Goal: Information Seeking & Learning: Learn about a topic

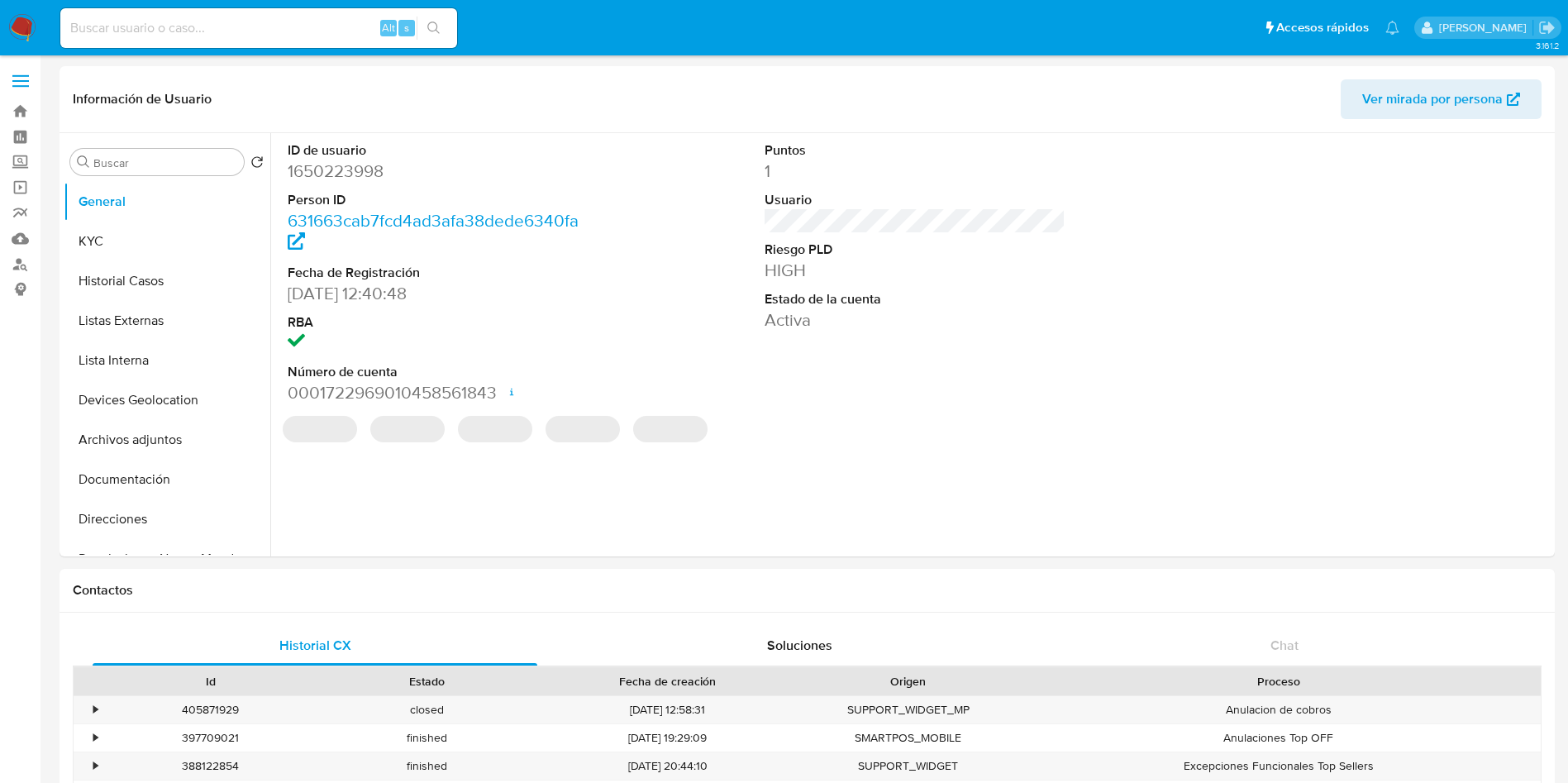
select select "10"
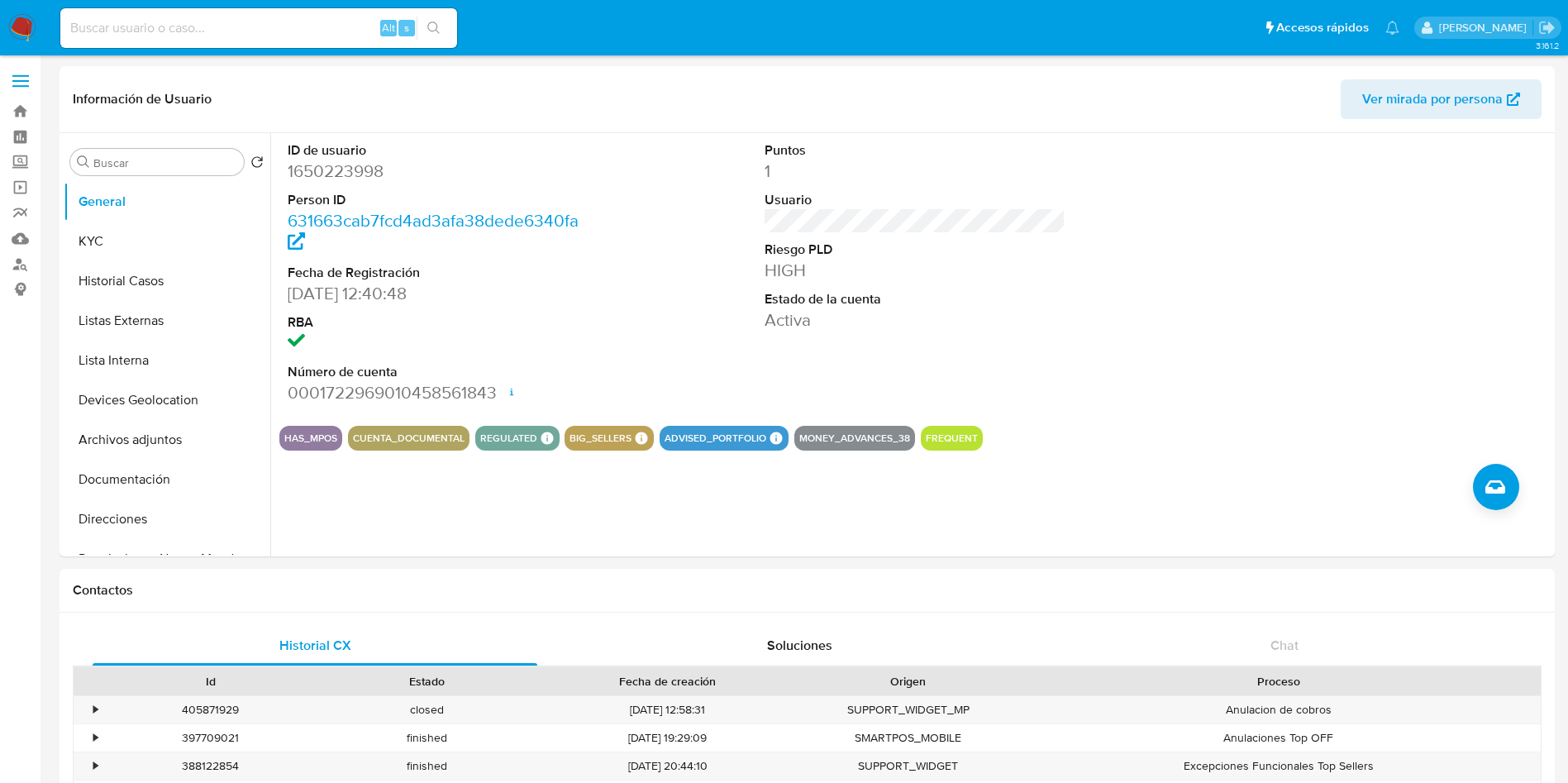
click at [215, 30] on input at bounding box center [259, 28] width 397 height 22
paste input "753658770"
type input "753658770"
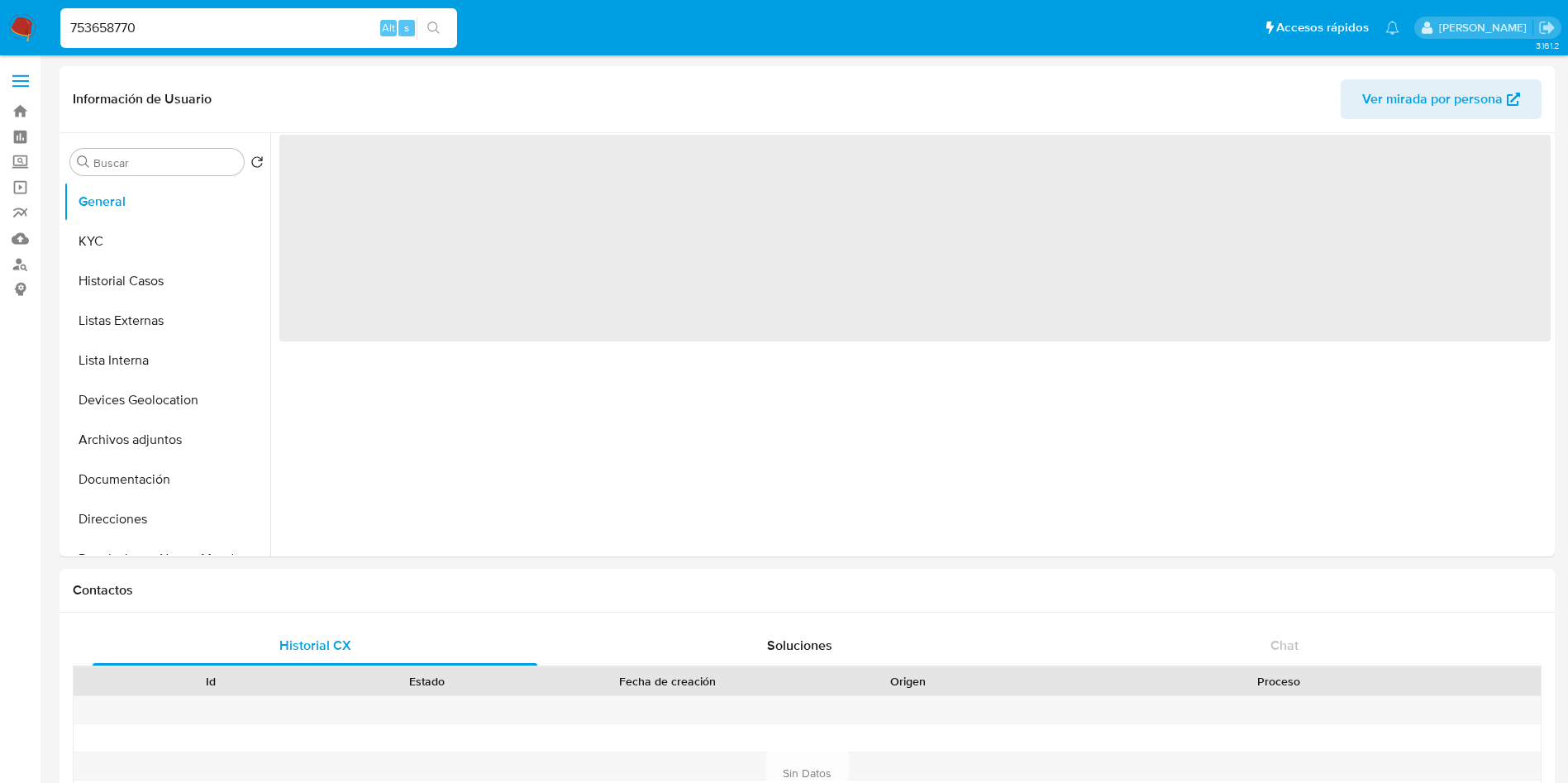
select select "10"
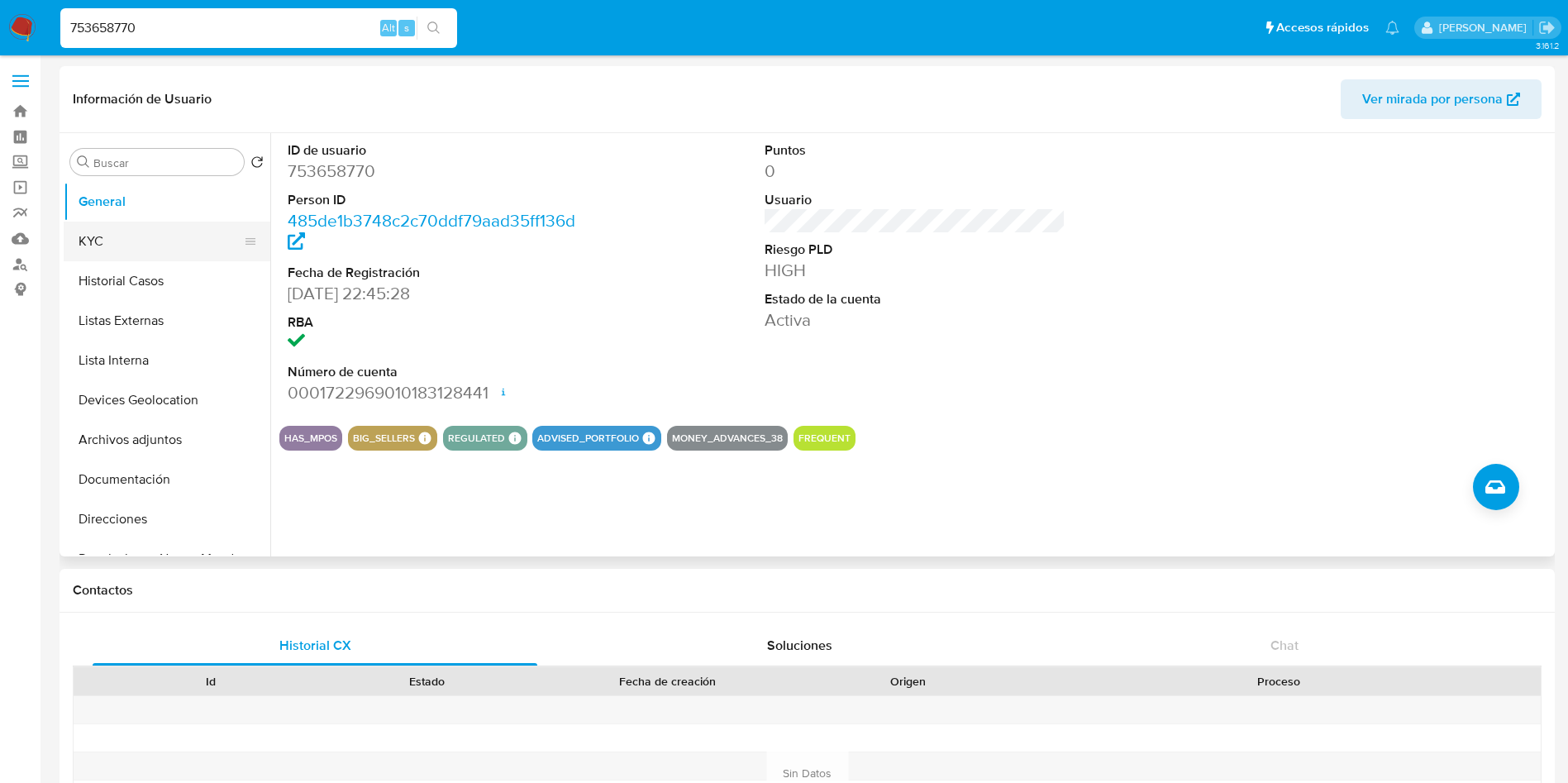
click at [156, 256] on button "KYC" at bounding box center [160, 242] width 194 height 40
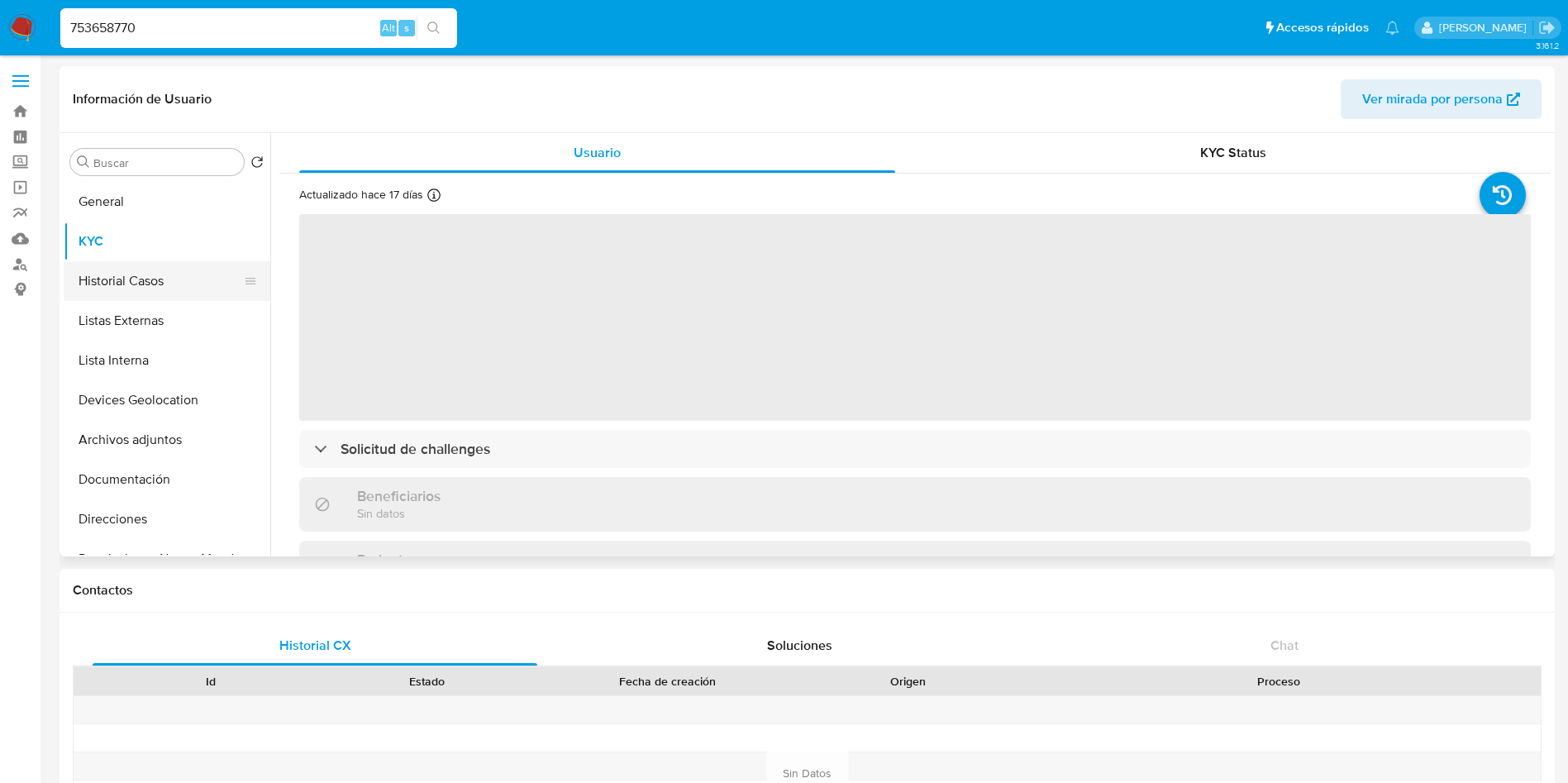
click at [151, 273] on button "Historial Casos" at bounding box center [160, 282] width 194 height 40
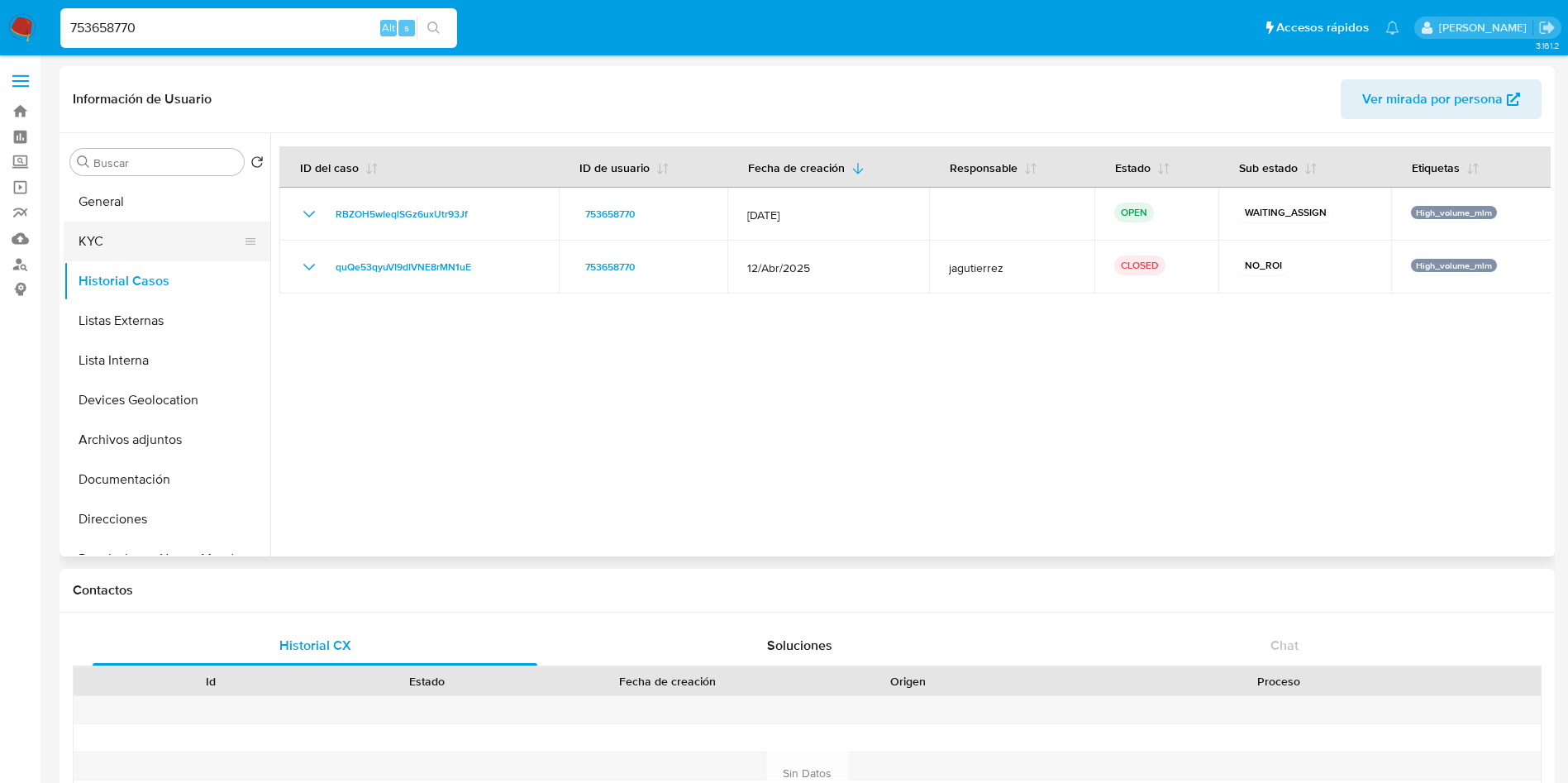
click at [129, 228] on button "KYC" at bounding box center [160, 242] width 194 height 40
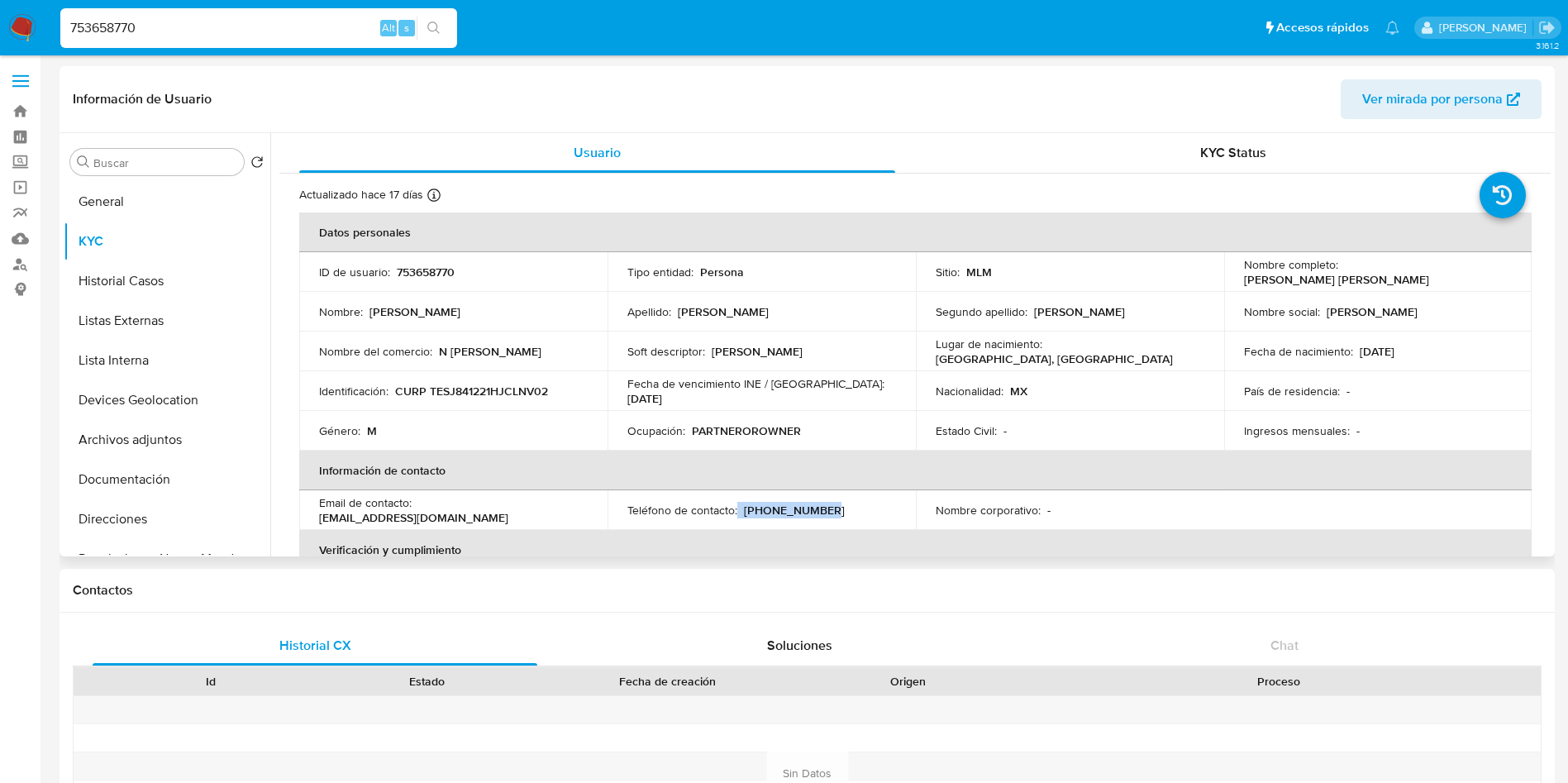
drag, startPoint x: 737, startPoint y: 510, endPoint x: 833, endPoint y: 507, distance: 96.0
click at [833, 507] on div "Teléfono de contacto : (33) 15746051" at bounding box center [761, 510] width 269 height 14
drag, startPoint x: 417, startPoint y: 511, endPoint x: 572, endPoint y: 504, distance: 155.2
click at [572, 504] on div "Email de contacto : jtsarquitectura@gmail.com" at bounding box center [453, 510] width 269 height 30
copy p "jtsarquitectura@gmail.com"
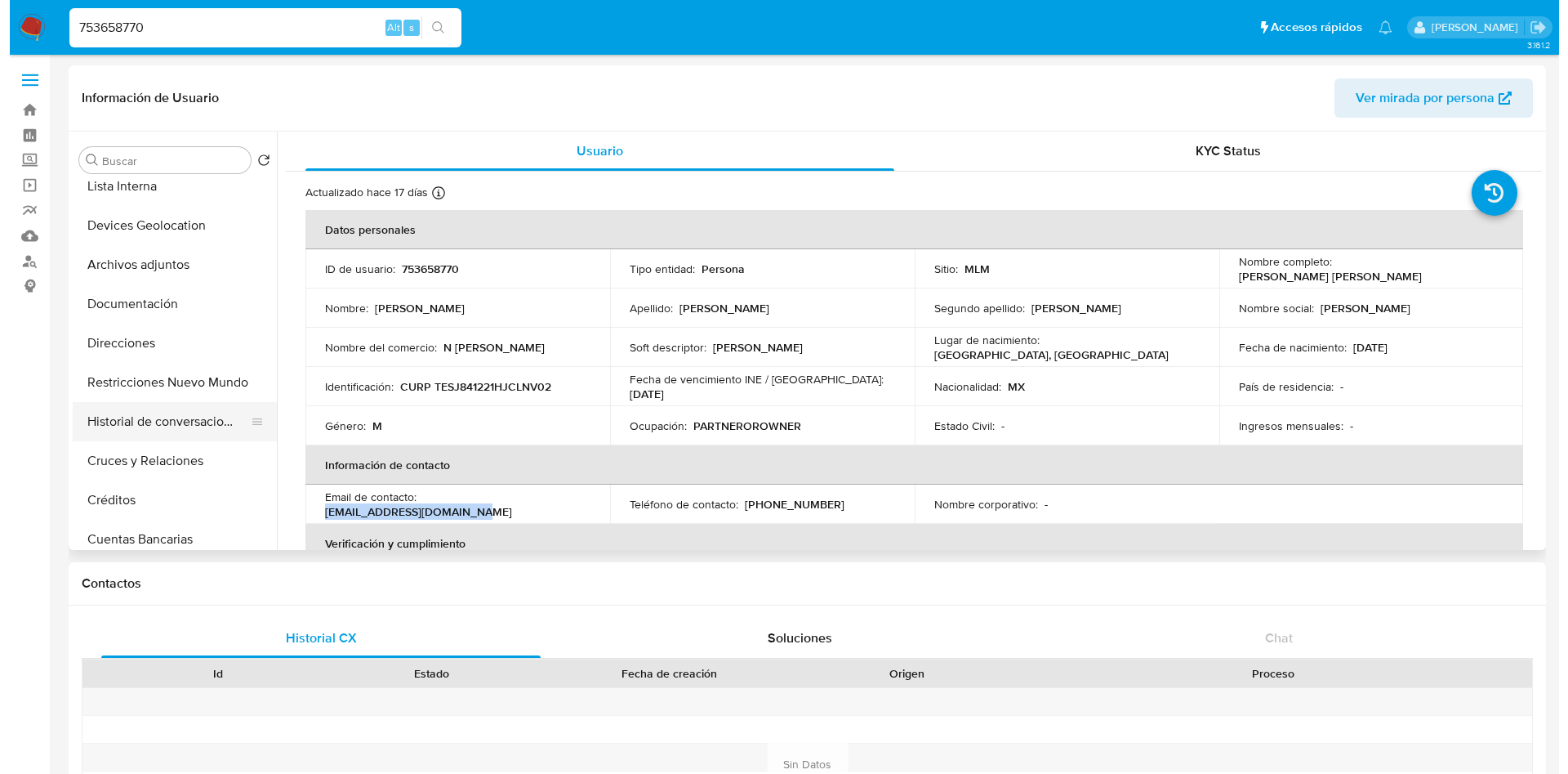
scroll to position [245, 0]
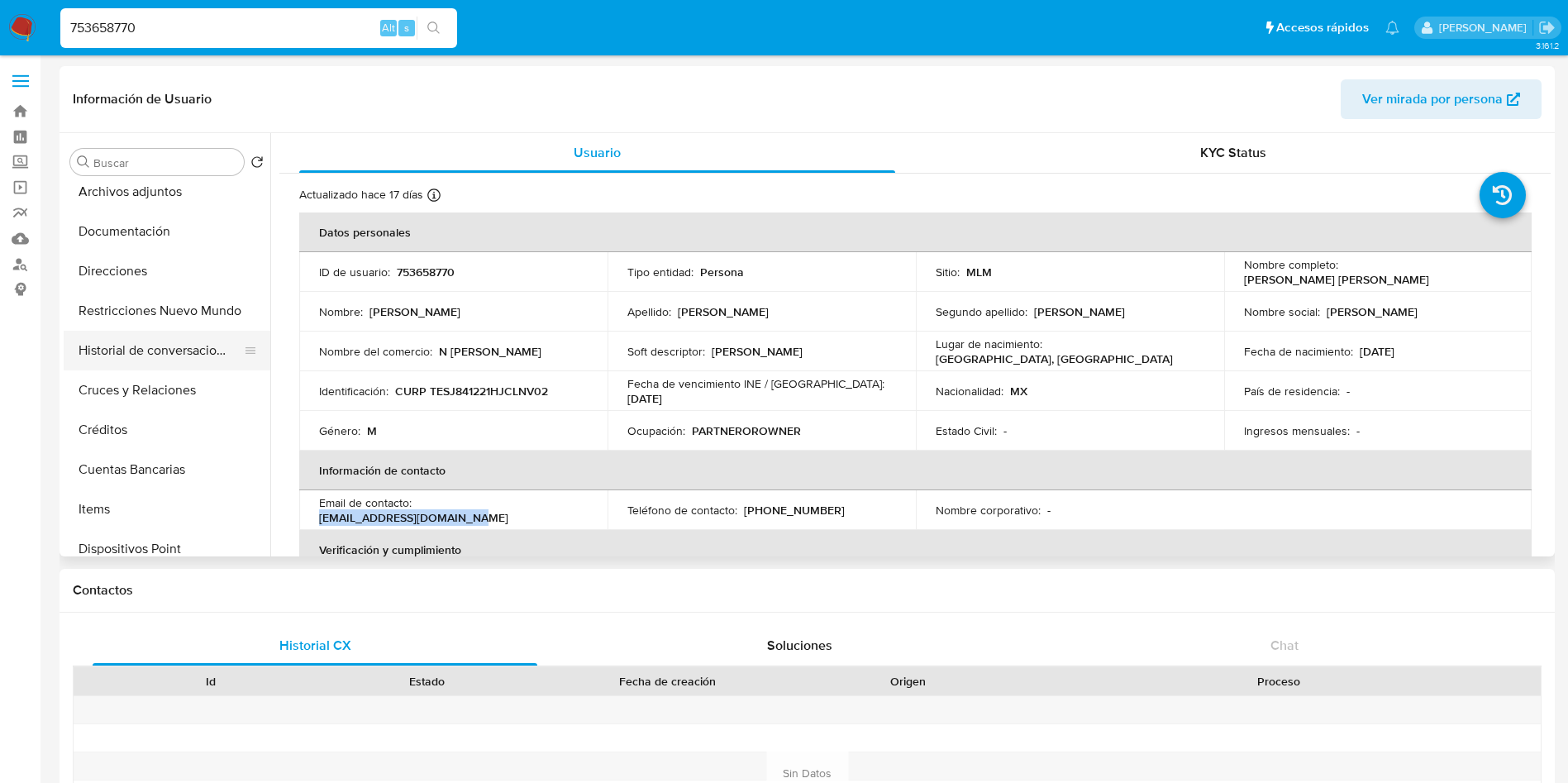
click at [167, 348] on button "Historial de conversaciones" at bounding box center [160, 350] width 194 height 40
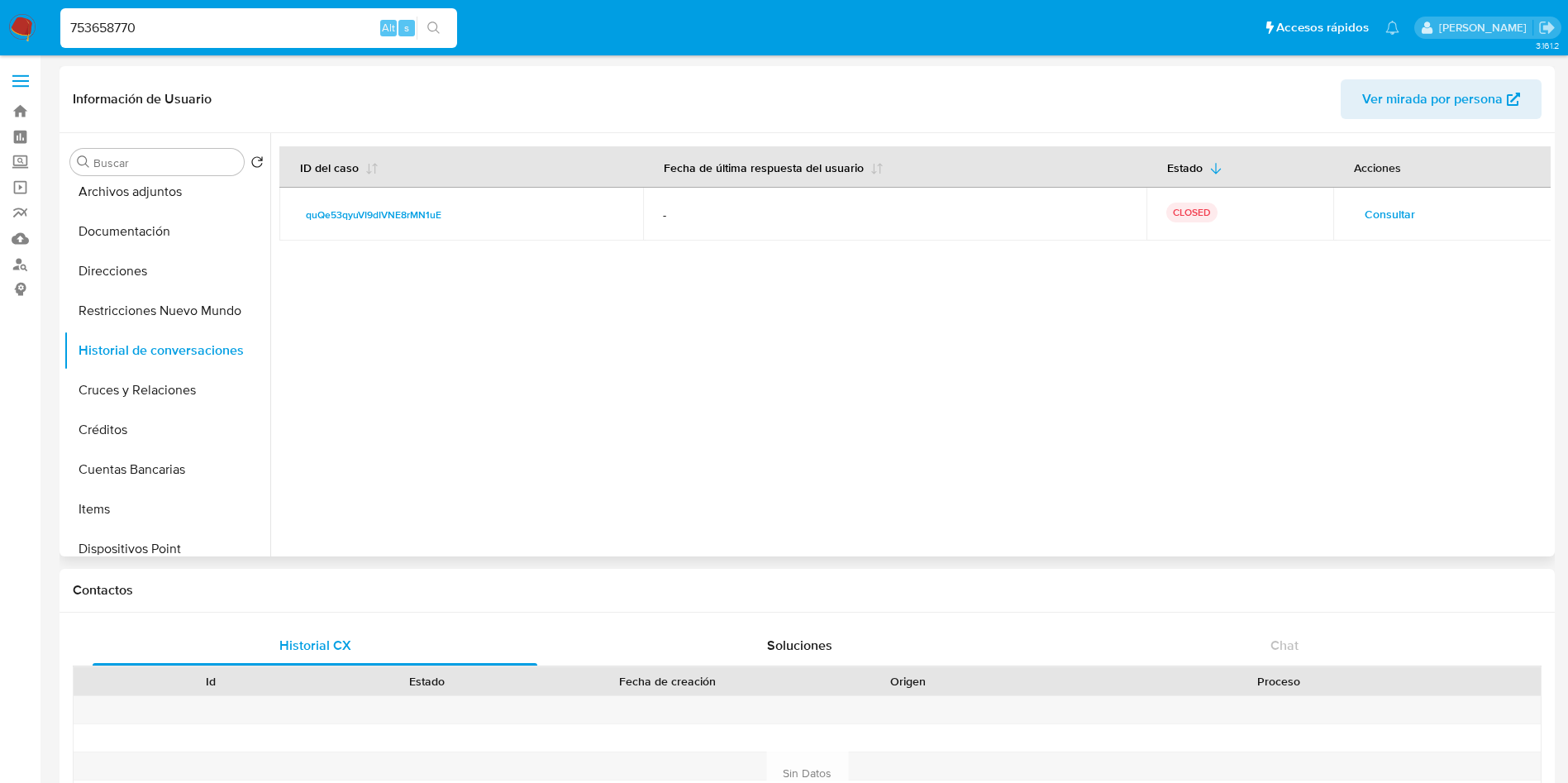
click at [1410, 209] on button "Consultar" at bounding box center [1390, 214] width 73 height 26
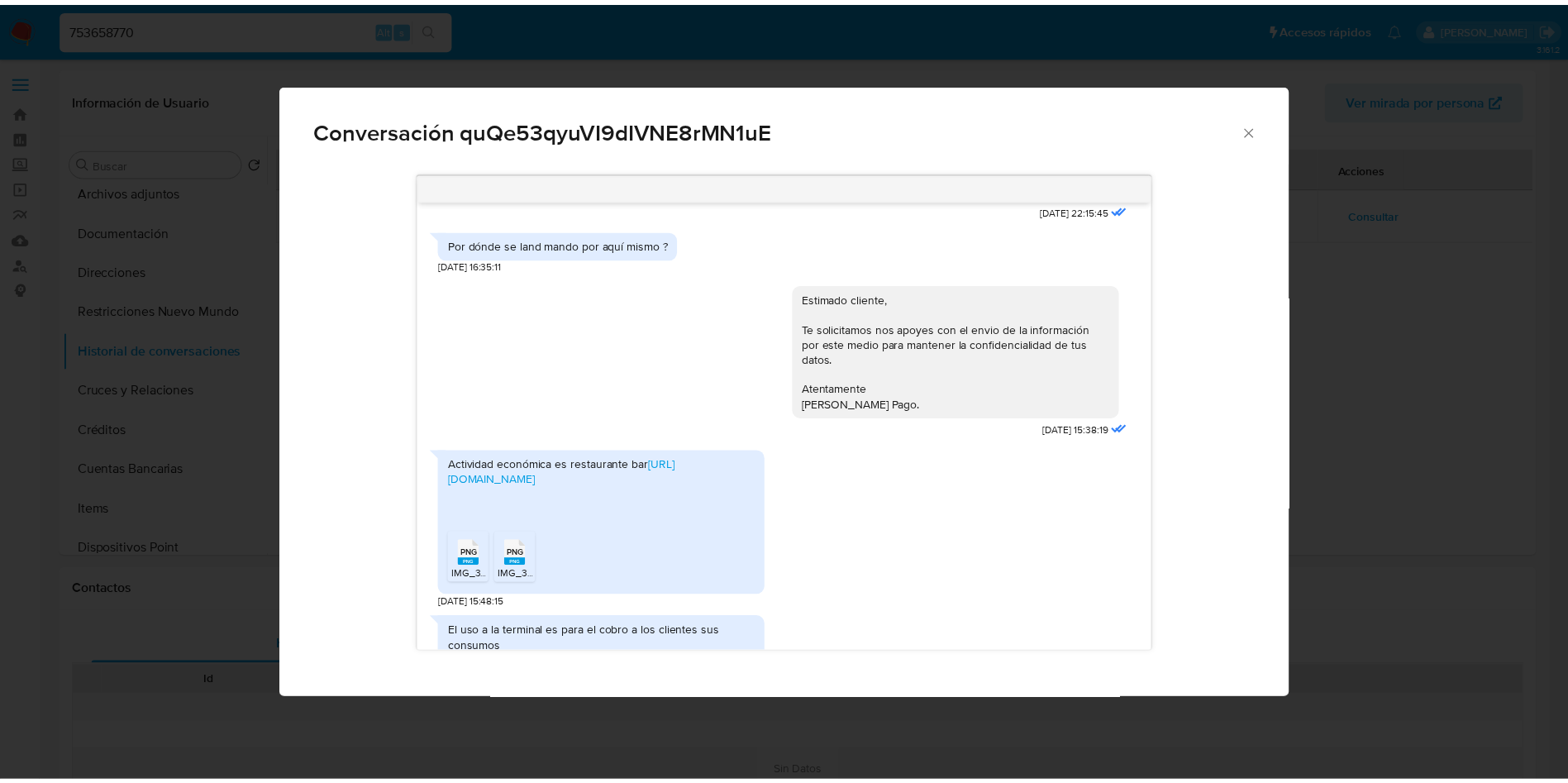
scroll to position [531, 0]
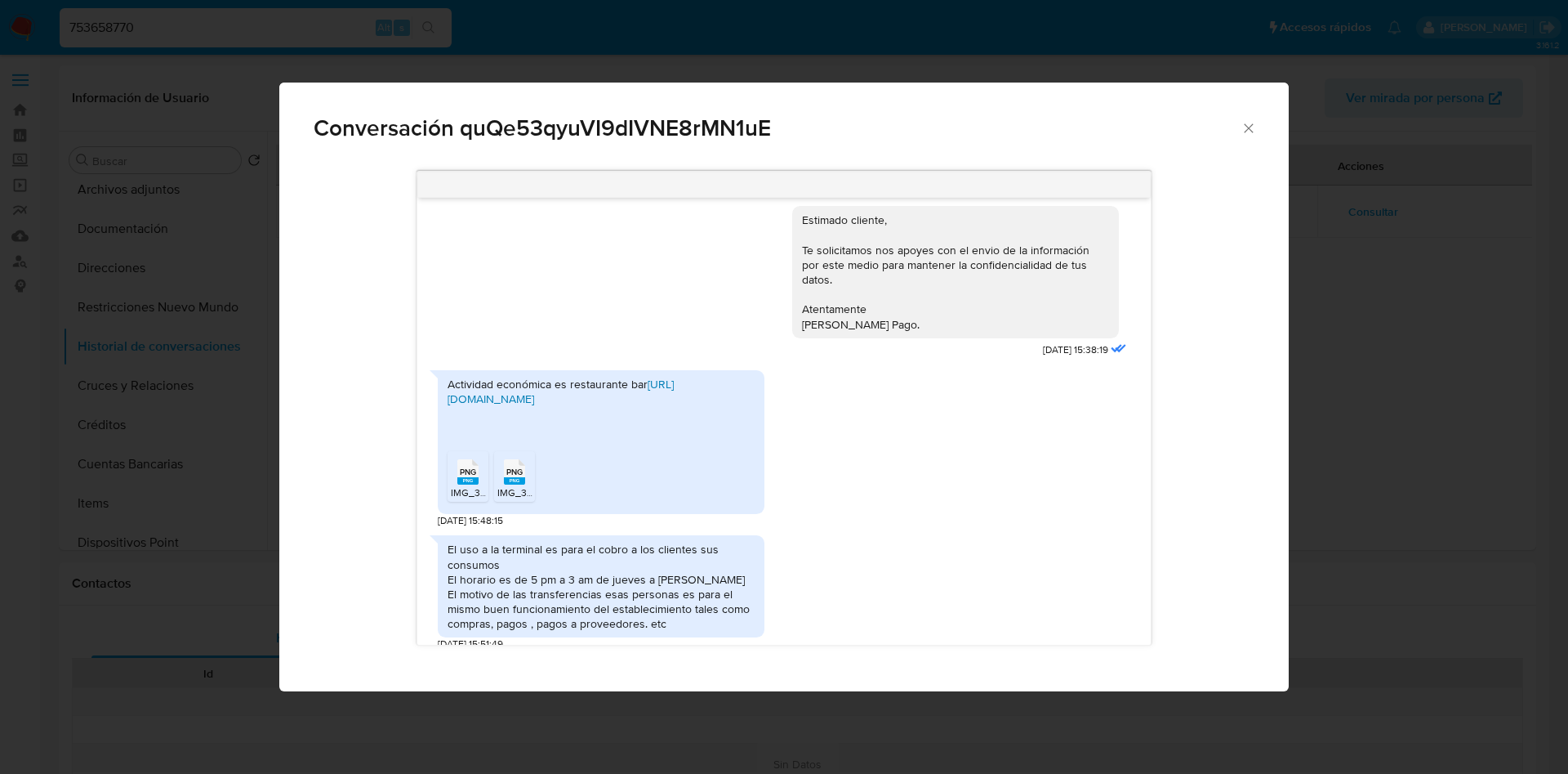
click at [632, 376] on link "https://www.instagram.com/negretecantina?igsh=MXMxeHR4dHQ2ejk4eA==" at bounding box center [560, 391] width 226 height 31
click at [470, 485] on span "IMG_3549.png" at bounding box center [484, 492] width 66 height 14
click at [516, 466] on span "PNG" at bounding box center [514, 472] width 16 height 11
click at [749, 55] on div "Conversación quQe53qyuVI9dIVNE8rMN1uE 07/05/2025 22:15:45 Por dónde se land man…" at bounding box center [784, 387] width 1568 height 774
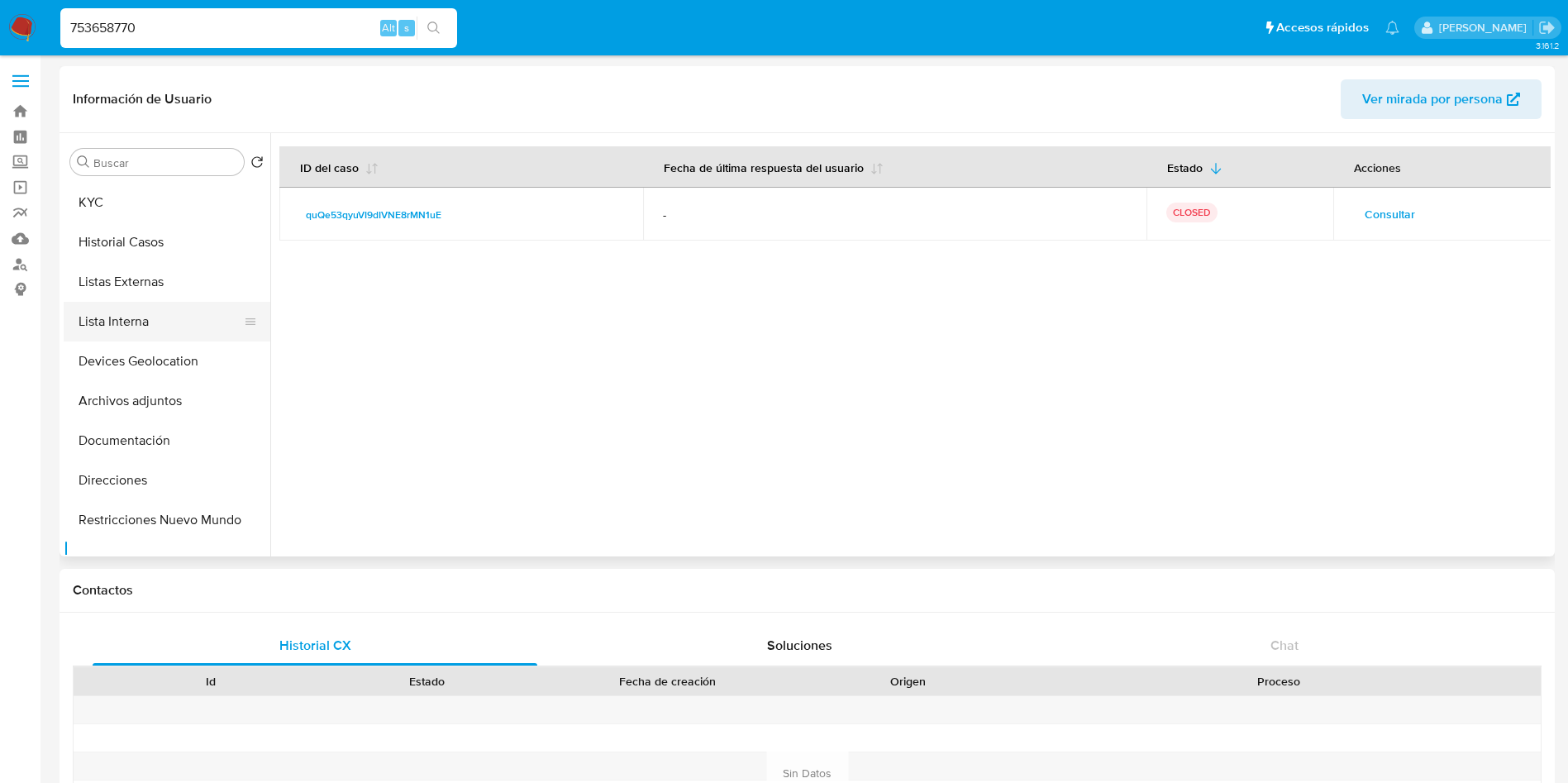
scroll to position [0, 0]
click at [166, 262] on button "Historial Casos" at bounding box center [160, 282] width 194 height 40
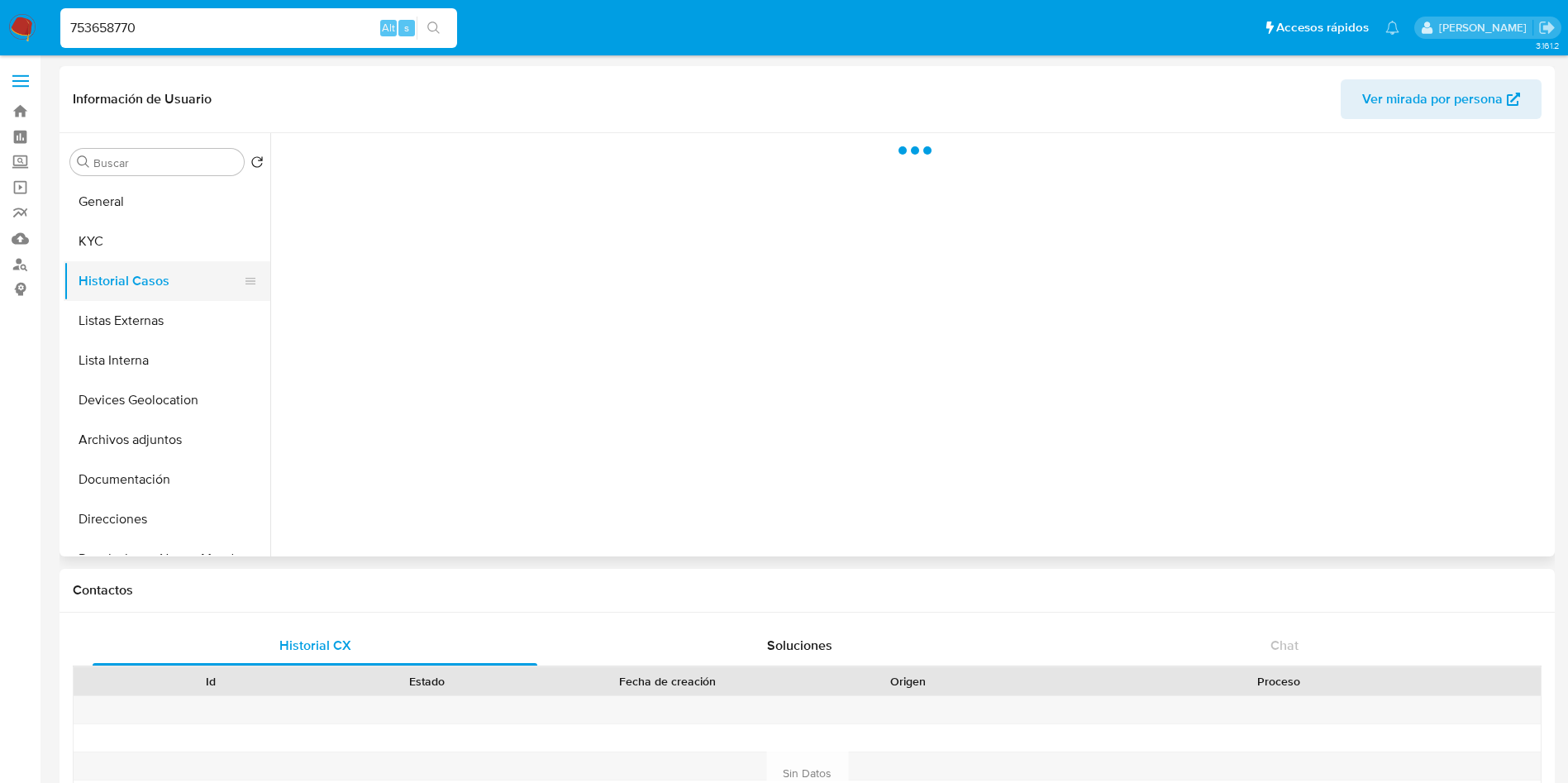
click at [166, 262] on button "Historial Casos" at bounding box center [160, 282] width 194 height 40
click at [167, 252] on button "KYC" at bounding box center [160, 242] width 194 height 40
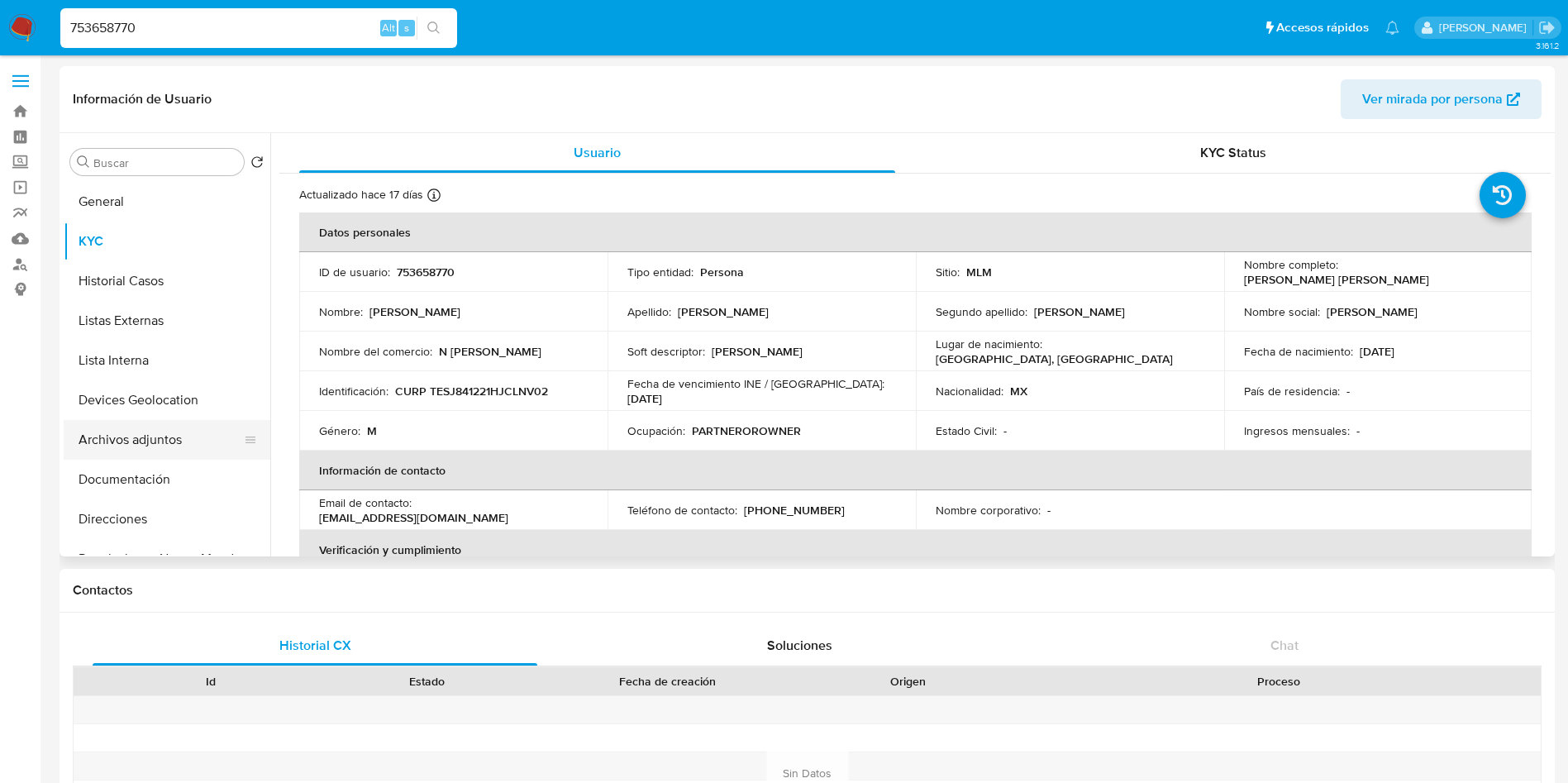
scroll to position [124, 0]
click at [173, 470] on button "Historial de conversaciones" at bounding box center [160, 474] width 194 height 40
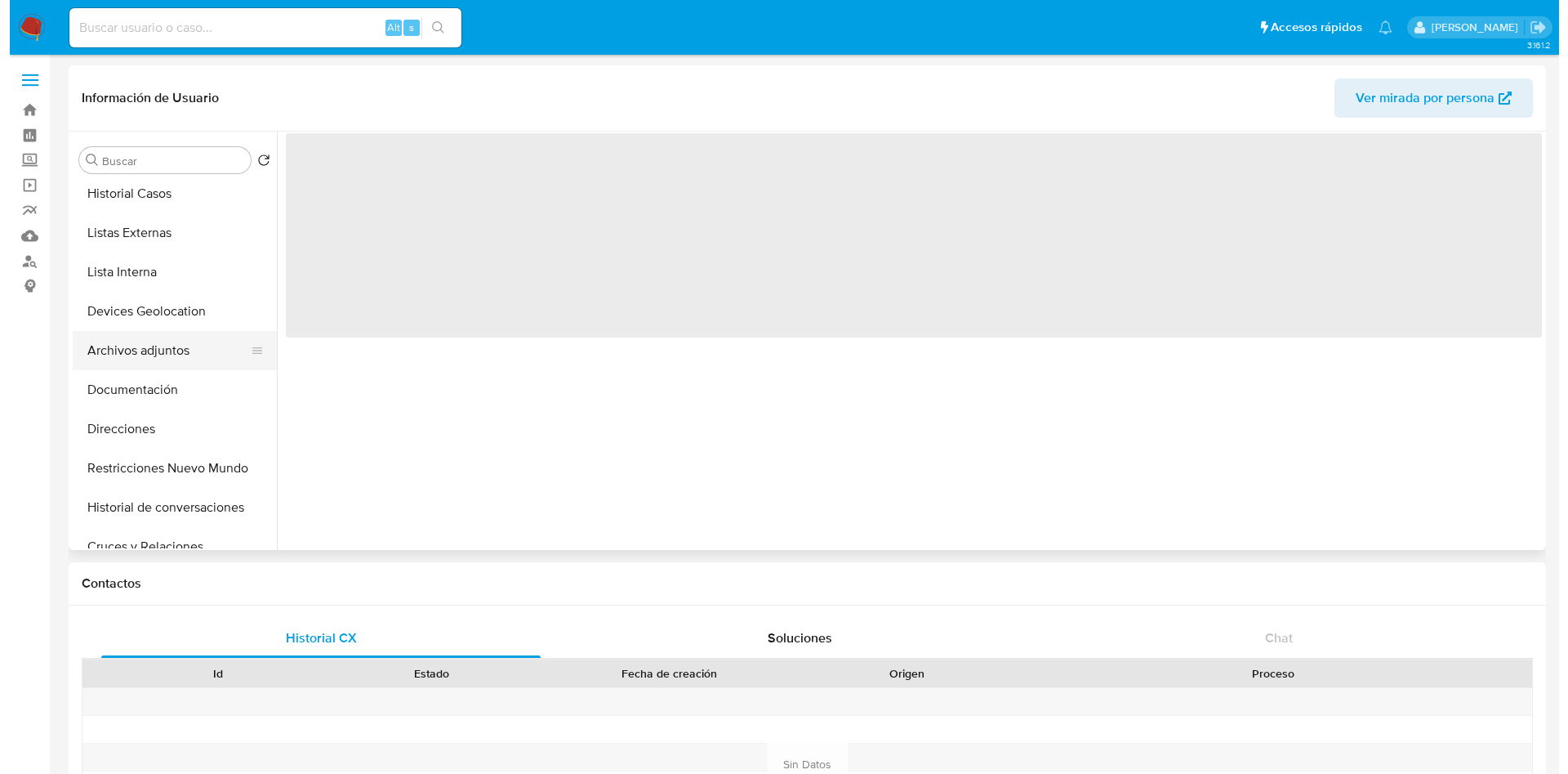
scroll to position [123, 0]
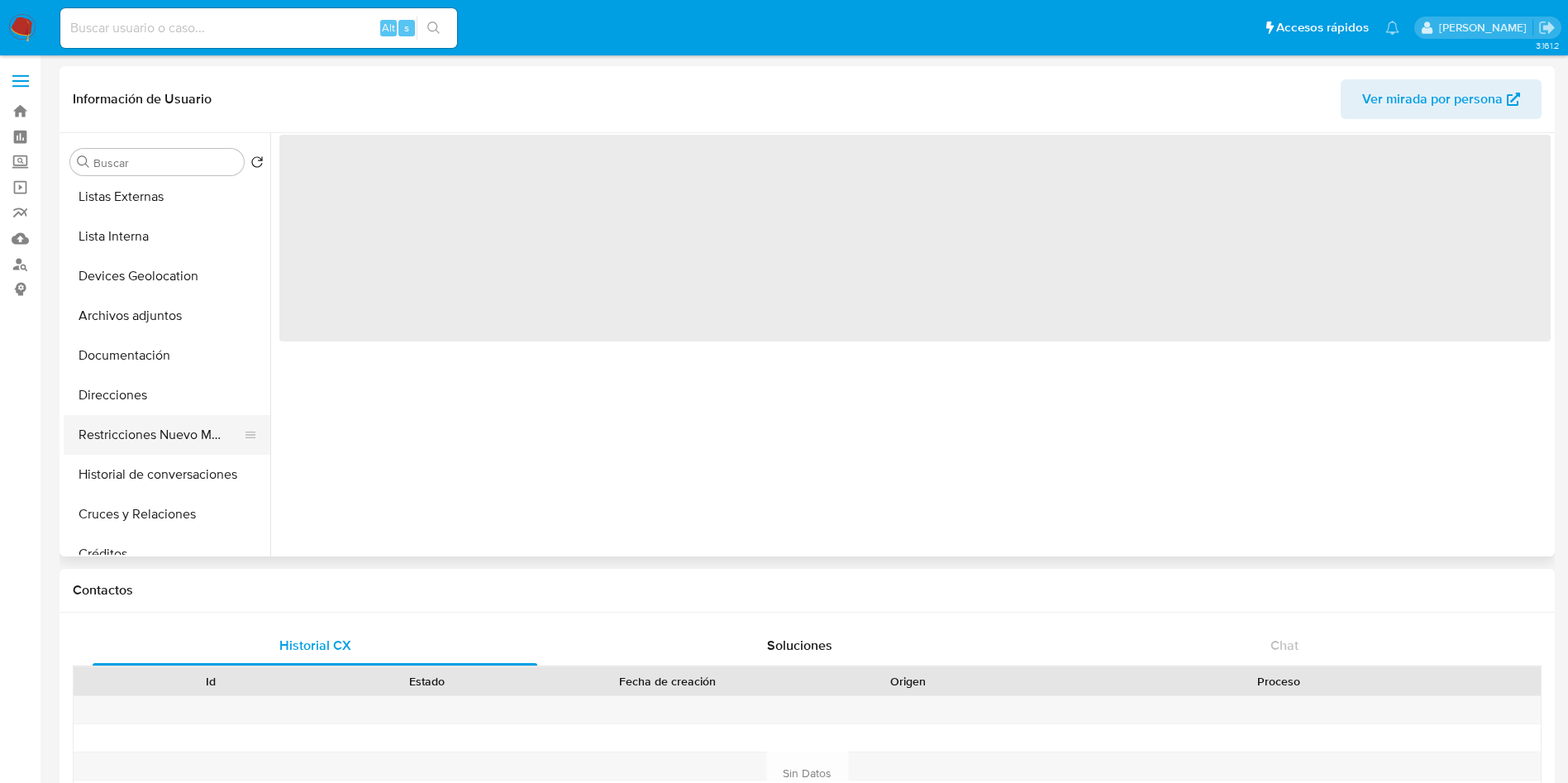
click at [144, 439] on button "Restricciones Nuevo Mundo" at bounding box center [160, 434] width 194 height 40
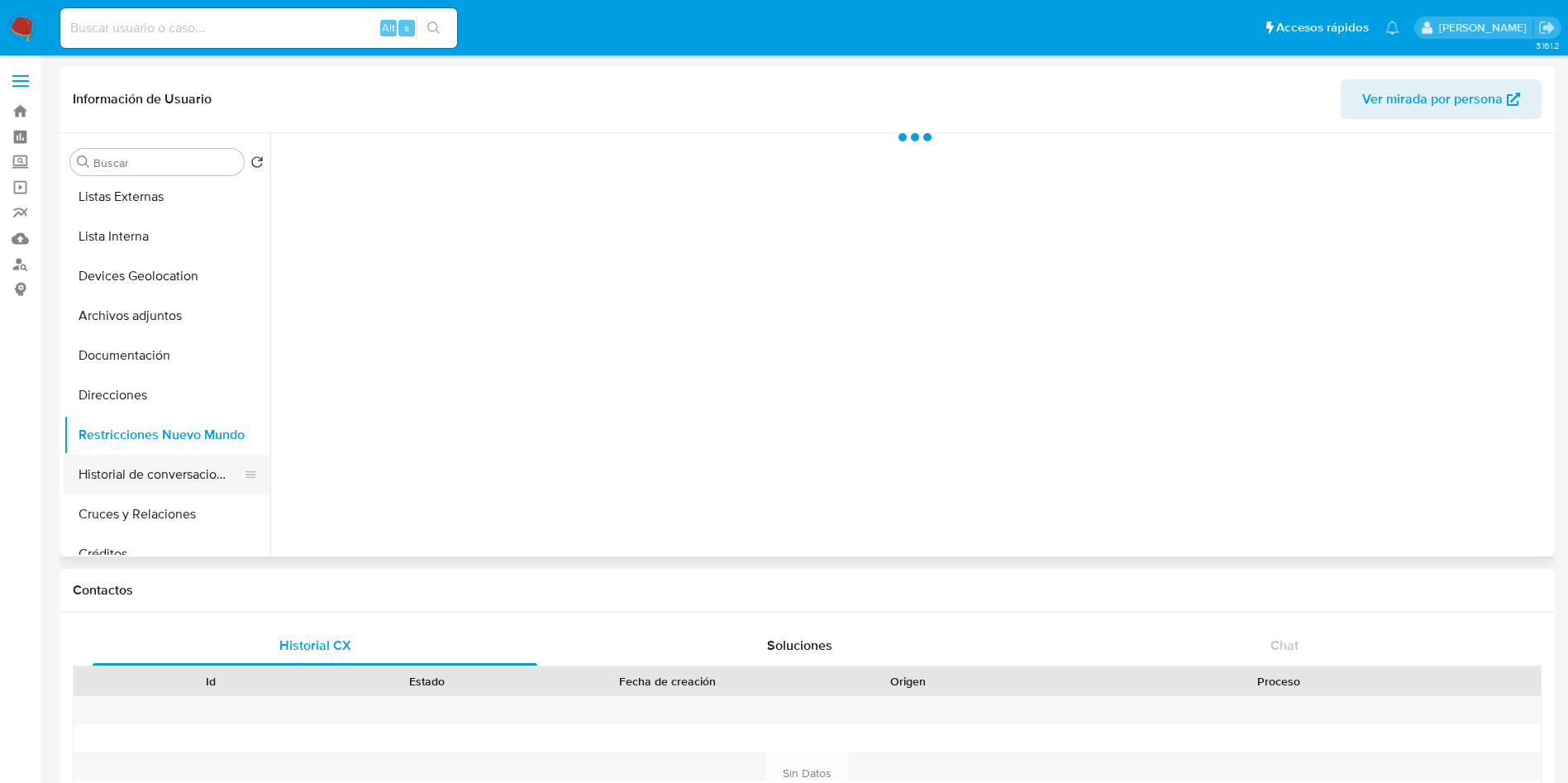
click at [164, 481] on button "Historial de conversaciones" at bounding box center [160, 474] width 194 height 40
select select "10"
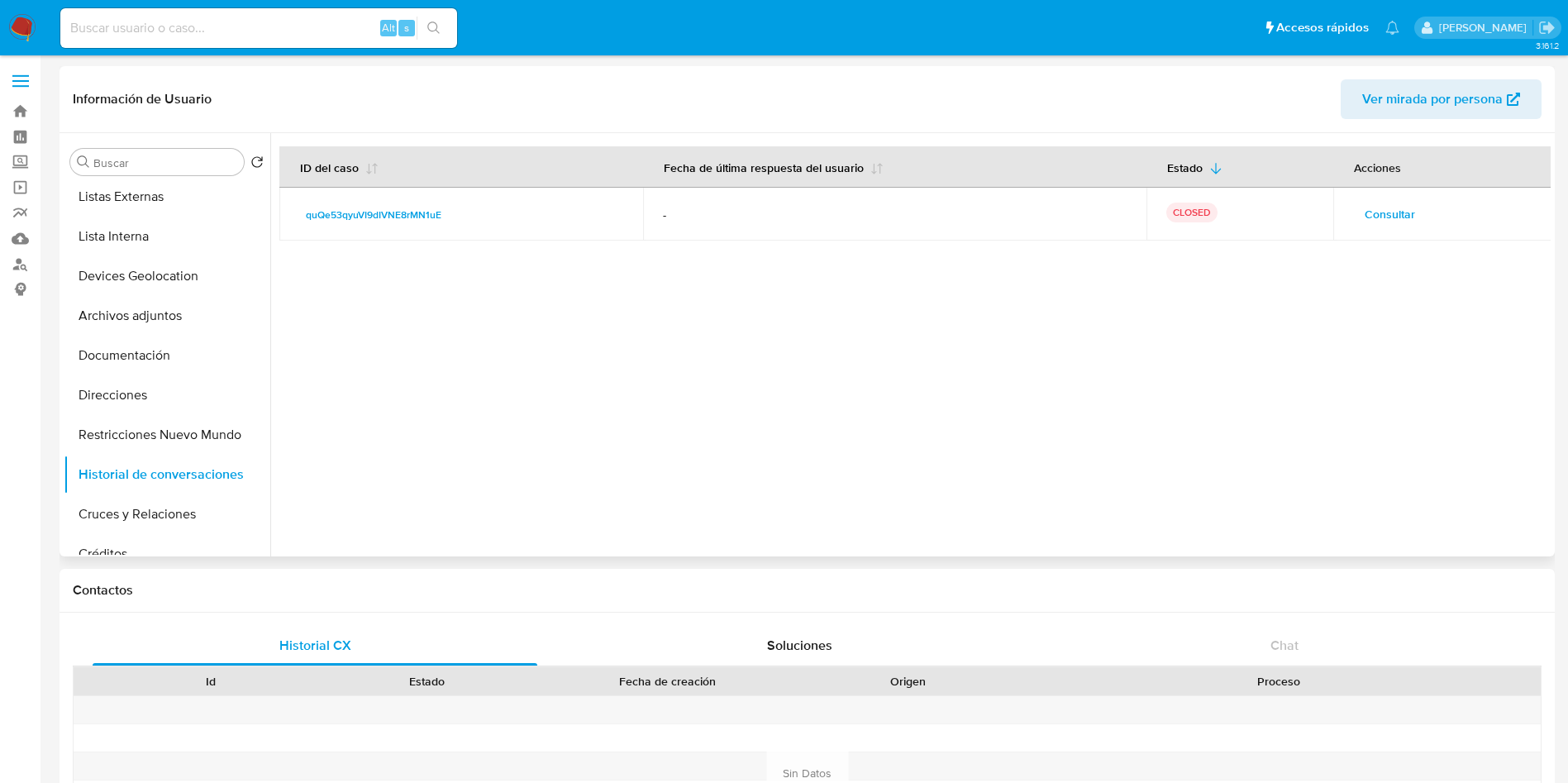
click at [1382, 218] on span "Consultar" at bounding box center [1391, 215] width 51 height 24
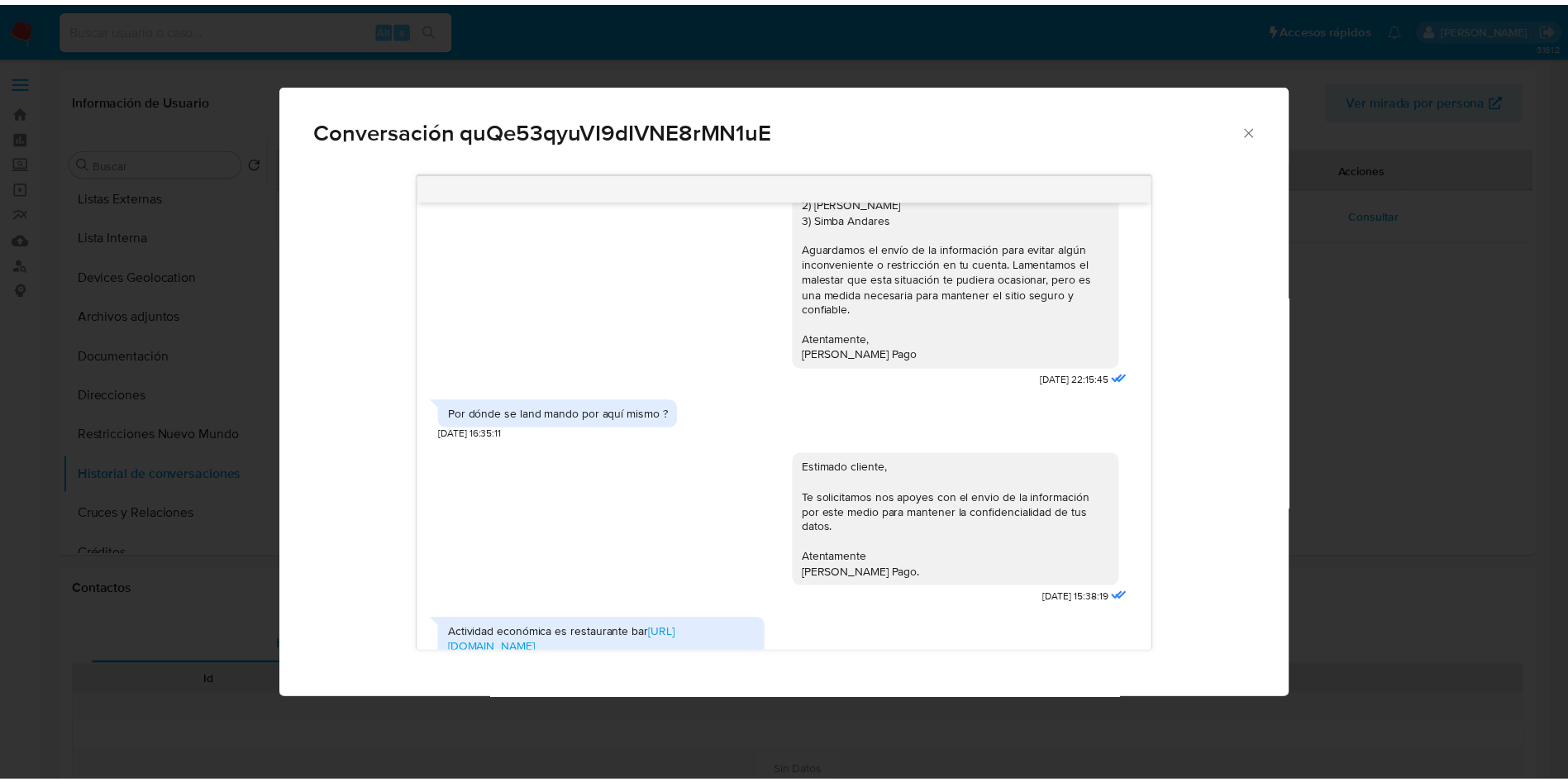
scroll to position [283, 0]
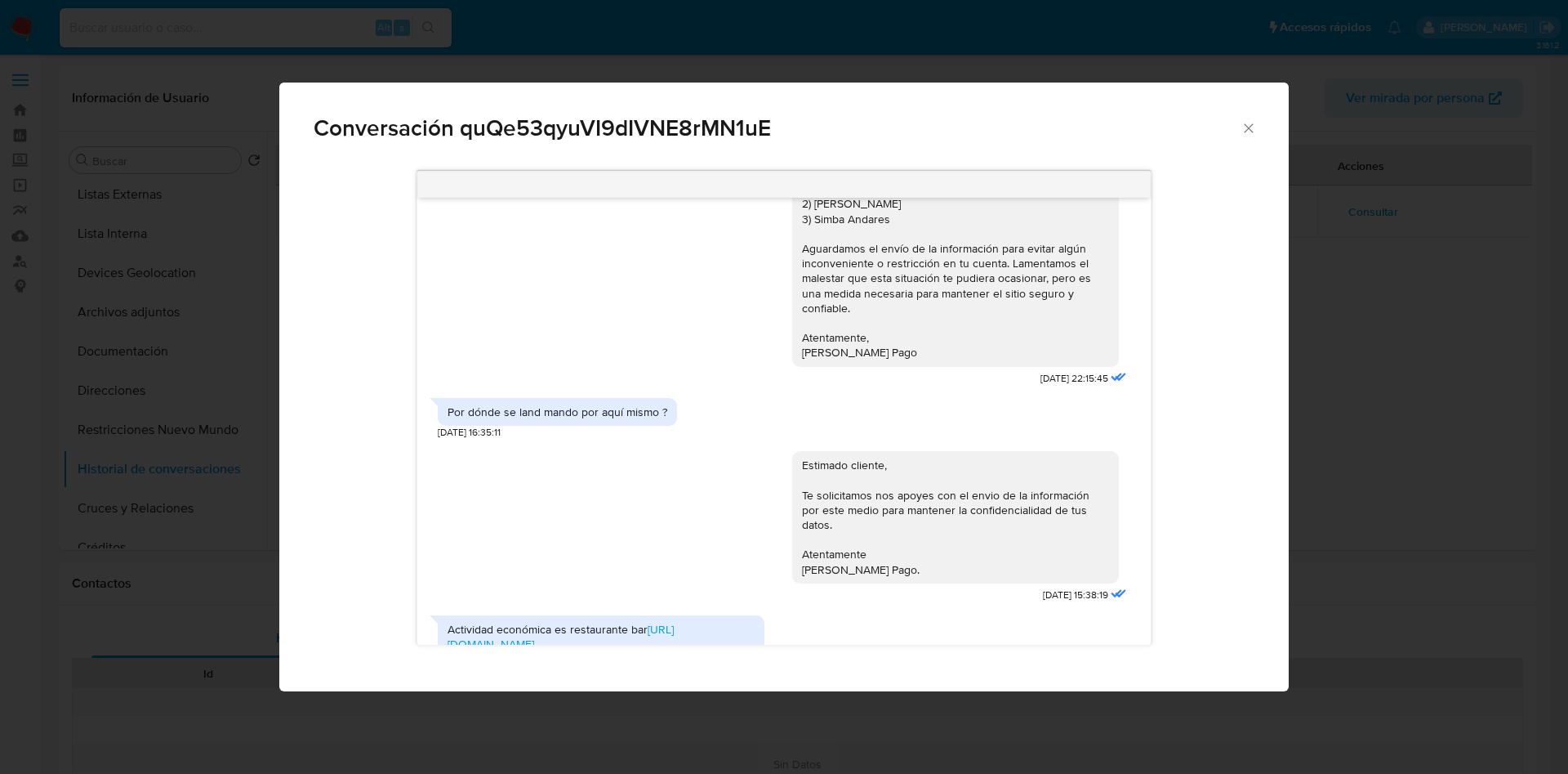
click at [1254, 128] on icon "Cerrar" at bounding box center [1249, 128] width 16 height 16
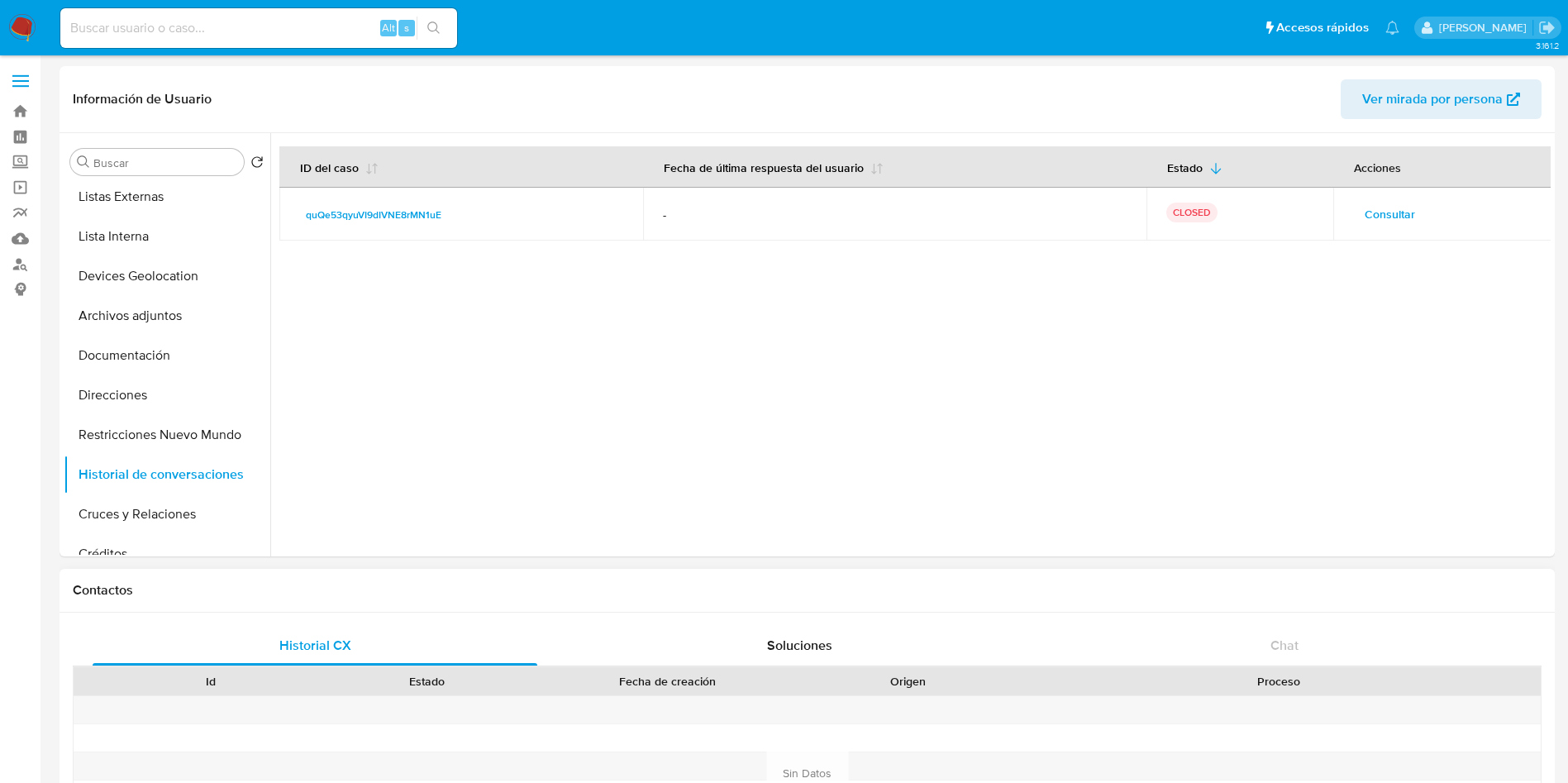
click at [1086, 780] on div at bounding box center [1278, 794] width 524 height 27
click at [177, 288] on button "Devices Geolocation" at bounding box center [160, 276] width 194 height 40
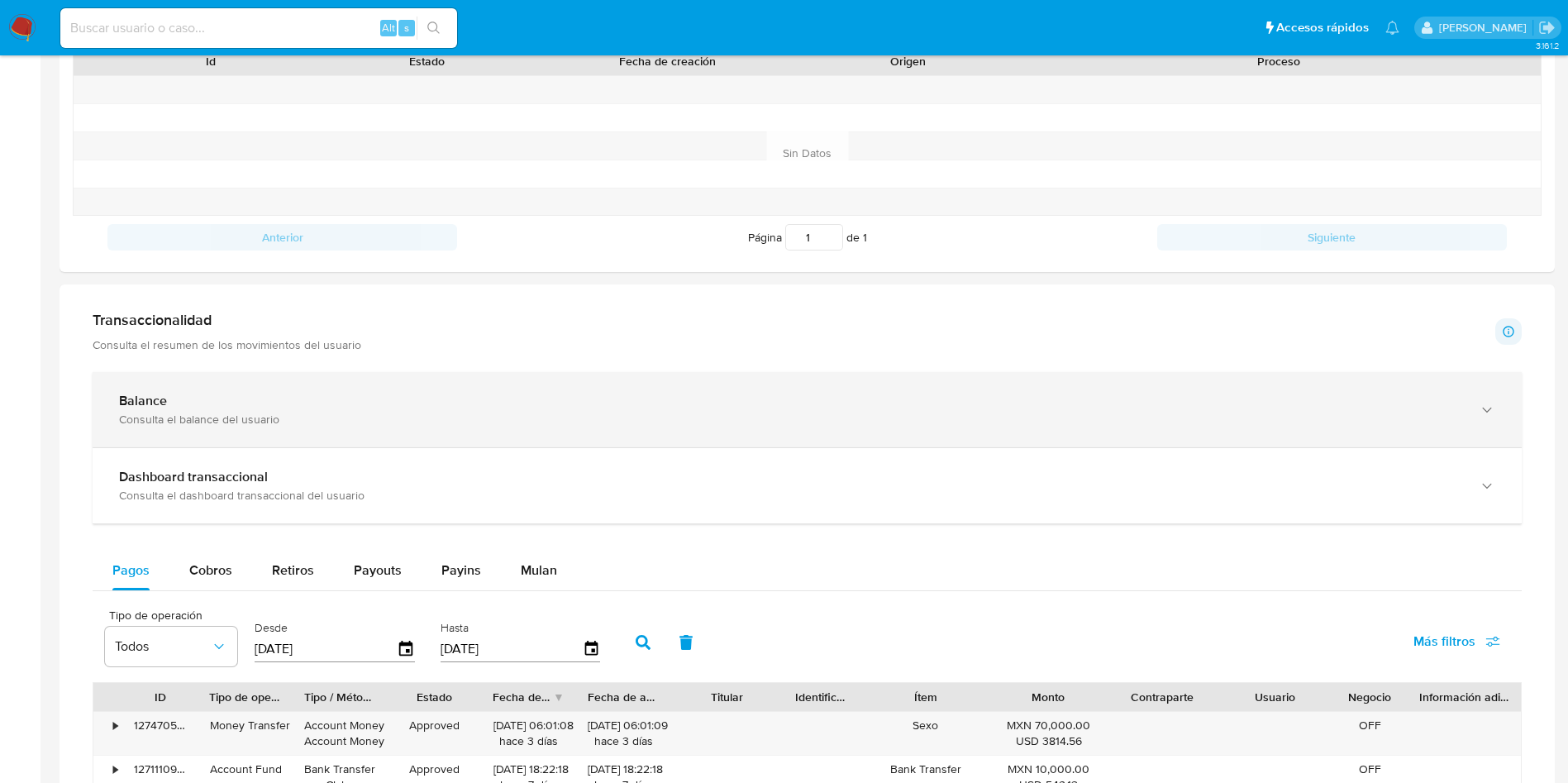
click at [645, 416] on div "Consulta el balance del usuario" at bounding box center [790, 419] width 1343 height 14
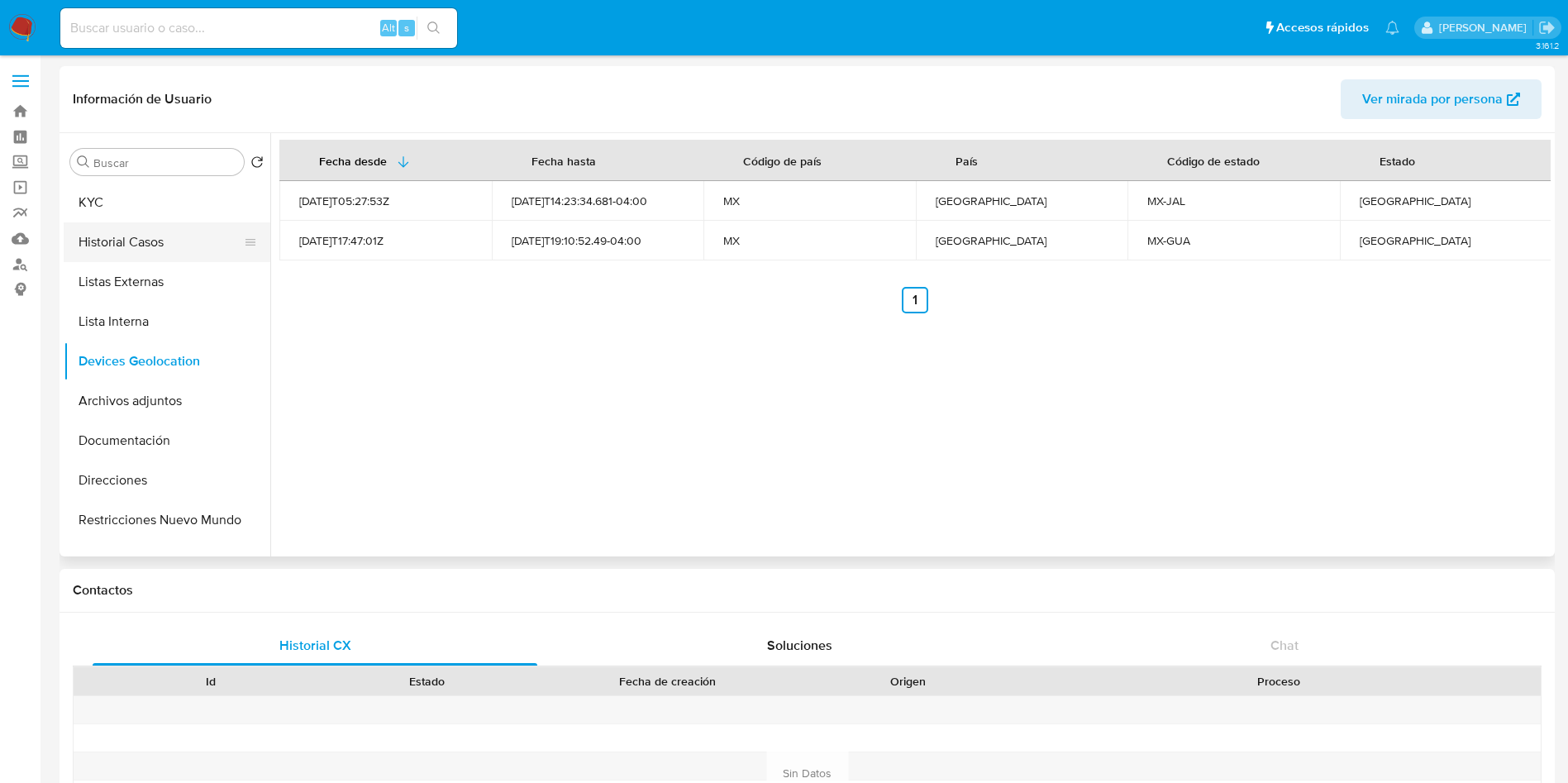
scroll to position [0, 0]
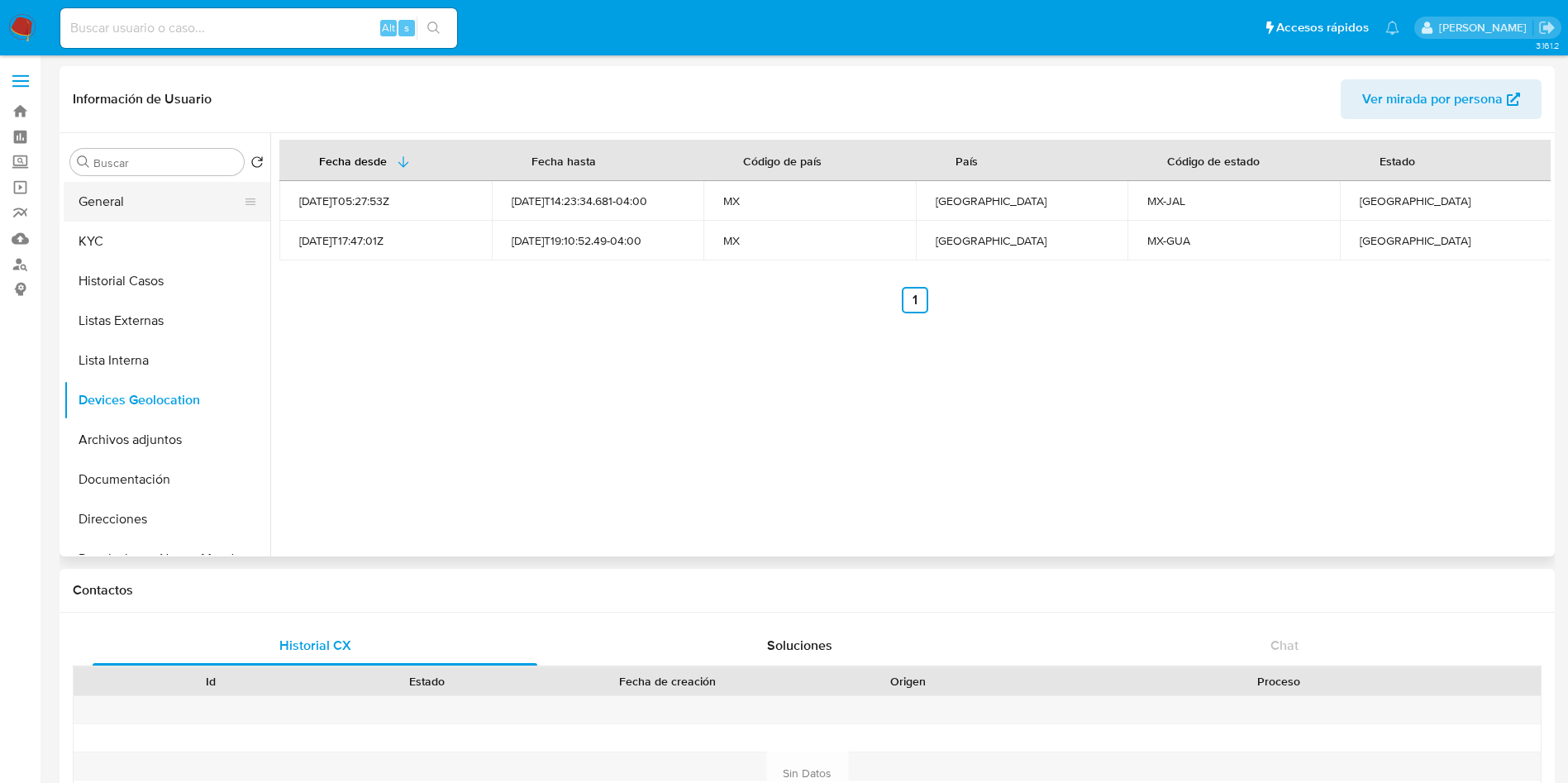
click at [132, 206] on button "General" at bounding box center [160, 202] width 194 height 40
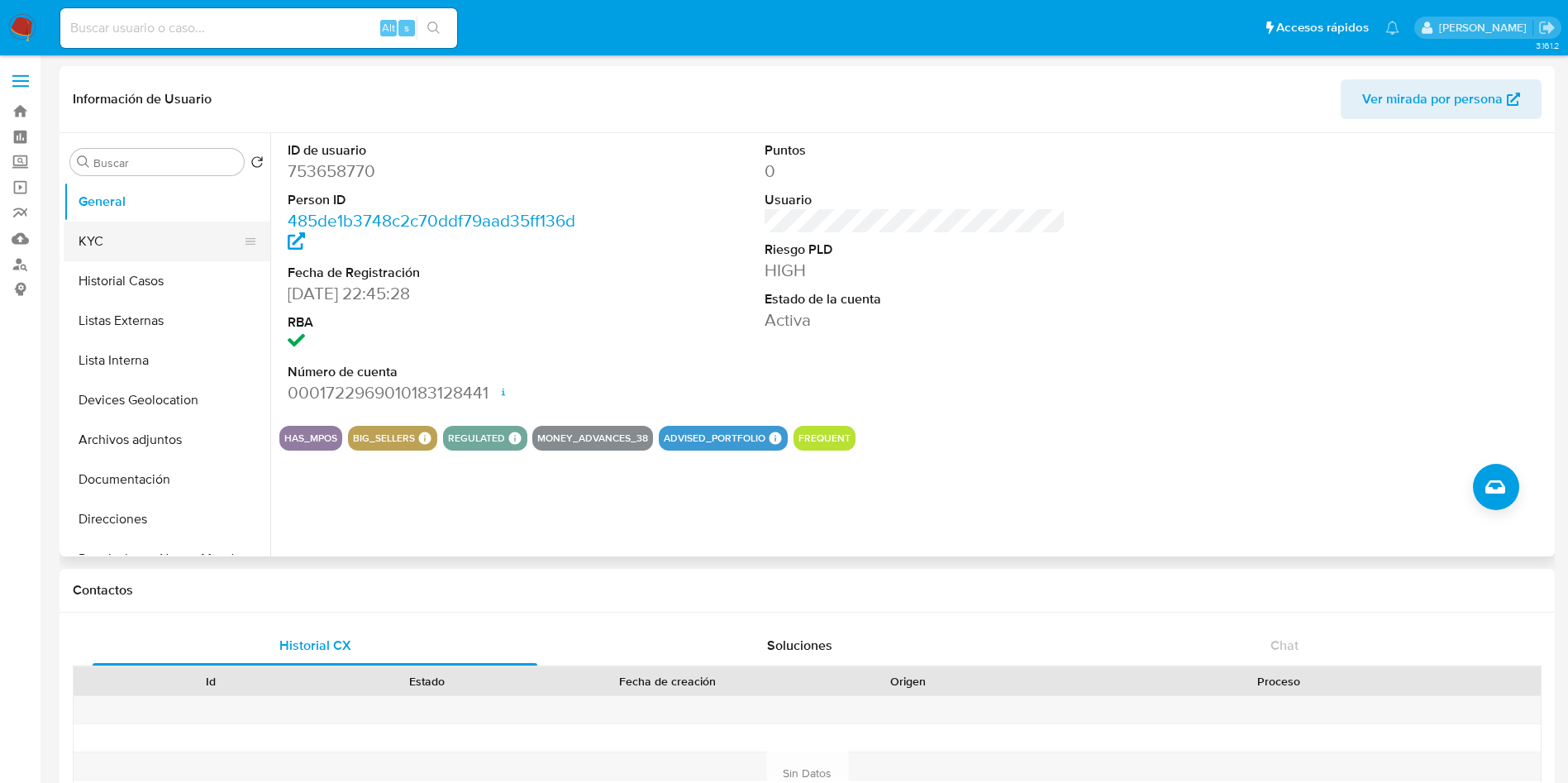
click at [72, 242] on button "KYC" at bounding box center [160, 242] width 194 height 40
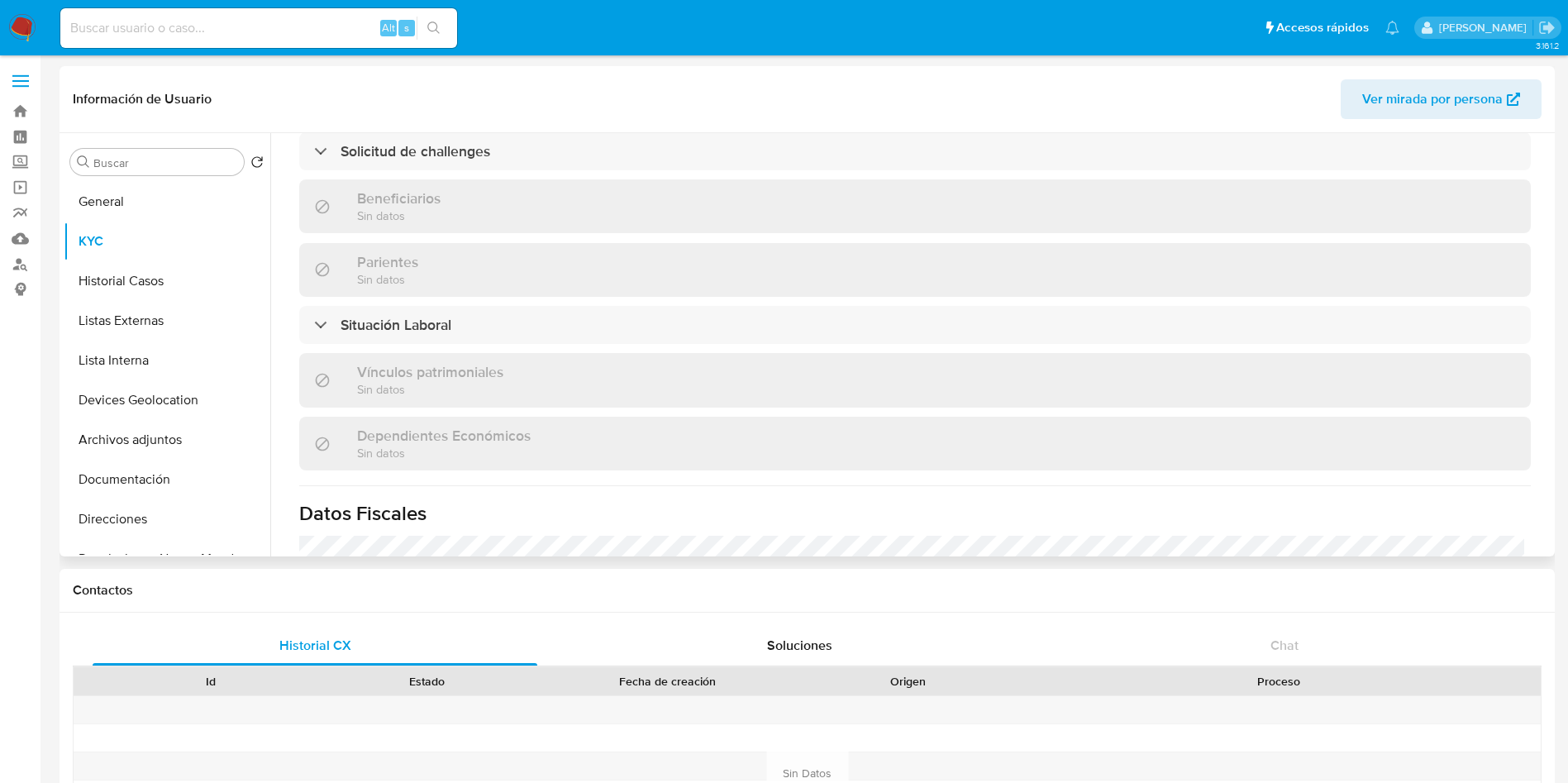
scroll to position [744, 0]
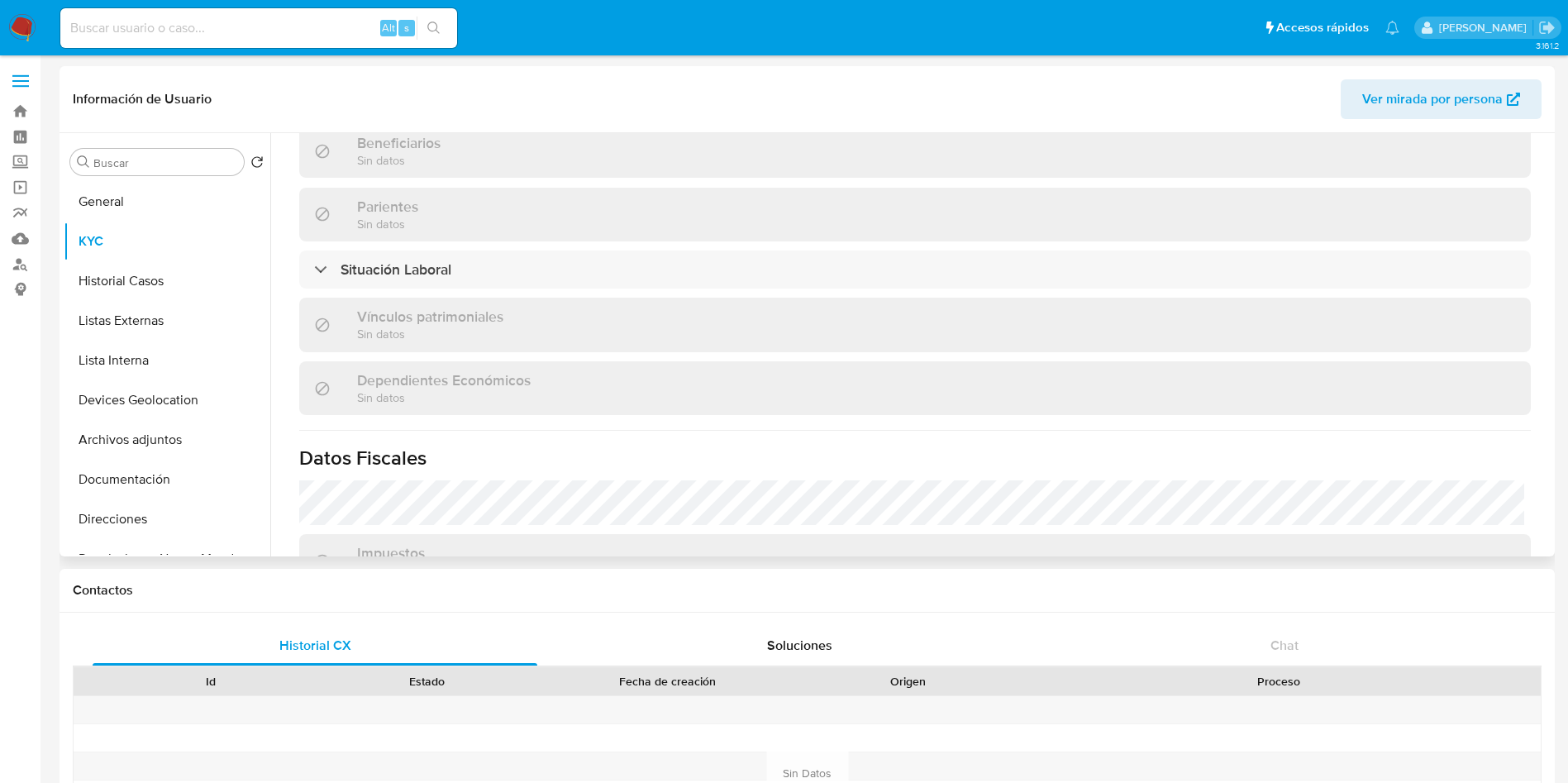
click at [740, 310] on div "Vínculos patrimoniales Sin datos" at bounding box center [915, 324] width 1232 height 53
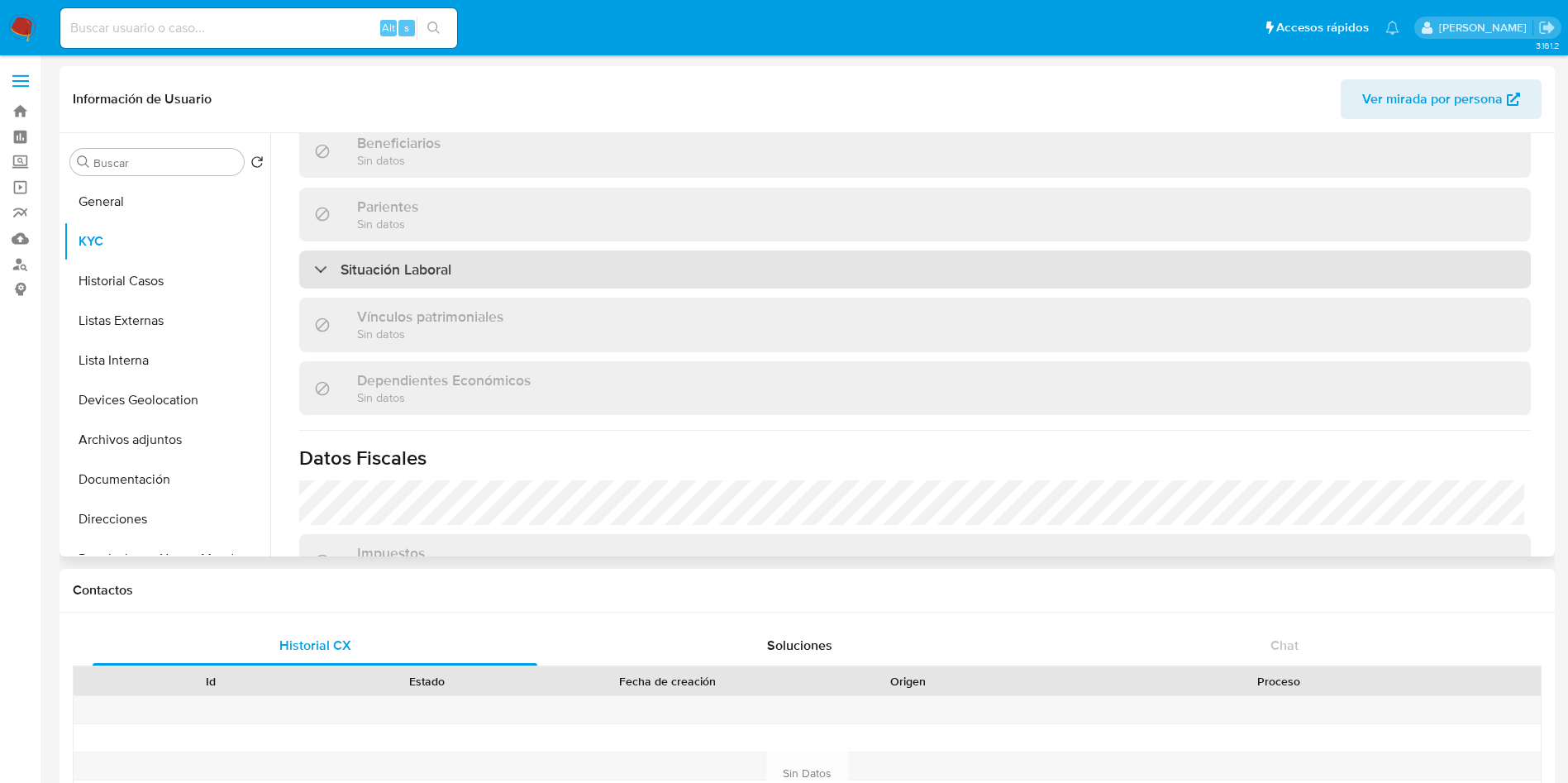
click at [748, 276] on div "Situación Laboral" at bounding box center [915, 270] width 1232 height 38
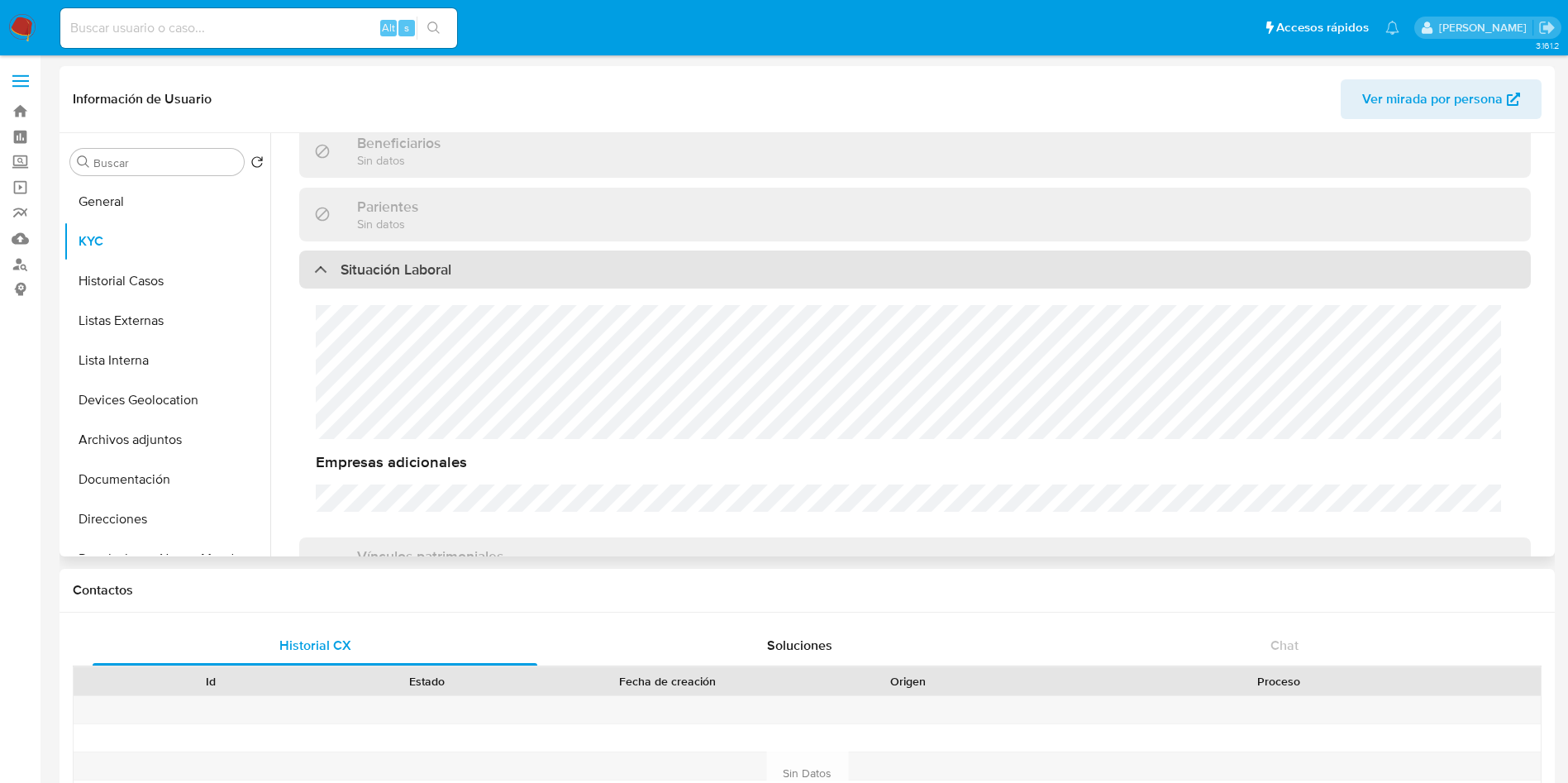
click at [748, 275] on div "Situación Laboral" at bounding box center [915, 270] width 1232 height 38
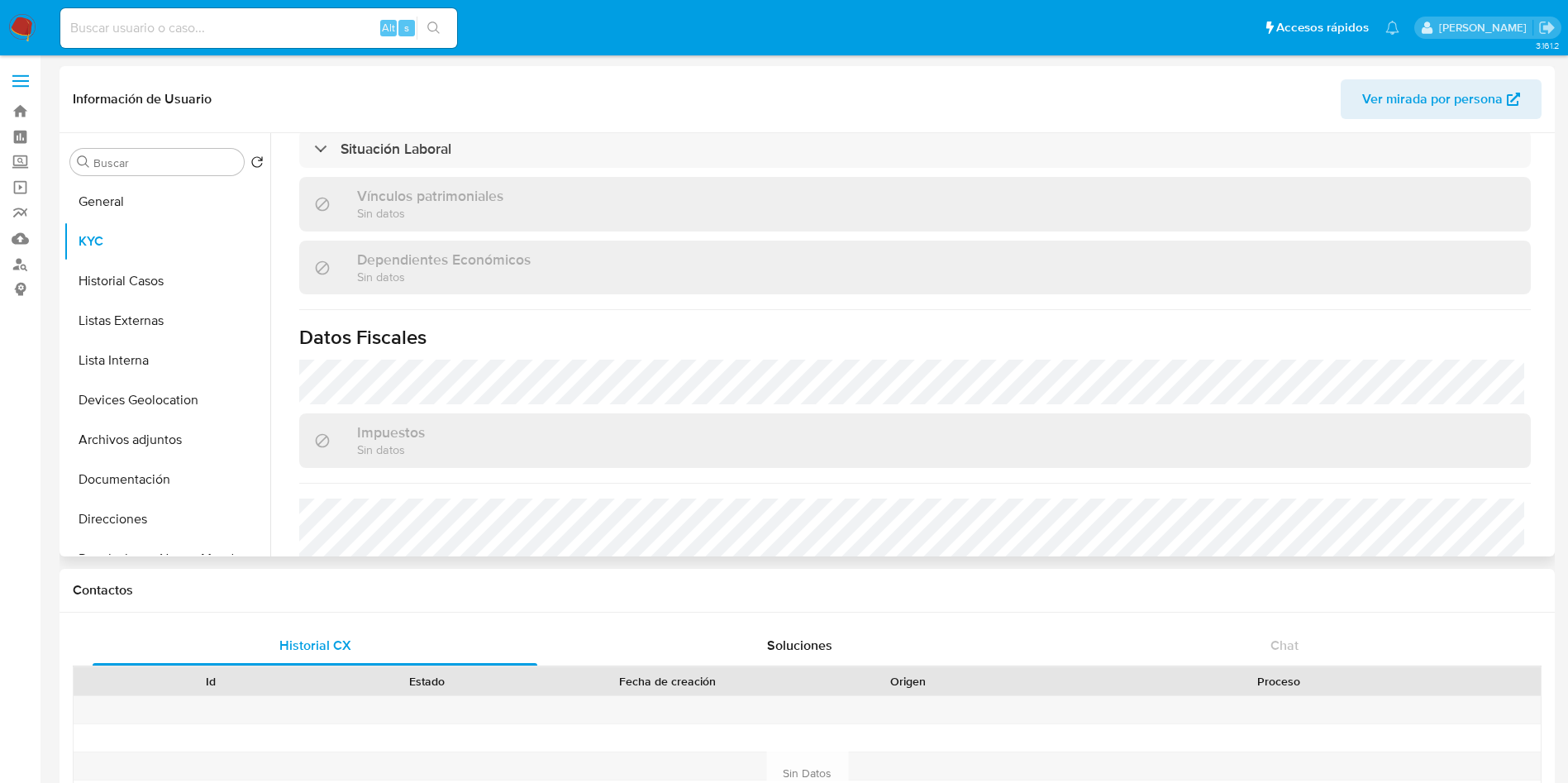
scroll to position [1007, 0]
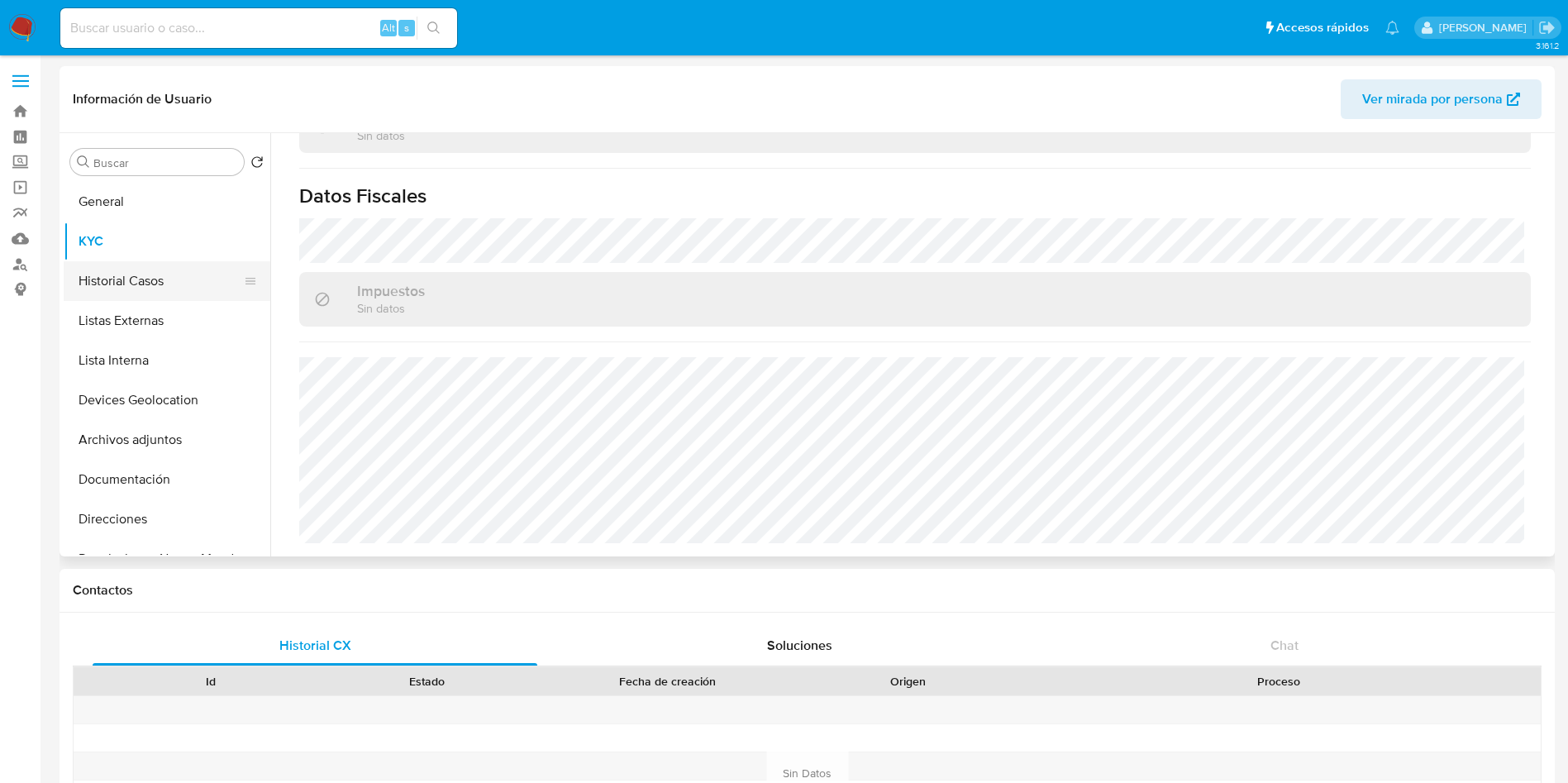
click at [141, 265] on button "Historial Casos" at bounding box center [160, 282] width 194 height 40
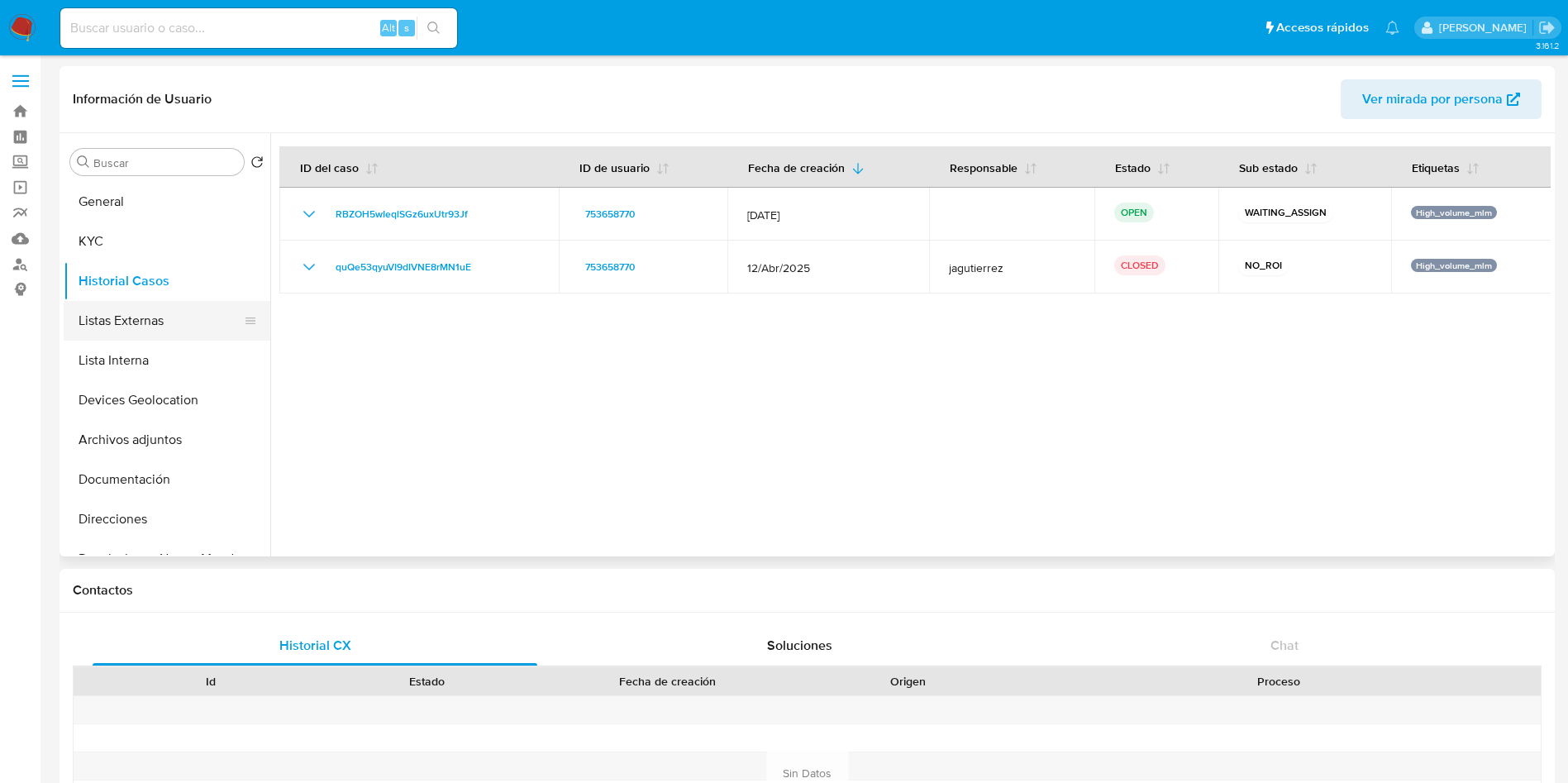
click at [157, 316] on button "Listas Externas" at bounding box center [160, 320] width 194 height 40
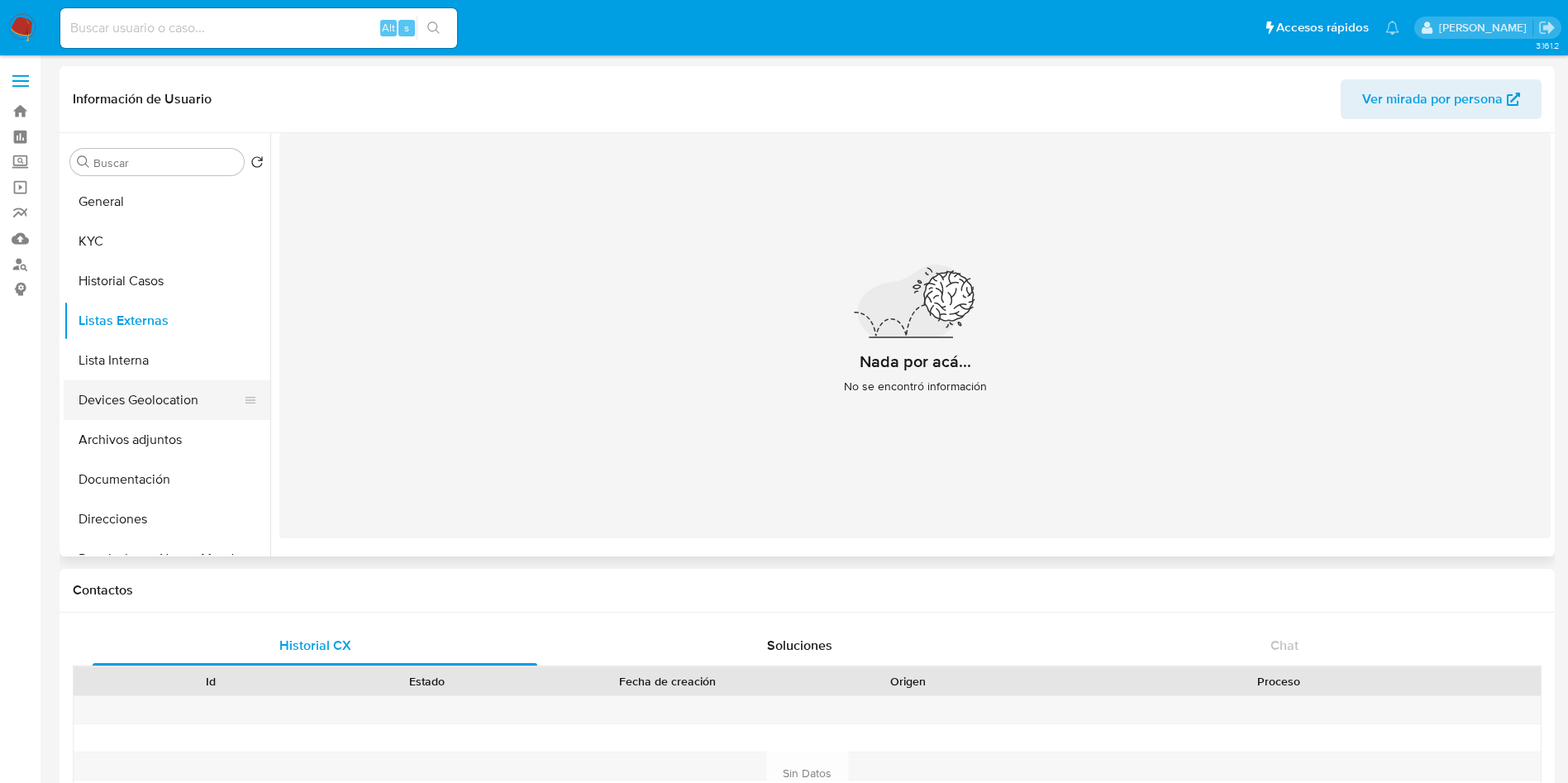
click at [176, 384] on button "Devices Geolocation" at bounding box center [160, 400] width 194 height 40
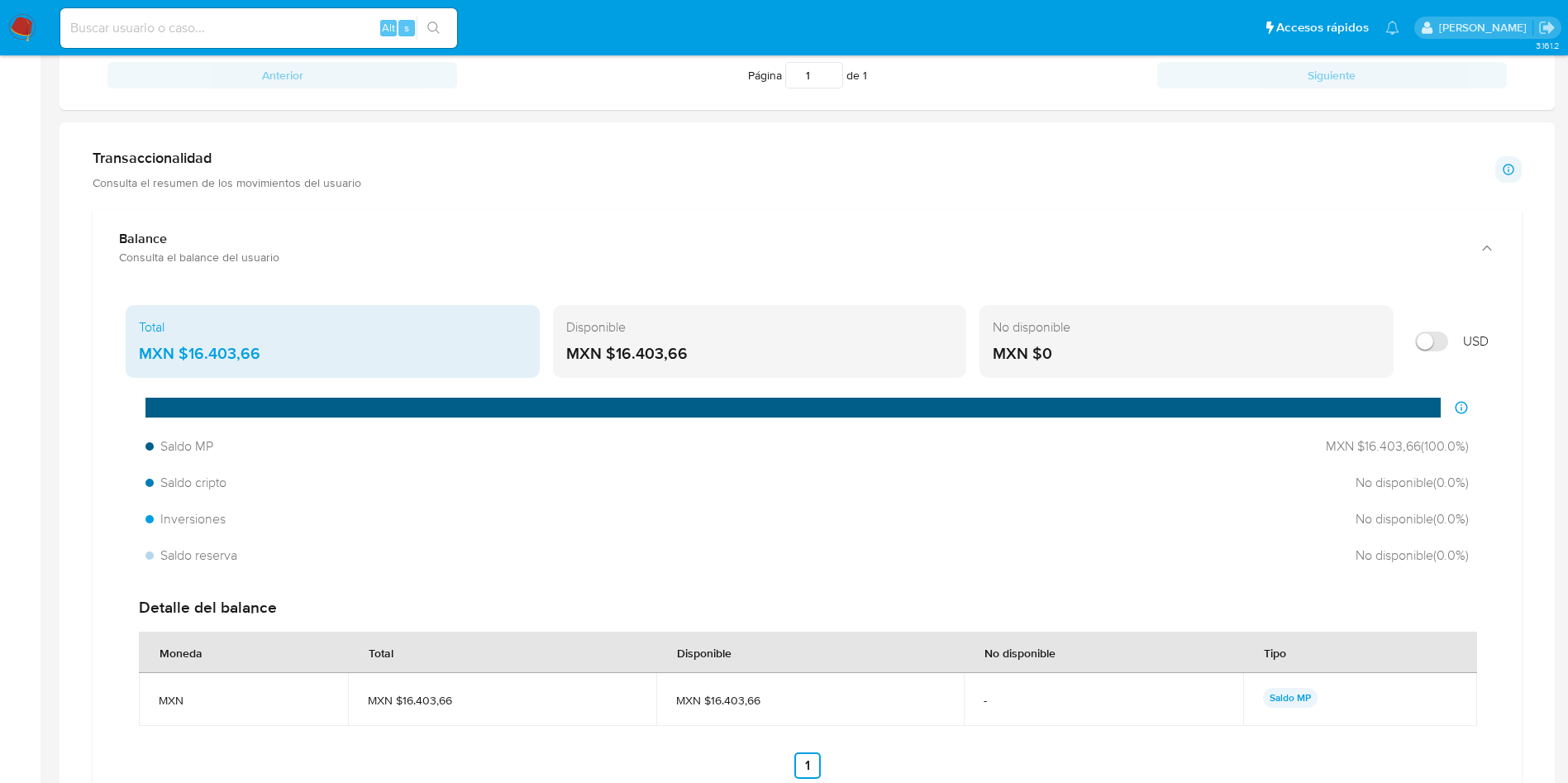
scroll to position [744, 0]
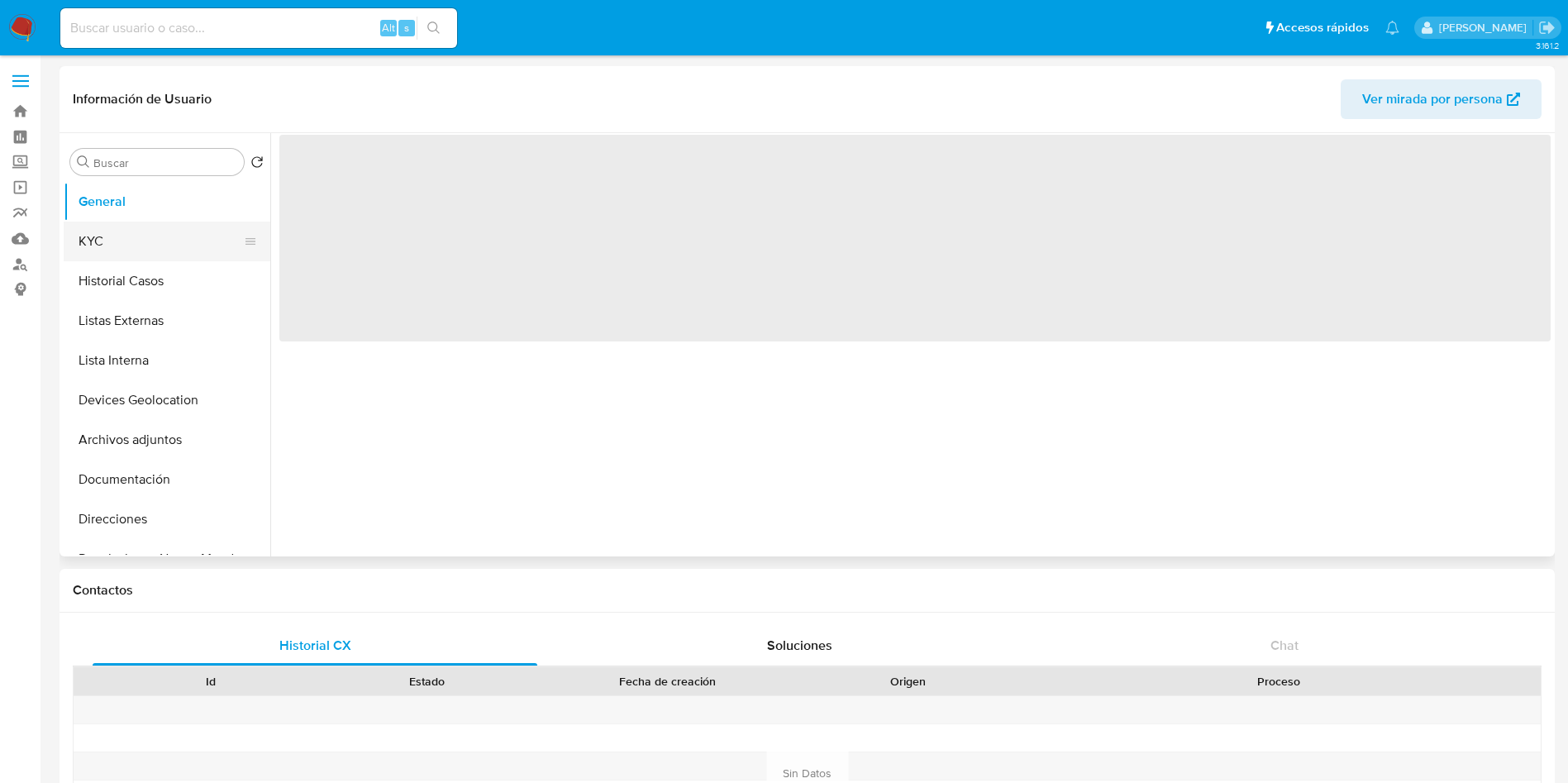
select select "10"
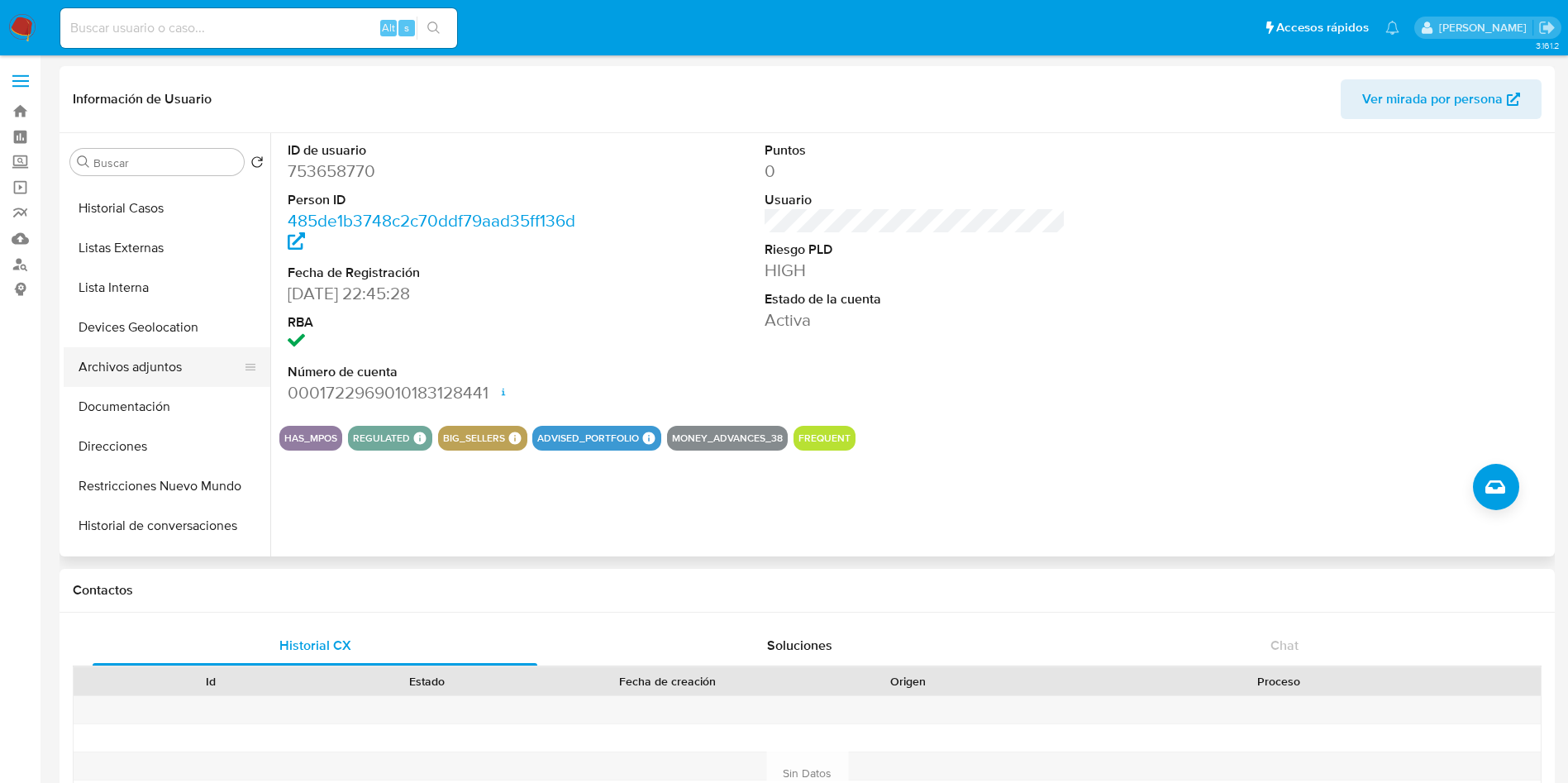
scroll to position [124, 0]
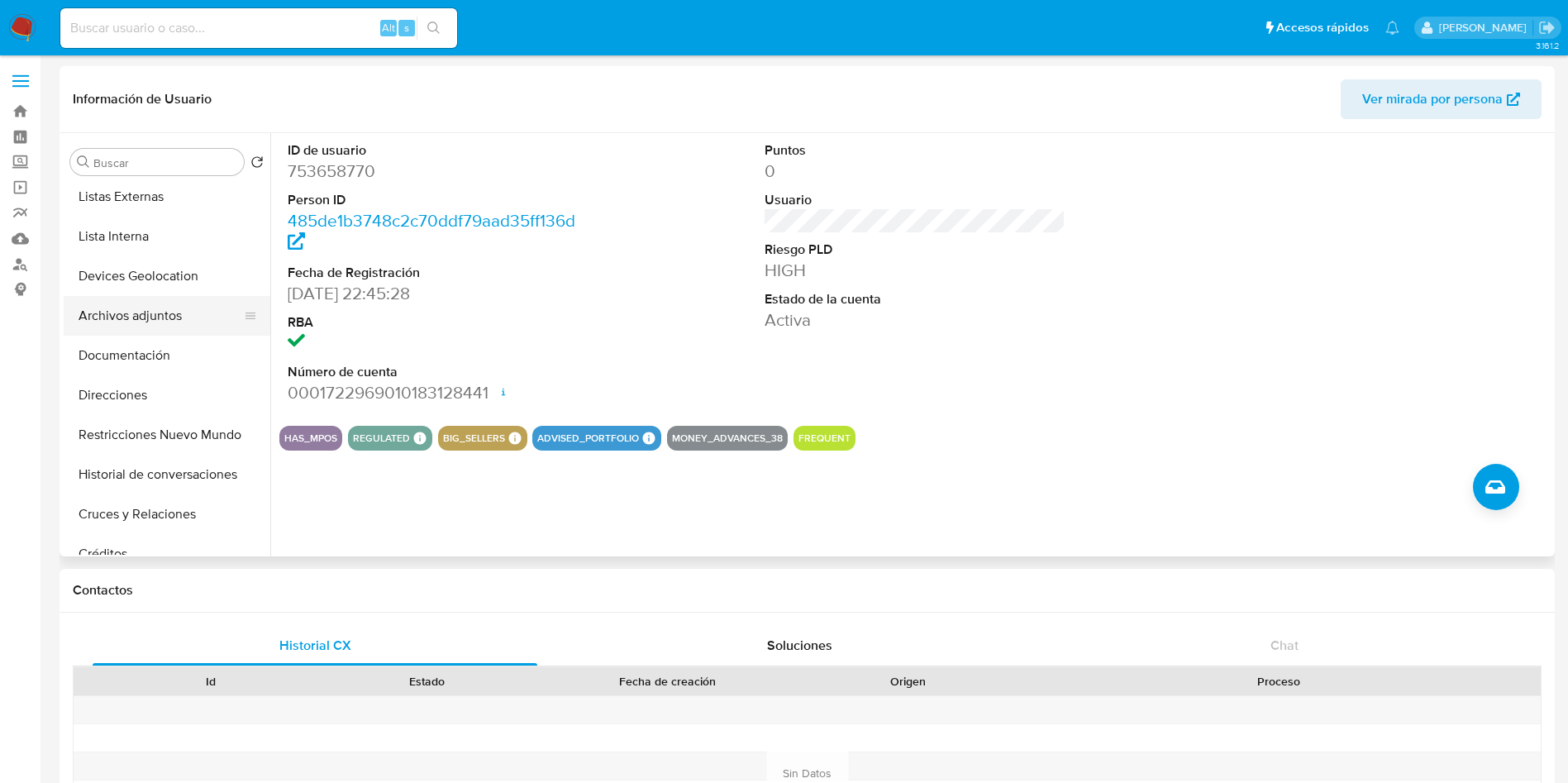
click at [177, 329] on button "Archivos adjuntos" at bounding box center [160, 316] width 194 height 40
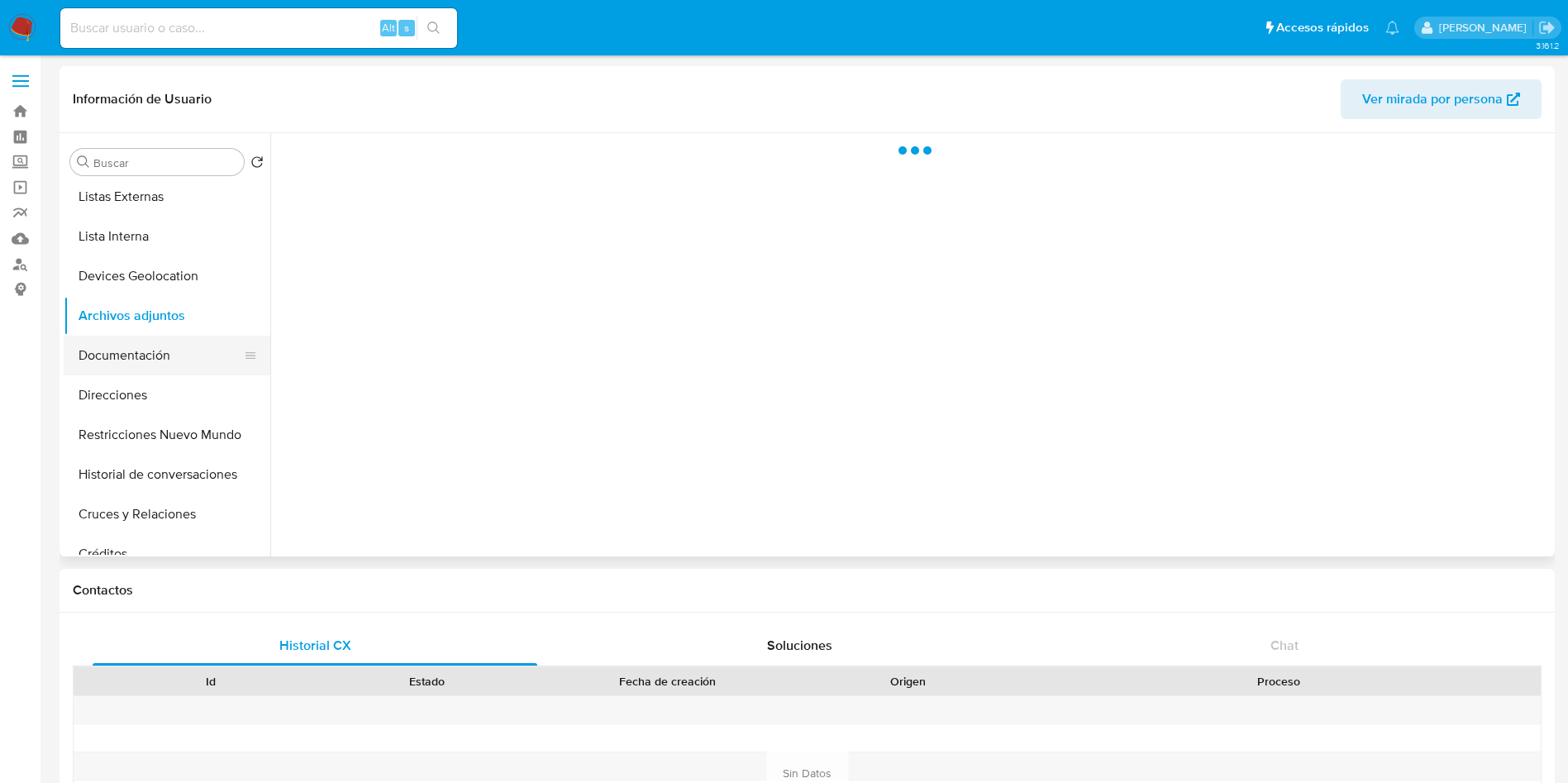
click at [179, 348] on button "Documentación" at bounding box center [160, 356] width 194 height 40
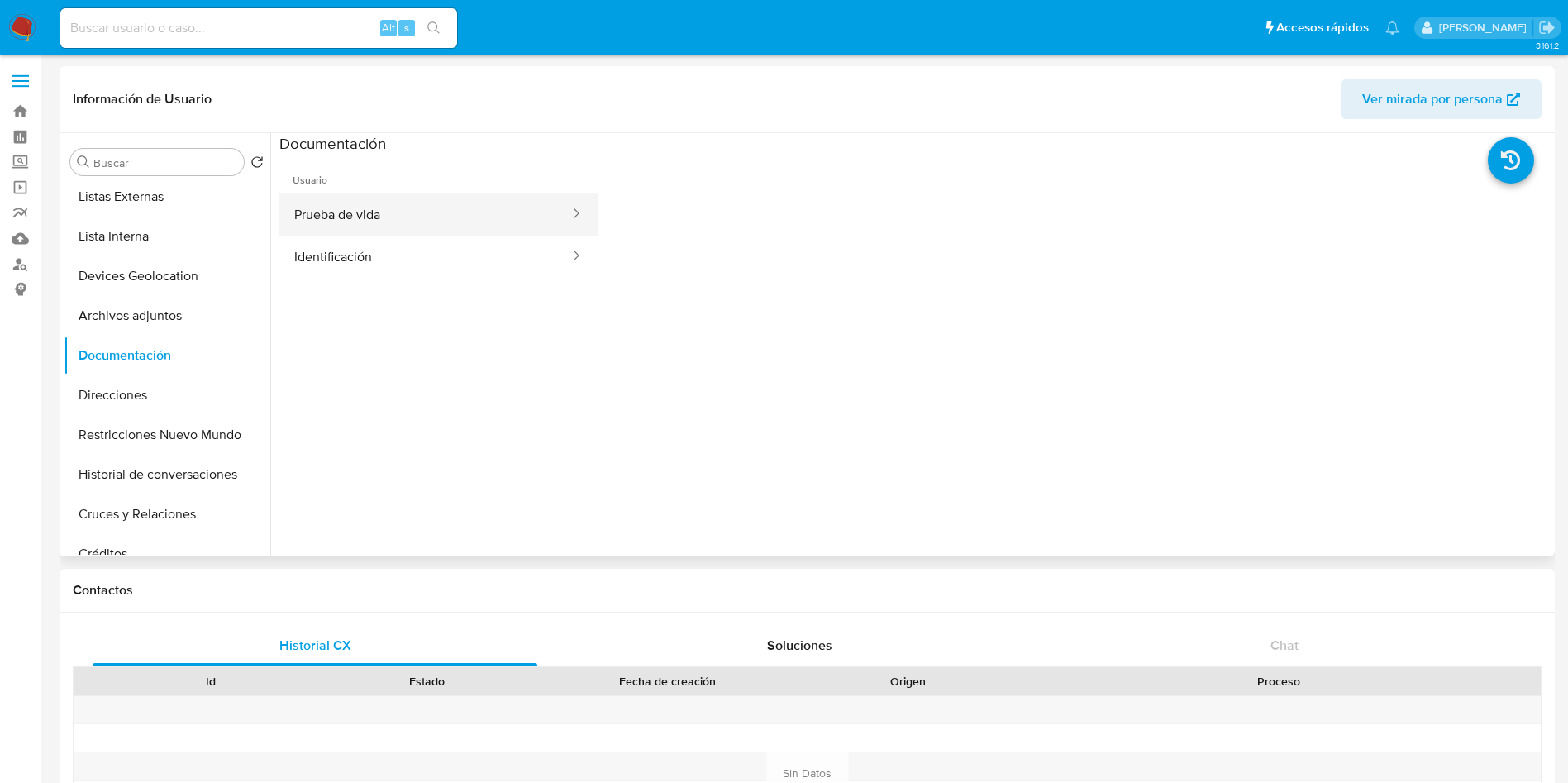
click at [464, 212] on button "Prueba de vida" at bounding box center [425, 215] width 292 height 43
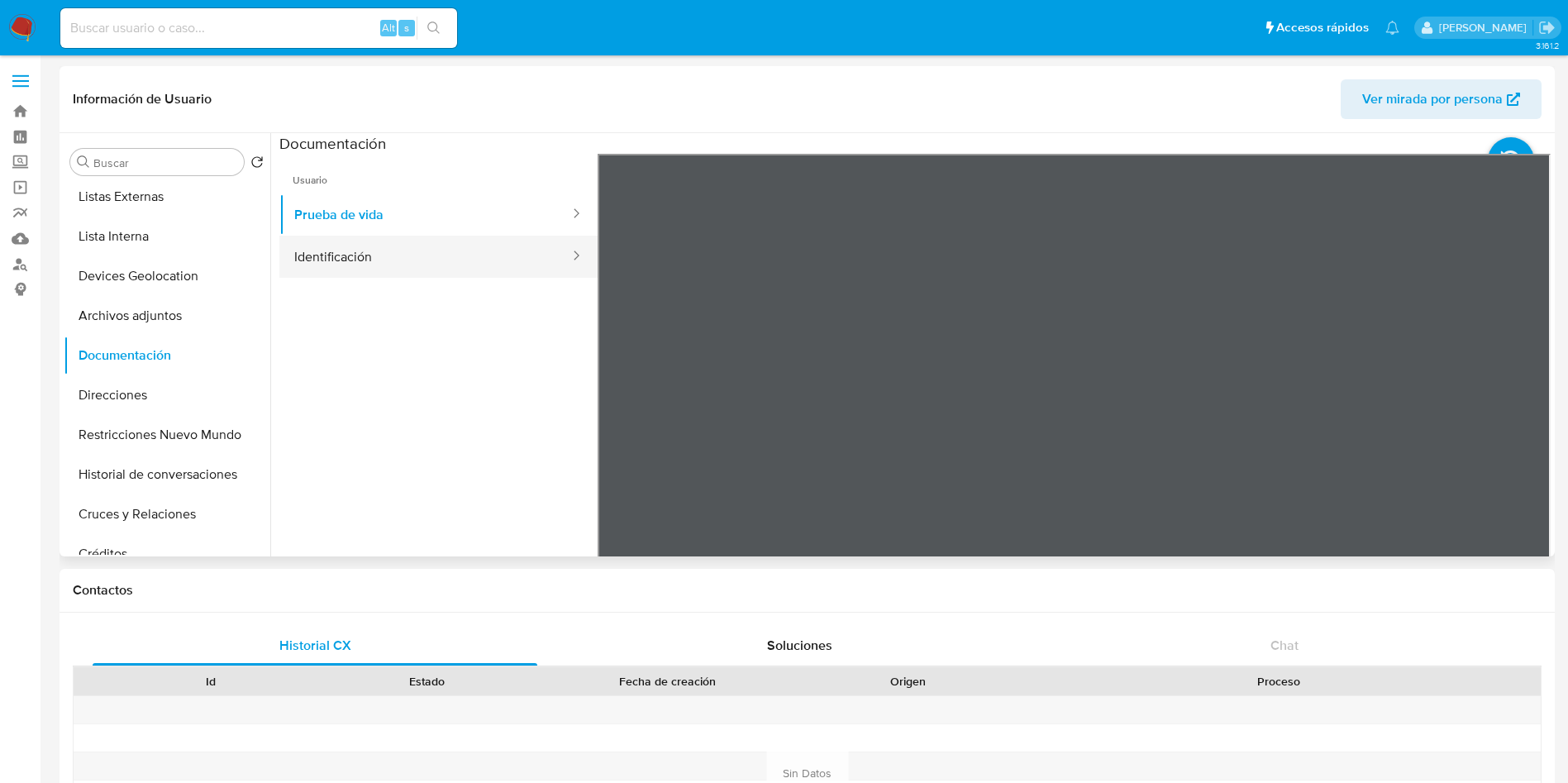
click at [312, 264] on button "Identificación" at bounding box center [425, 256] width 292 height 43
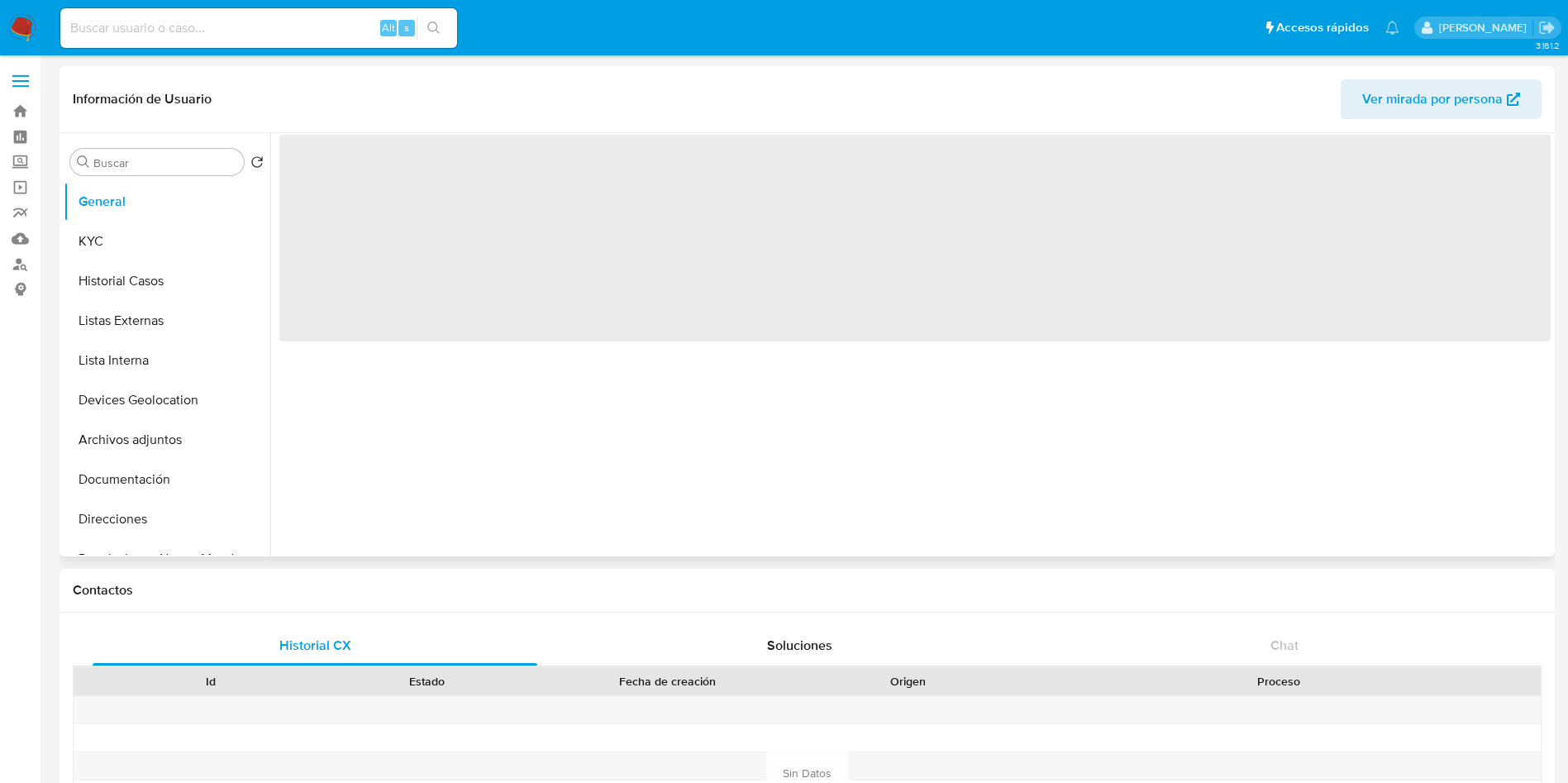
select select "10"
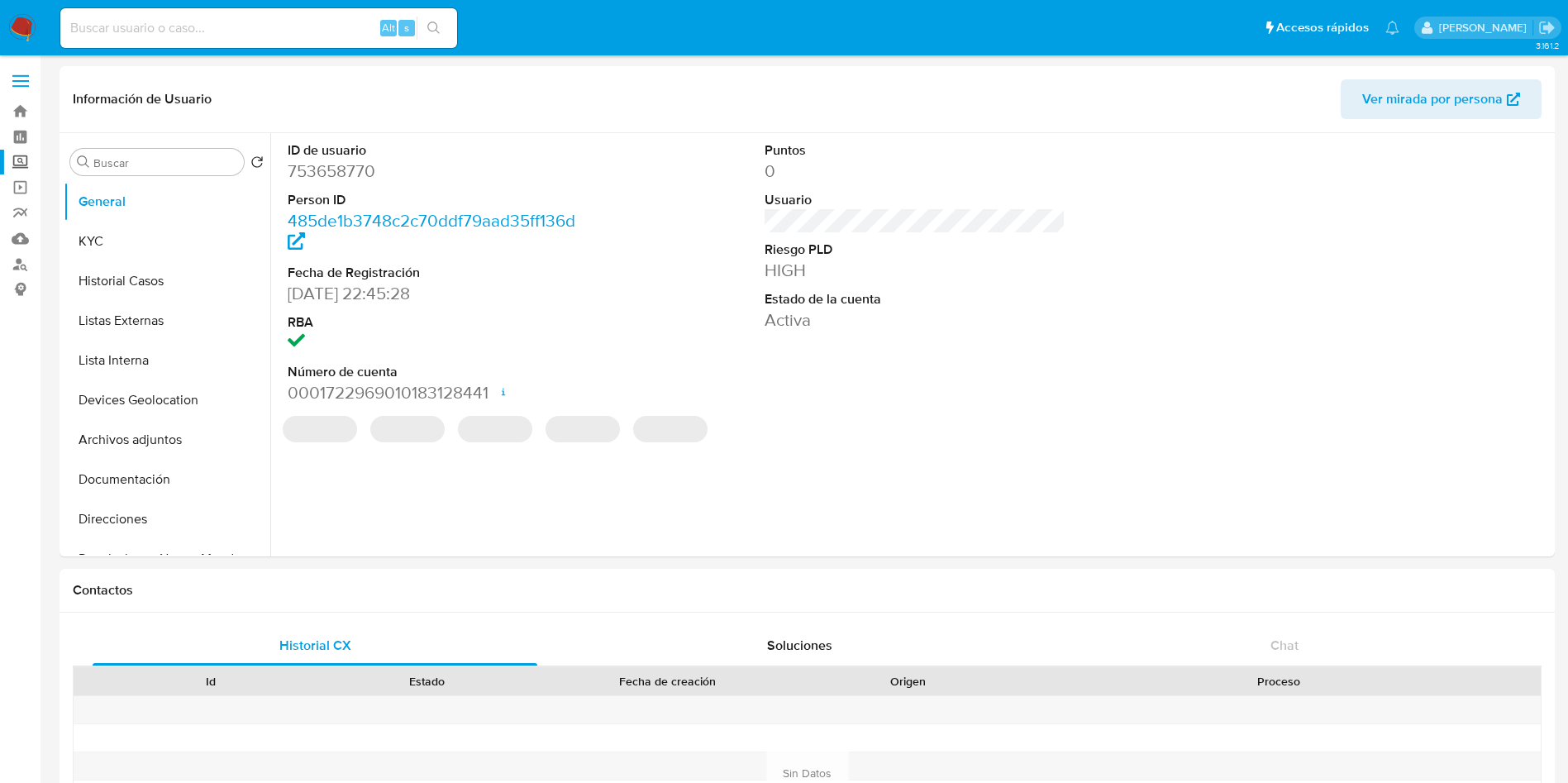
click at [17, 155] on label "Screening" at bounding box center [98, 162] width 196 height 25
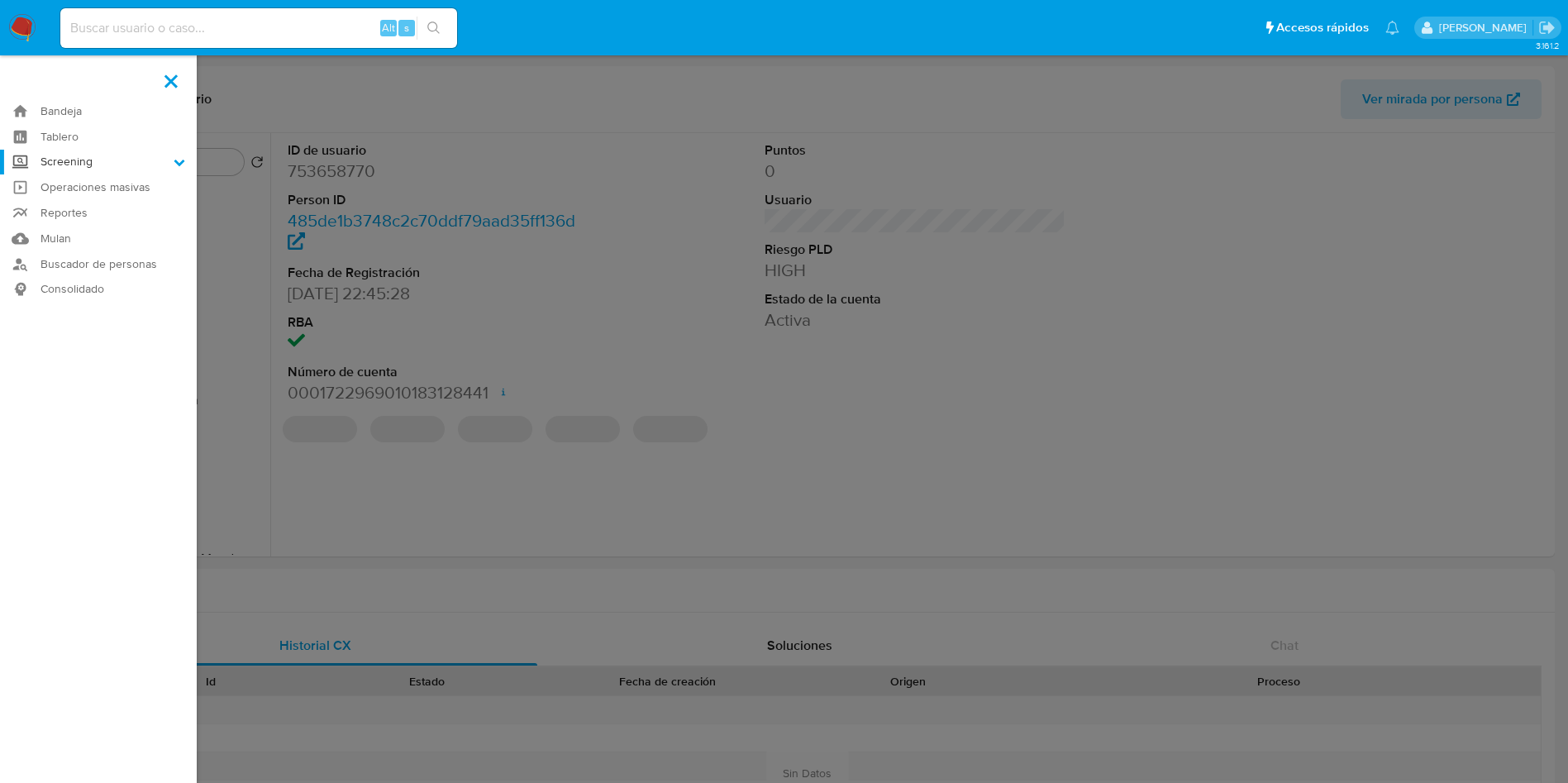
click at [0, 0] on input "Screening" at bounding box center [0, 0] width 0 height 0
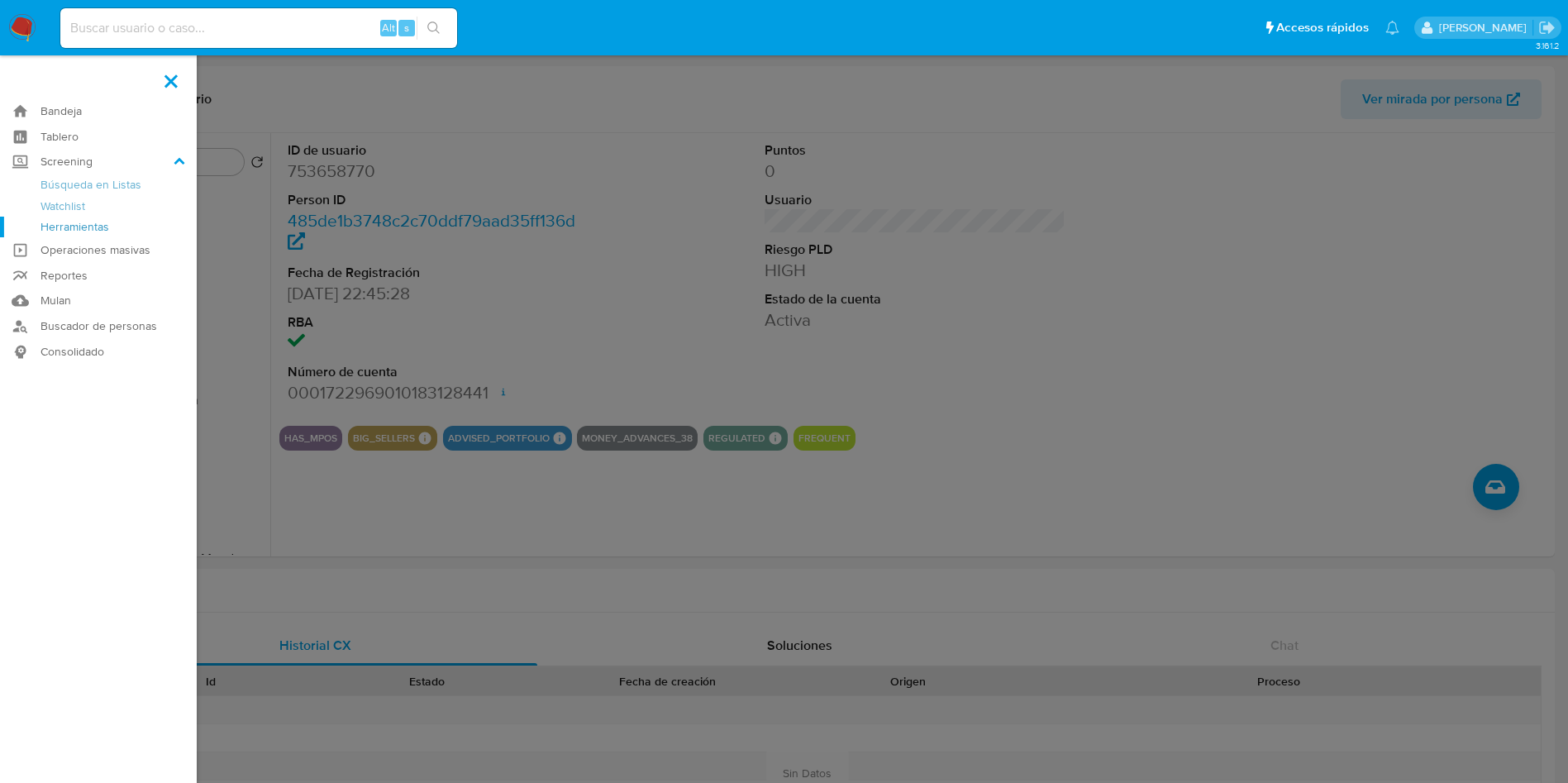
click at [72, 233] on link "Herramientas" at bounding box center [98, 226] width 196 height 21
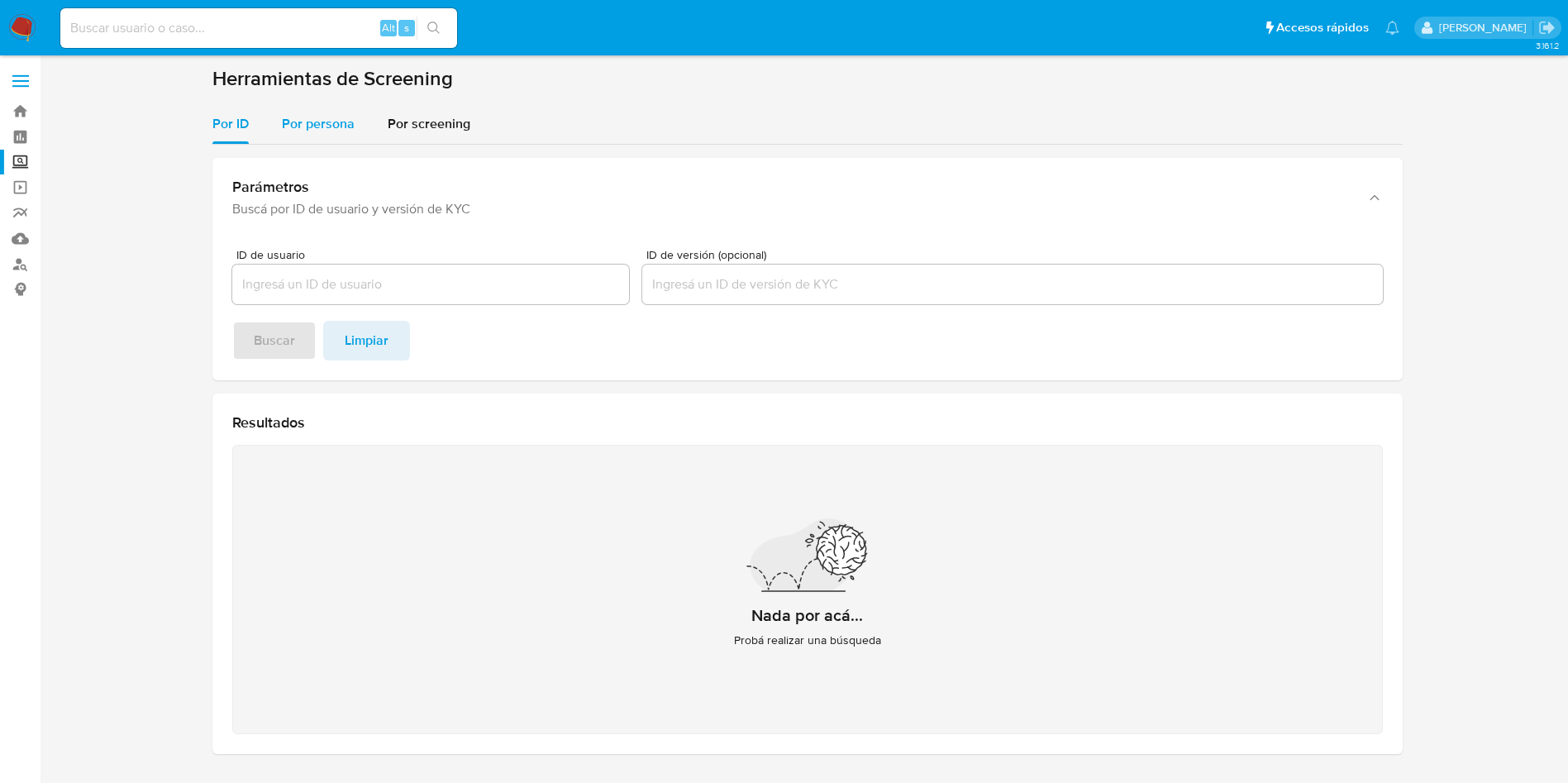
click at [322, 121] on span "Por persona" at bounding box center [318, 123] width 72 height 19
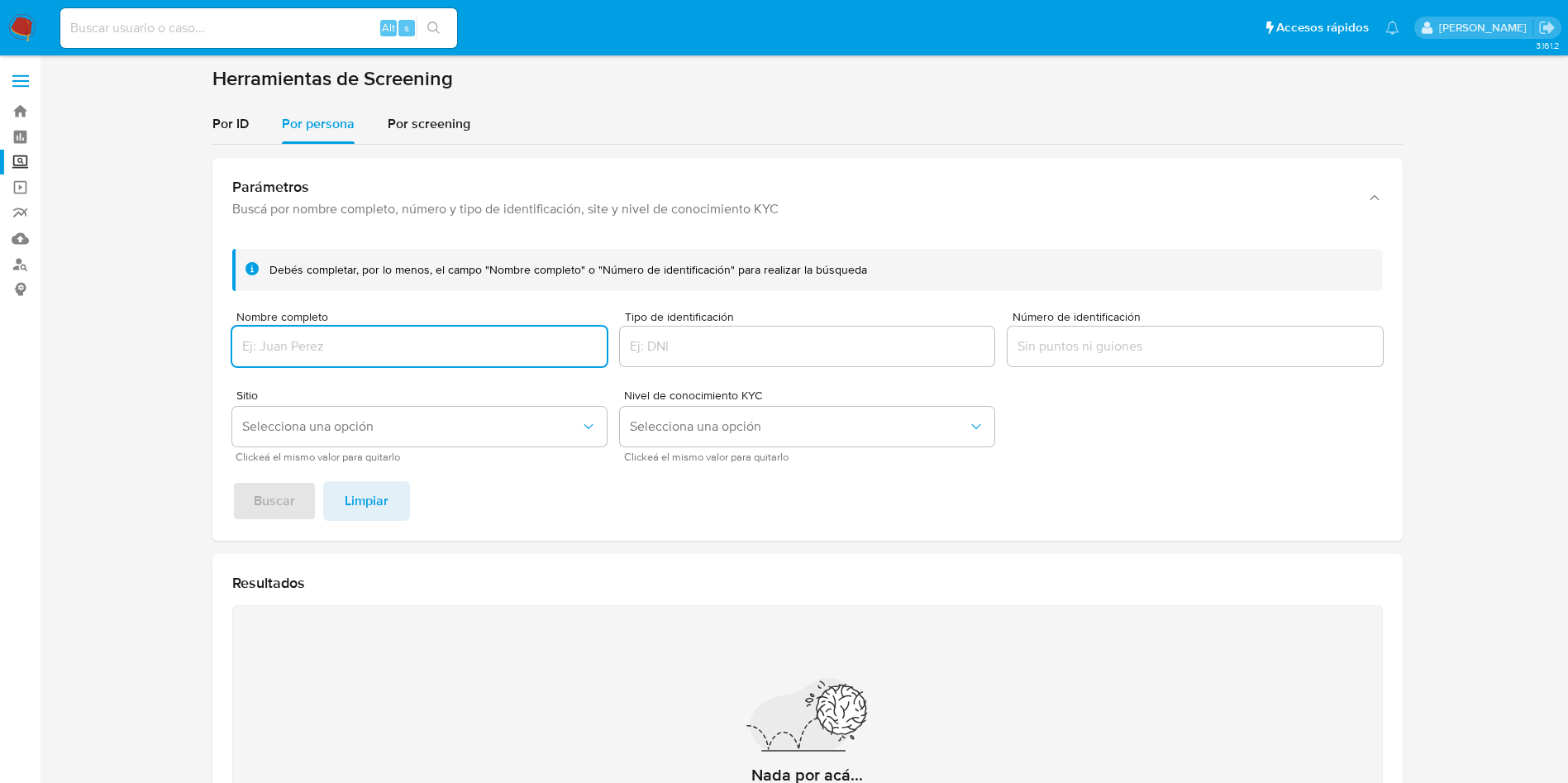
click at [441, 325] on div "Nombre completo" at bounding box center [420, 339] width 375 height 59
click at [432, 340] on input "Nombre completo" at bounding box center [420, 347] width 375 height 22
type input "[PERSON_NAME]"
click at [275, 509] on span "Buscar" at bounding box center [274, 501] width 42 height 36
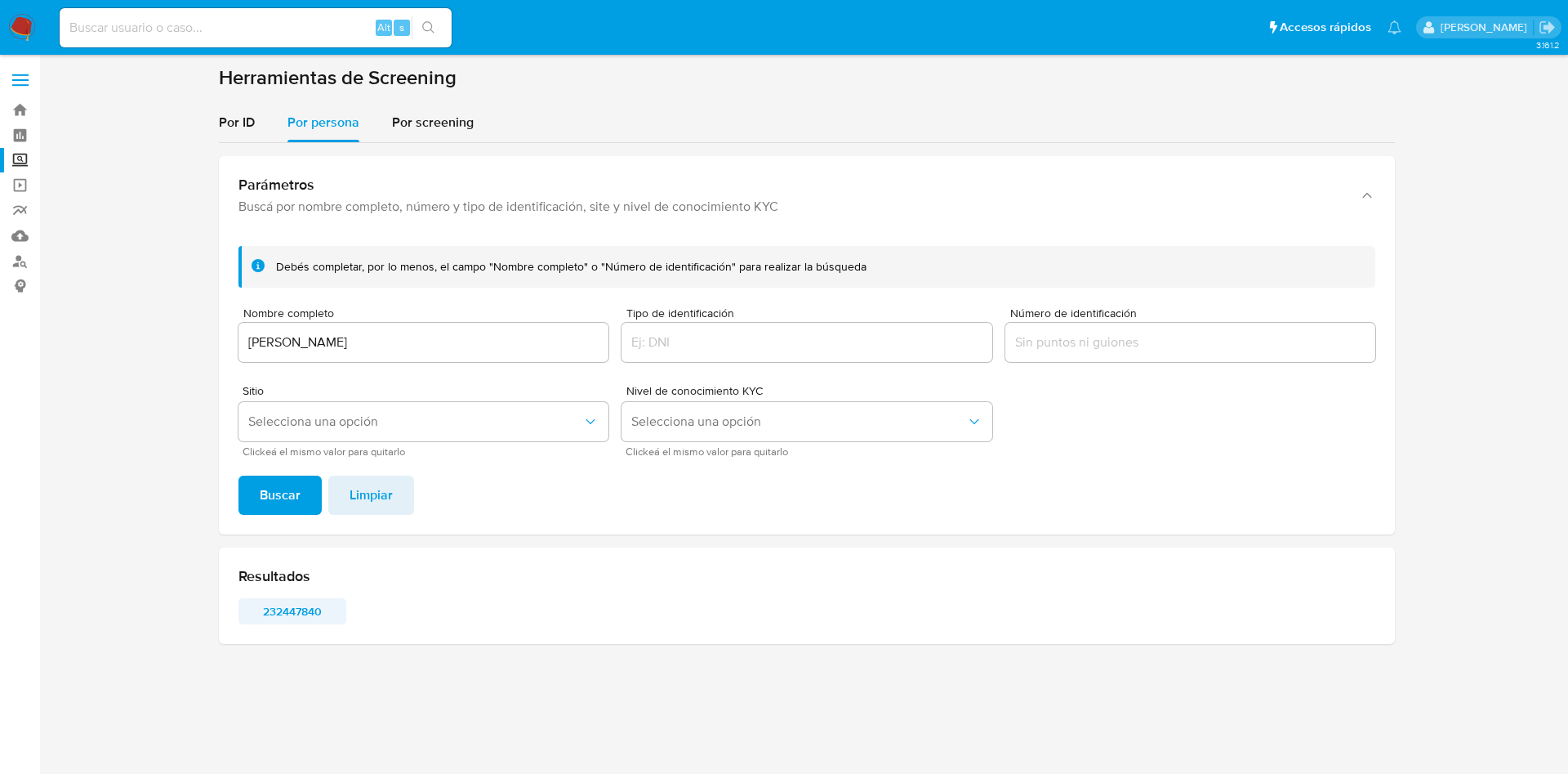
click at [301, 617] on span "232447840" at bounding box center [292, 611] width 85 height 23
click at [117, 44] on div "Alt s" at bounding box center [256, 28] width 392 height 39
click at [135, 35] on input at bounding box center [256, 28] width 392 height 21
paste input "753658770"
click at [296, 33] on input "753658770" at bounding box center [256, 28] width 392 height 21
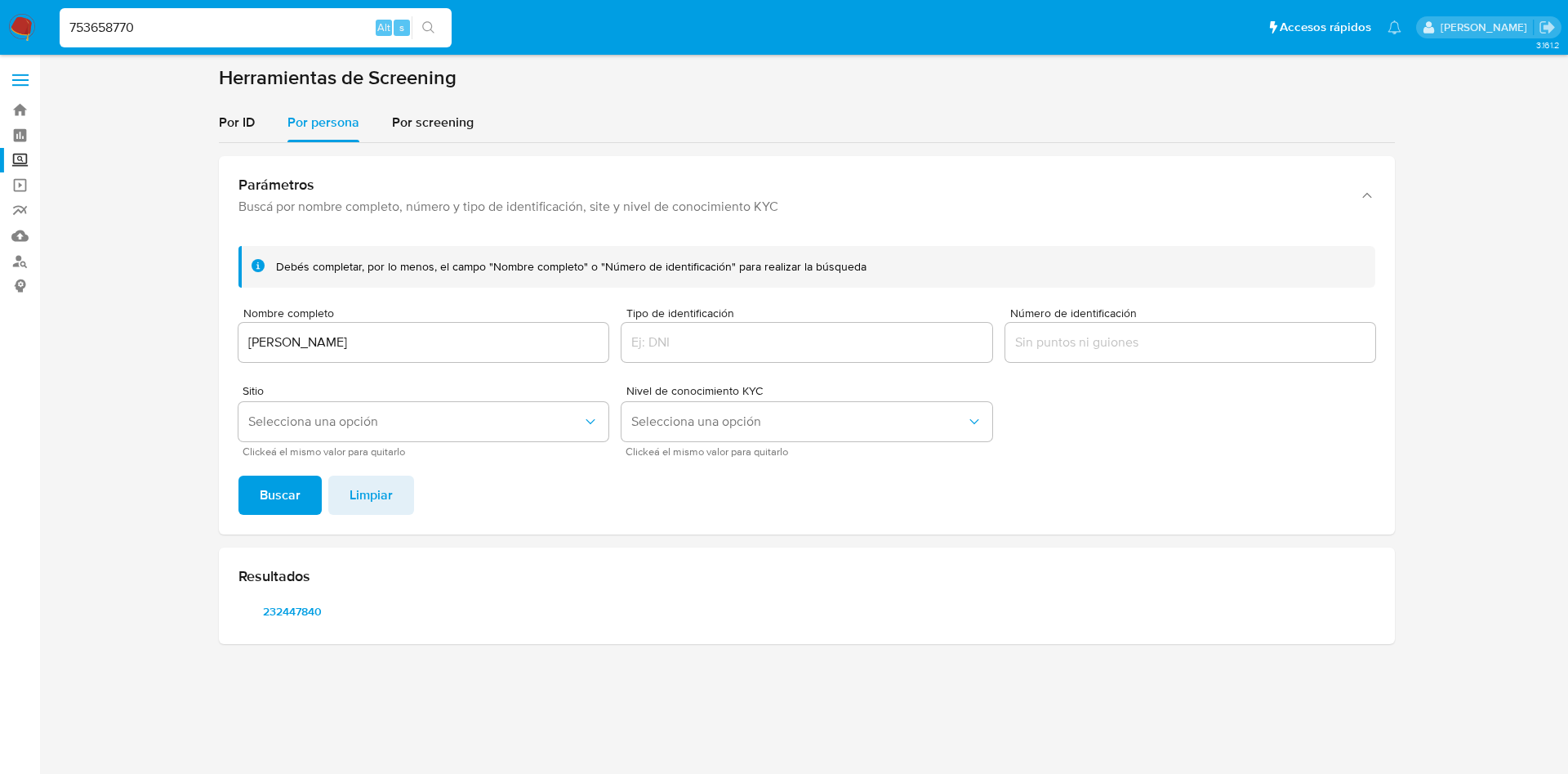
type input "753658770"
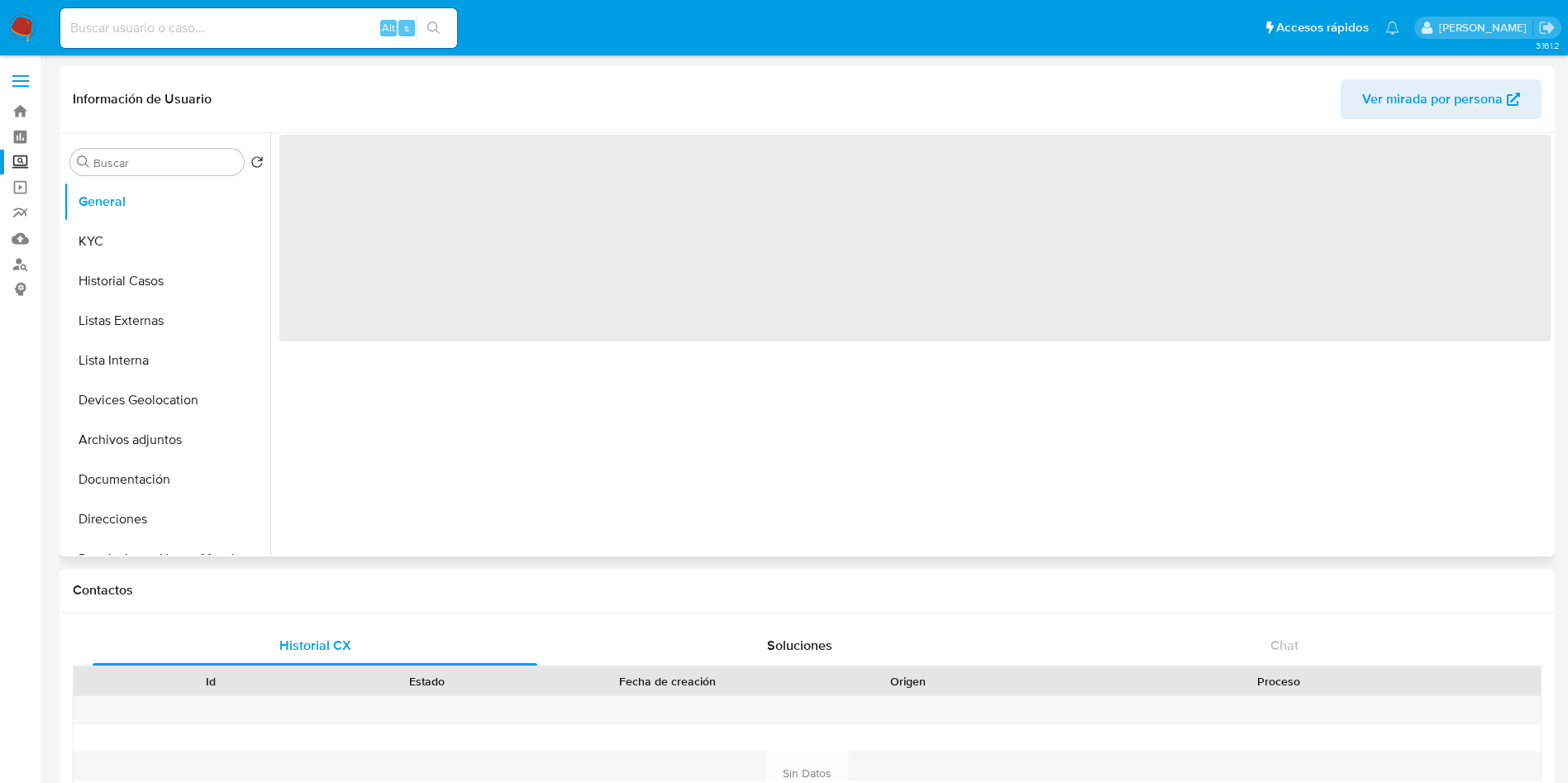
select select "10"
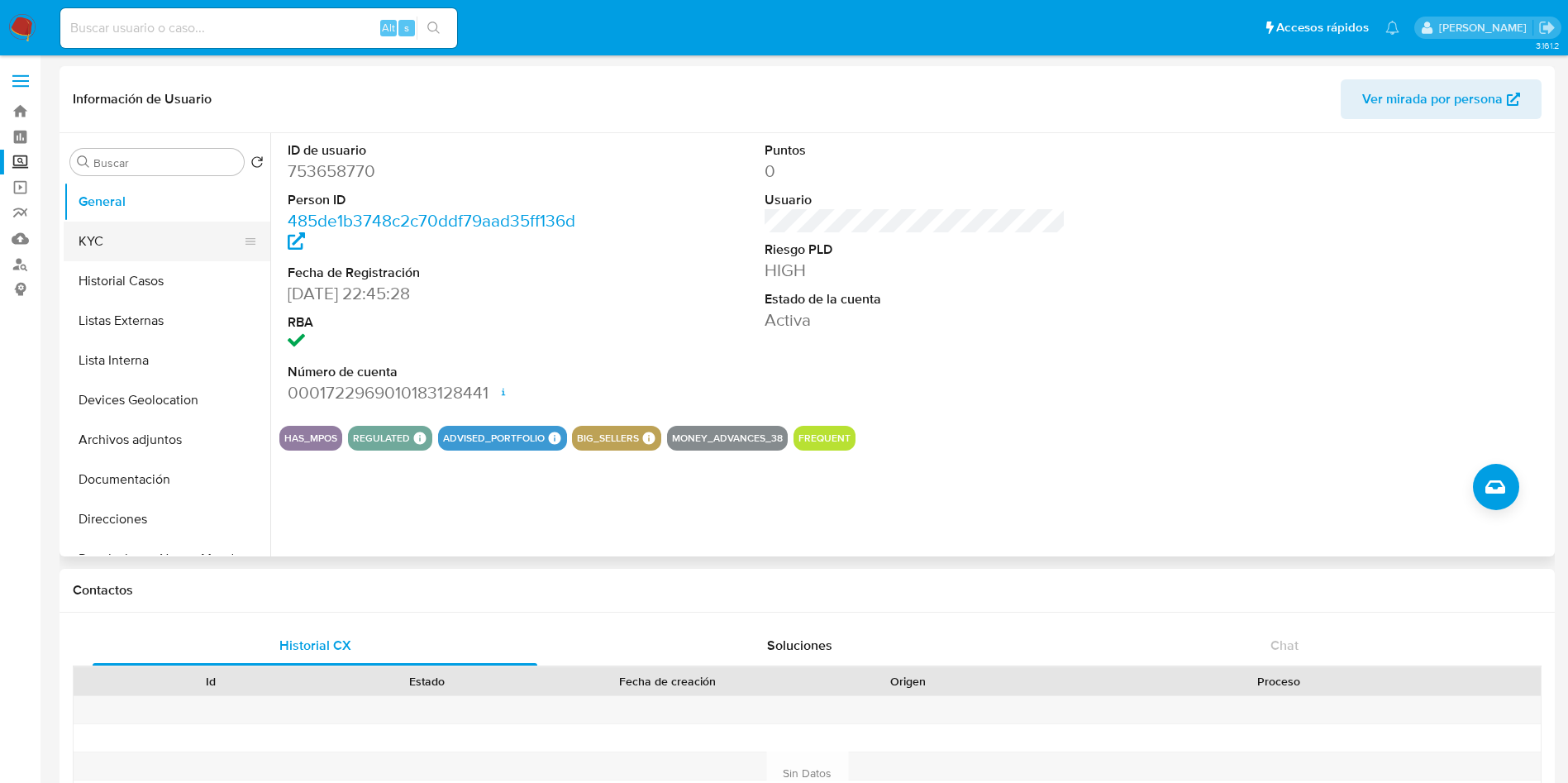
click at [88, 236] on button "KYC" at bounding box center [160, 242] width 194 height 40
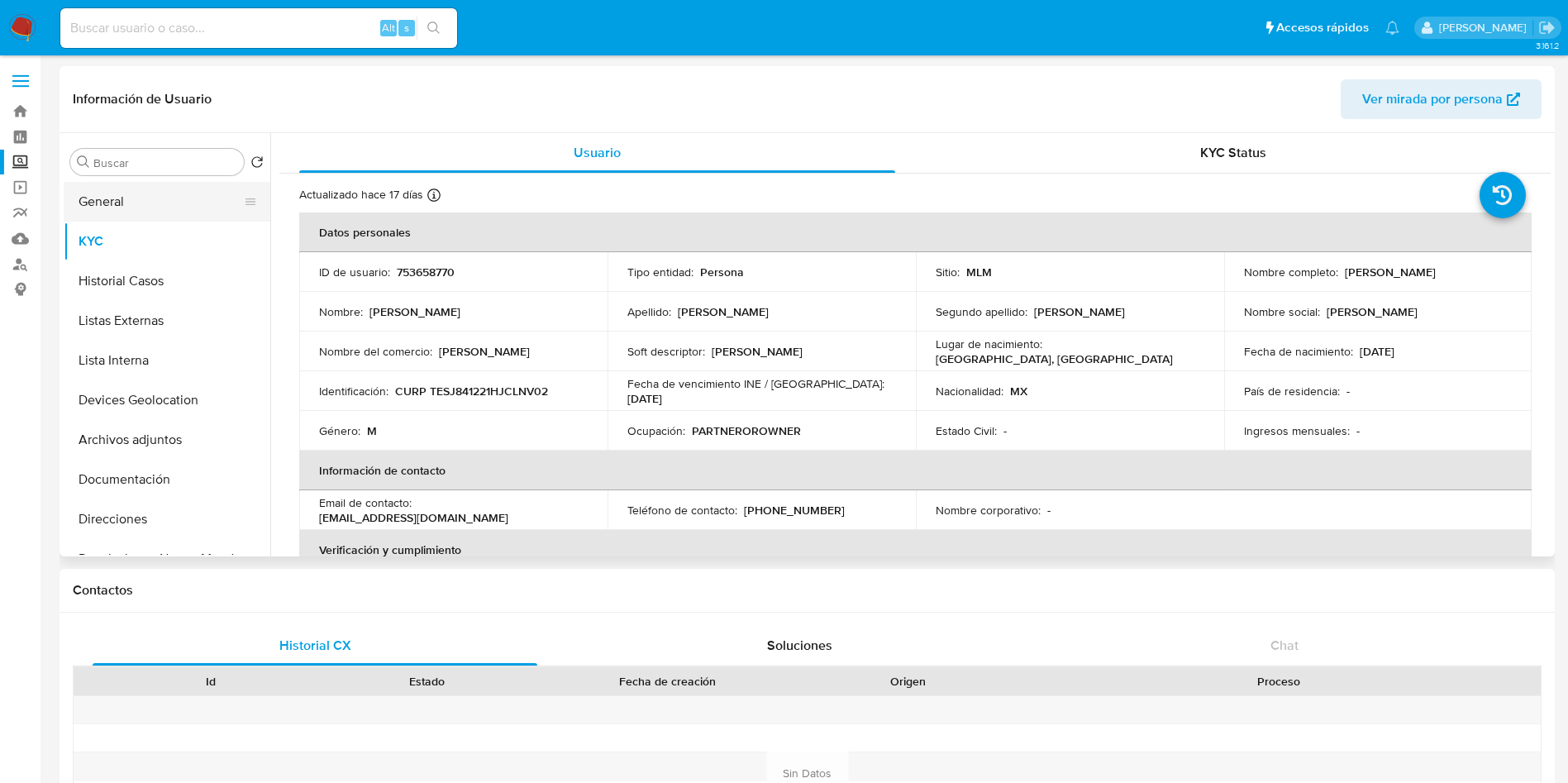
click at [104, 196] on button "General" at bounding box center [160, 202] width 194 height 40
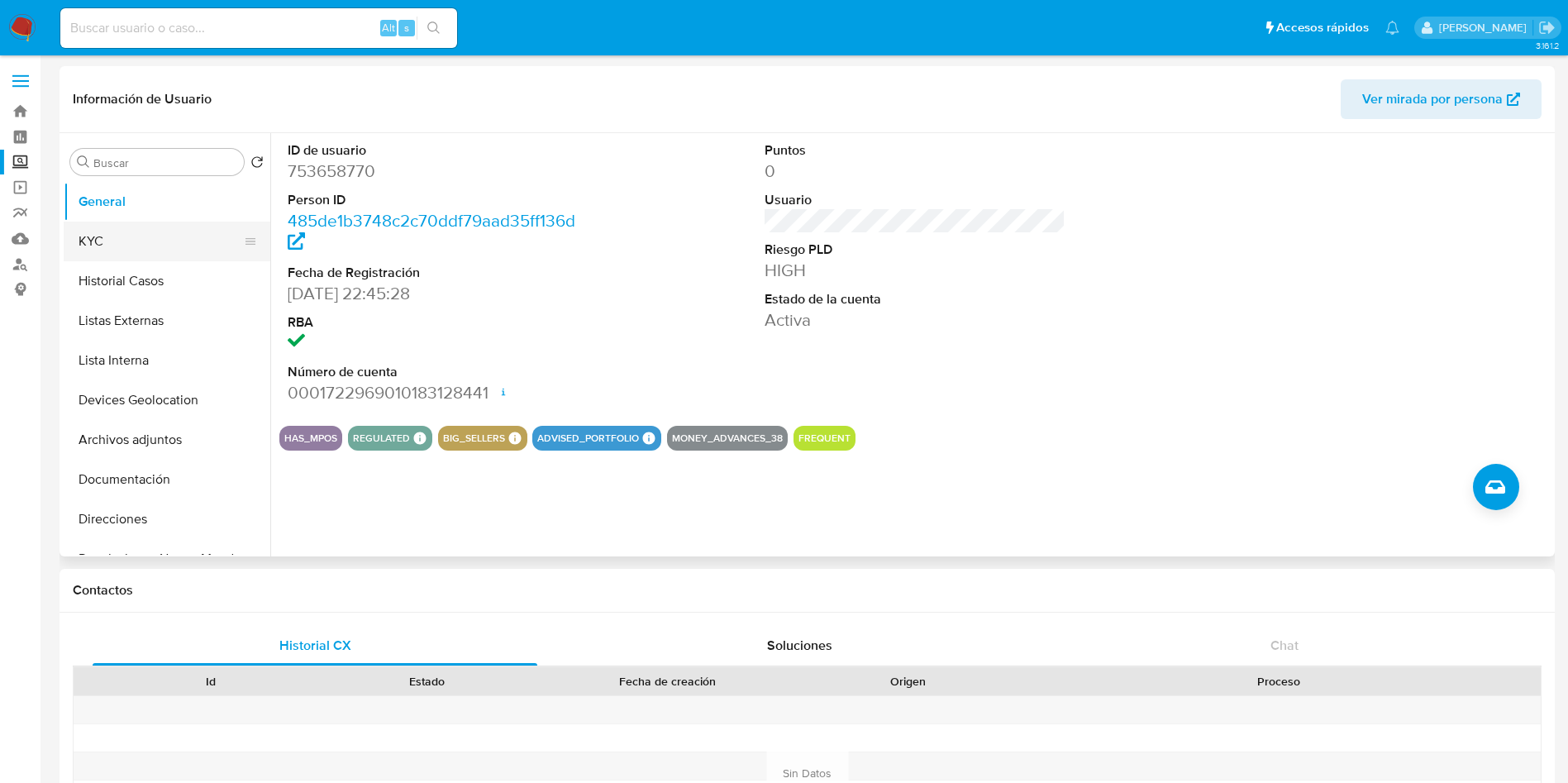
click at [109, 240] on button "KYC" at bounding box center [160, 242] width 194 height 40
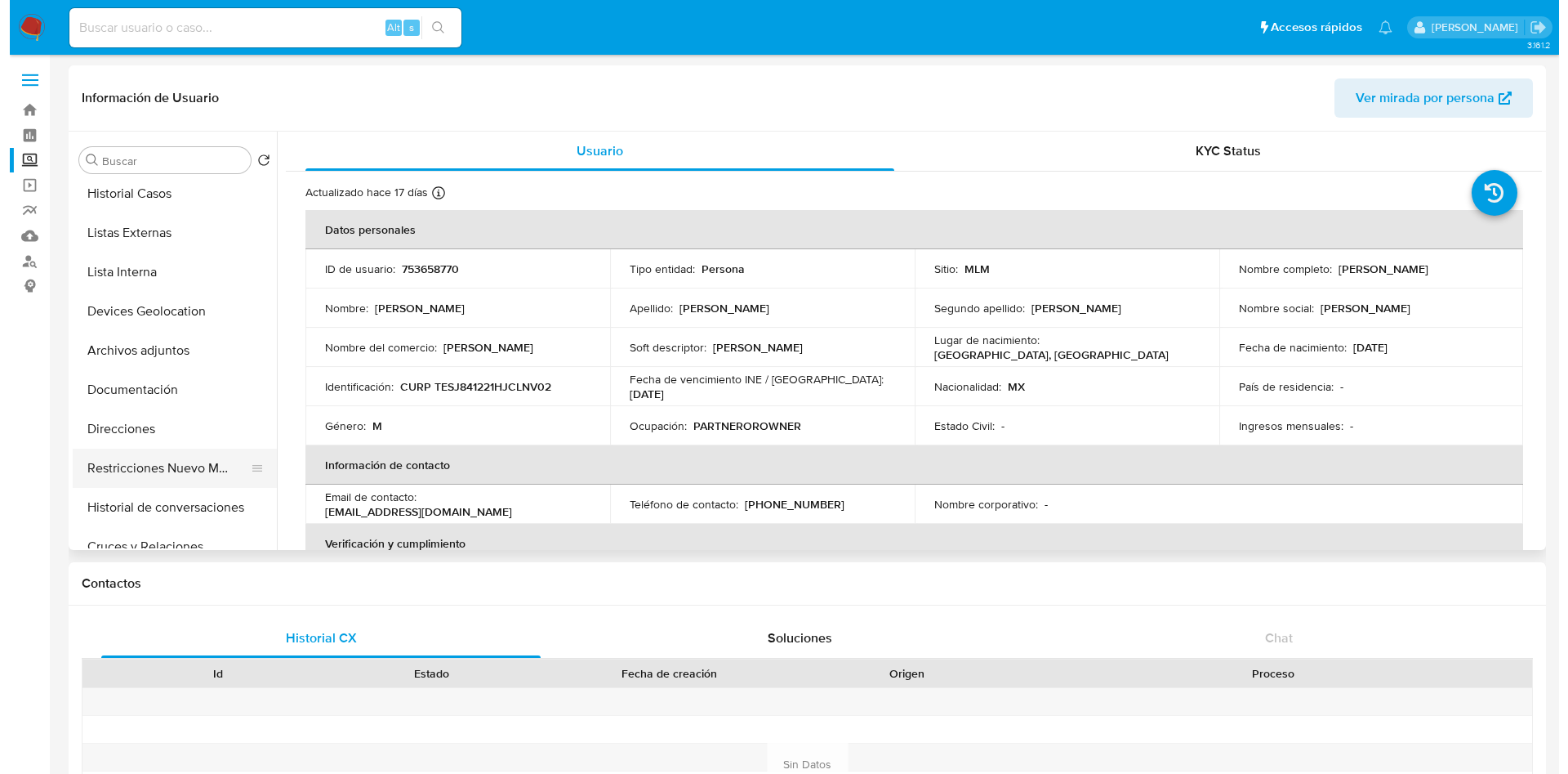
scroll to position [123, 0]
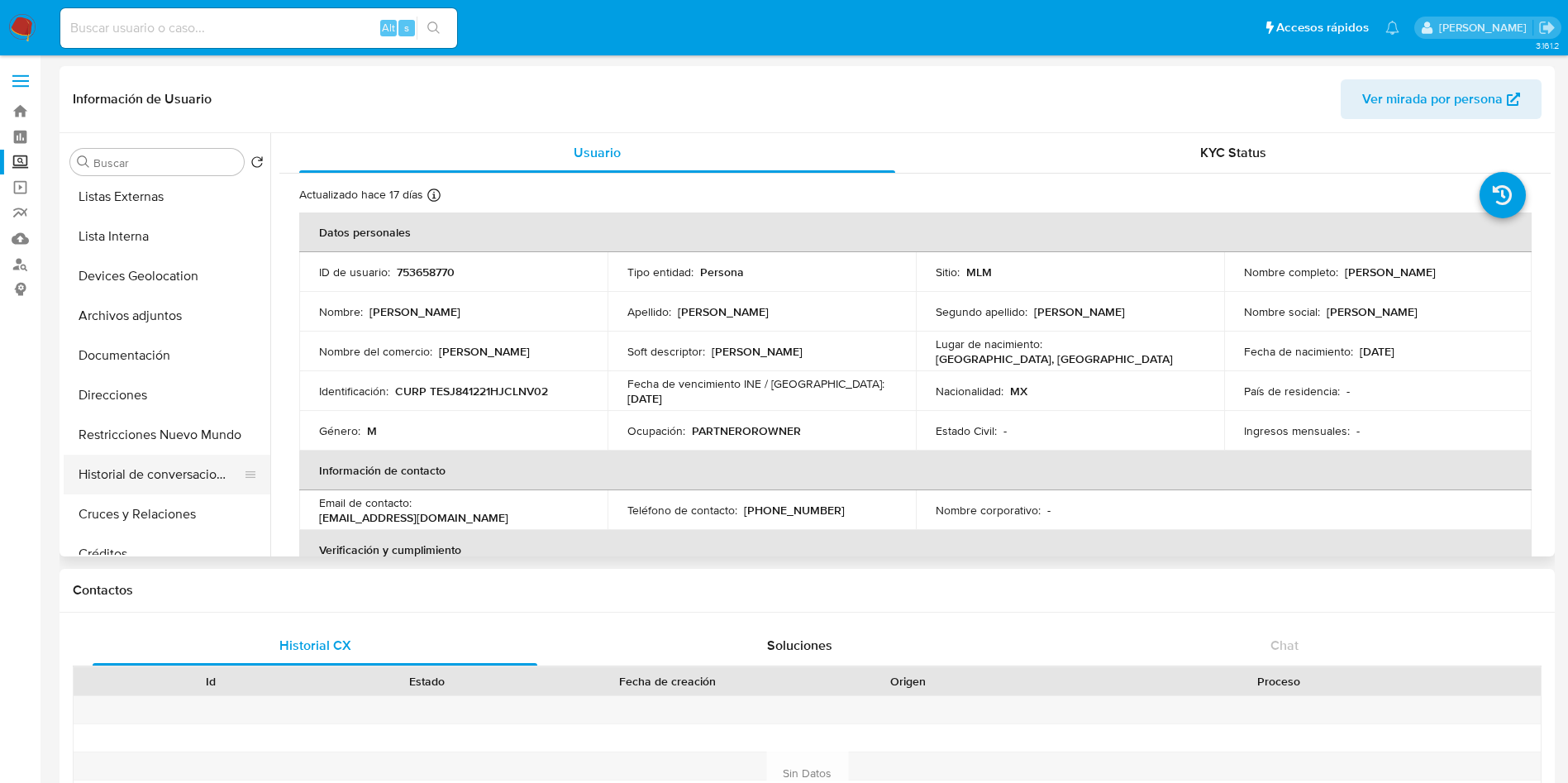
click at [190, 474] on button "Historial de conversaciones" at bounding box center [160, 474] width 194 height 40
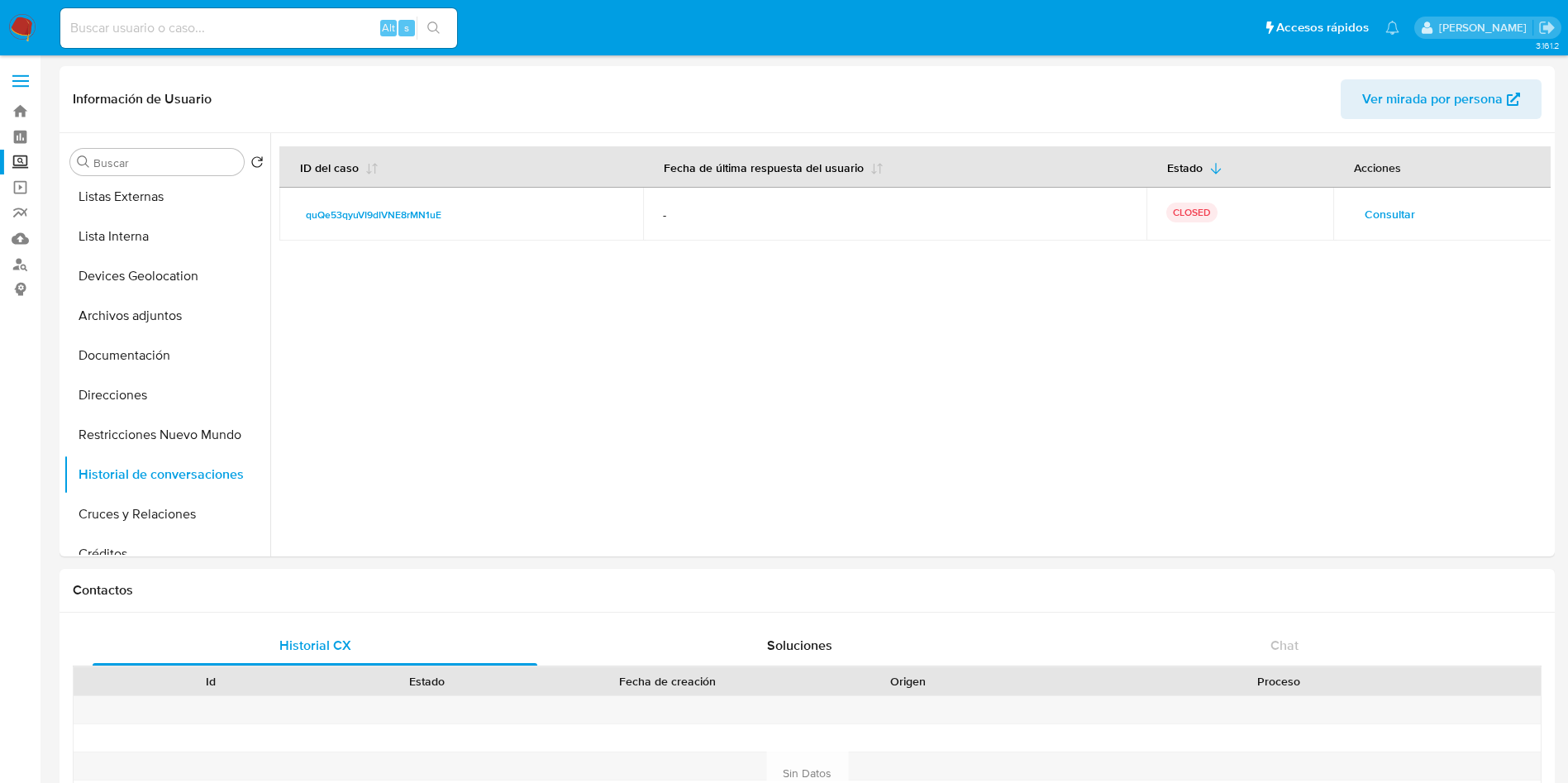
click at [1383, 208] on span "Consultar" at bounding box center [1391, 215] width 51 height 24
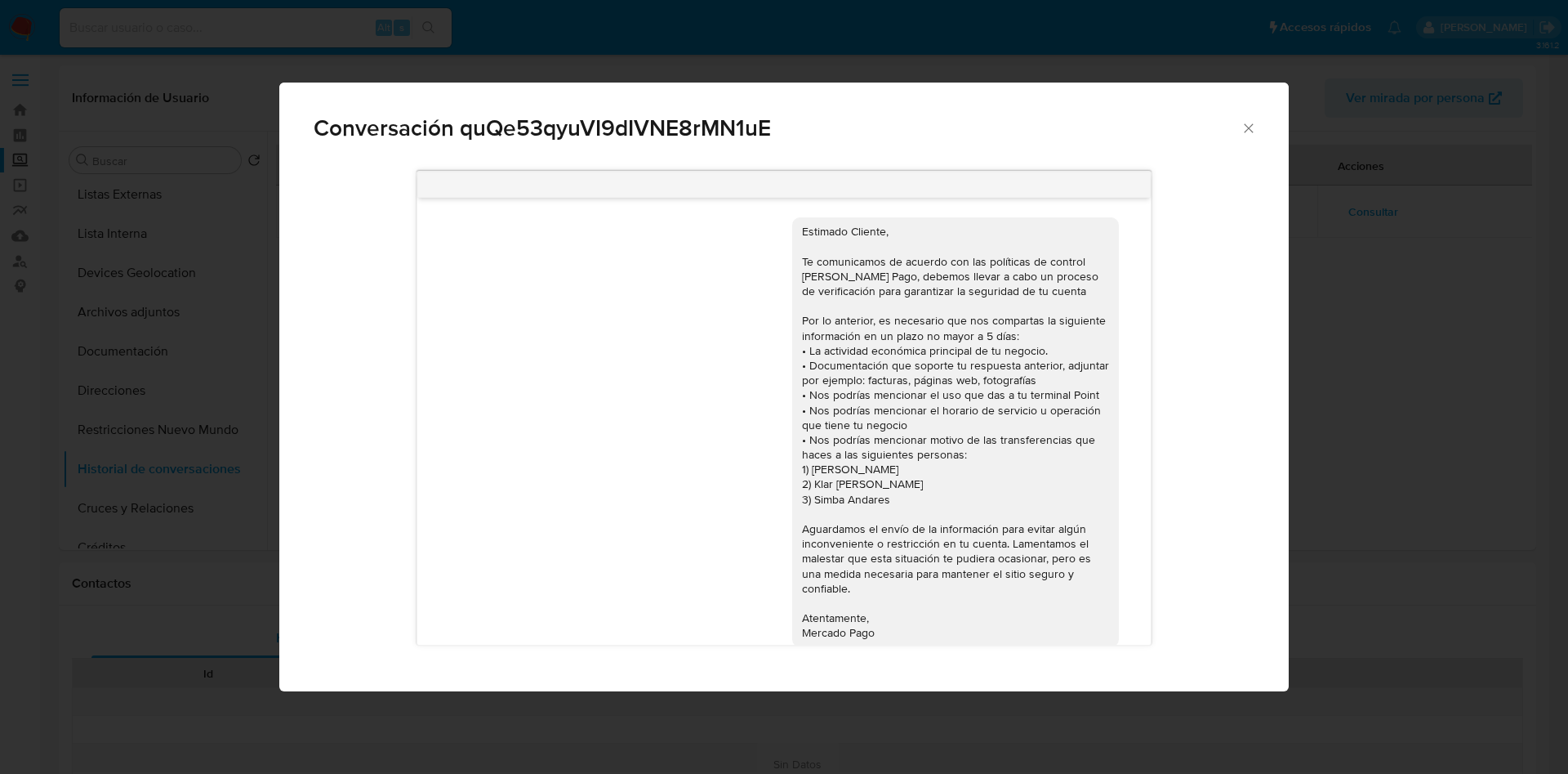
scroll to position [525, 0]
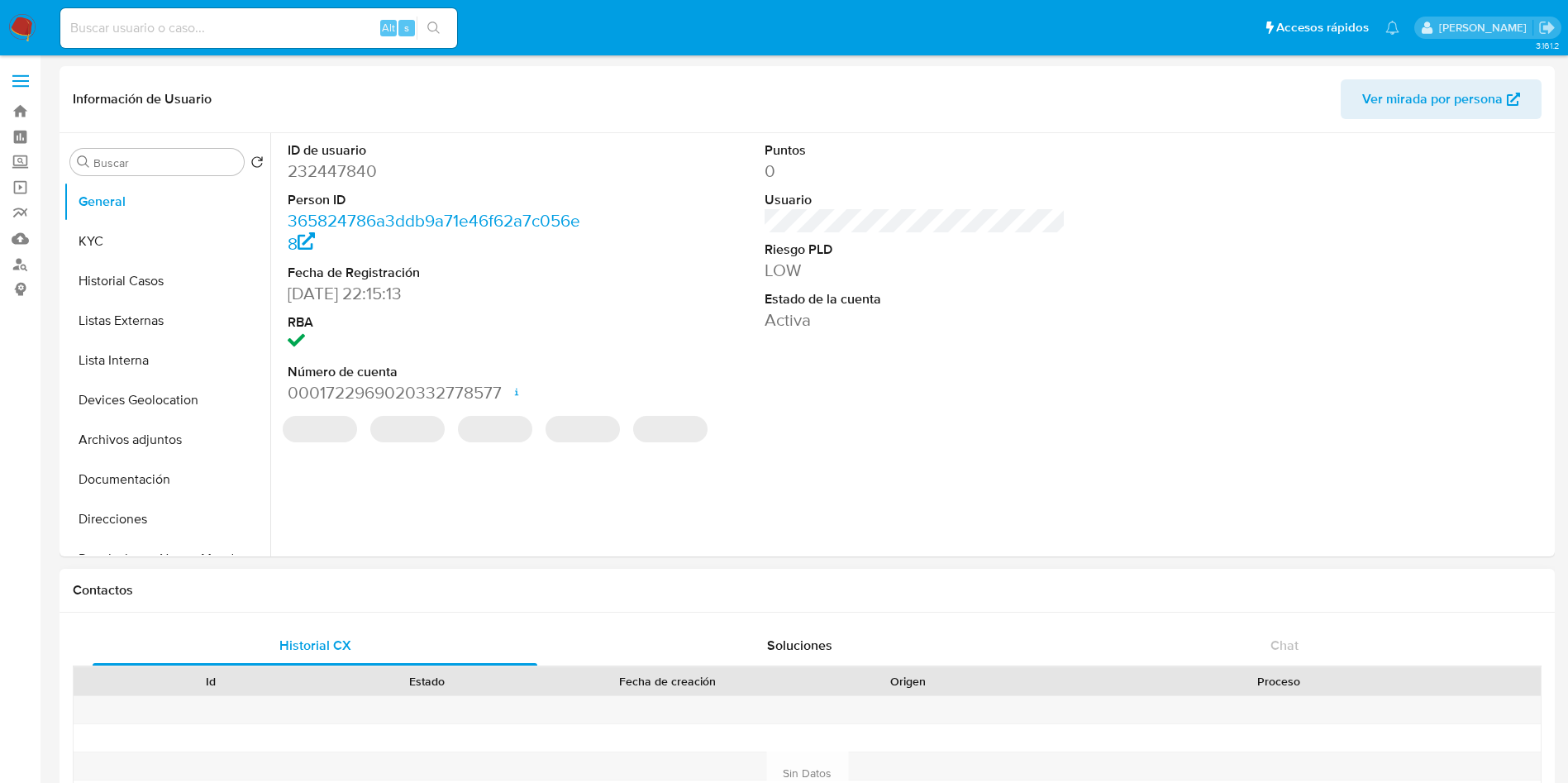
select select "10"
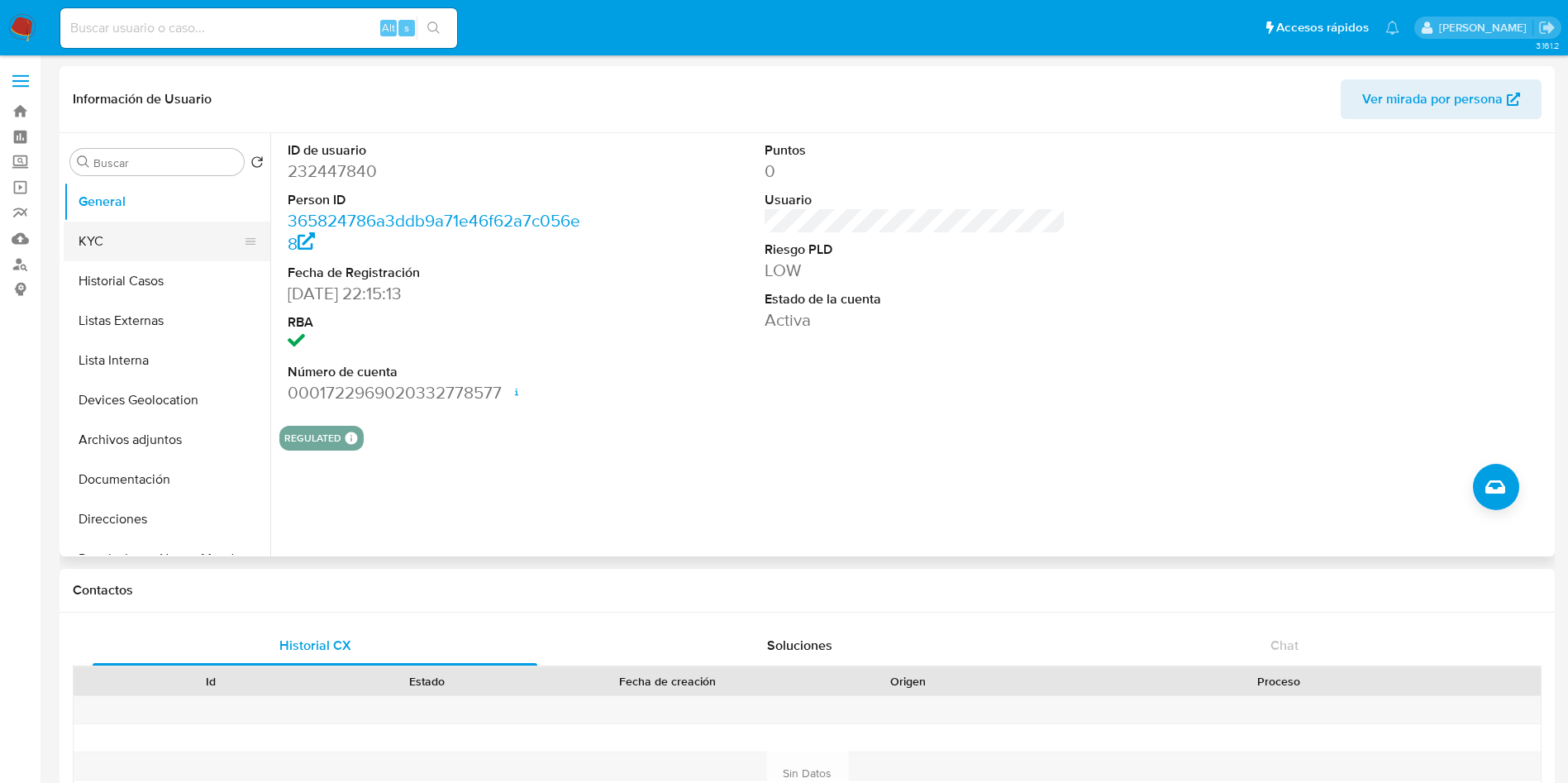
click at [81, 259] on button "KYC" at bounding box center [160, 242] width 194 height 40
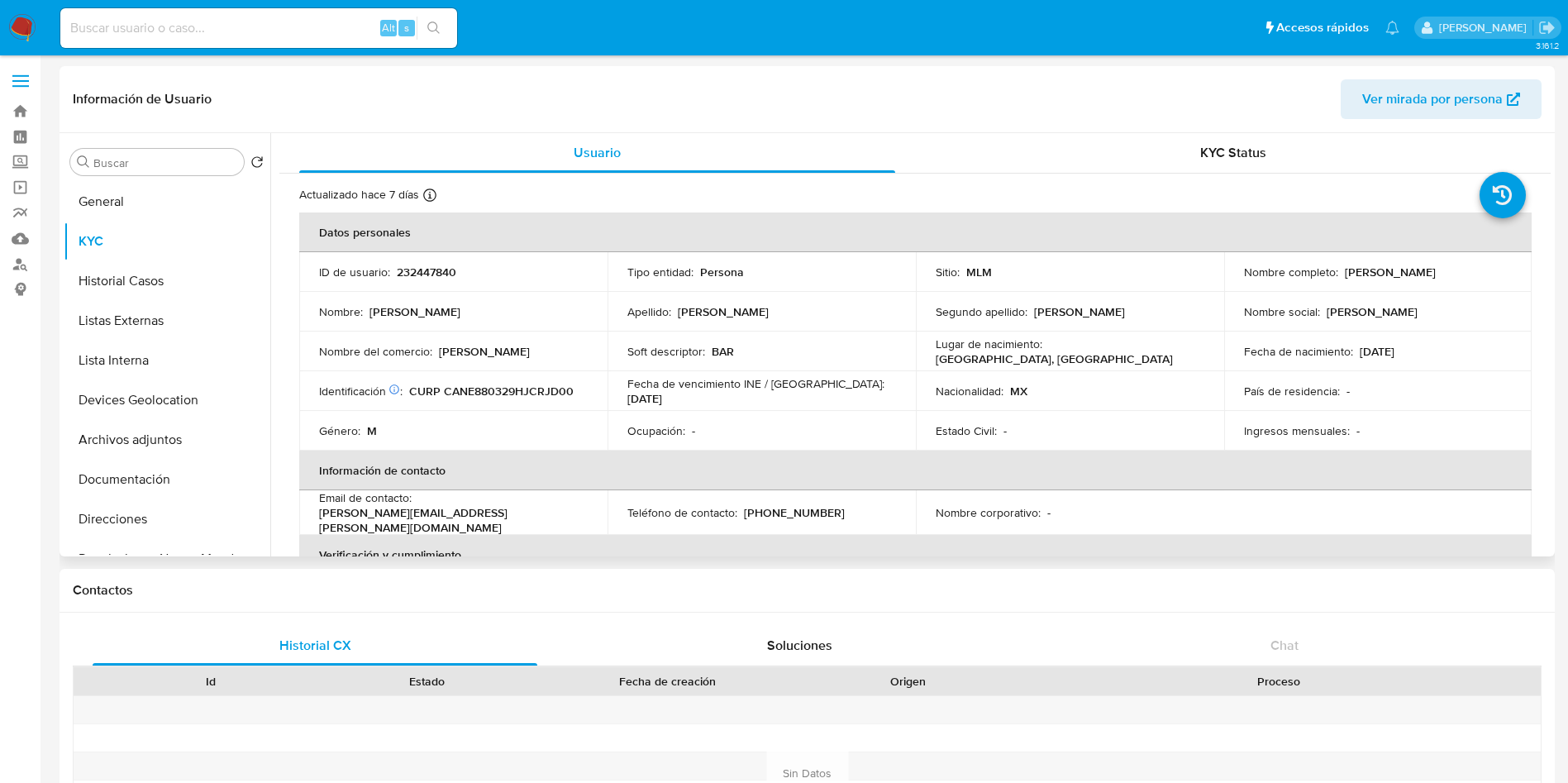
click at [430, 277] on p "232447840" at bounding box center [426, 272] width 60 height 14
copy p "232447840"
click at [156, 274] on button "Historial Casos" at bounding box center [160, 282] width 194 height 40
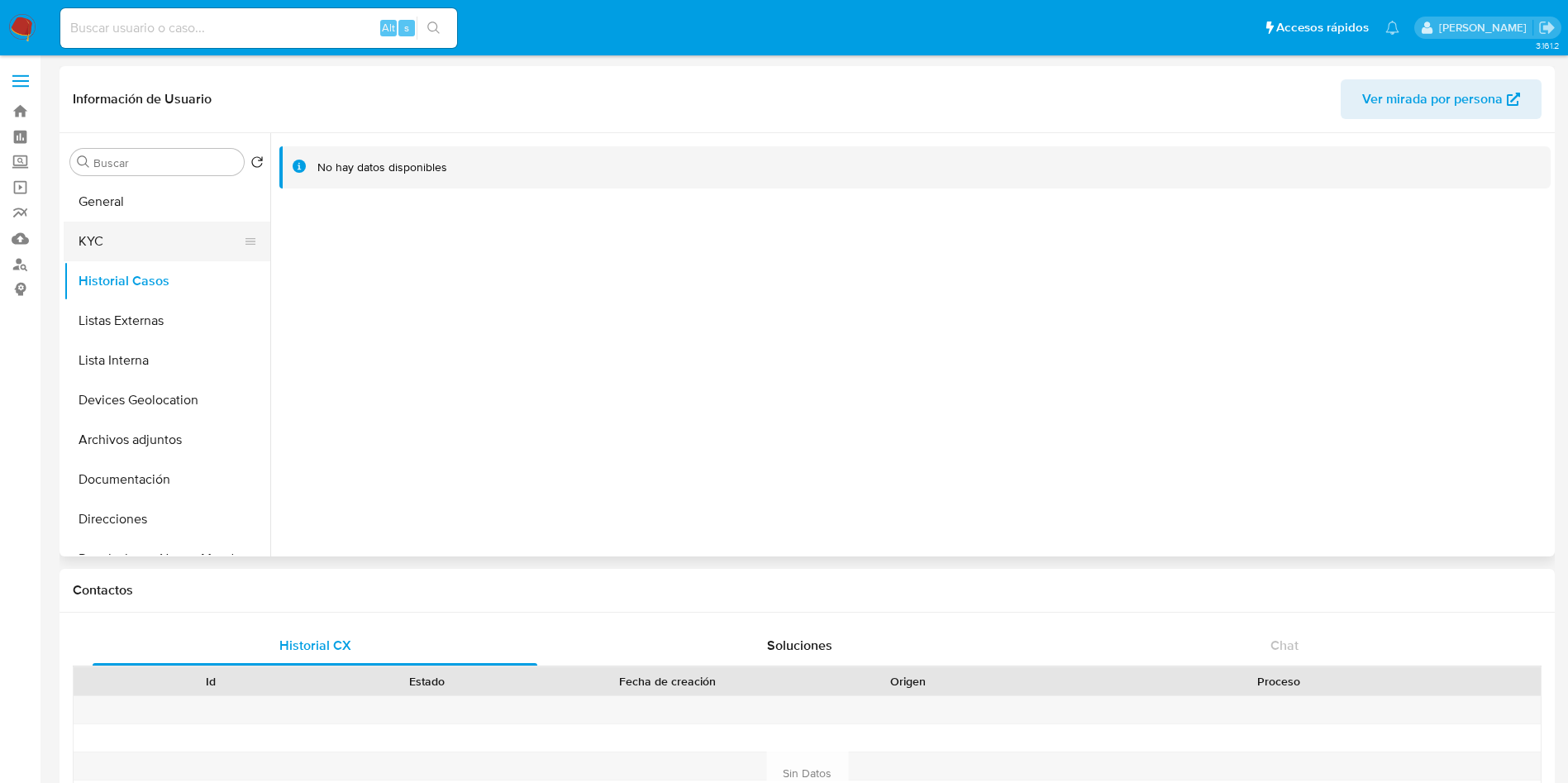
click at [169, 234] on button "KYC" at bounding box center [160, 242] width 194 height 40
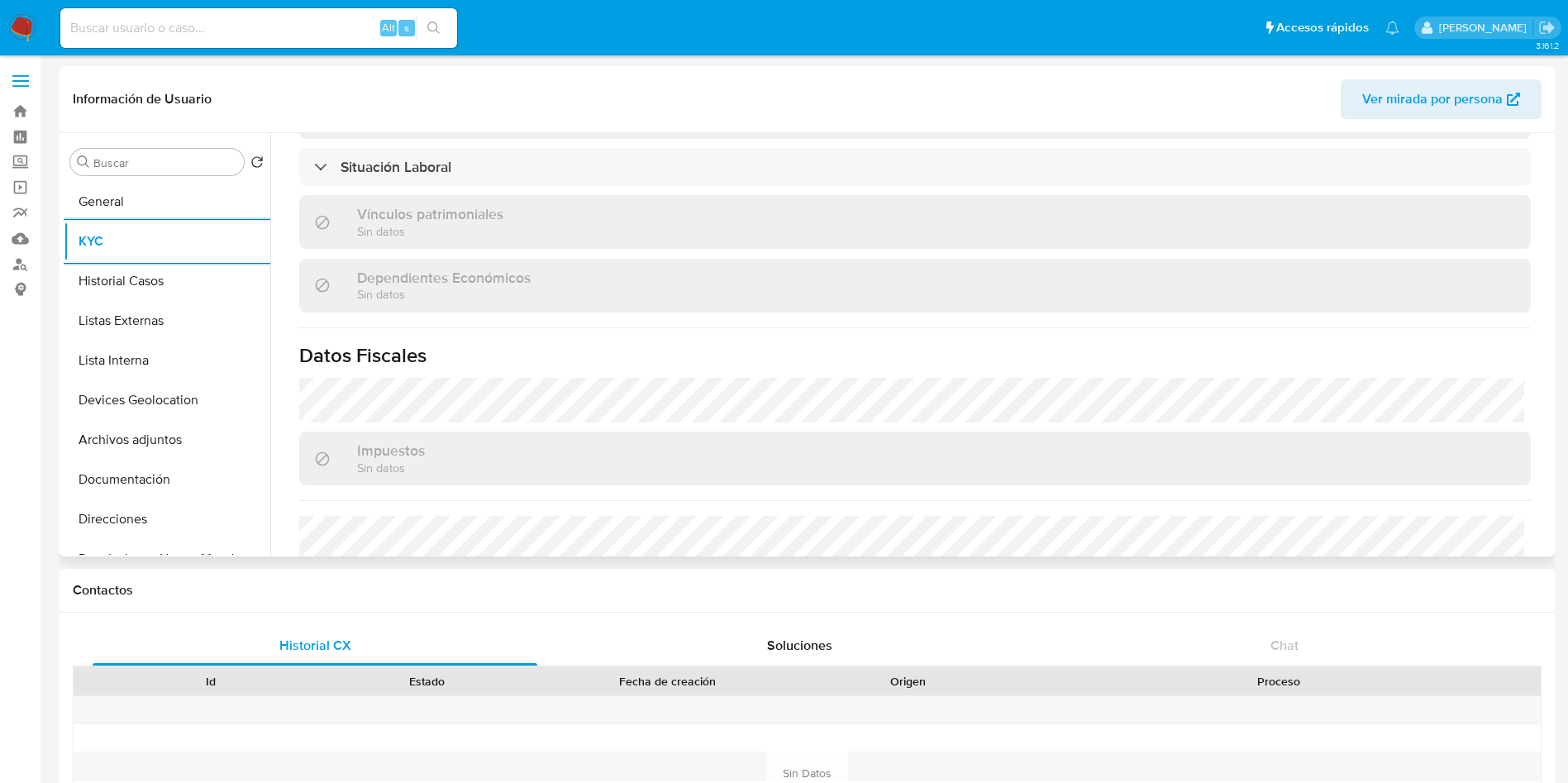
scroll to position [1023, 0]
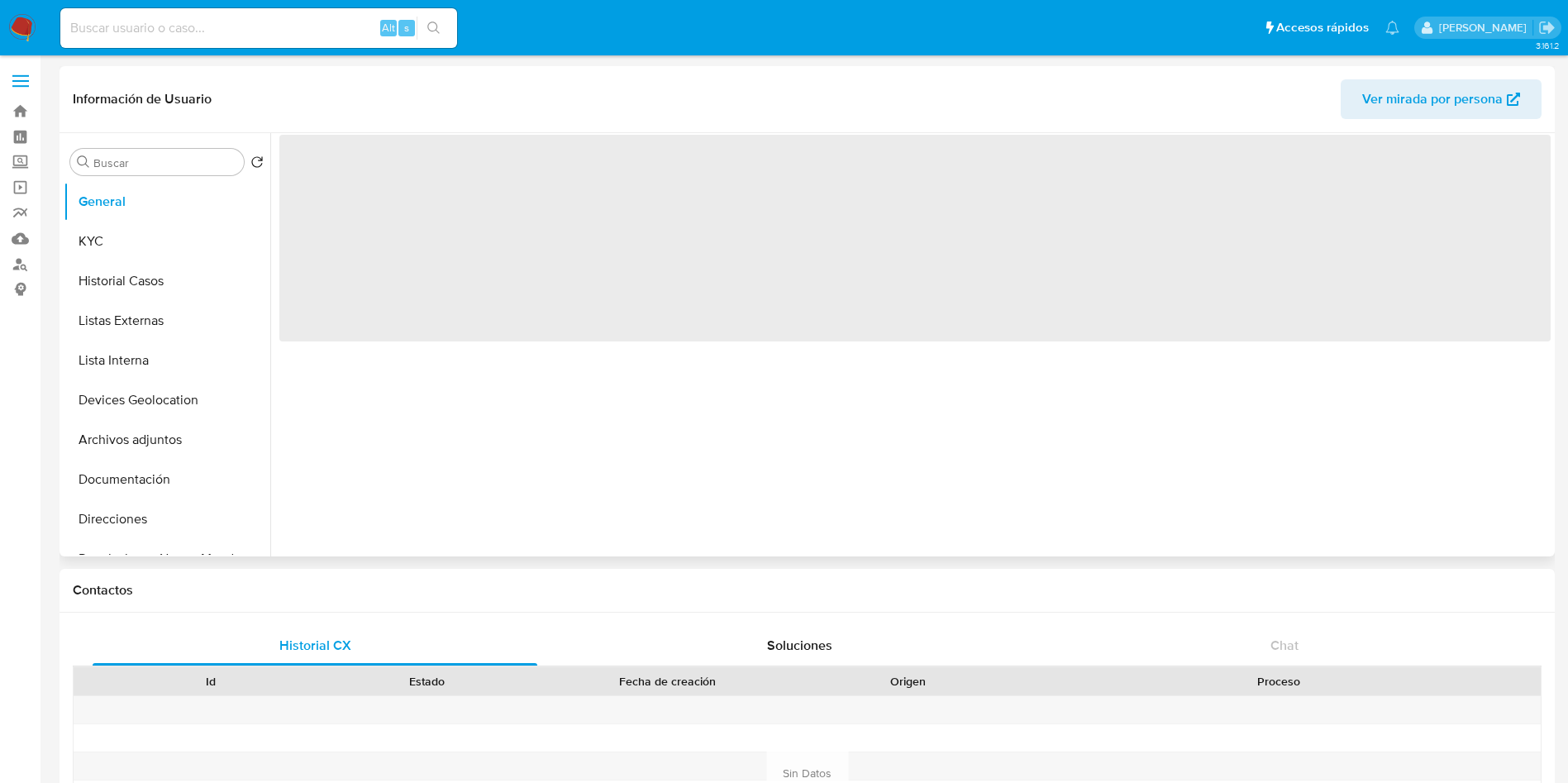
select select "10"
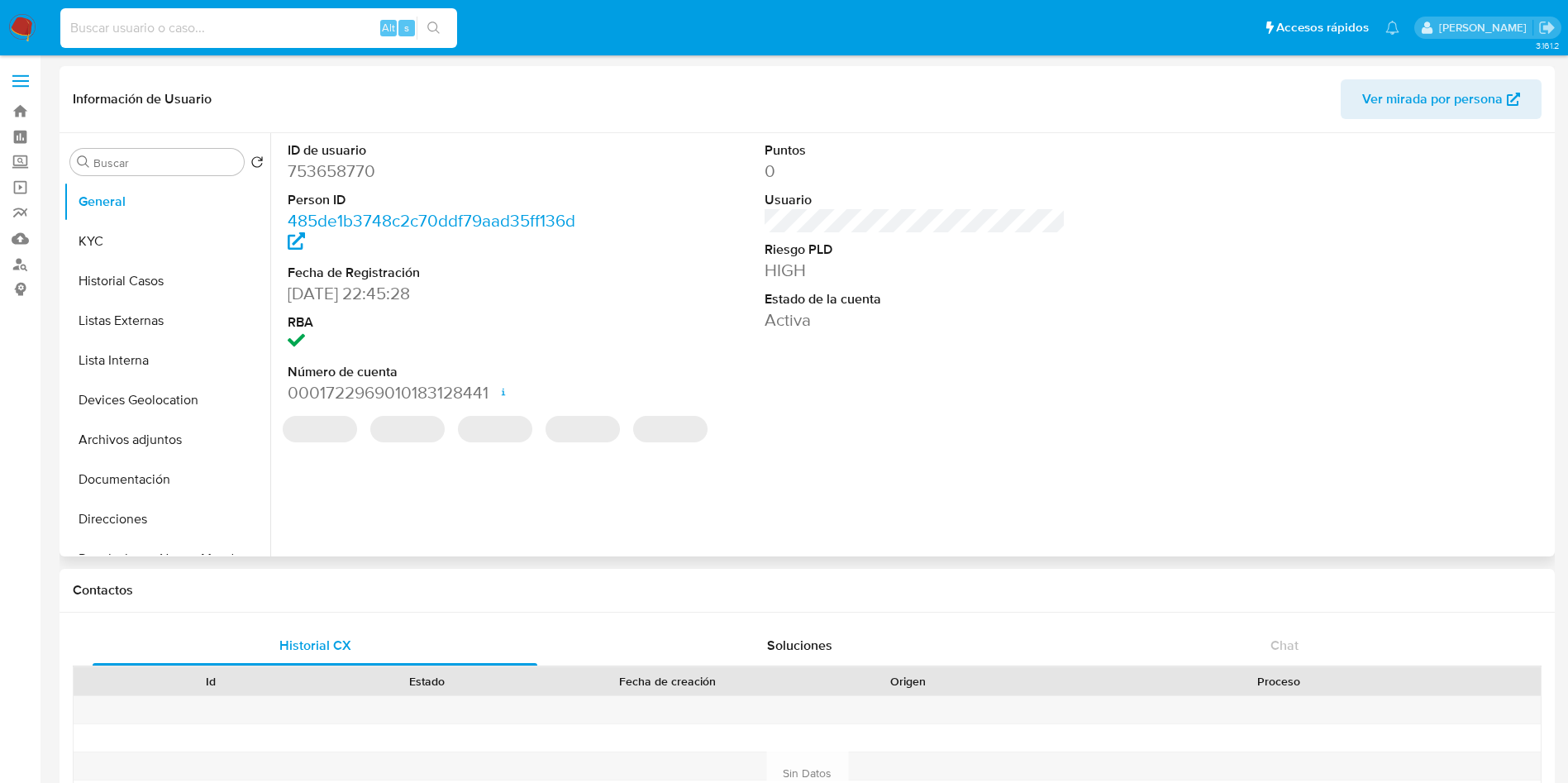
click at [209, 26] on input at bounding box center [259, 28] width 397 height 22
paste input "210674112"
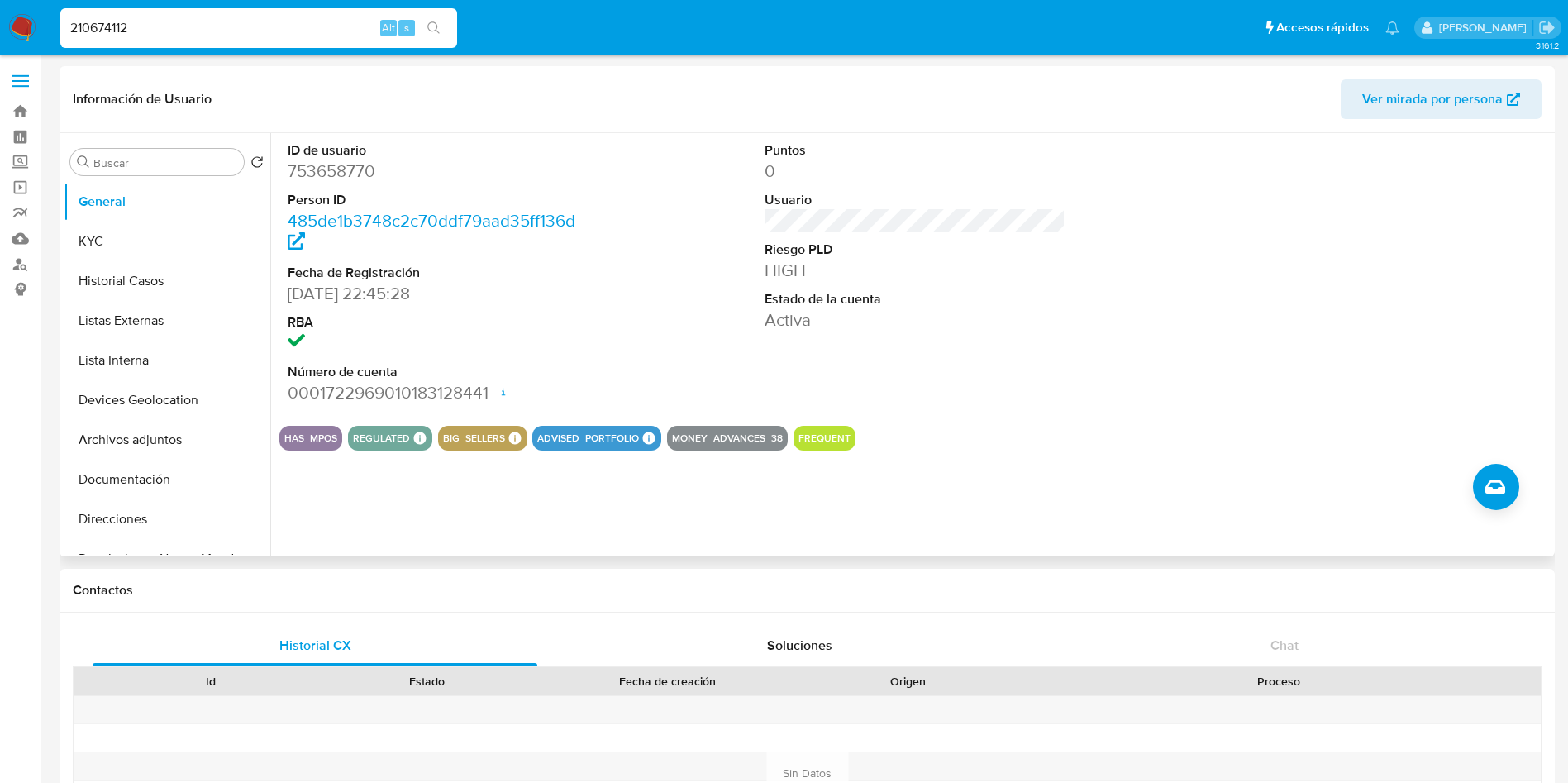
type input "210674112"
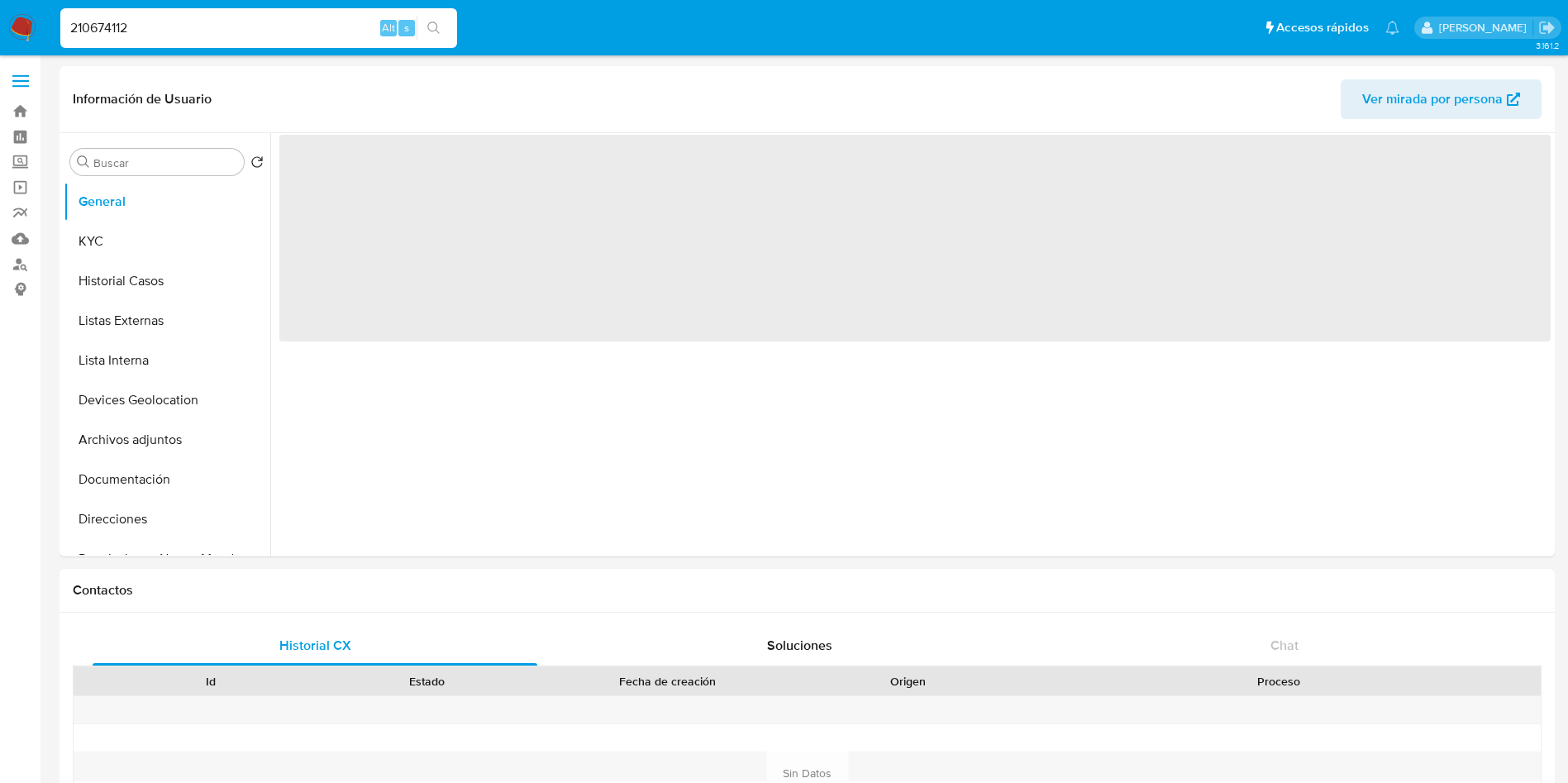
select select "10"
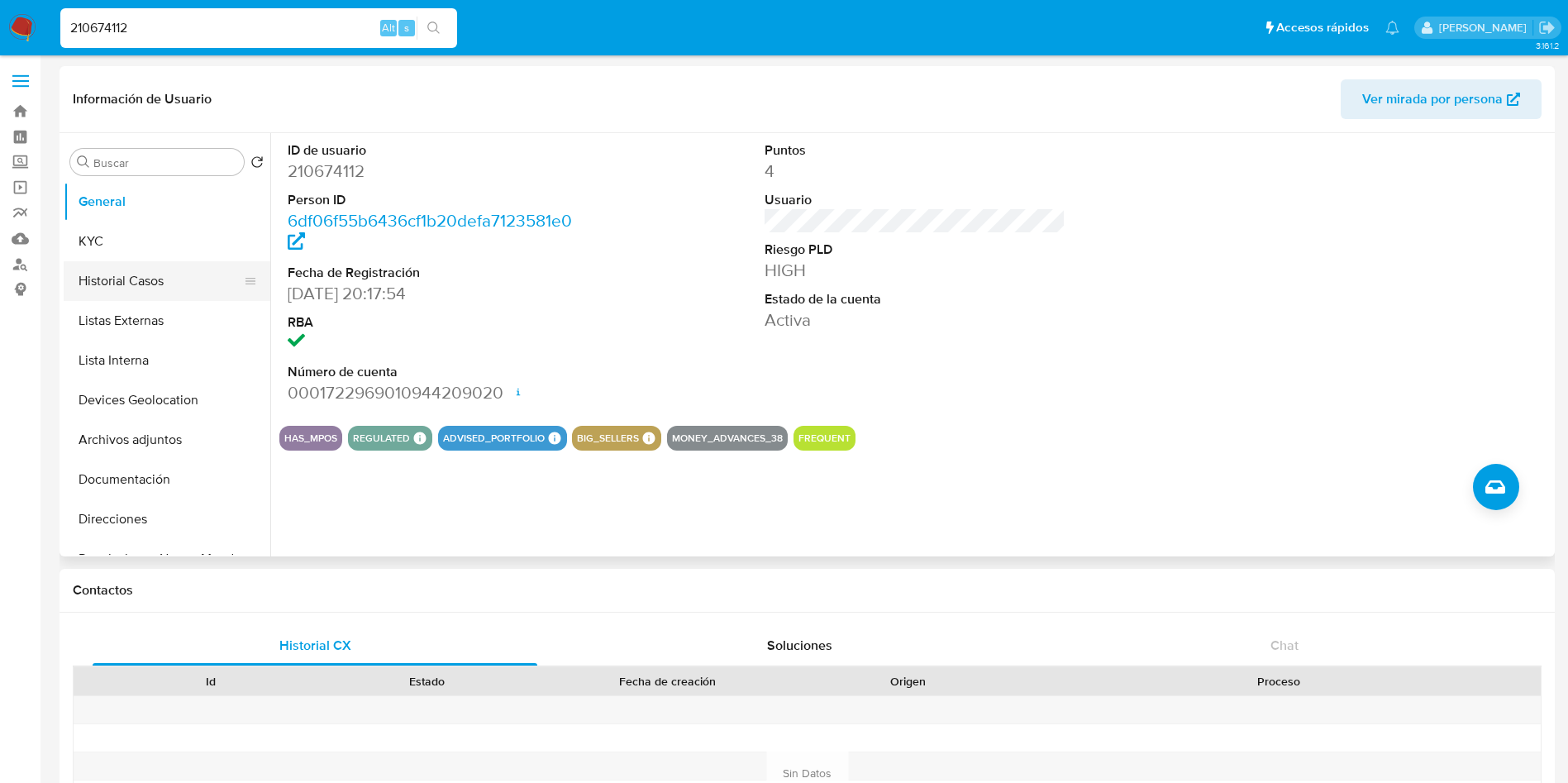
click at [136, 287] on button "Historial Casos" at bounding box center [160, 282] width 194 height 40
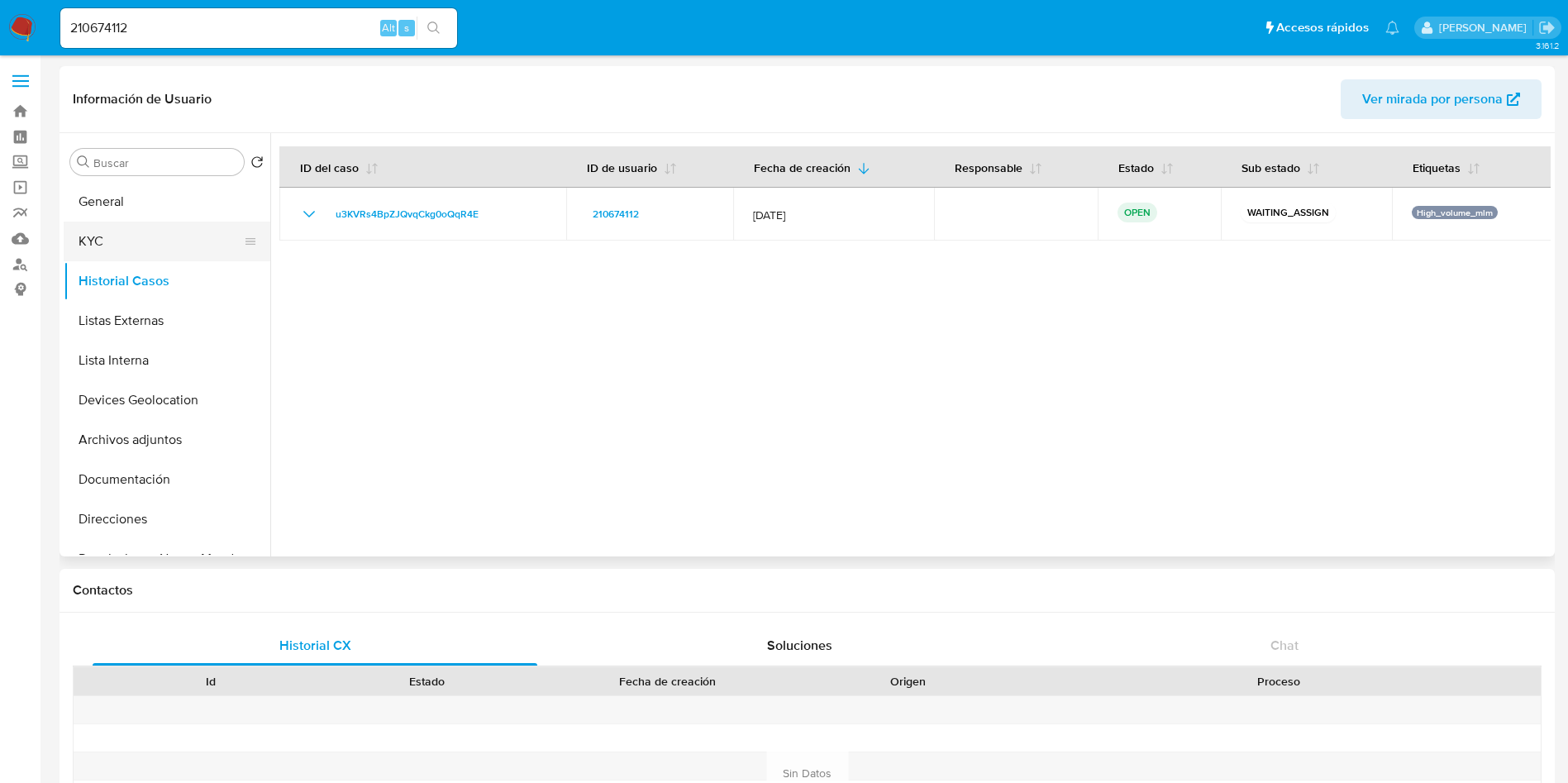
click at [148, 224] on button "KYC" at bounding box center [160, 242] width 194 height 40
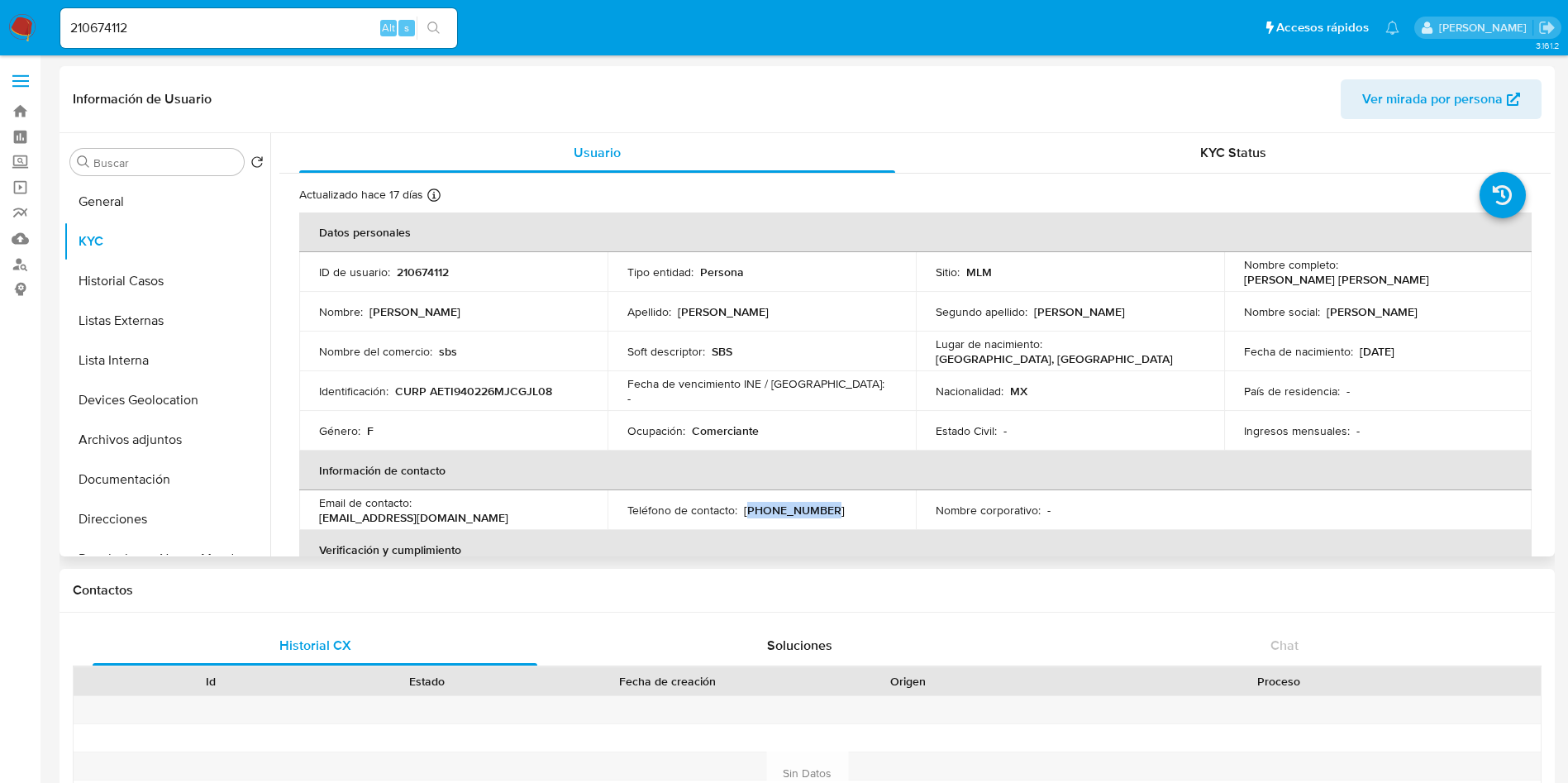
drag, startPoint x: 744, startPoint y: 514, endPoint x: 827, endPoint y: 512, distance: 83.0
click at [827, 512] on div "Teléfono de contacto : (33) 12932491" at bounding box center [761, 510] width 269 height 14
copy p "33) 12932491"
drag, startPoint x: 418, startPoint y: 511, endPoint x: 578, endPoint y: 504, distance: 160.2
click at [578, 504] on div "Email de contacto : saraitejeda@hotmail.com" at bounding box center [453, 510] width 269 height 30
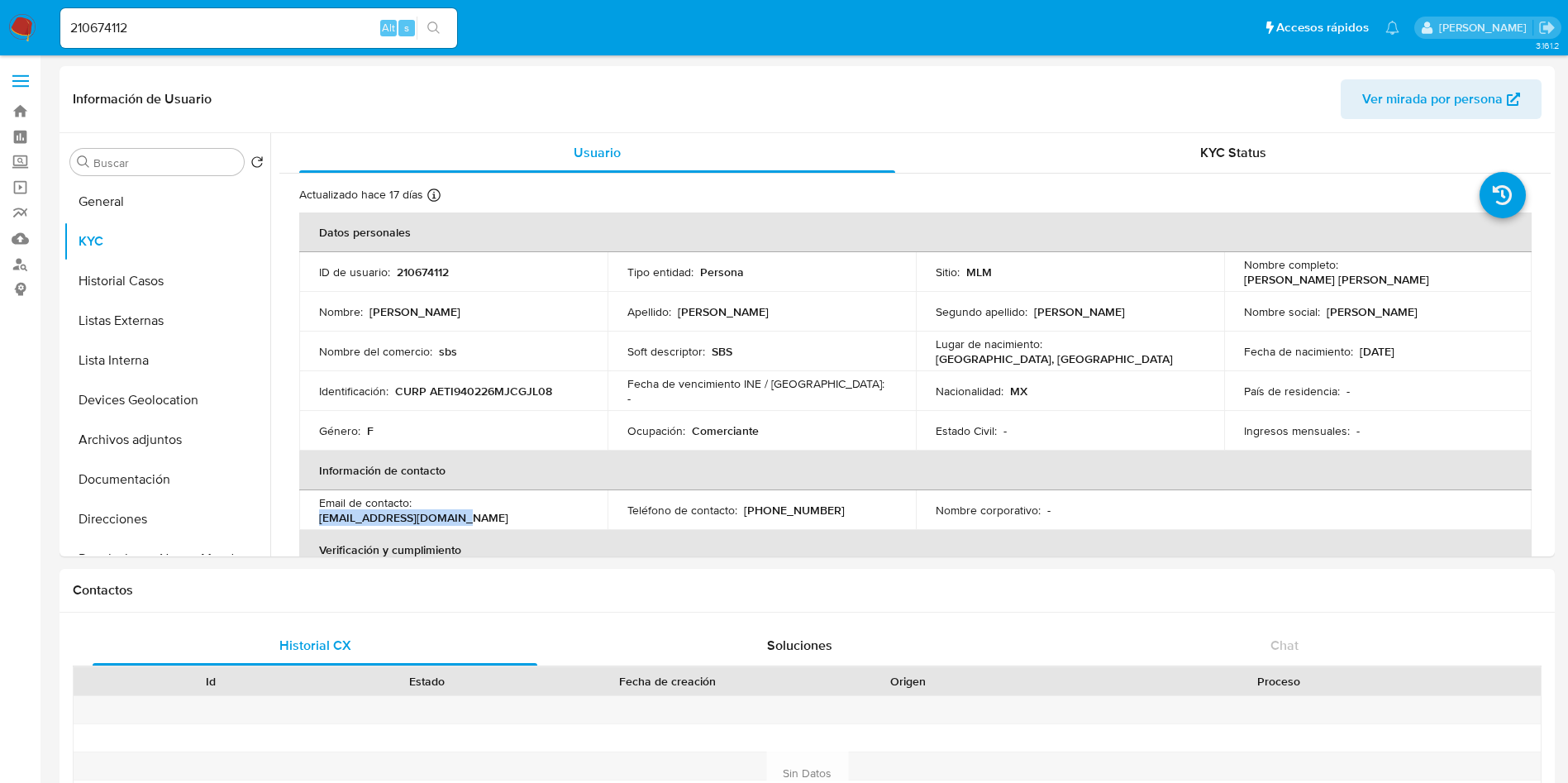
copy p "saraitejeda@hotmail.com"
click at [718, 357] on p "SBS" at bounding box center [722, 351] width 21 height 14
copy p "SBS"
click at [171, 325] on button "Listas Externas" at bounding box center [160, 320] width 194 height 40
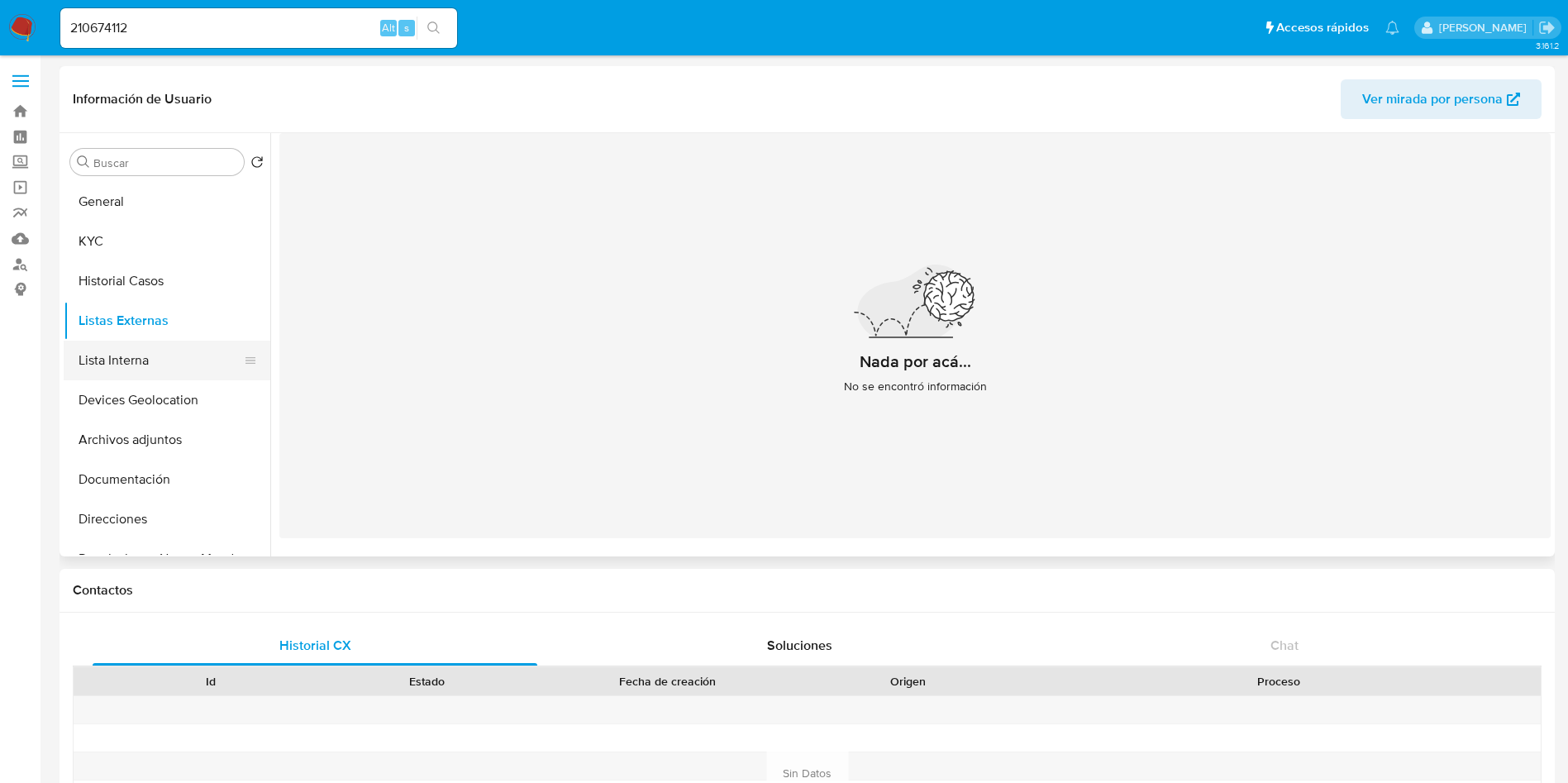
click at [163, 355] on button "Lista Interna" at bounding box center [160, 360] width 194 height 40
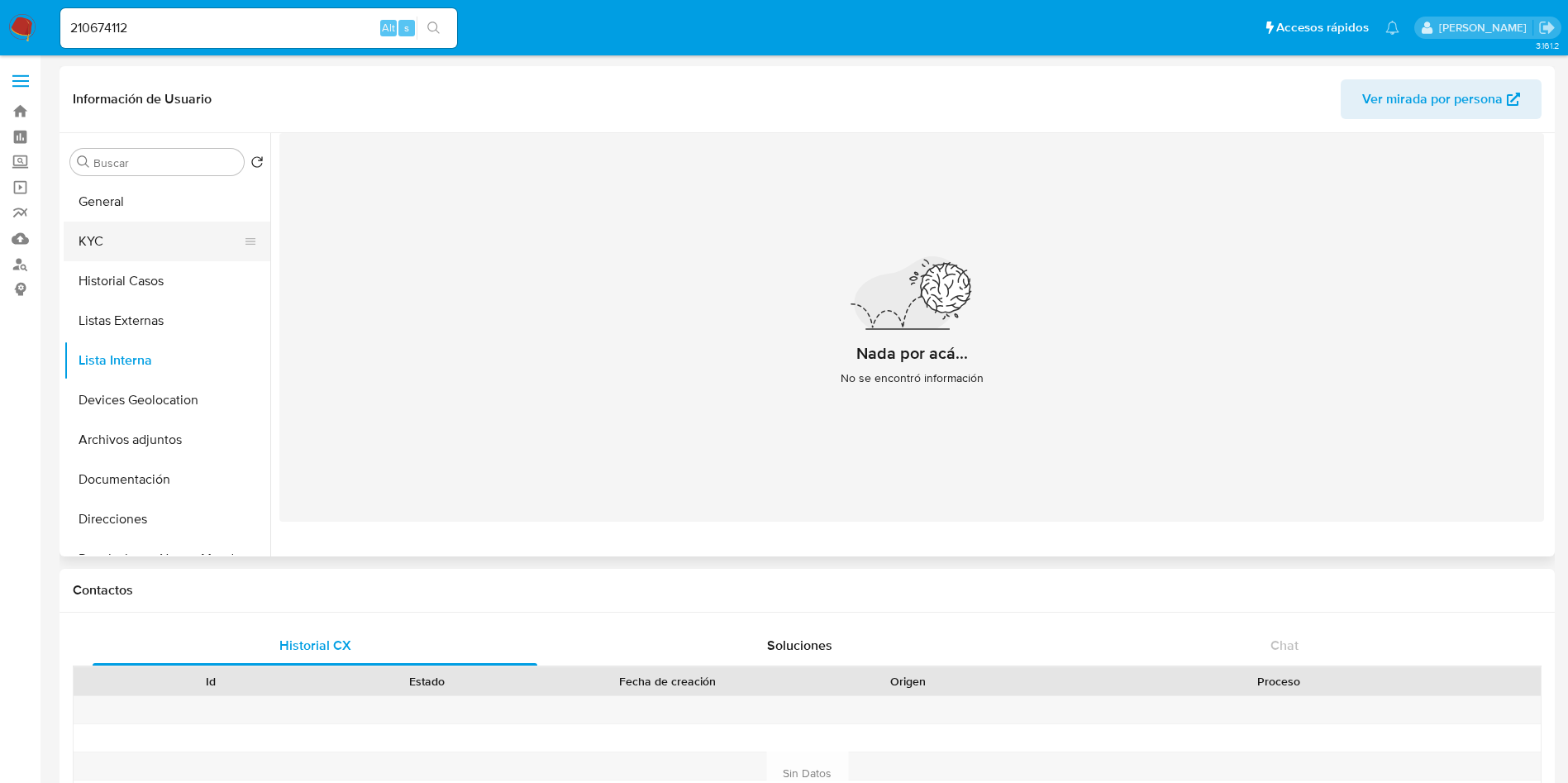
click at [99, 241] on button "KYC" at bounding box center [160, 242] width 194 height 40
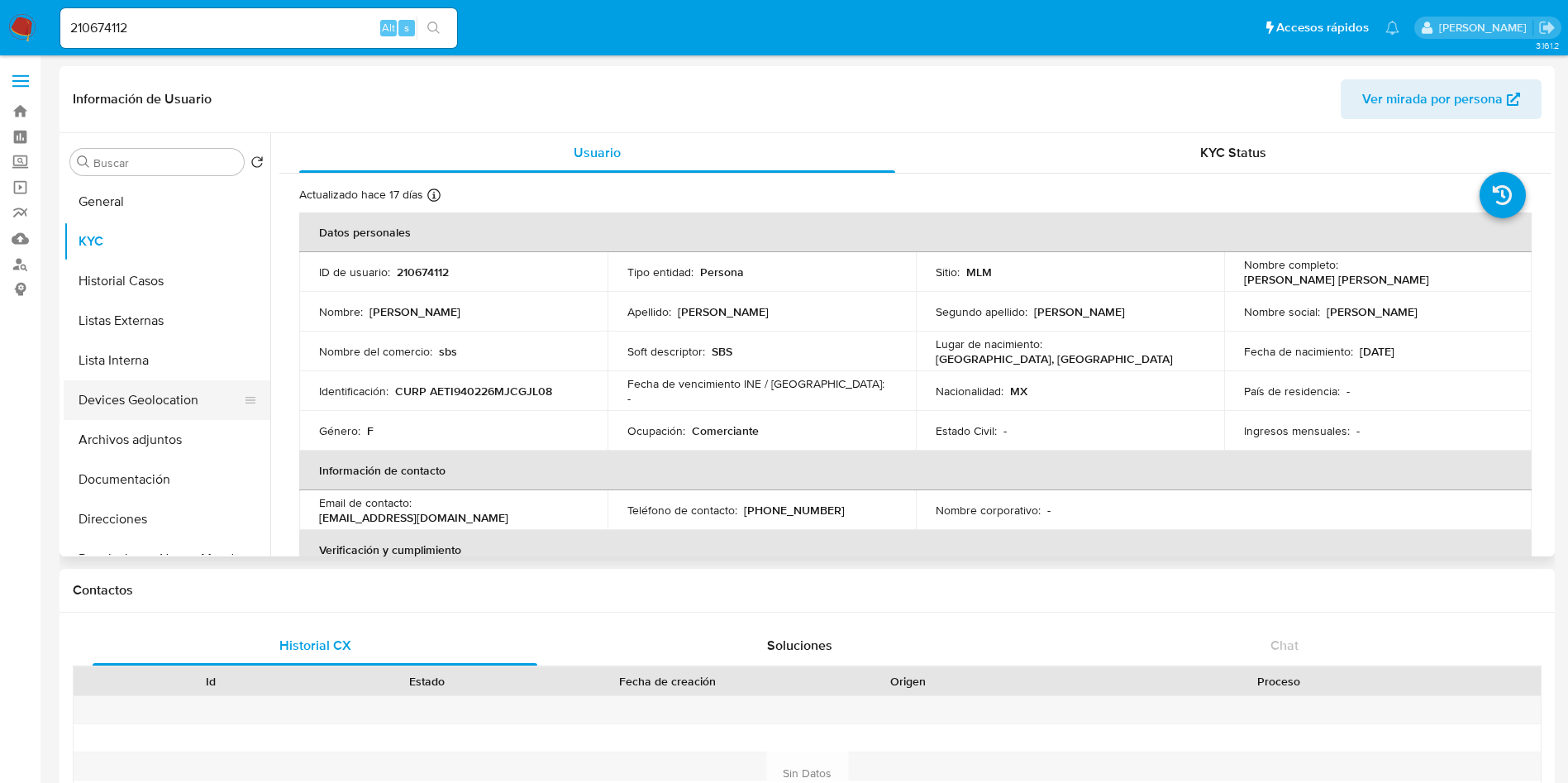
click at [176, 392] on button "Devices Geolocation" at bounding box center [160, 400] width 194 height 40
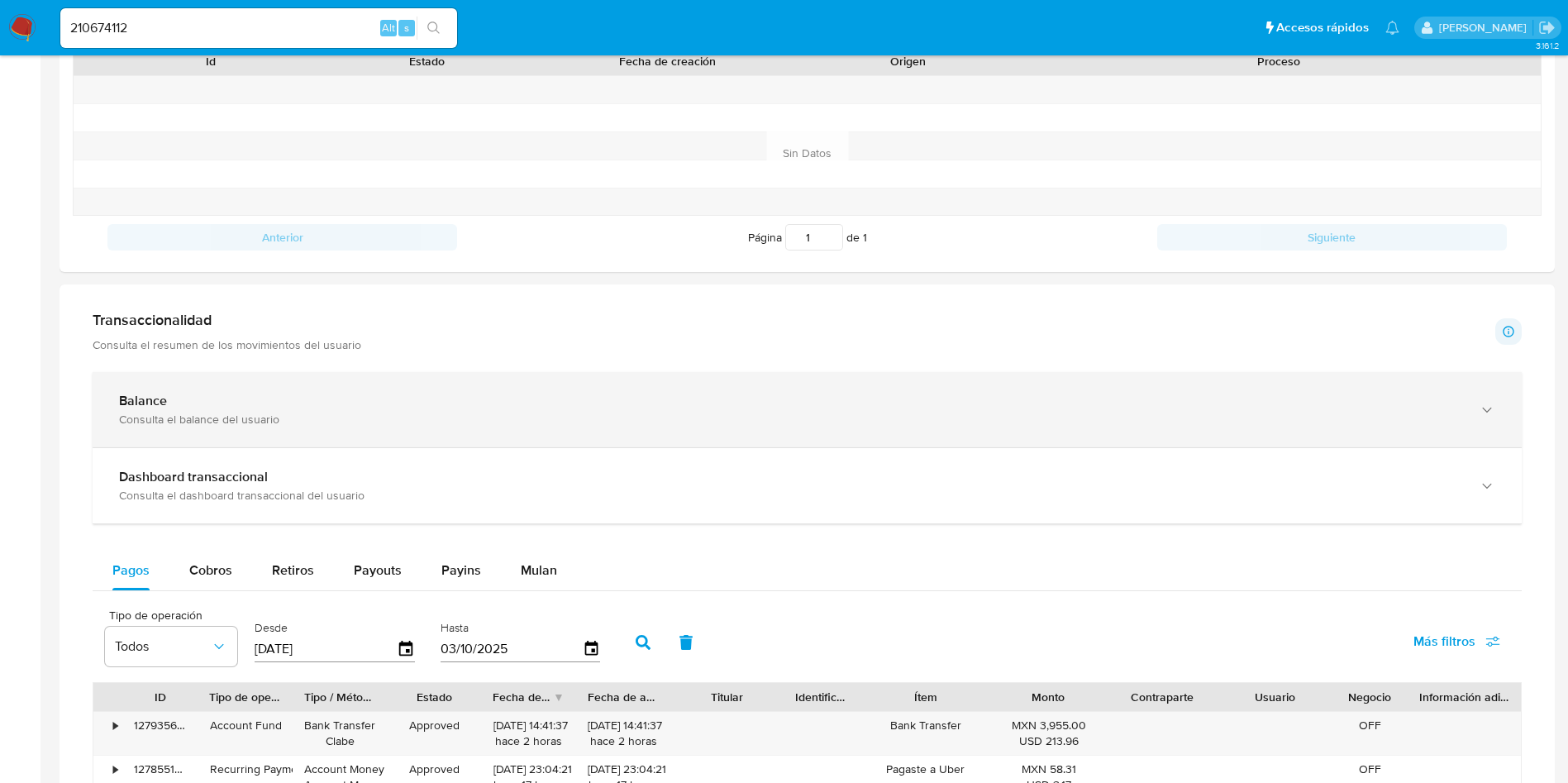
click at [445, 399] on div "Balance" at bounding box center [790, 401] width 1343 height 16
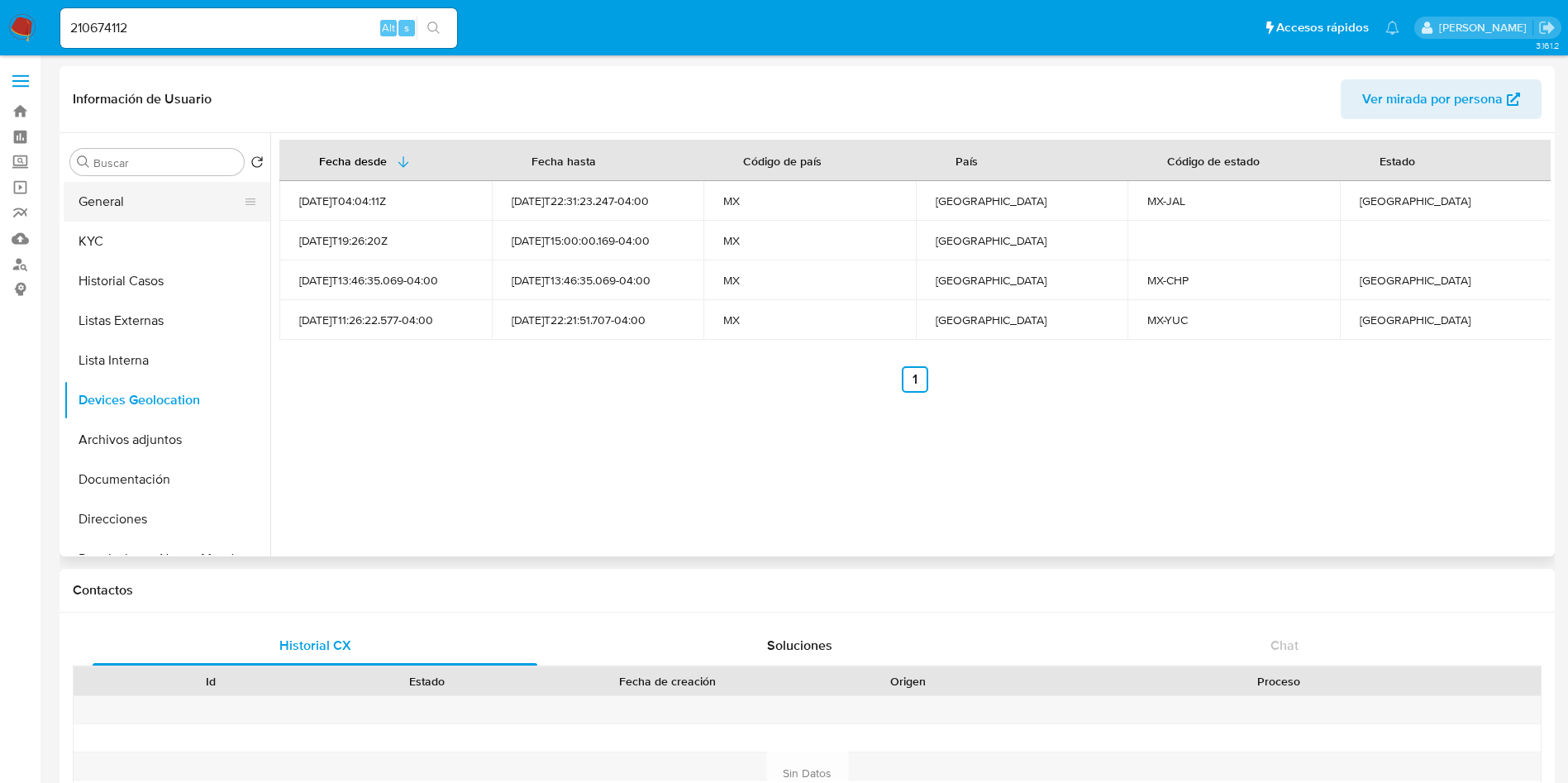
drag, startPoint x: 173, startPoint y: 198, endPoint x: 193, endPoint y: 197, distance: 20.0
click at [173, 198] on button "General" at bounding box center [160, 202] width 194 height 40
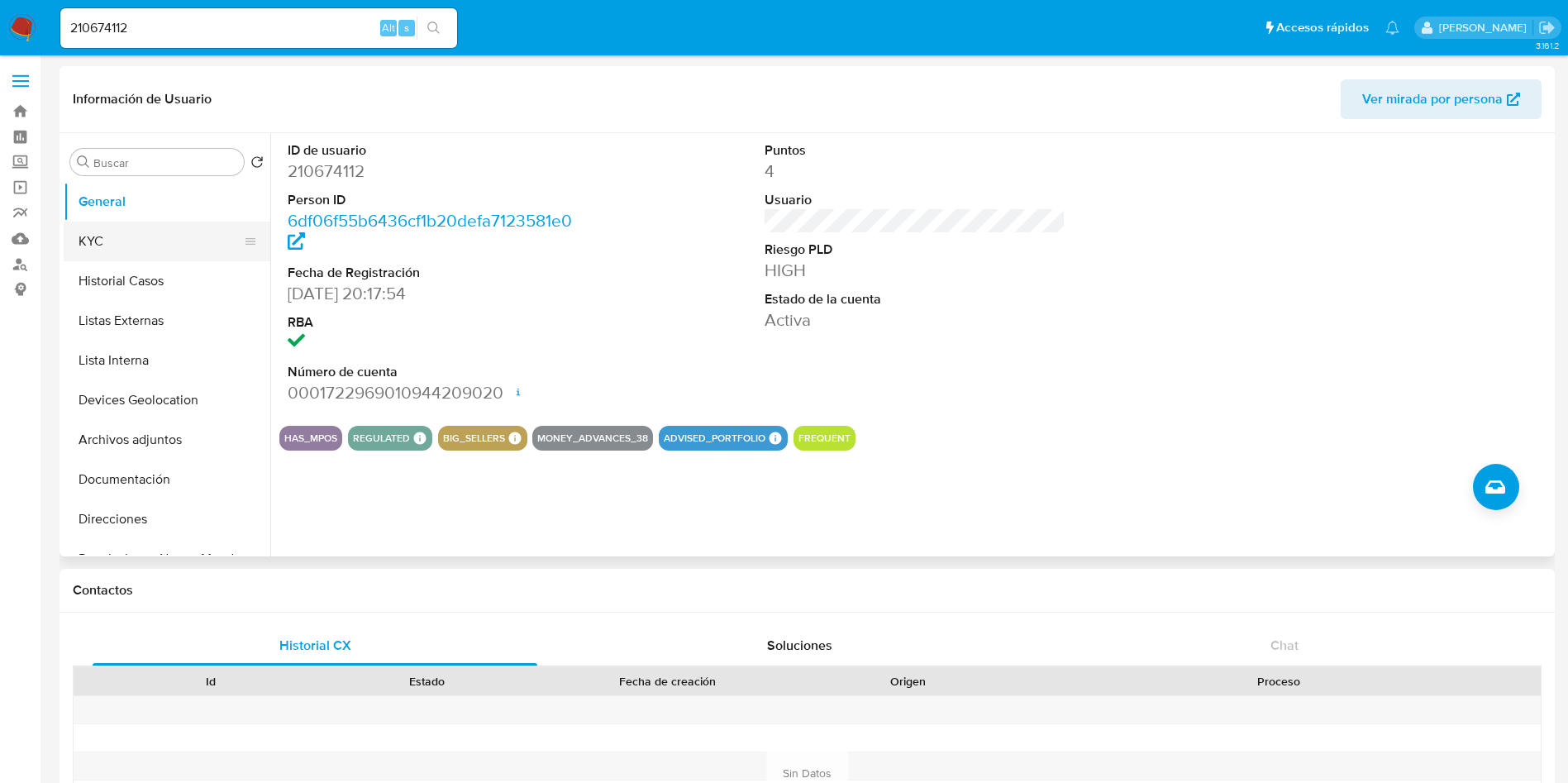
click at [135, 240] on button "KYC" at bounding box center [160, 242] width 194 height 40
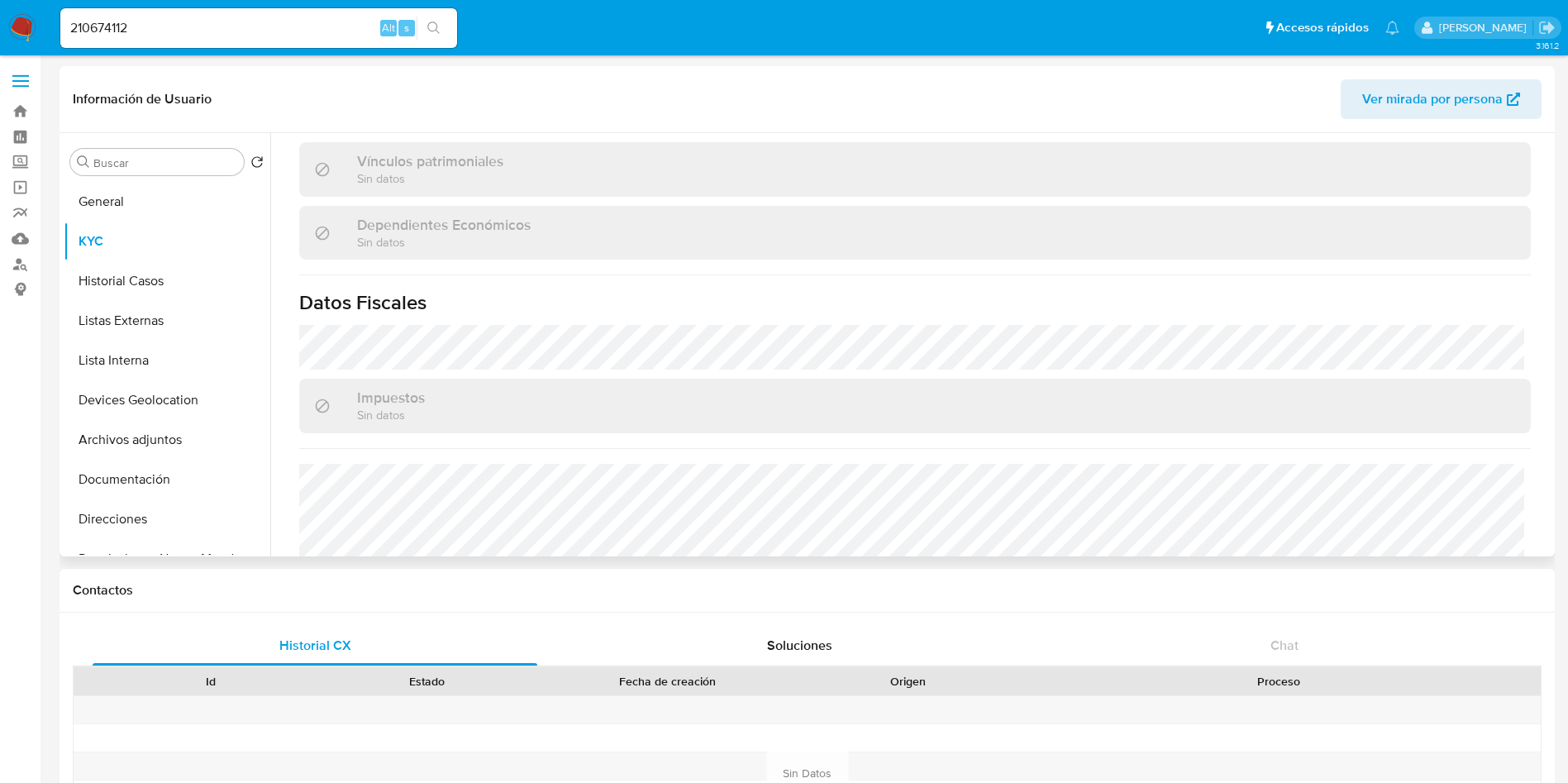
scroll to position [1007, 0]
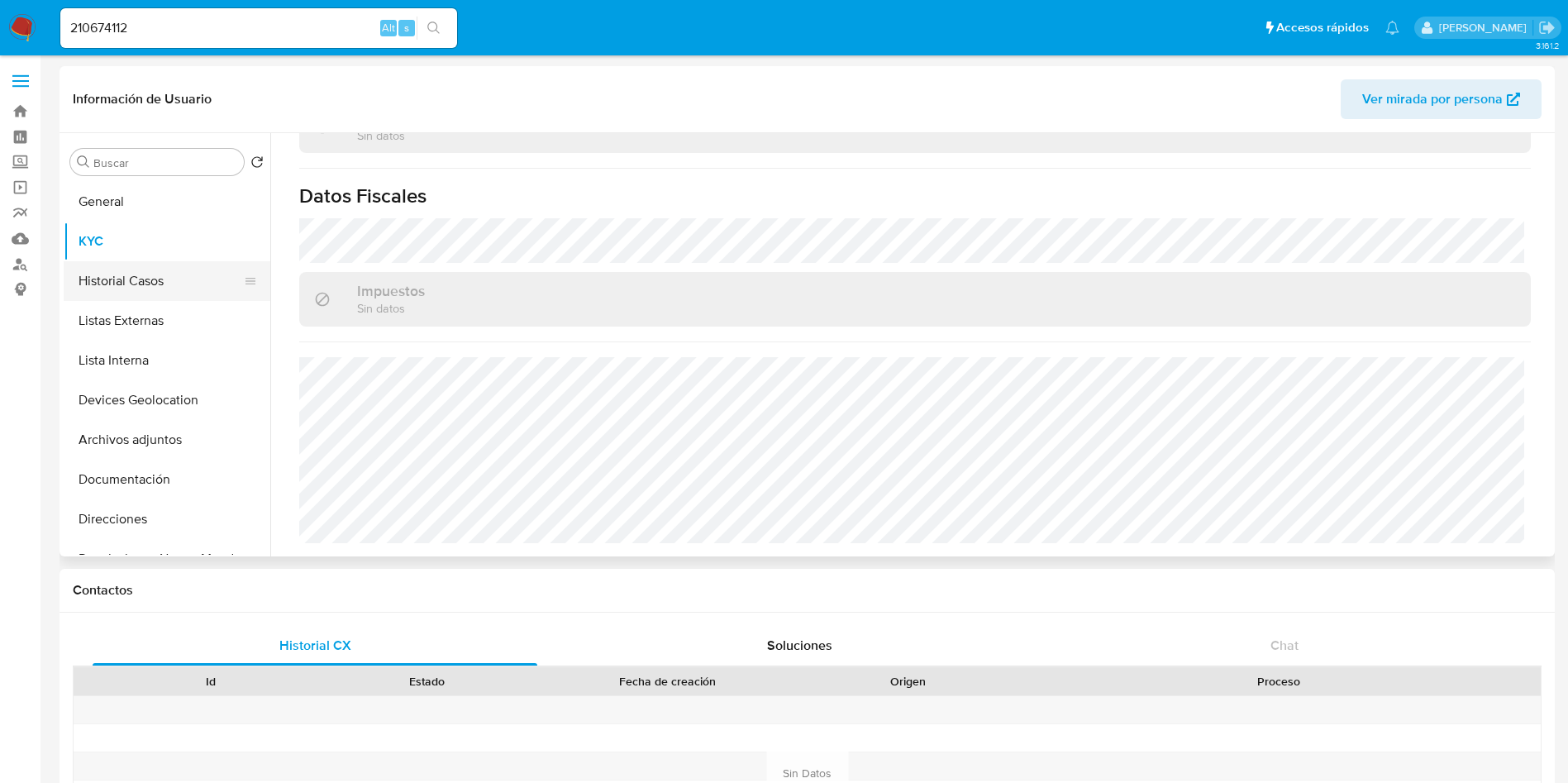
click at [111, 282] on button "Historial Casos" at bounding box center [160, 282] width 194 height 40
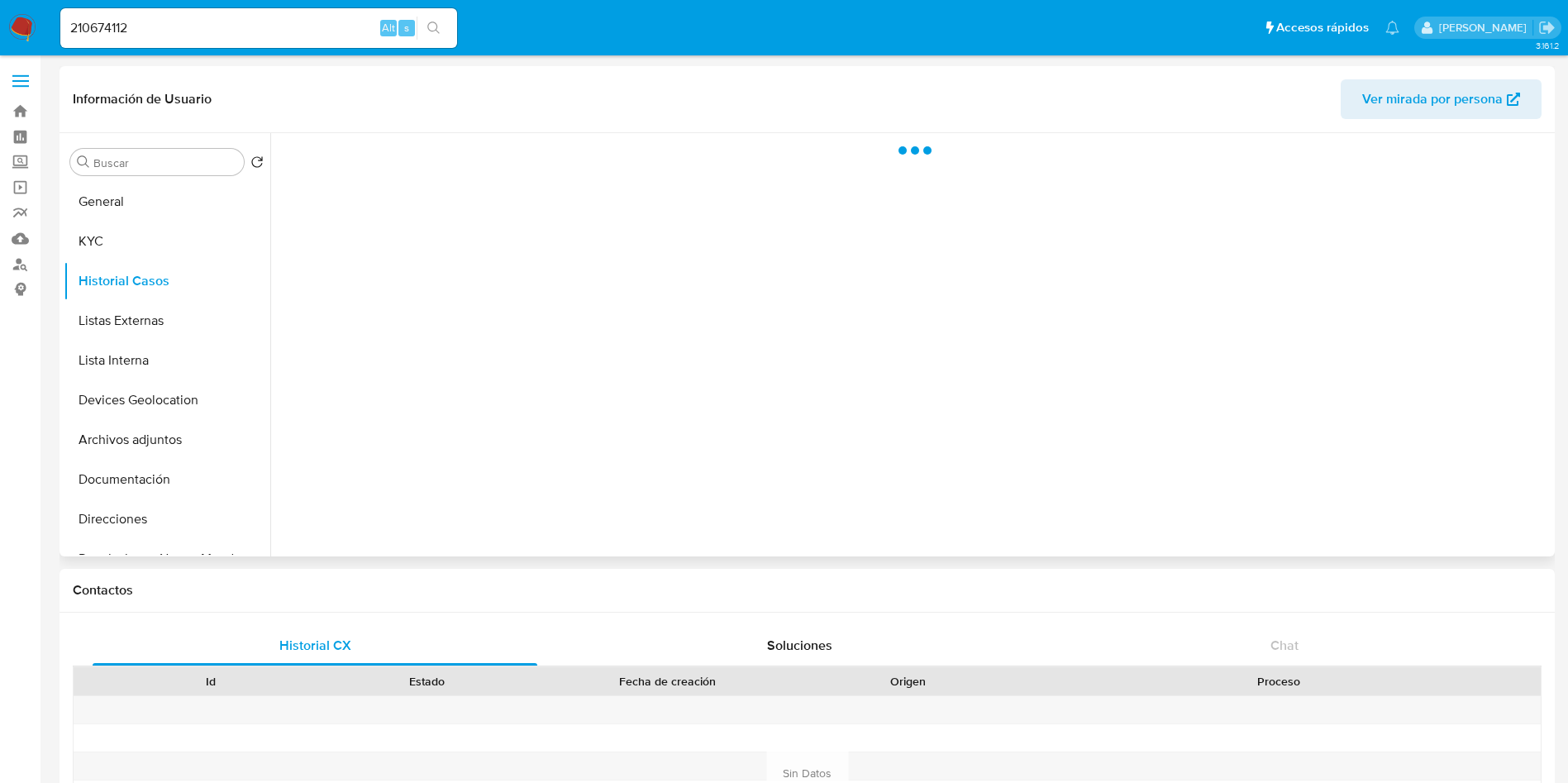
scroll to position [0, 0]
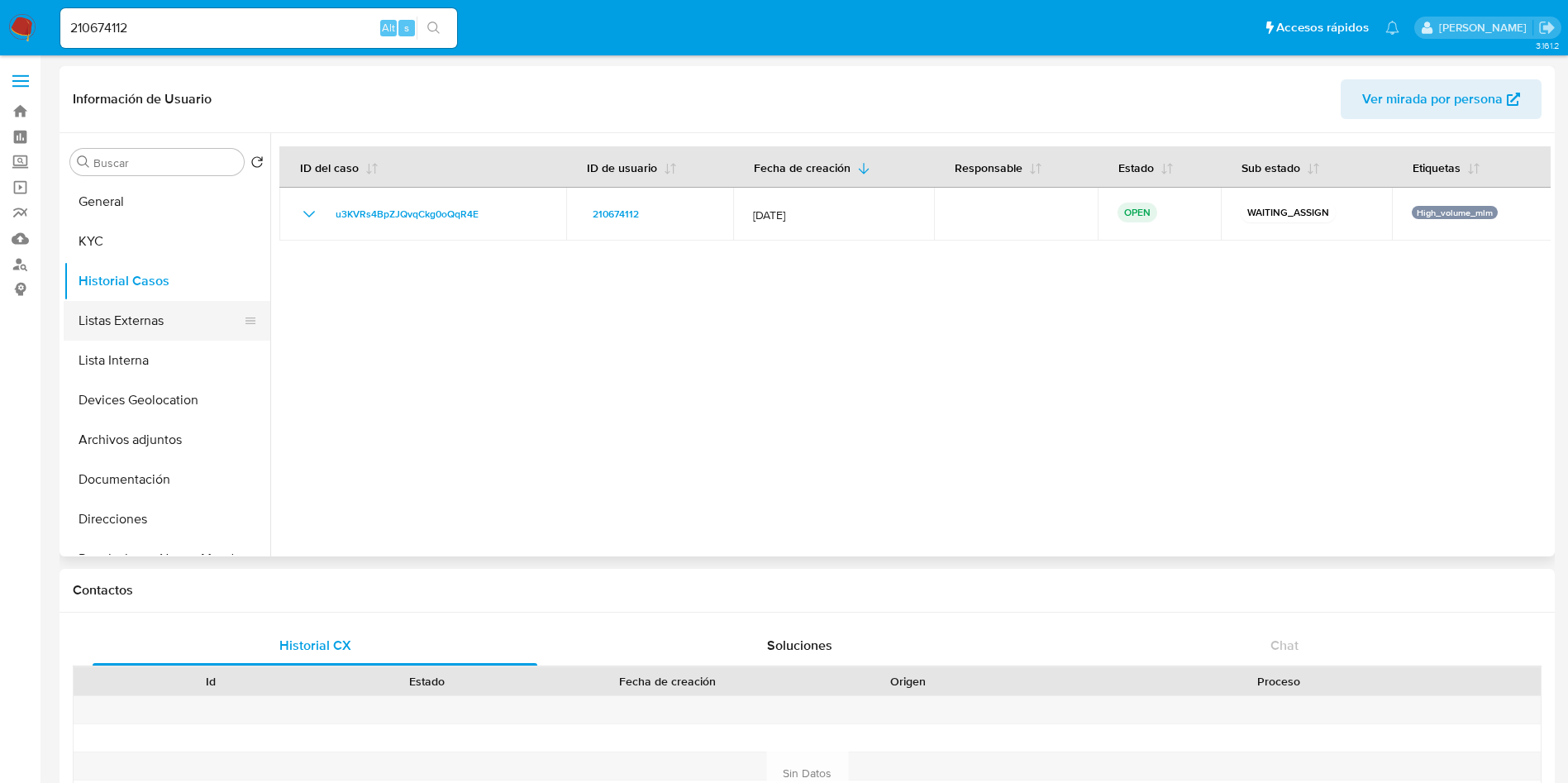
click at [163, 310] on button "Listas Externas" at bounding box center [160, 320] width 194 height 40
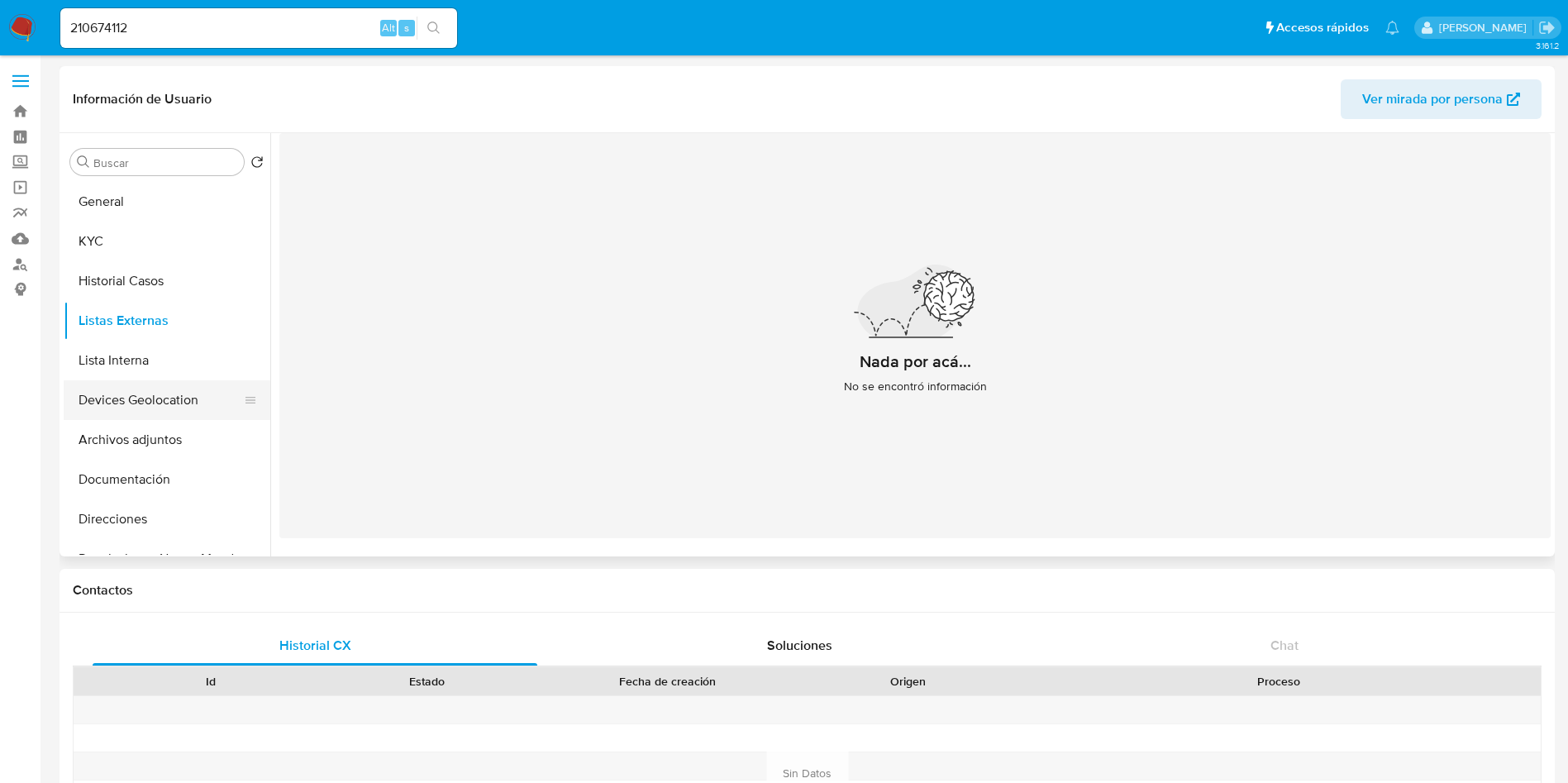
drag, startPoint x: 164, startPoint y: 399, endPoint x: 192, endPoint y: 401, distance: 28.1
click at [166, 401] on button "Devices Geolocation" at bounding box center [160, 400] width 194 height 40
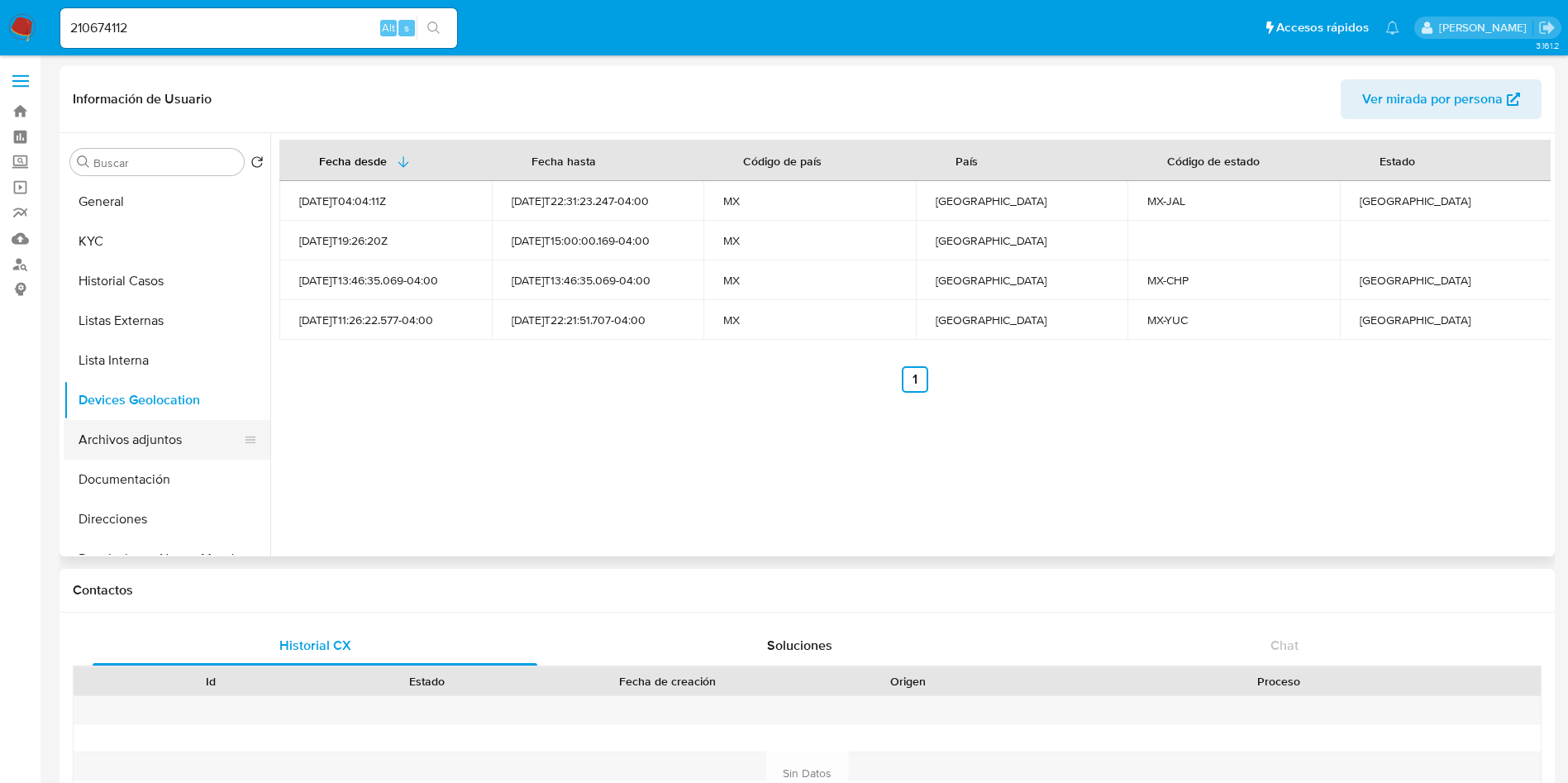
click at [167, 445] on button "Archivos adjuntos" at bounding box center [160, 440] width 194 height 40
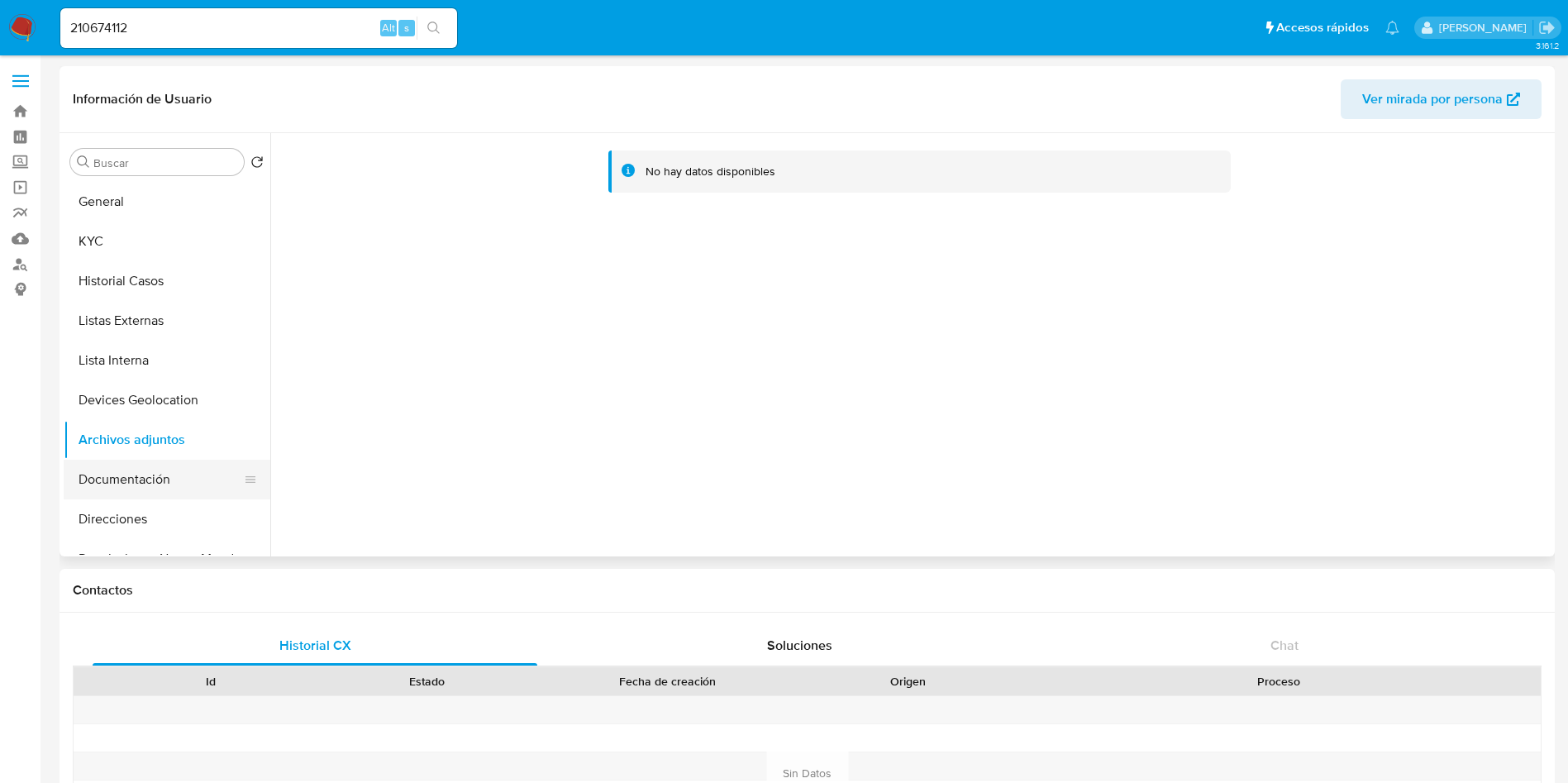
click at [143, 486] on button "Documentación" at bounding box center [160, 480] width 194 height 40
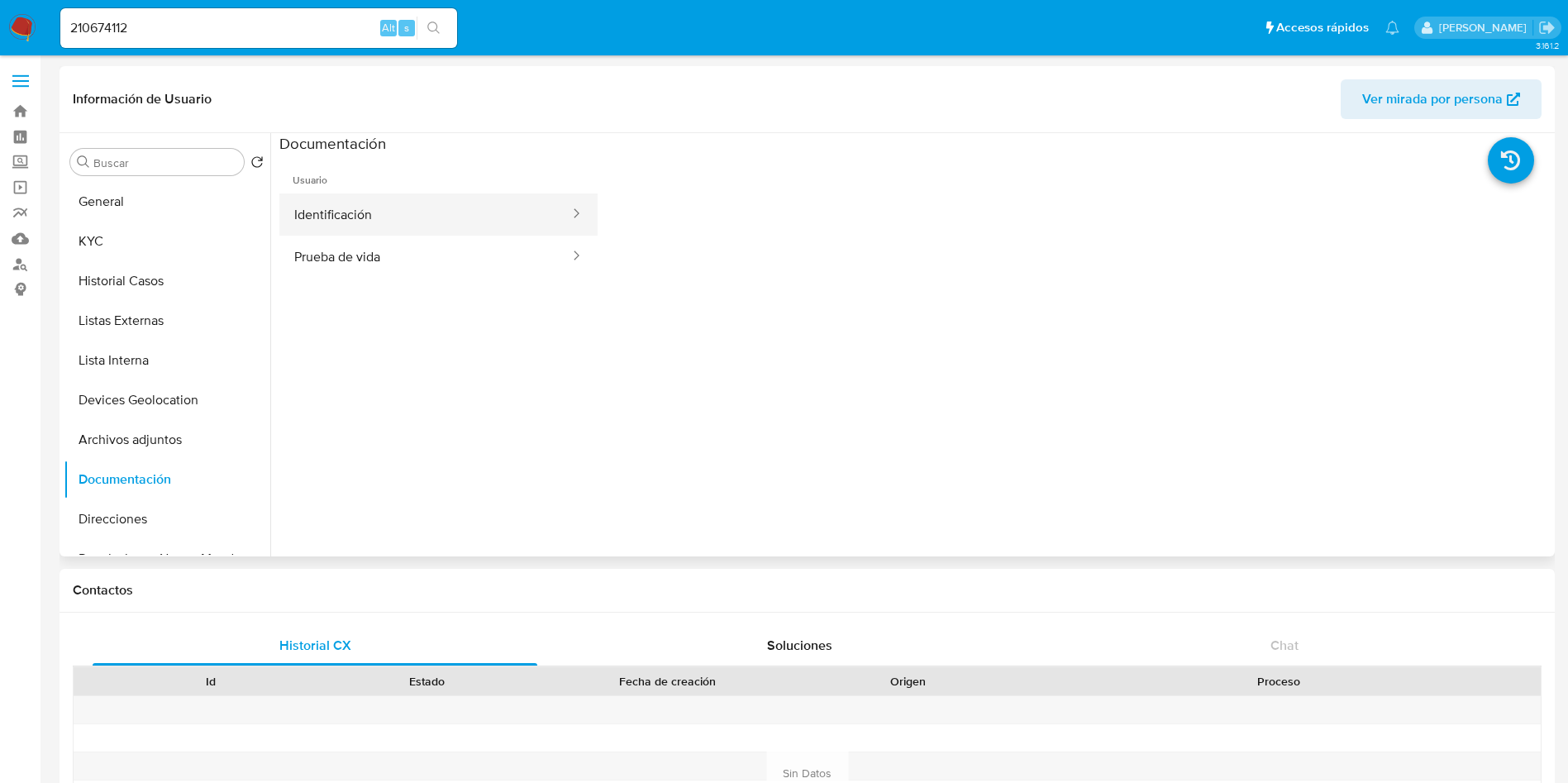
click at [473, 203] on button "Identificación" at bounding box center [425, 215] width 292 height 43
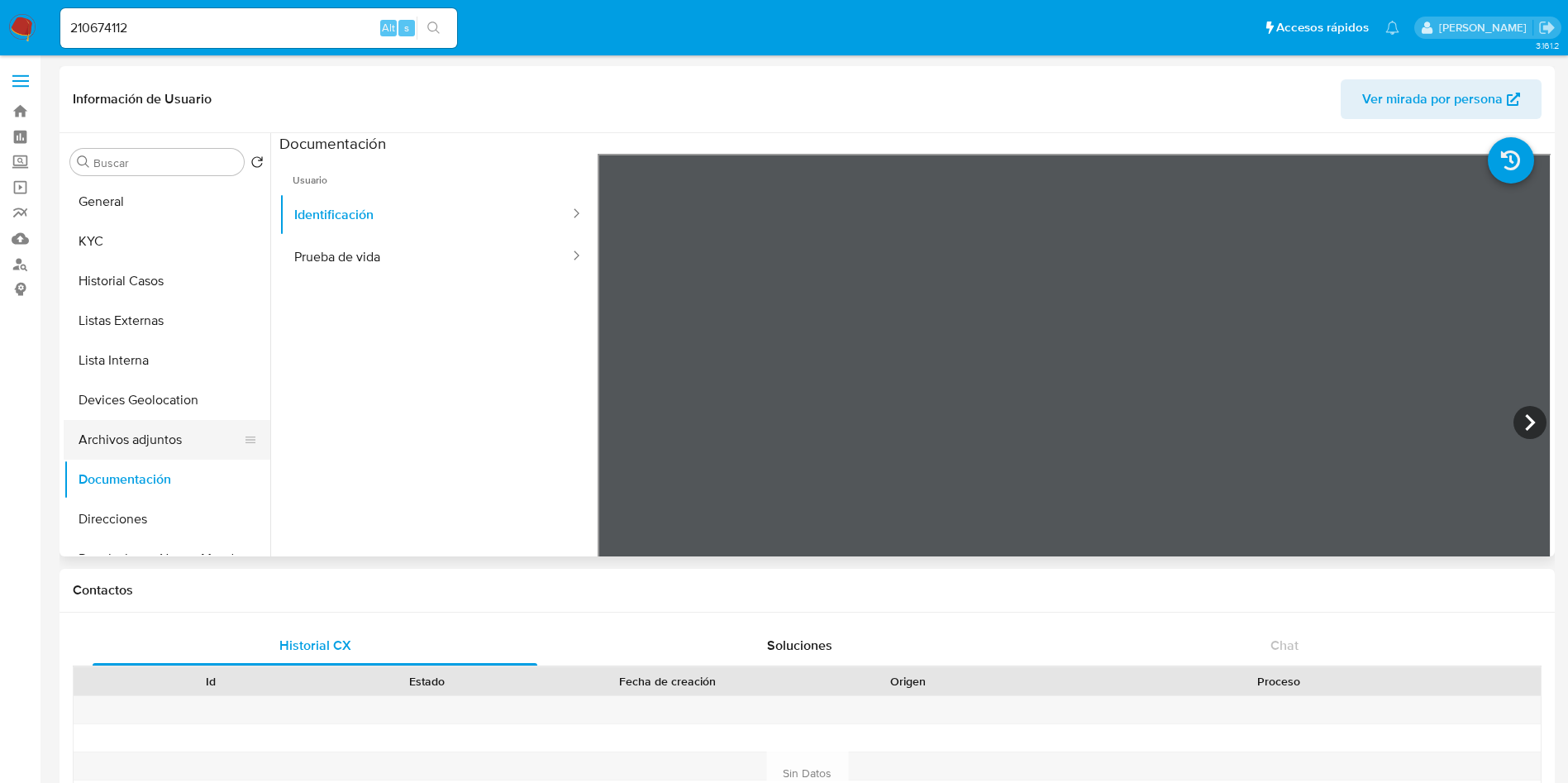
scroll to position [124, 0]
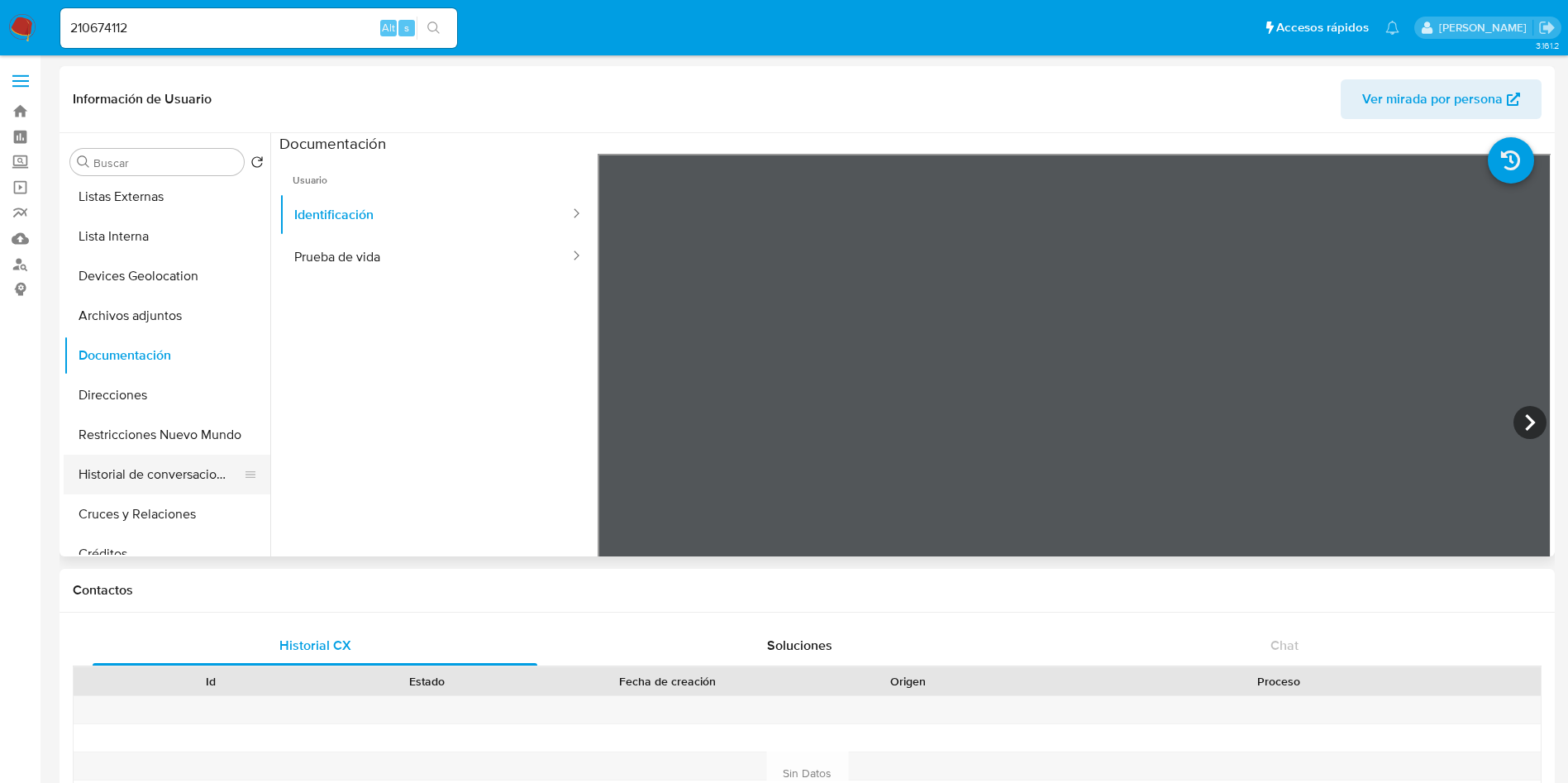
click at [171, 473] on button "Historial de conversaciones" at bounding box center [160, 474] width 194 height 40
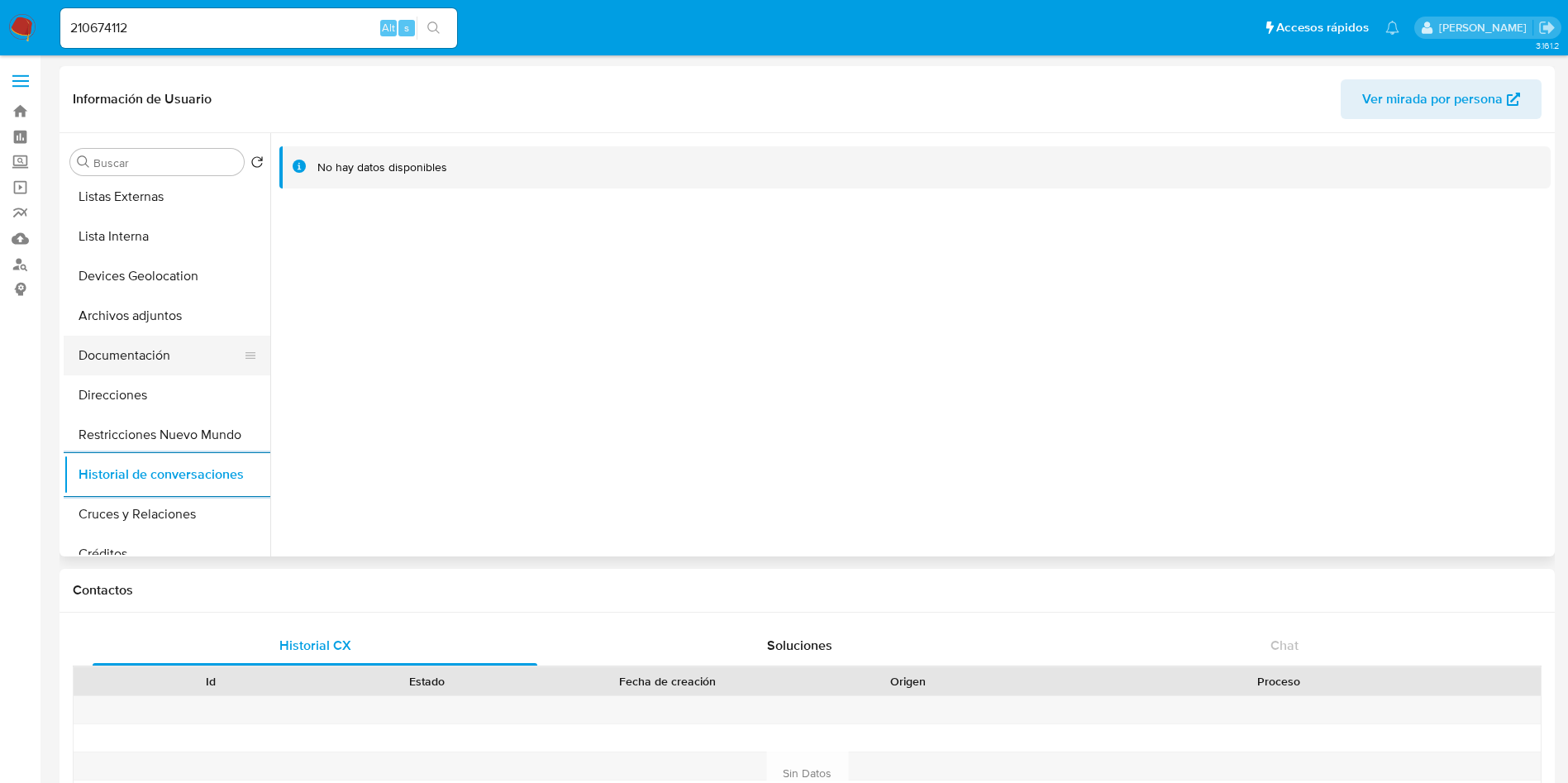
scroll to position [248, 0]
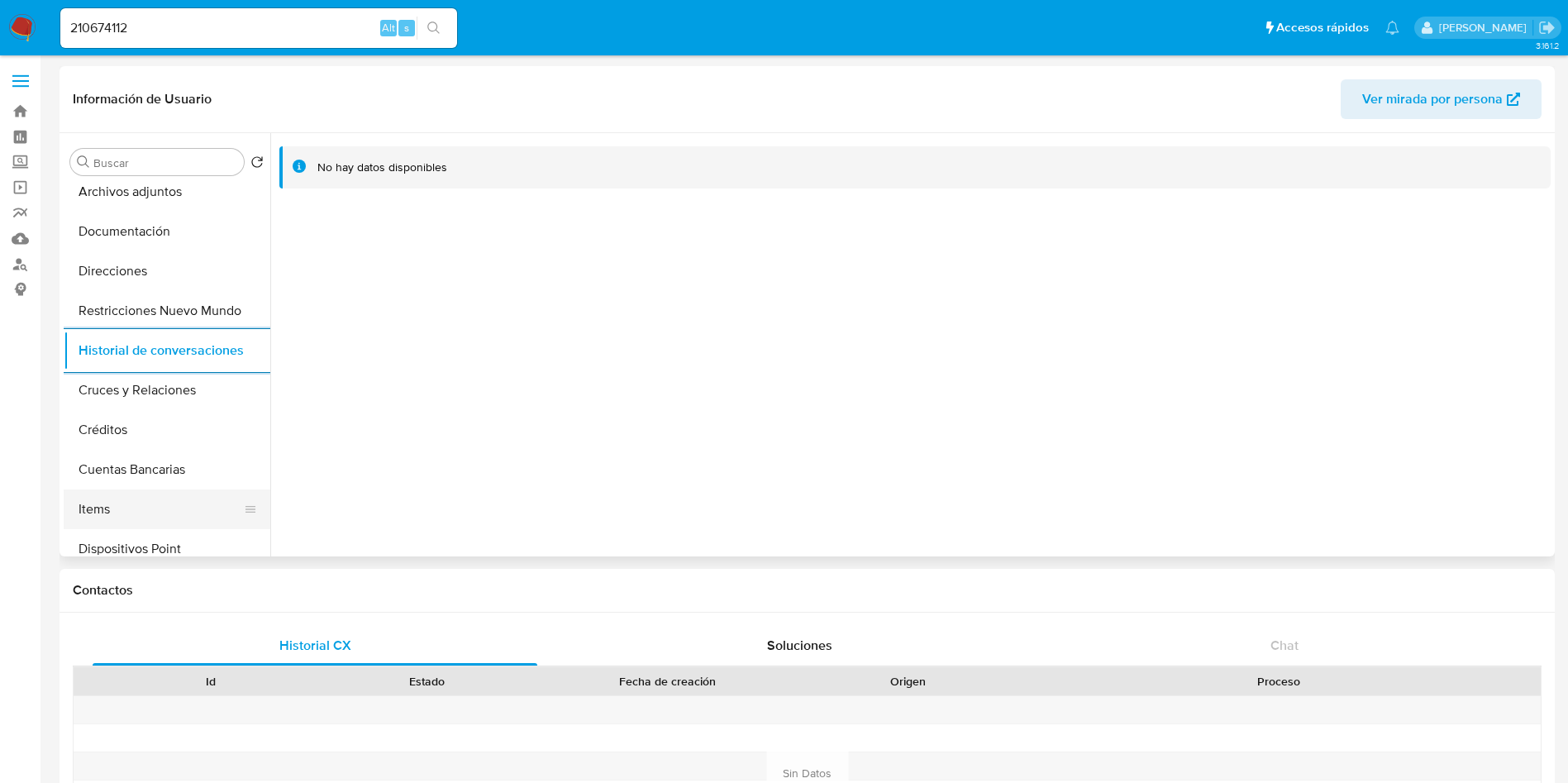
click at [139, 507] on button "Items" at bounding box center [160, 510] width 194 height 40
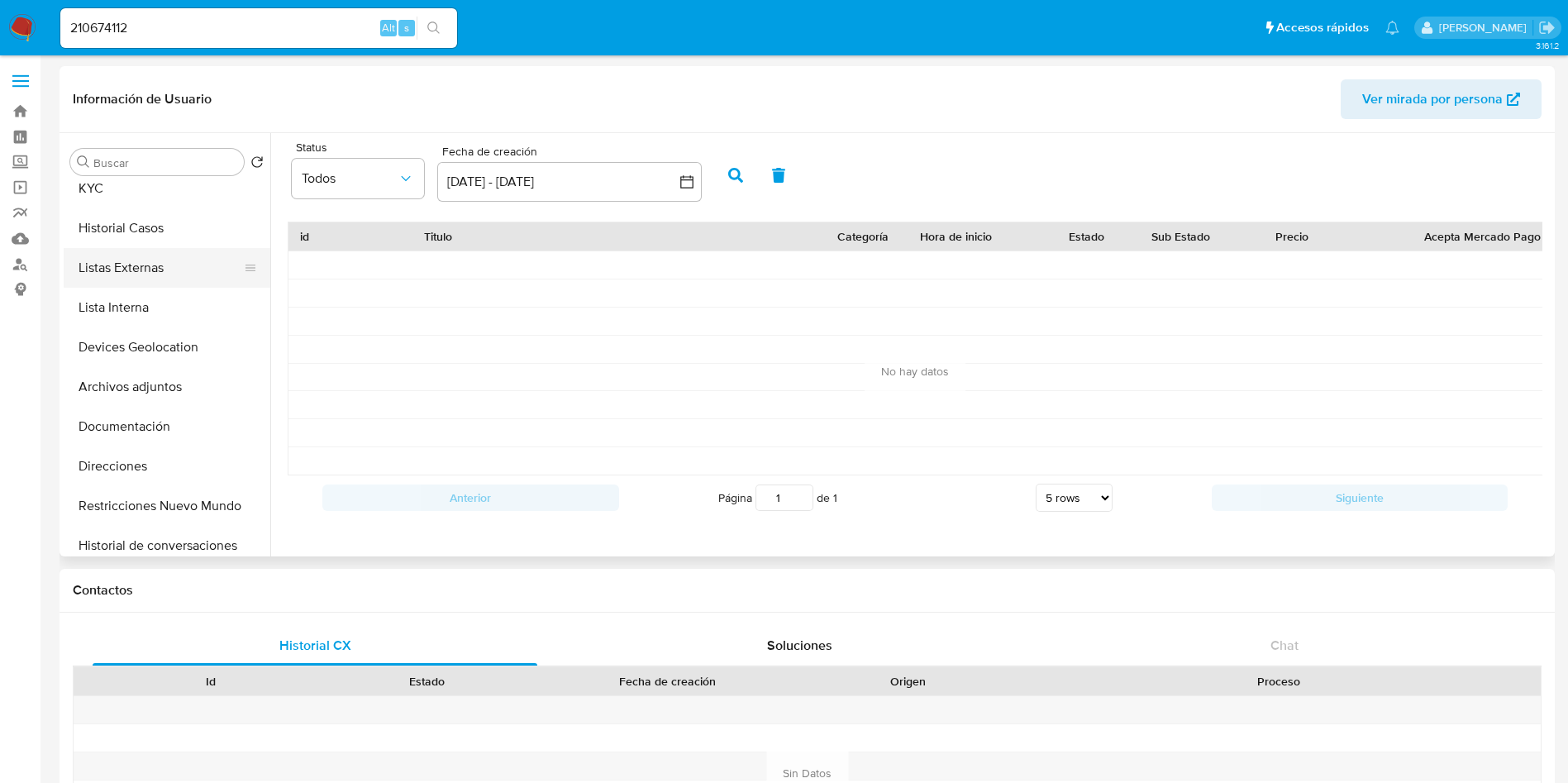
scroll to position [0, 0]
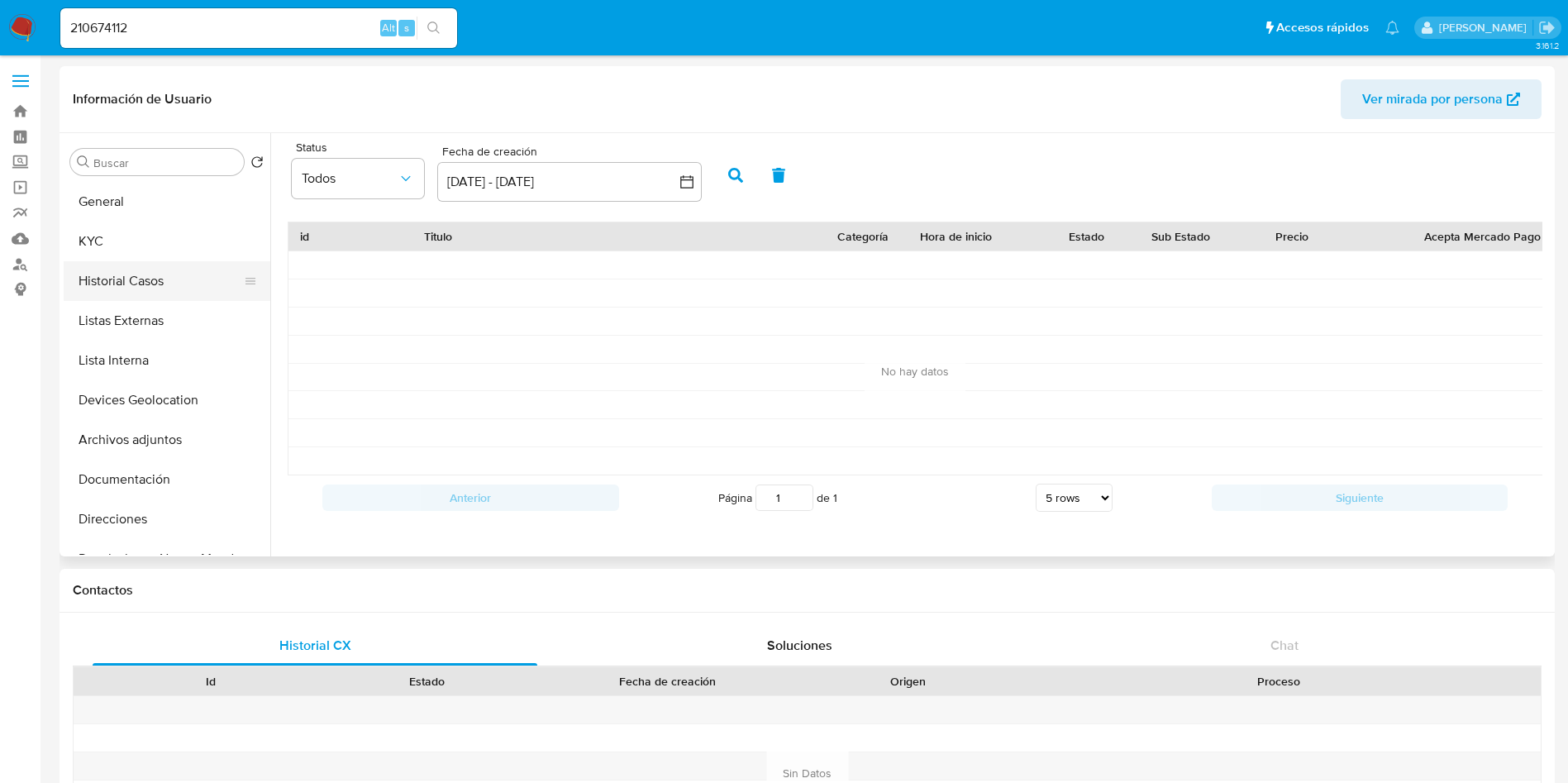
click at [134, 267] on button "Historial Casos" at bounding box center [160, 282] width 194 height 40
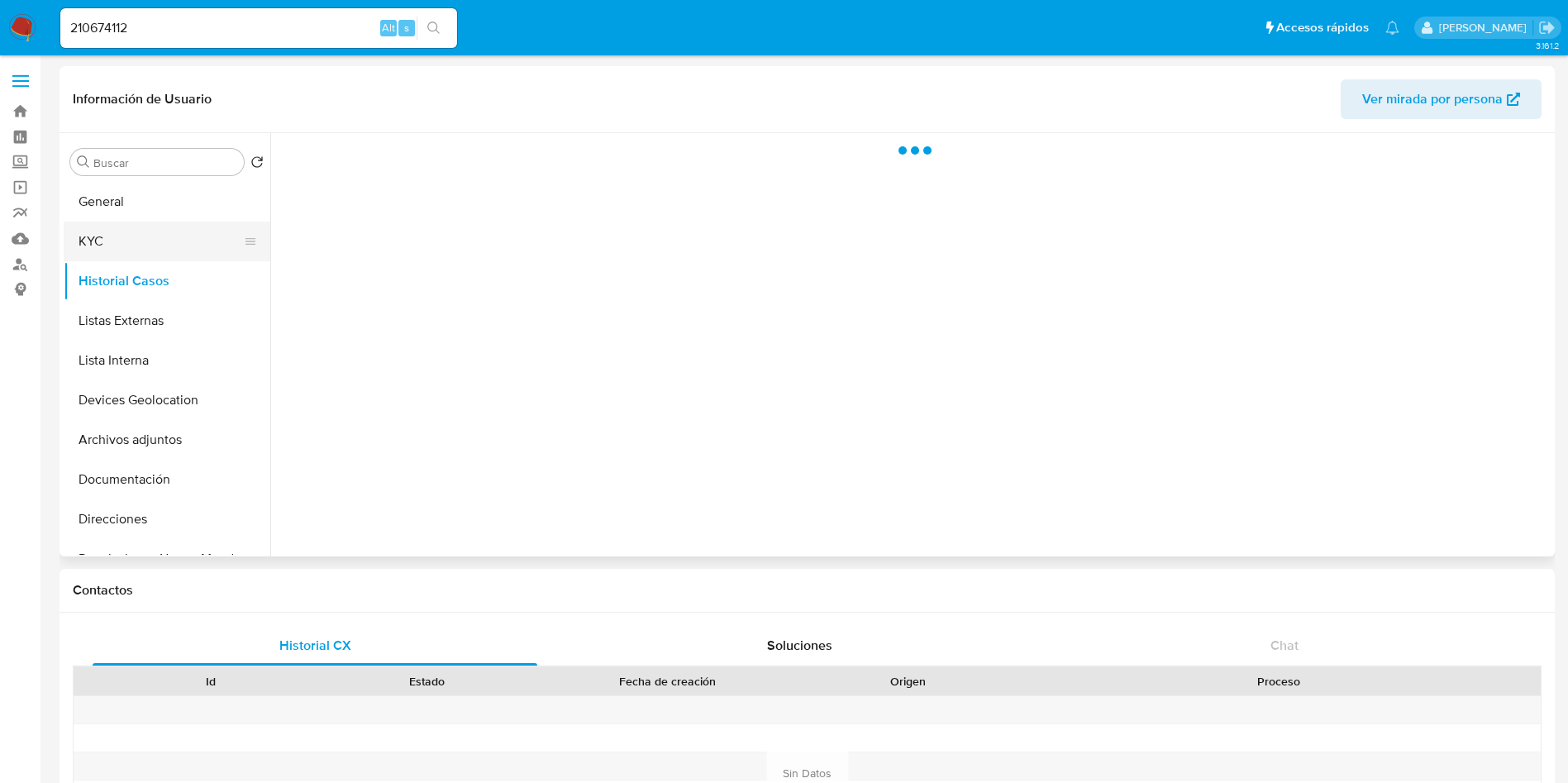
click at [135, 247] on button "KYC" at bounding box center [160, 242] width 194 height 40
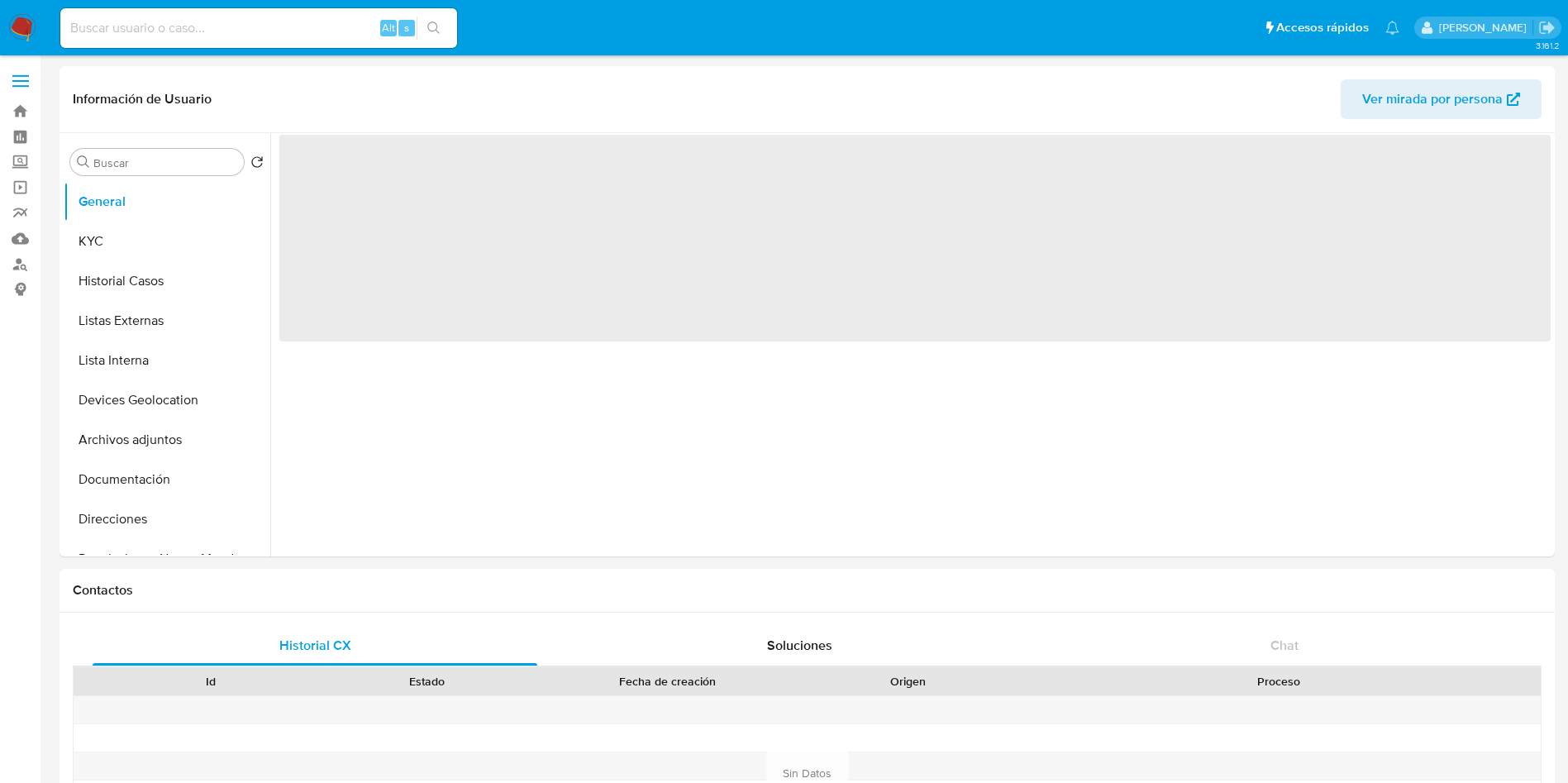
select select "10"
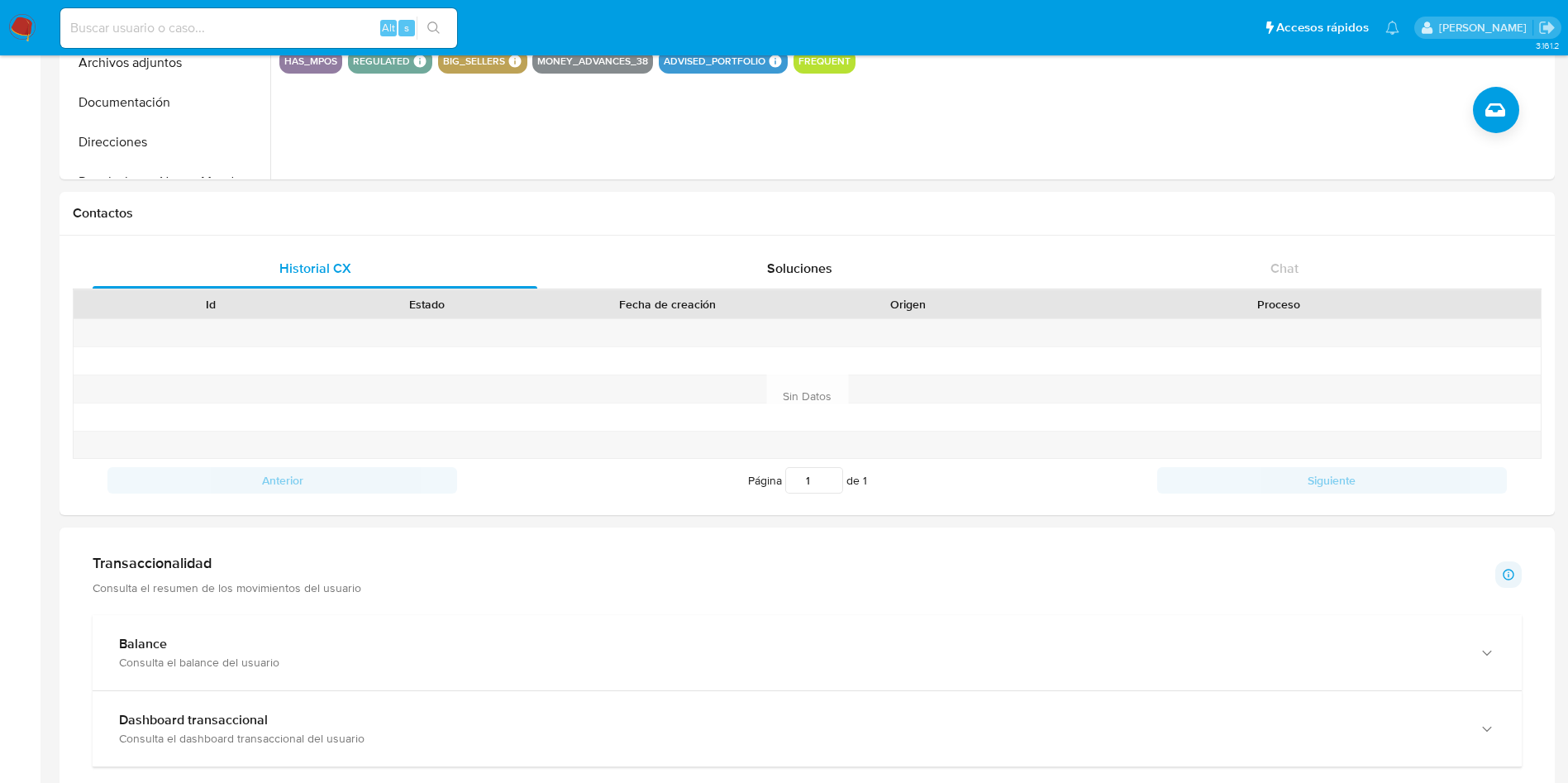
scroll to position [5, 0]
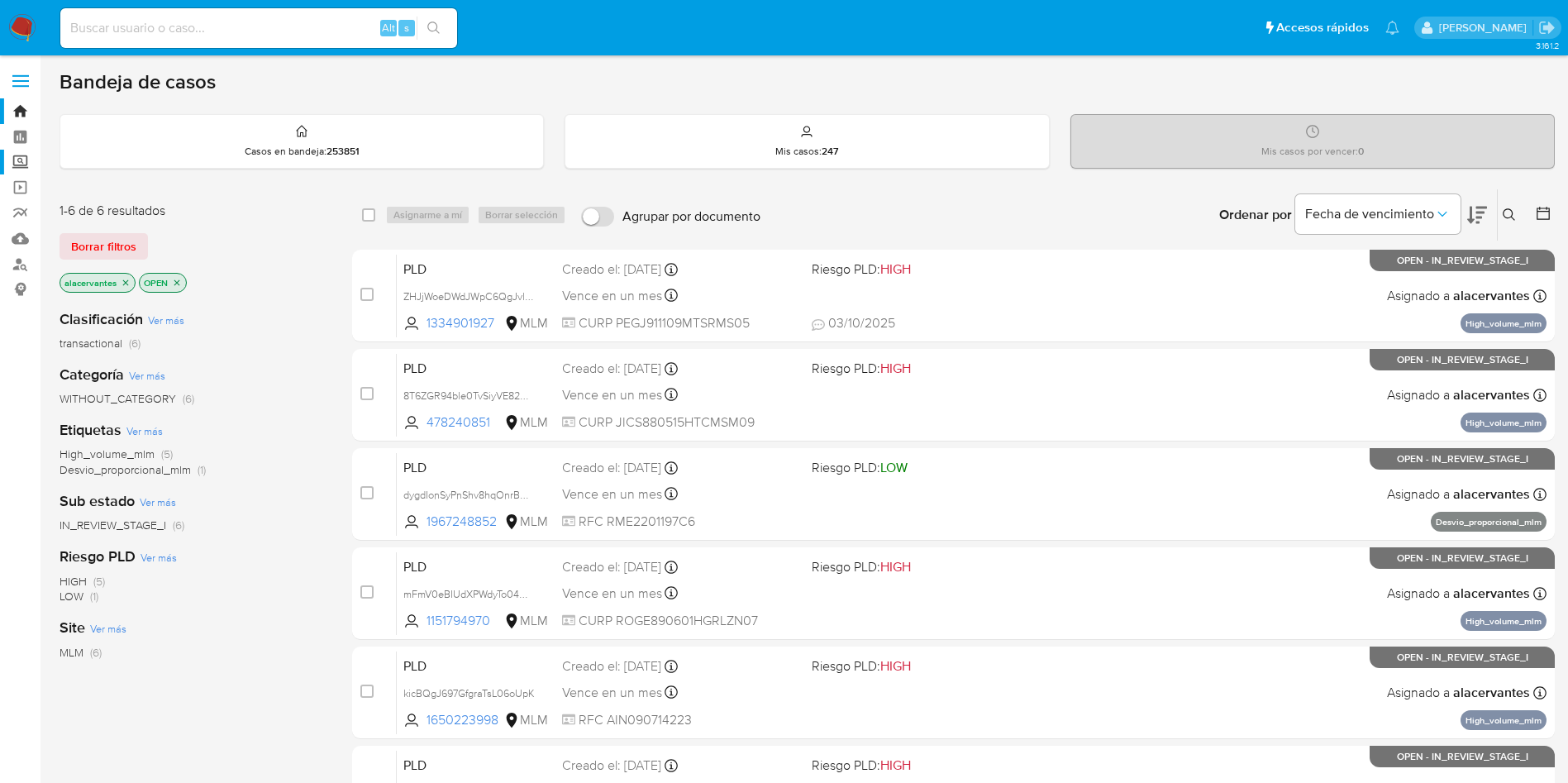
click at [24, 161] on label "Screening" at bounding box center [98, 162] width 196 height 25
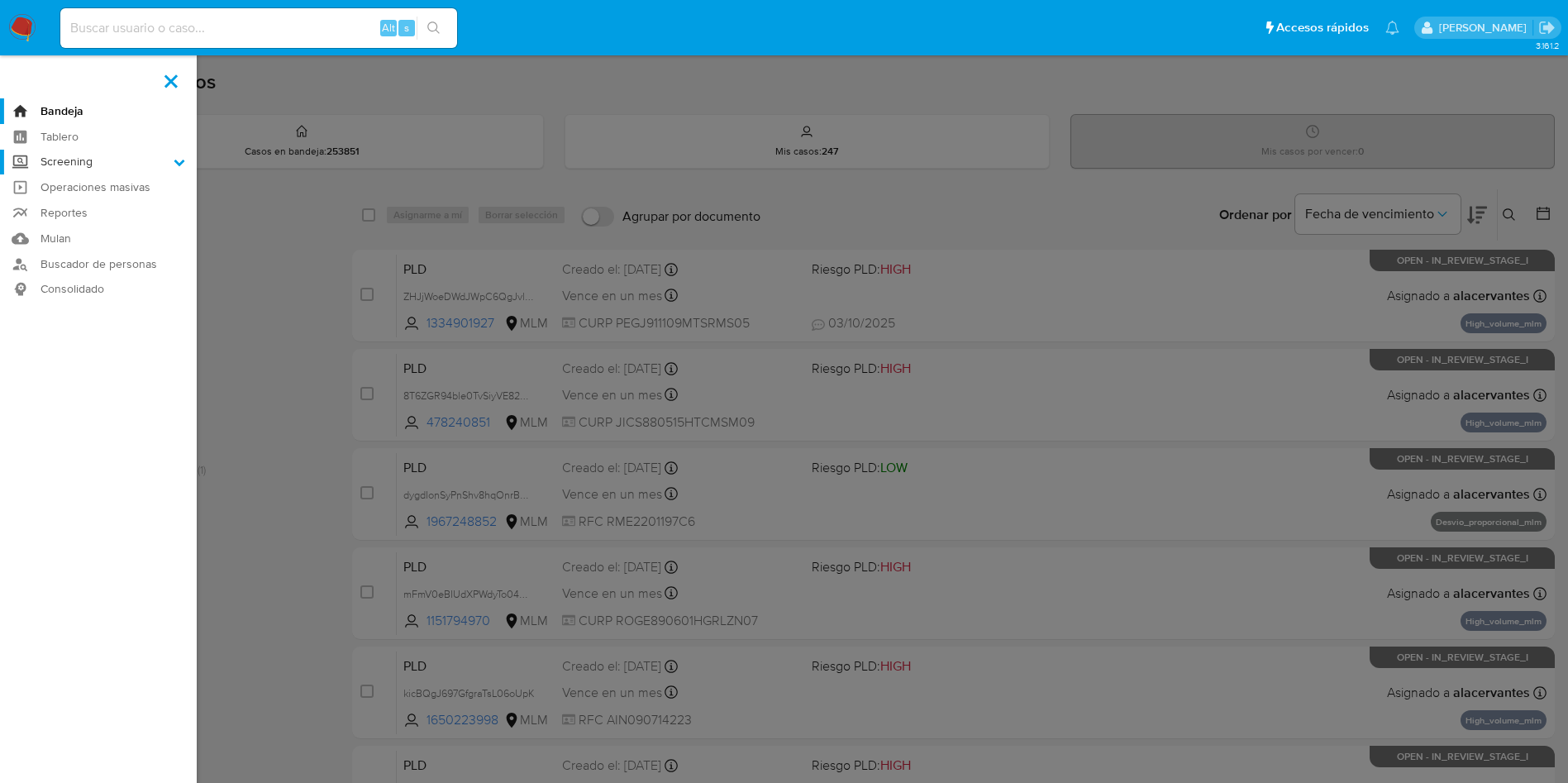
click at [0, 0] on input "Screening" at bounding box center [0, 0] width 0 height 0
click at [93, 224] on link "Herramientas" at bounding box center [98, 226] width 196 height 21
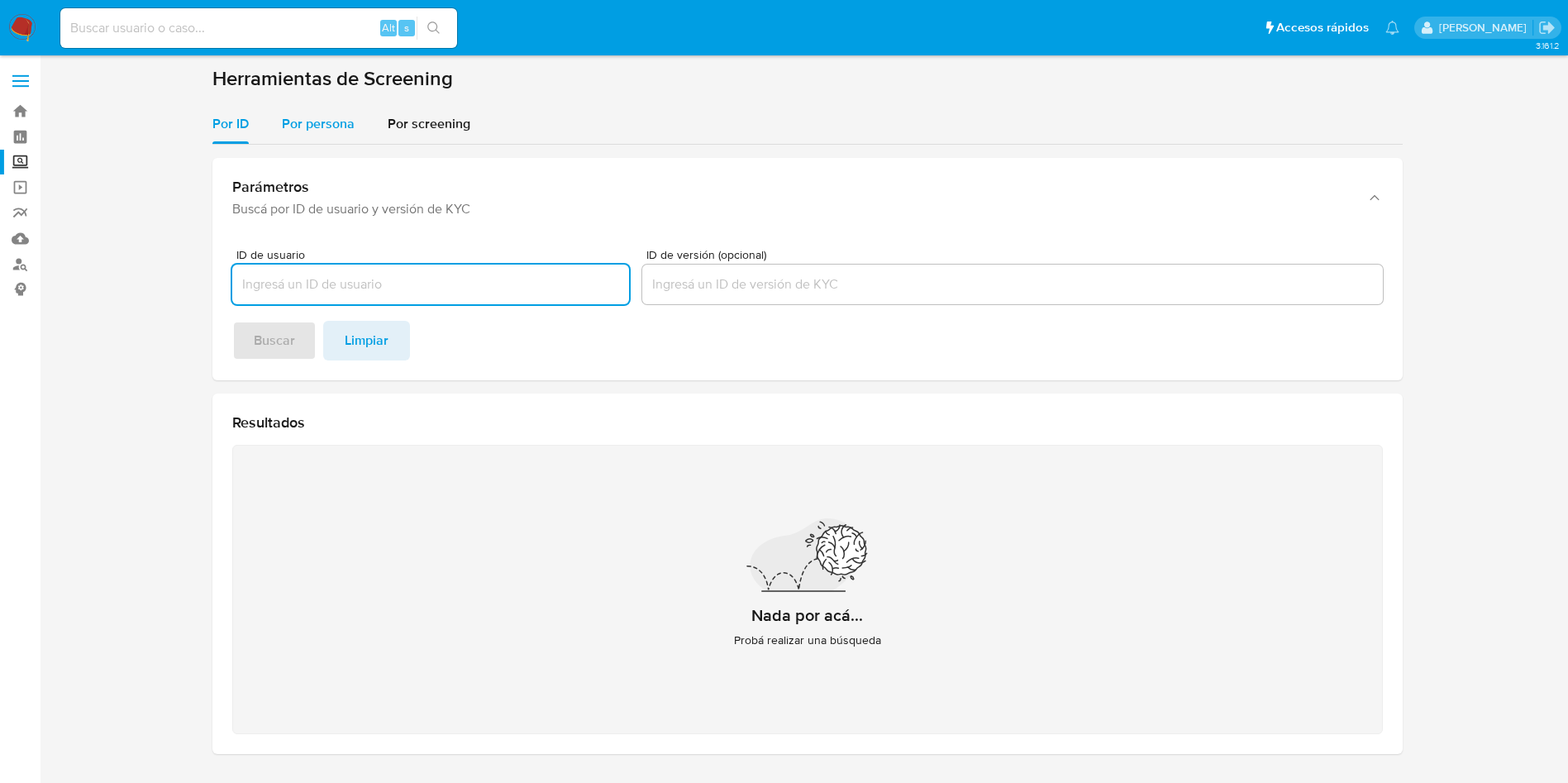
click at [339, 110] on div "Por persona" at bounding box center [318, 124] width 72 height 40
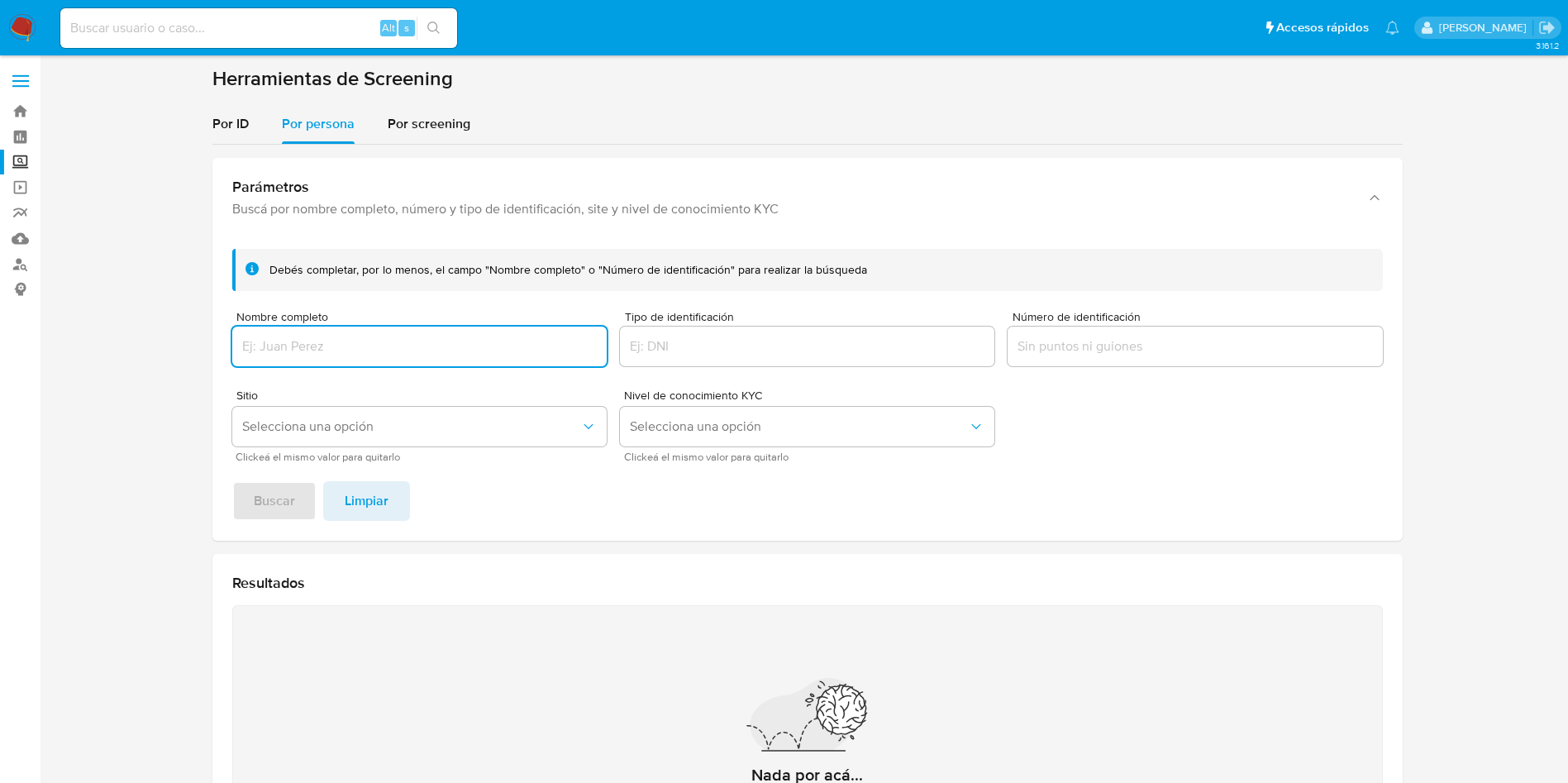
click at [435, 356] on input "Nombre completo" at bounding box center [420, 347] width 375 height 22
type input "MADERAS Y ACCESORIOS DE LA FRONTERA SOCIEDAD DE RESPONSABILIDAD LIMITADA DE CAP…"
click at [233, 481] on button "Buscar" at bounding box center [274, 501] width 84 height 40
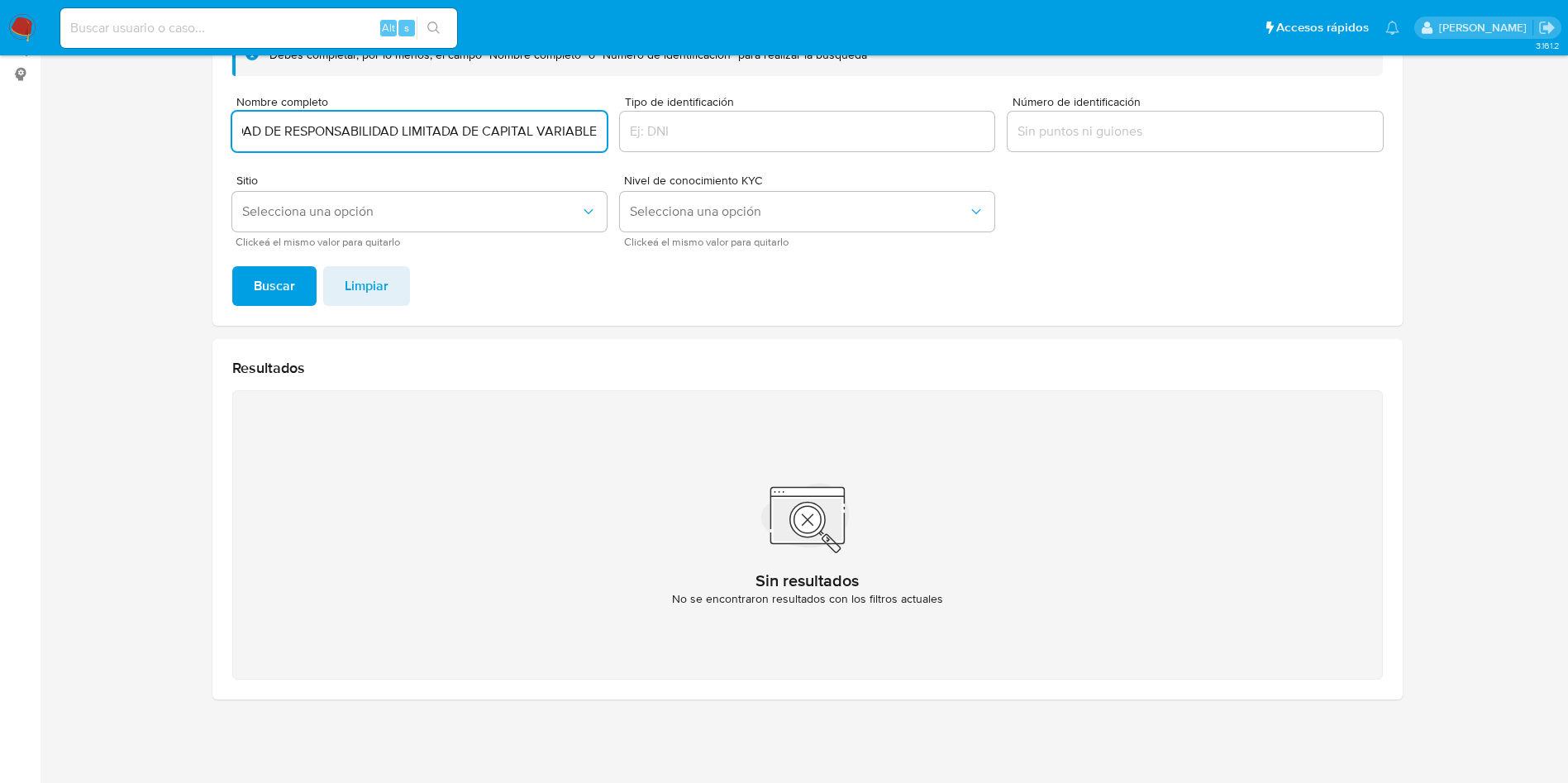
scroll to position [0, 0]
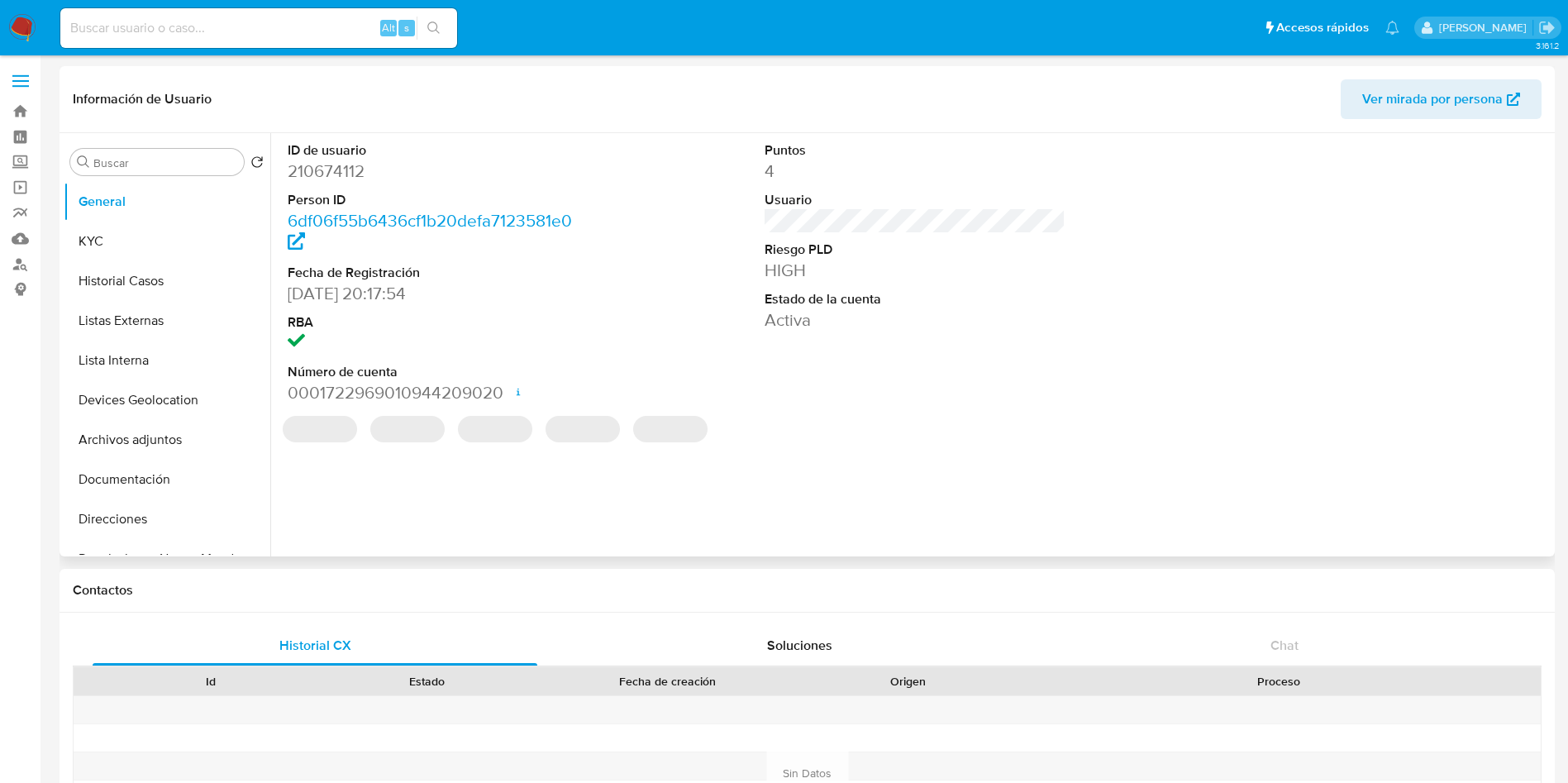
select select "10"
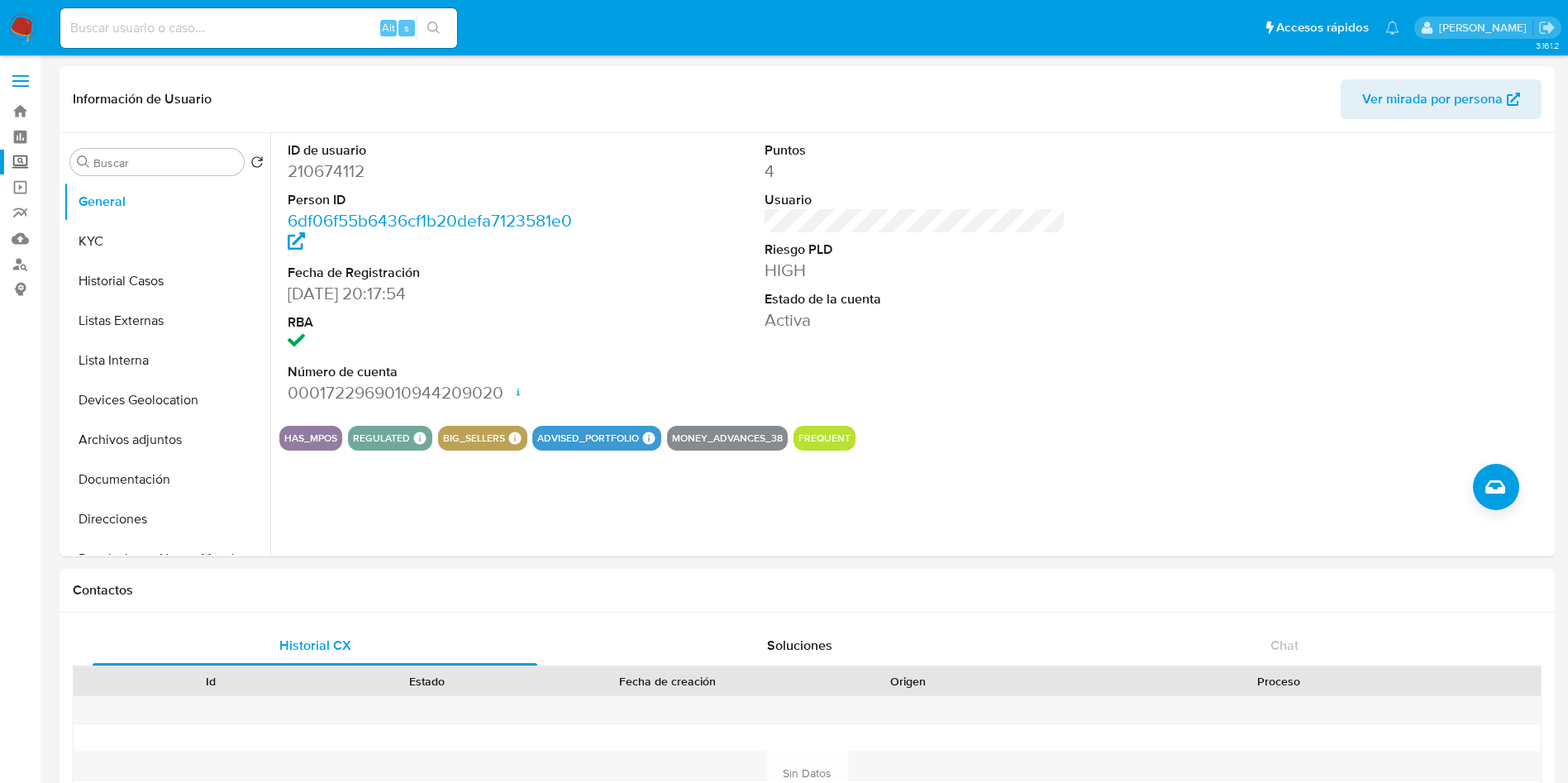
click at [26, 157] on label "Screening" at bounding box center [98, 162] width 196 height 25
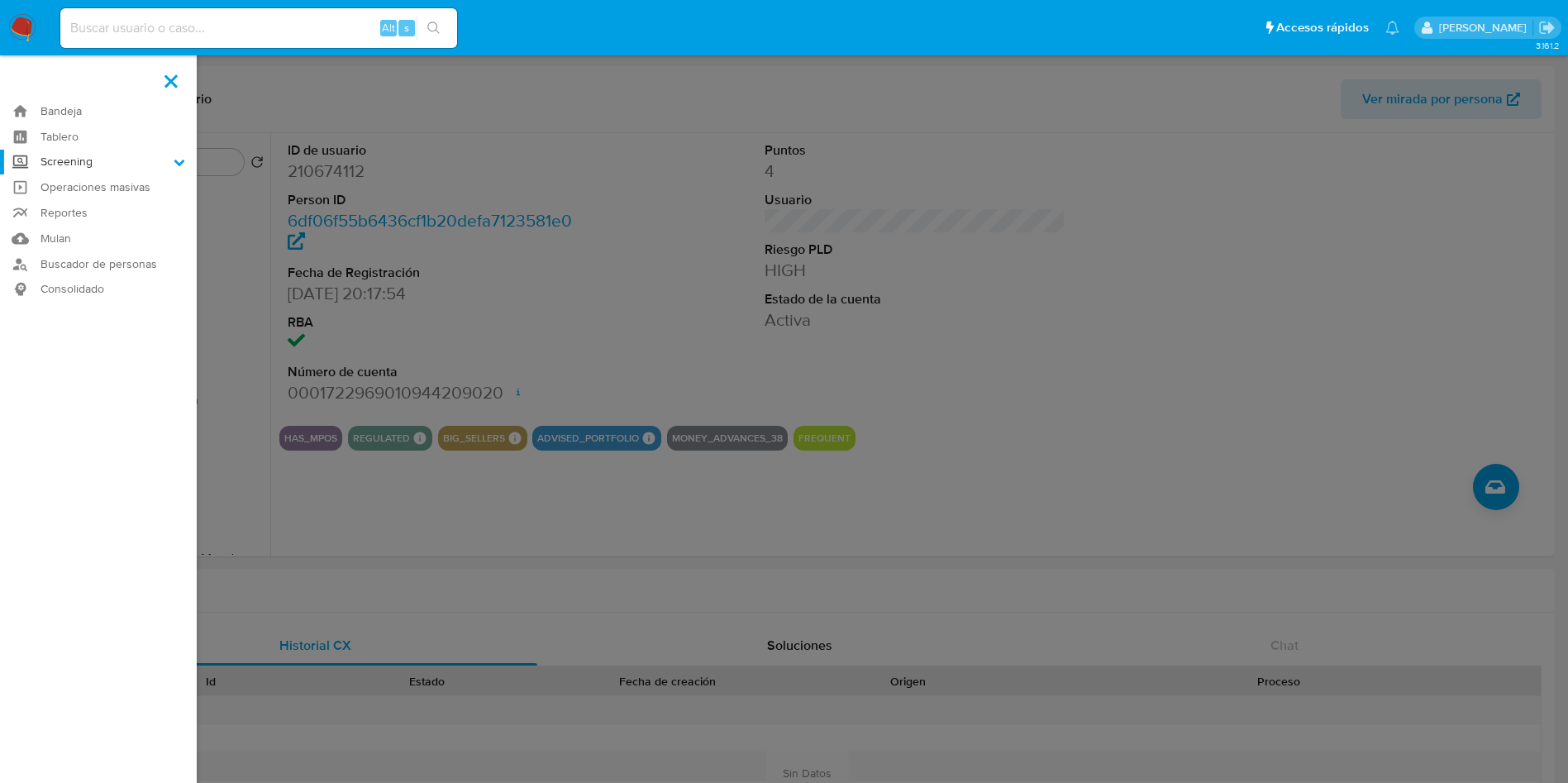
click at [0, 0] on input "Screening" at bounding box center [0, 0] width 0 height 0
click at [101, 224] on link "Herramientas" at bounding box center [98, 226] width 196 height 21
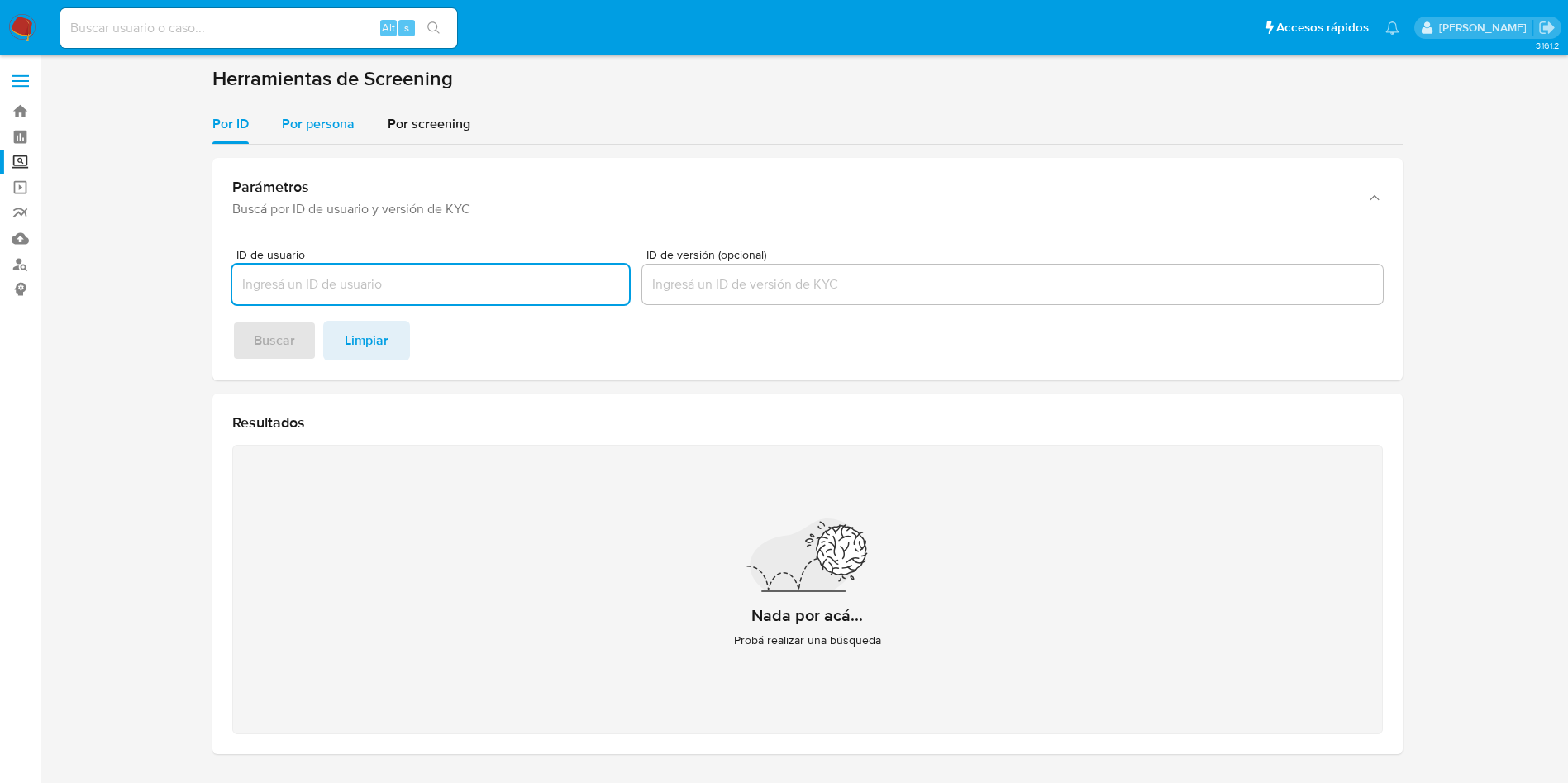
click at [301, 119] on span "Por persona" at bounding box center [318, 123] width 72 height 19
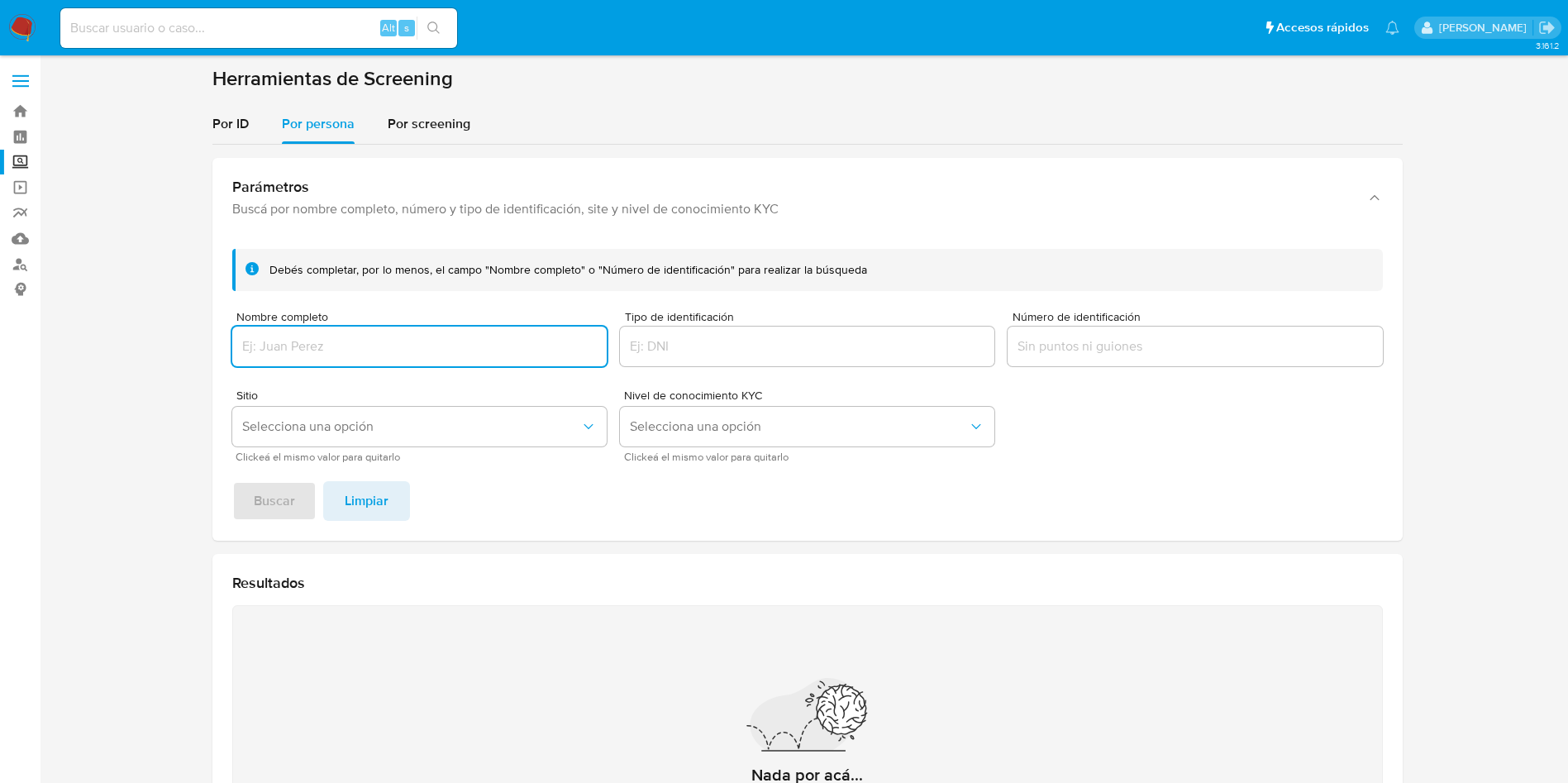
click at [415, 363] on div at bounding box center [420, 347] width 375 height 40
click at [416, 343] on input "Nombre completo" at bounding box center [420, 347] width 375 height 22
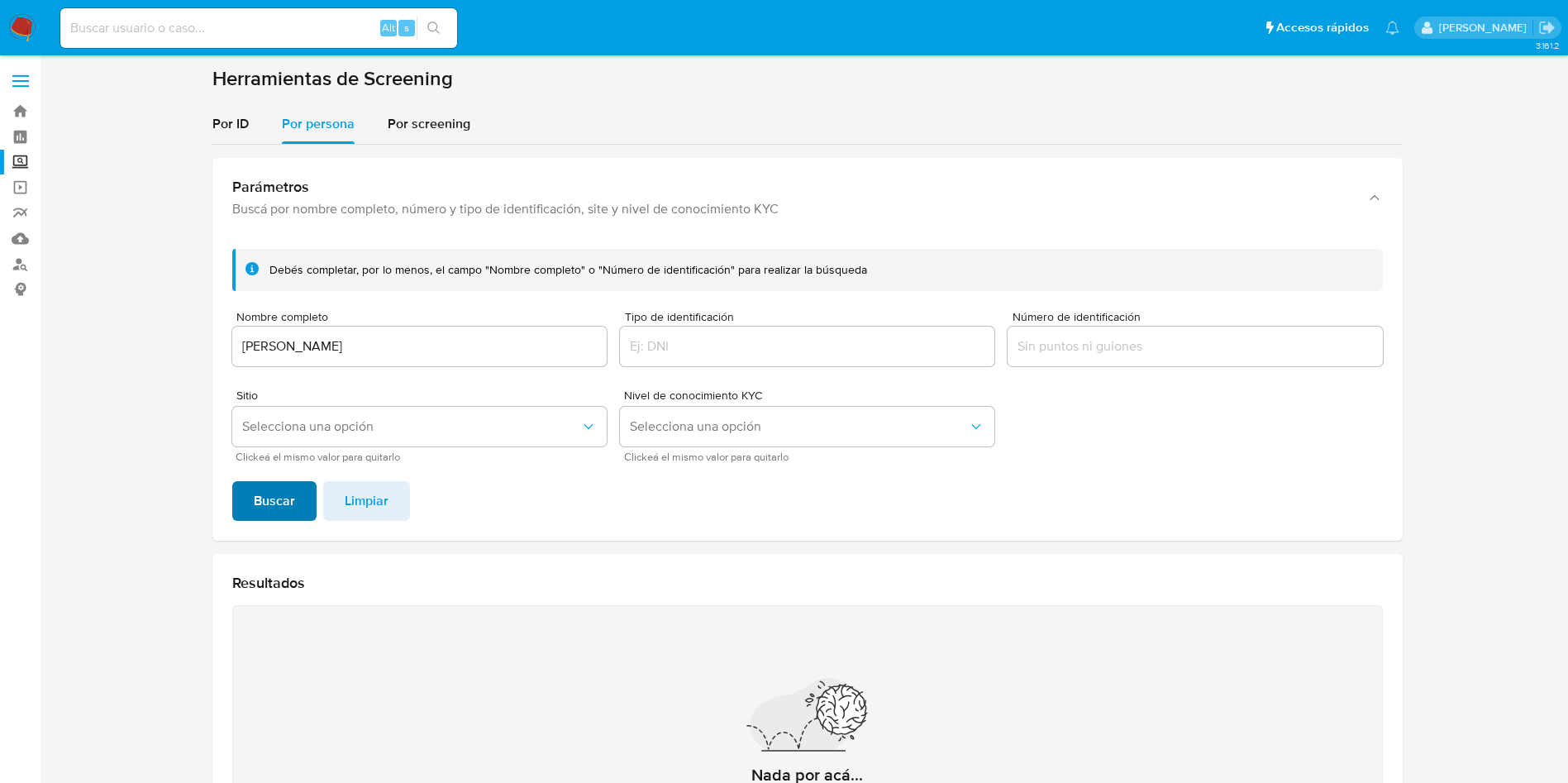
click at [281, 519] on span "Buscar" at bounding box center [274, 501] width 42 height 36
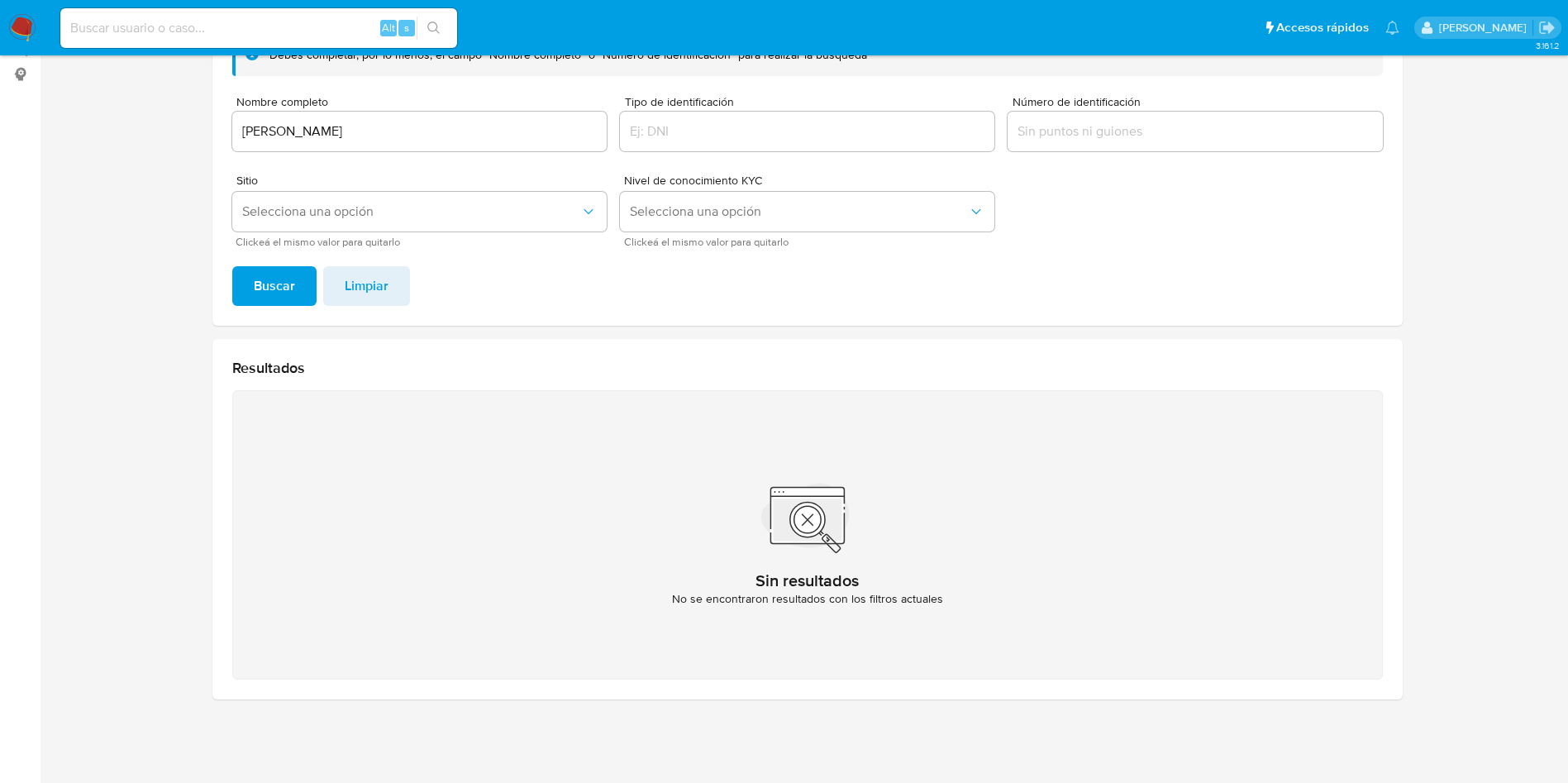
click at [553, 129] on input "[PERSON_NAME]" at bounding box center [420, 131] width 375 height 22
click at [445, 121] on input "[PERSON_NAME]" at bounding box center [420, 131] width 375 height 22
click at [446, 120] on input "[PERSON_NAME]" at bounding box center [420, 131] width 375 height 22
paste input "MADERAS Y DECORACIONES SAN [PERSON_NAME] SA DE CV"
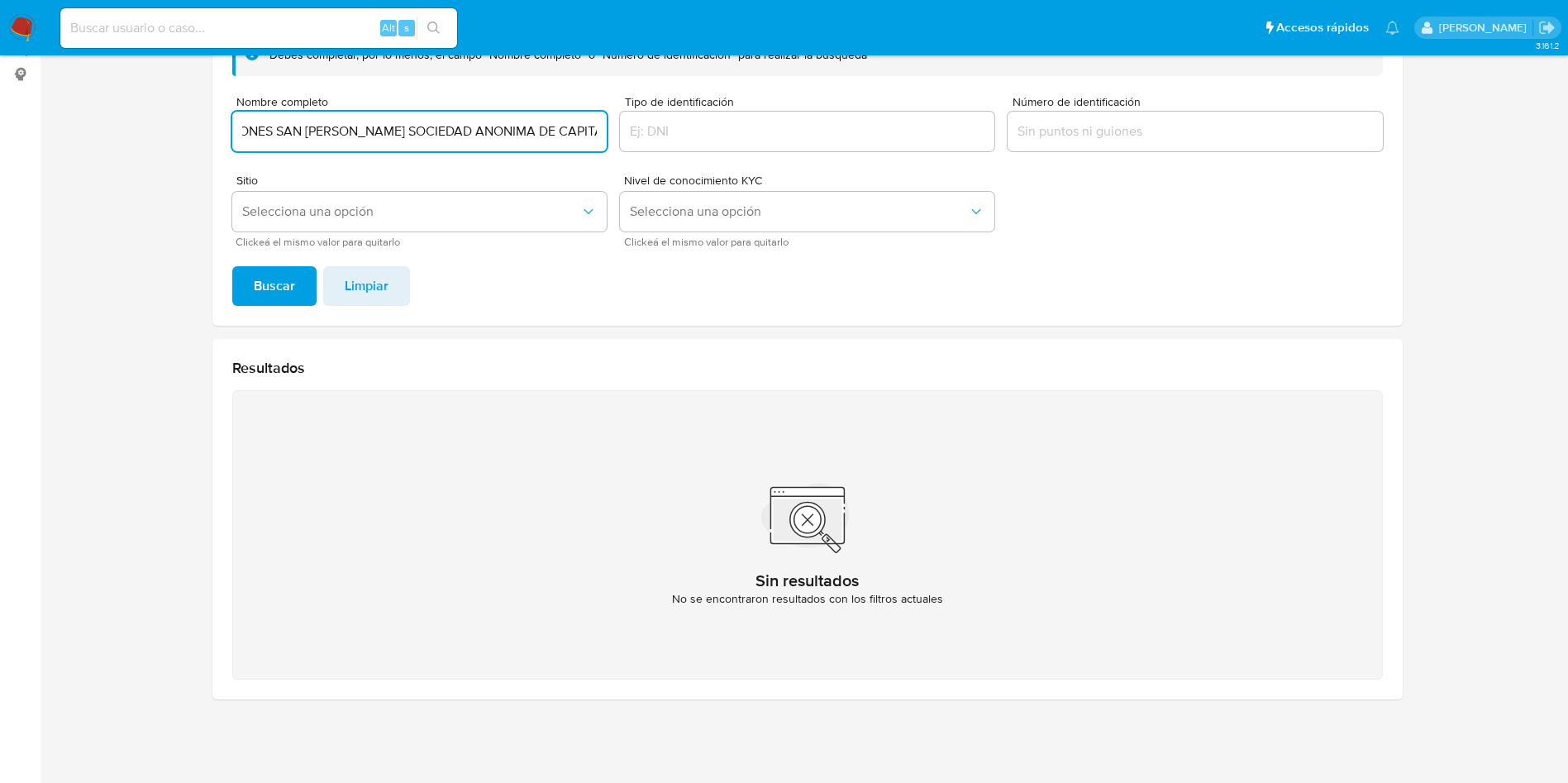
scroll to position [0, 151]
click at [233, 266] on button "Buscar" at bounding box center [274, 286] width 84 height 40
click at [483, 116] on div "MADERAS Y DECORACIONES SAN [PERSON_NAME] SOCIEDAD ANONIMA DE CAPITAL VARIBALE" at bounding box center [420, 131] width 375 height 40
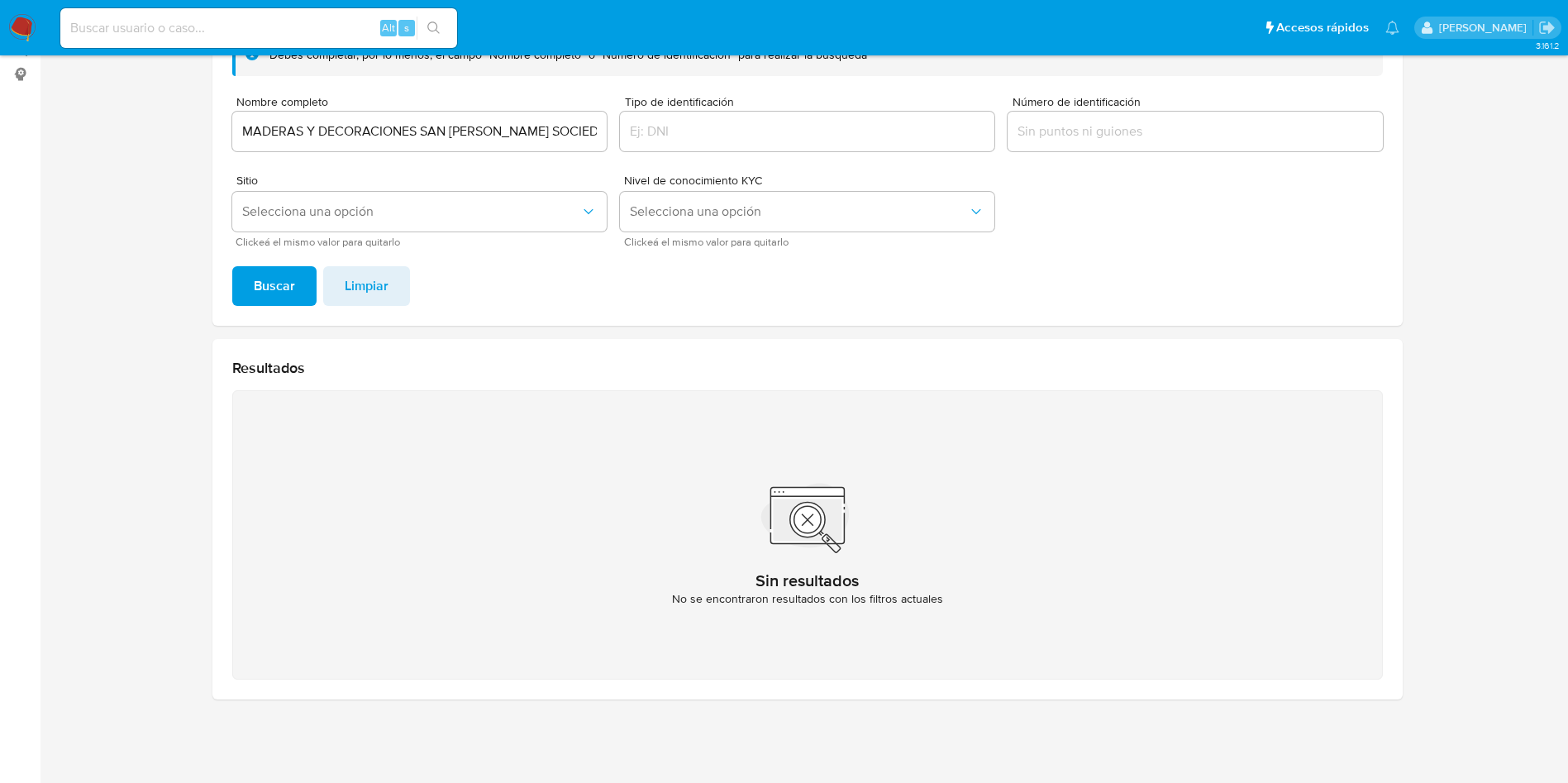
click at [484, 121] on input "MADERAS Y DECORACIONES SAN [PERSON_NAME] SOCIEDAD ANONIMA DE CAPITAL VARIBALE" at bounding box center [420, 131] width 375 height 22
click at [486, 126] on input "MADERAS Y DECORACIONES SAN [PERSON_NAME] SOCIEDAD ANONIMA DE CAPITAL VARIBALE" at bounding box center [420, 131] width 375 height 22
click at [486, 126] on input "MADERAS Y DECORACIONES SAN JOSE SOCIEDAD ANONIMA DE CAPITAL VARIBALE" at bounding box center [420, 131] width 375 height 22
paste input "EDUCACION BASICA CESUVER AC"
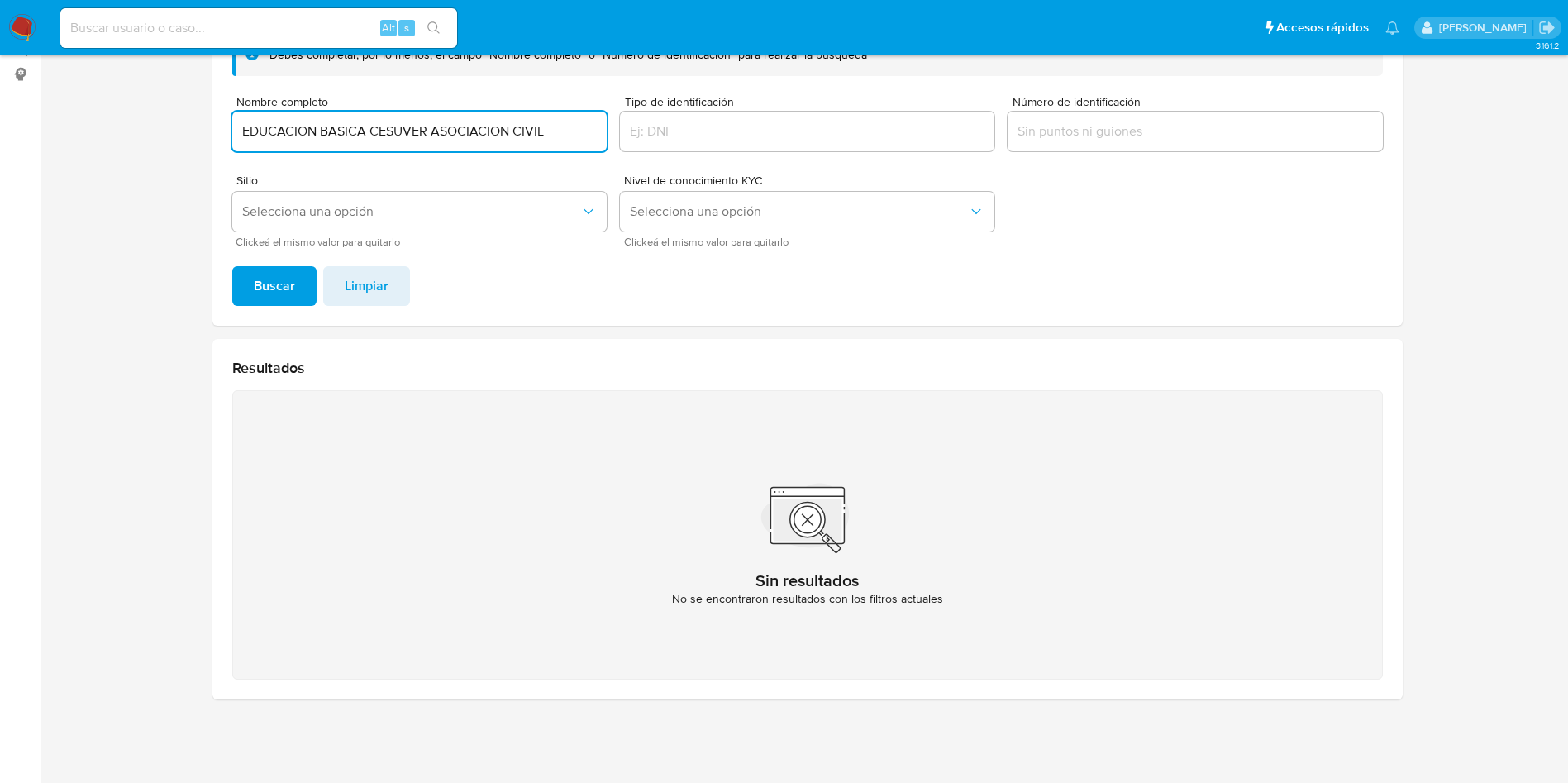
type input "EDUCACION BASICA CESUVER ASOCIACION CIVIL"
click at [233, 266] on button "Buscar" at bounding box center [274, 286] width 84 height 40
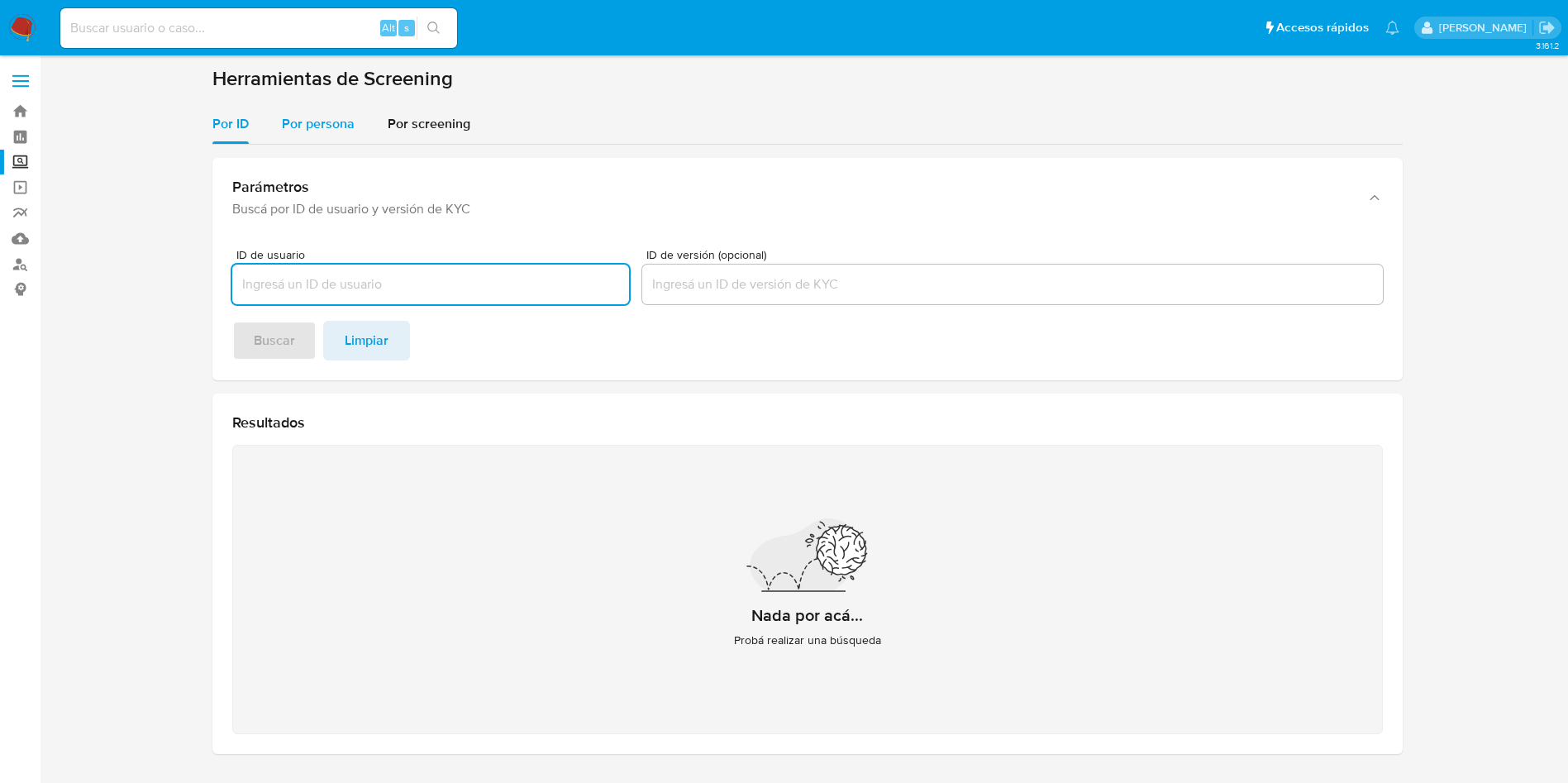
click at [300, 138] on div "Por persona" at bounding box center [318, 124] width 72 height 40
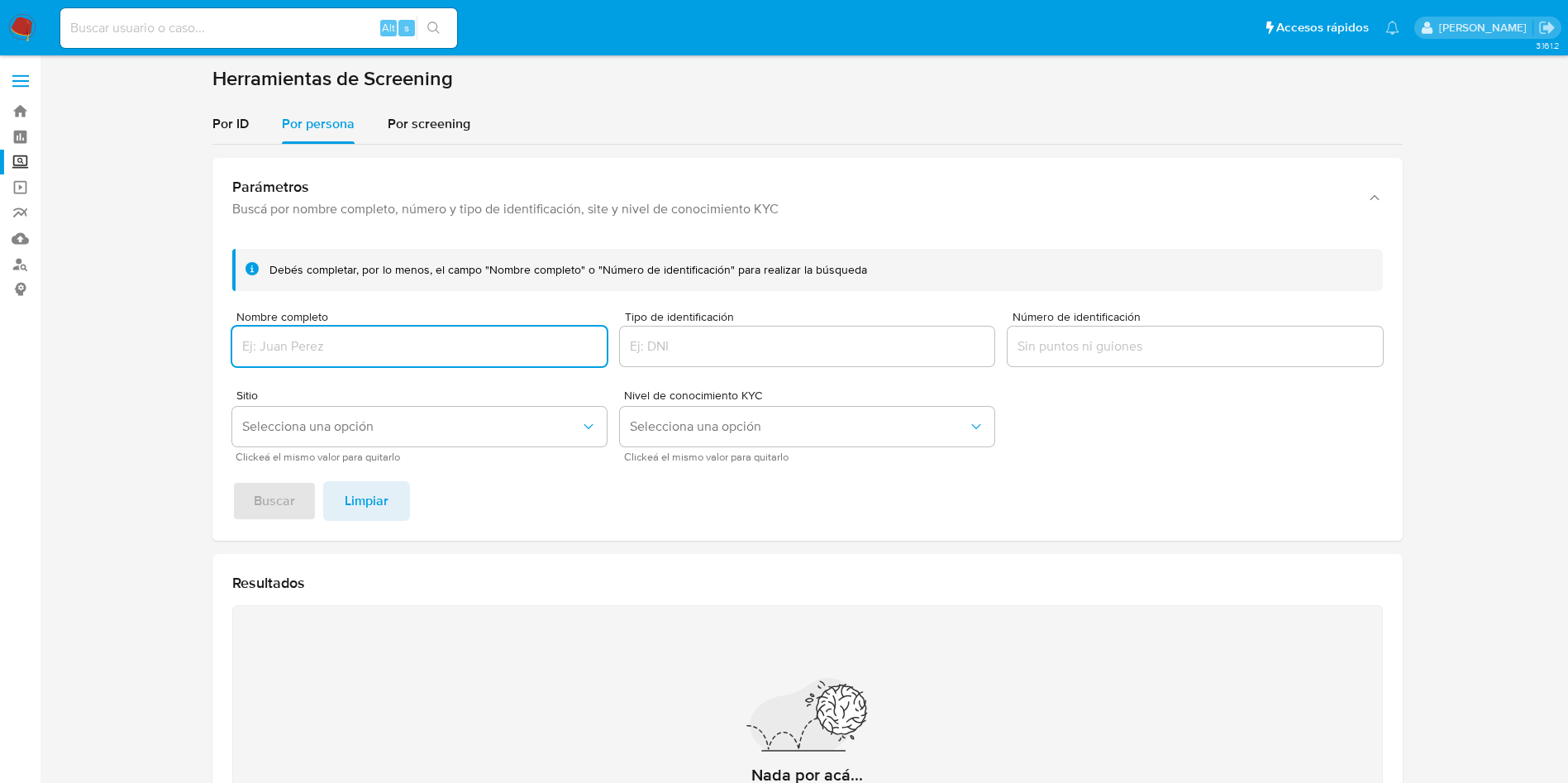
click at [433, 343] on input "Nombre completo" at bounding box center [420, 347] width 375 height 22
click at [233, 481] on button "Buscar" at bounding box center [274, 501] width 84 height 40
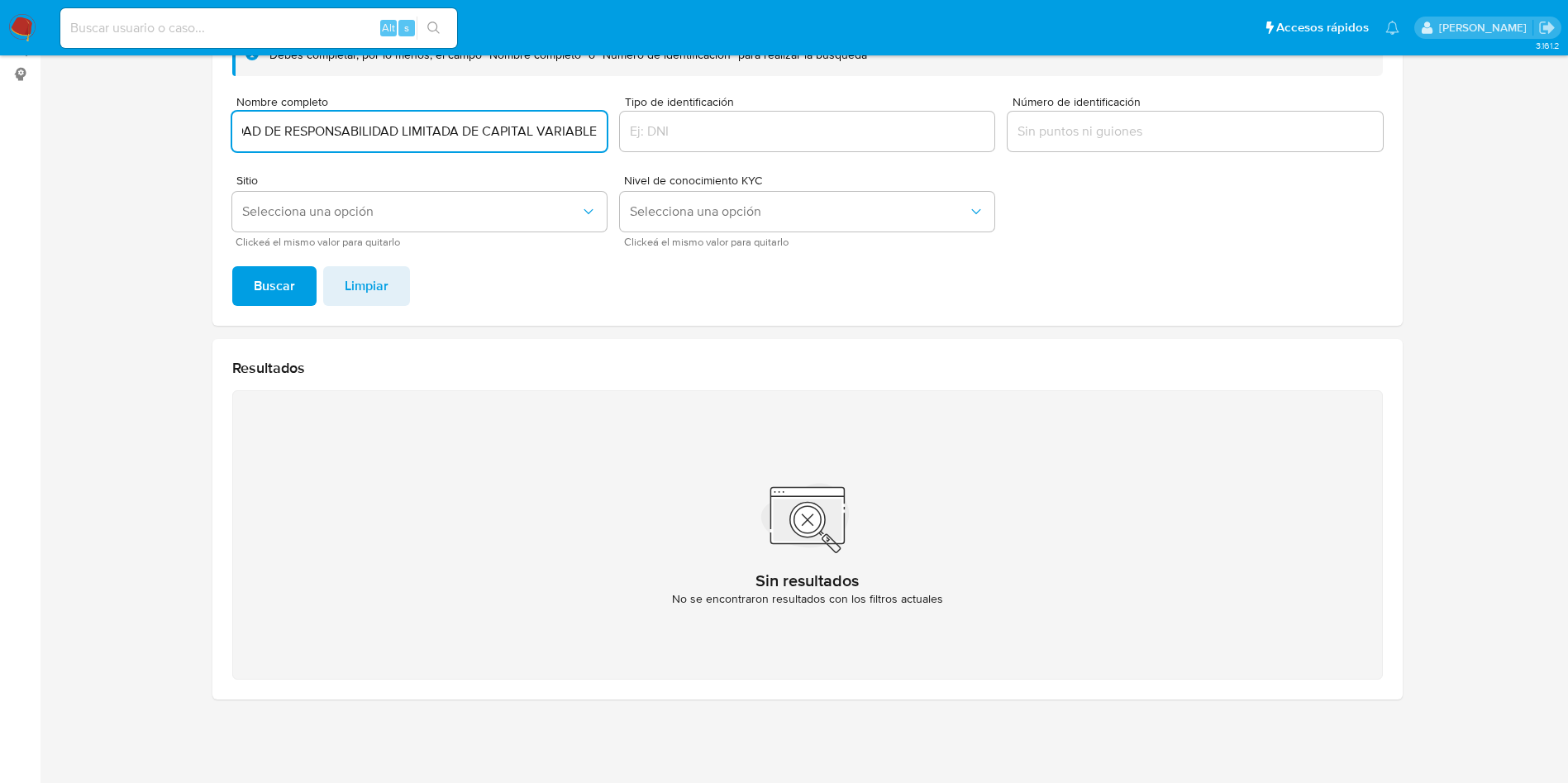
scroll to position [0, 195]
drag, startPoint x: 272, startPoint y: 127, endPoint x: 789, endPoint y: 146, distance: 517.3
click at [788, 146] on form "Debés completar, por lo menos, el campo "Nombre completo" o "Número de identifi…" at bounding box center [808, 139] width 1151 height 213
click at [233, 266] on button "Buscar" at bounding box center [274, 286] width 84 height 40
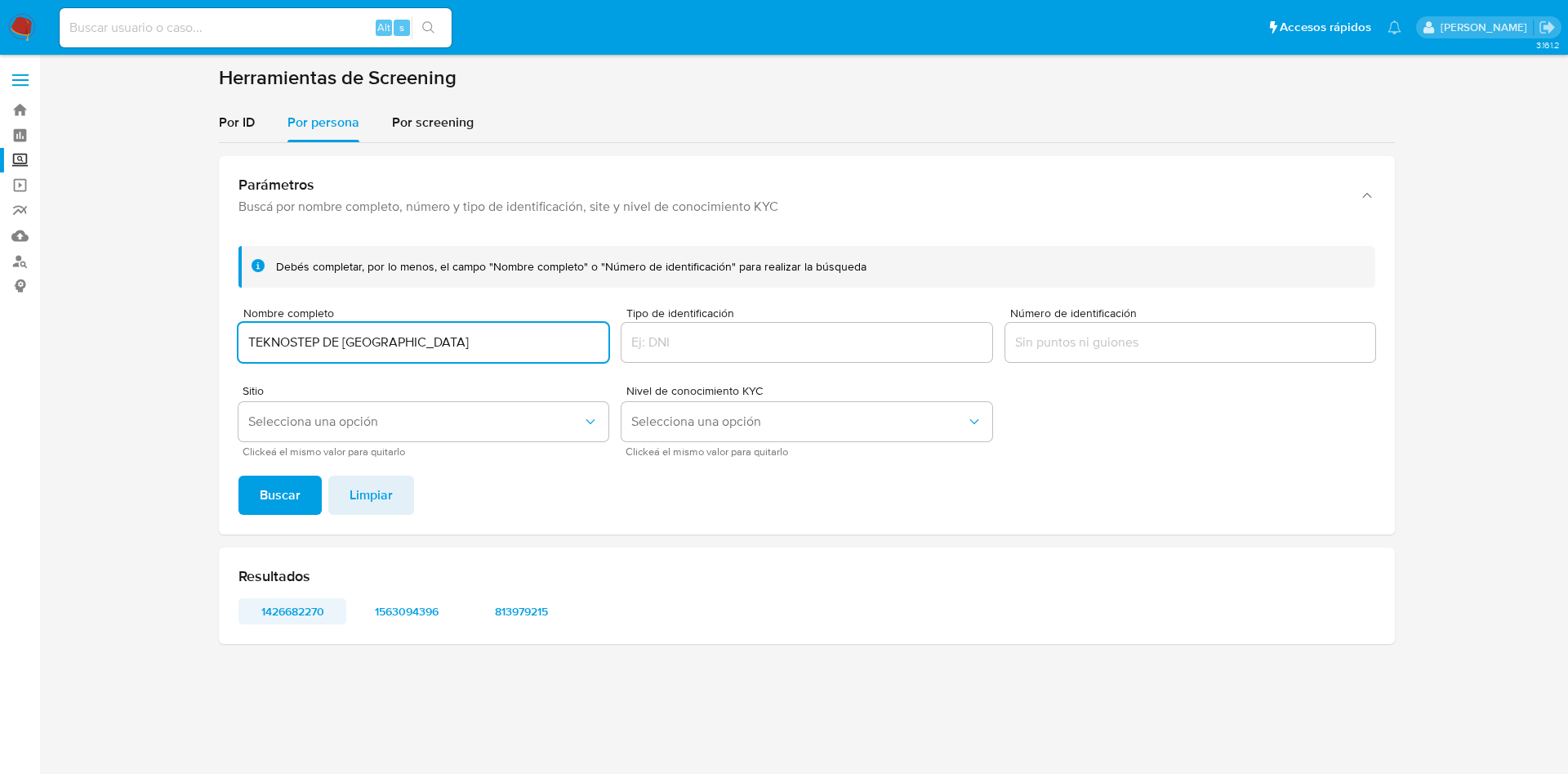
click at [283, 616] on span "1426682270" at bounding box center [292, 611] width 85 height 23
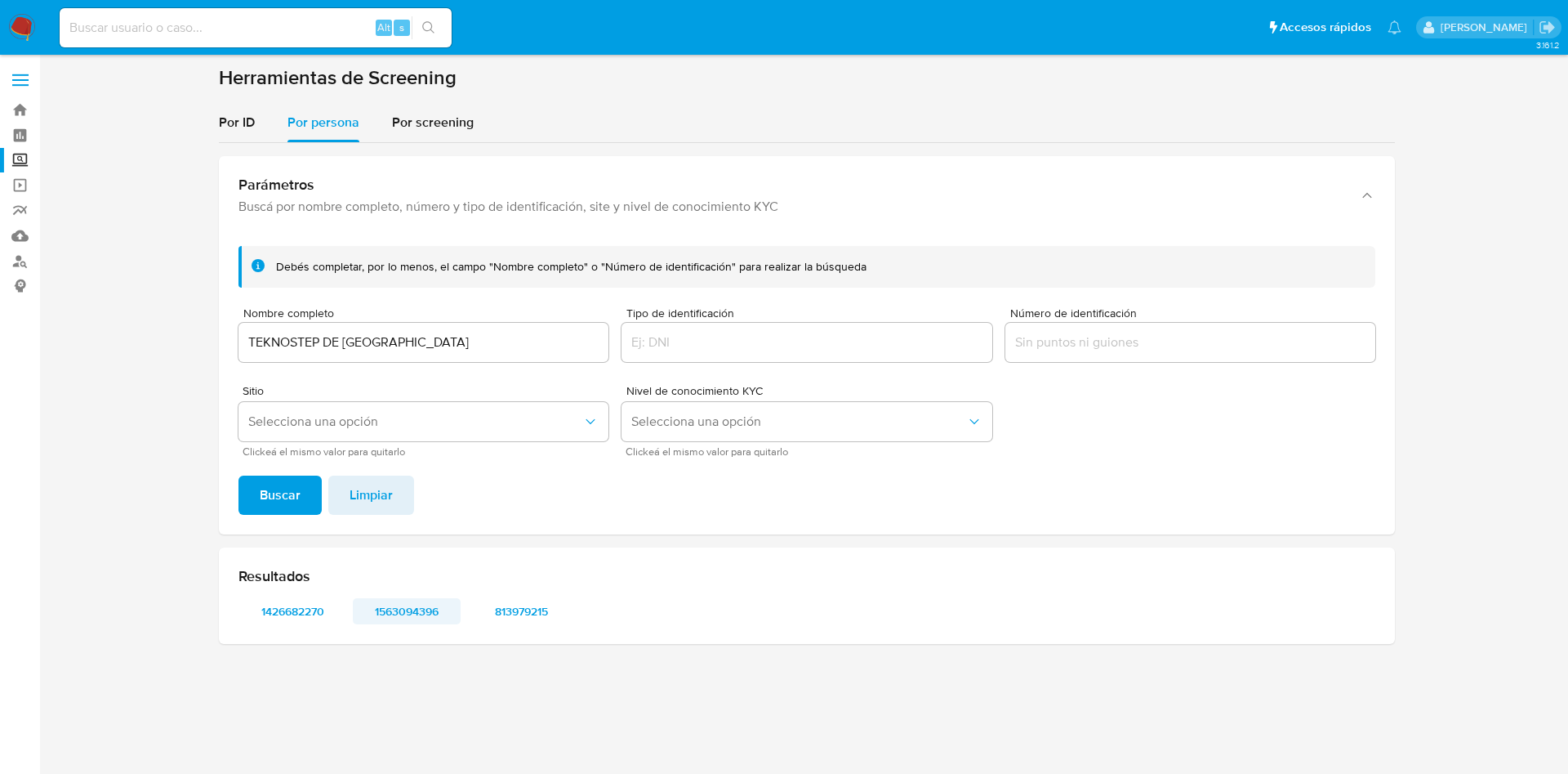
click at [409, 609] on span "1563094396" at bounding box center [406, 611] width 85 height 23
click at [501, 615] on span "813979215" at bounding box center [521, 611] width 85 height 23
click at [415, 338] on input "TEKNOSTEP DE MEXICO" at bounding box center [424, 343] width 370 height 21
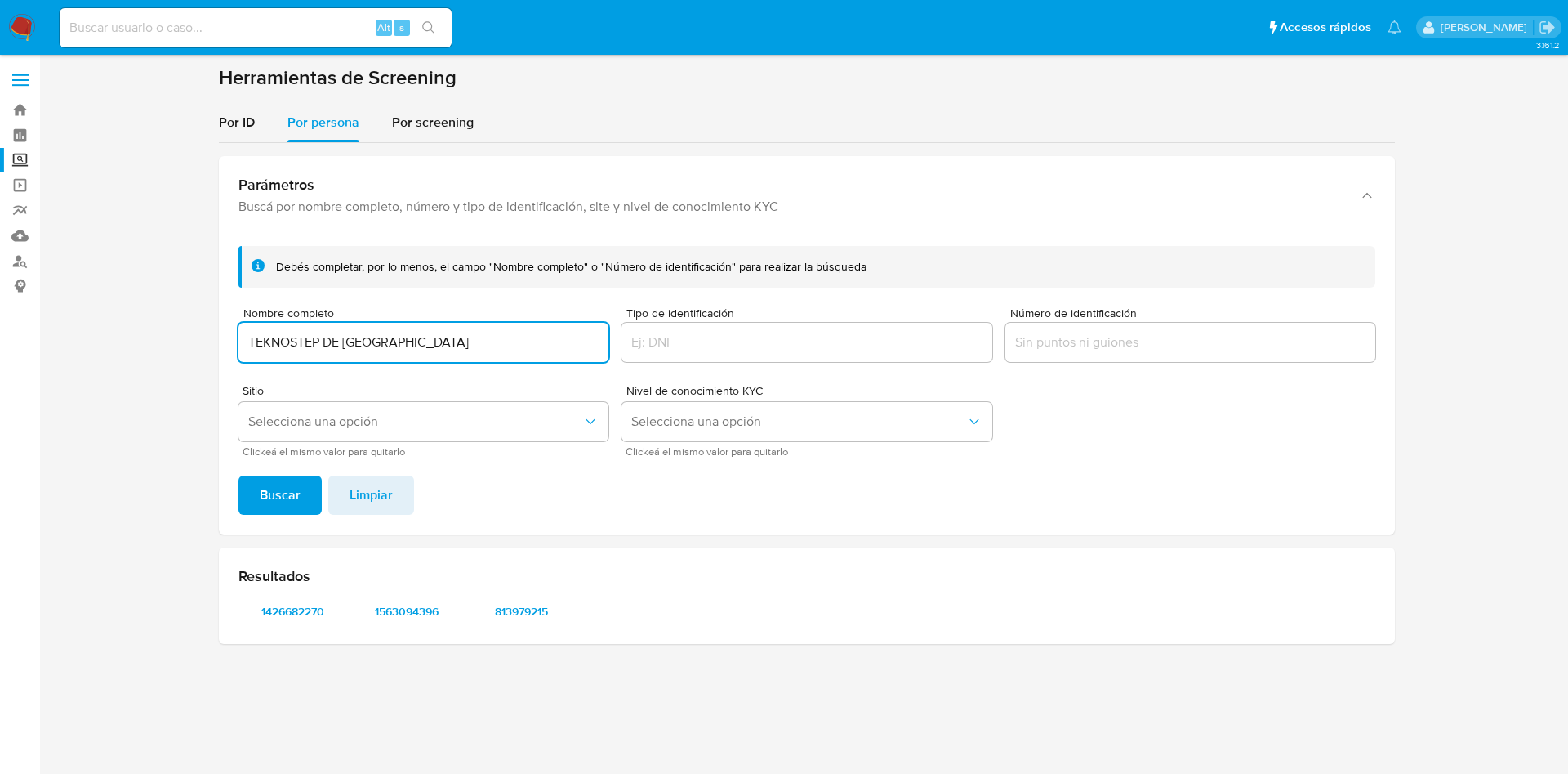
click at [415, 338] on input "TEKNOSTEP DE MEXICO" at bounding box center [424, 343] width 370 height 21
click at [415, 338] on input "TEKNOSTEP DE JNP COMERCIO INTERNACIONAL SA DE CV" at bounding box center [424, 343] width 370 height 21
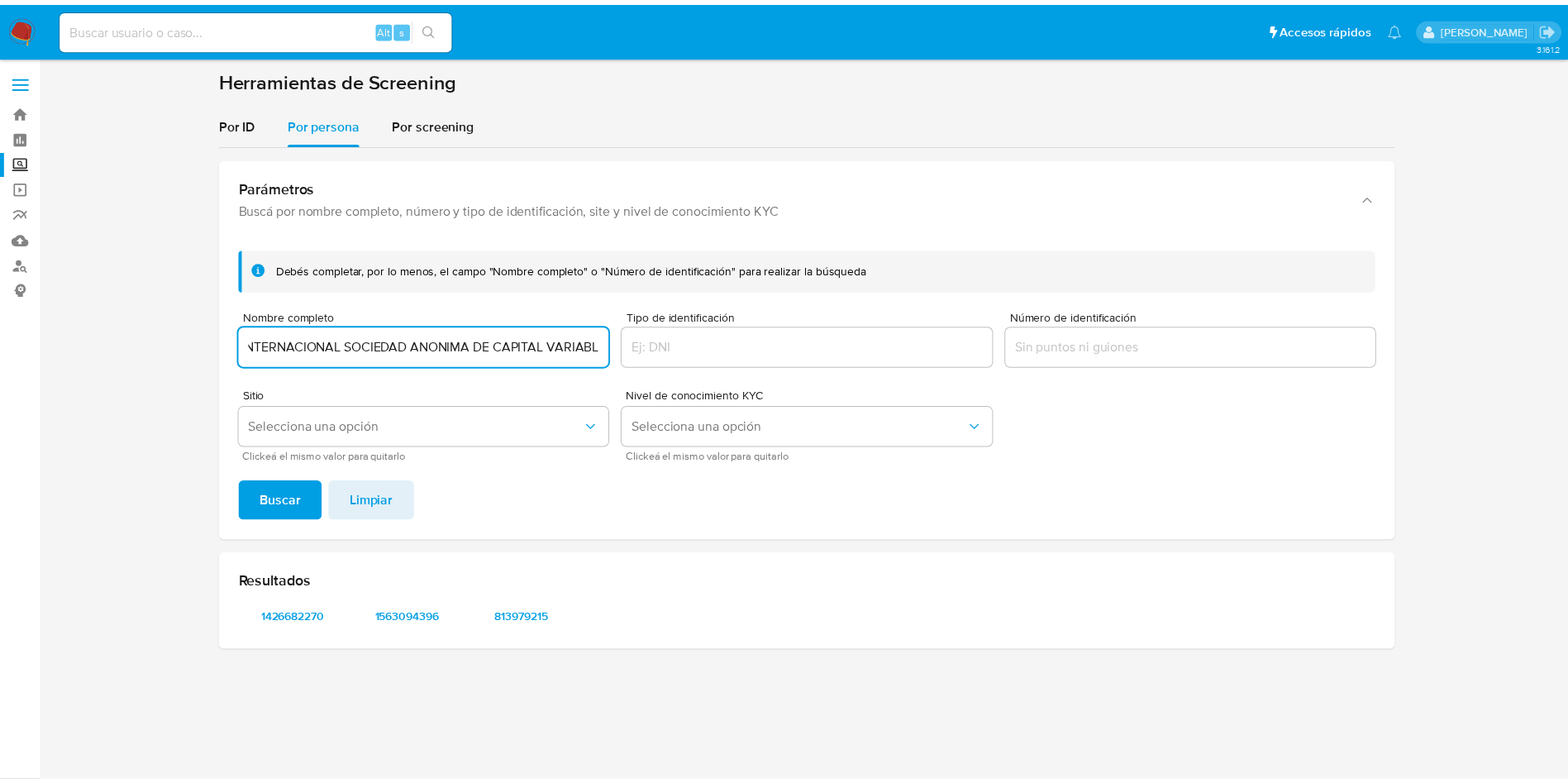
scroll to position [0, 111]
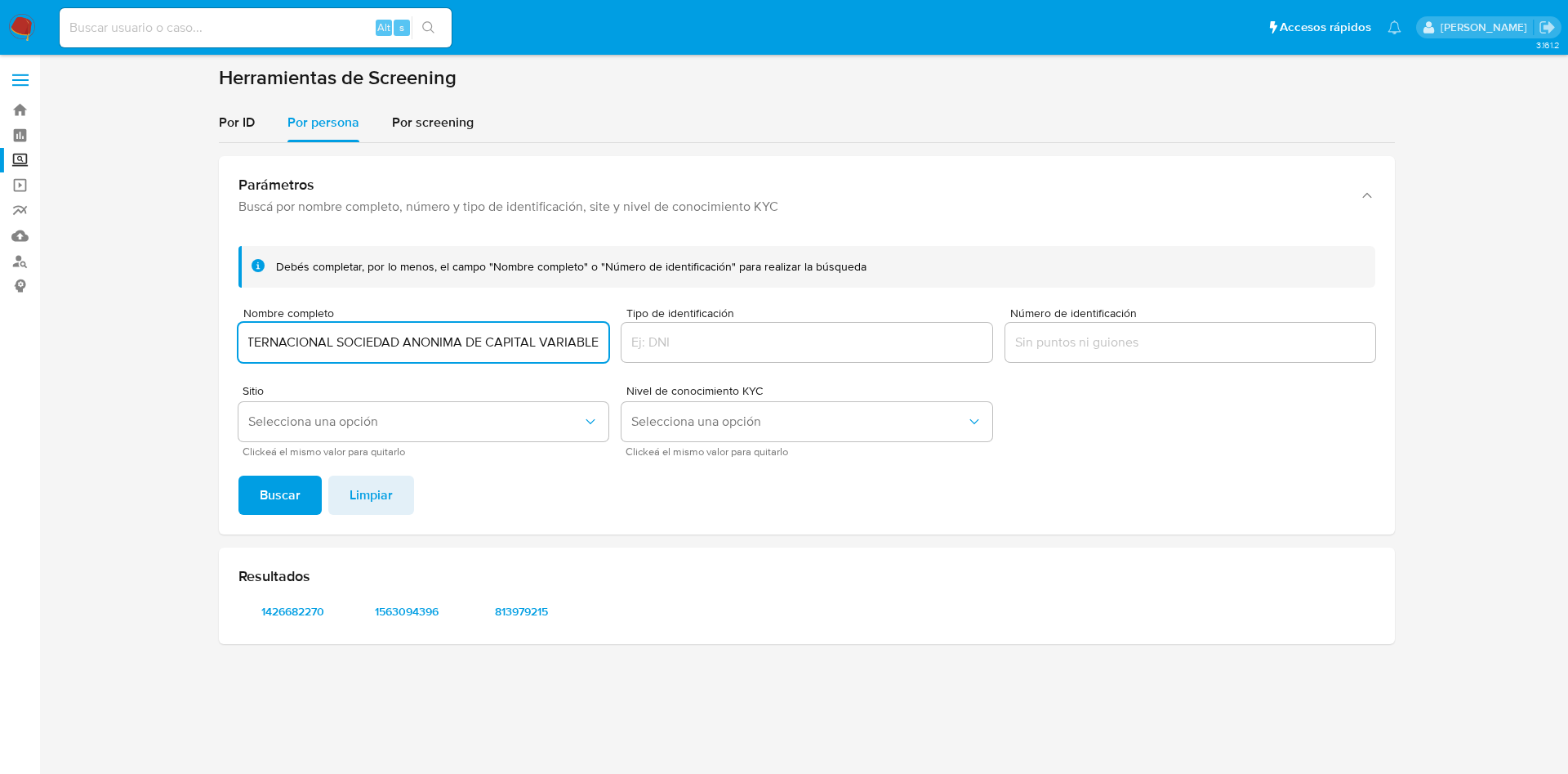
click at [239, 475] on button "Buscar" at bounding box center [280, 495] width 83 height 39
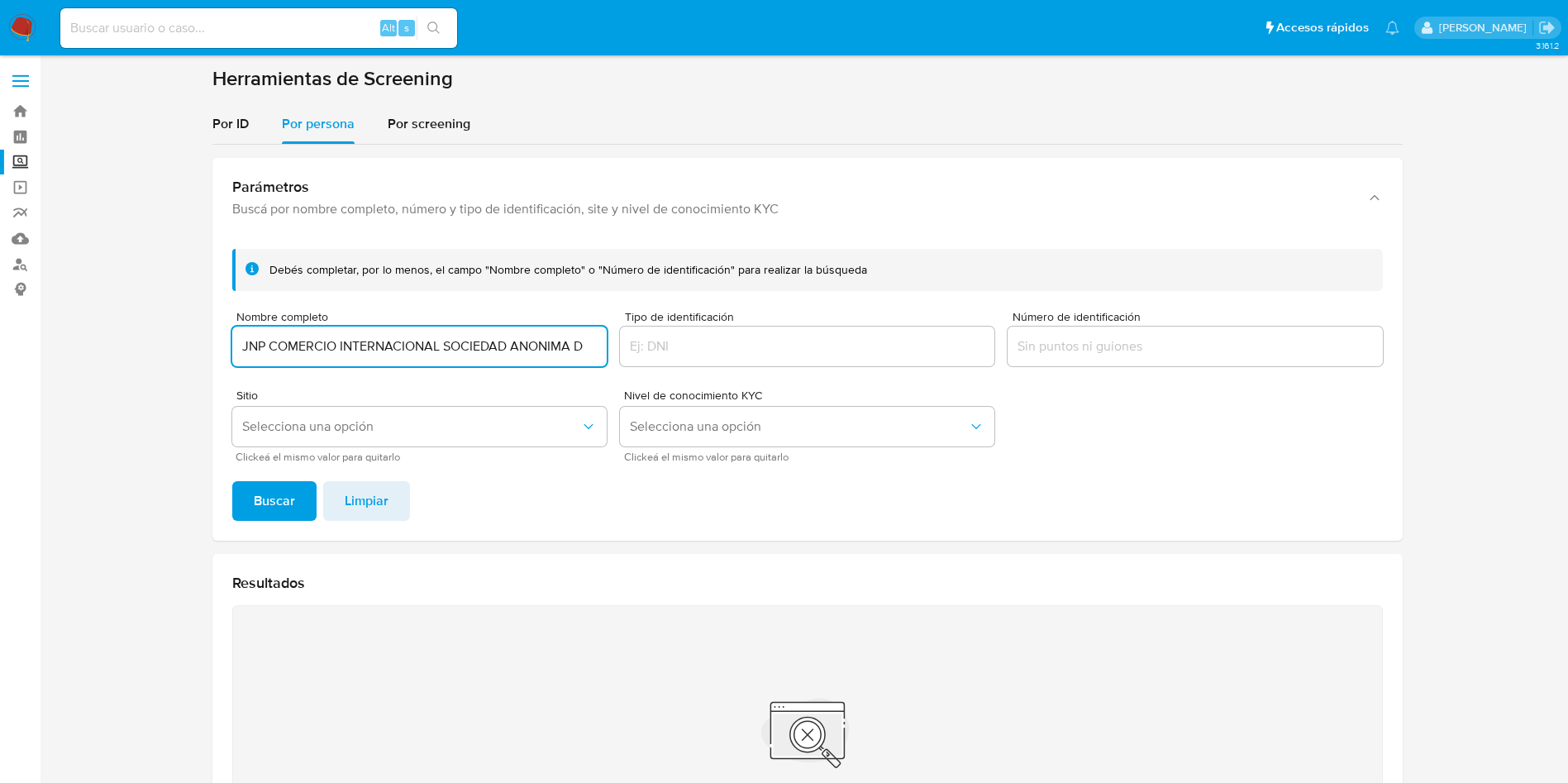
scroll to position [0, 0]
click at [233, 481] on button "Buscar" at bounding box center [274, 501] width 84 height 40
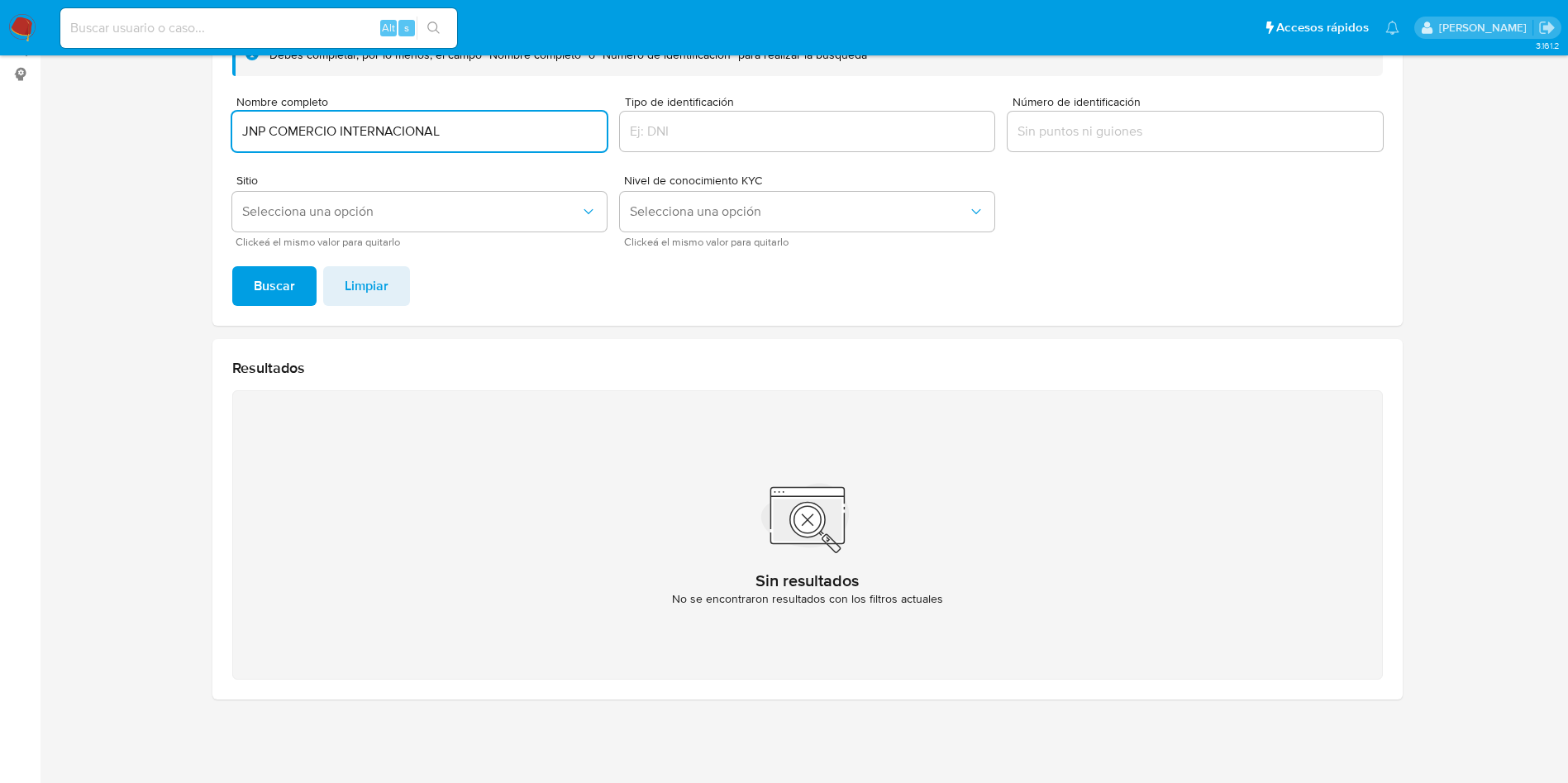
click at [387, 132] on input "JNP COMERCIO INTERNACIONAL" at bounding box center [420, 131] width 375 height 22
paste input "WINLED SA DE CV"
click at [233, 266] on button "Buscar" at bounding box center [274, 286] width 84 height 40
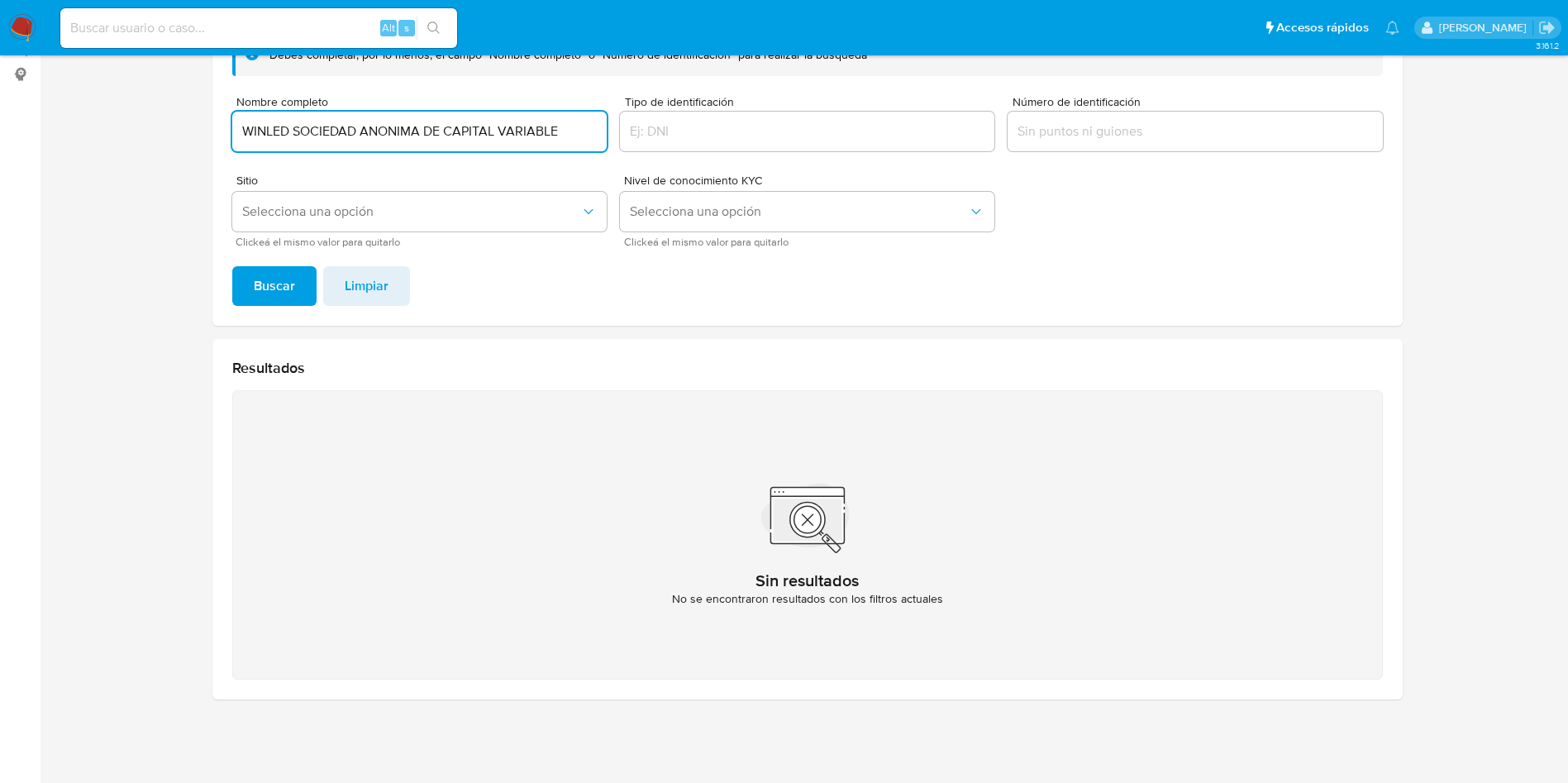
click at [389, 134] on input "WINLED SOCIEDAD ANONIMA DE CAPITAL VARIABLE" at bounding box center [420, 131] width 375 height 22
click at [389, 135] on input "WINLED SOCIEDAD ANONIMA DE CAPITAL VARIABLE" at bounding box center [420, 131] width 375 height 22
drag, startPoint x: 418, startPoint y: 143, endPoint x: 404, endPoint y: 138, distance: 14.9
click at [416, 141] on div "WINLED SOCIEDAD ANONIMA DE CAPITAL VARIABLE" at bounding box center [420, 131] width 375 height 40
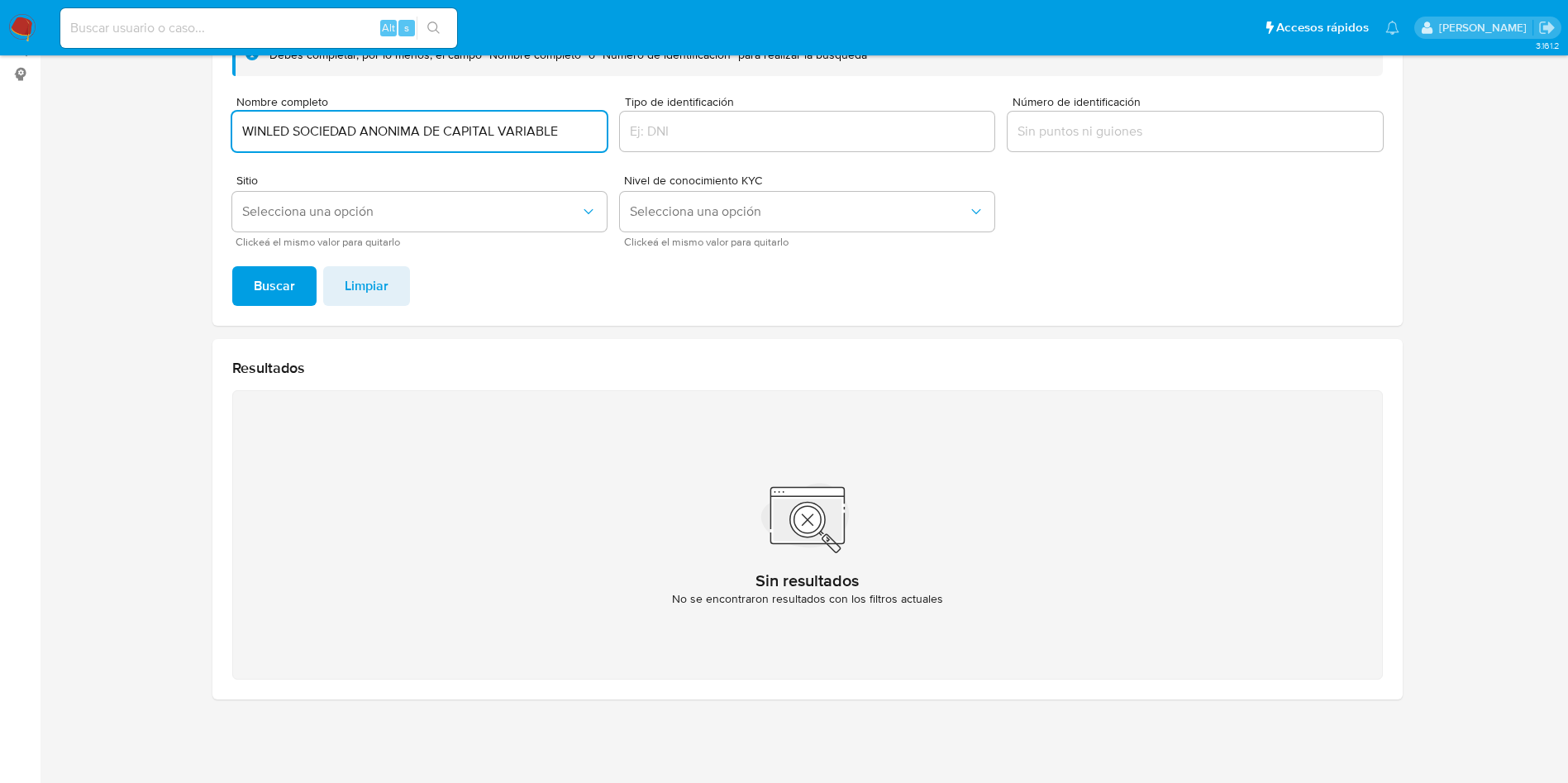
drag, startPoint x: 299, startPoint y: 134, endPoint x: 757, endPoint y: 123, distance: 458.1
click at [757, 123] on form "Debés completar, por lo menos, el campo "Nombre completo" o "Número de identifi…" at bounding box center [808, 139] width 1151 height 213
type input "WINLED"
click at [256, 286] on span "Buscar" at bounding box center [274, 286] width 42 height 36
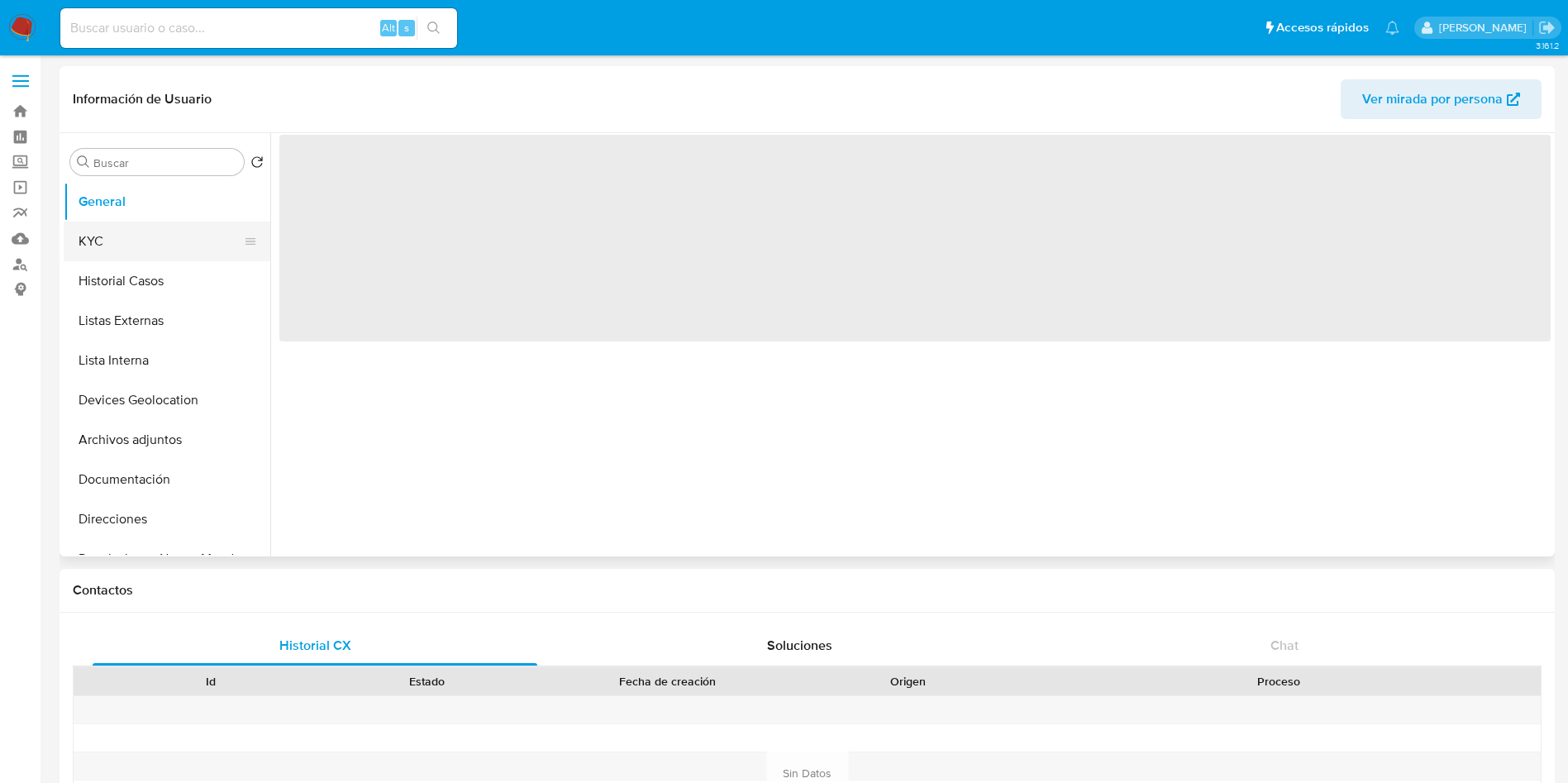
select select "10"
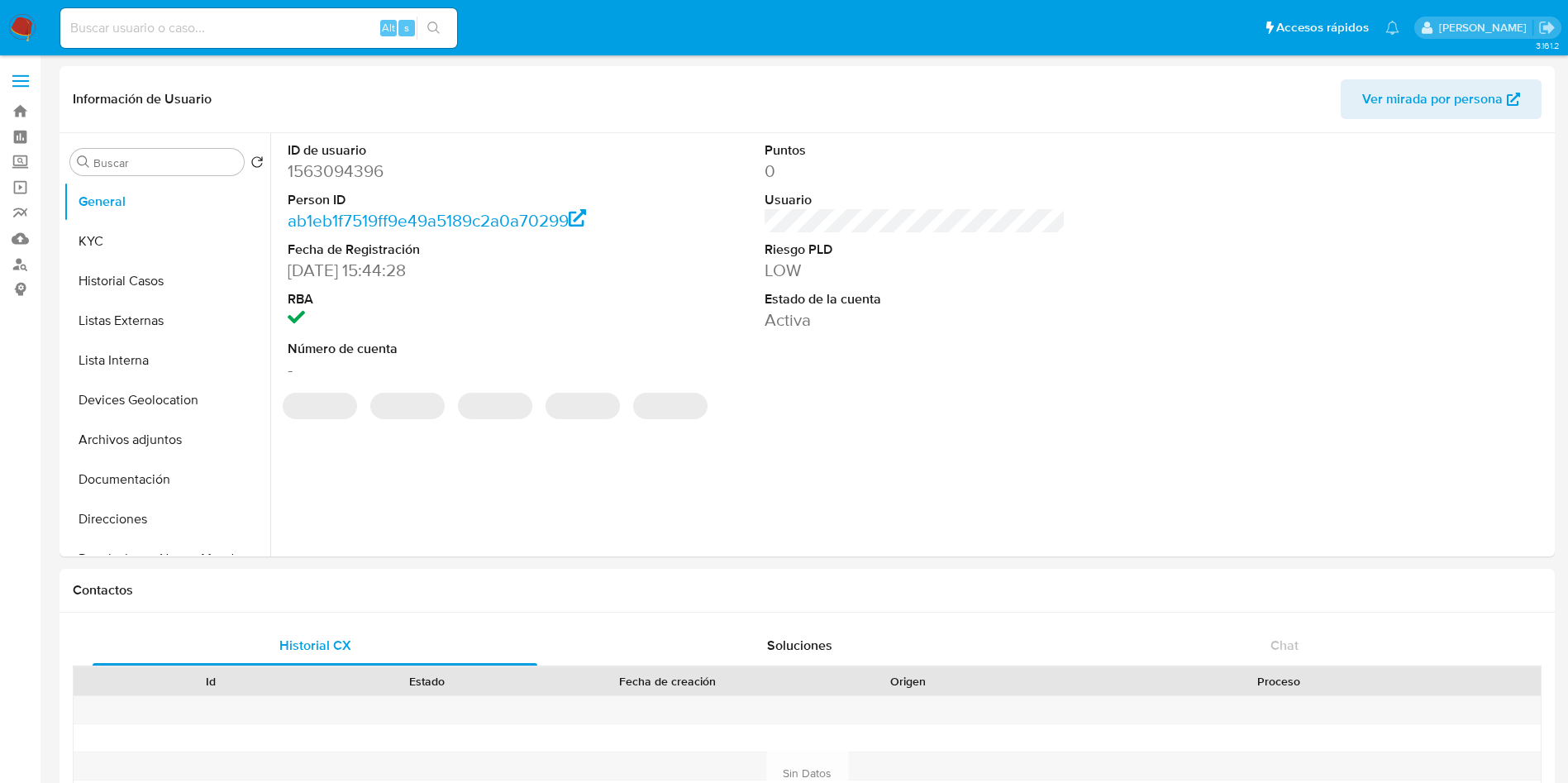
select select "10"
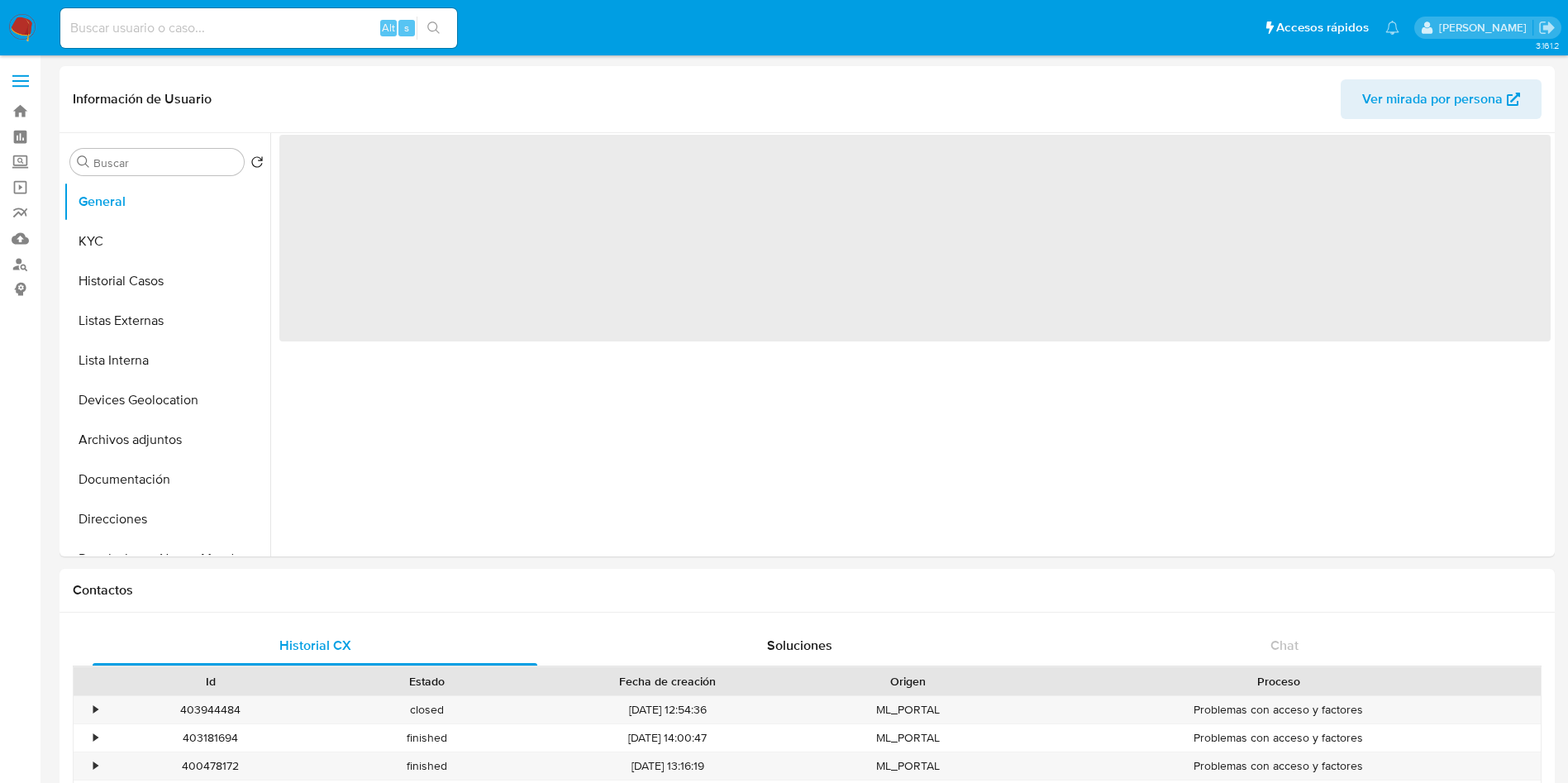
select select "10"
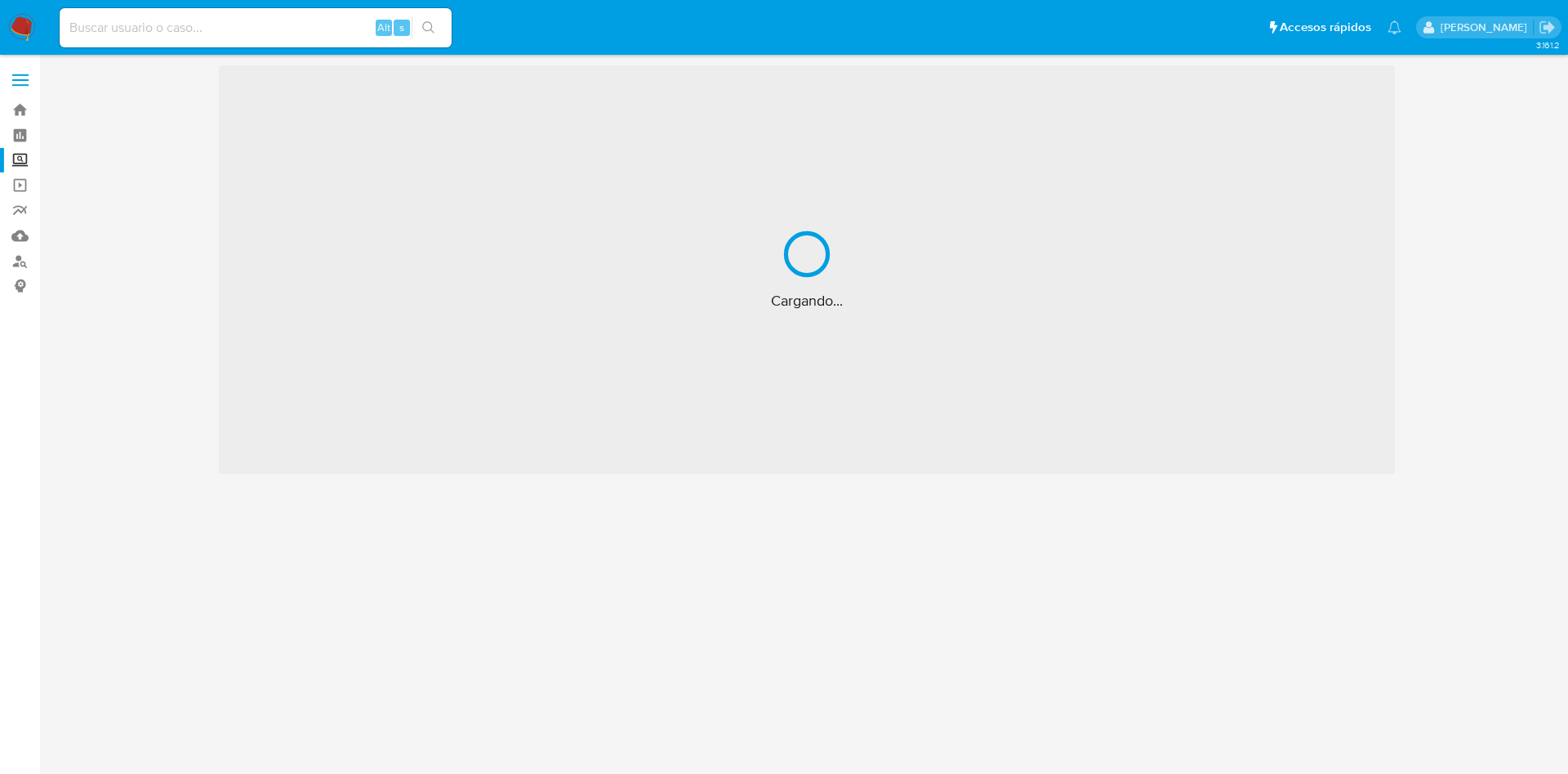
click at [31, 17] on img at bounding box center [21, 28] width 28 height 28
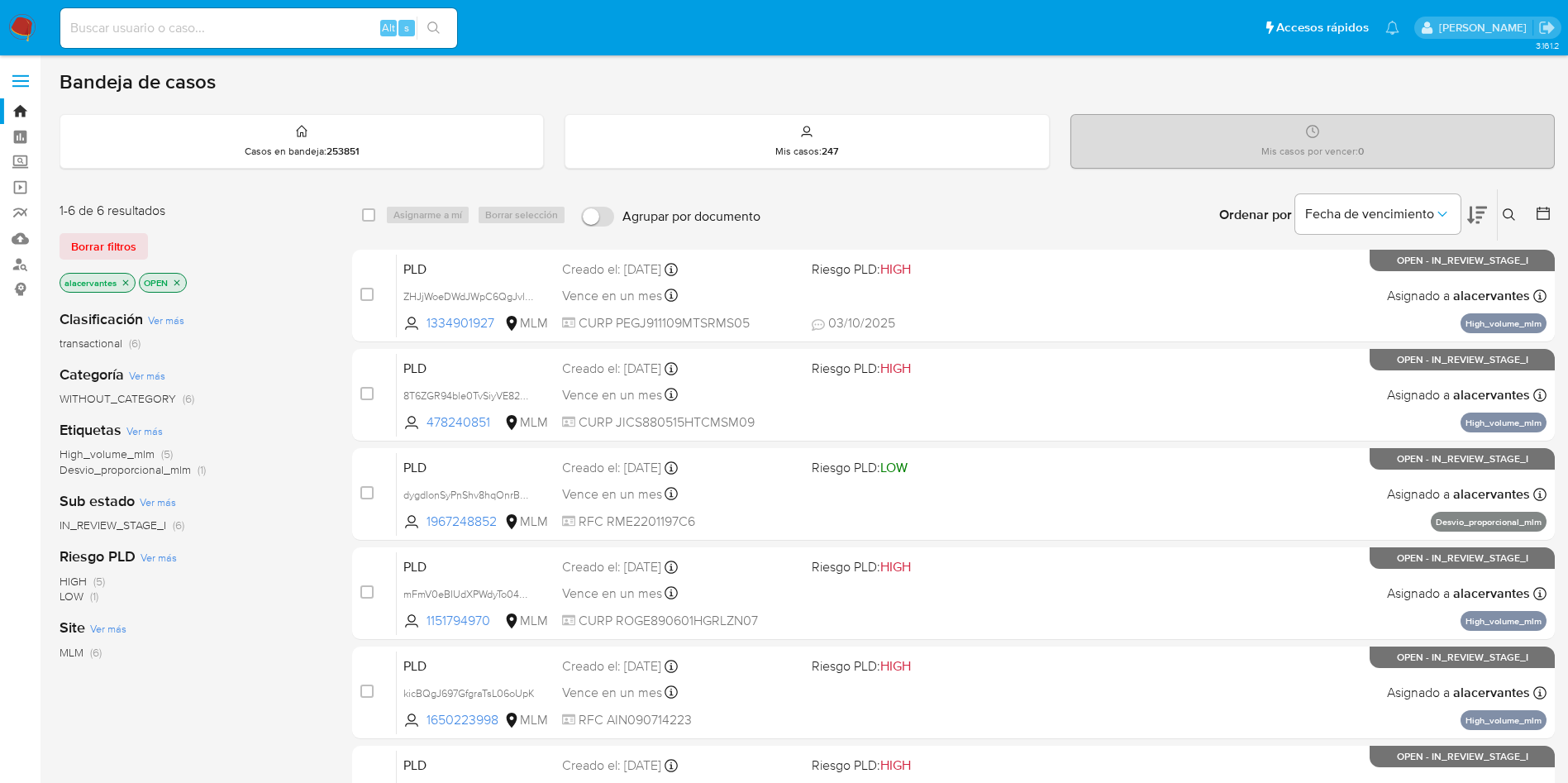
click at [1504, 208] on icon at bounding box center [1509, 215] width 14 height 14
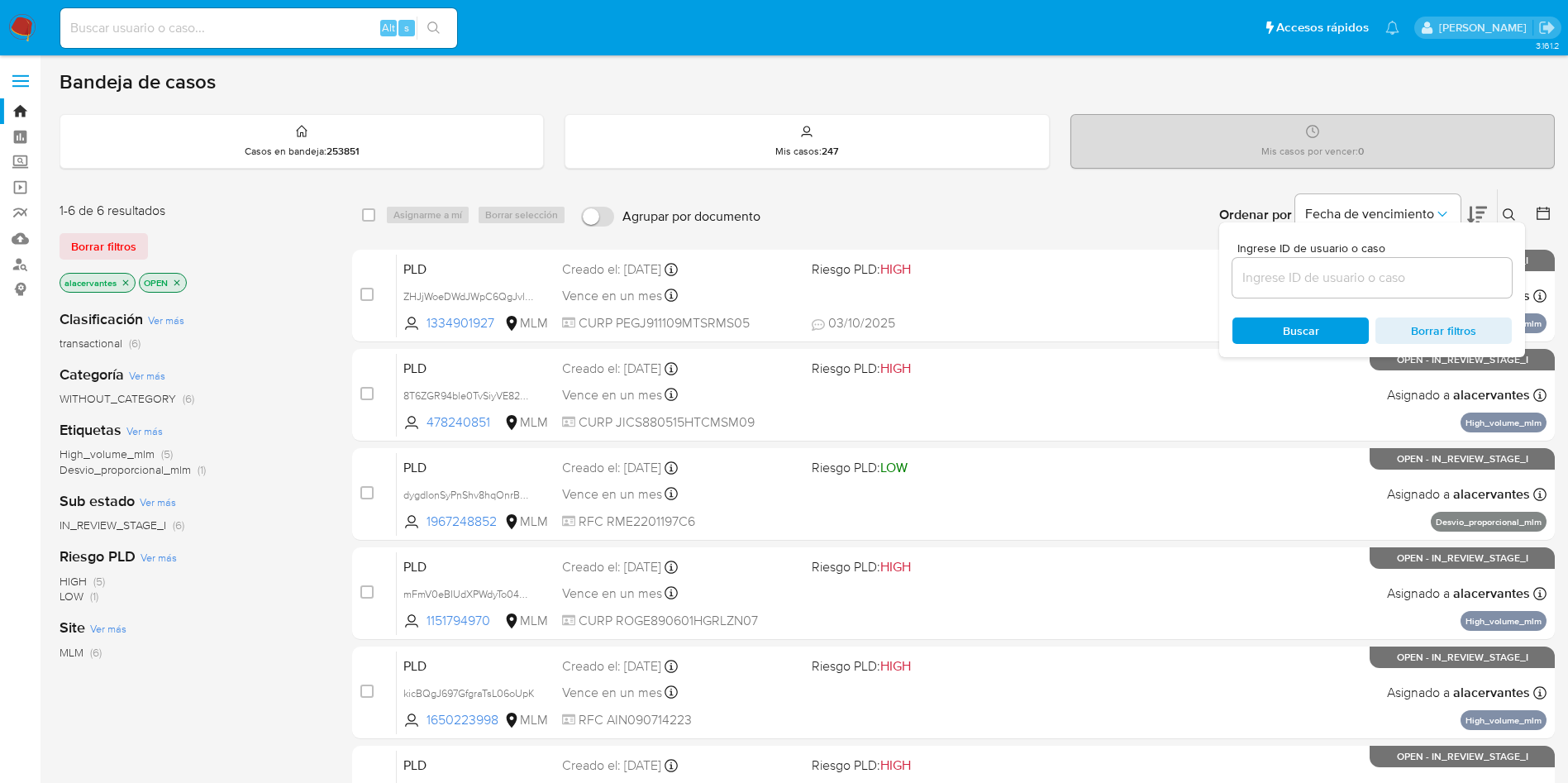
click at [1341, 272] on input at bounding box center [1372, 278] width 280 height 22
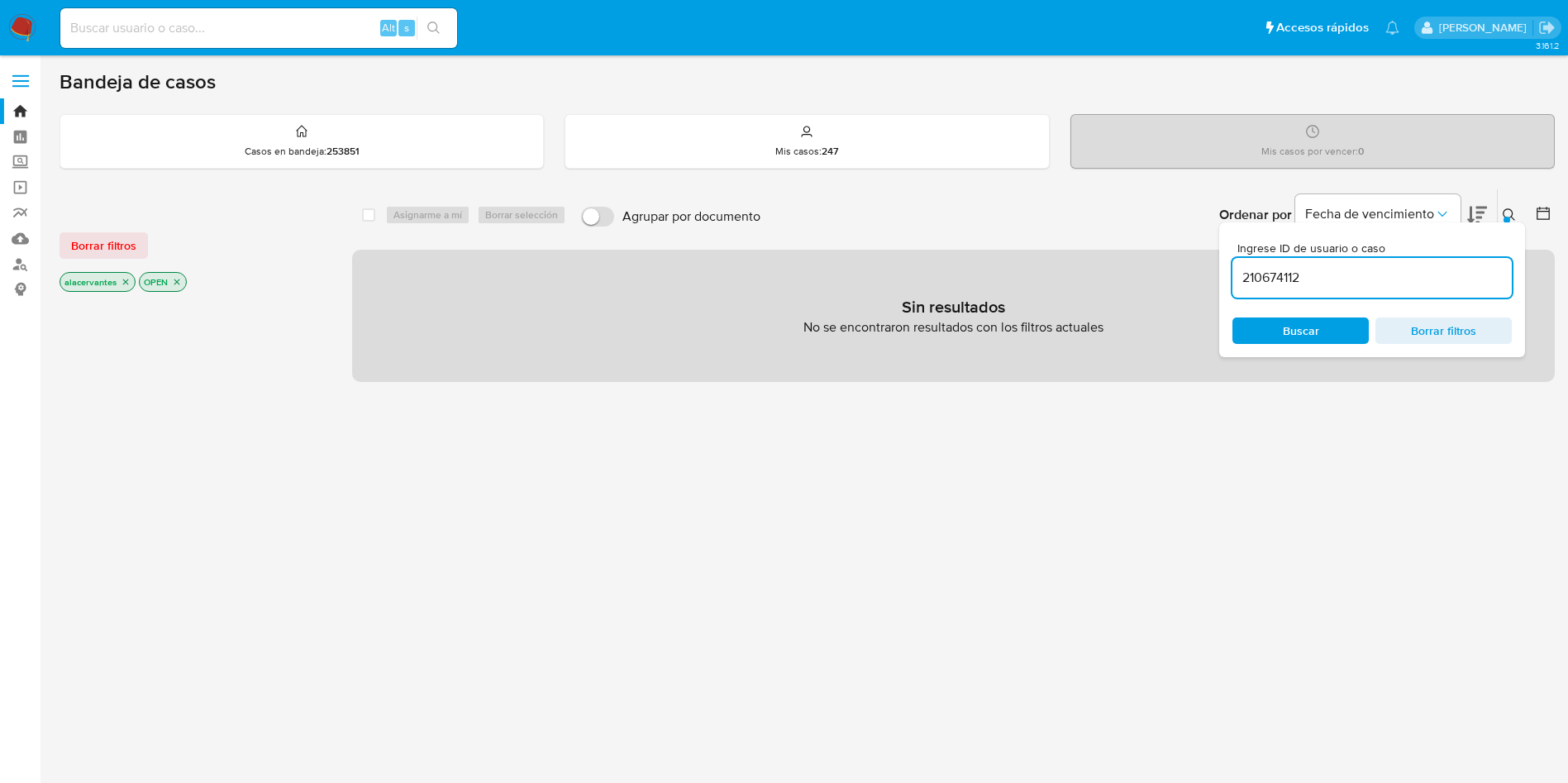
click at [1341, 275] on input "210674112" at bounding box center [1372, 278] width 280 height 22
type input "210674112"
click at [1337, 273] on input "210674112" at bounding box center [1372, 278] width 280 height 22
click at [125, 288] on p "alacervantes" at bounding box center [98, 282] width 74 height 18
click at [123, 282] on icon "close-filter" at bounding box center [125, 282] width 10 height 10
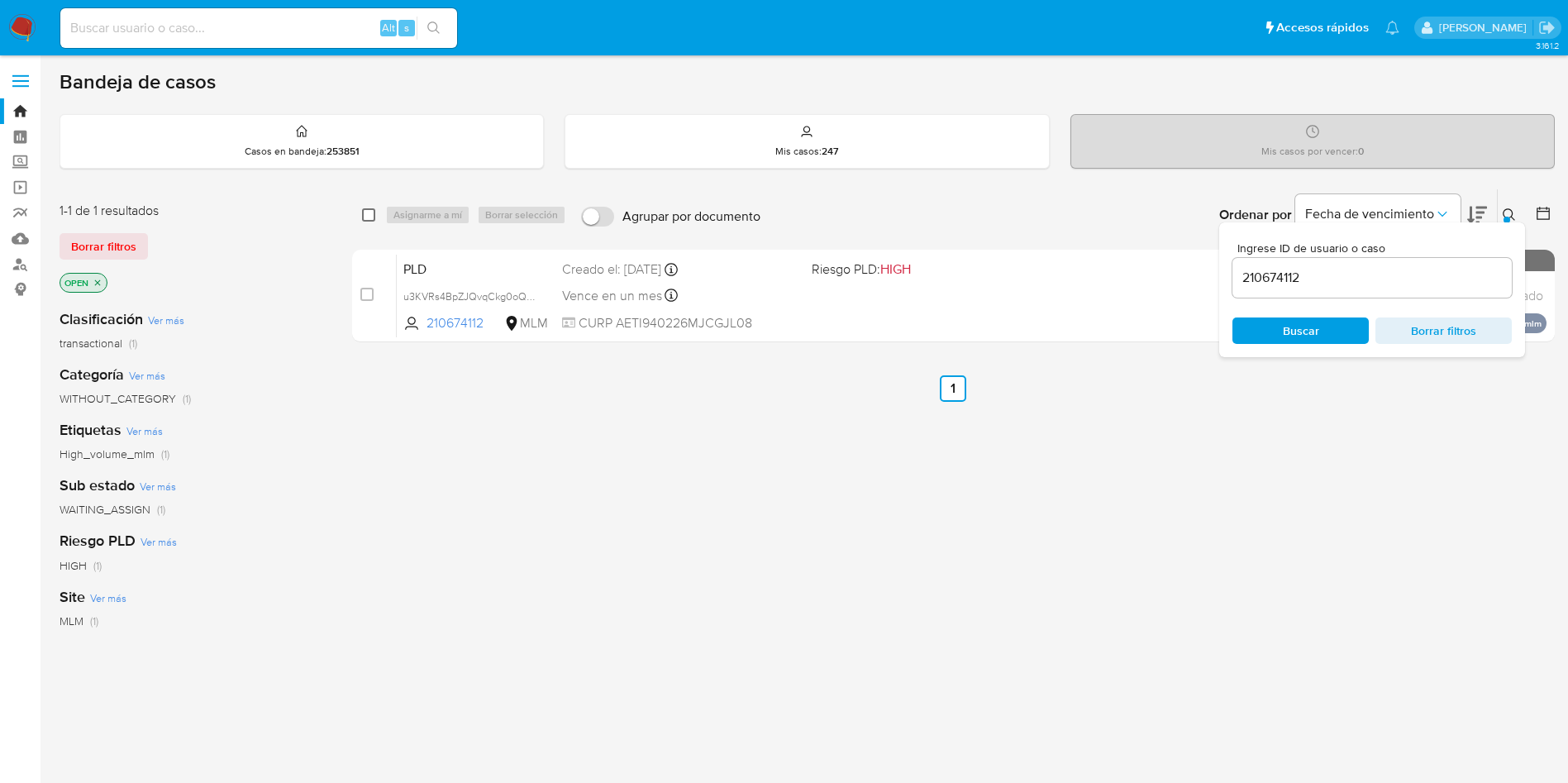
click at [367, 208] on input "checkbox" at bounding box center [368, 215] width 14 height 14
checkbox input "true"
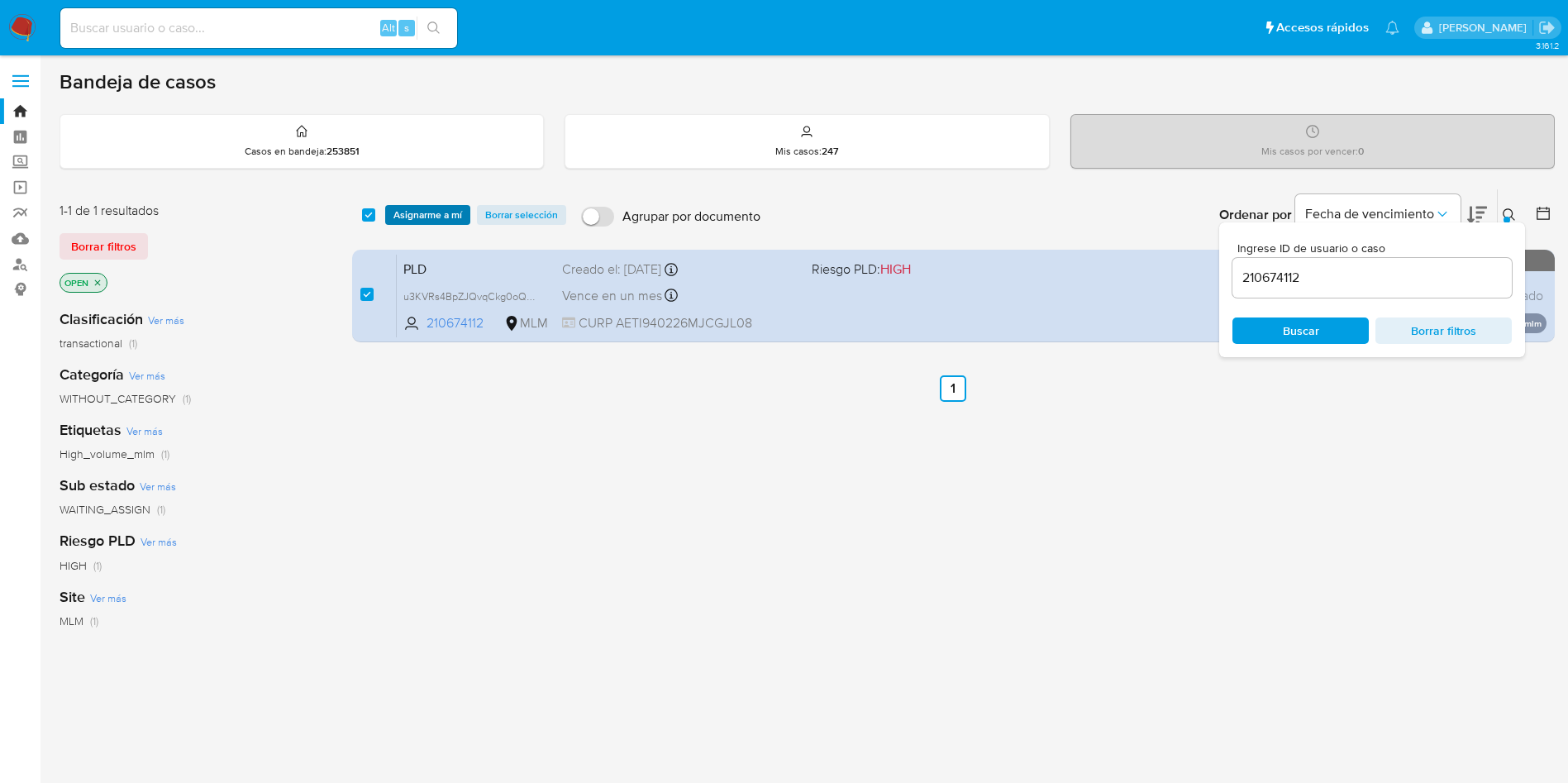
click at [420, 209] on span "Asignarme a mí" at bounding box center [428, 215] width 69 height 16
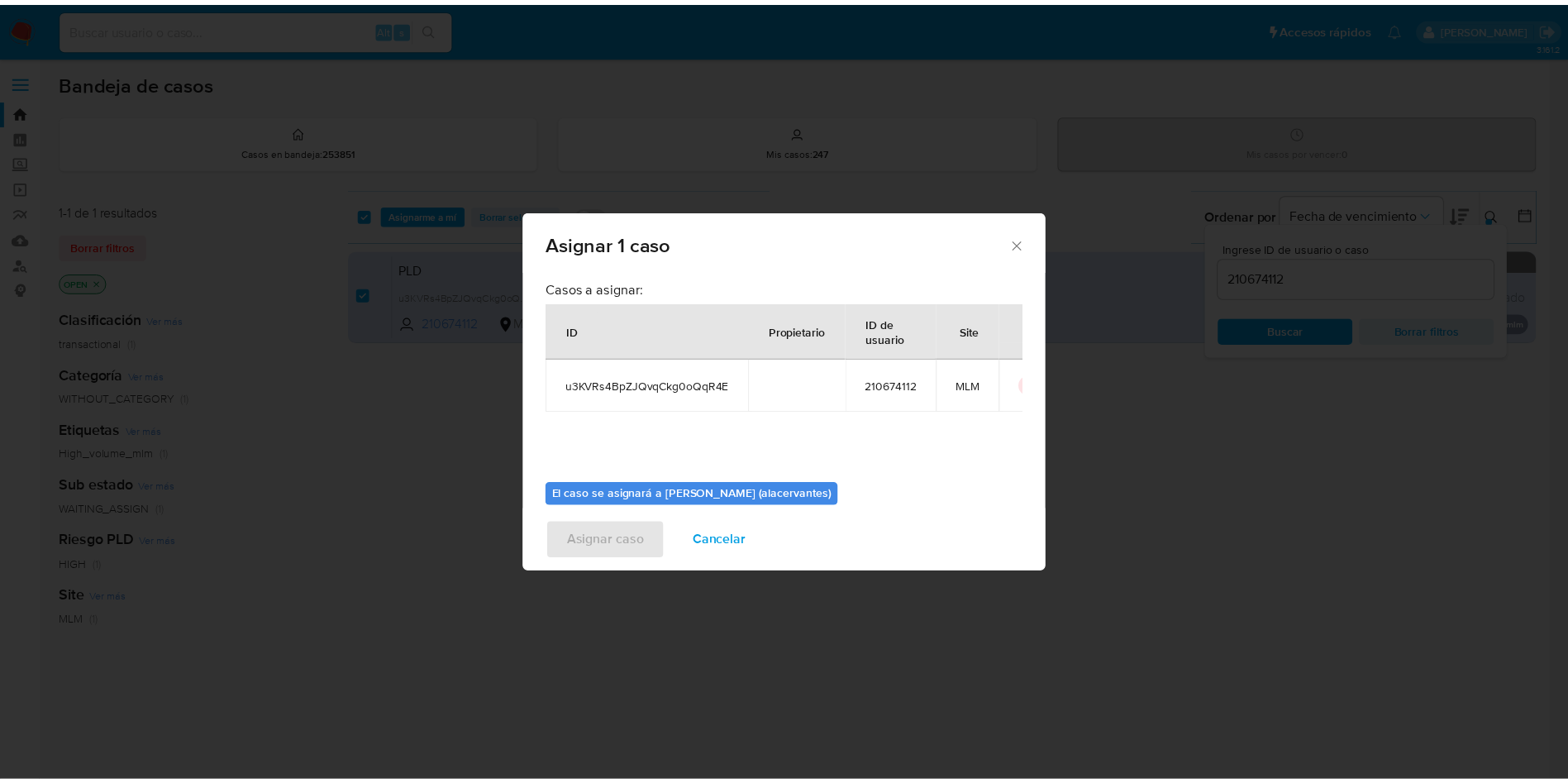
scroll to position [86, 0]
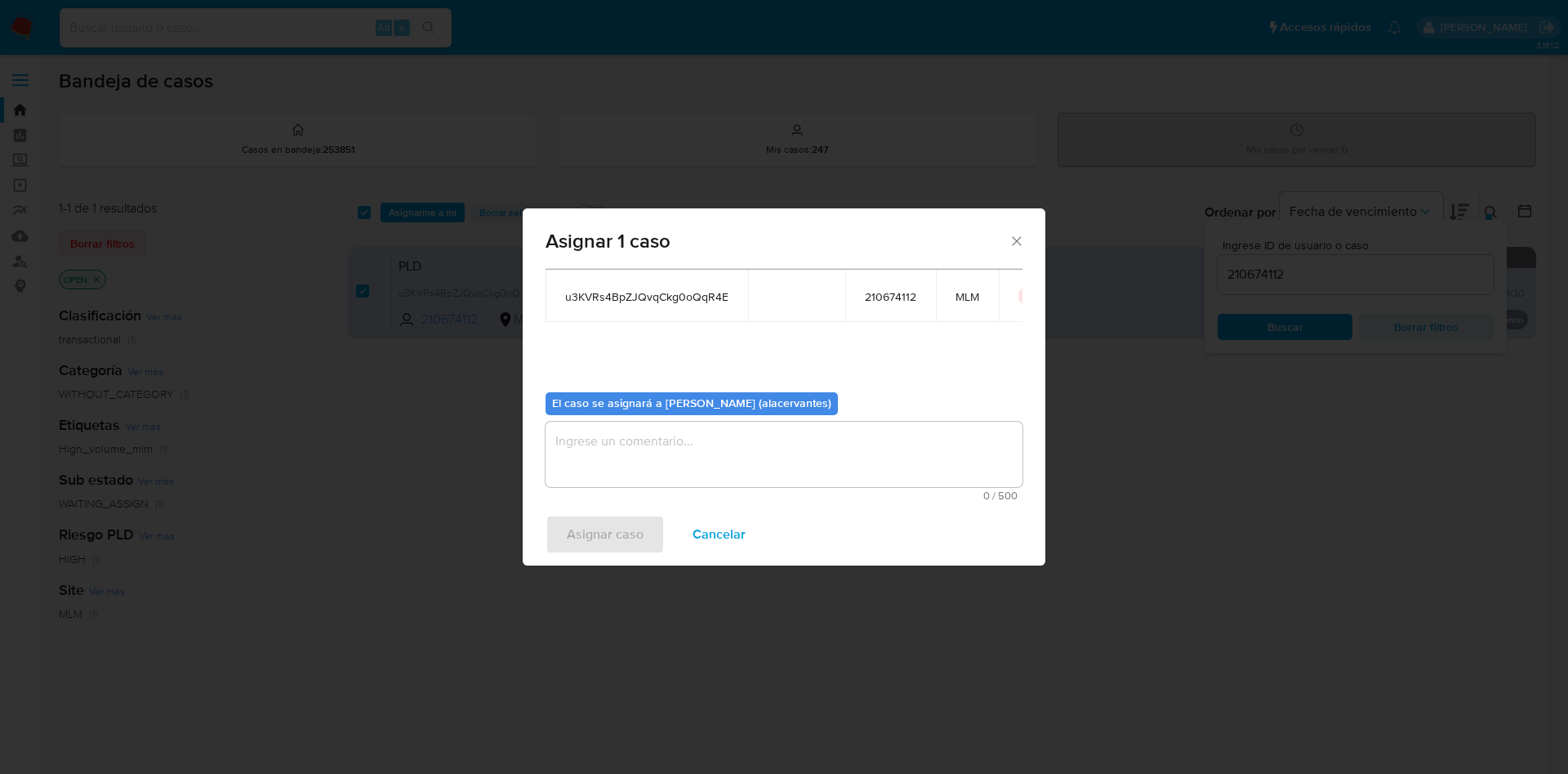
click at [753, 429] on textarea "assign-modal" at bounding box center [784, 454] width 477 height 65
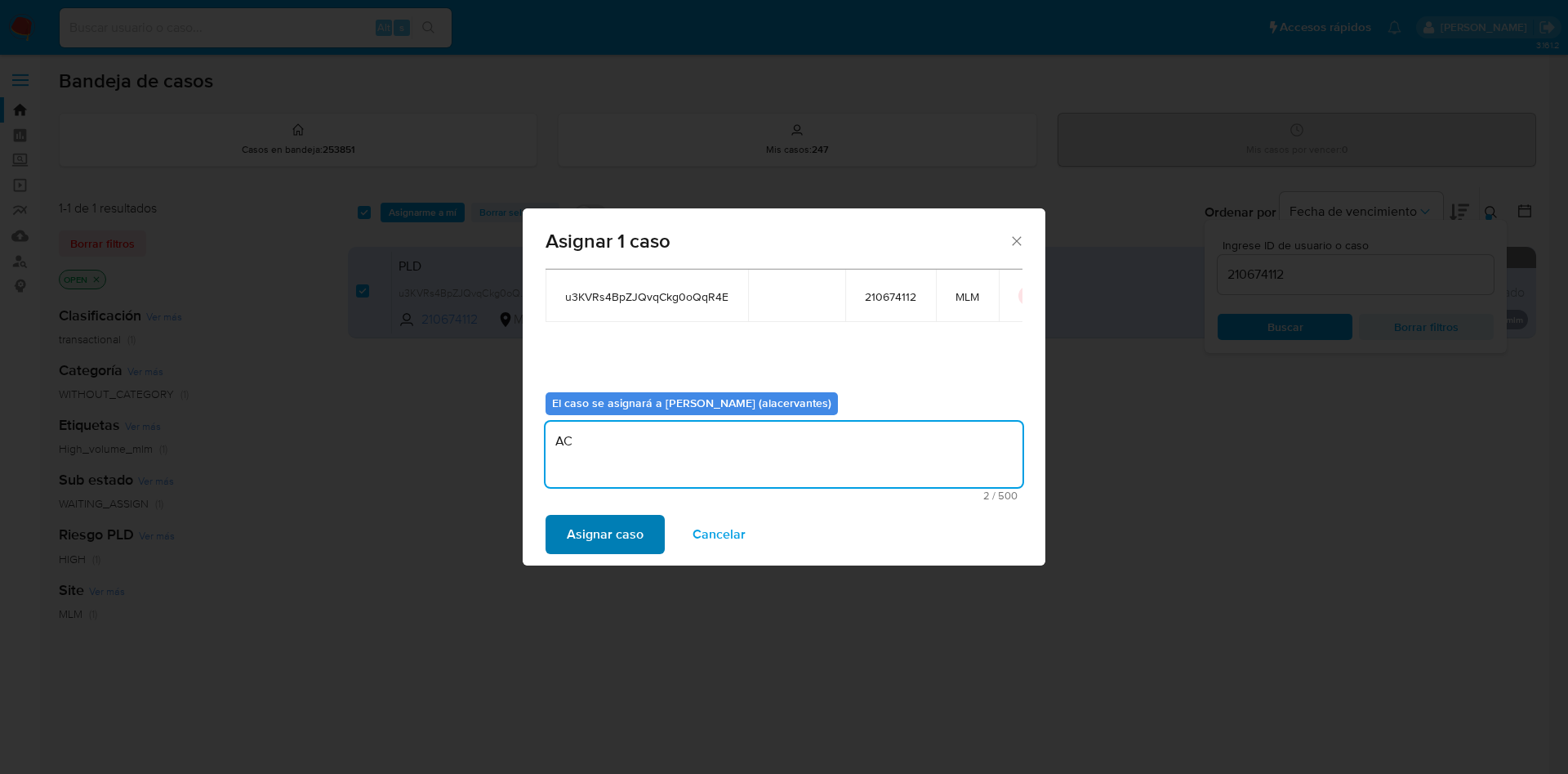
type textarea "AC"
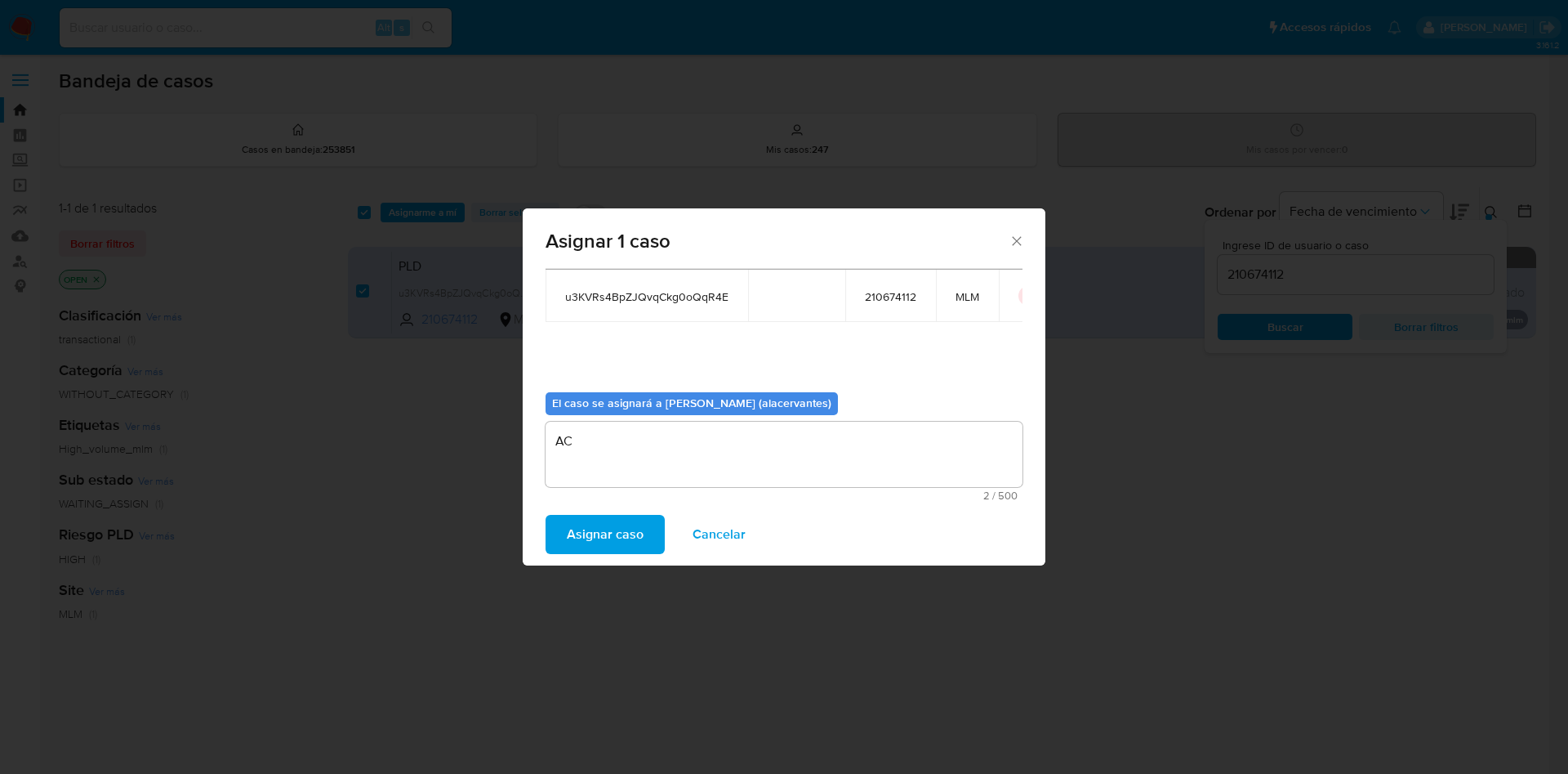
click at [614, 516] on span "Asignar caso" at bounding box center [606, 534] width 77 height 36
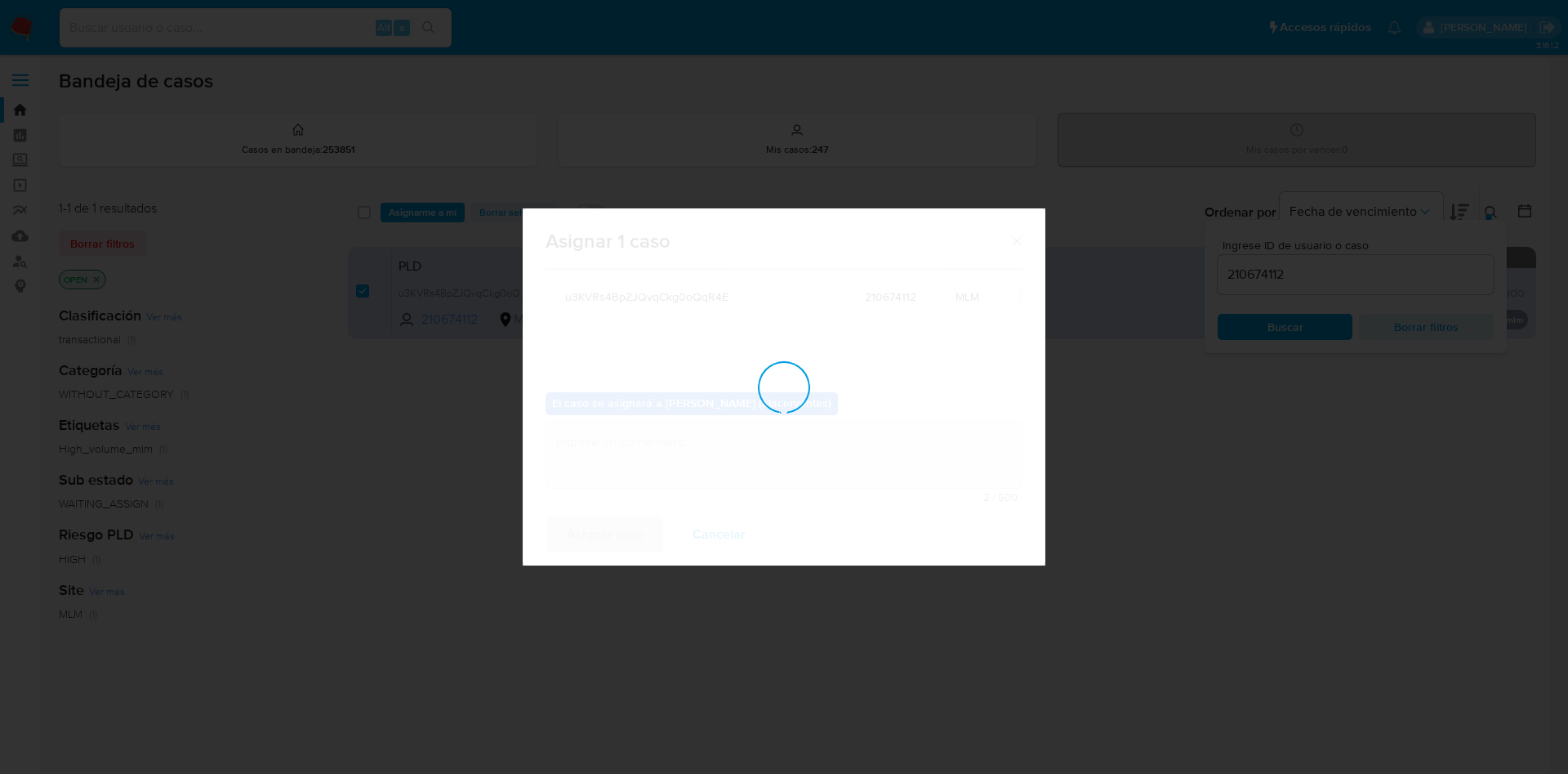
checkbox input "false"
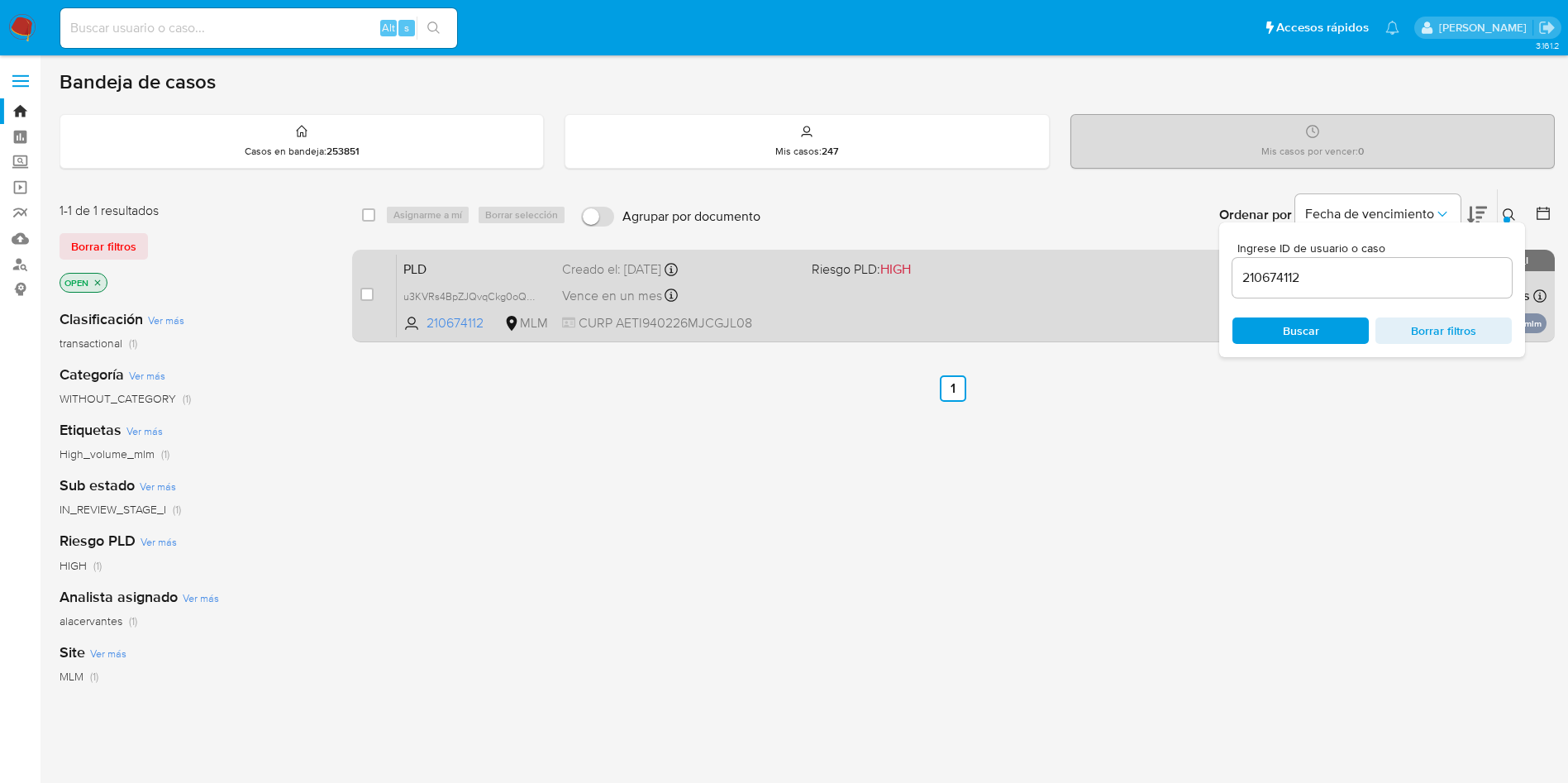
click at [811, 318] on div "PLD u3KVRs4BpZJQvqCkg0oQqR4E 210674112 MLM Riesgo PLD: HIGH Creado el: 12/09/20…" at bounding box center [971, 295] width 1150 height 83
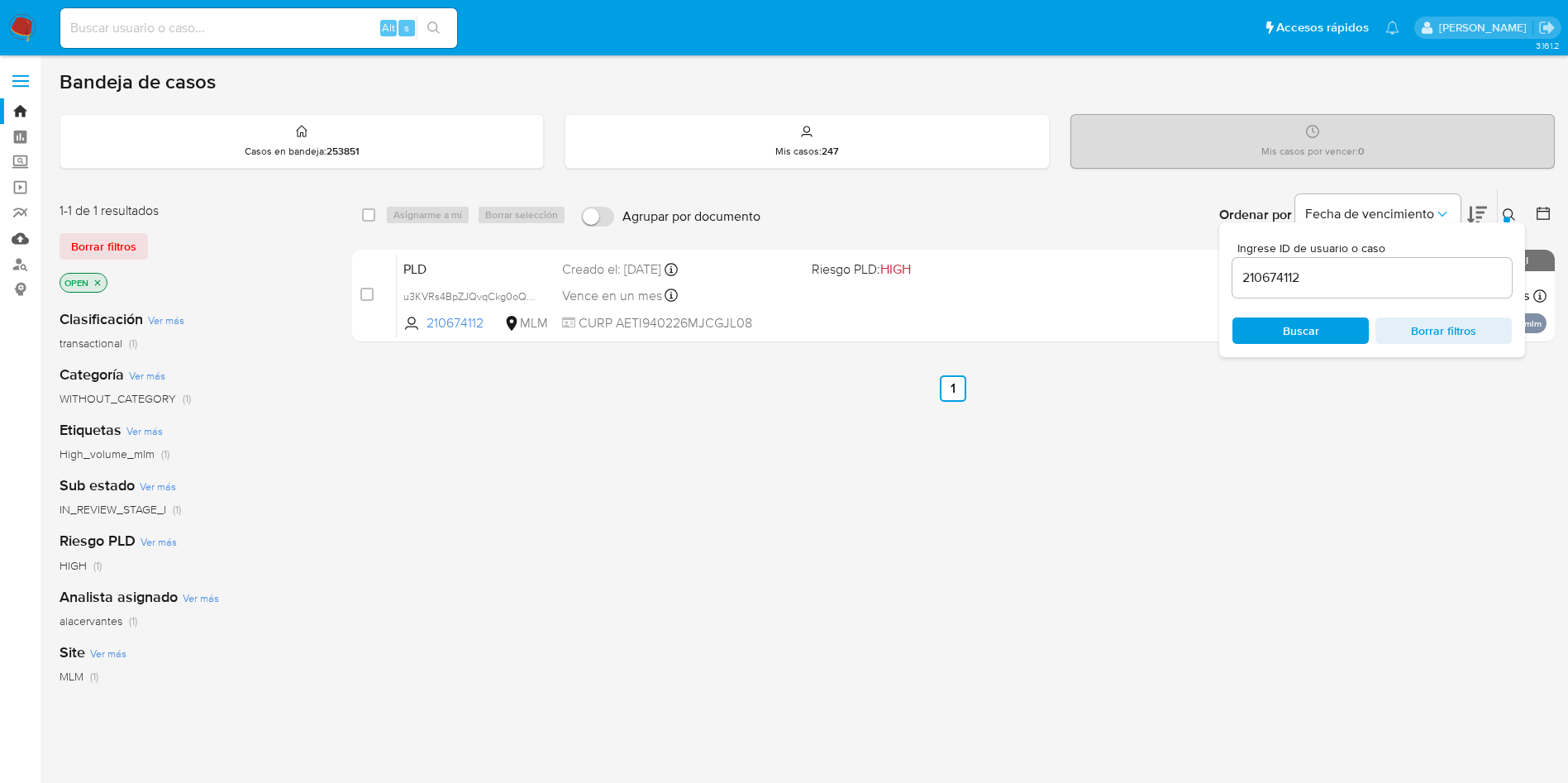
click at [14, 239] on link "Mulan" at bounding box center [98, 238] width 196 height 25
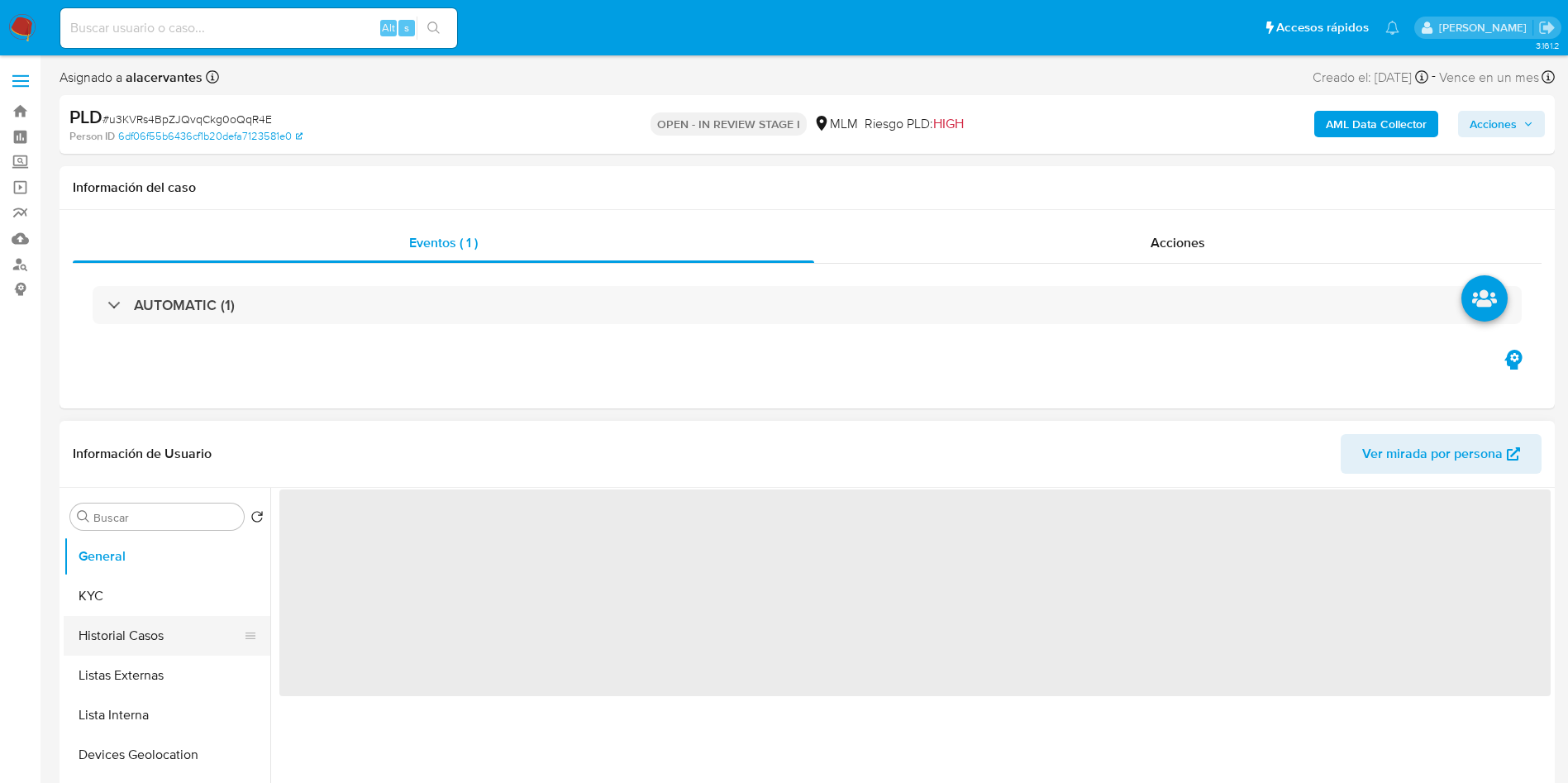
select select "10"
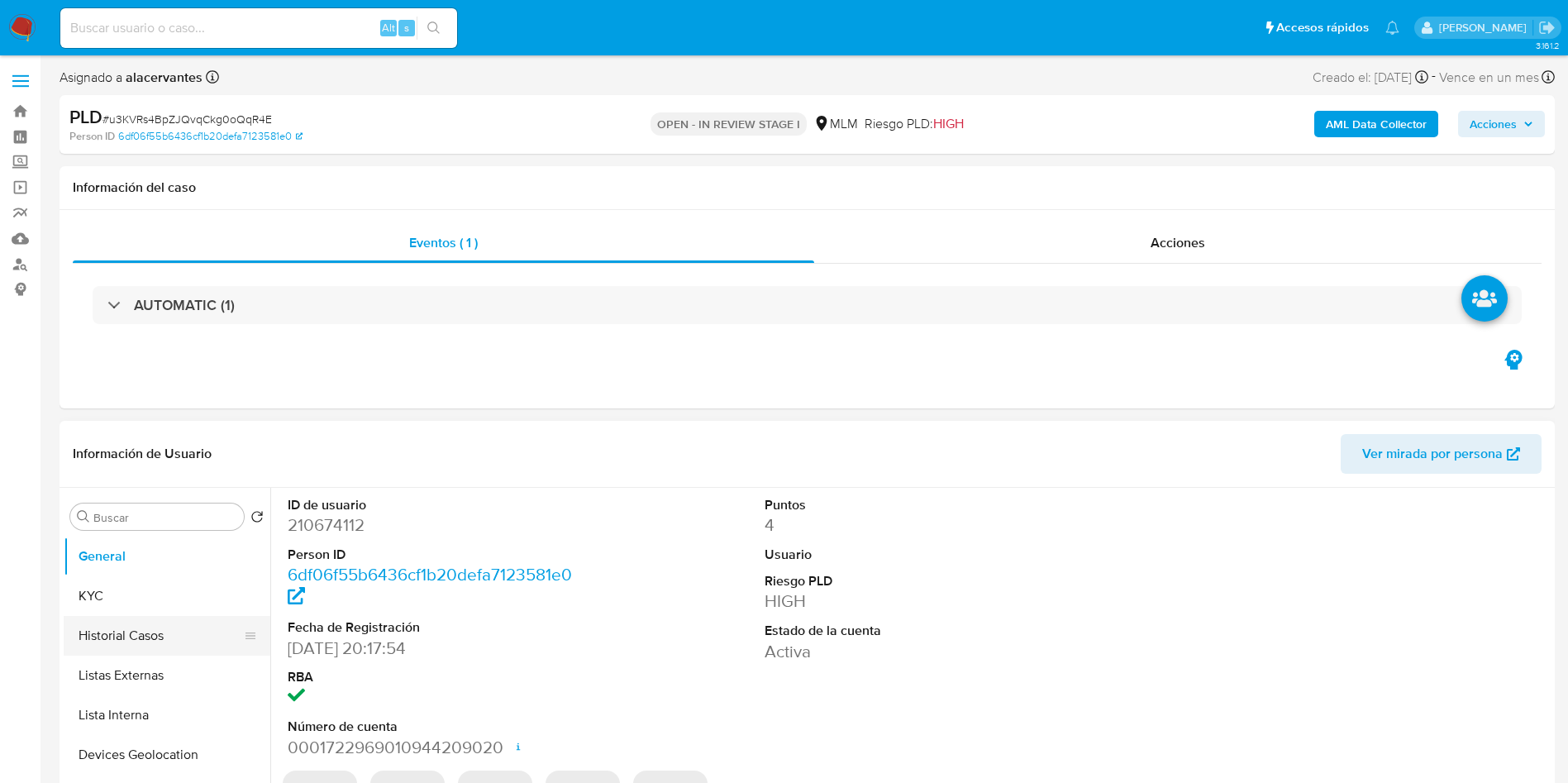
click at [143, 625] on button "Historial Casos" at bounding box center [160, 635] width 194 height 40
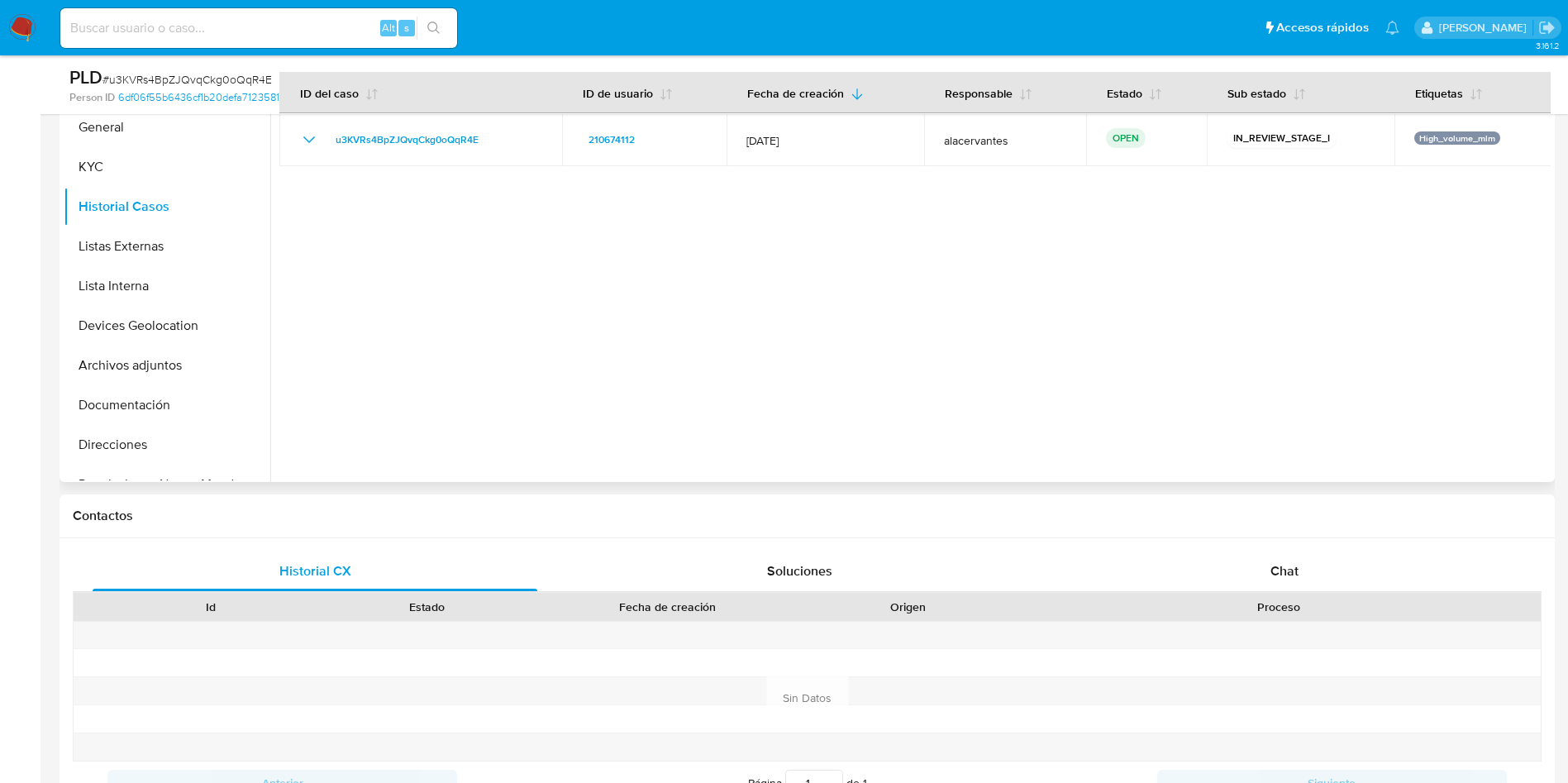
scroll to position [372, 0]
click at [1251, 551] on div "Chat" at bounding box center [1284, 569] width 445 height 40
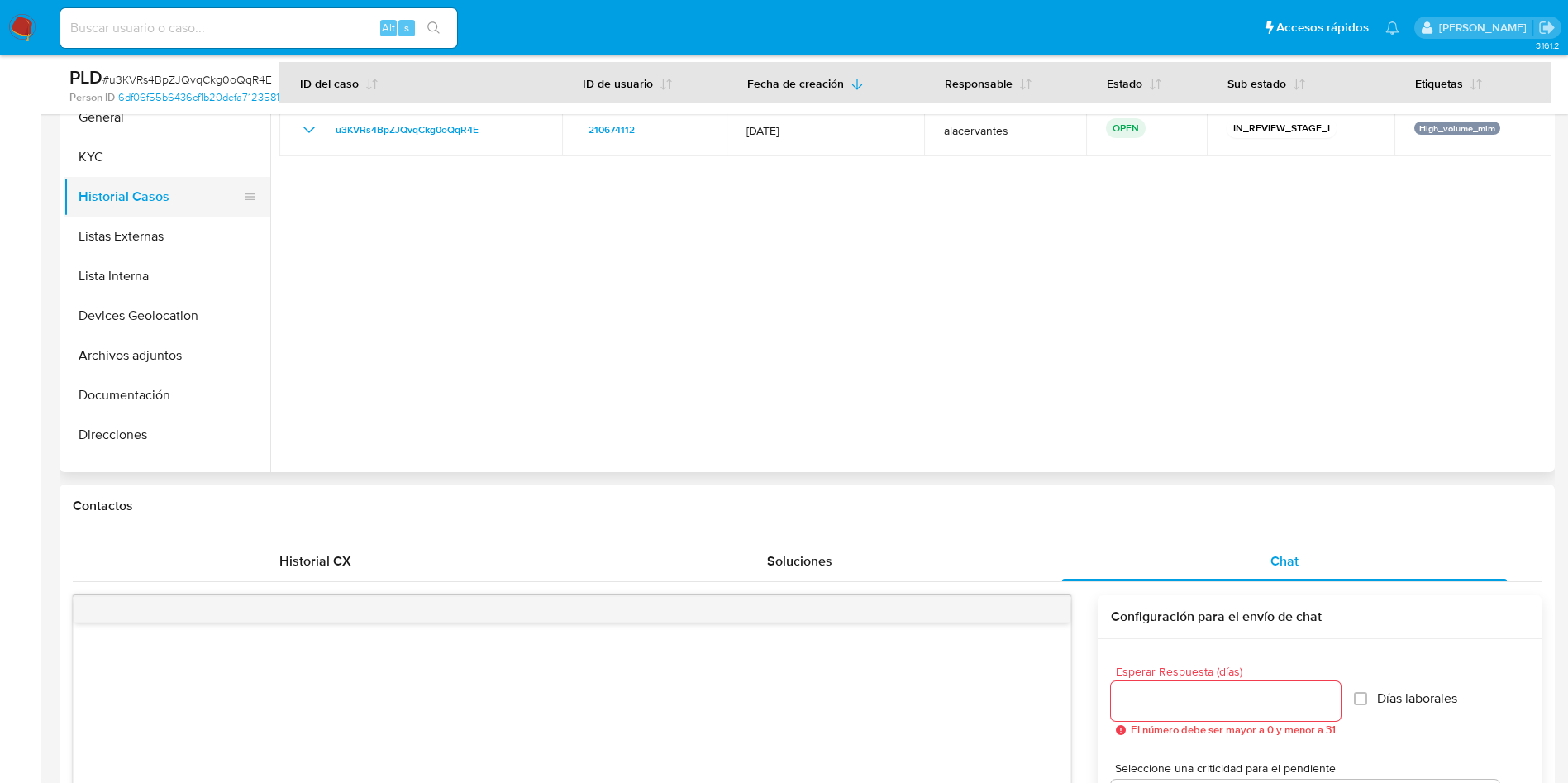
scroll to position [248, 0]
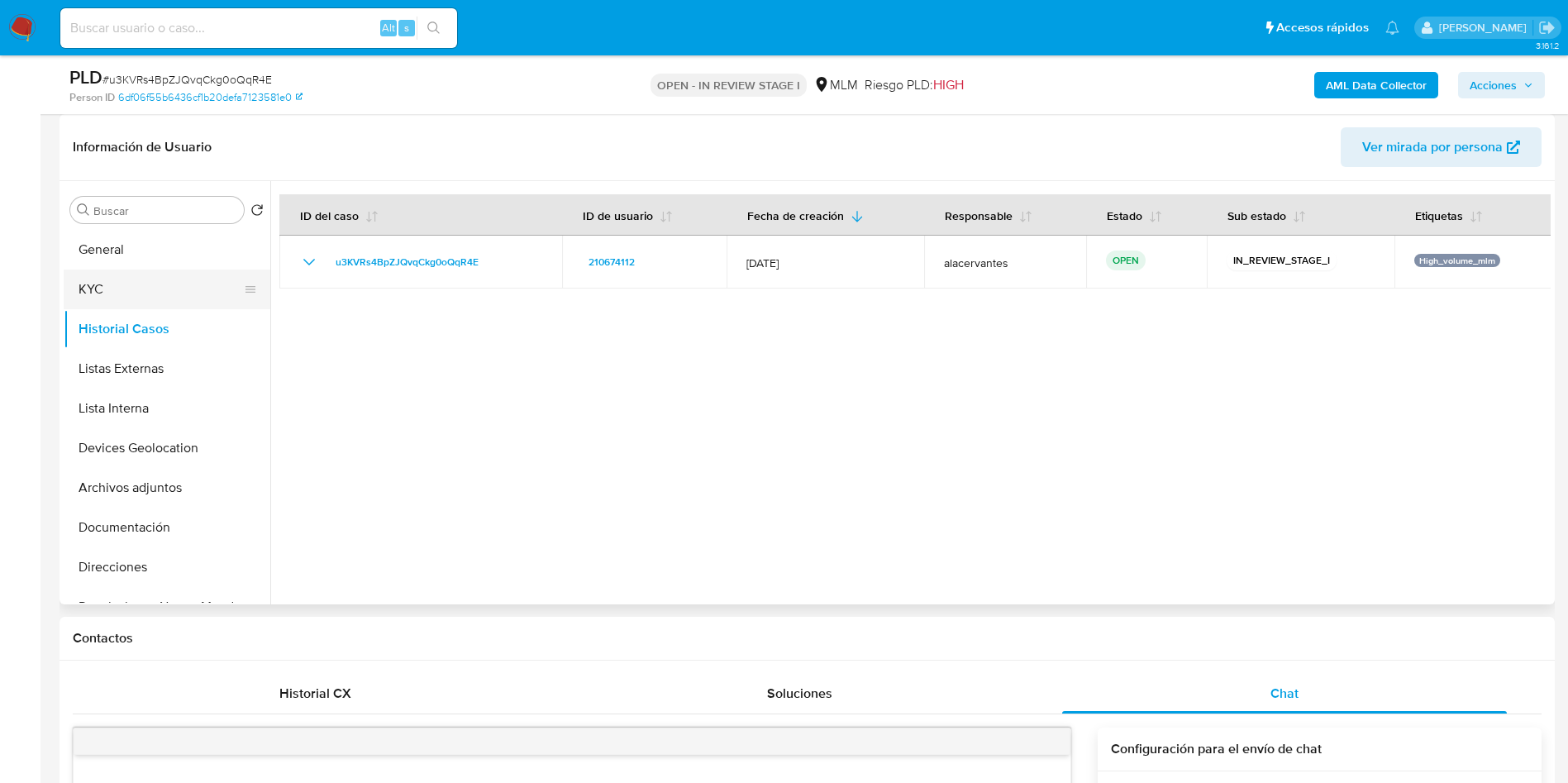
click at [121, 303] on button "KYC" at bounding box center [160, 290] width 194 height 40
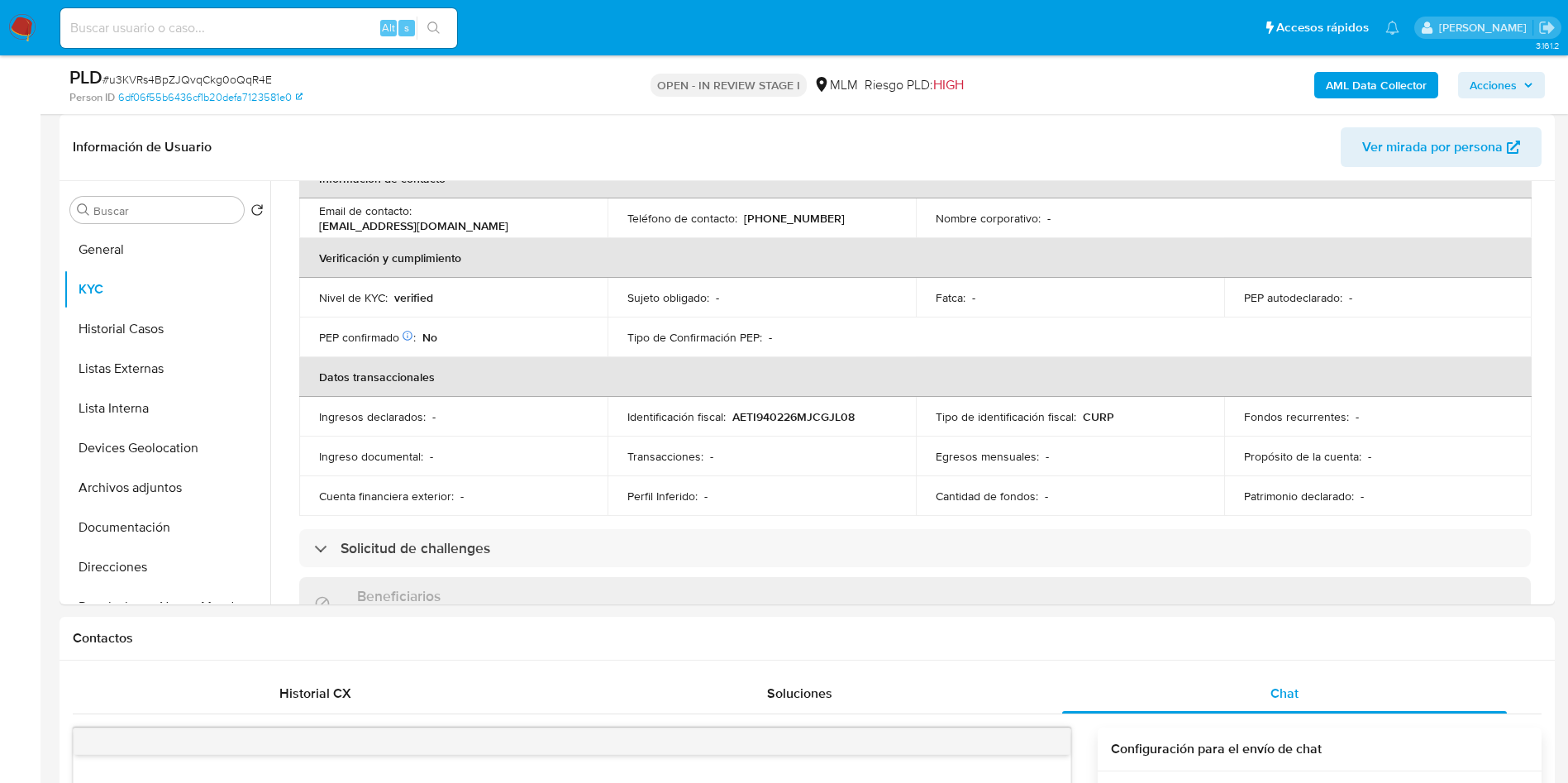
scroll to position [372, 0]
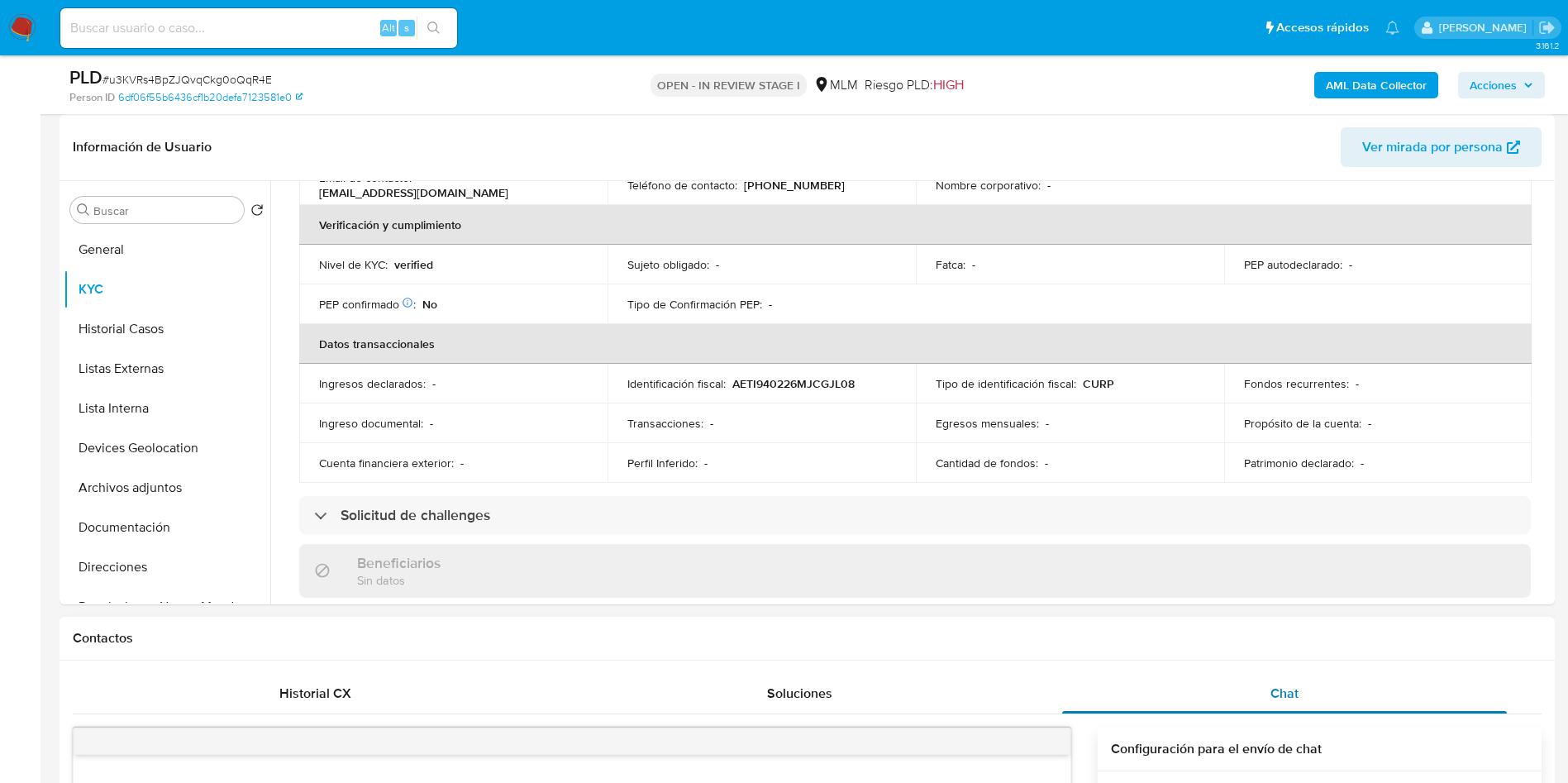
click at [1281, 696] on span "Chat" at bounding box center [1285, 692] width 28 height 19
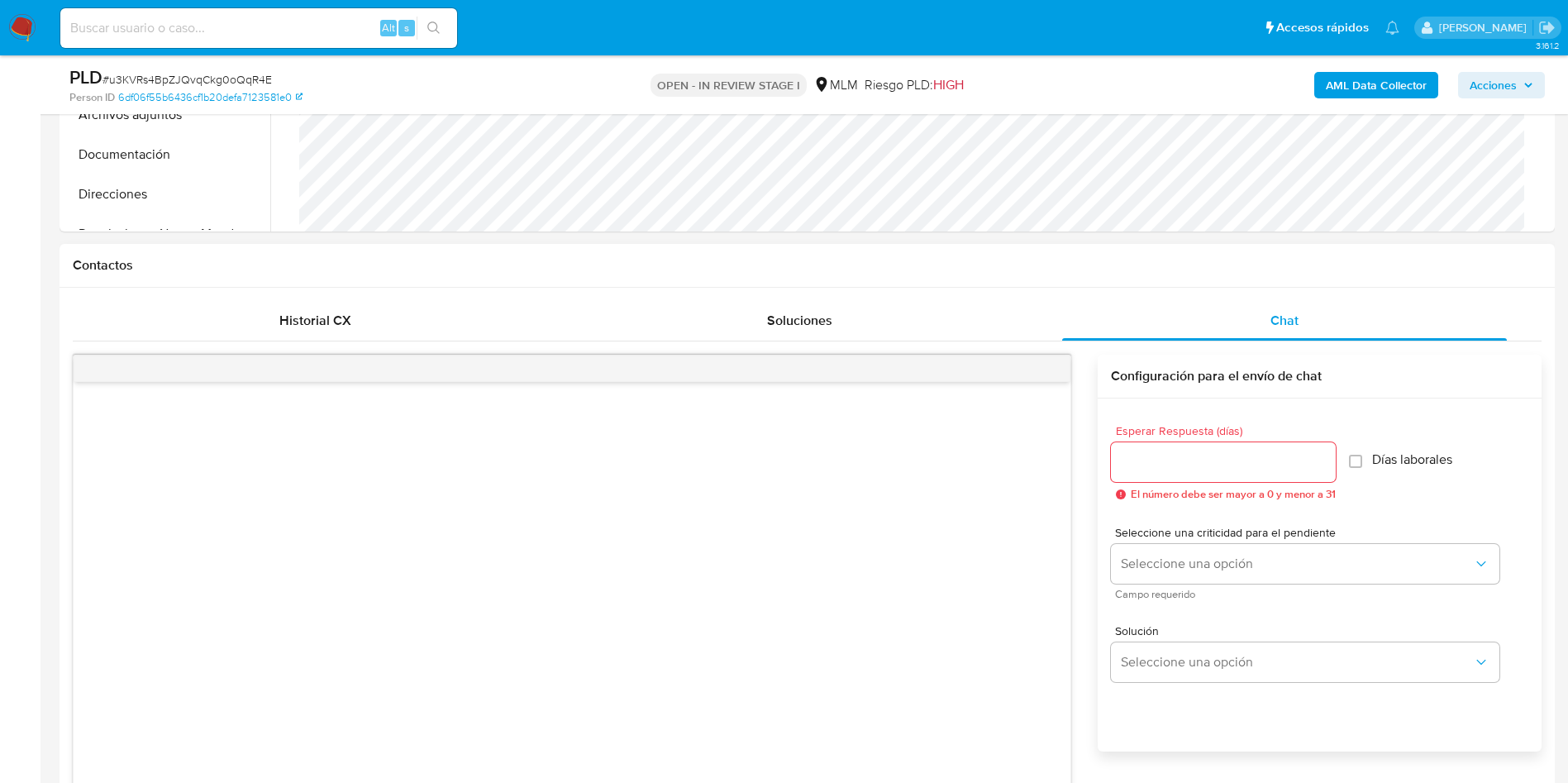
scroll to position [620, 0]
click at [1203, 455] on input "Esperar Respuesta (días)" at bounding box center [1223, 463] width 225 height 22
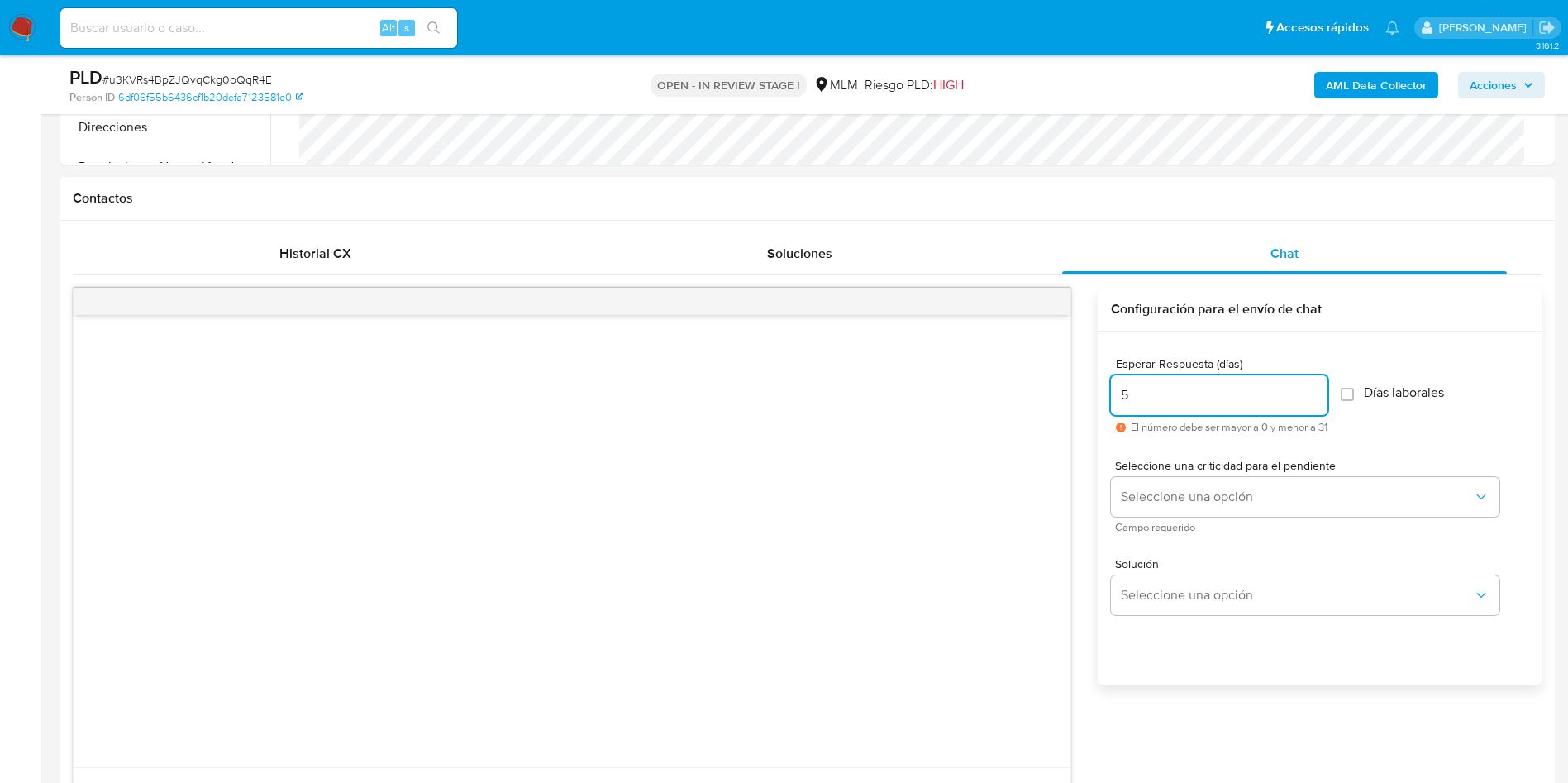
scroll to position [744, 0]
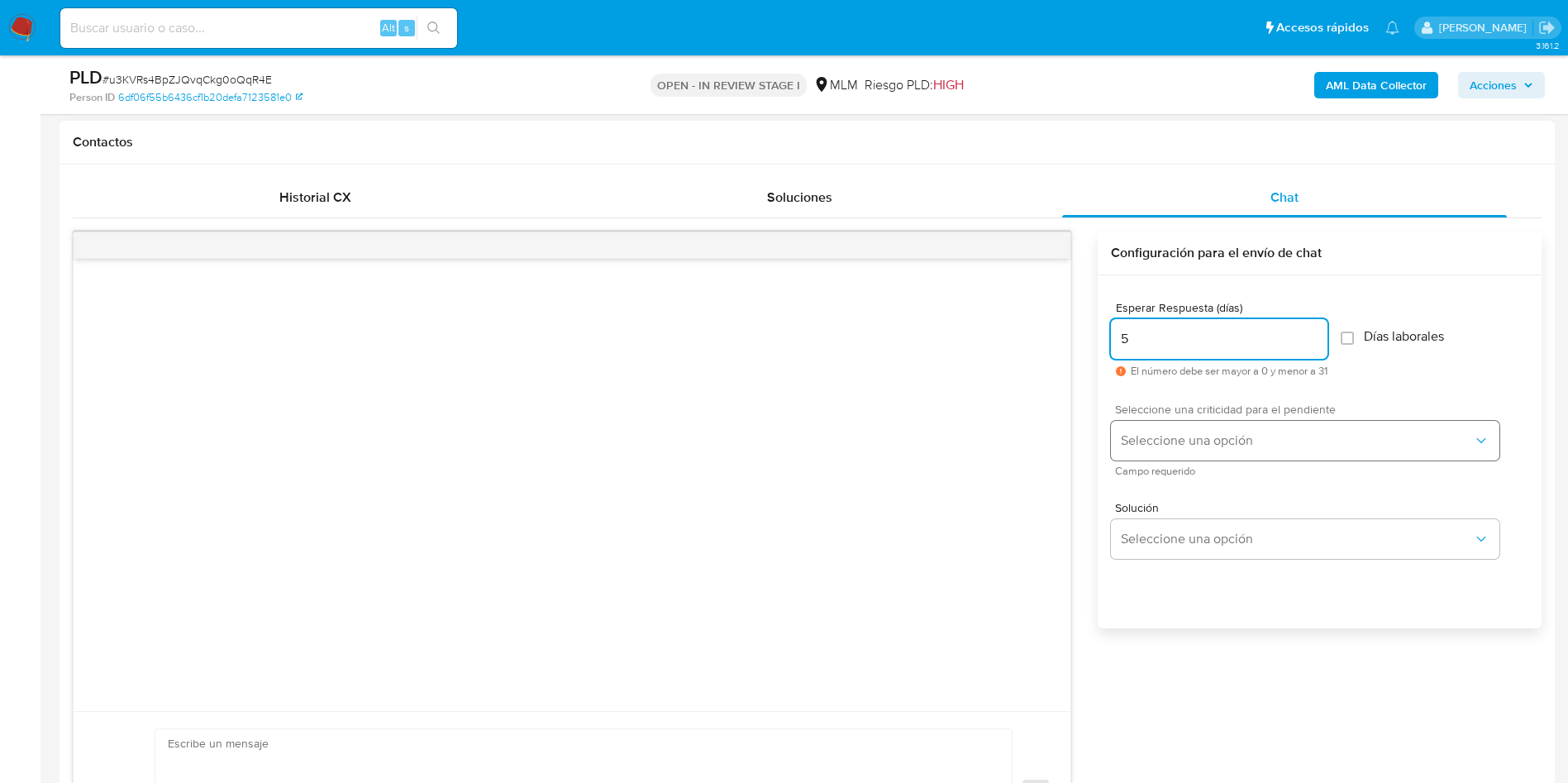
type input "5"
click at [1241, 444] on span "Seleccione una opción" at bounding box center [1296, 441] width 352 height 16
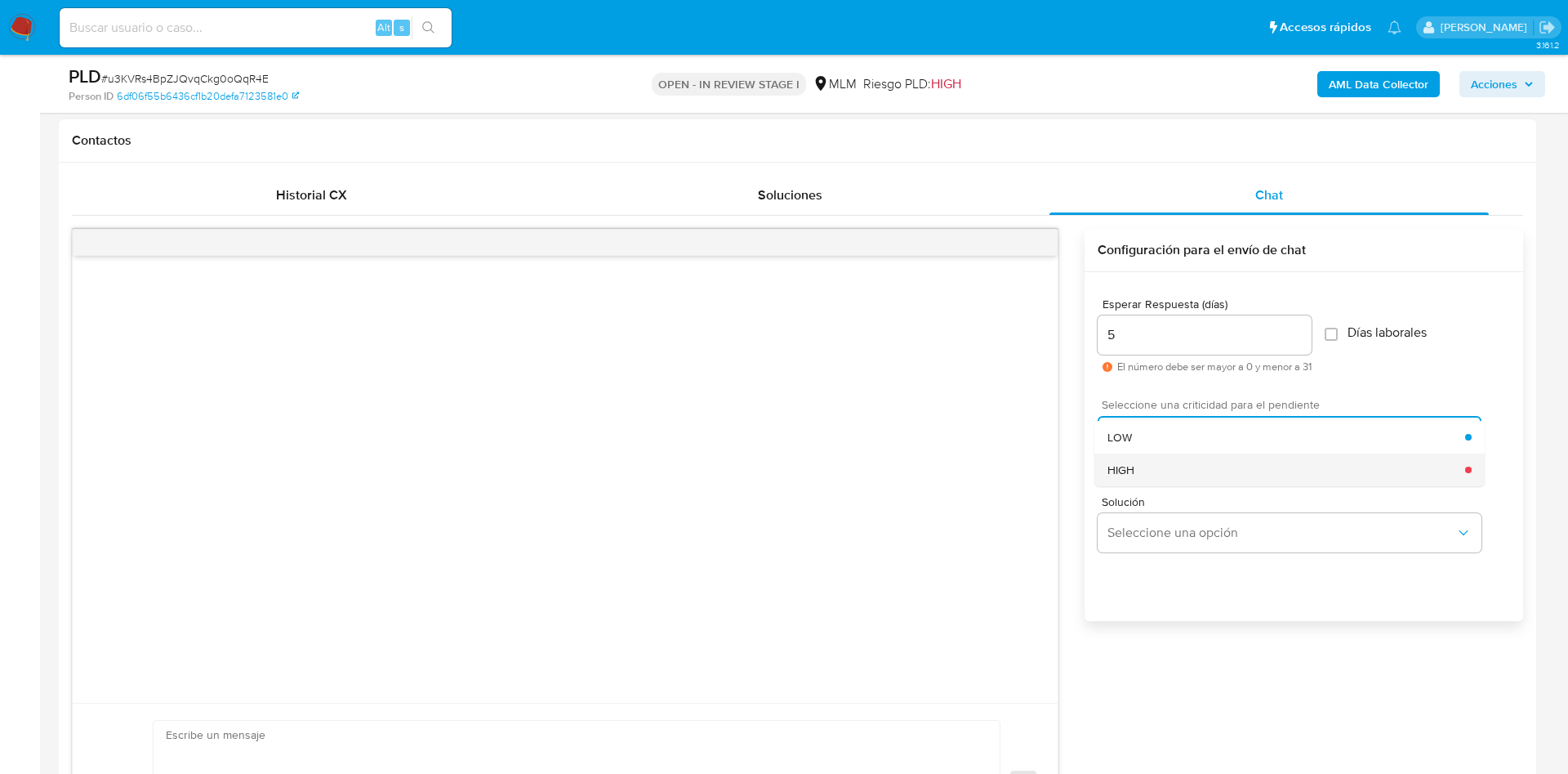
click at [1155, 461] on div "HIGH" at bounding box center [1286, 470] width 358 height 33
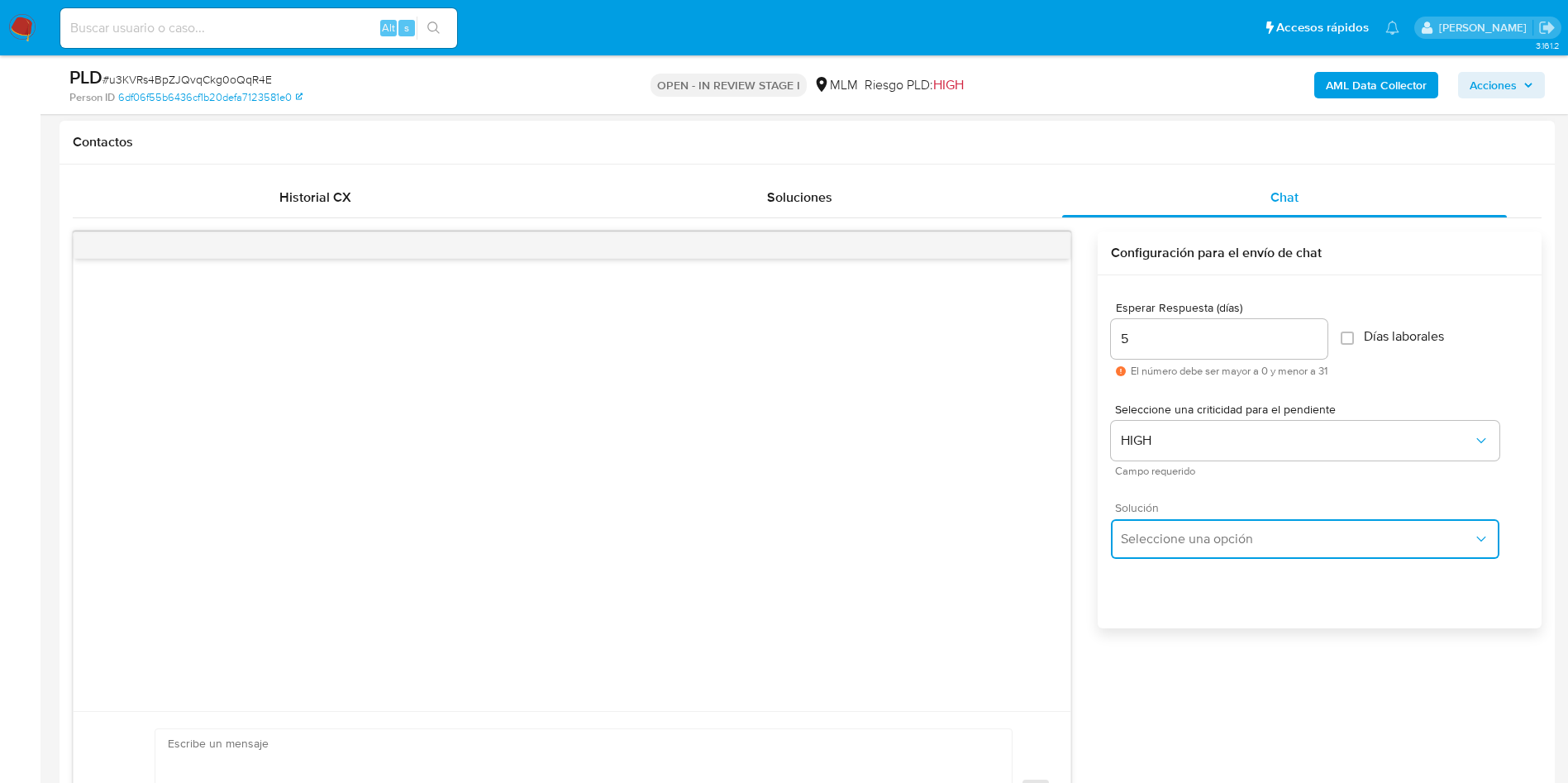
click at [1330, 531] on span "Seleccione una opción" at bounding box center [1296, 539] width 352 height 16
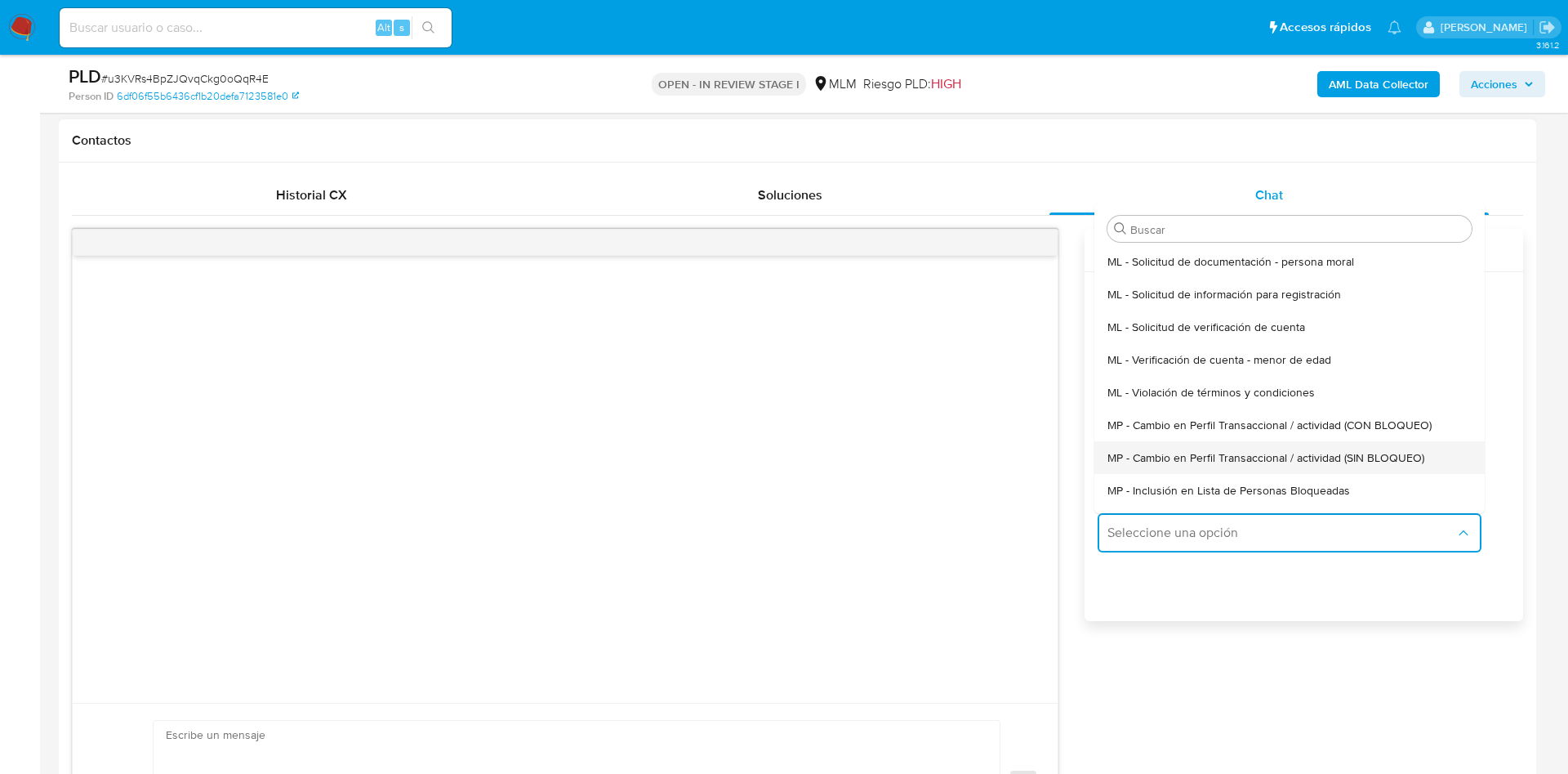
click at [1347, 457] on span "MP - Cambio en Perfil Transaccional / actividad (SIN BLOQUEO)" at bounding box center [1266, 457] width 317 height 14
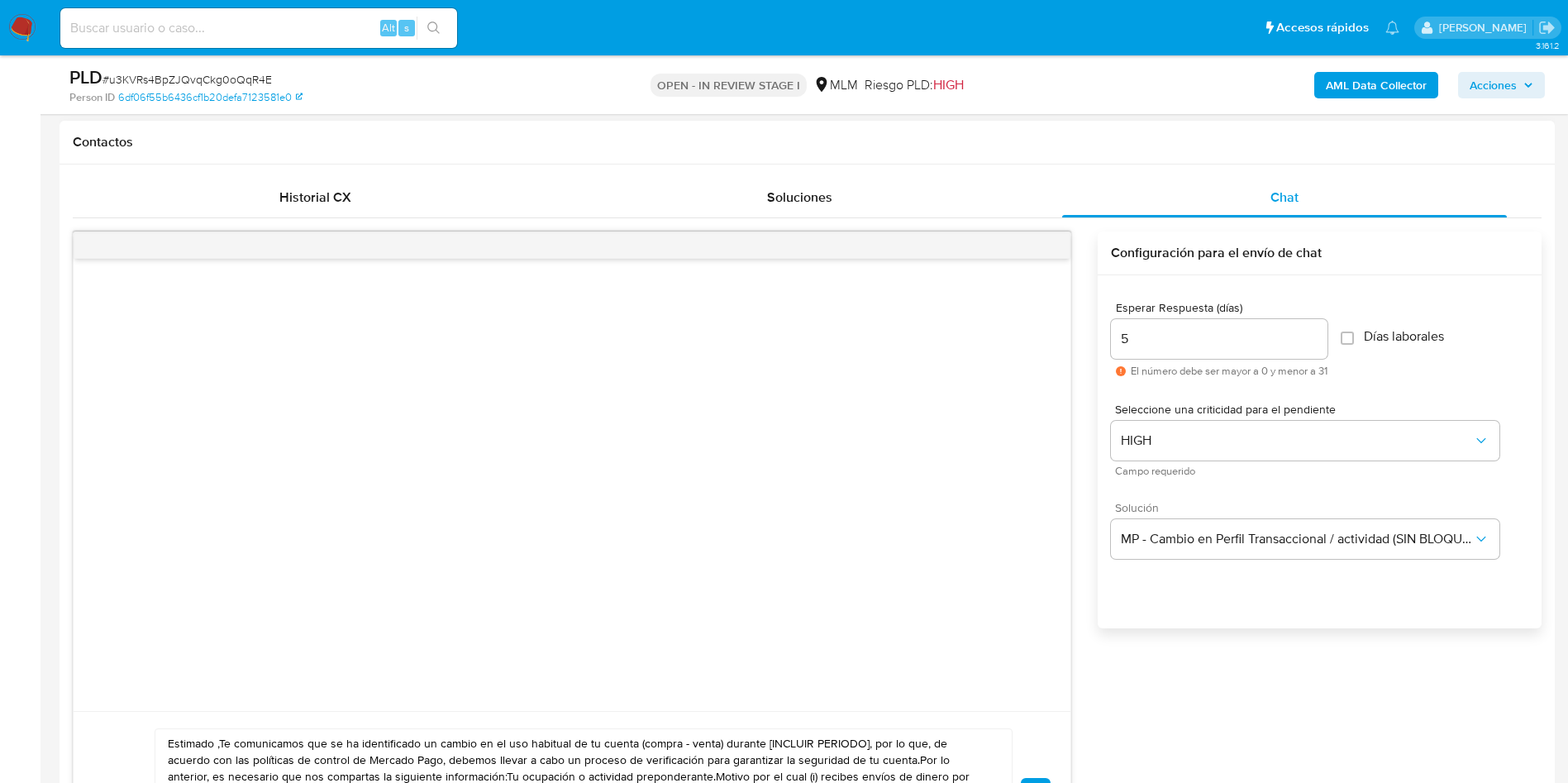
click at [1275, 618] on div "Esperar Respuesta (días) 5 El número debe ser mayor a 0 y menor a 31 Días labor…" at bounding box center [1320, 473] width 444 height 396
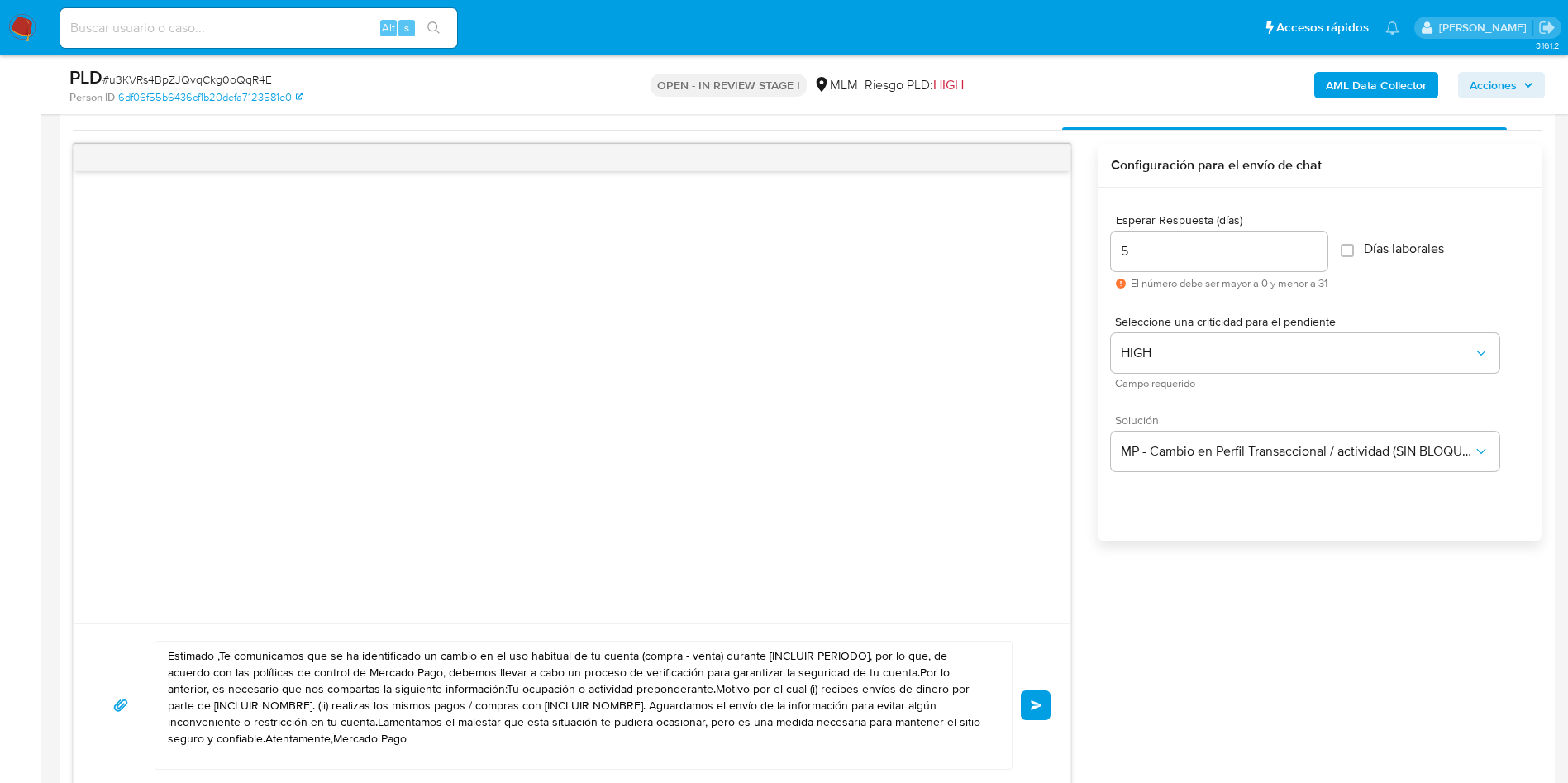
scroll to position [868, 0]
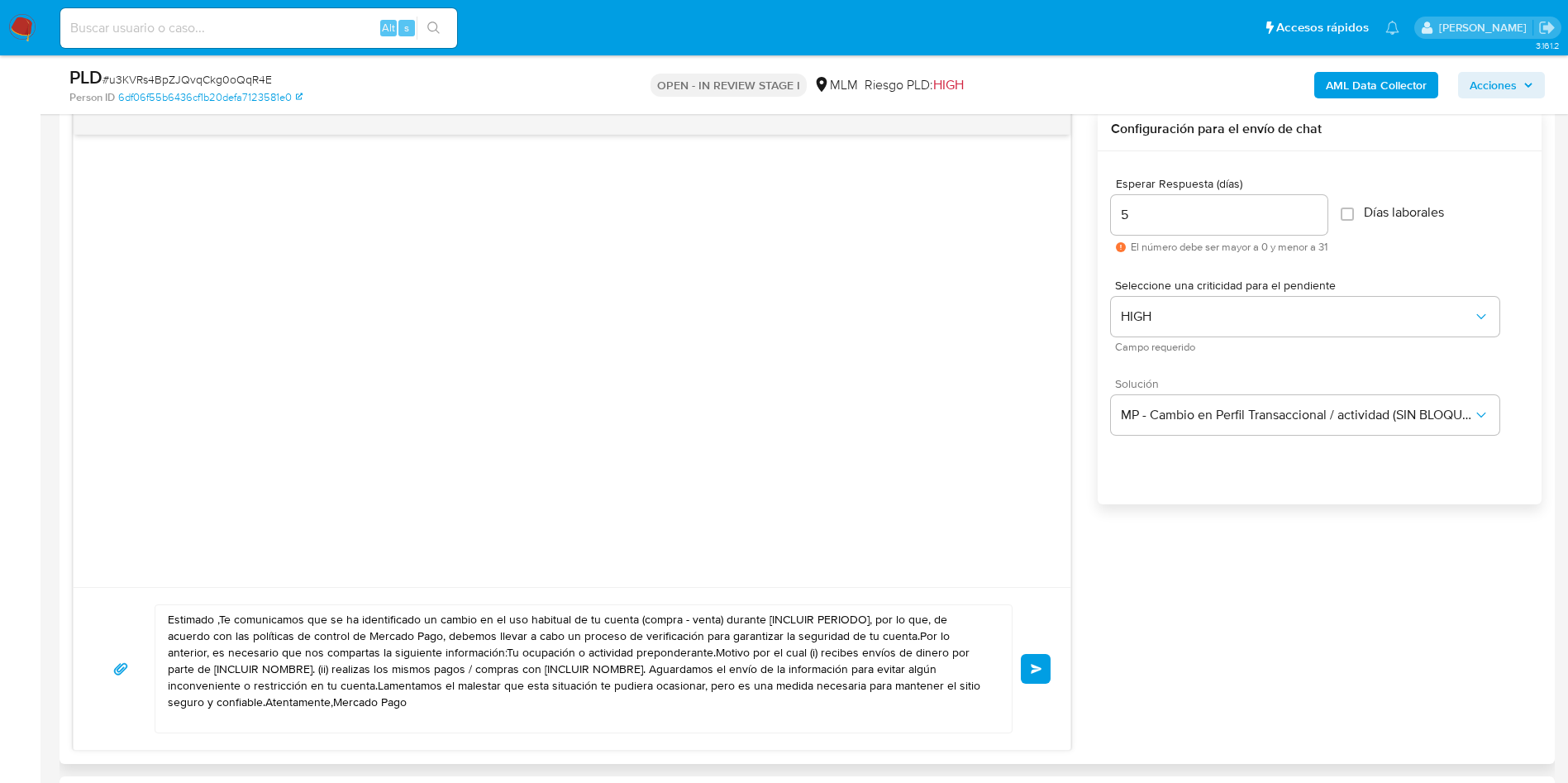
click at [485, 663] on textarea "Estimado ,Te comunicamos que se ha identificado un cambio en el uso habitual de…" at bounding box center [579, 668] width 824 height 128
paste textarea "Jorge, Te comunicamos que se ha identificado un cambio en el uso habitual de tu…"
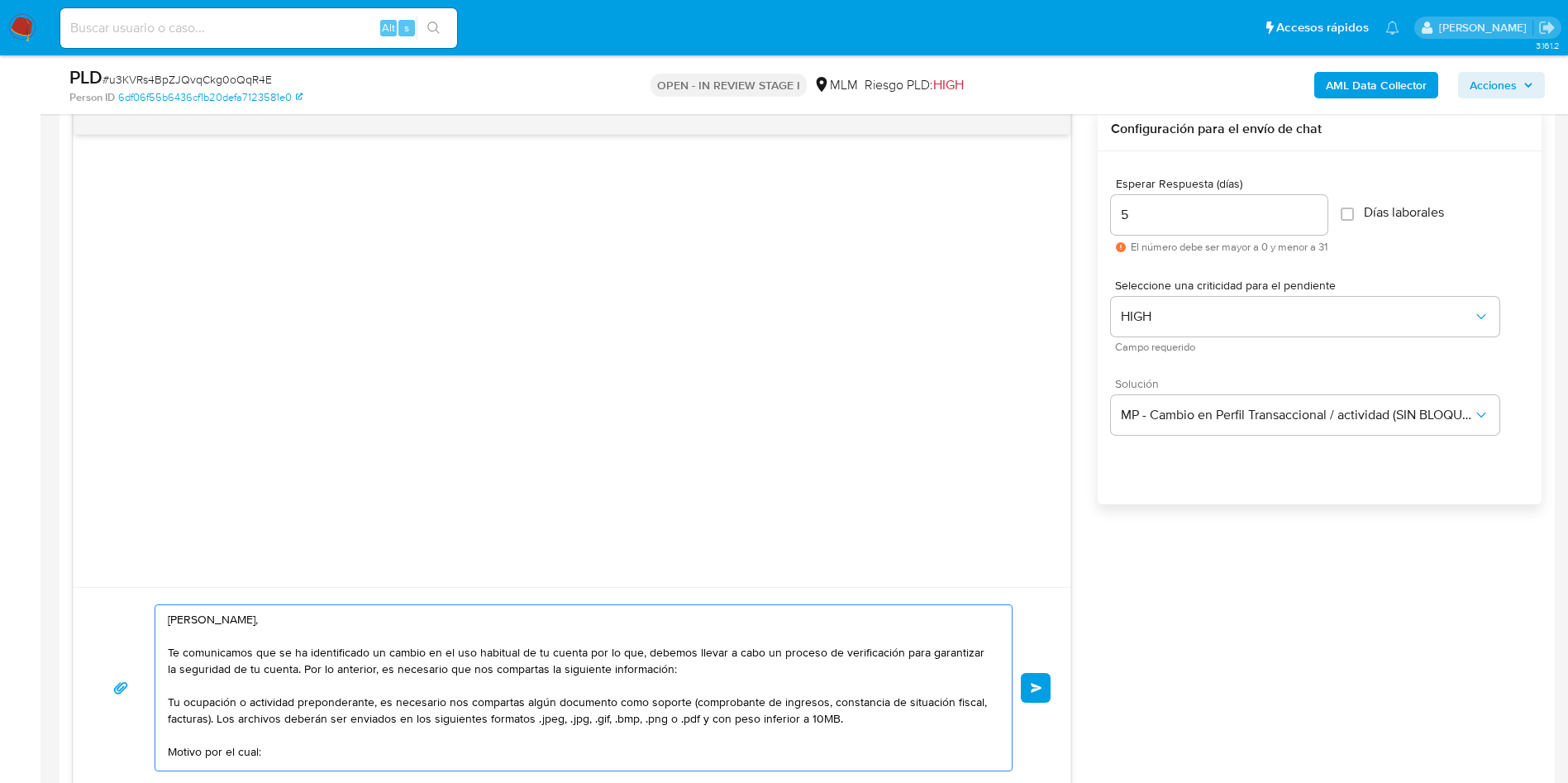
click at [217, 622] on textarea "Estimado Jorge, Te comunicamos que se ha identificado un cambio en el uso habit…" at bounding box center [579, 687] width 824 height 166
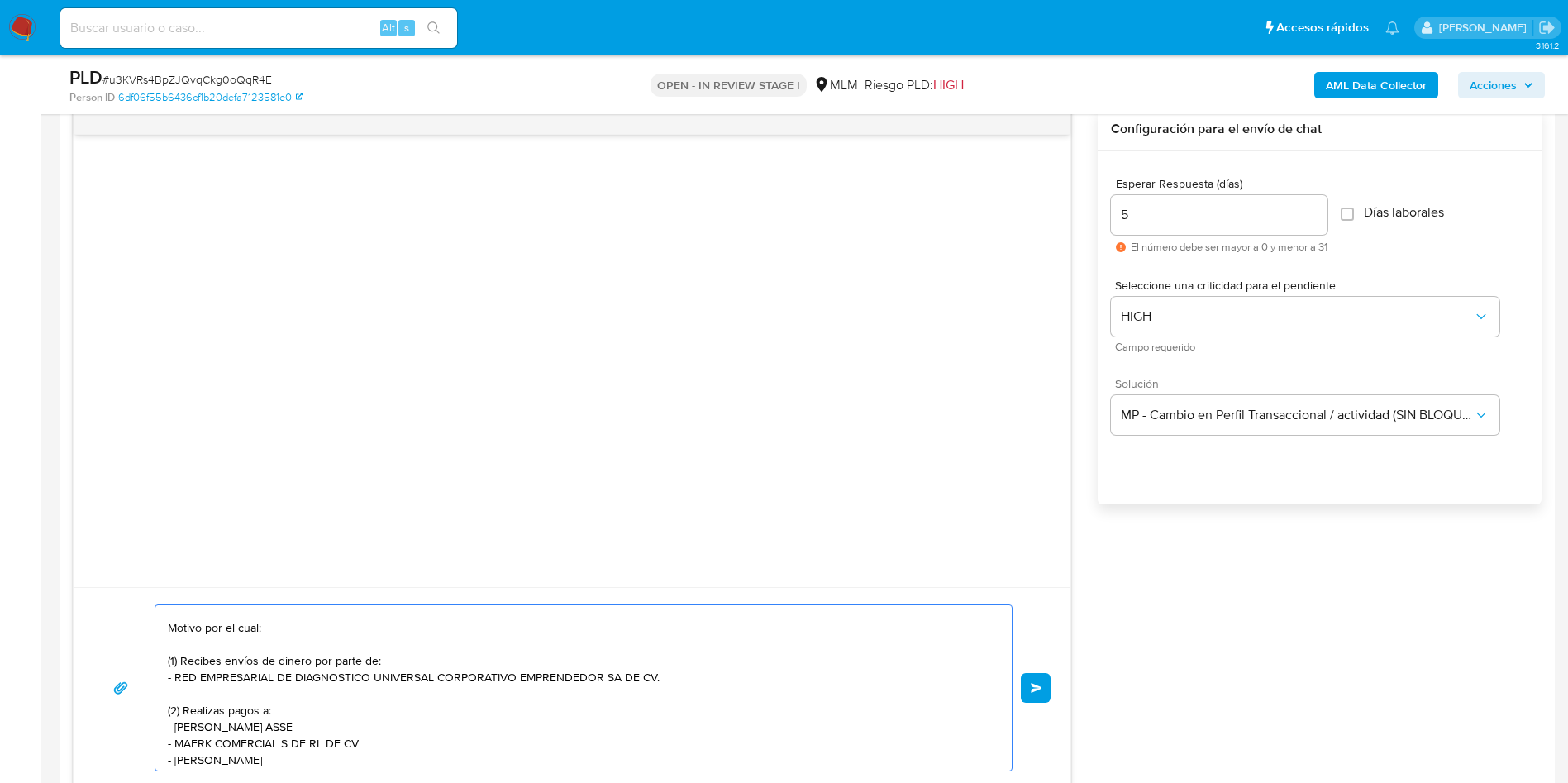
drag, startPoint x: 177, startPoint y: 672, endPoint x: 663, endPoint y: 681, distance: 486.1
click at [663, 681] on textarea "Estimada Iliana, Te comunicamos que se ha identificado un cambio en el uso habi…" at bounding box center [579, 687] width 824 height 166
paste textarea "MADERAS Y ACCESORIOS DE LA FRONTERA S DE RL DE CV"
paste textarea "CUAUHTEMOC MOCTEZUMA LOPEZ GONZALEZ"
paste textarea "DE MADERAS Y DECORACIONES SAN JOSE SA DE CV"
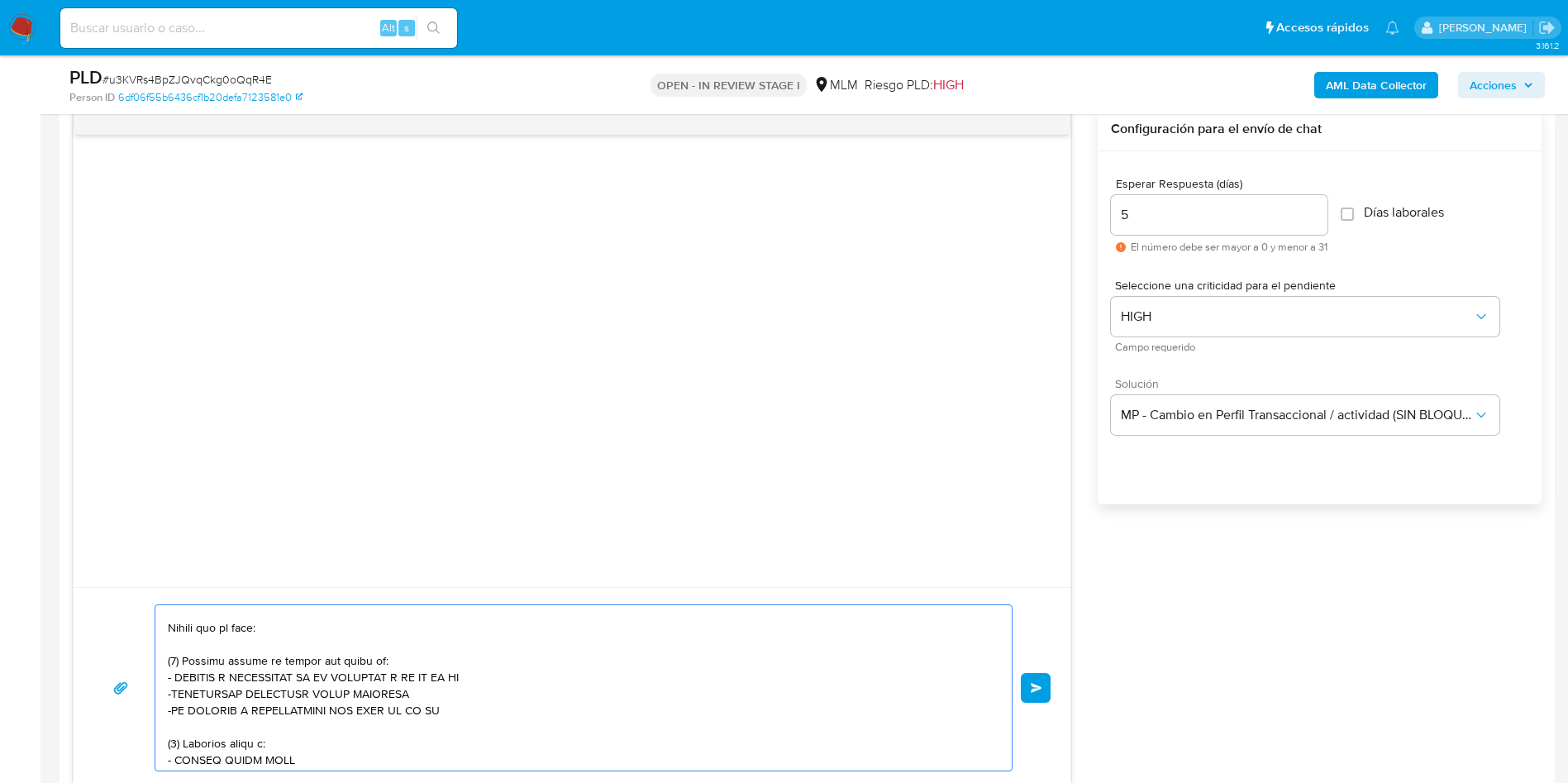
click at [190, 711] on textarea at bounding box center [579, 687] width 824 height 166
click at [456, 713] on textarea at bounding box center [579, 687] width 824 height 166
paste textarea "EDUCACION BASICA CESUVER AC"
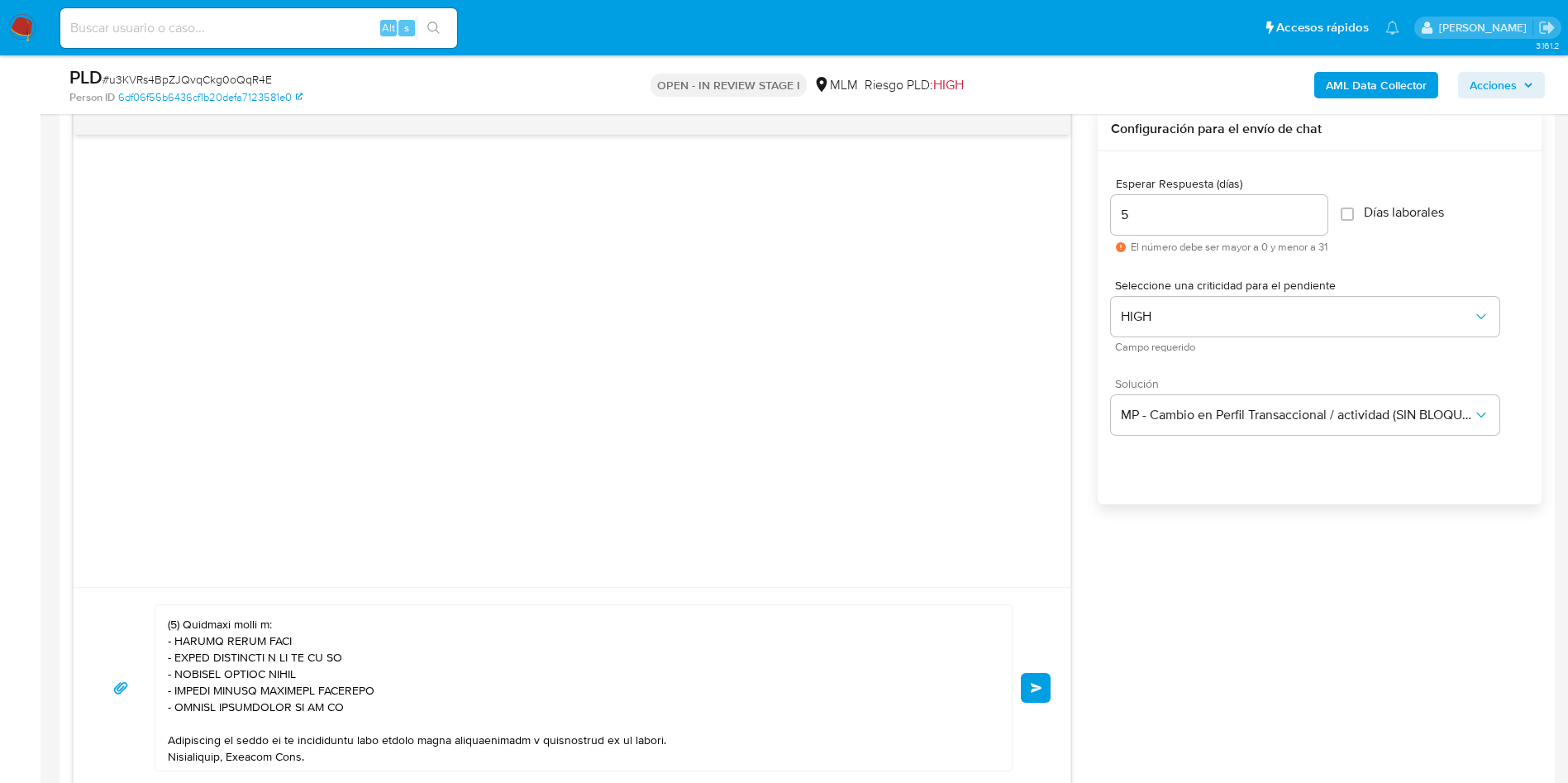
scroll to position [276, 0]
drag, startPoint x: 175, startPoint y: 624, endPoint x: 292, endPoint y: 622, distance: 117.0
click at [292, 622] on textarea at bounding box center [579, 687] width 824 height 166
paste textarea "TEKNOSTEP DE MEXICO S DE RL DE CV"
drag, startPoint x: 177, startPoint y: 643, endPoint x: 360, endPoint y: 645, distance: 183.0
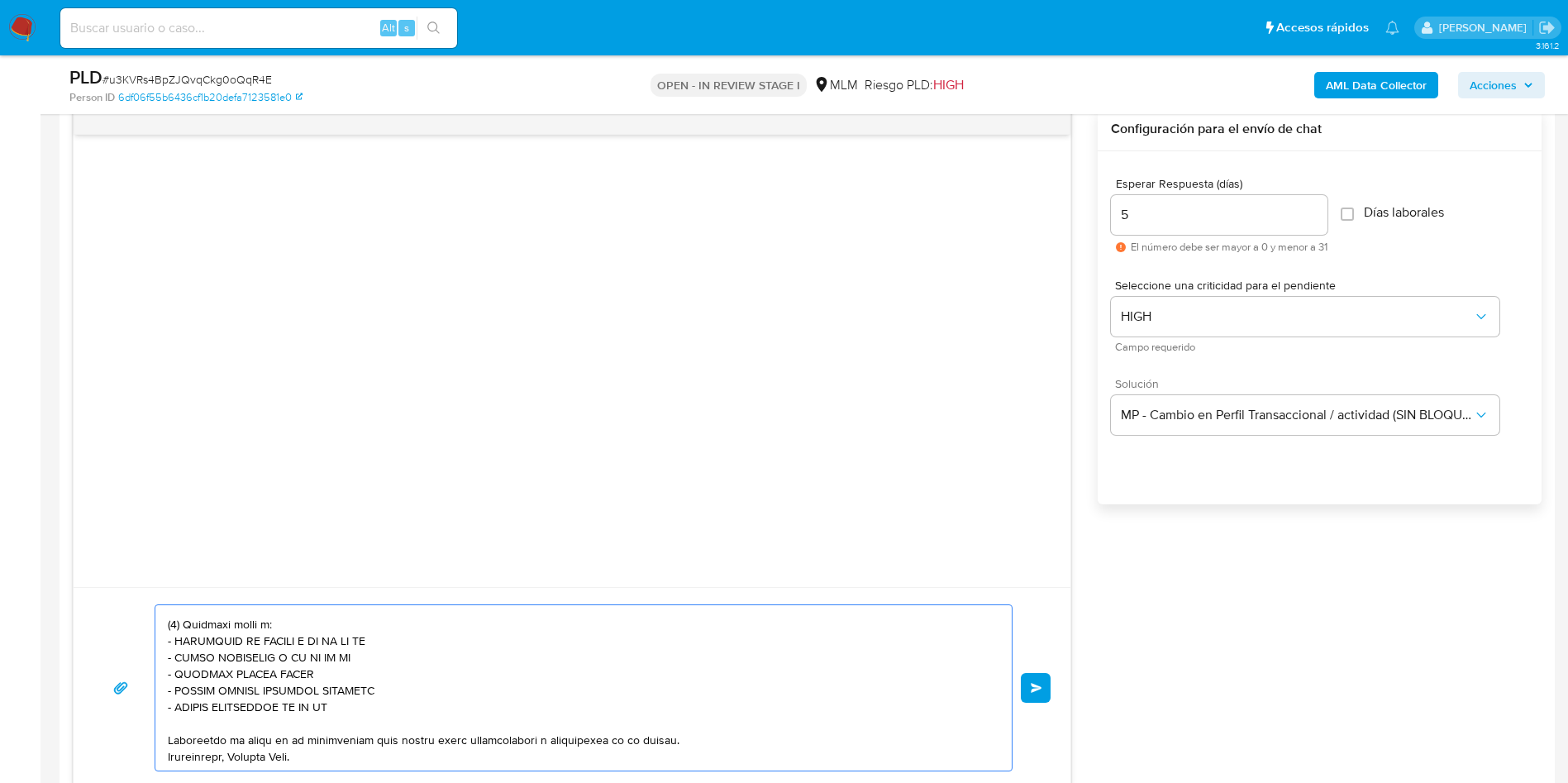
click at [360, 645] on textarea at bounding box center [579, 687] width 824 height 166
paste textarea "JNP COMERCIO INTERNACIONAL SA"
drag, startPoint x: 181, startPoint y: 657, endPoint x: 306, endPoint y: 661, distance: 125.1
click at [306, 661] on textarea at bounding box center [579, 687] width 824 height 166
paste textarea "WINLED SA DE CV."
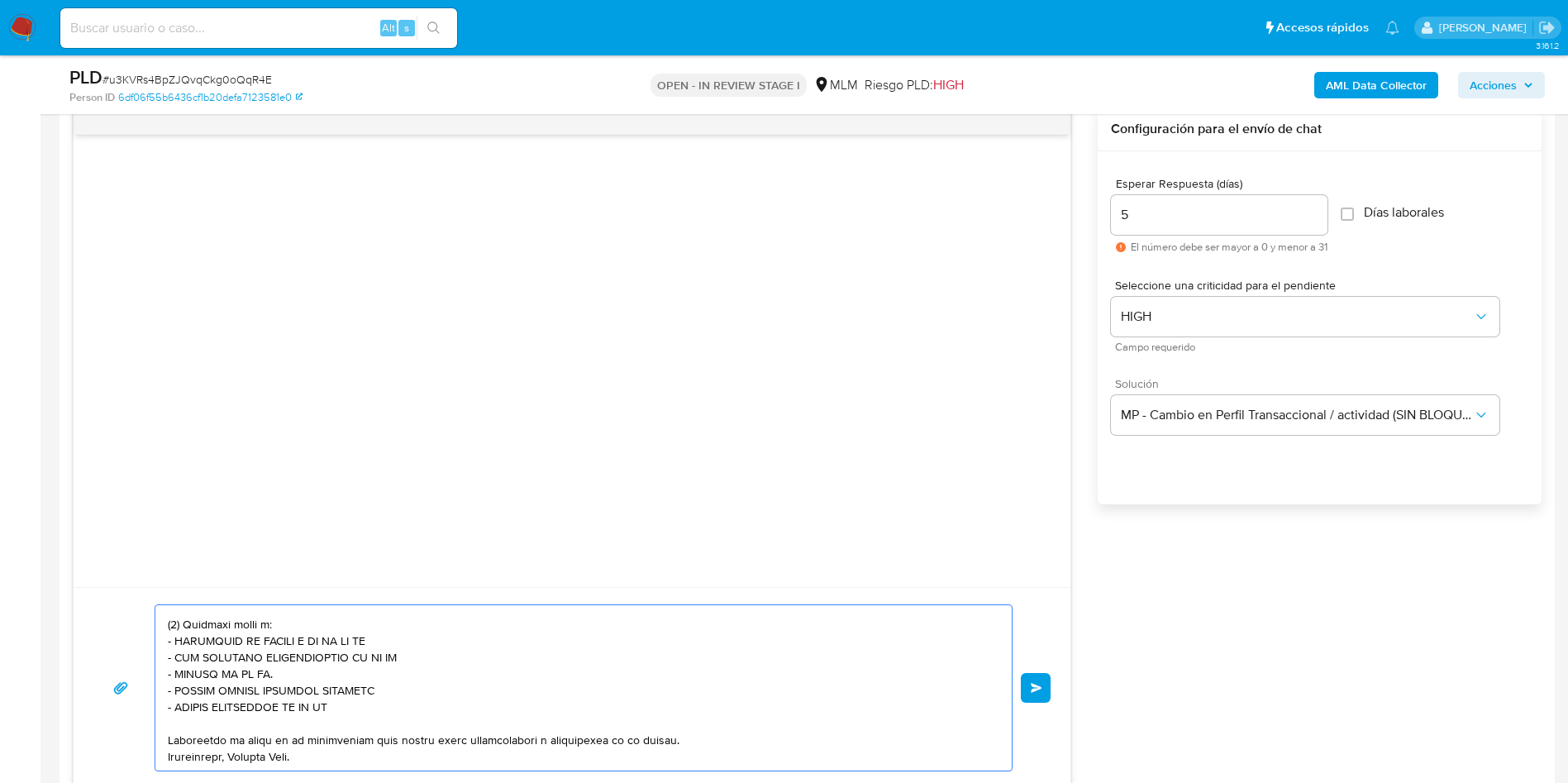
drag, startPoint x: 370, startPoint y: 691, endPoint x: 177, endPoint y: 681, distance: 193.3
click at [177, 681] on textarea at bounding box center [579, 687] width 824 height 166
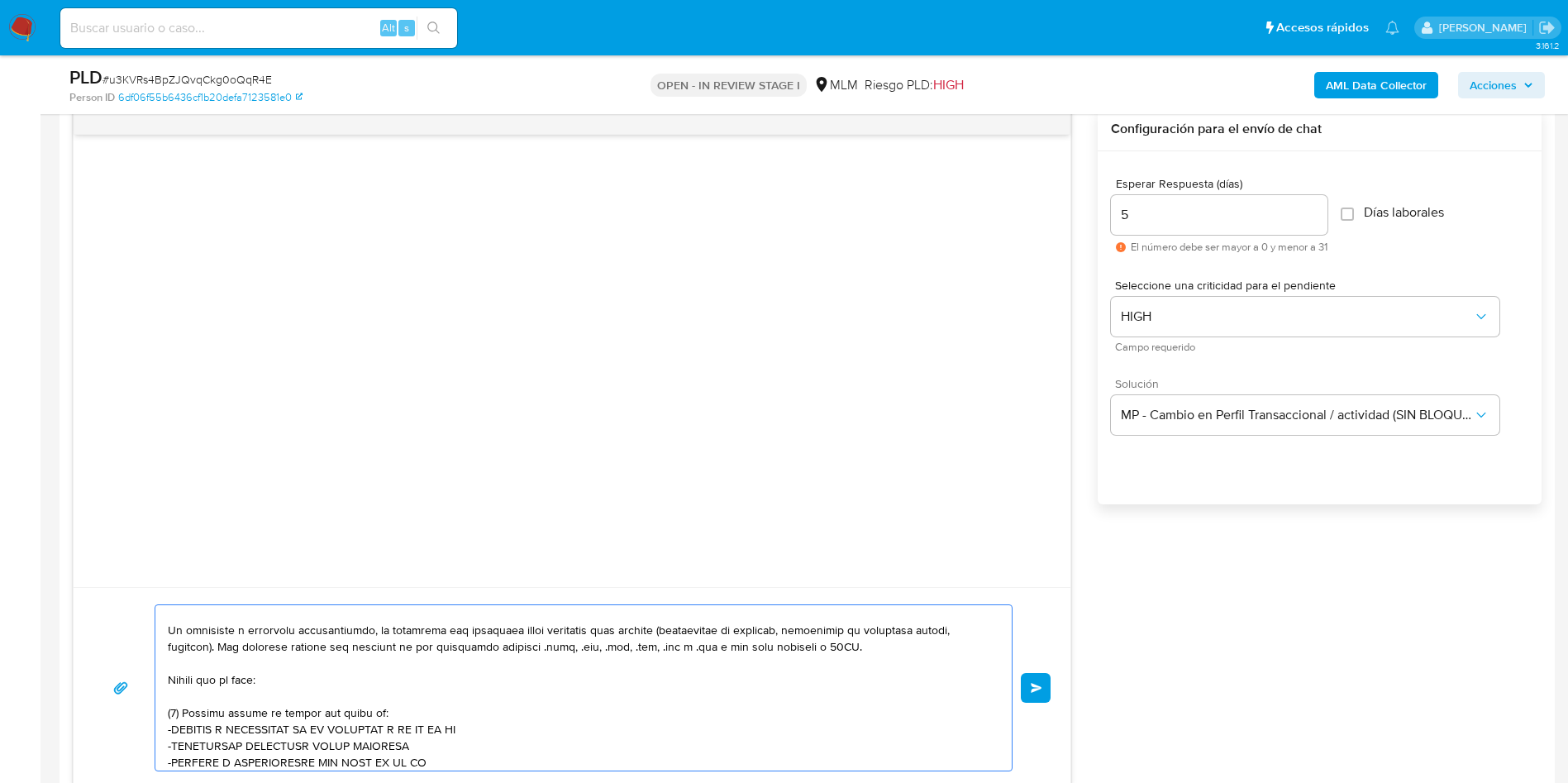
scroll to position [124, 0]
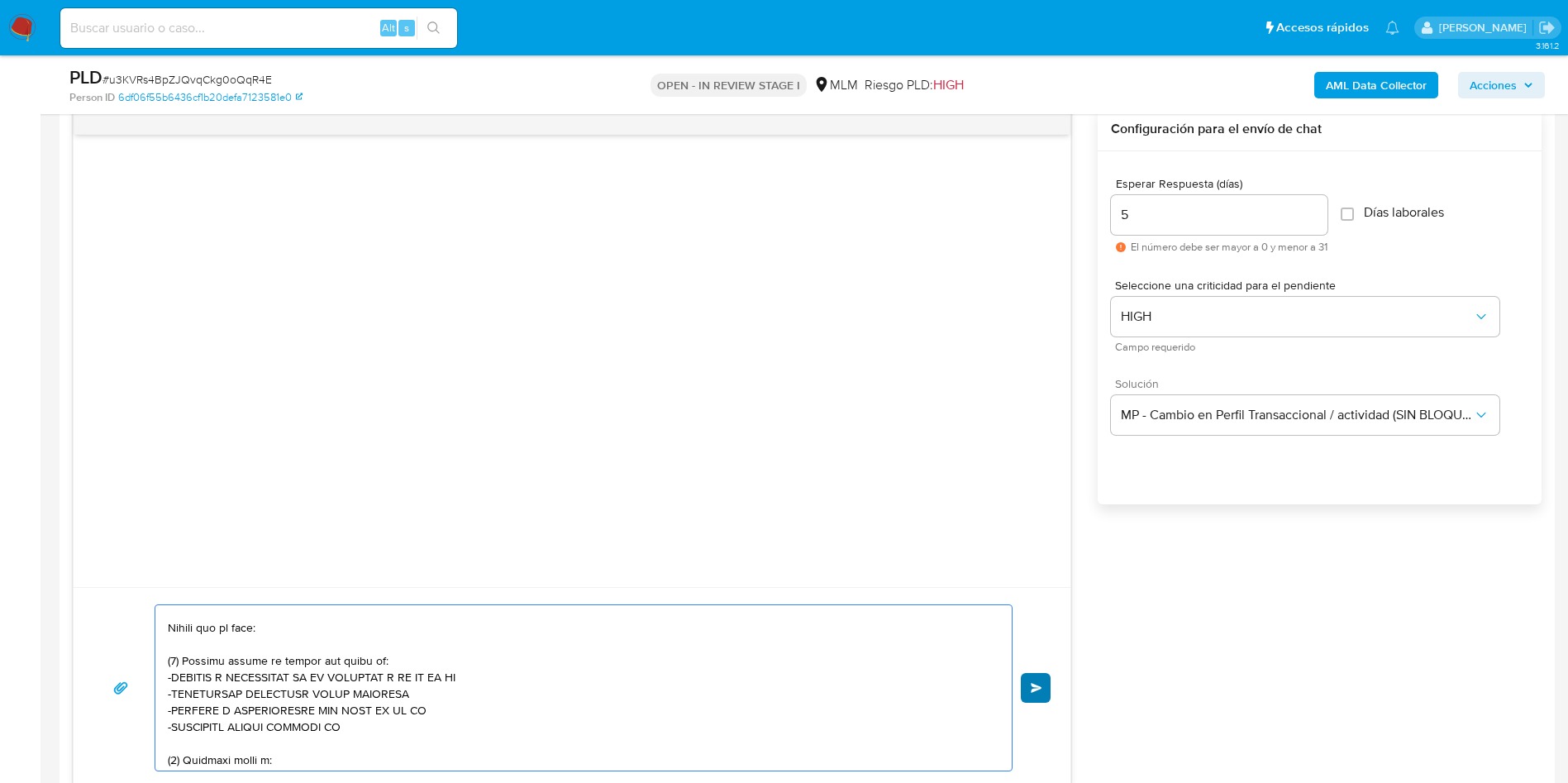
type textarea "Estimada Iliana, Te comunicamos que se ha identificado un cambio en el uso habi…"
click at [1040, 683] on span "Enviar" at bounding box center [1037, 687] width 12 height 10
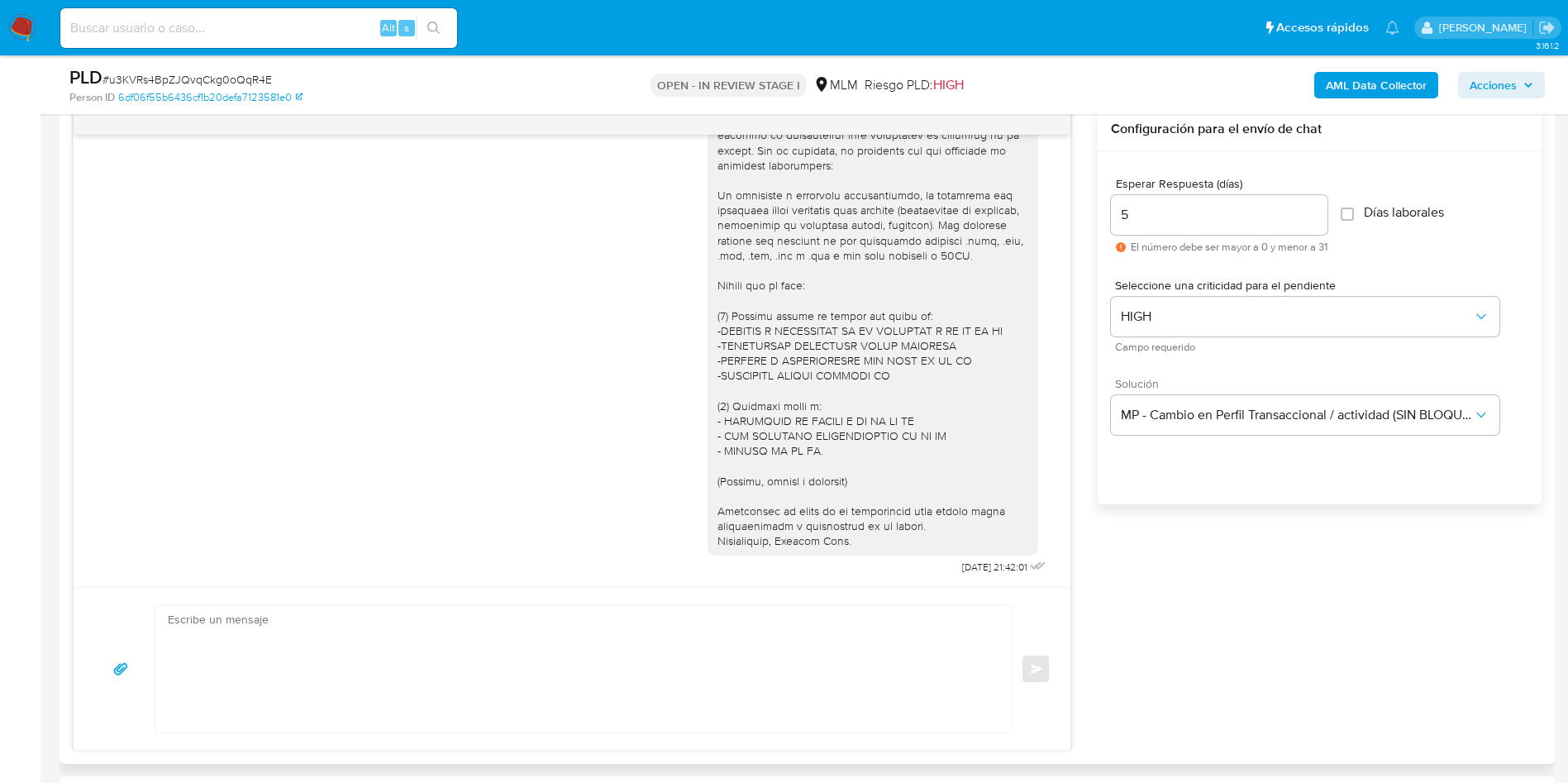
scroll to position [0, 0]
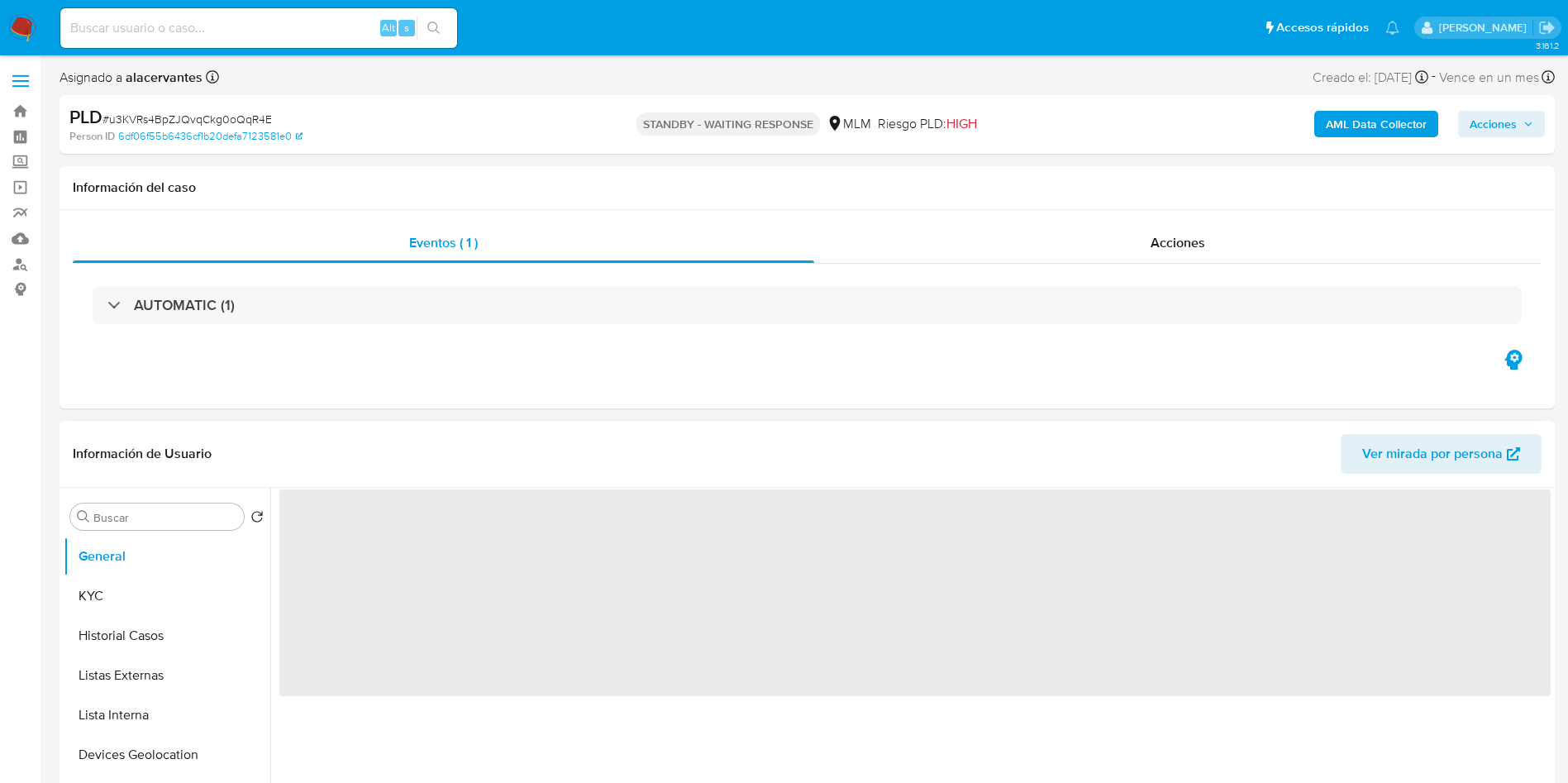
select select "10"
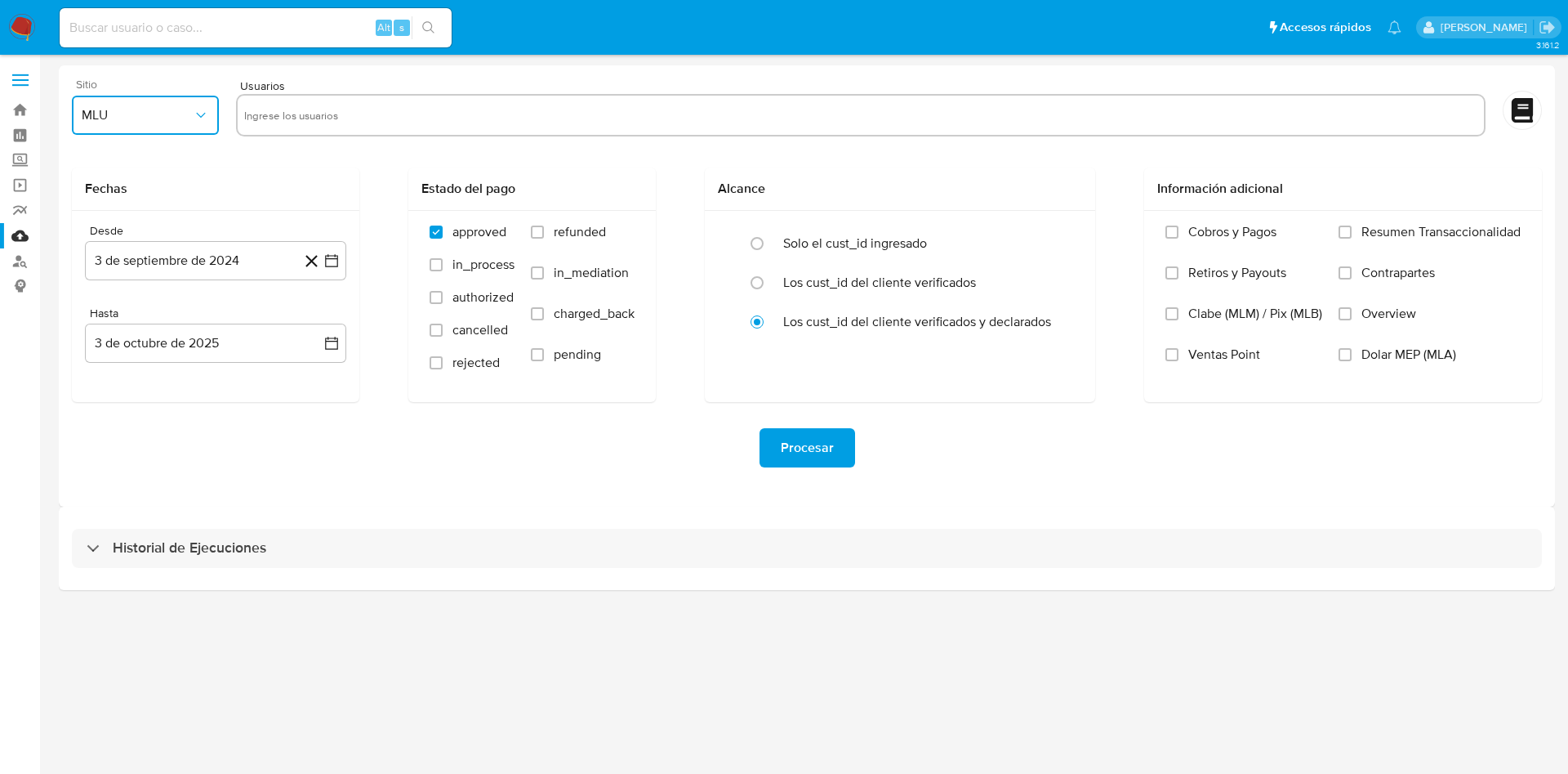
click at [205, 125] on button "MLU" at bounding box center [145, 115] width 147 height 39
click at [135, 353] on div "MLM" at bounding box center [140, 355] width 117 height 39
click at [326, 259] on icon "button" at bounding box center [331, 260] width 13 height 13
click at [314, 325] on icon "Mes siguiente" at bounding box center [317, 319] width 20 height 20
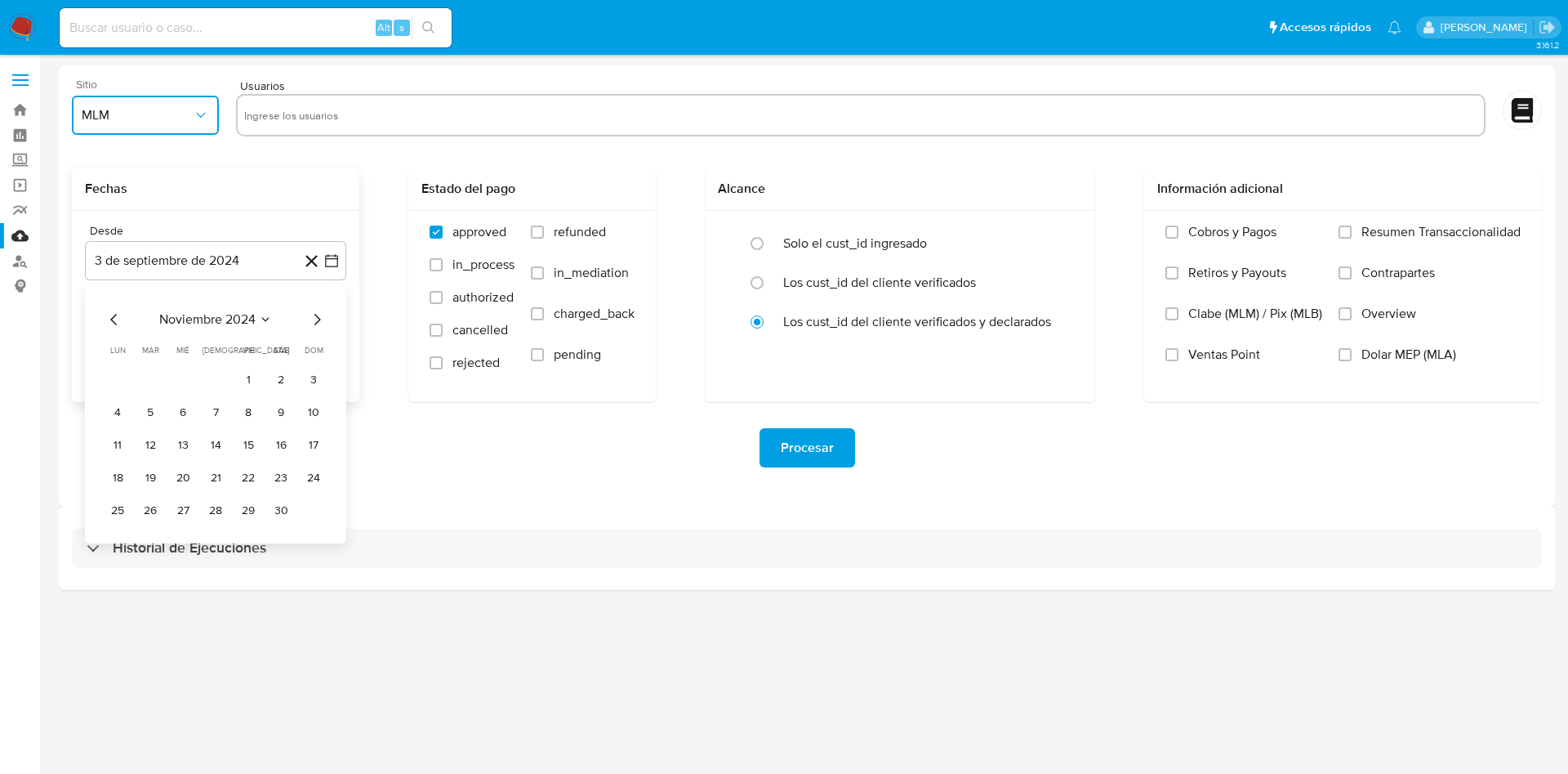
click at [314, 325] on icon "Mes siguiente" at bounding box center [317, 319] width 20 height 20
click at [287, 374] on button "1" at bounding box center [281, 379] width 26 height 26
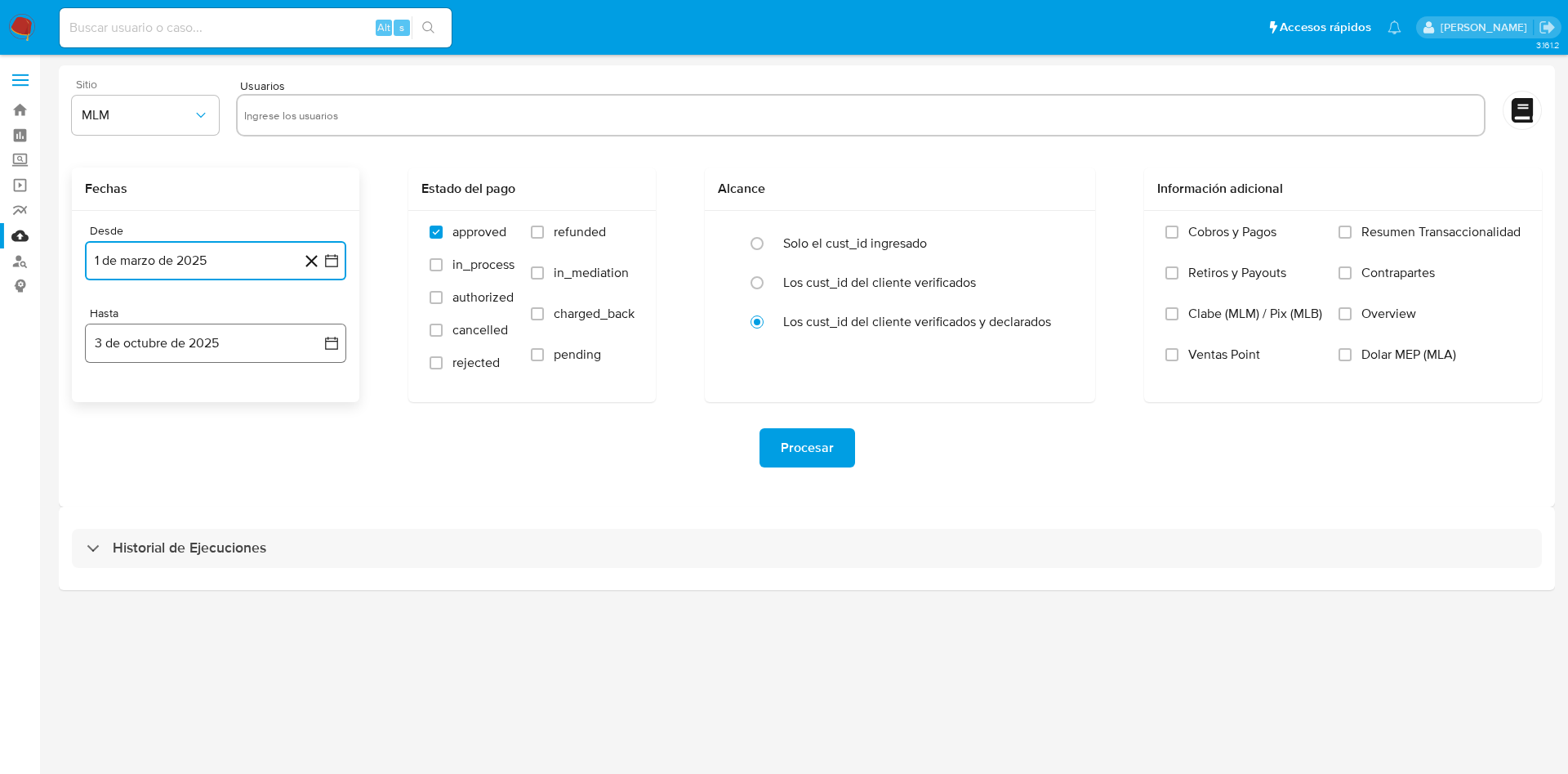
click at [336, 348] on icon "button" at bounding box center [332, 343] width 16 height 16
click at [116, 404] on icon "Mes anterior" at bounding box center [114, 402] width 20 height 20
click at [115, 404] on icon "Mes anterior" at bounding box center [114, 402] width 20 height 20
click at [314, 598] on button "31" at bounding box center [313, 592] width 26 height 26
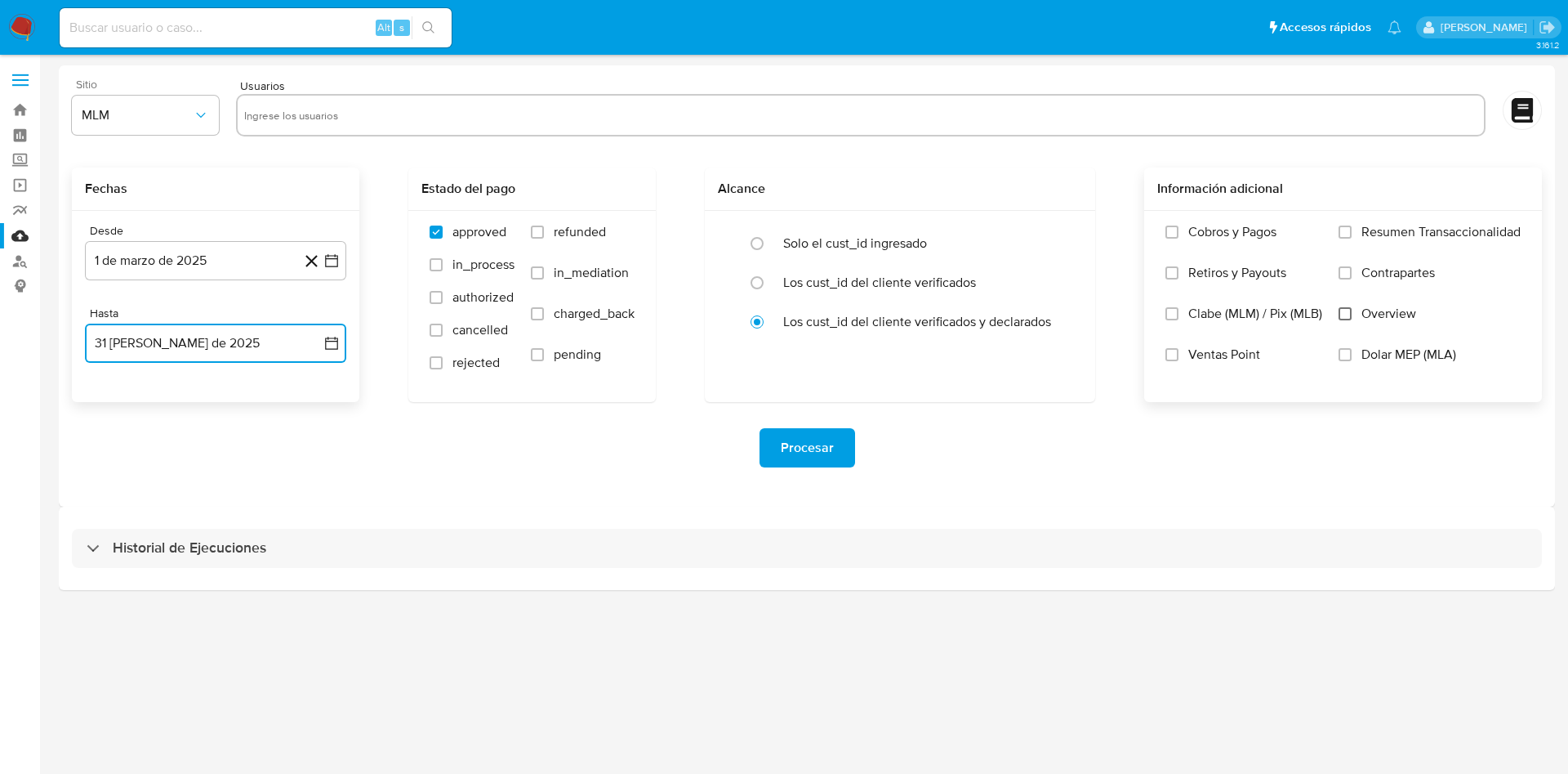
click at [1348, 315] on input "Overview" at bounding box center [1345, 313] width 13 height 13
click at [622, 125] on input "text" at bounding box center [860, 115] width 1233 height 26
paste input "2014915390"
type input "2014915390"
paste input "2206750184"
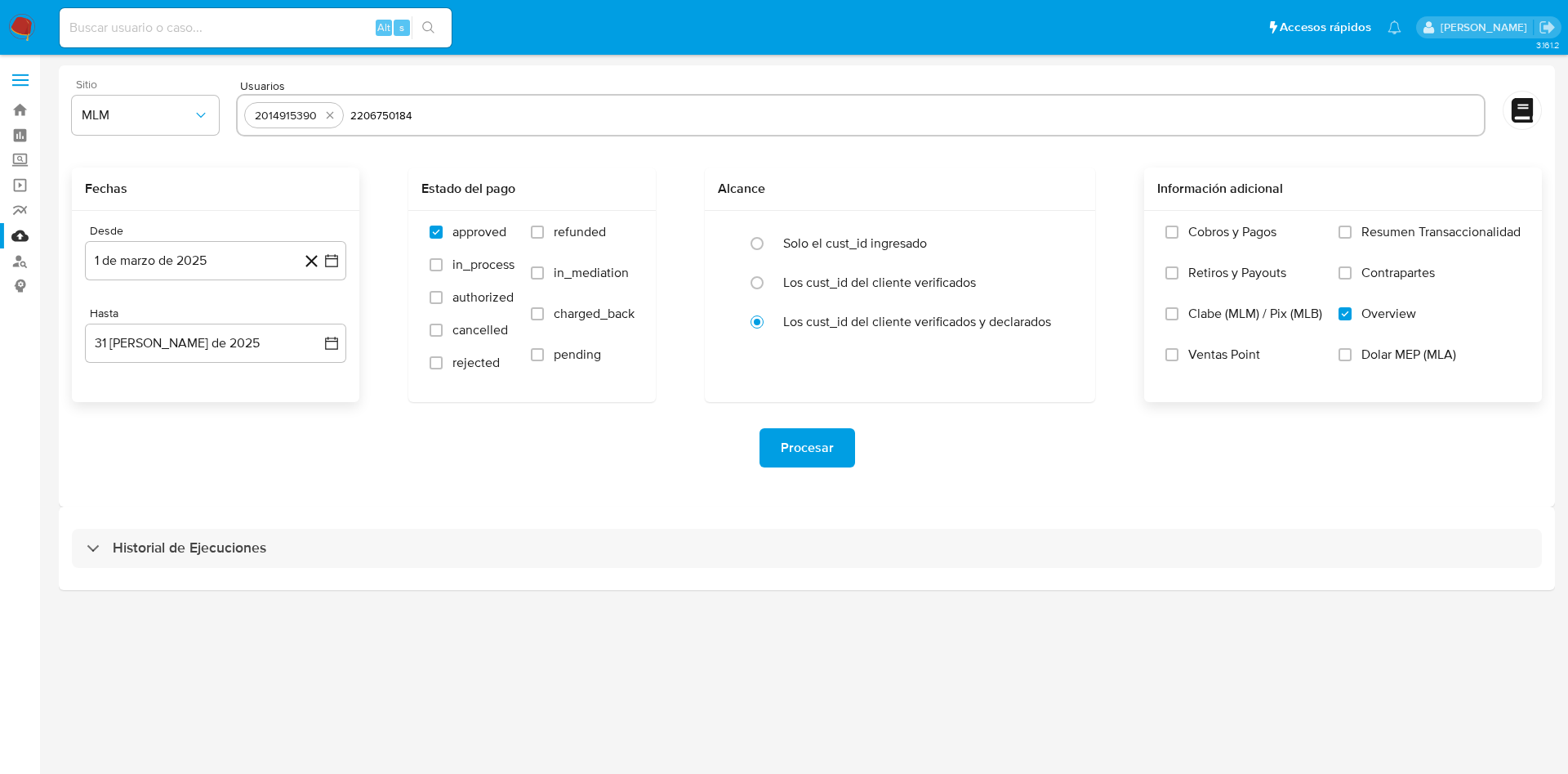
type input "2206750184"
paste input "2069997385"
type input "2069997385"
paste input "727207076"
type input "727207076"
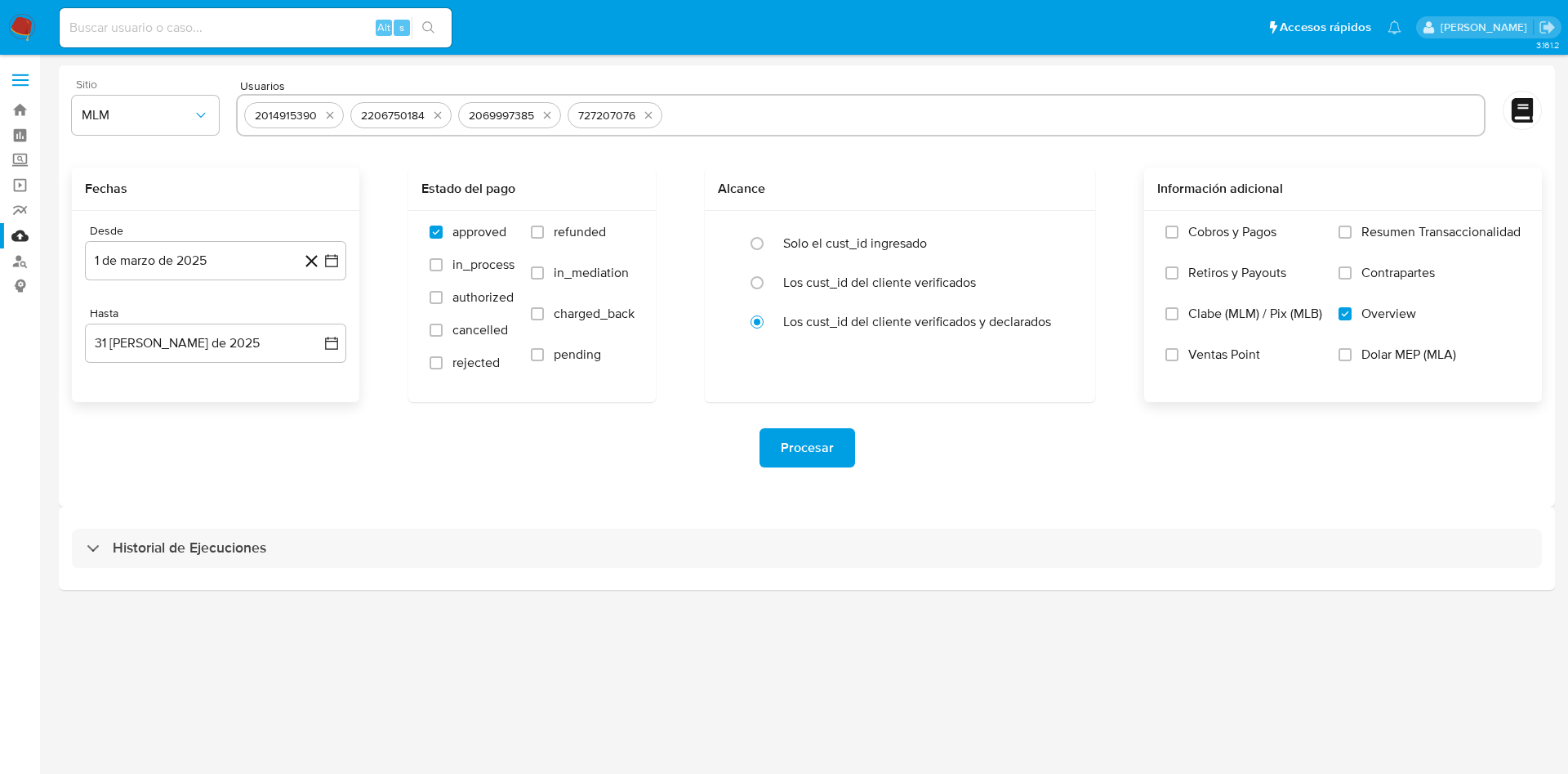
paste input "1061382984"
type input "1061382984"
paste input "2450529742"
type input "2450529742"
paste input "181884319"
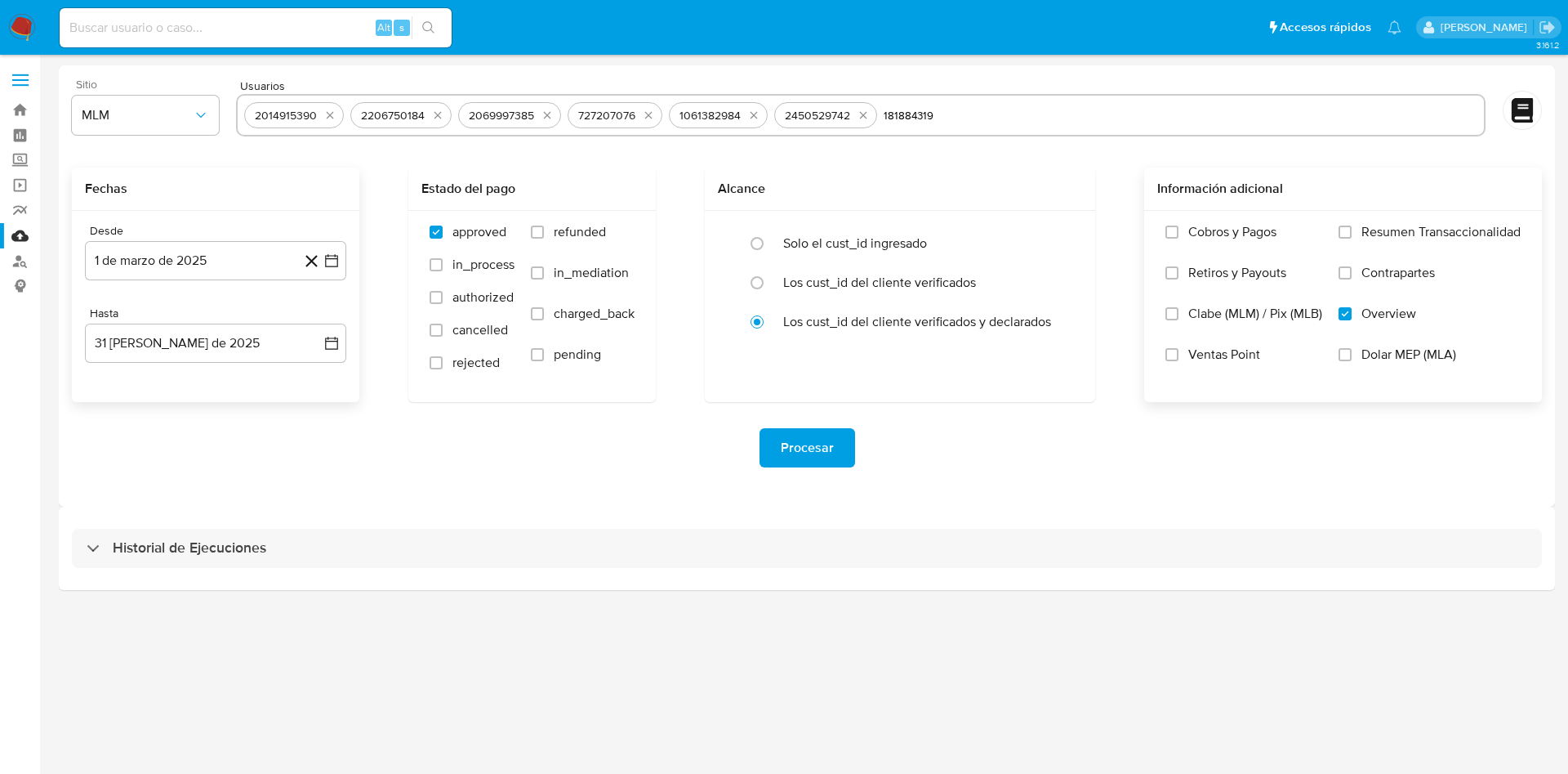
type input "181884319"
paste input "1173771035"
type input "1173771035"
paste input "2556740495"
type input "2556740495"
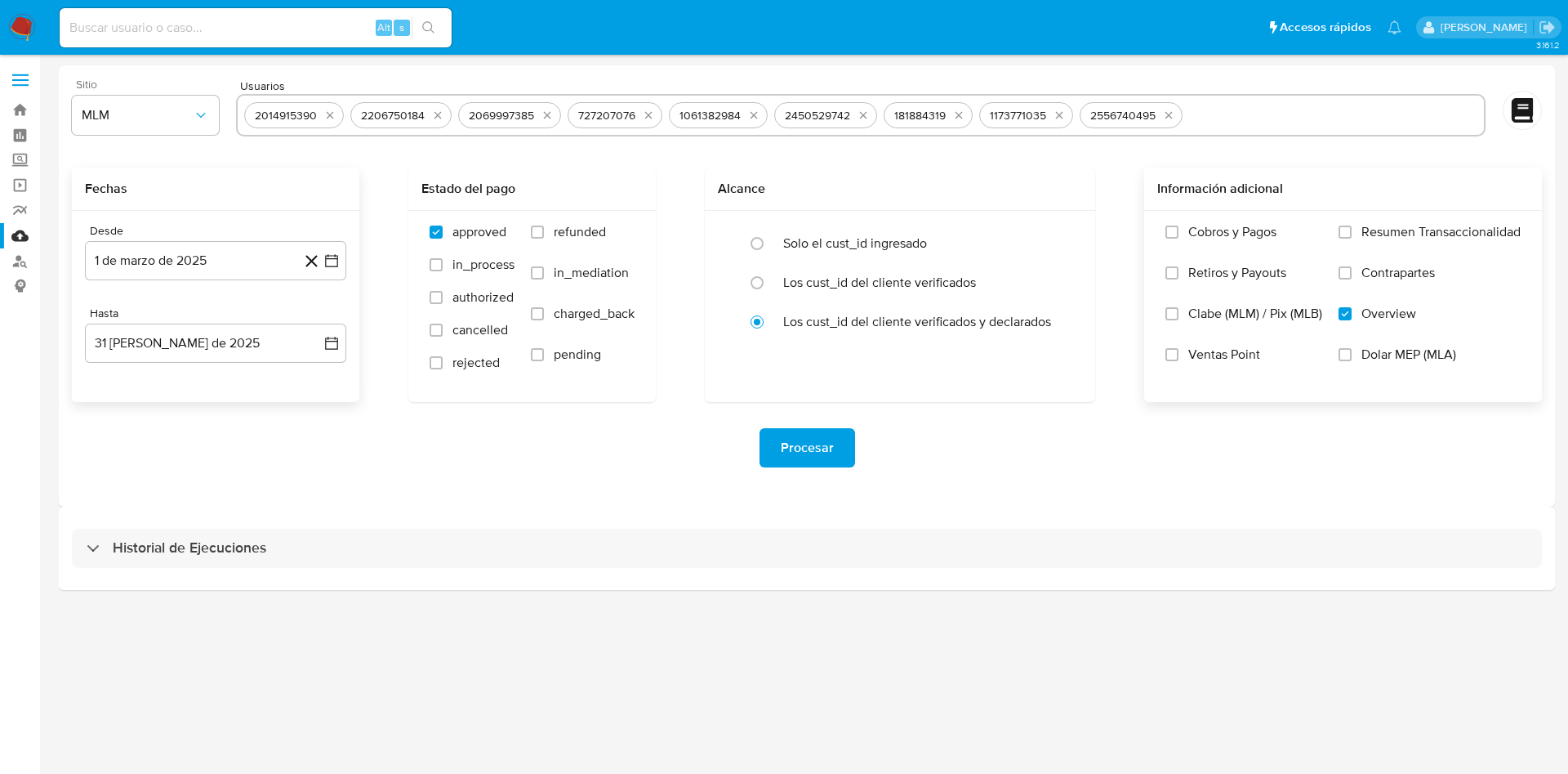
paste input "1045004812"
type input "1045004812"
click at [783, 449] on span "Procesar" at bounding box center [807, 447] width 53 height 36
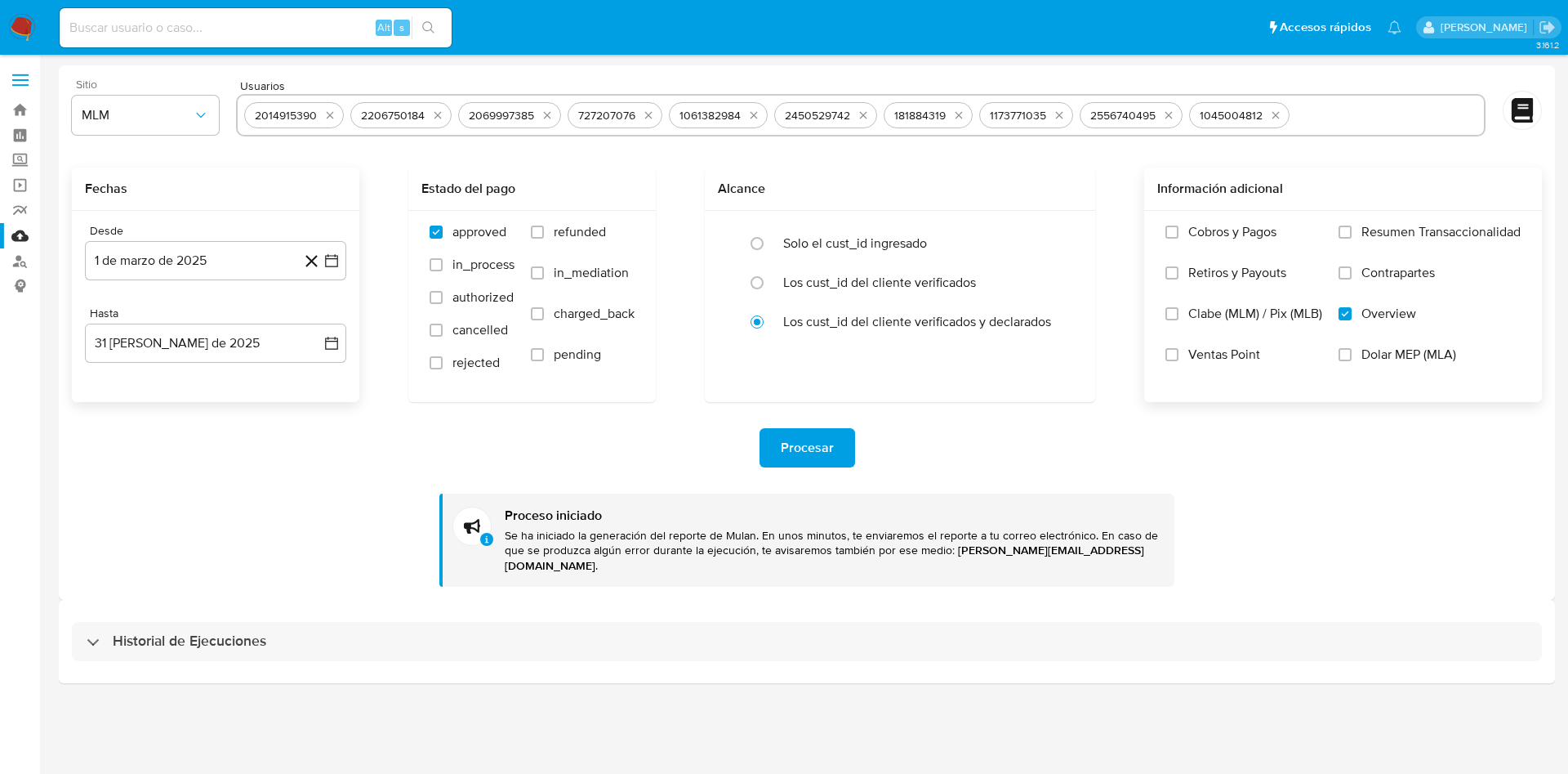
click at [25, 37] on img at bounding box center [21, 28] width 28 height 28
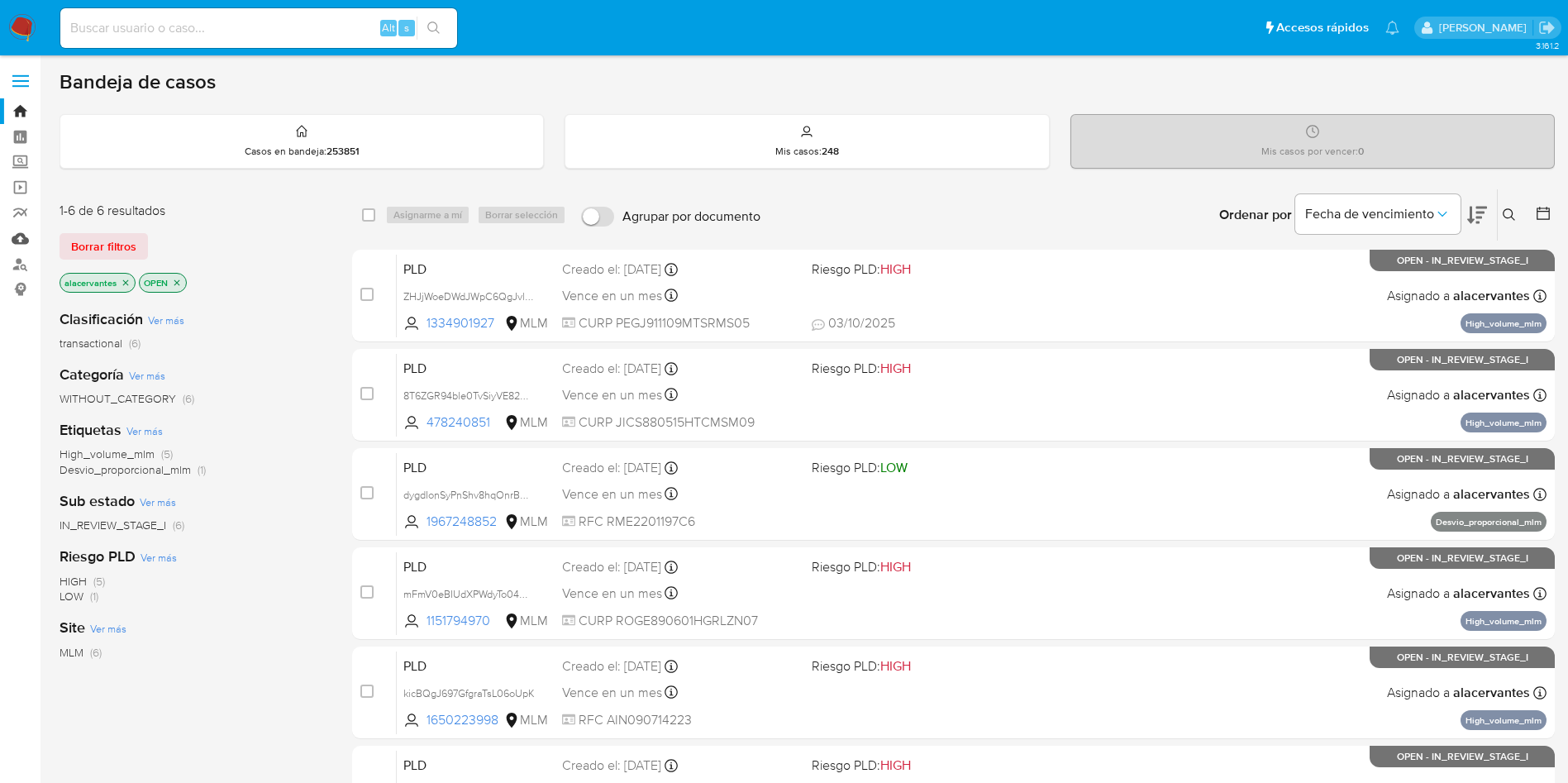
click at [18, 232] on link "Mulan" at bounding box center [98, 238] width 196 height 25
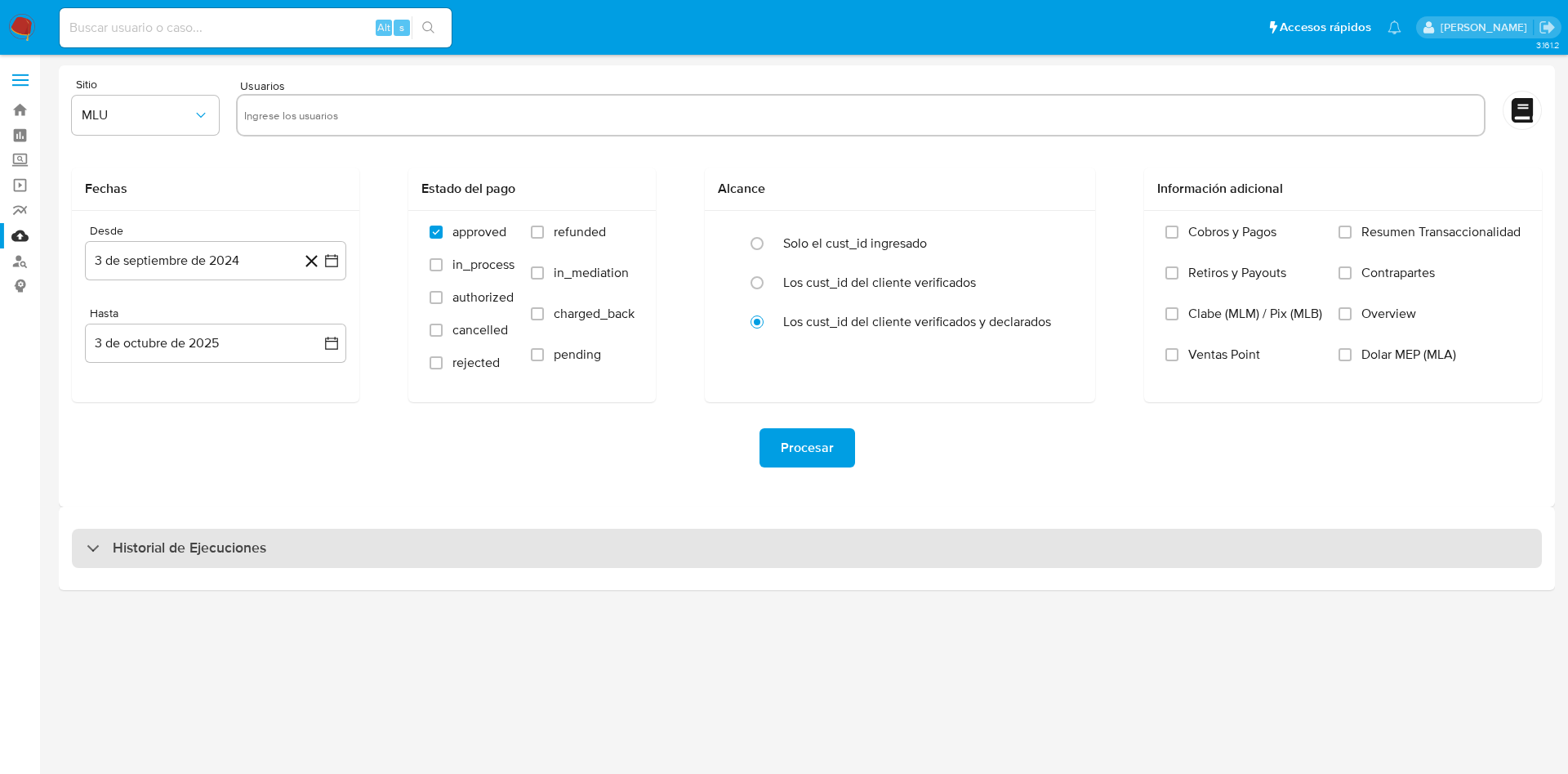
click at [1055, 544] on div "Historial de Ejecuciones" at bounding box center [807, 549] width 1471 height 39
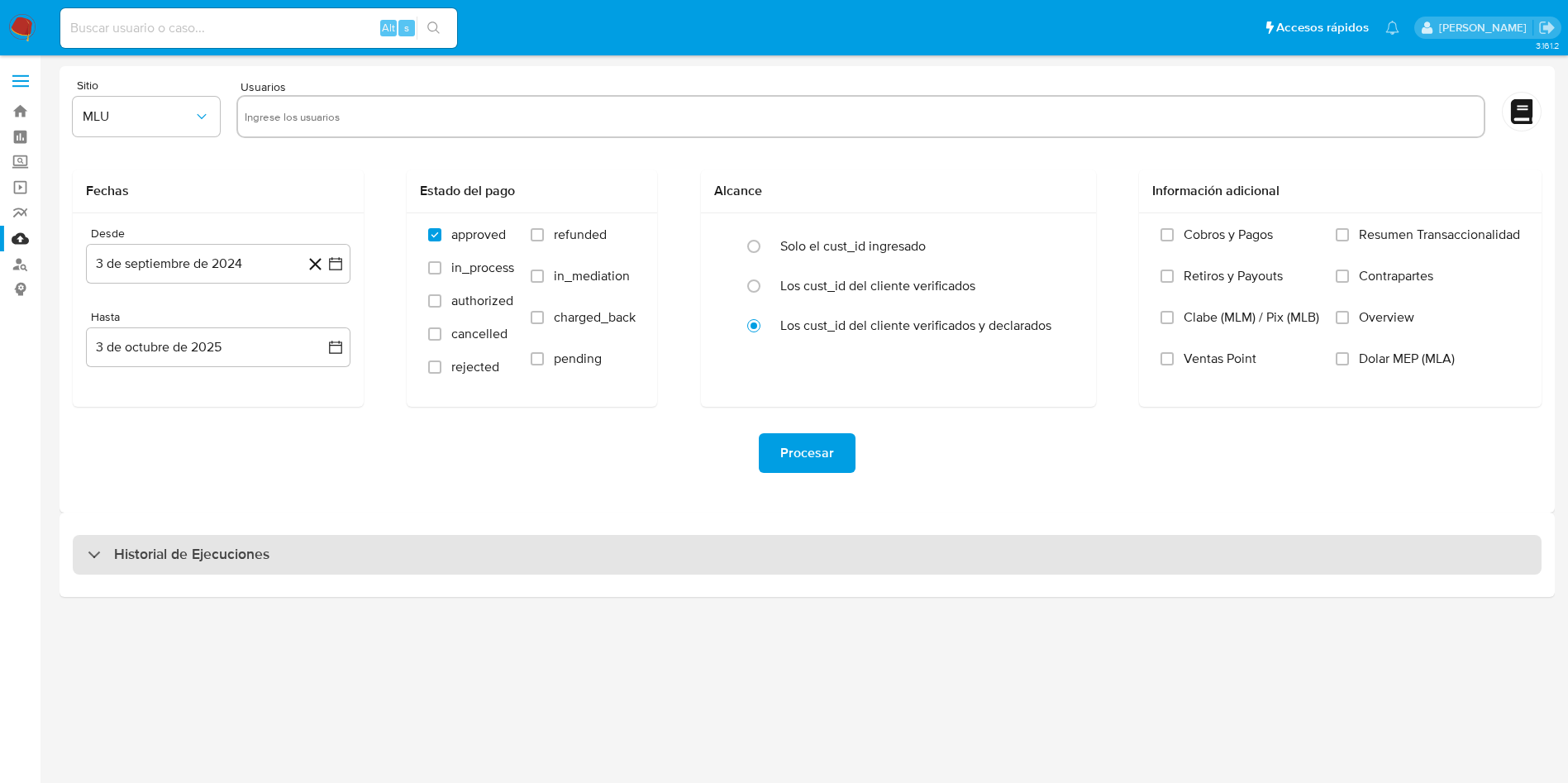
select select "10"
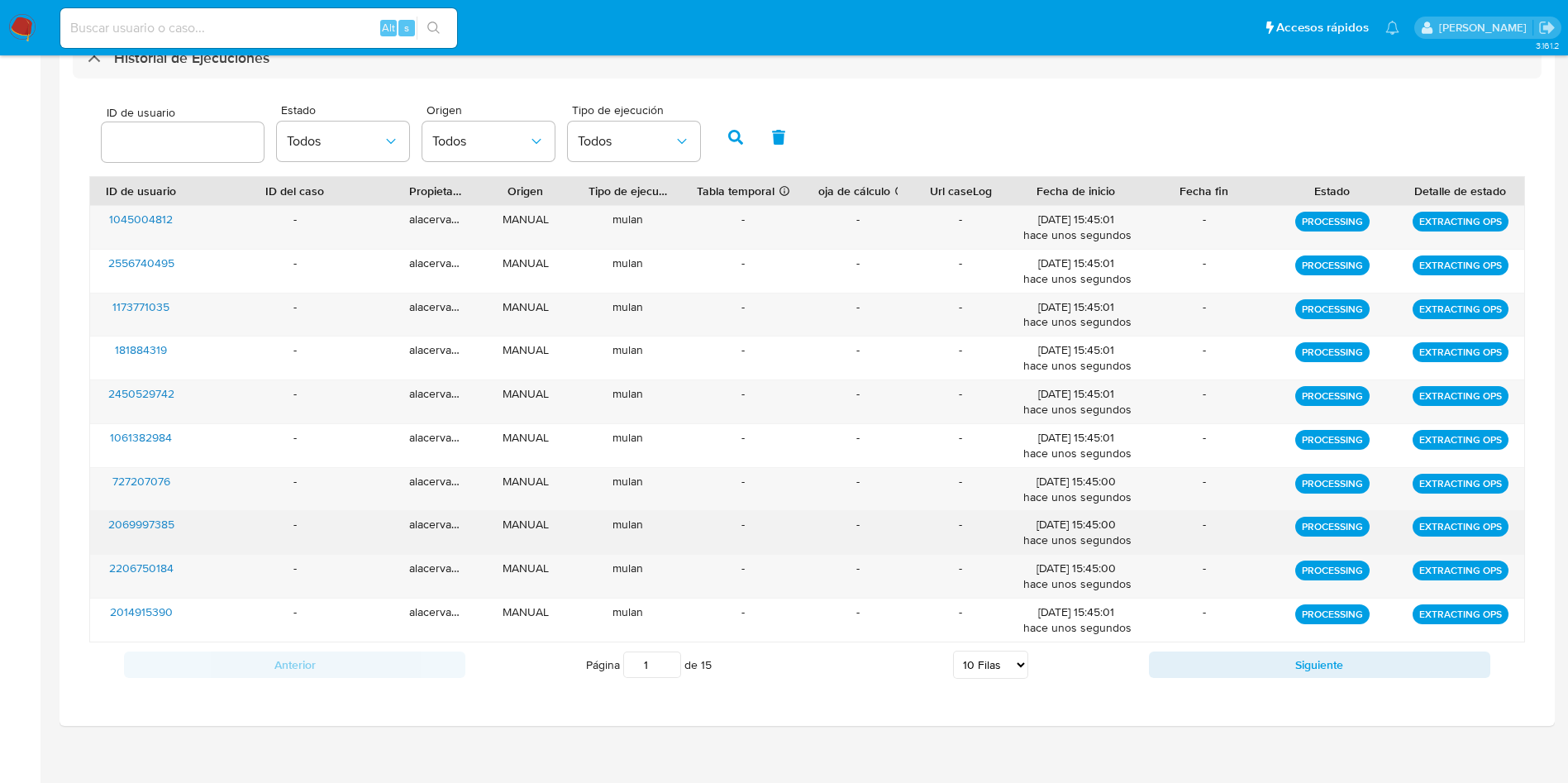
scroll to position [124, 0]
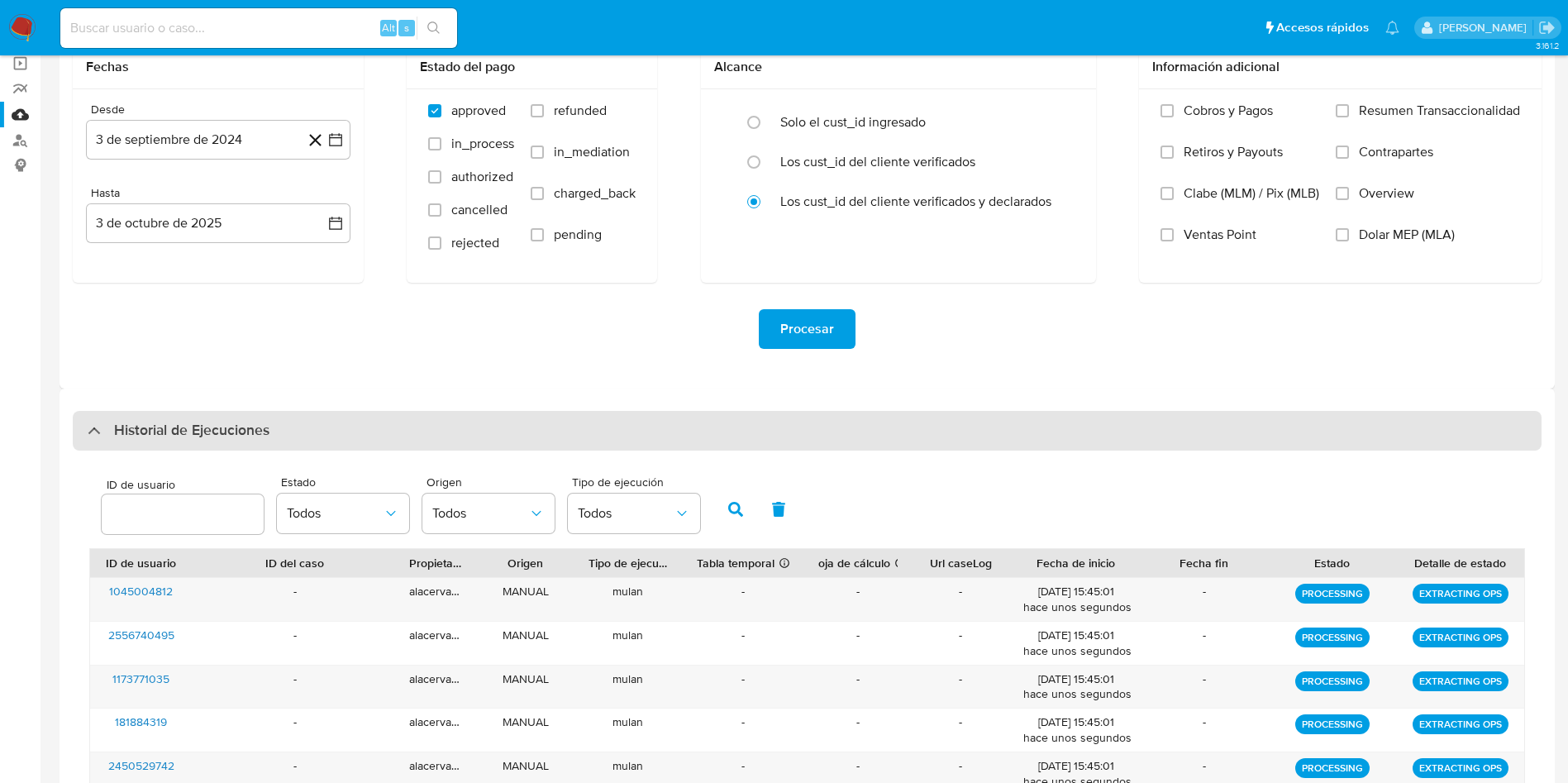
click at [249, 434] on h3 "Historial de Ejecuciones" at bounding box center [192, 431] width 156 height 20
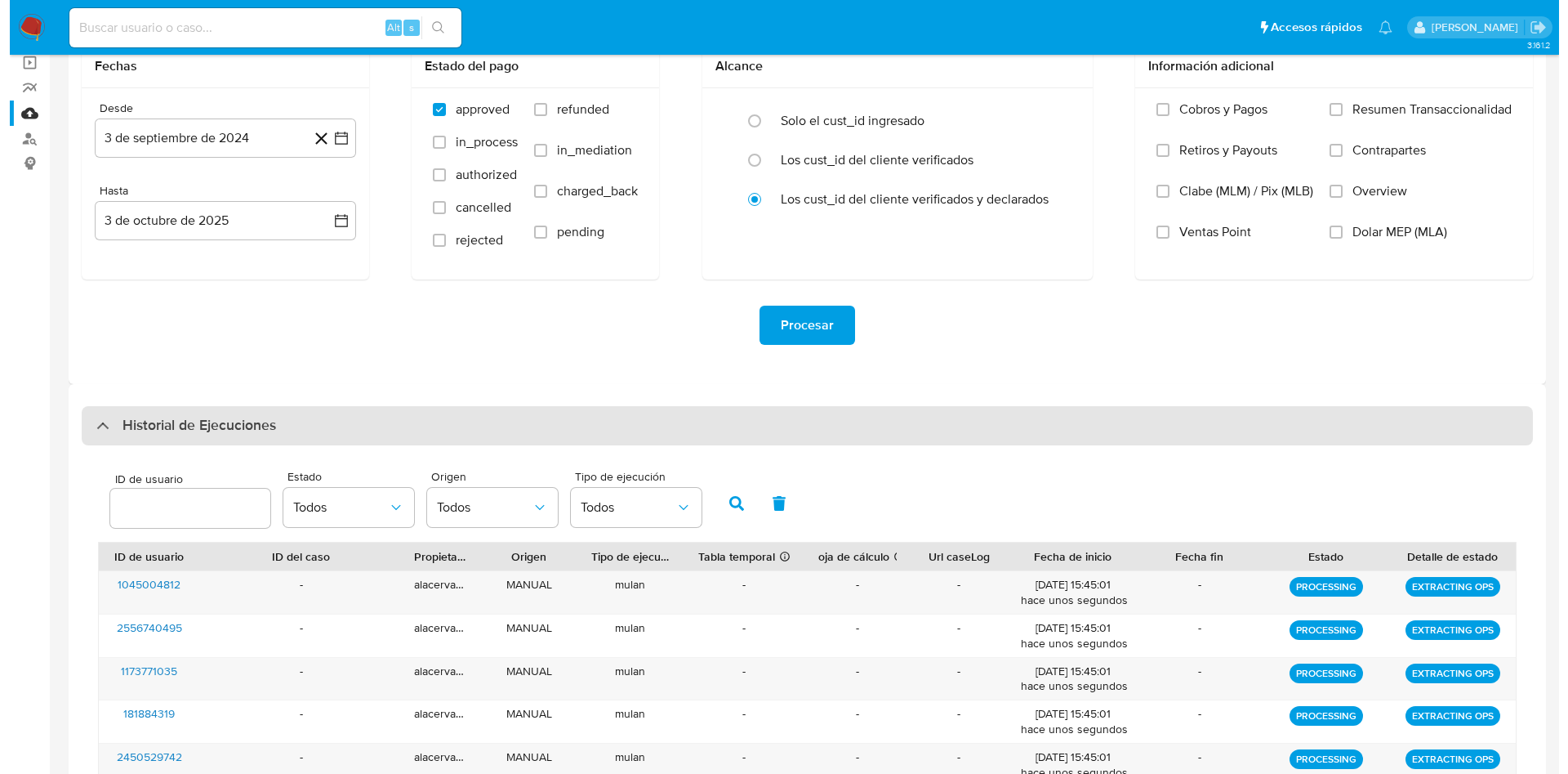
scroll to position [0, 0]
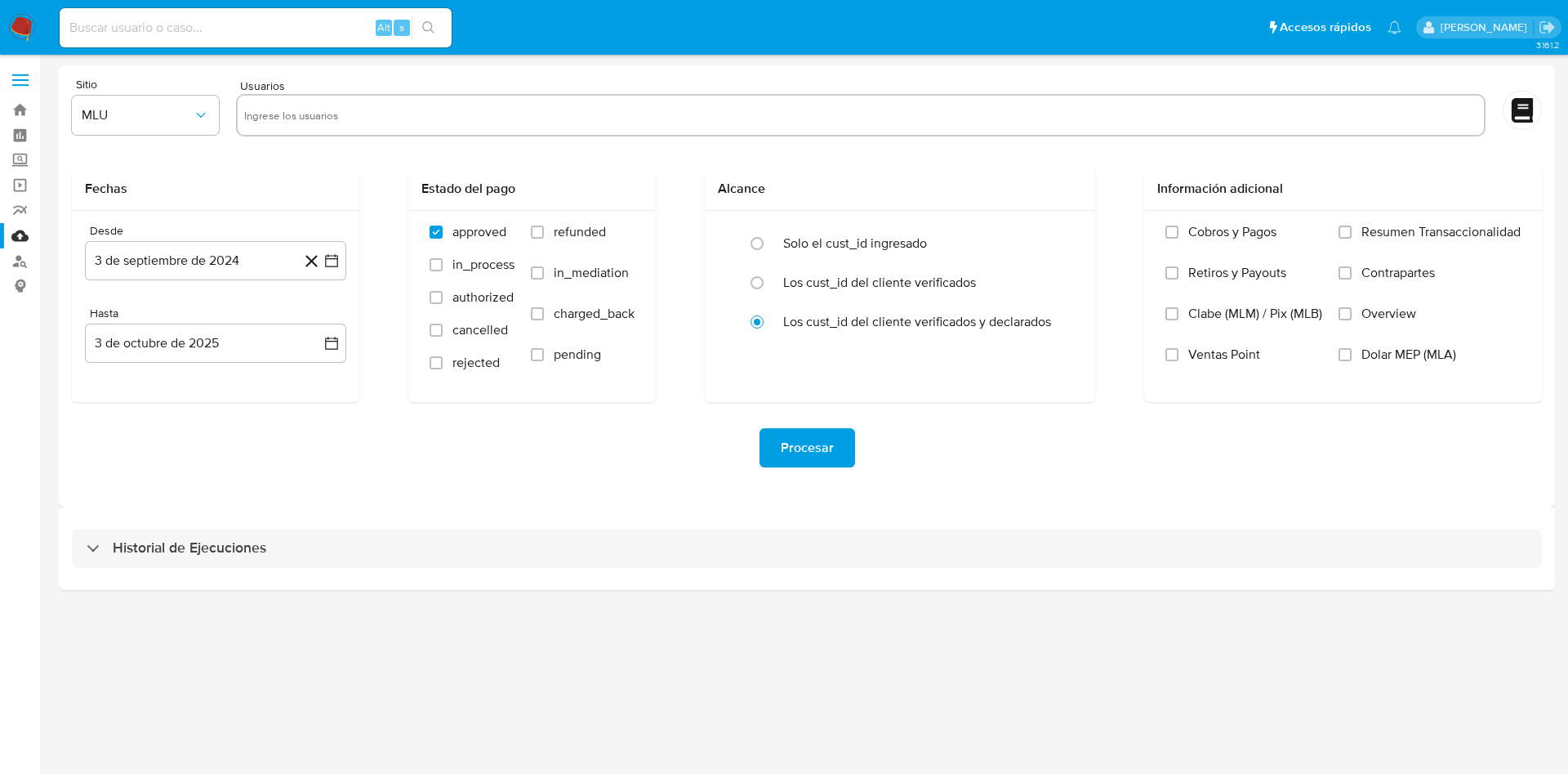
click at [18, 32] on img at bounding box center [21, 28] width 28 height 28
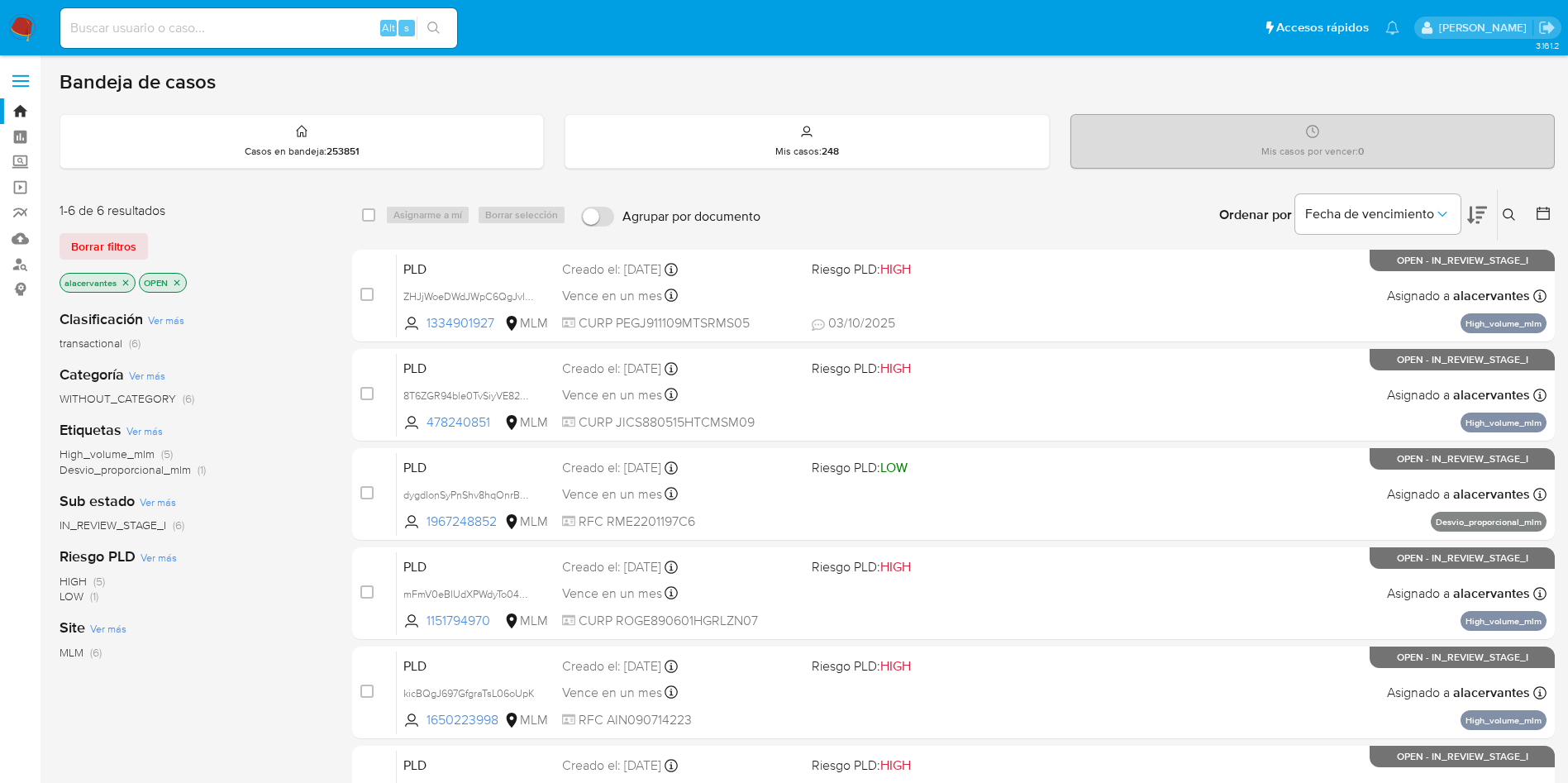
click at [1506, 218] on icon at bounding box center [1509, 215] width 14 height 14
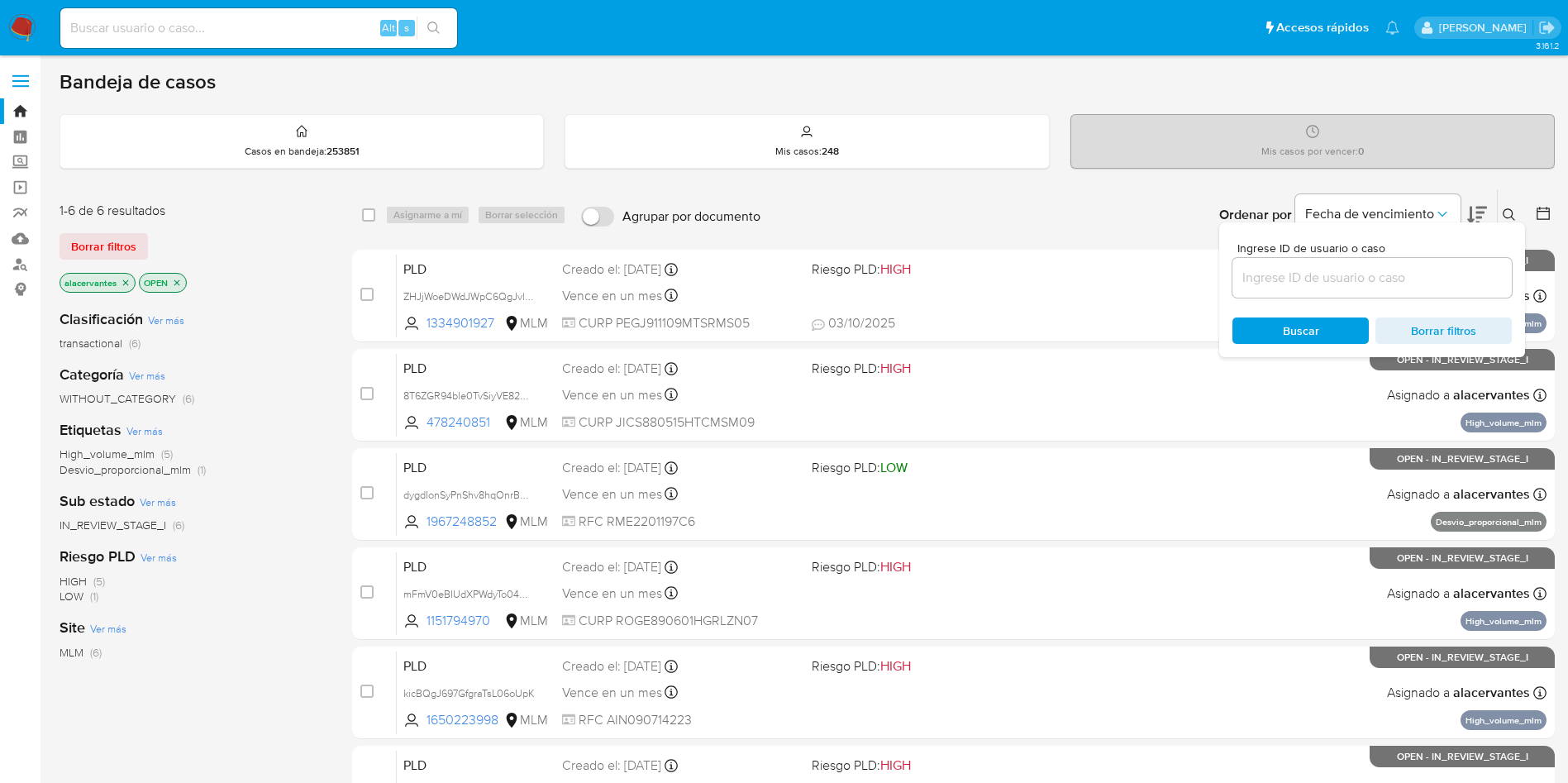
click at [129, 283] on icon "close-filter" at bounding box center [125, 282] width 10 height 10
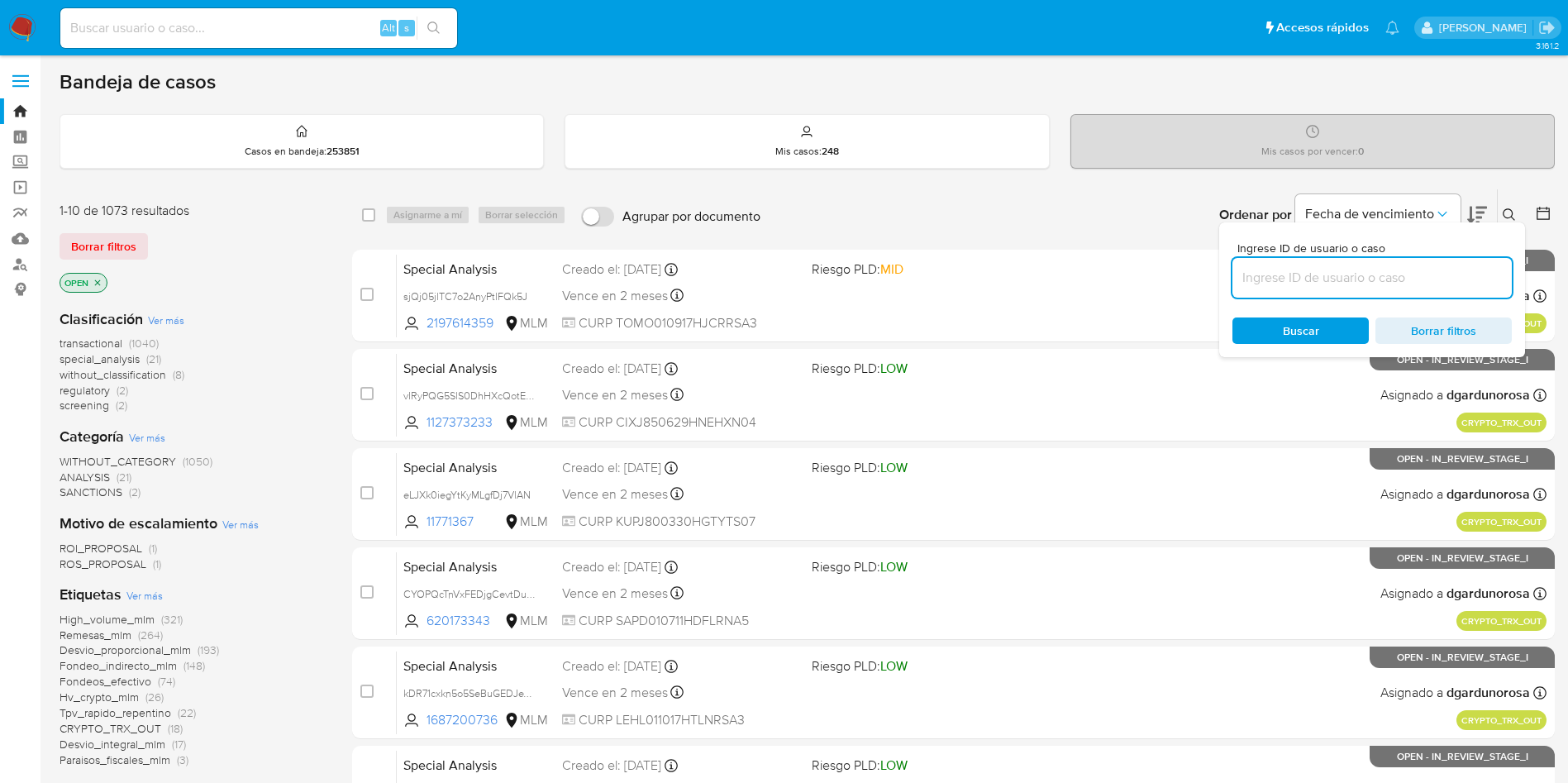
click at [1308, 275] on input at bounding box center [1372, 278] width 280 height 22
paste input "2014915390"
type input "2014915390"
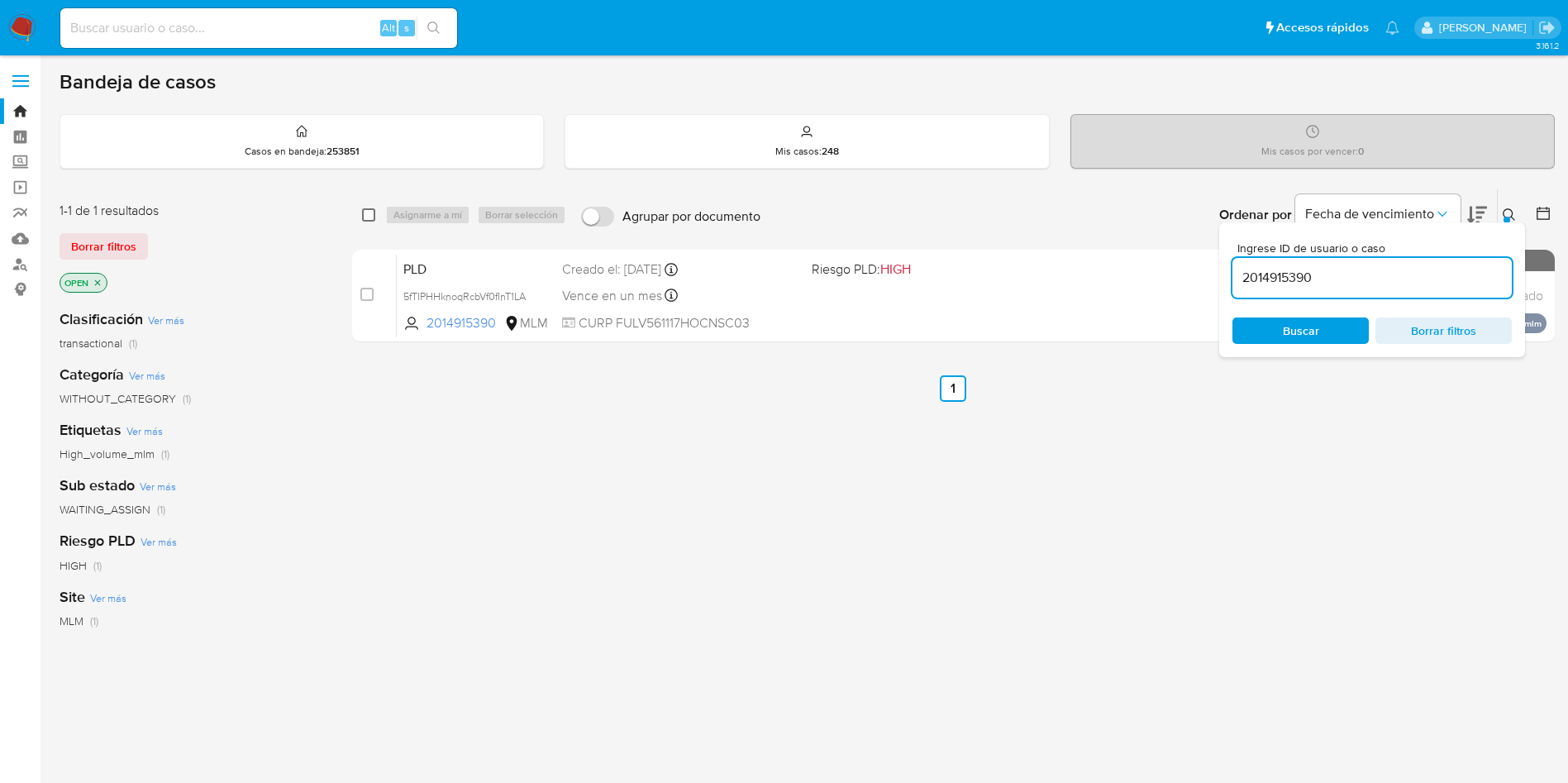
click at [367, 219] on input "checkbox" at bounding box center [368, 215] width 14 height 14
checkbox input "true"
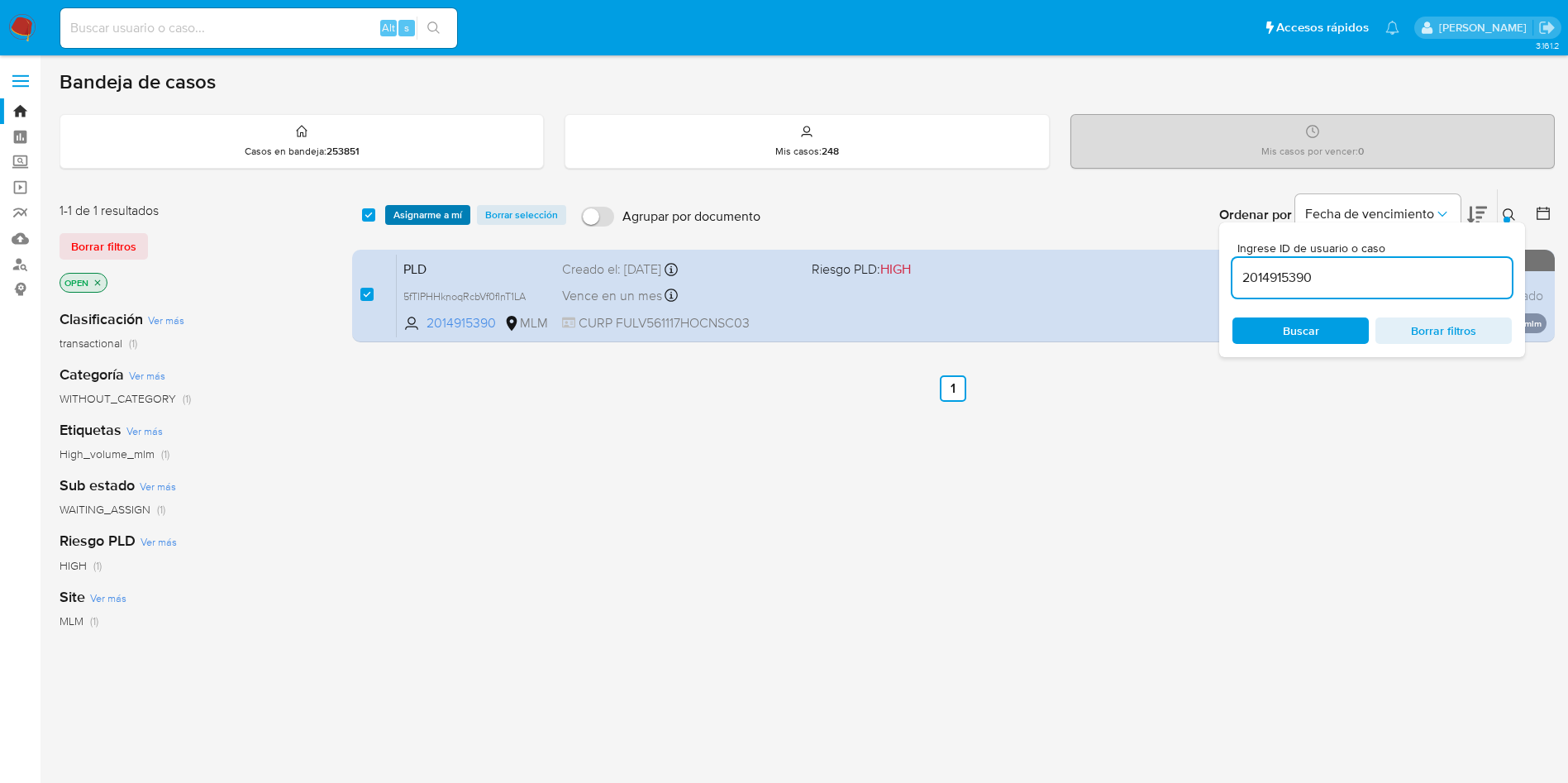
click at [424, 215] on span "Asignarme a mí" at bounding box center [428, 215] width 69 height 16
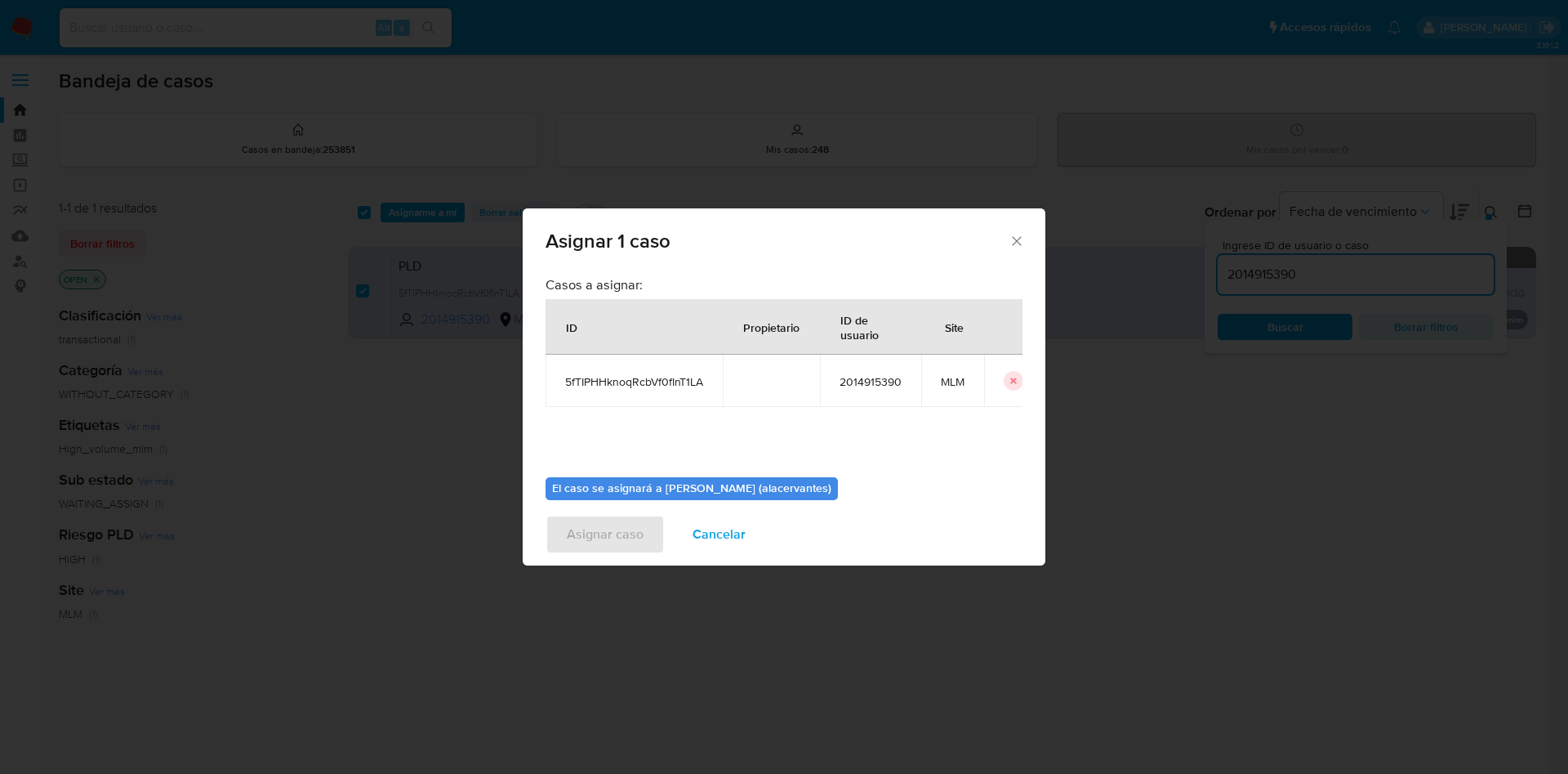
scroll to position [85, 0]
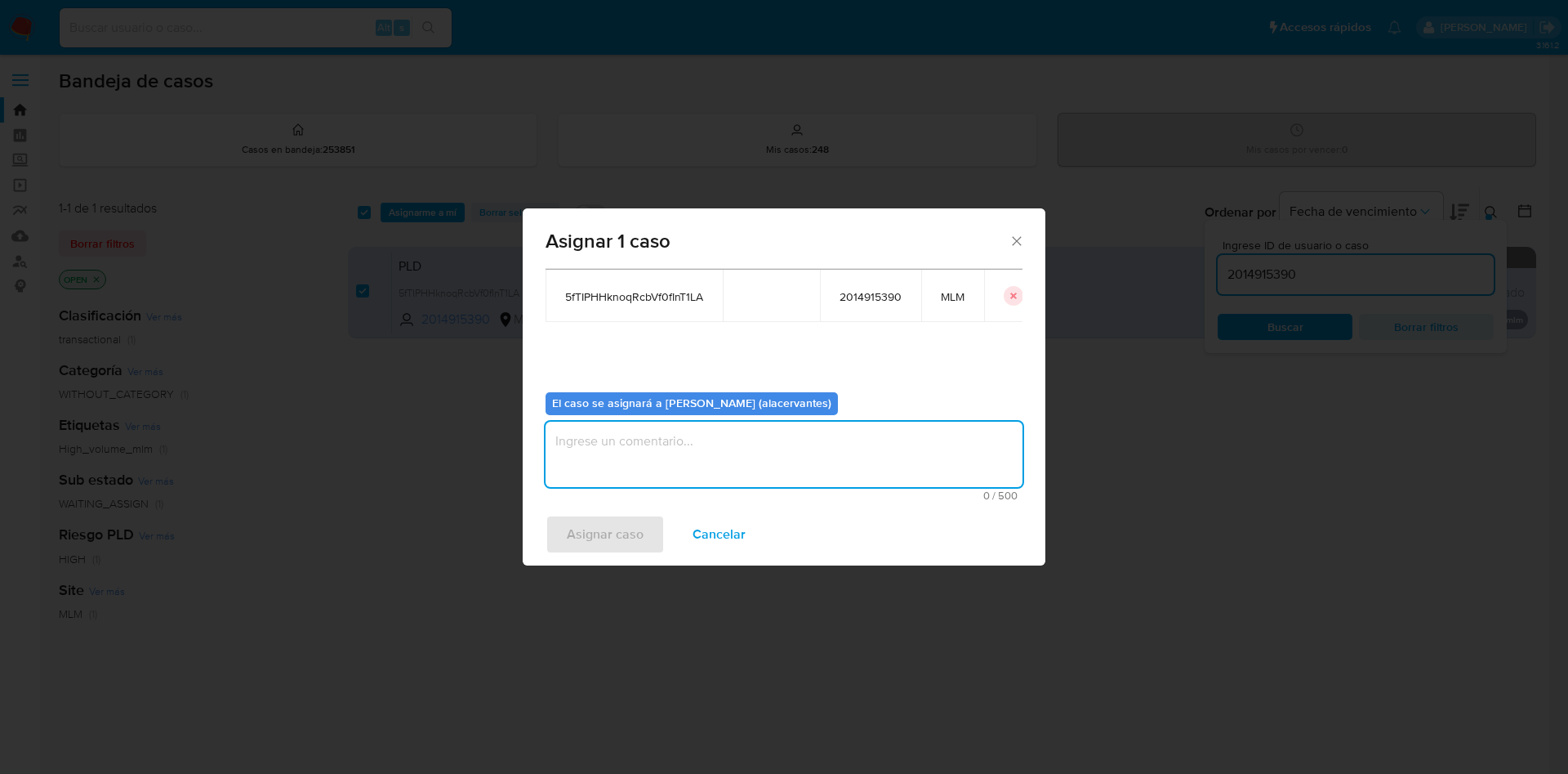
click at [659, 426] on textarea "assign-modal" at bounding box center [784, 454] width 477 height 65
type textarea "AC"
click at [589, 535] on span "Asignar caso" at bounding box center [606, 534] width 77 height 36
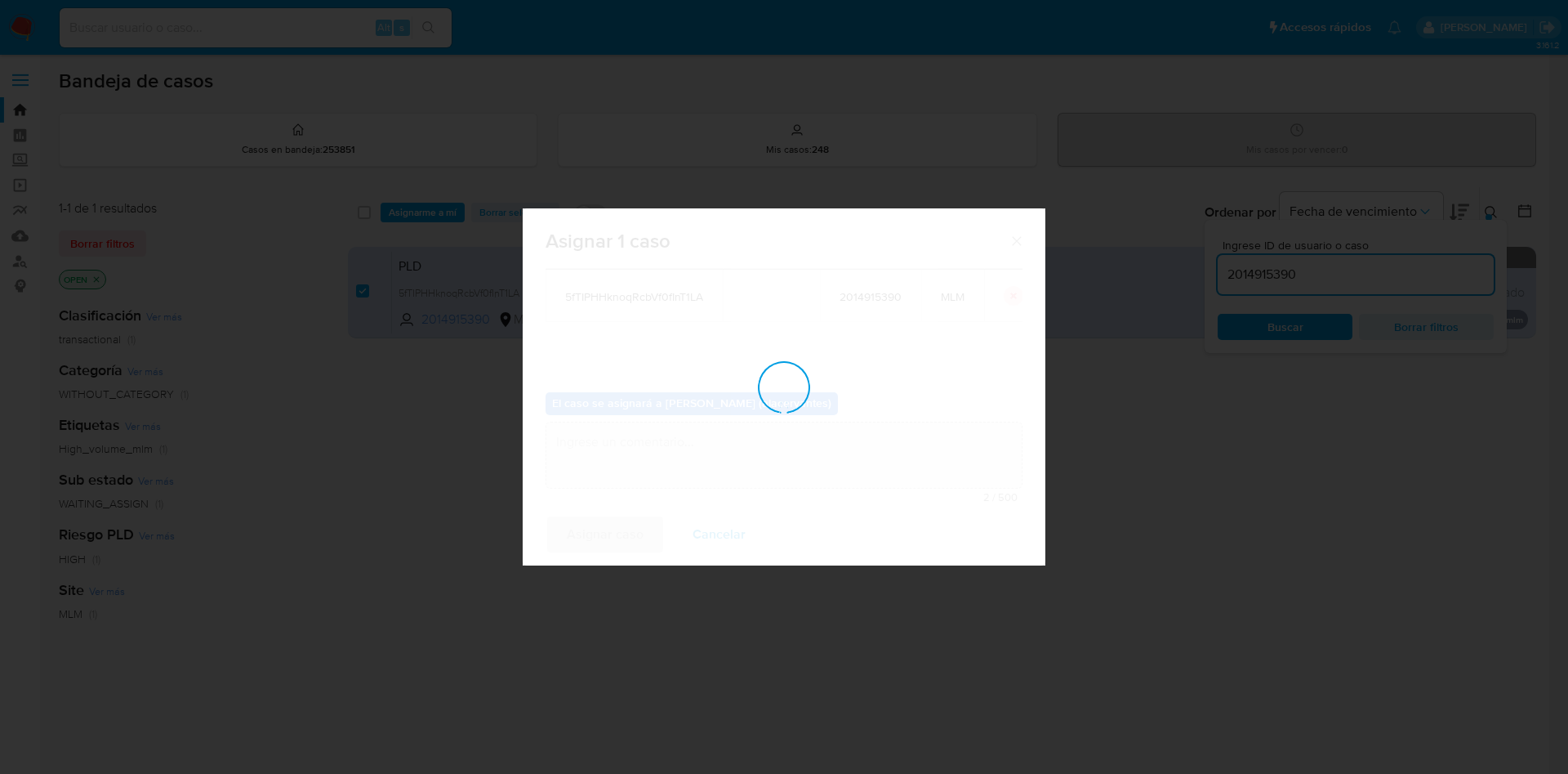
checkbox input "false"
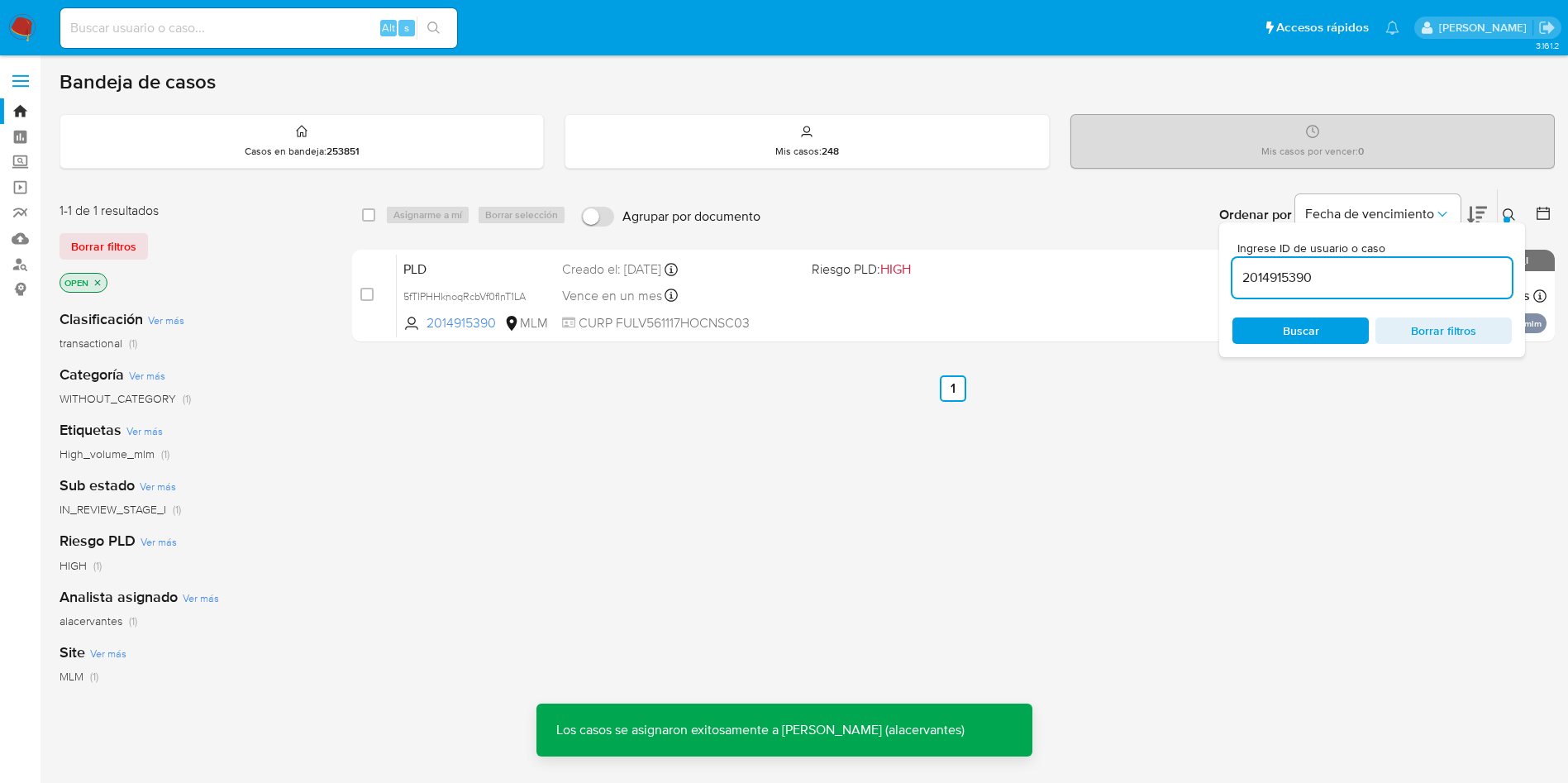
click at [1363, 289] on div "2014915390" at bounding box center [1372, 278] width 280 height 40
click at [1362, 286] on input "2014915390" at bounding box center [1372, 278] width 280 height 22
paste input "206750184"
type input "2206750184"
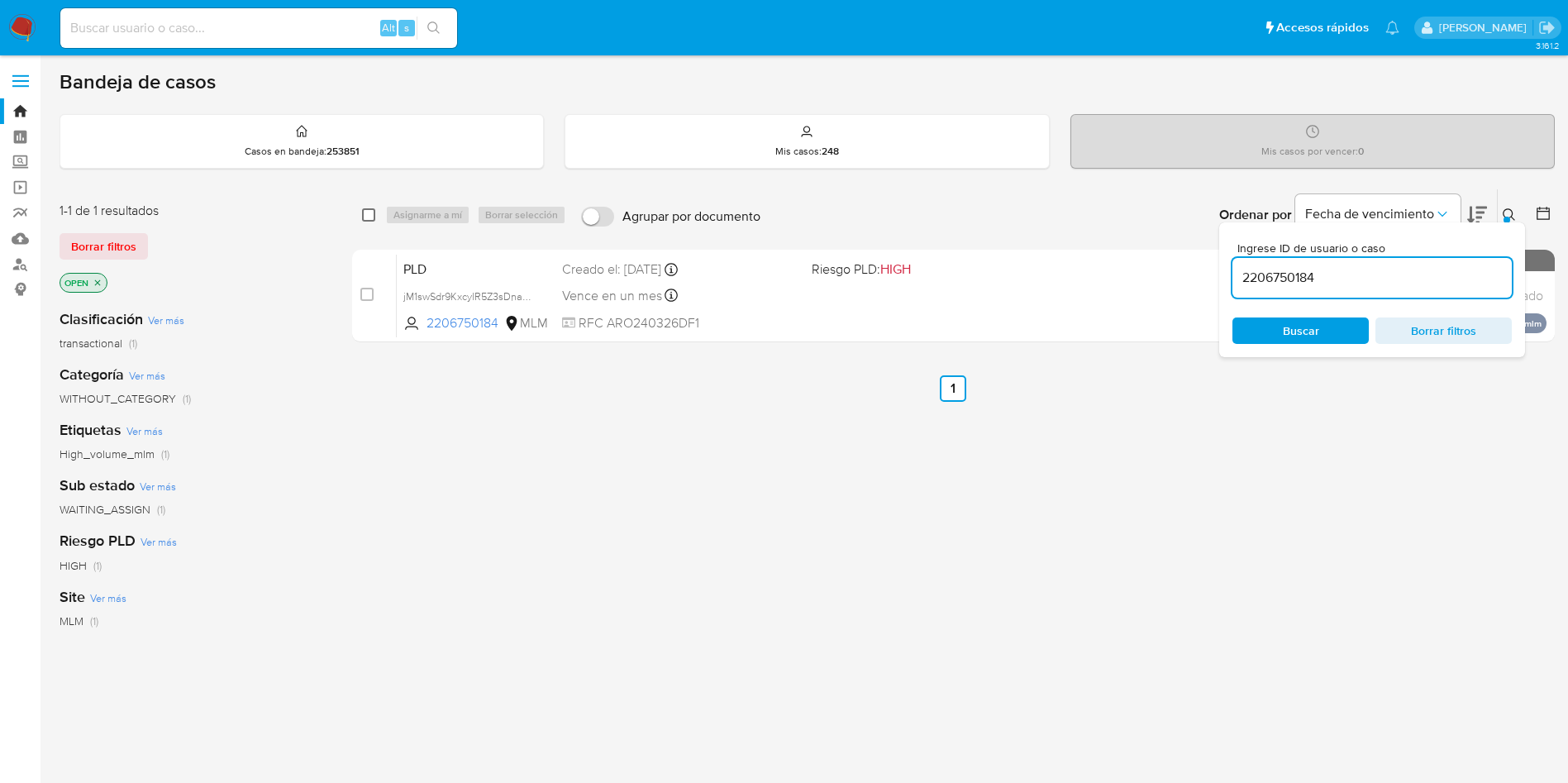
click at [365, 220] on input "checkbox" at bounding box center [368, 215] width 14 height 14
checkbox input "true"
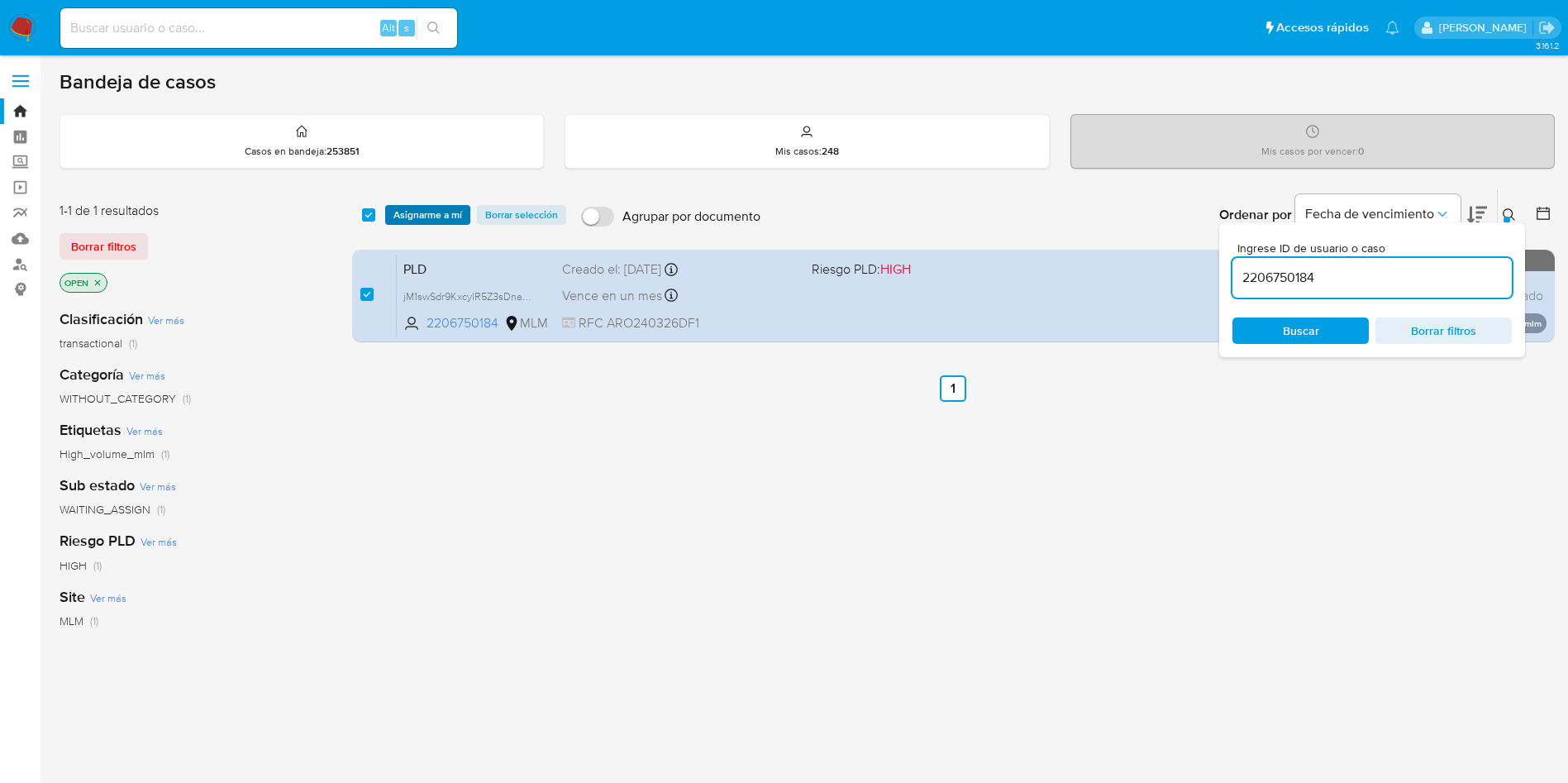
click at [423, 215] on span "Asignarme a mí" at bounding box center [428, 215] width 69 height 16
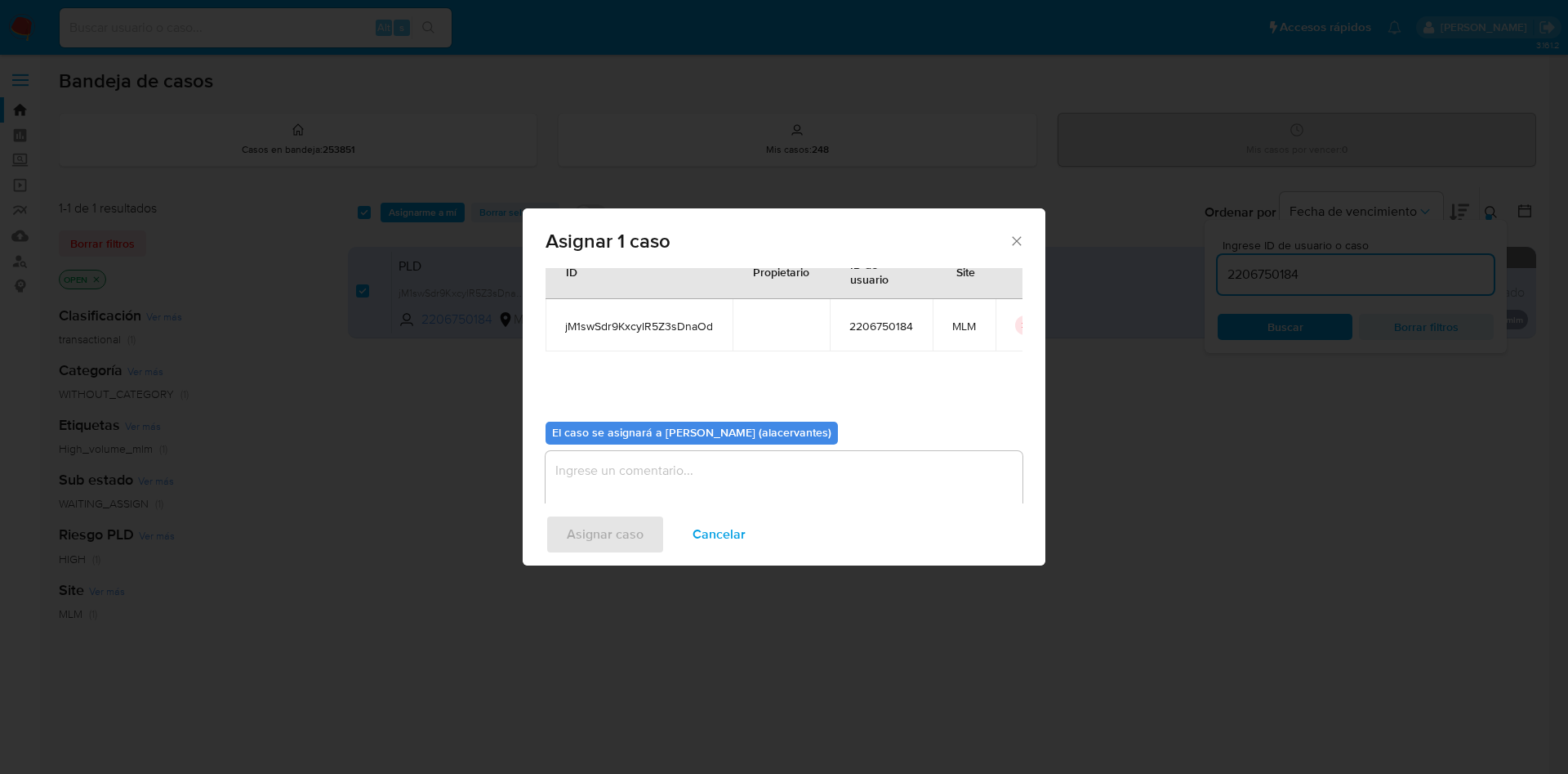
scroll to position [85, 0]
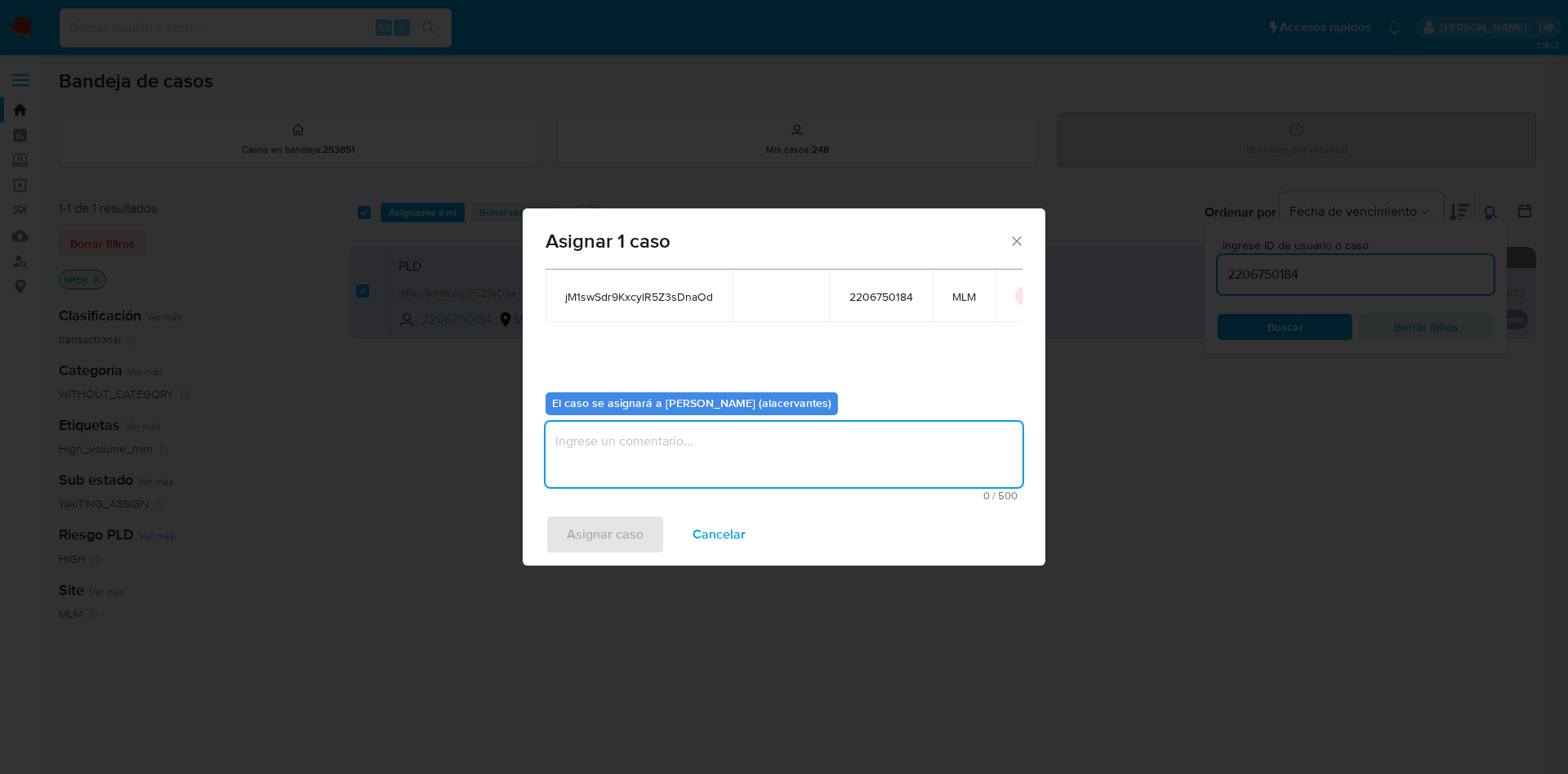
click at [676, 443] on textarea "assign-modal" at bounding box center [784, 454] width 477 height 65
type textarea "AC"
click at [594, 541] on span "Asignar caso" at bounding box center [606, 534] width 77 height 36
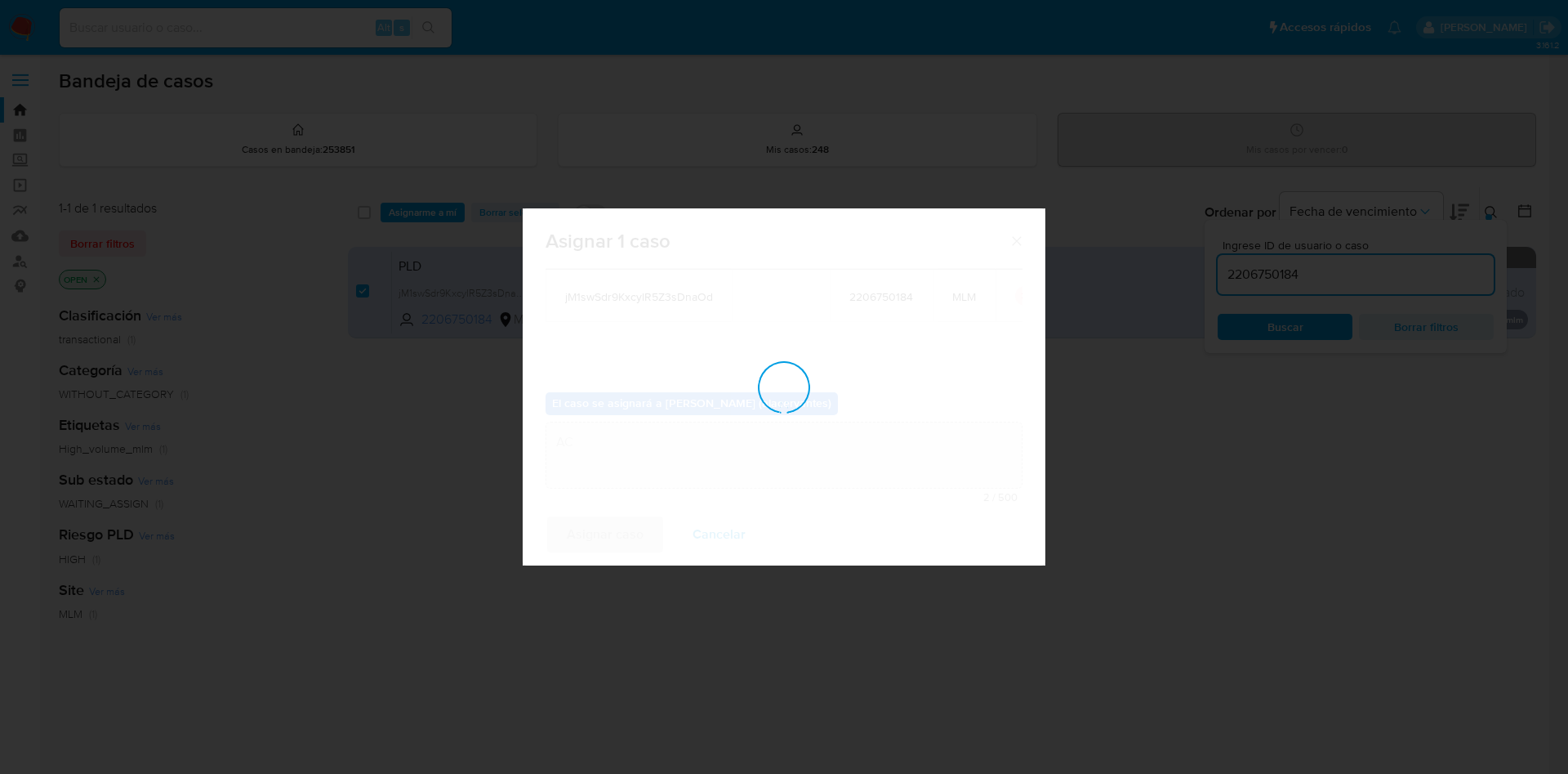
checkbox input "false"
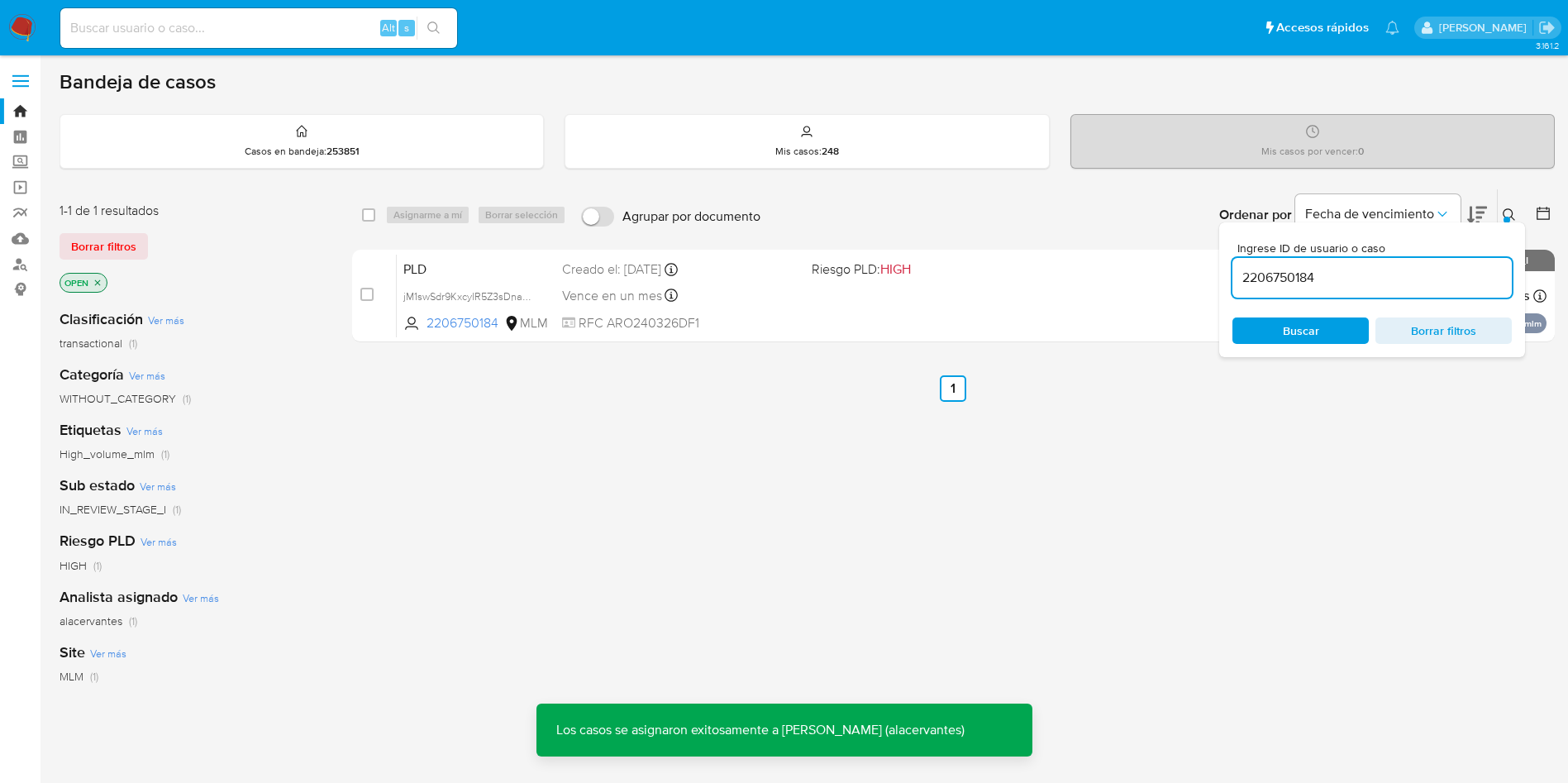
click at [1351, 281] on input "2206750184" at bounding box center [1372, 278] width 280 height 22
paste input "069997385"
type input "2069997385"
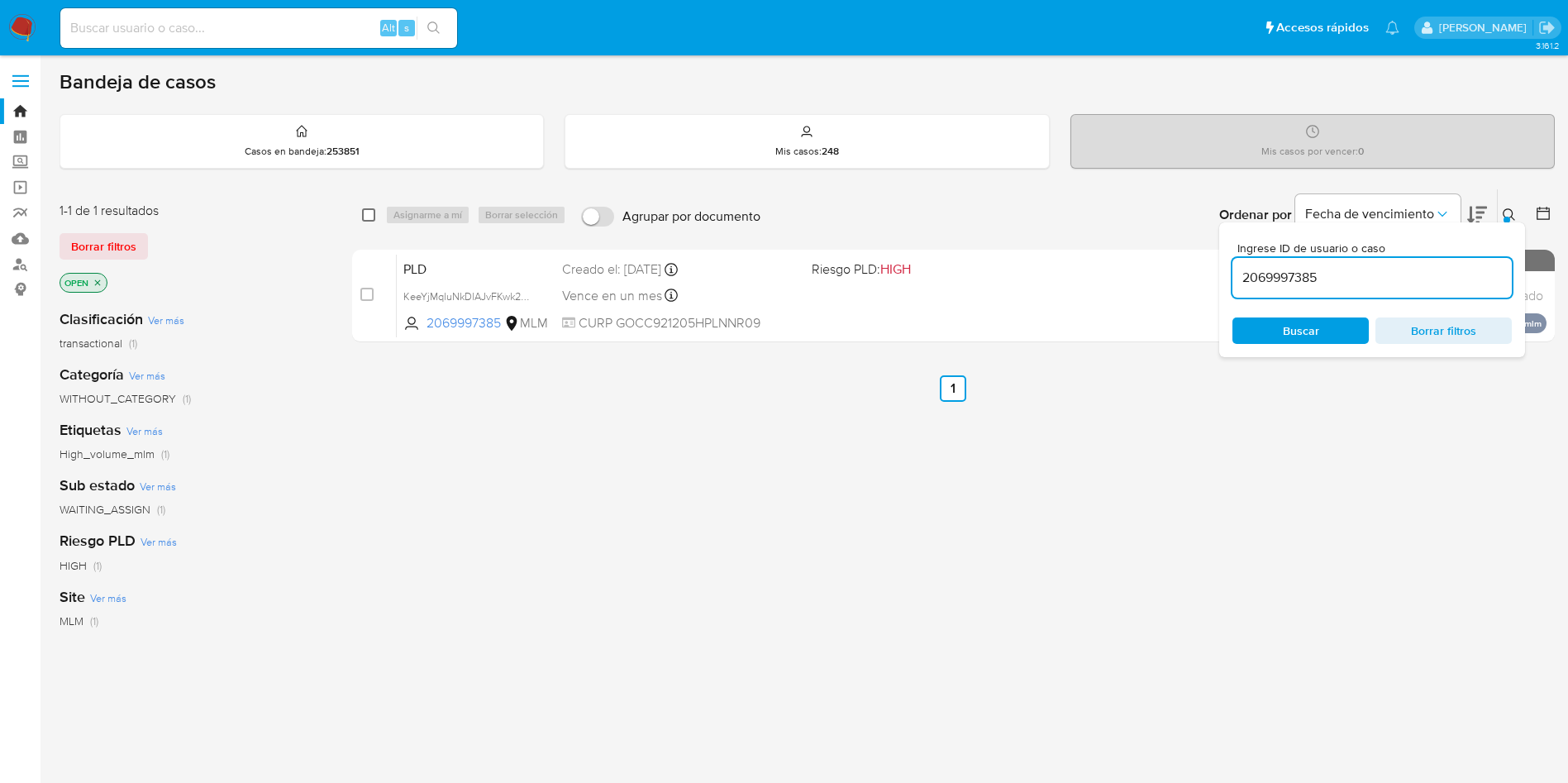
click at [368, 210] on input "checkbox" at bounding box center [368, 215] width 14 height 14
checkbox input "true"
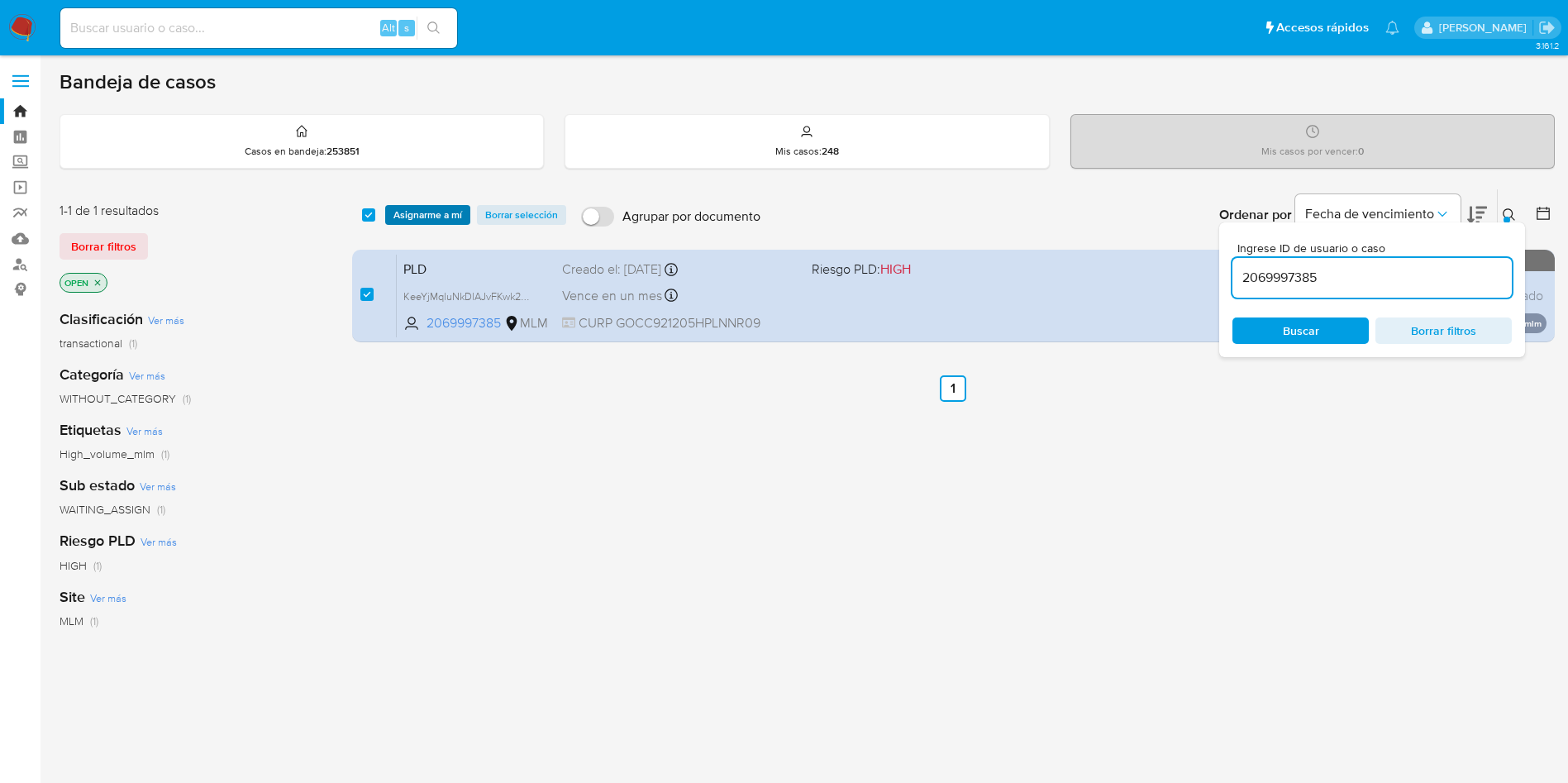
click at [410, 219] on span "Asignarme a mí" at bounding box center [428, 215] width 69 height 16
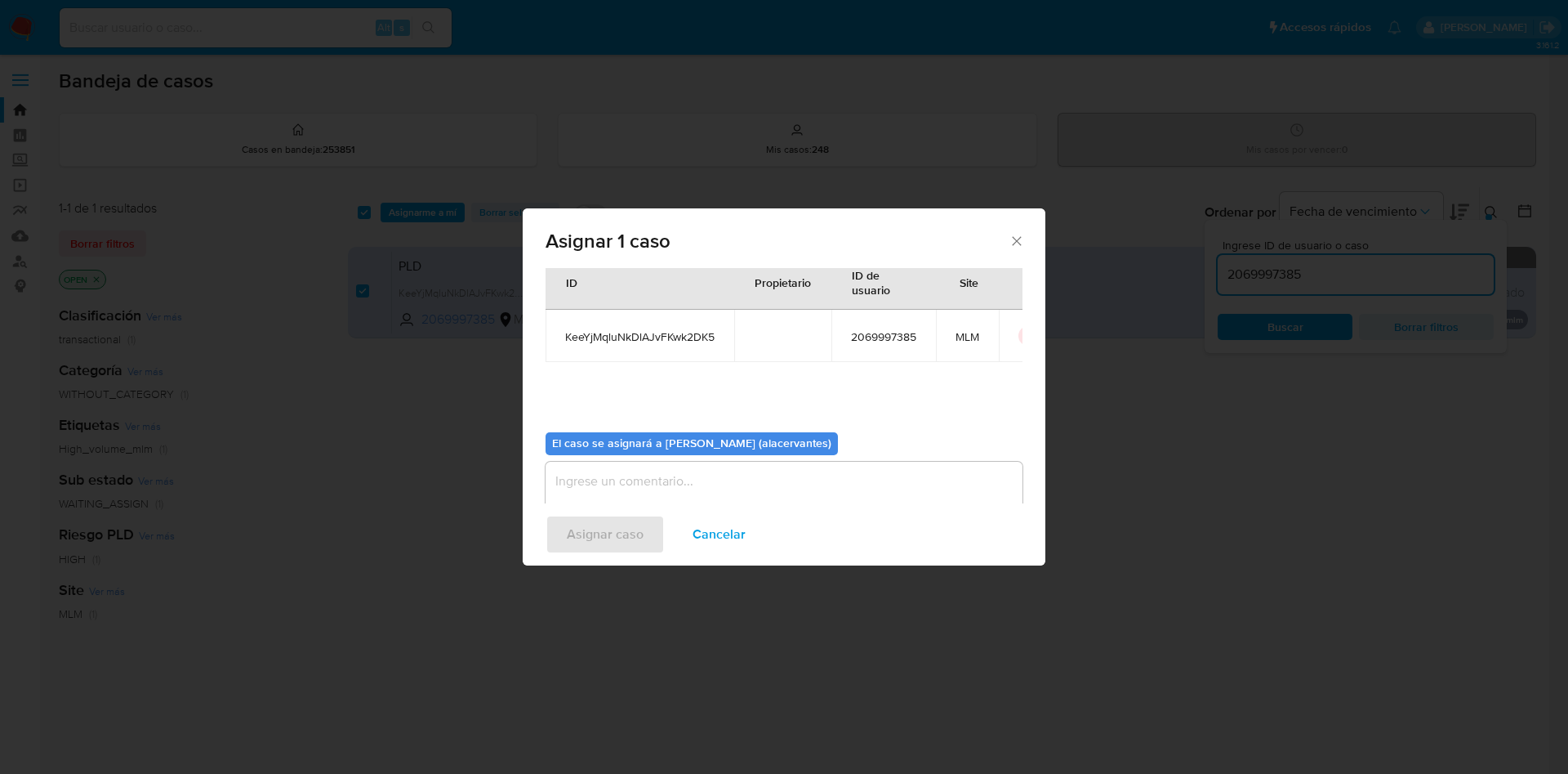
scroll to position [85, 0]
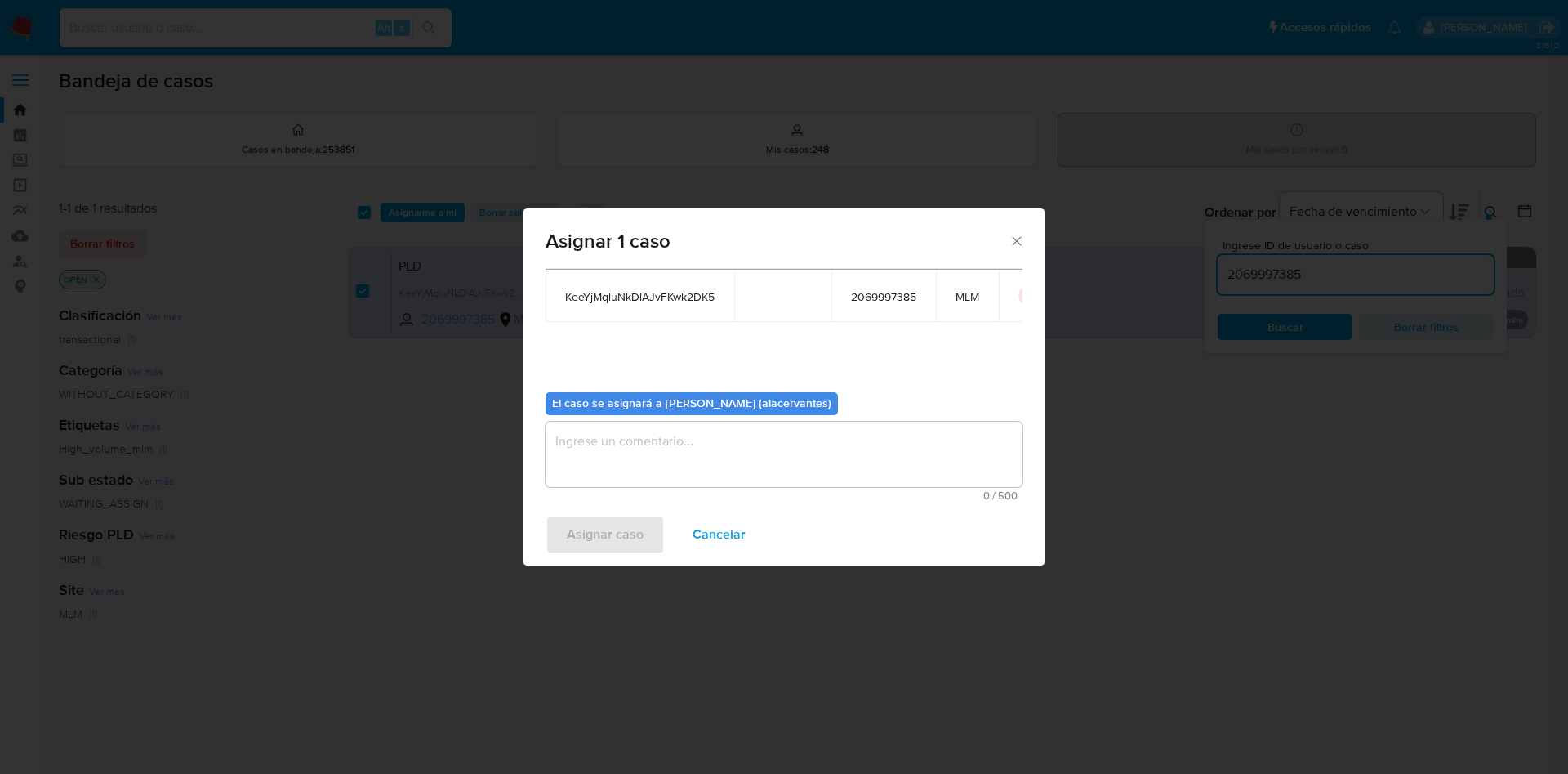
click at [710, 452] on textarea "assign-modal" at bounding box center [784, 454] width 477 height 65
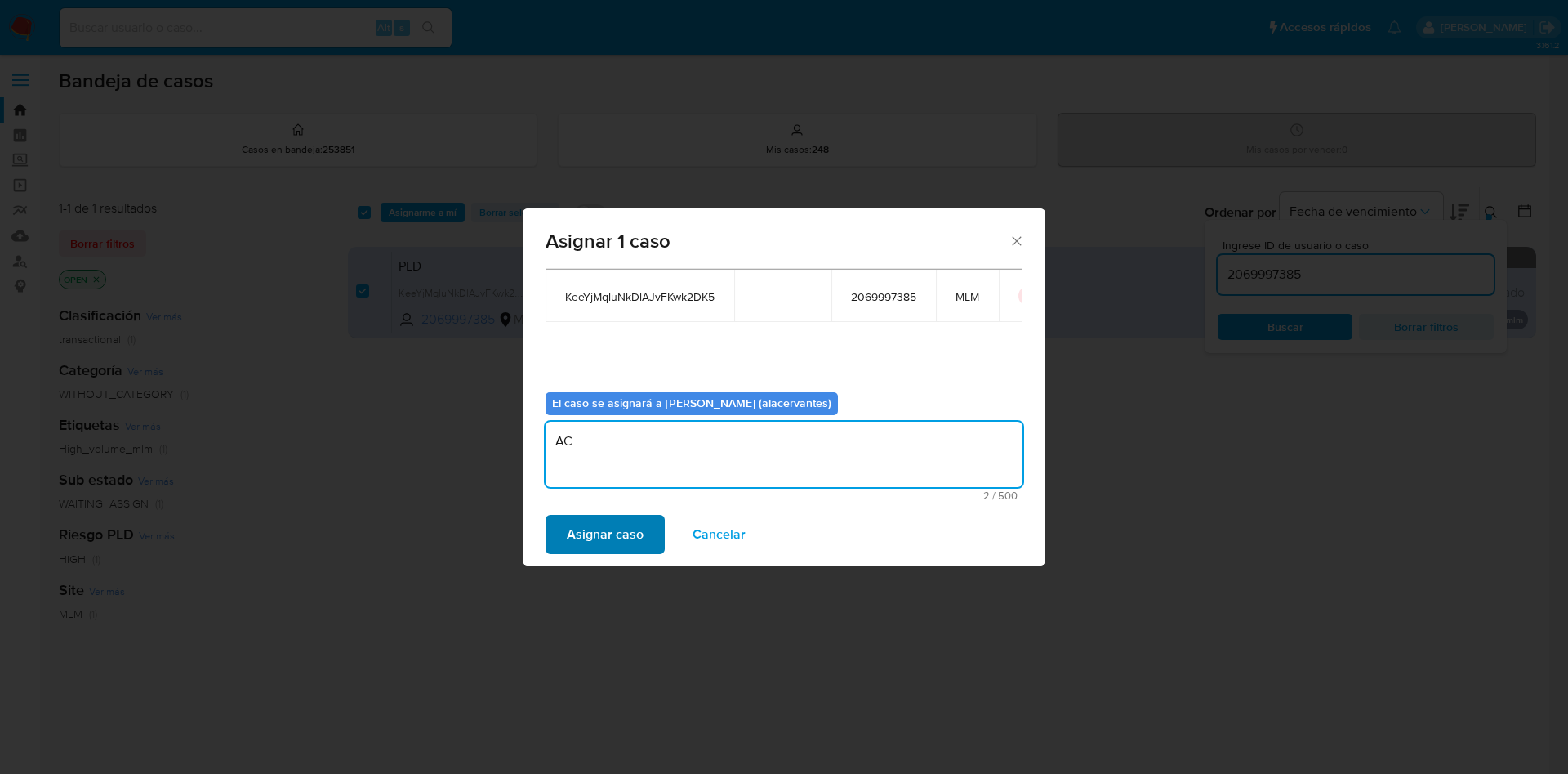
type textarea "AC"
click at [594, 530] on span "Asignar caso" at bounding box center [606, 534] width 77 height 36
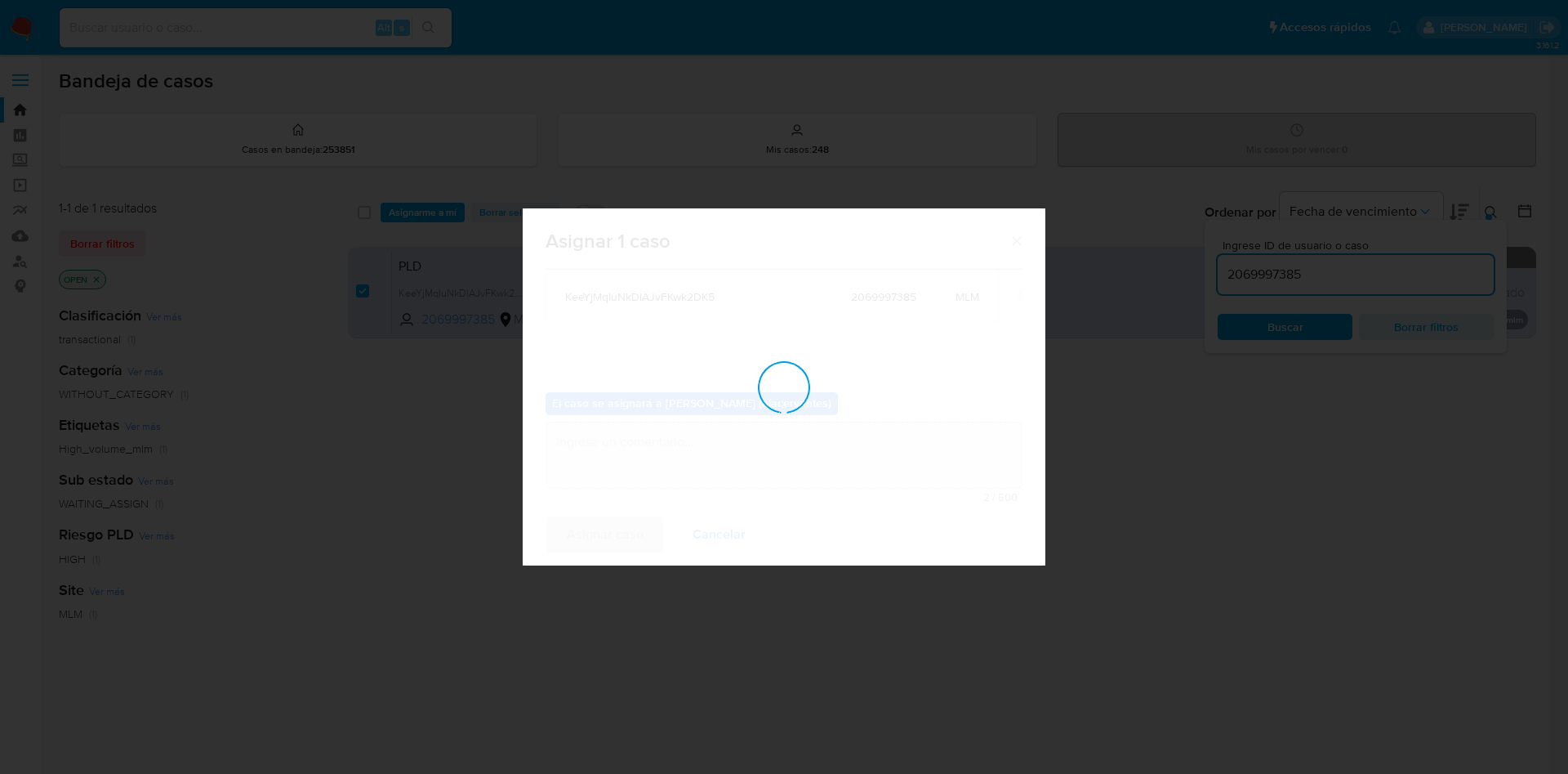
checkbox input "false"
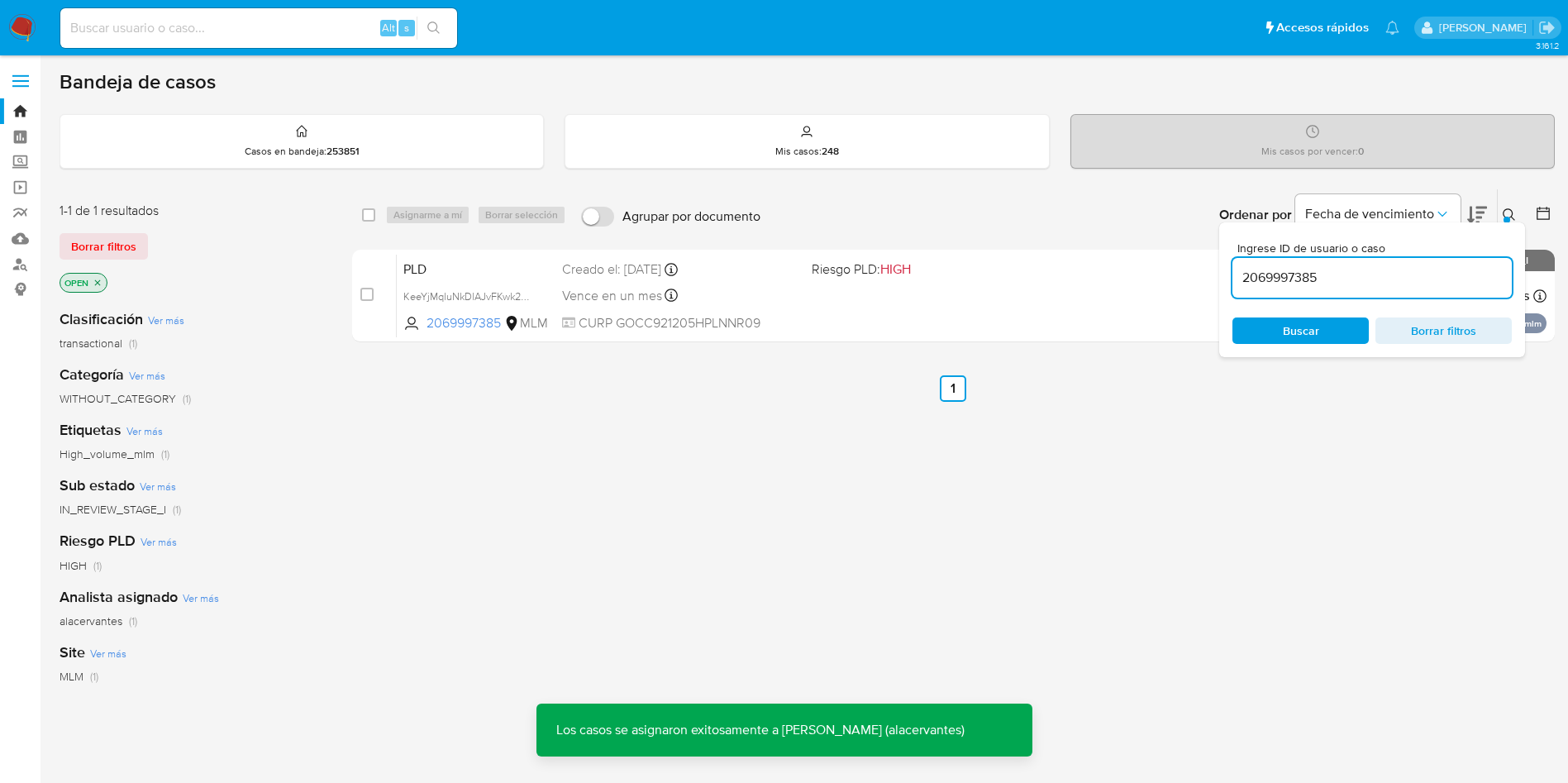
click at [1300, 282] on input "2069997385" at bounding box center [1372, 278] width 280 height 22
click at [1300, 282] on input "2069997385" at bounding box center [1372, 278] width 280 height 22
paste input "727207076"
type input "727207076"
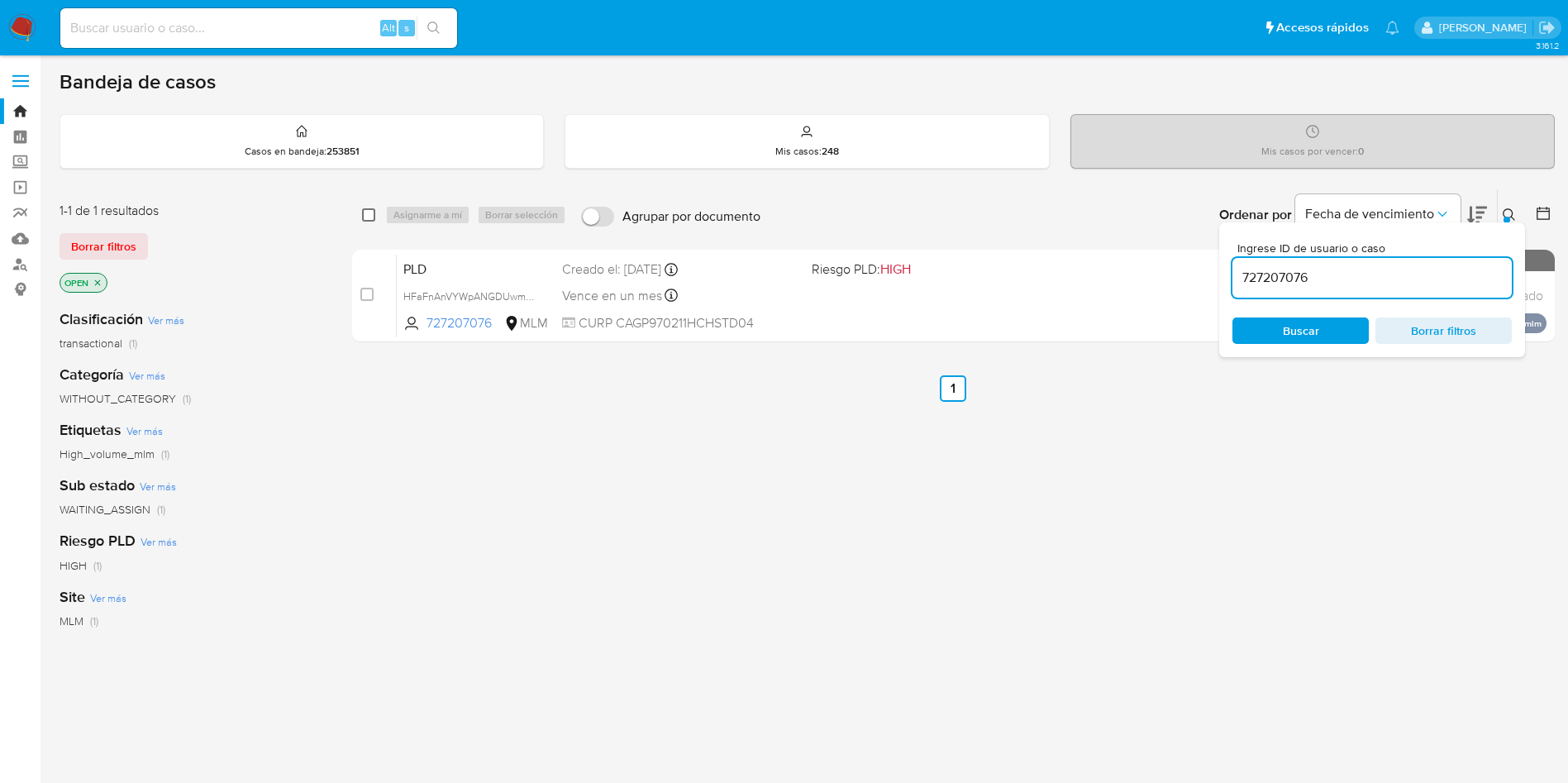
click at [367, 218] on input "checkbox" at bounding box center [368, 215] width 14 height 14
checkbox input "true"
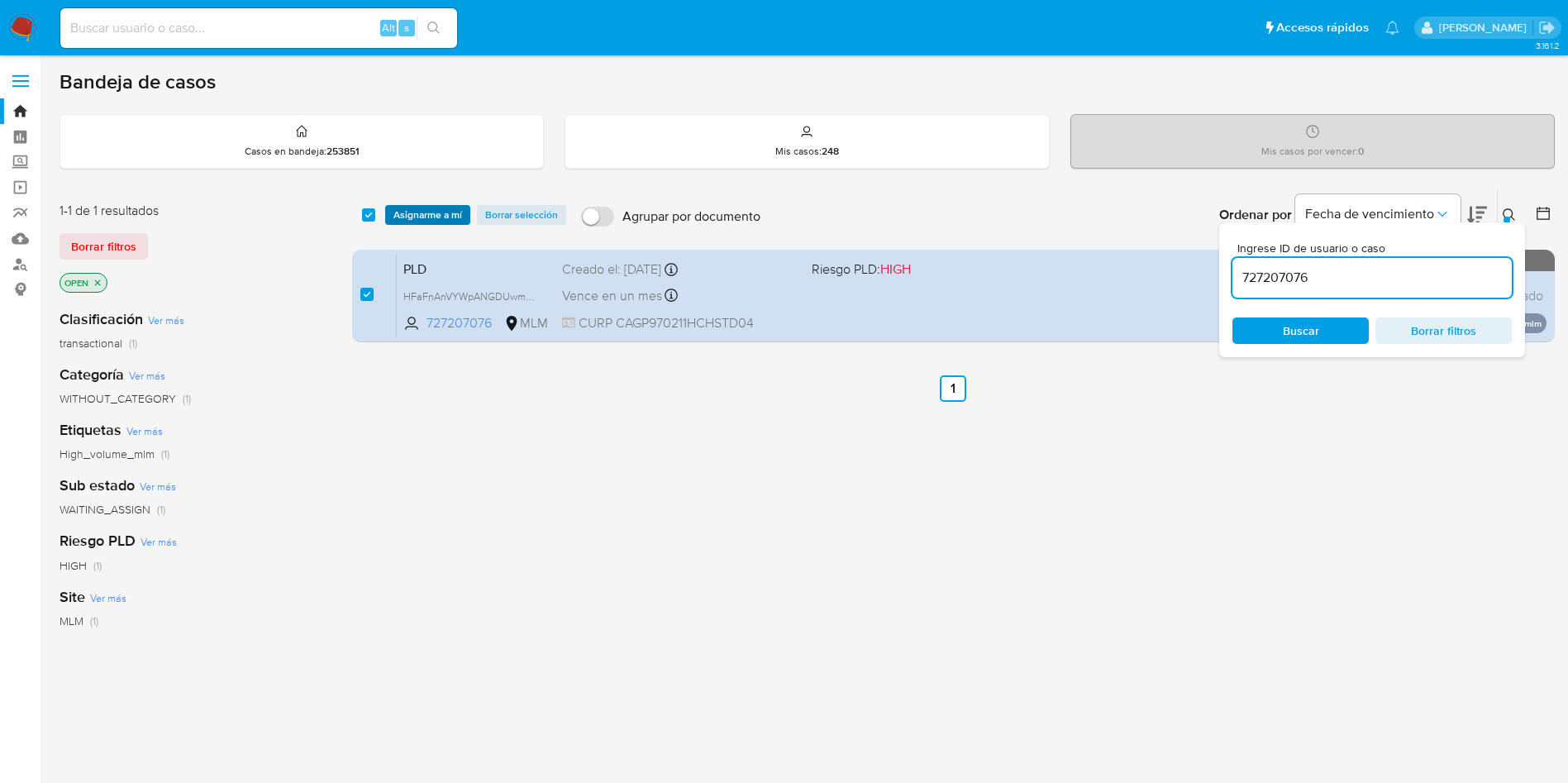
click at [430, 218] on span "Asignarme a mí" at bounding box center [428, 215] width 69 height 16
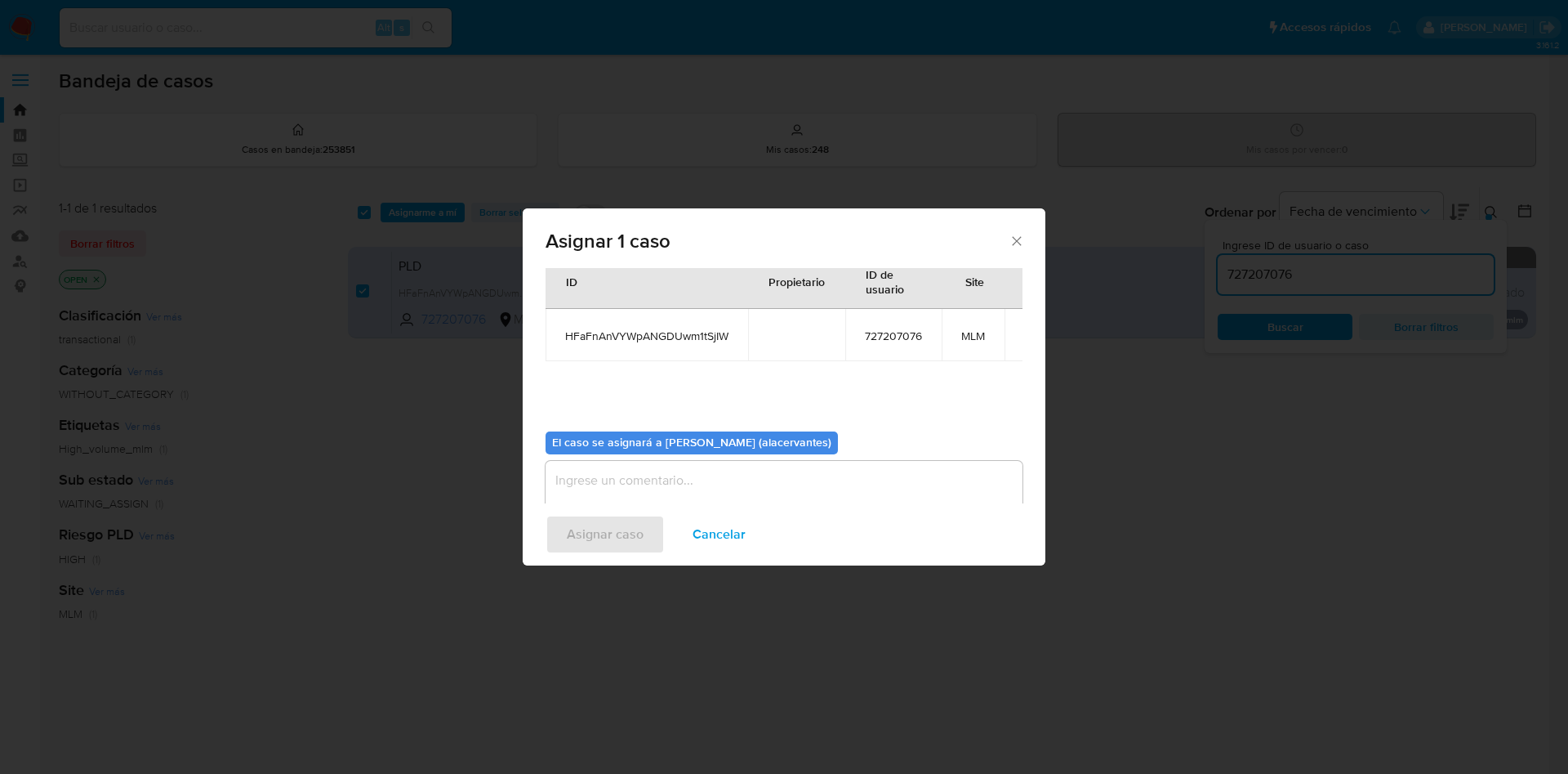
scroll to position [85, 0]
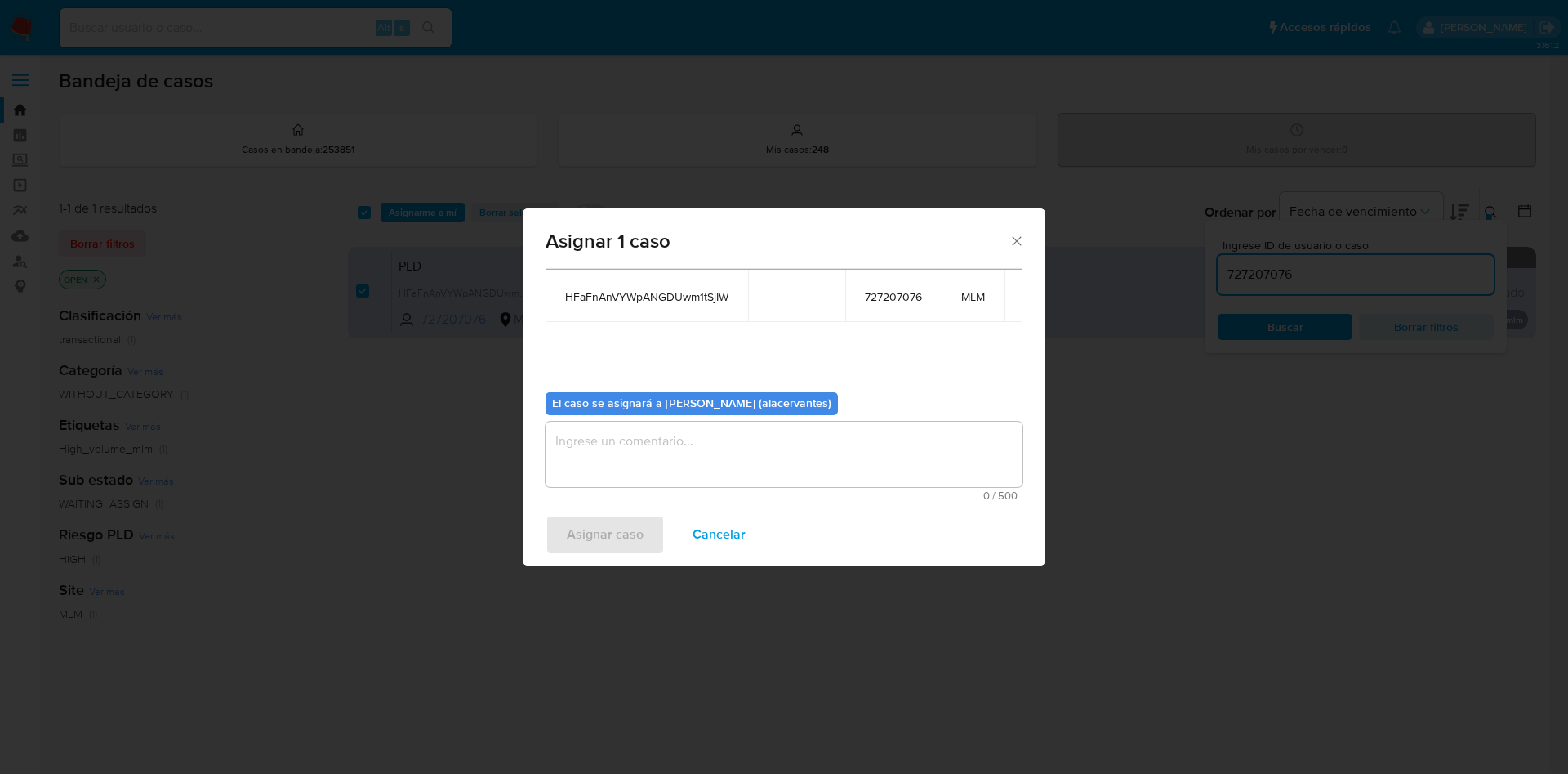
click at [691, 435] on textarea "assign-modal" at bounding box center [784, 454] width 477 height 65
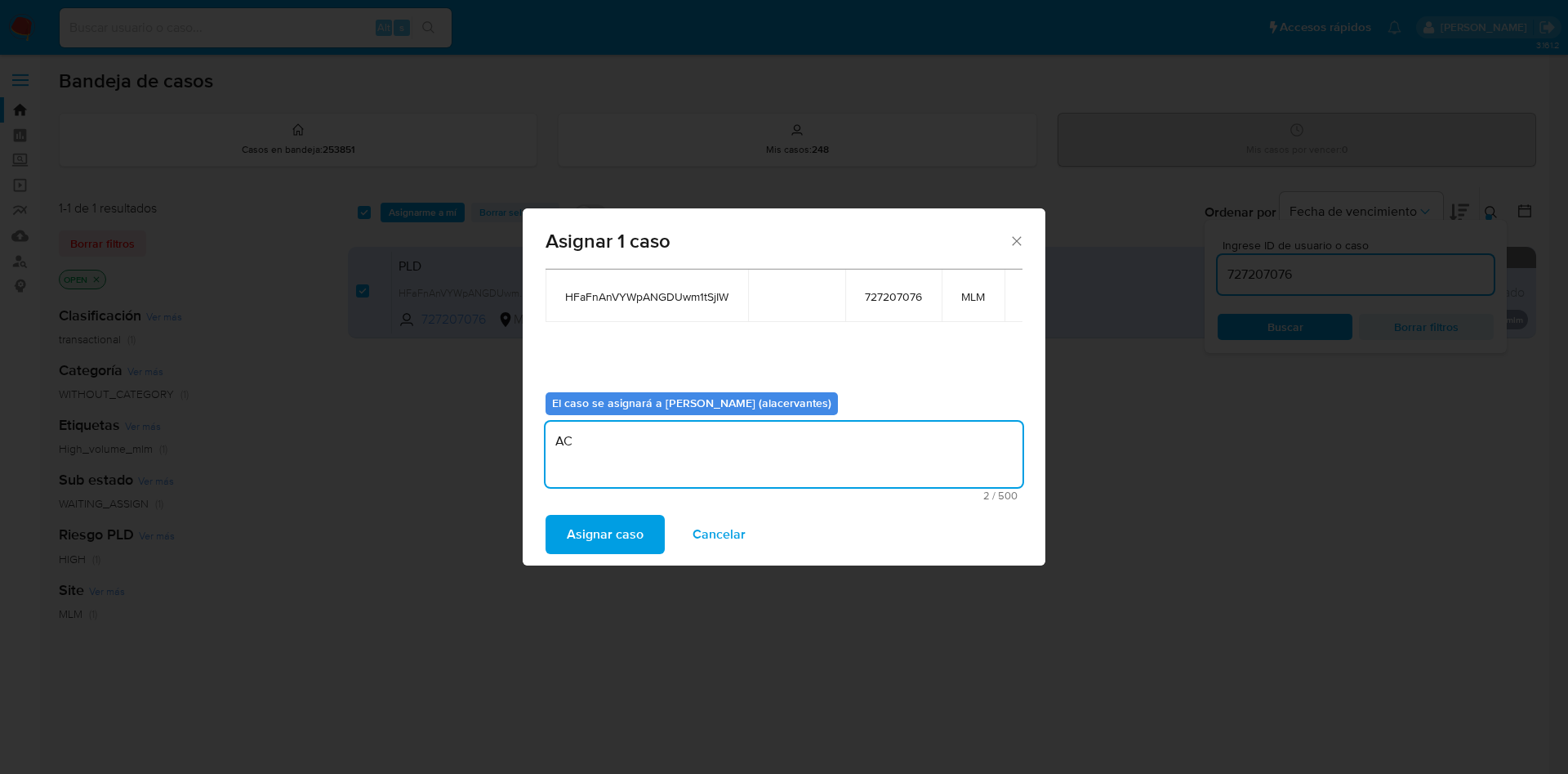
type textarea "AC"
click at [621, 512] on div "Asignar caso Cancelar" at bounding box center [784, 534] width 522 height 62
click at [630, 528] on span "Asignar caso" at bounding box center [606, 534] width 77 height 36
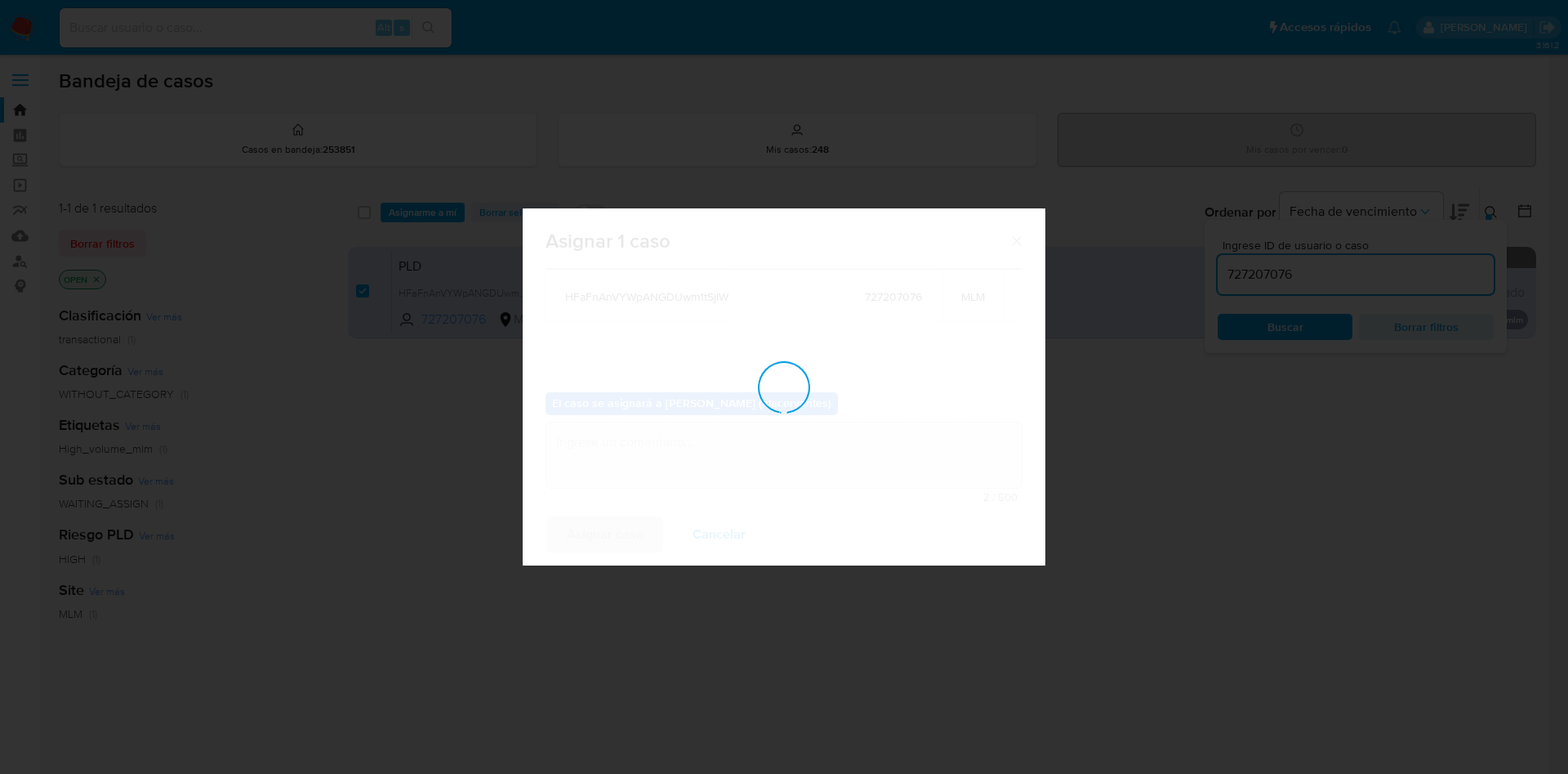
checkbox input "false"
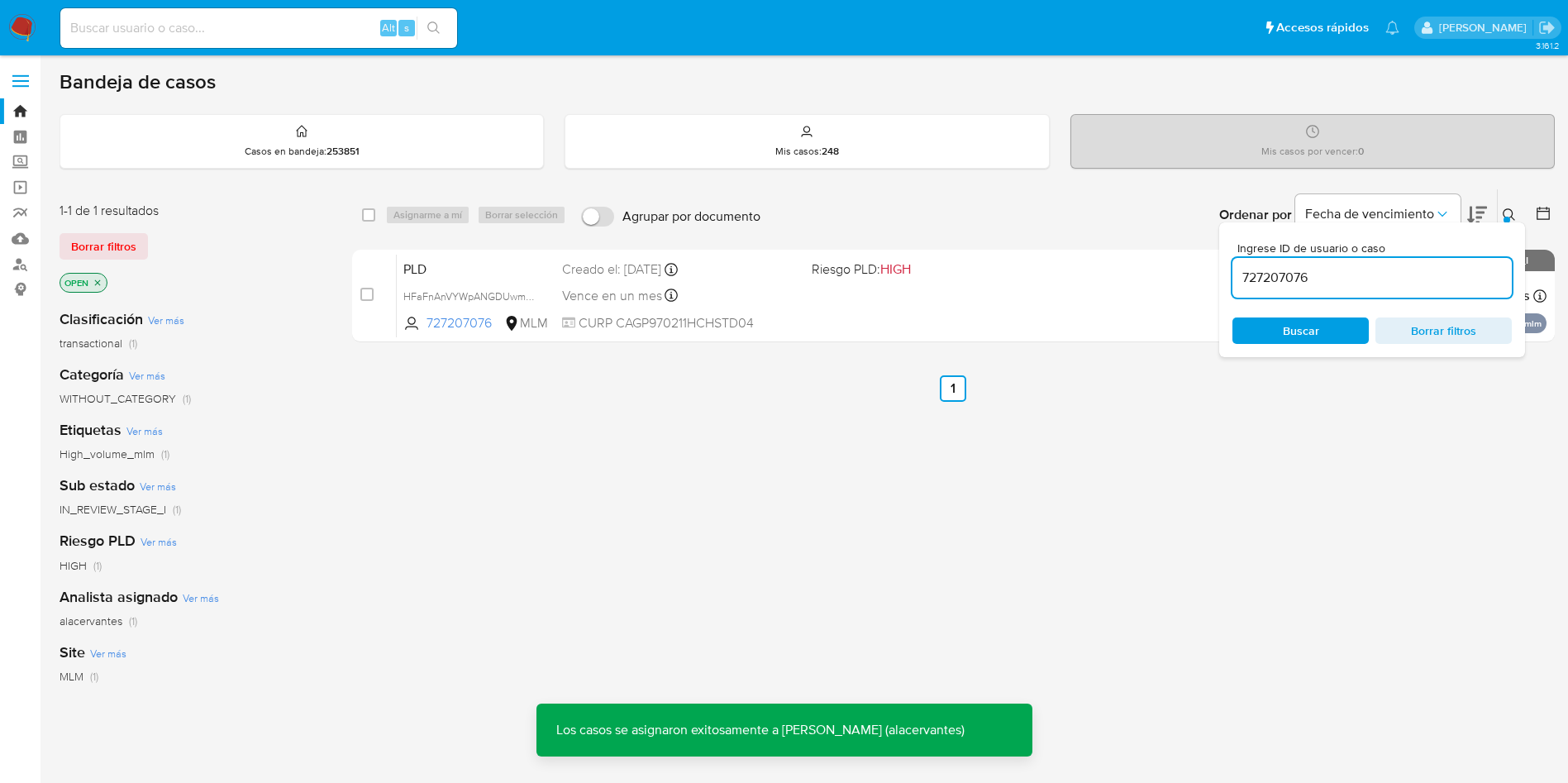
click at [1318, 279] on input "727207076" at bounding box center [1372, 278] width 280 height 22
click at [1319, 276] on input "727207076" at bounding box center [1372, 278] width 280 height 22
paste input "1061382984"
type input "1061382984"
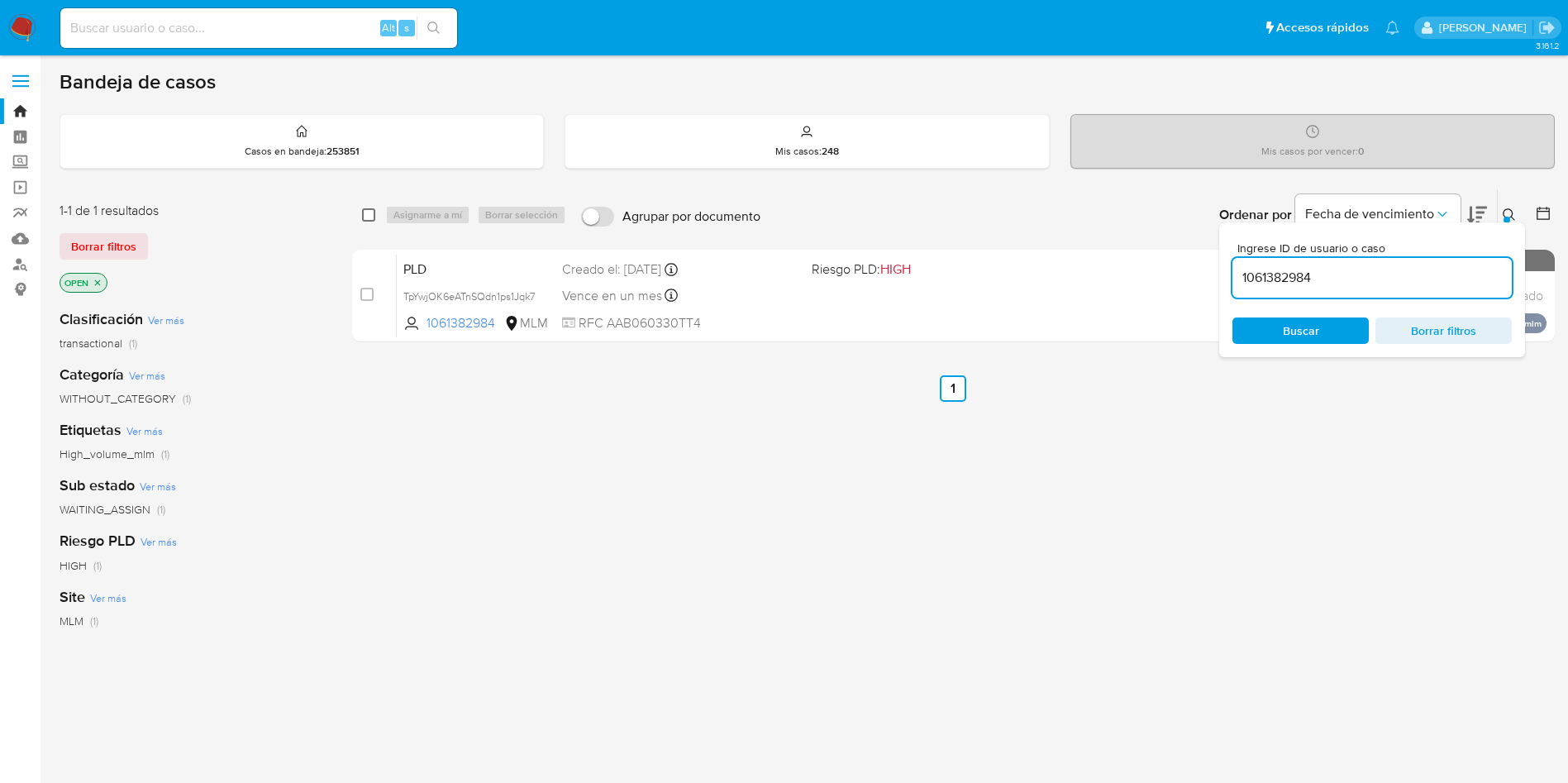
click at [367, 214] on input "checkbox" at bounding box center [368, 215] width 14 height 14
checkbox input "true"
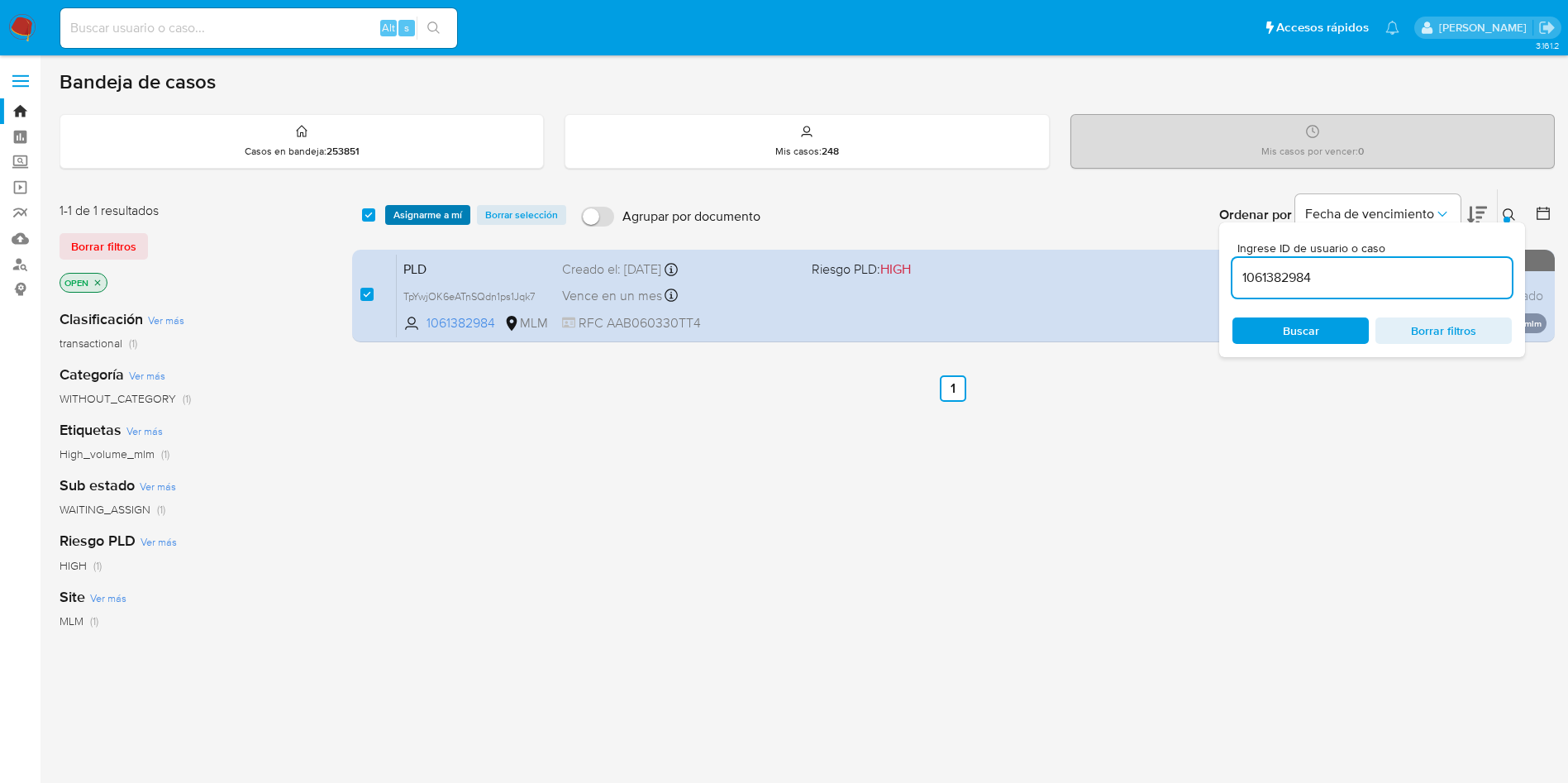
click at [400, 221] on span "Asignarme a mí" at bounding box center [428, 215] width 69 height 16
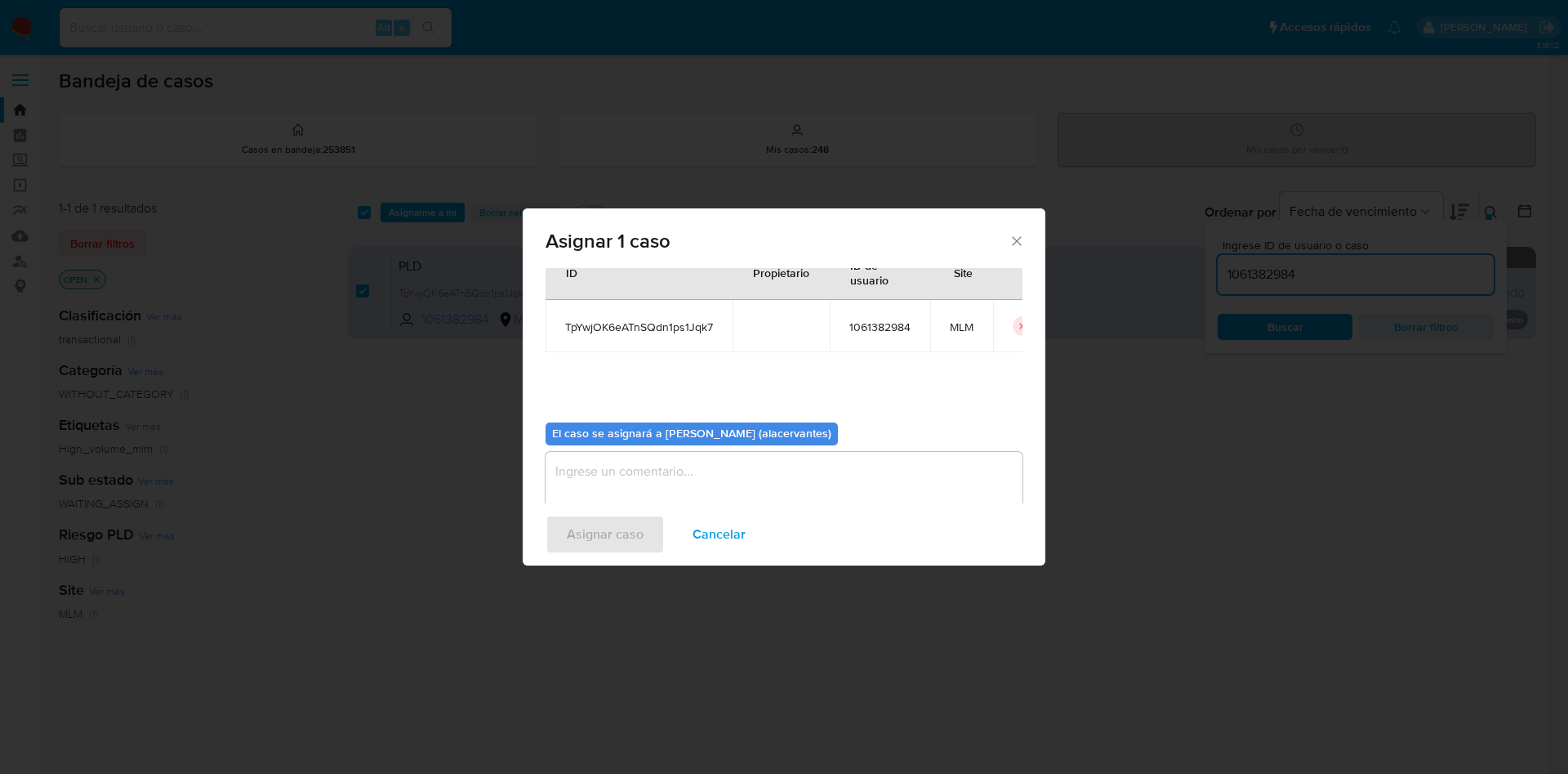
scroll to position [85, 0]
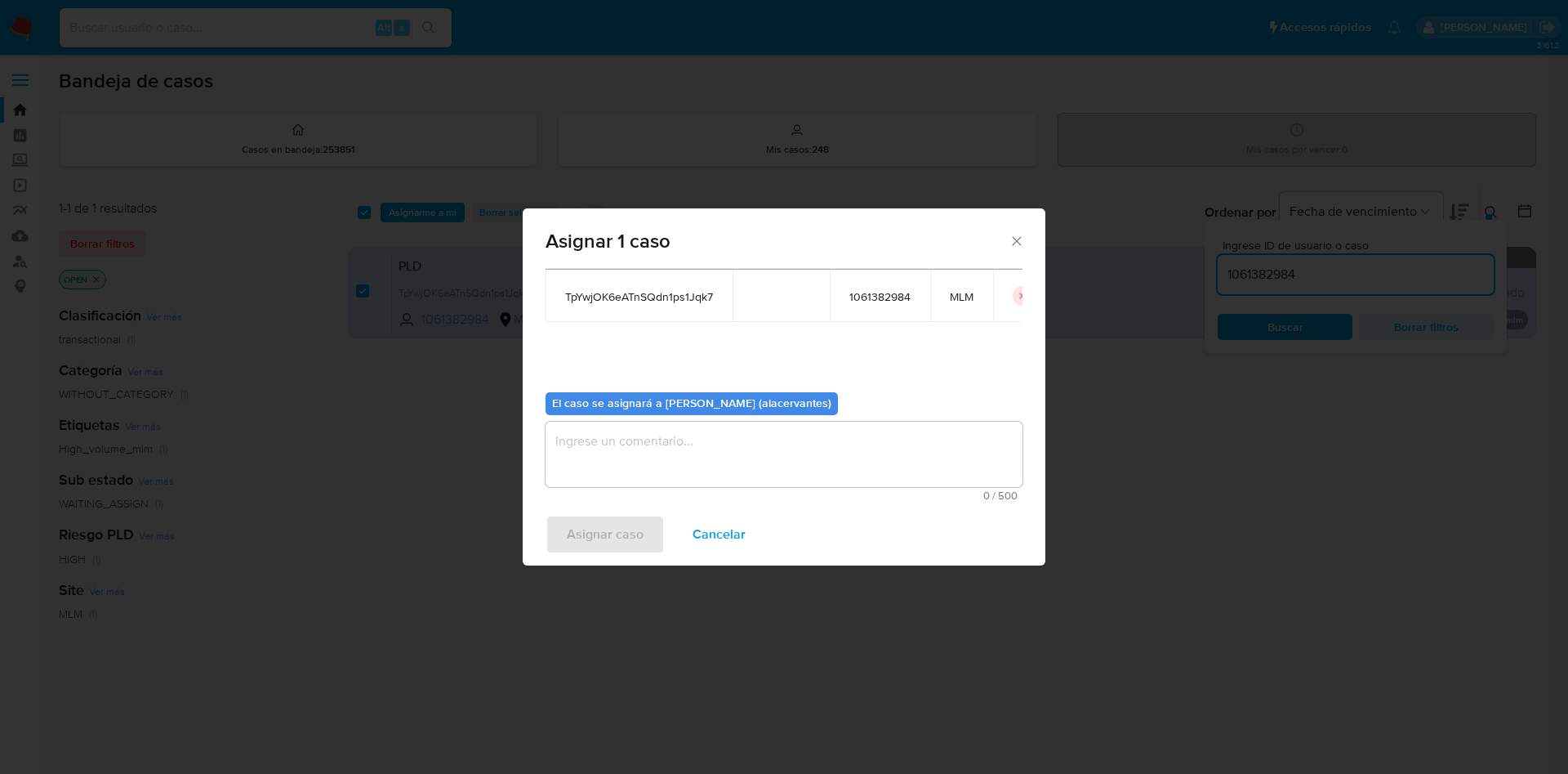
click at [648, 446] on textarea "assign-modal" at bounding box center [784, 454] width 477 height 65
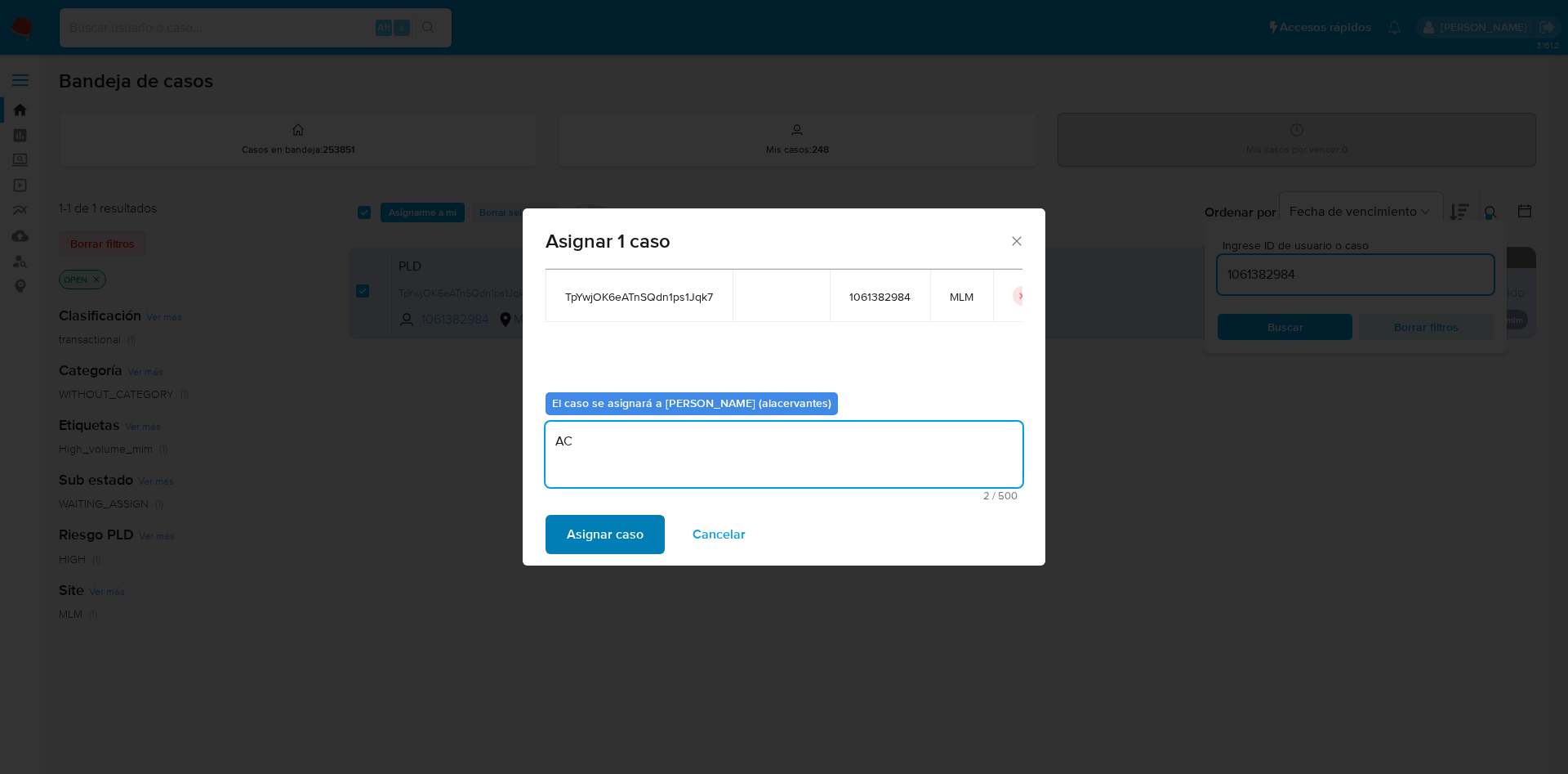
type textarea "AC"
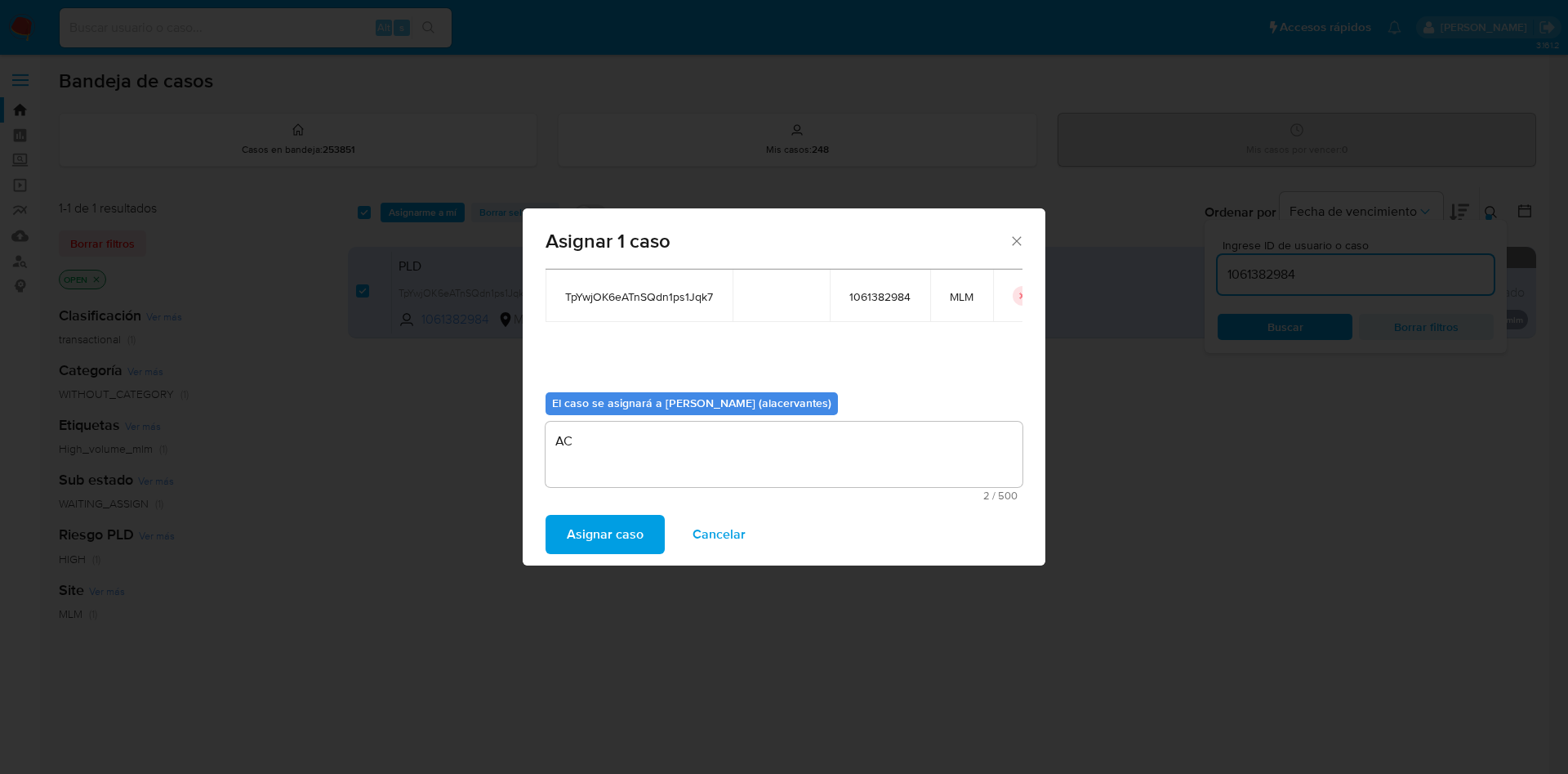
click at [588, 535] on span "Asignar caso" at bounding box center [606, 534] width 77 height 36
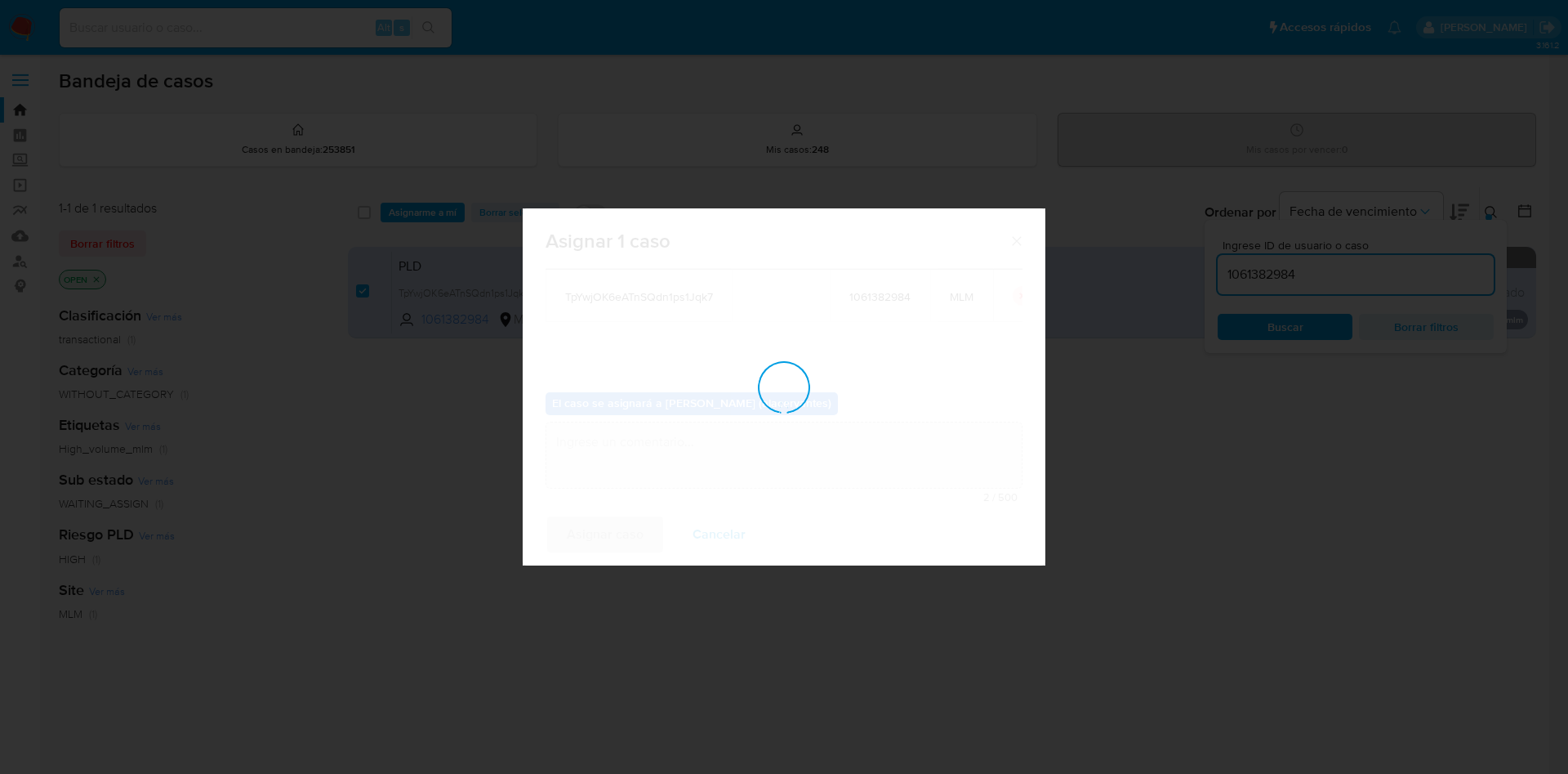
checkbox input "false"
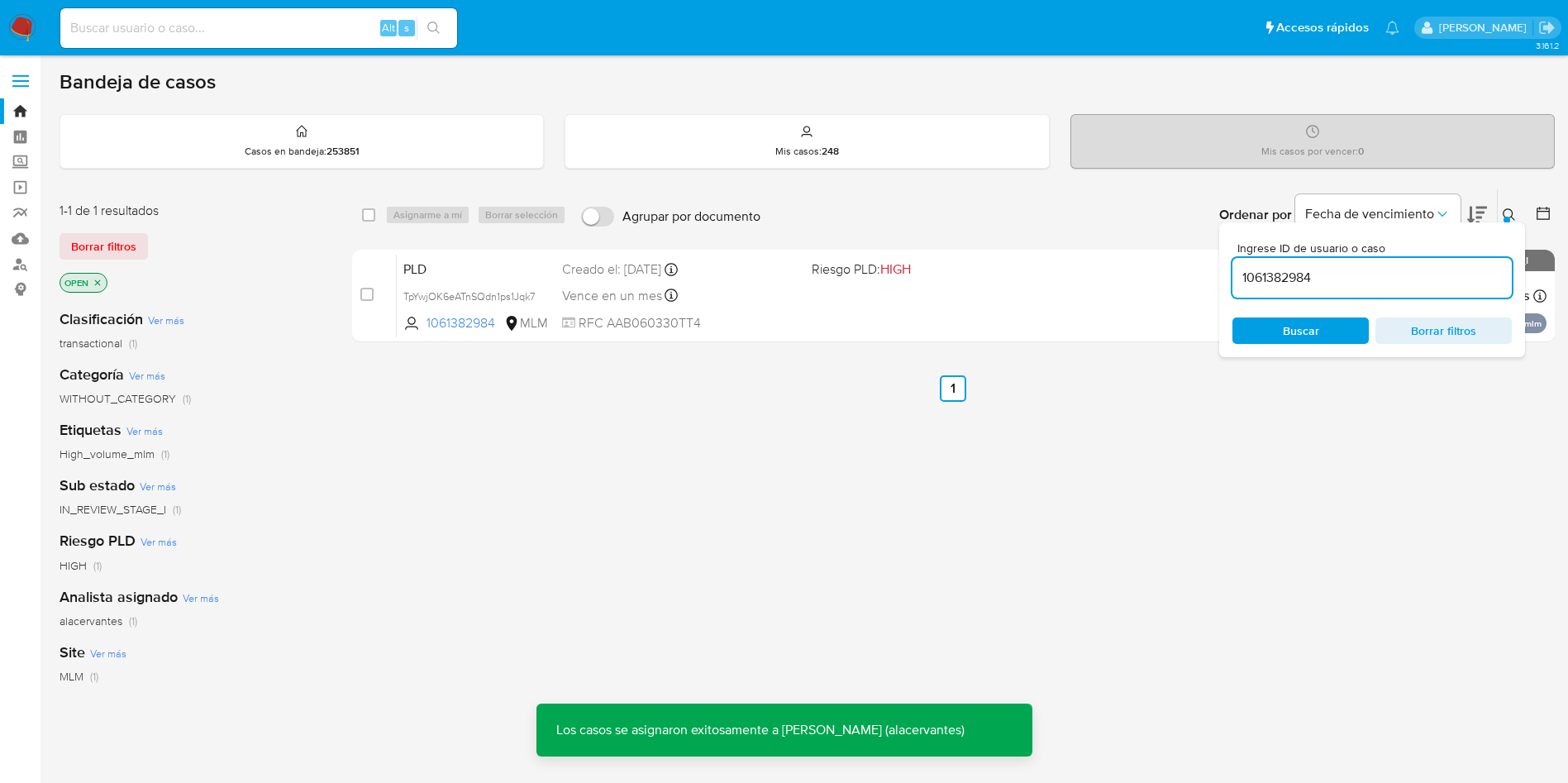
click at [1285, 272] on input "1061382984" at bounding box center [1372, 278] width 280 height 22
paste input "2450529742"
type input "2450529742"
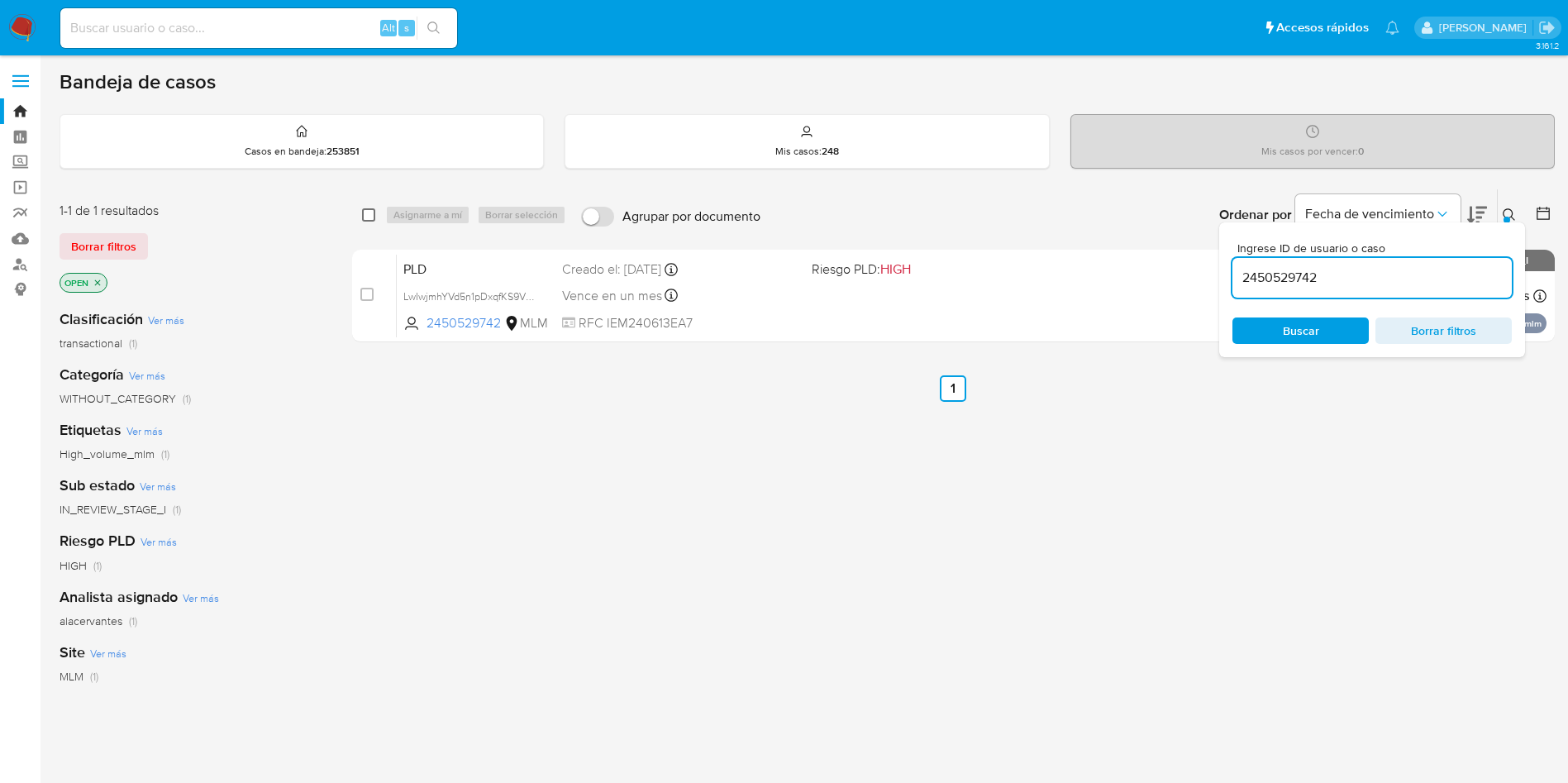
click at [369, 218] on input "checkbox" at bounding box center [368, 215] width 14 height 14
checkbox input "true"
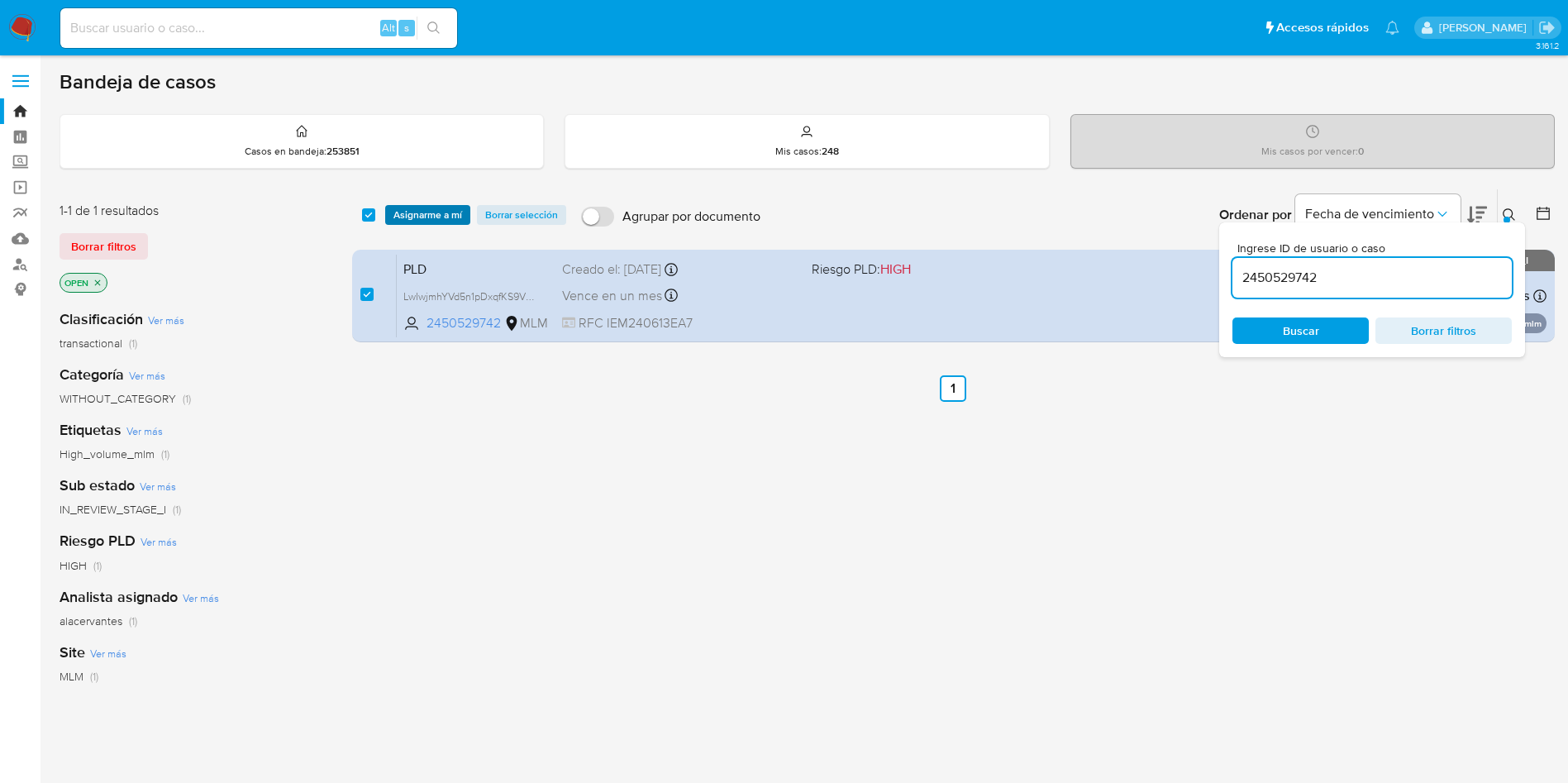
click at [424, 218] on span "Asignarme a mí" at bounding box center [428, 215] width 69 height 16
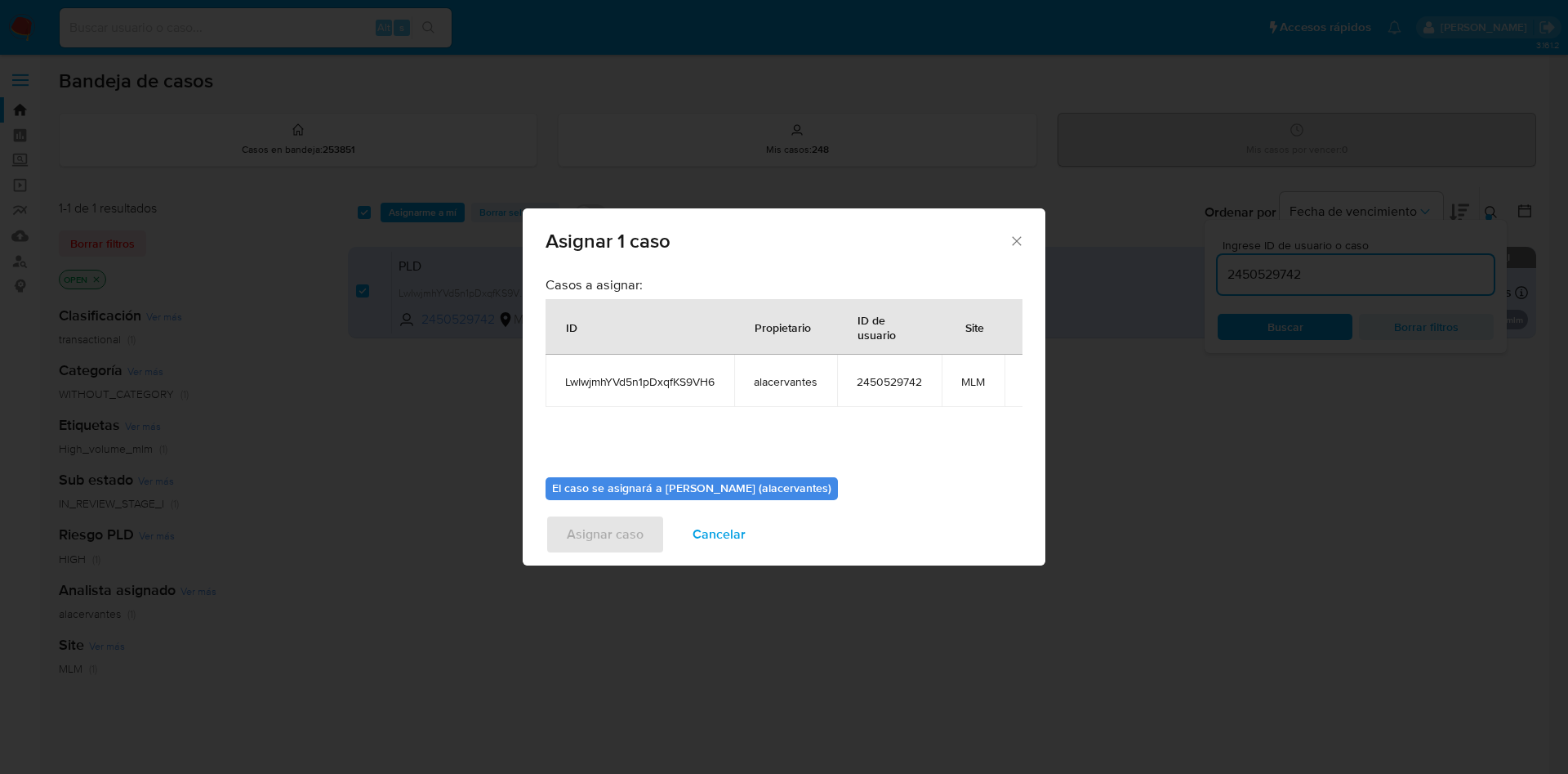
scroll to position [104, 0]
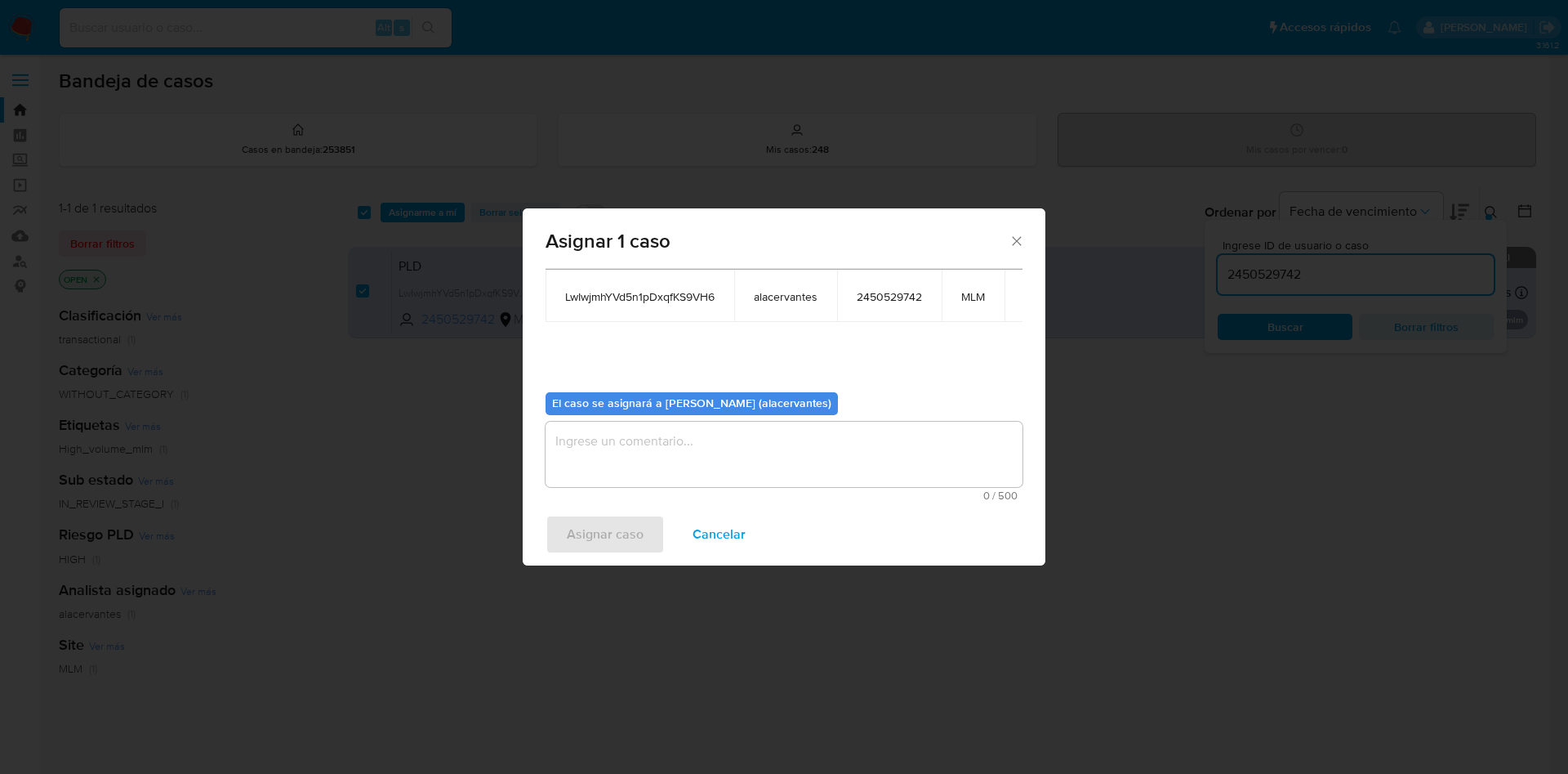
click at [654, 395] on b "El caso se asignará a Alan Andres Cervantes (alacervantes)" at bounding box center [691, 403] width 279 height 16
click at [658, 421] on textarea "assign-modal" at bounding box center [784, 454] width 477 height 65
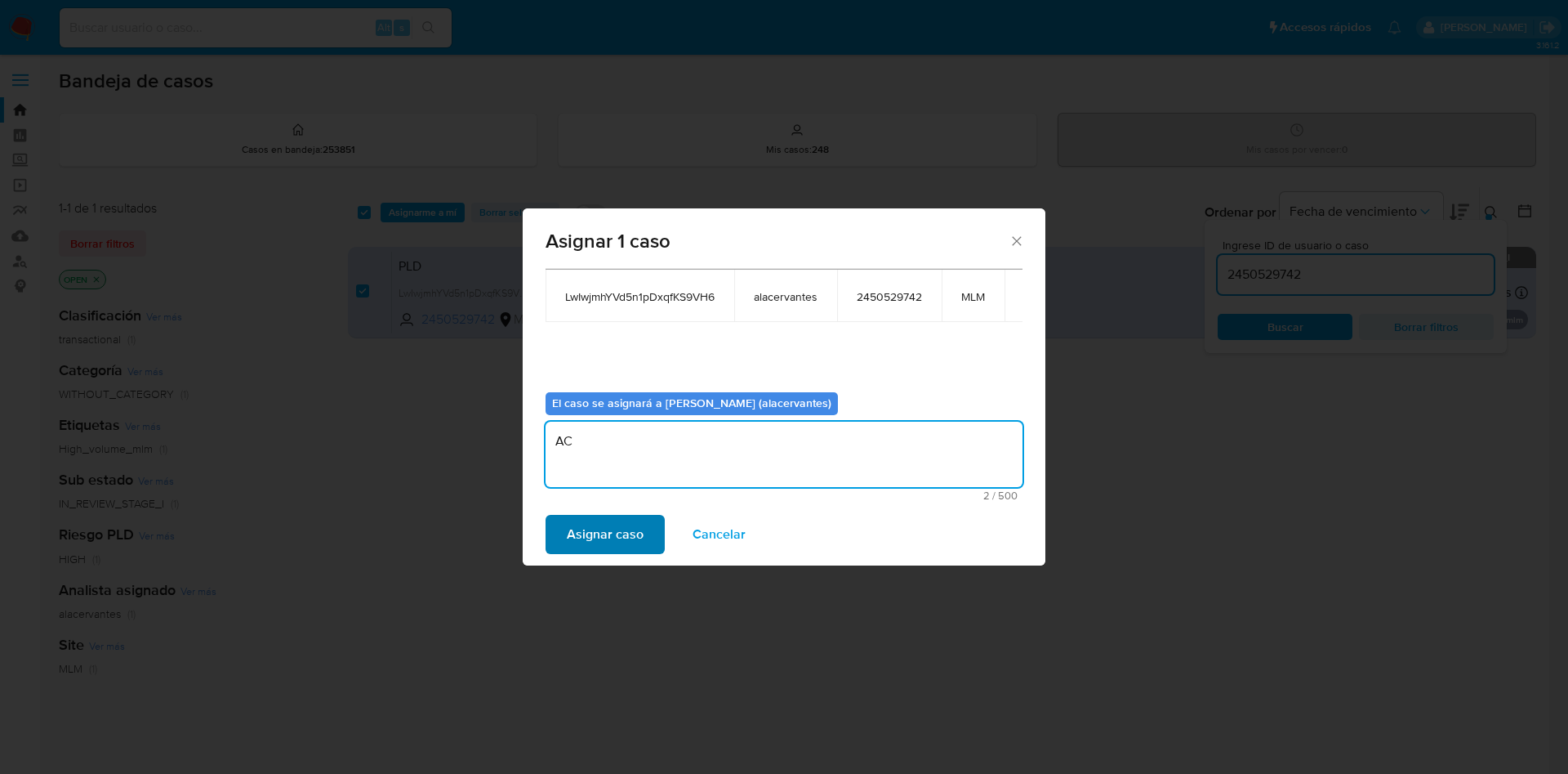
type textarea "AC"
click at [636, 535] on span "Asignar caso" at bounding box center [606, 534] width 77 height 36
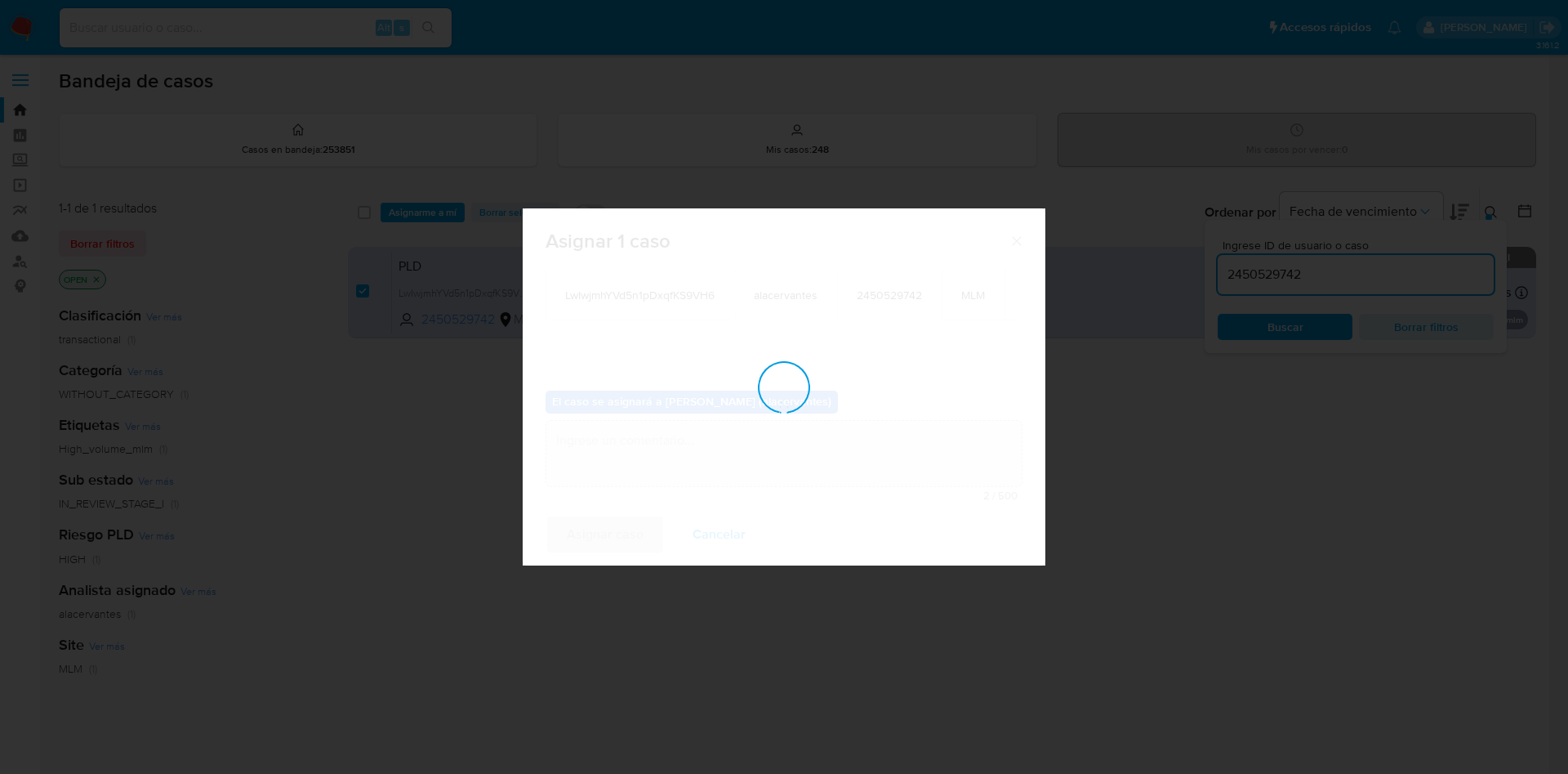
checkbox input "false"
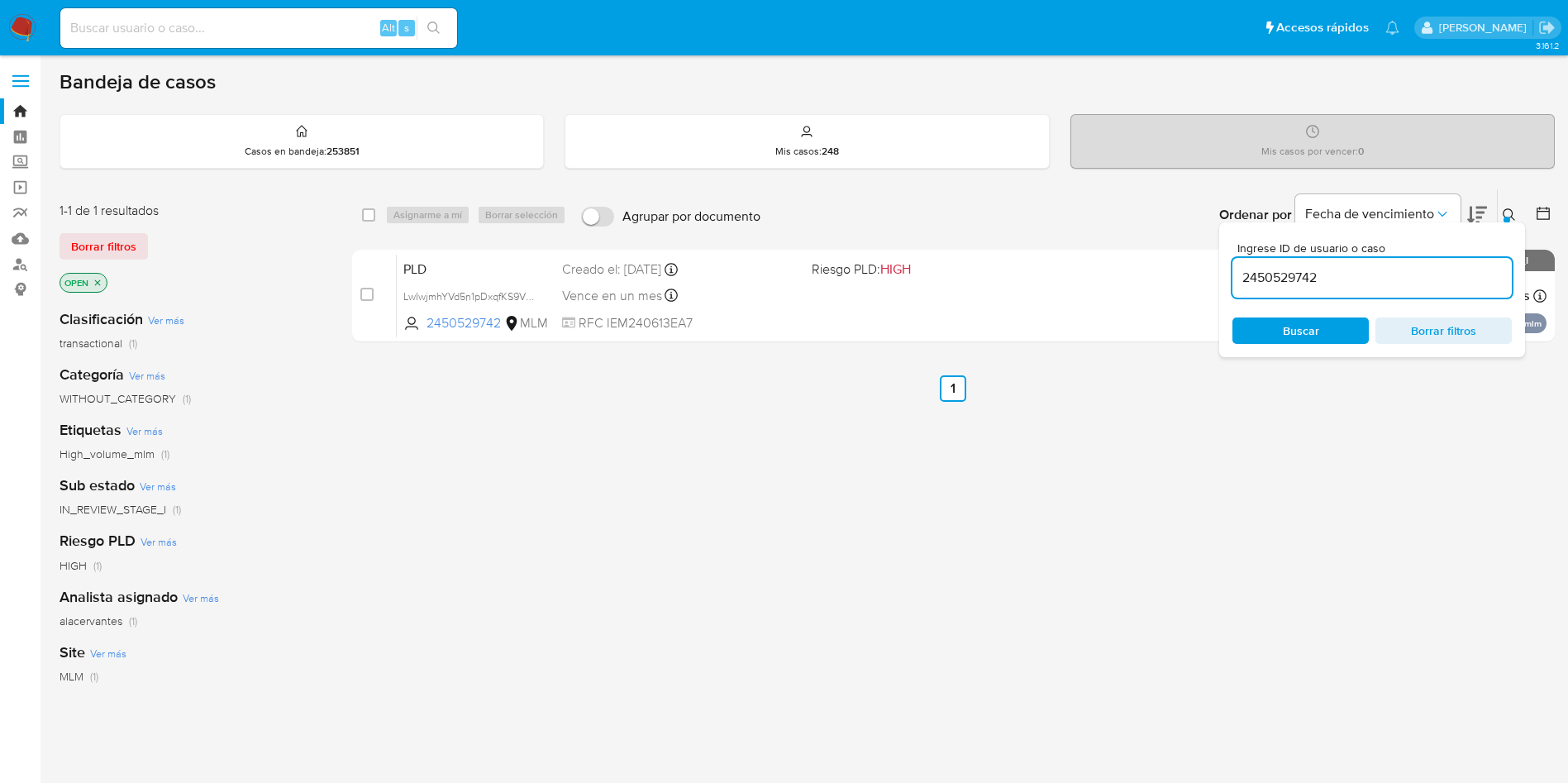
click at [1305, 276] on input "2450529742" at bounding box center [1372, 278] width 280 height 22
paste input "181884319"
type input "181884319"
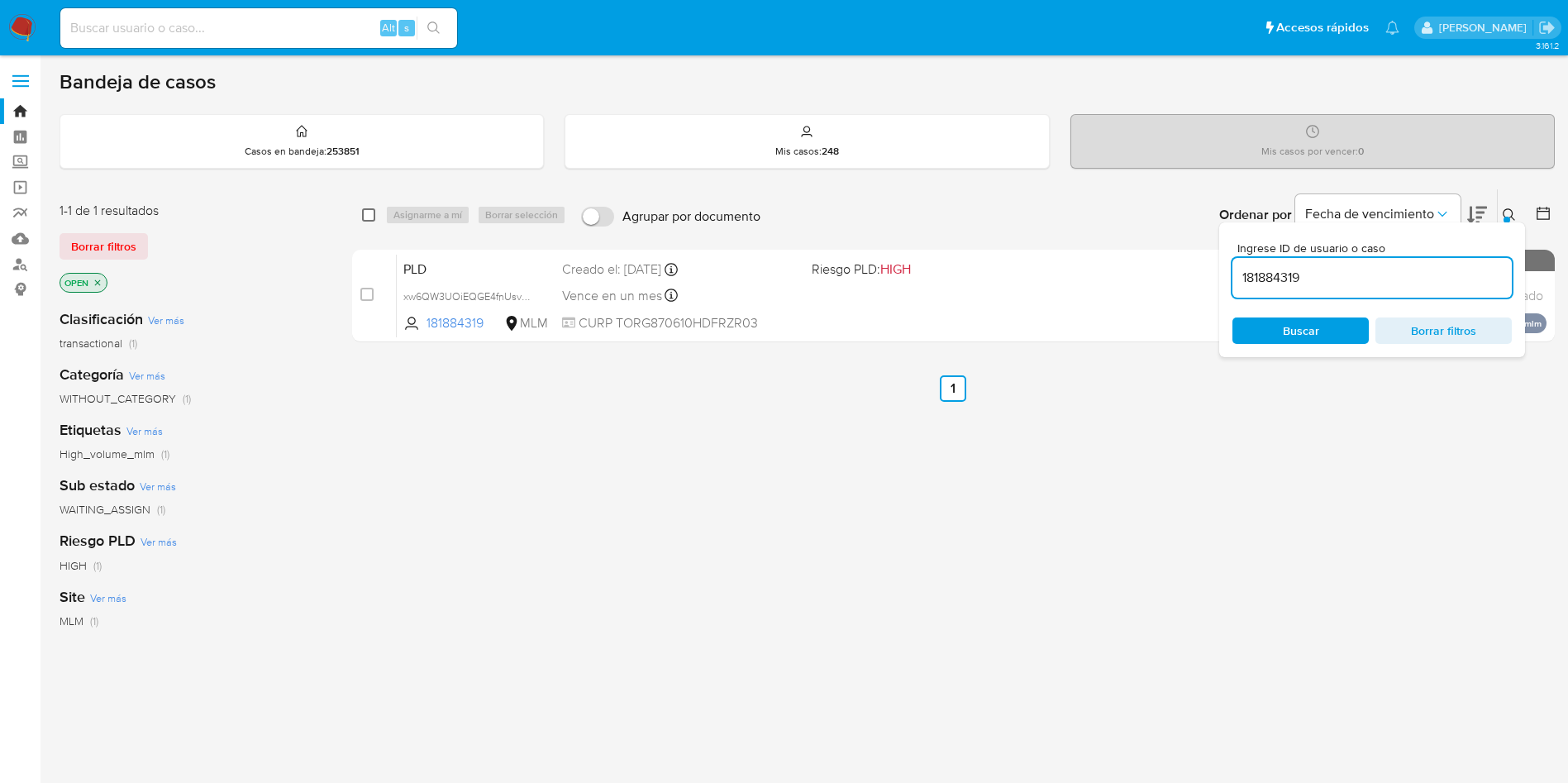
click at [369, 214] on input "checkbox" at bounding box center [368, 215] width 14 height 14
checkbox input "true"
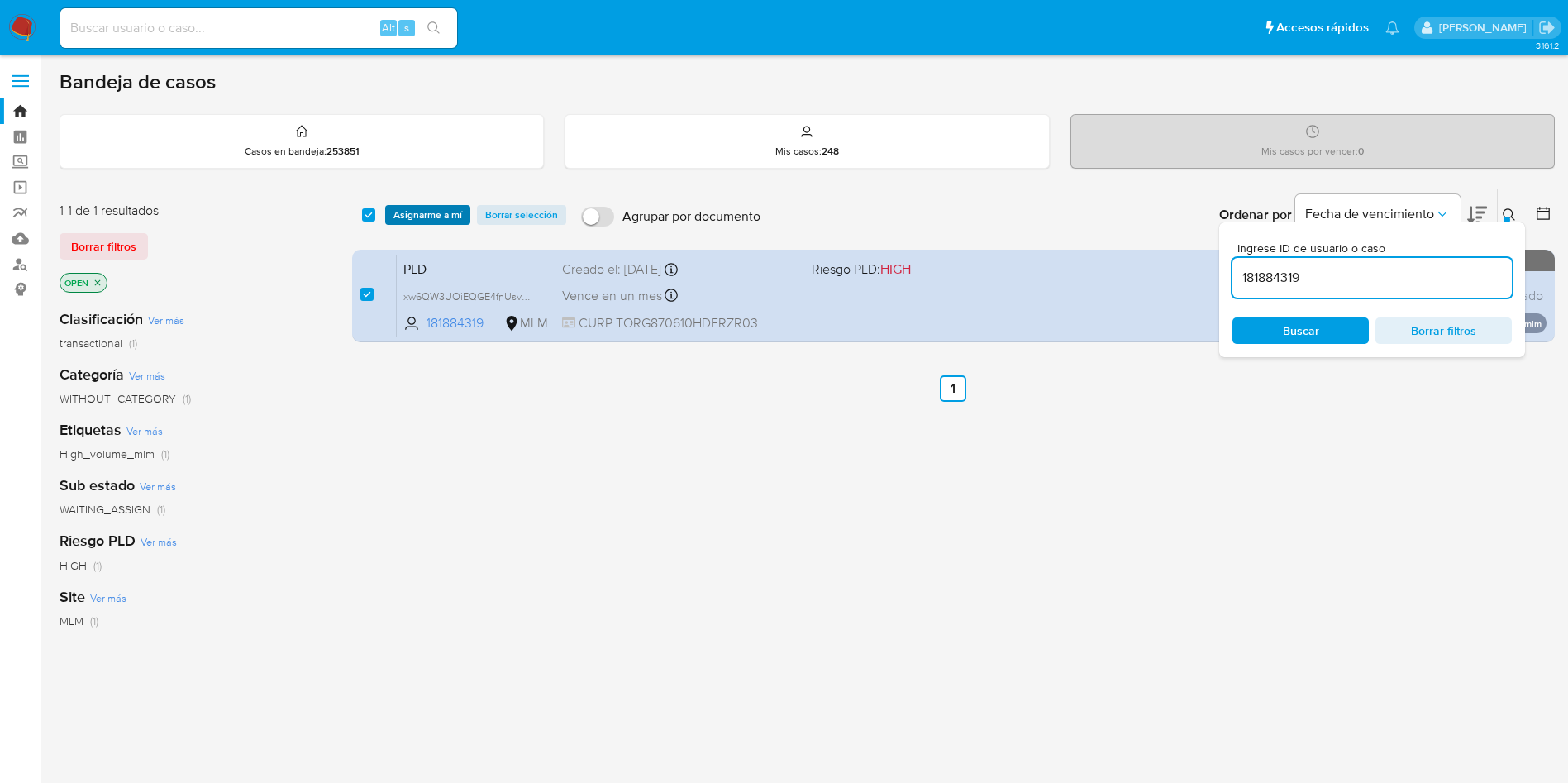
click at [416, 220] on span "Asignarme a mí" at bounding box center [428, 215] width 69 height 16
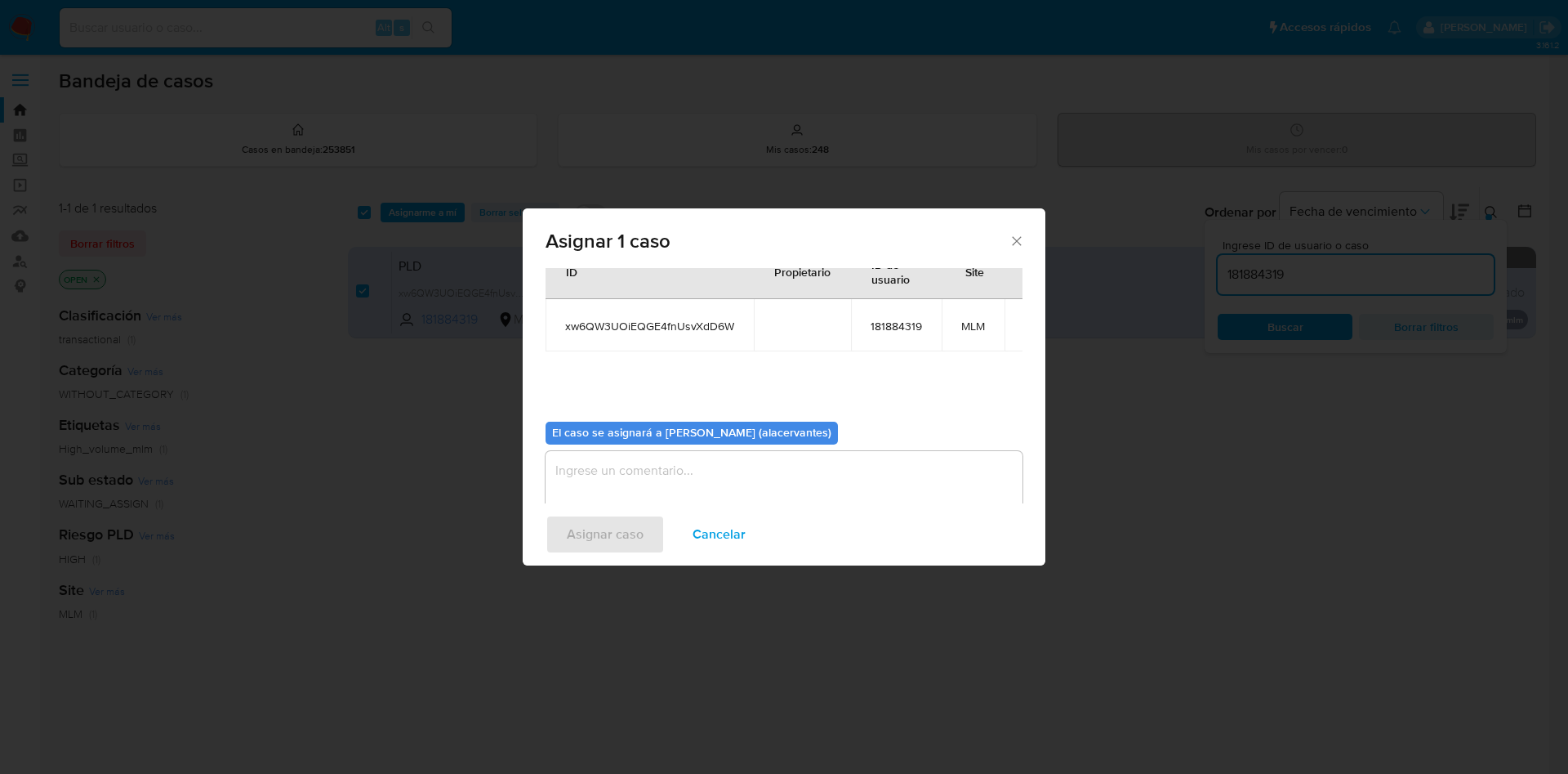
scroll to position [85, 0]
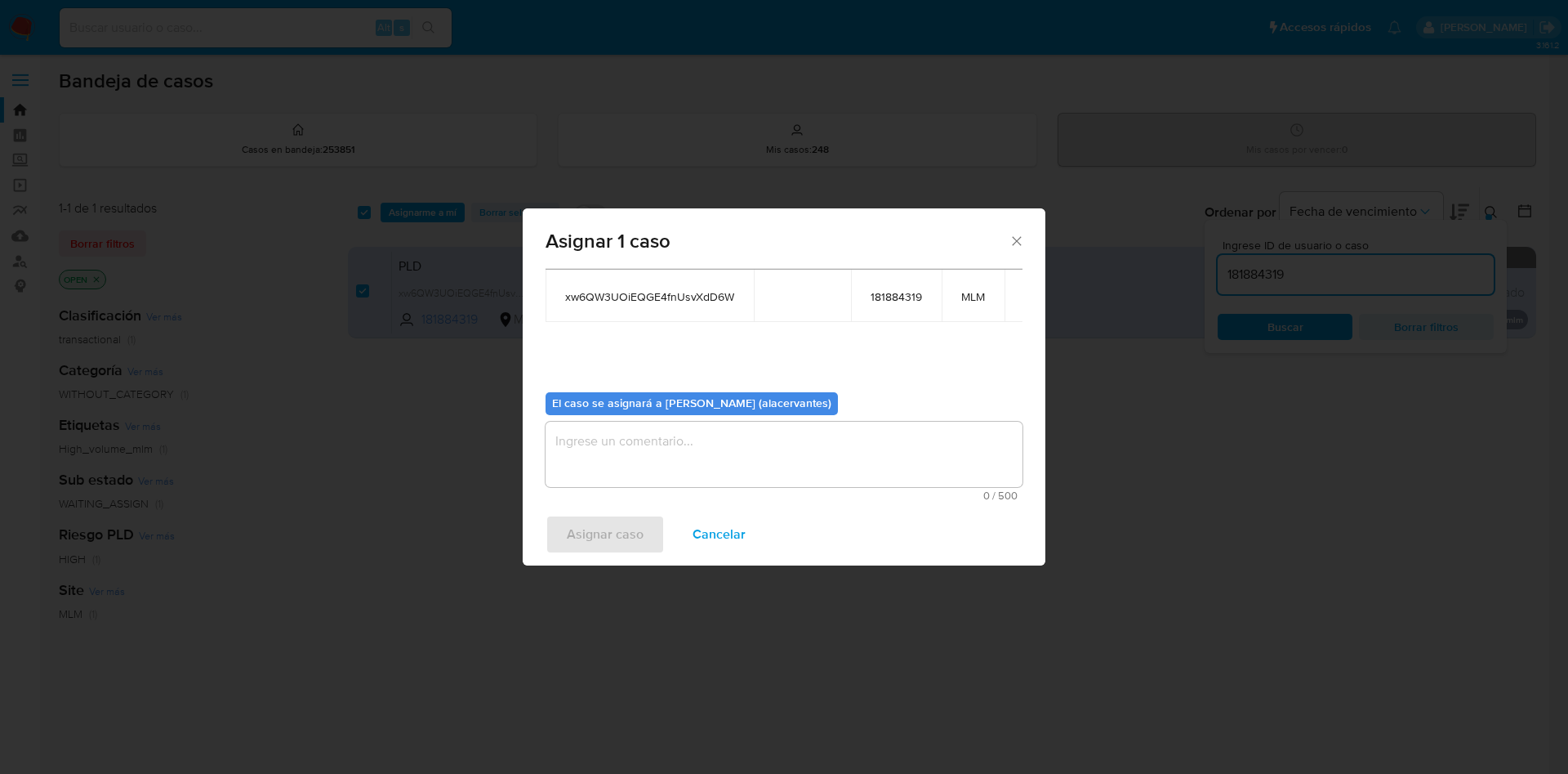
click at [714, 459] on textarea "assign-modal" at bounding box center [784, 454] width 477 height 65
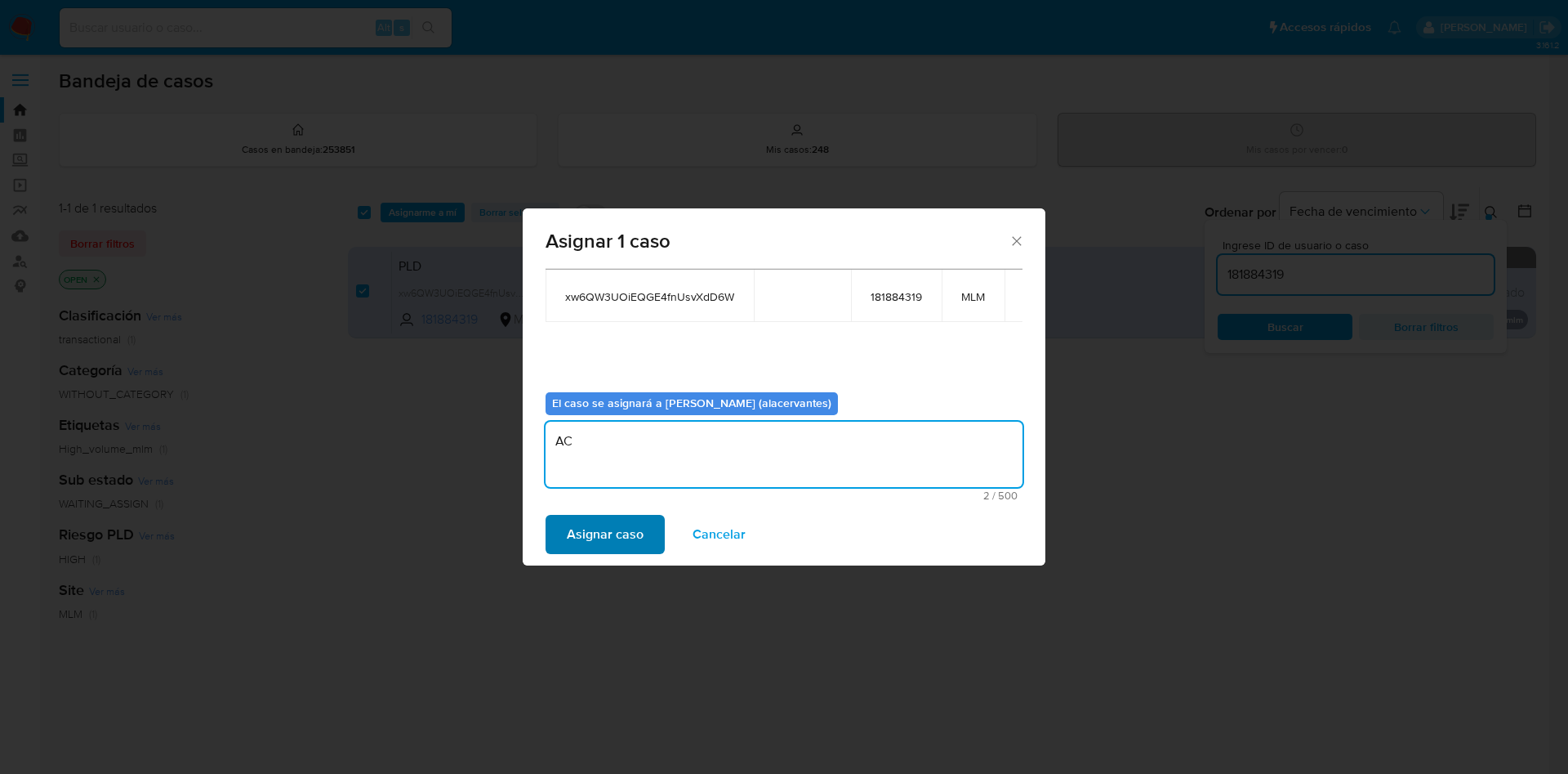
type textarea "AC"
click at [645, 523] on button "Asignar caso" at bounding box center [605, 534] width 119 height 39
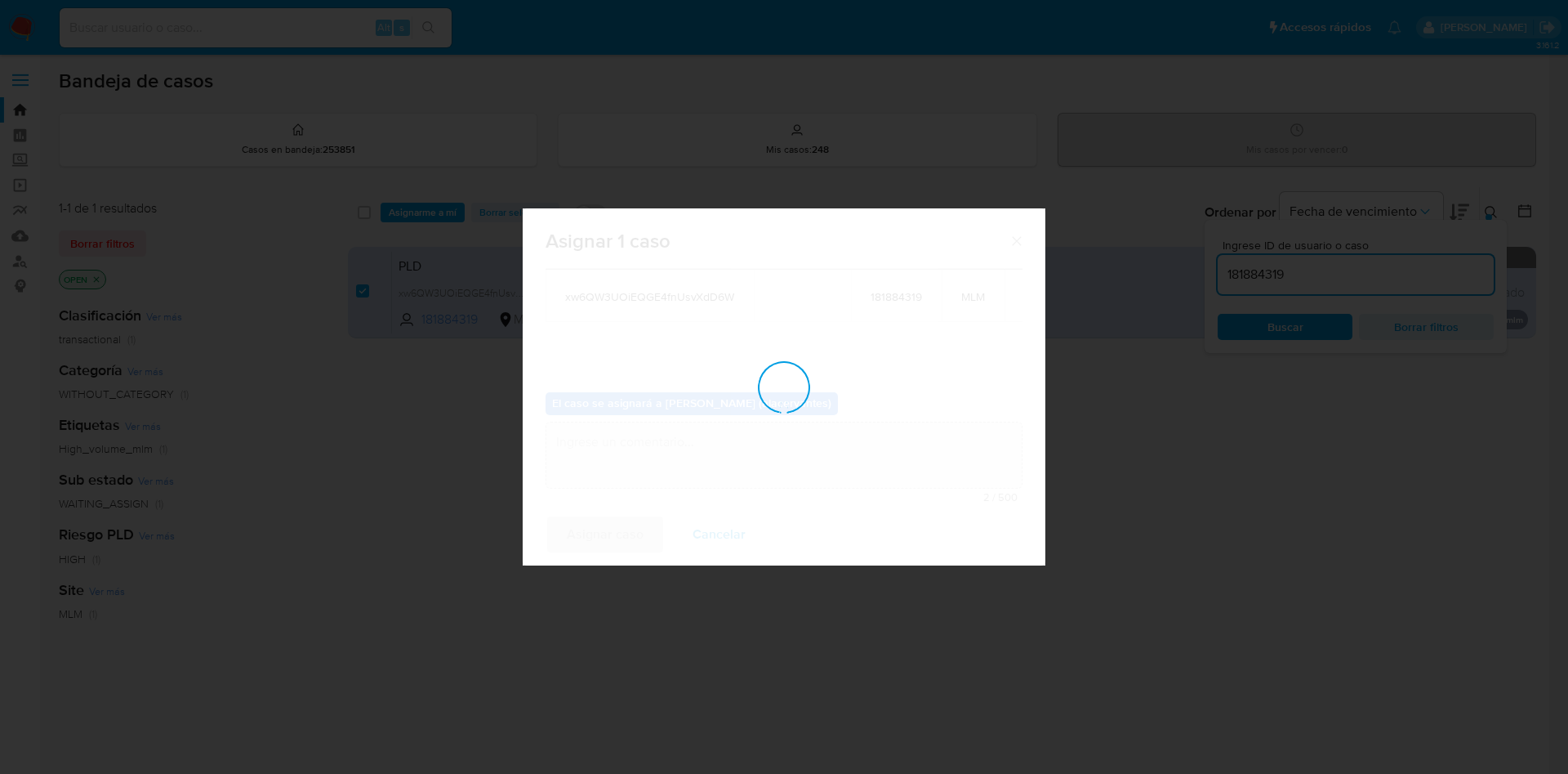
checkbox input "false"
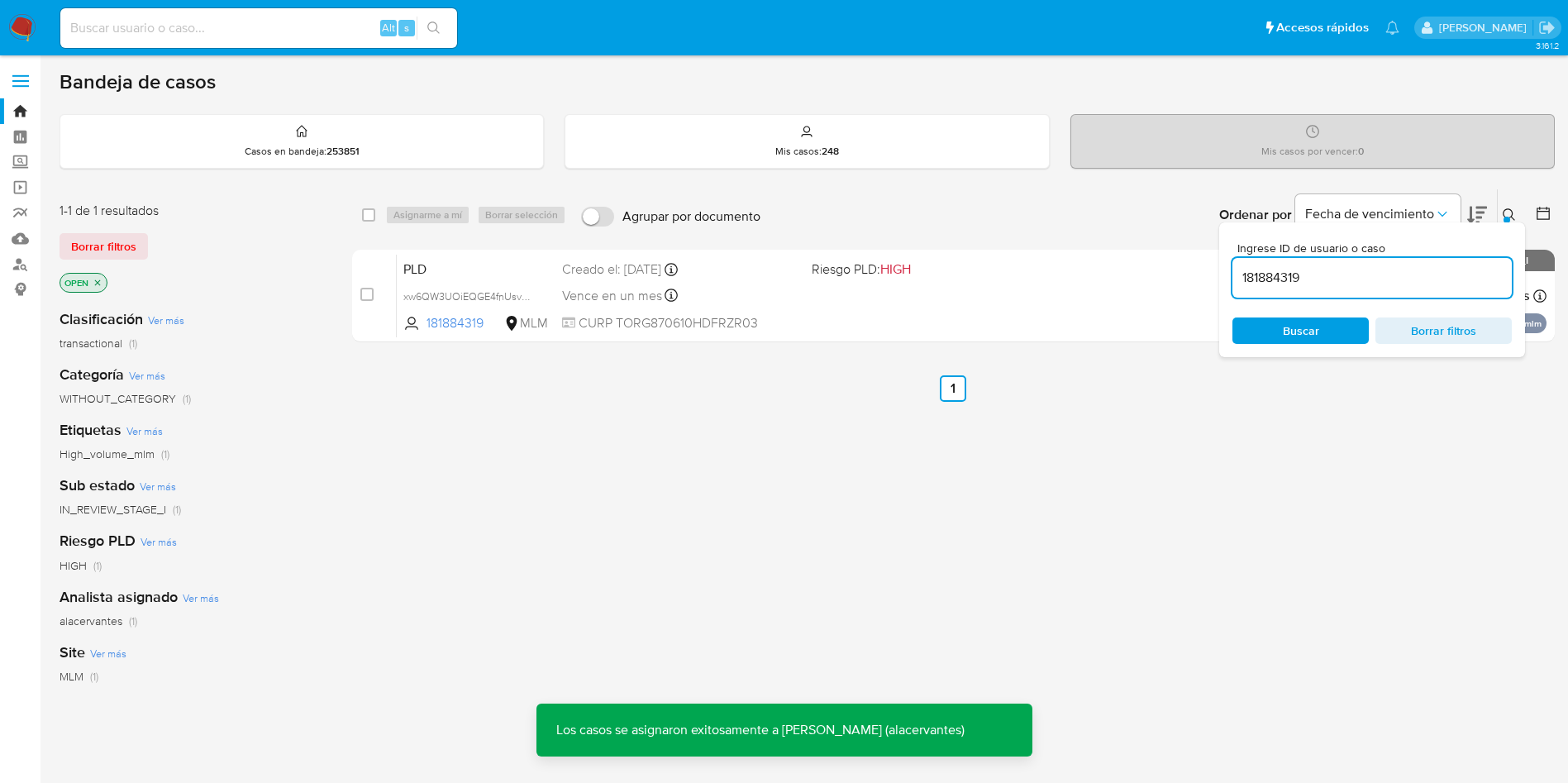
click at [1364, 272] on input "181884319" at bounding box center [1372, 278] width 280 height 22
click at [1364, 277] on input "181884319" at bounding box center [1372, 278] width 280 height 22
click at [1364, 280] on input "181884319" at bounding box center [1372, 278] width 280 height 22
paste input "173771035"
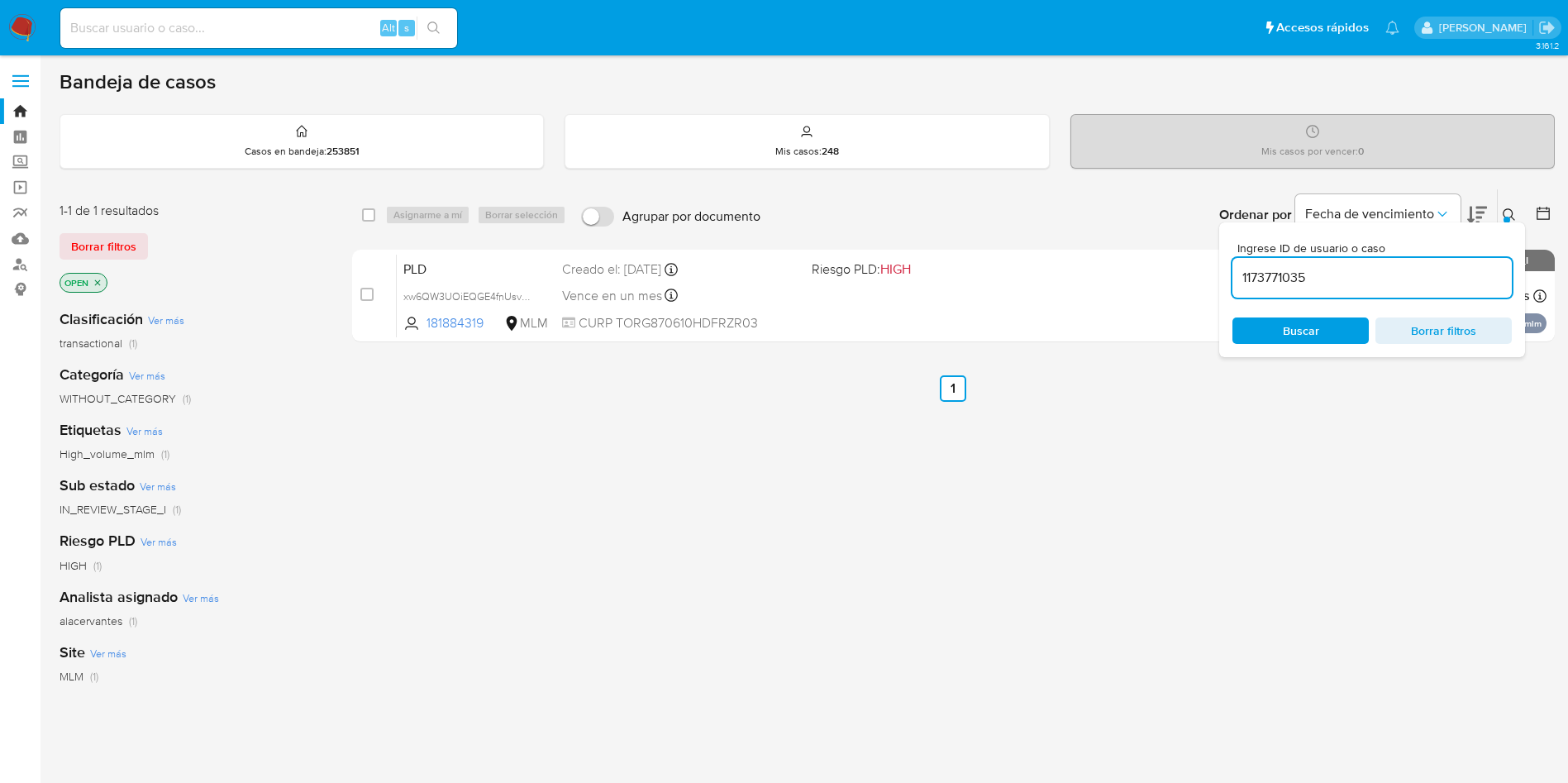
type input "1173771035"
click at [372, 216] on input "checkbox" at bounding box center [368, 215] width 14 height 14
checkbox input "true"
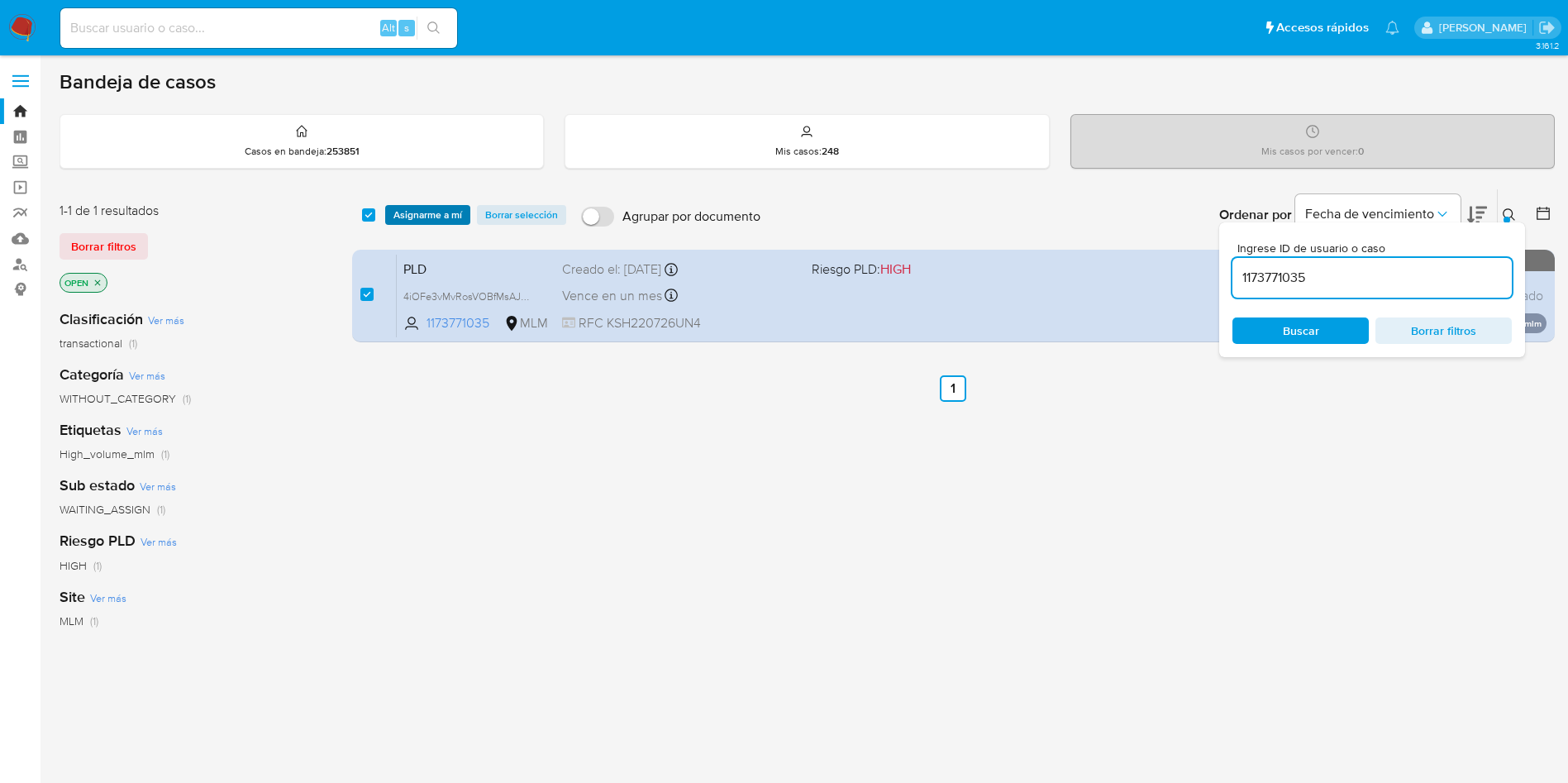
click at [418, 216] on span "Asignarme a mí" at bounding box center [428, 215] width 69 height 16
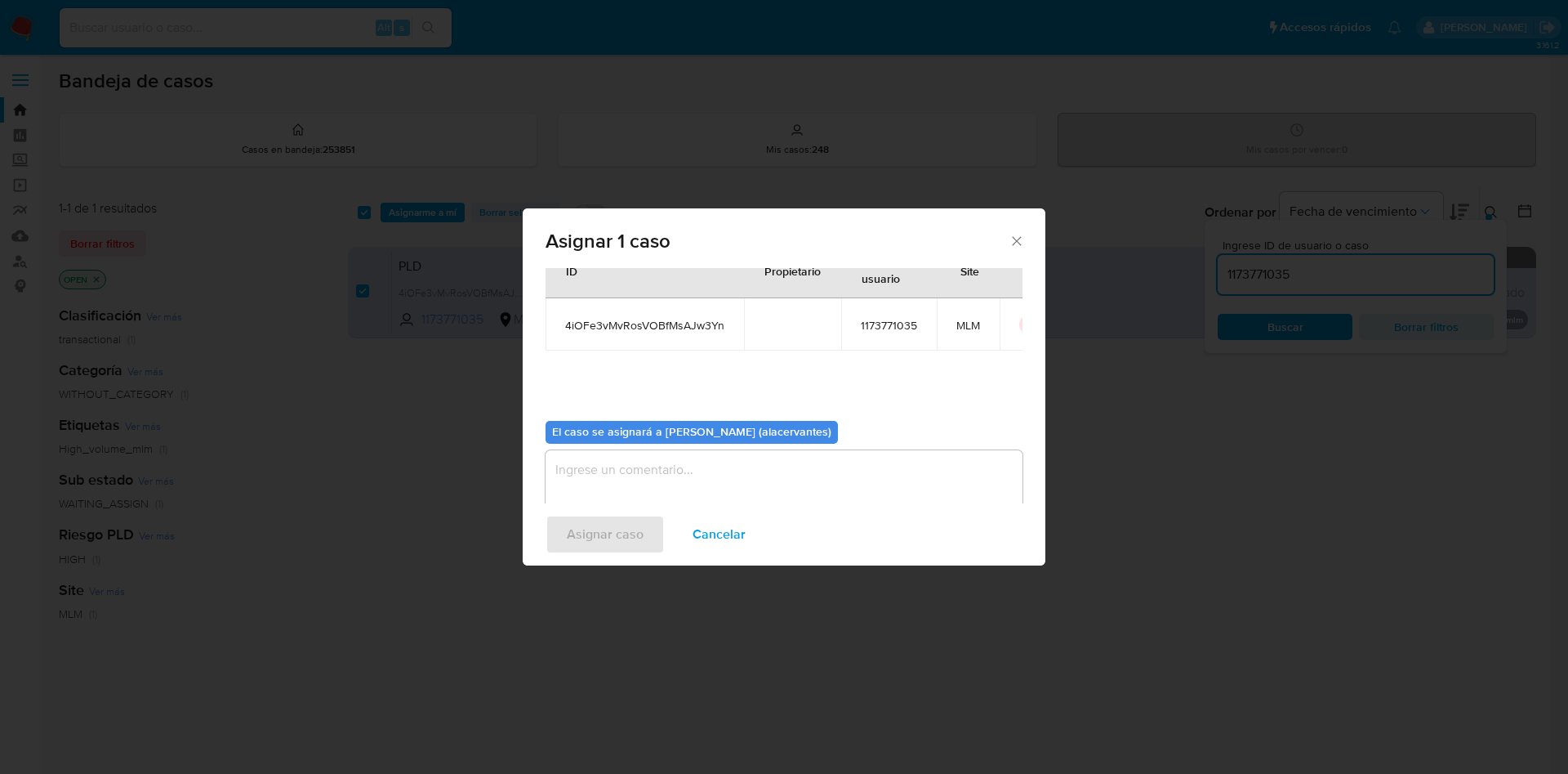
scroll to position [85, 0]
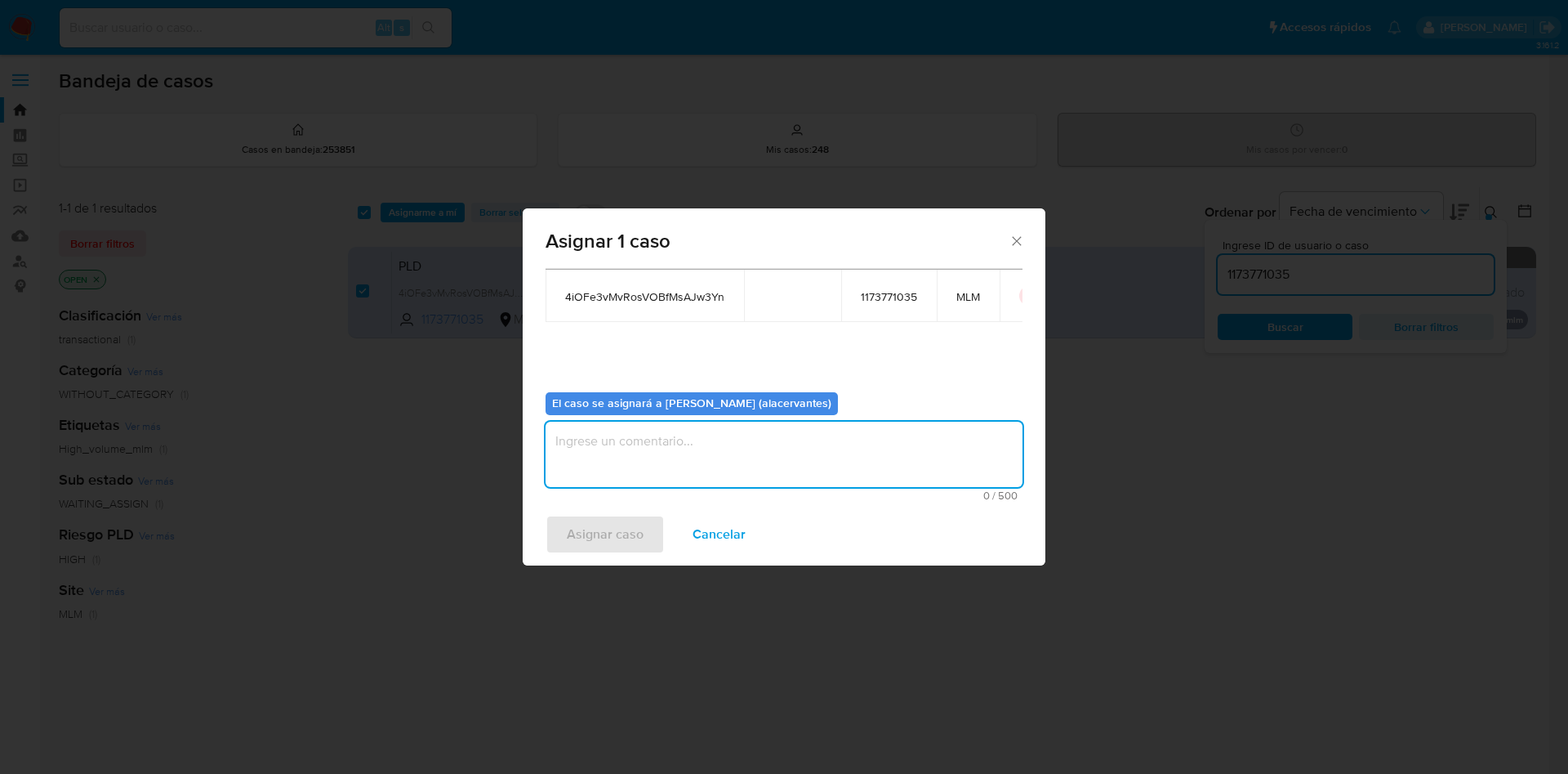
click at [754, 472] on textarea "assign-modal" at bounding box center [784, 454] width 477 height 65
type textarea "AC"
click at [589, 549] on span "Asignar caso" at bounding box center [606, 534] width 77 height 36
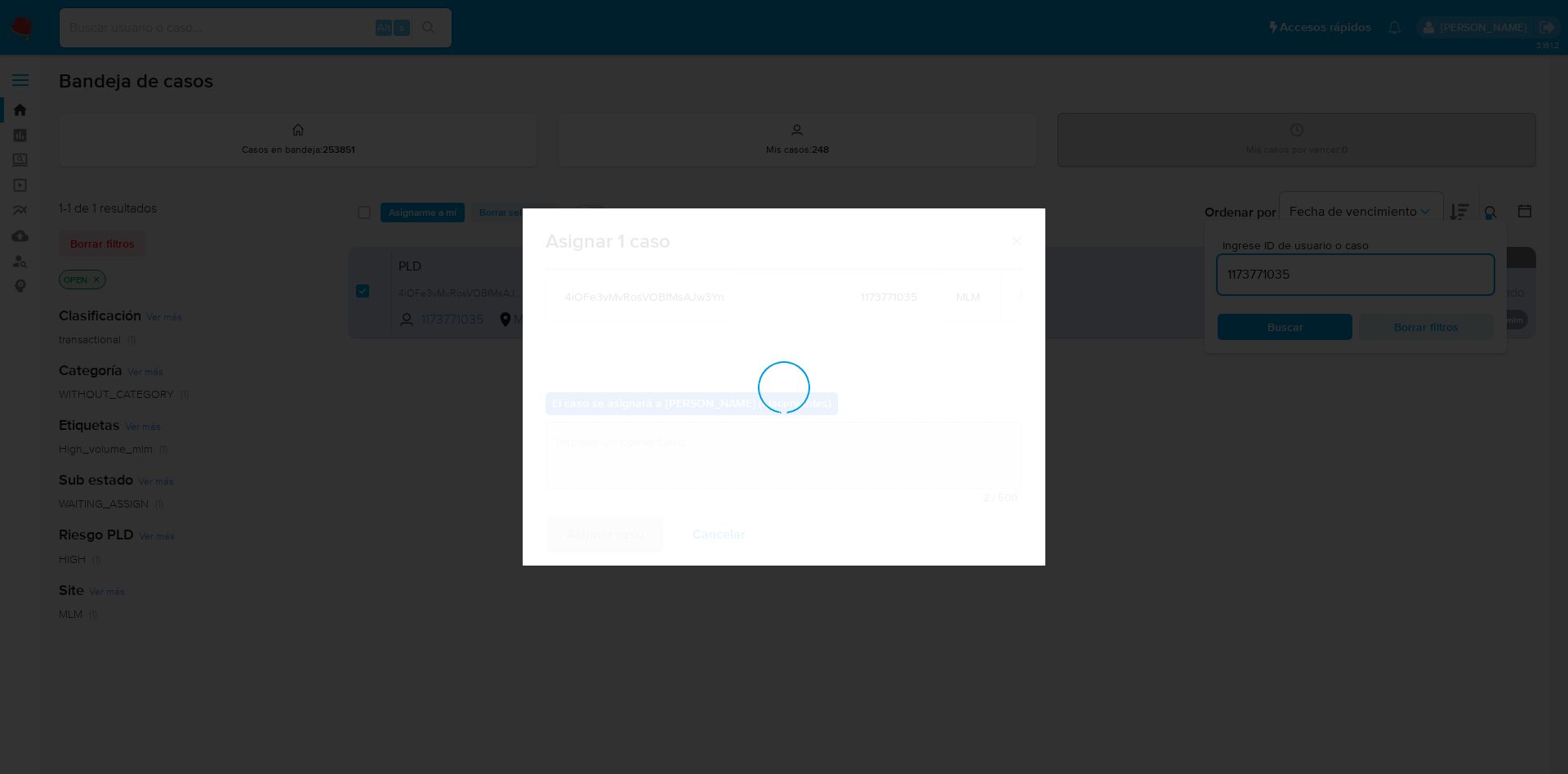
checkbox input "false"
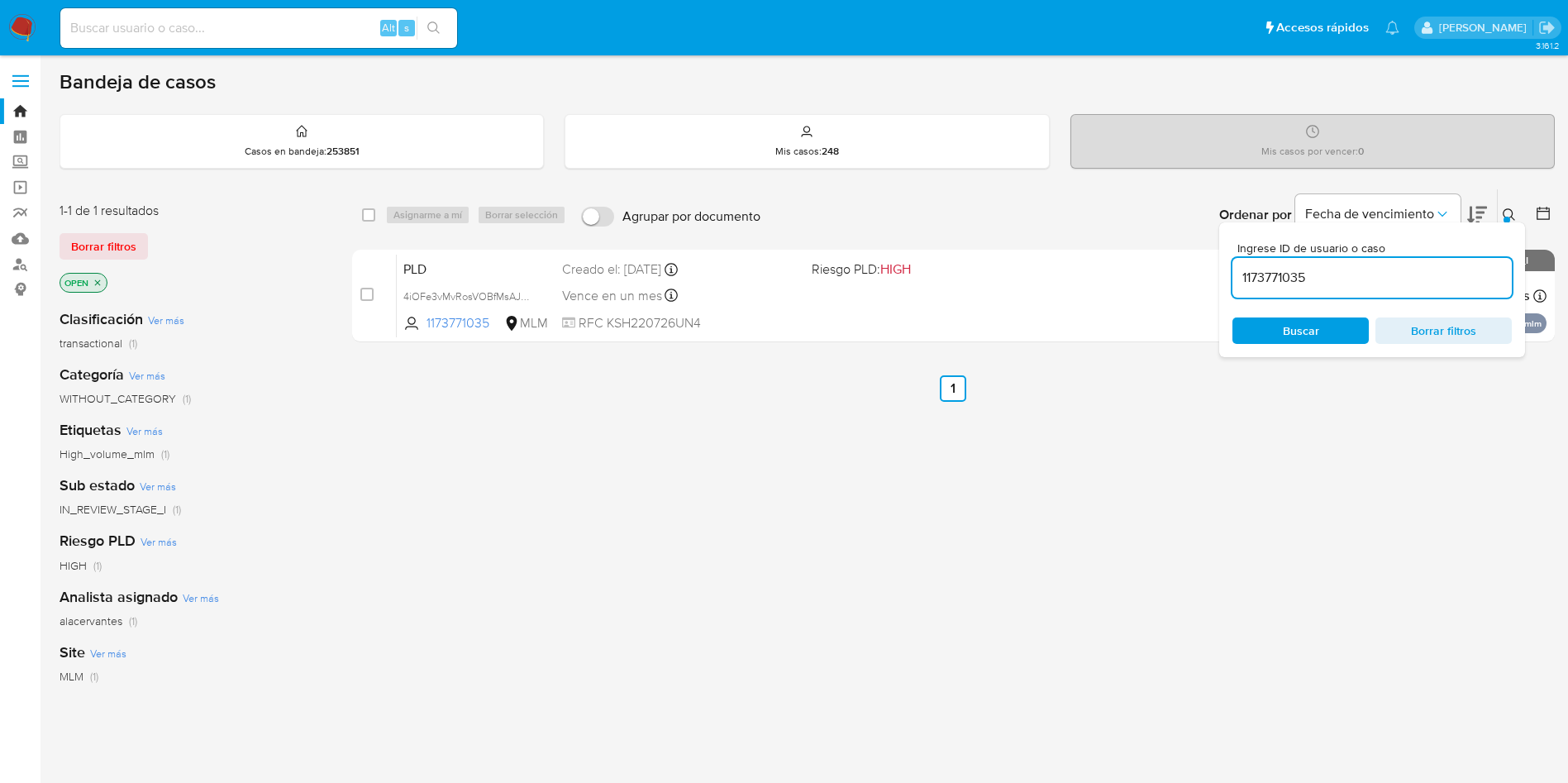
click at [1300, 292] on div "1173771035" at bounding box center [1372, 278] width 280 height 40
click at [1301, 286] on input "1173771035" at bounding box center [1372, 278] width 280 height 22
click at [1301, 284] on input "1173771035" at bounding box center [1372, 278] width 280 height 22
paste input "255674049"
type input "2556740495"
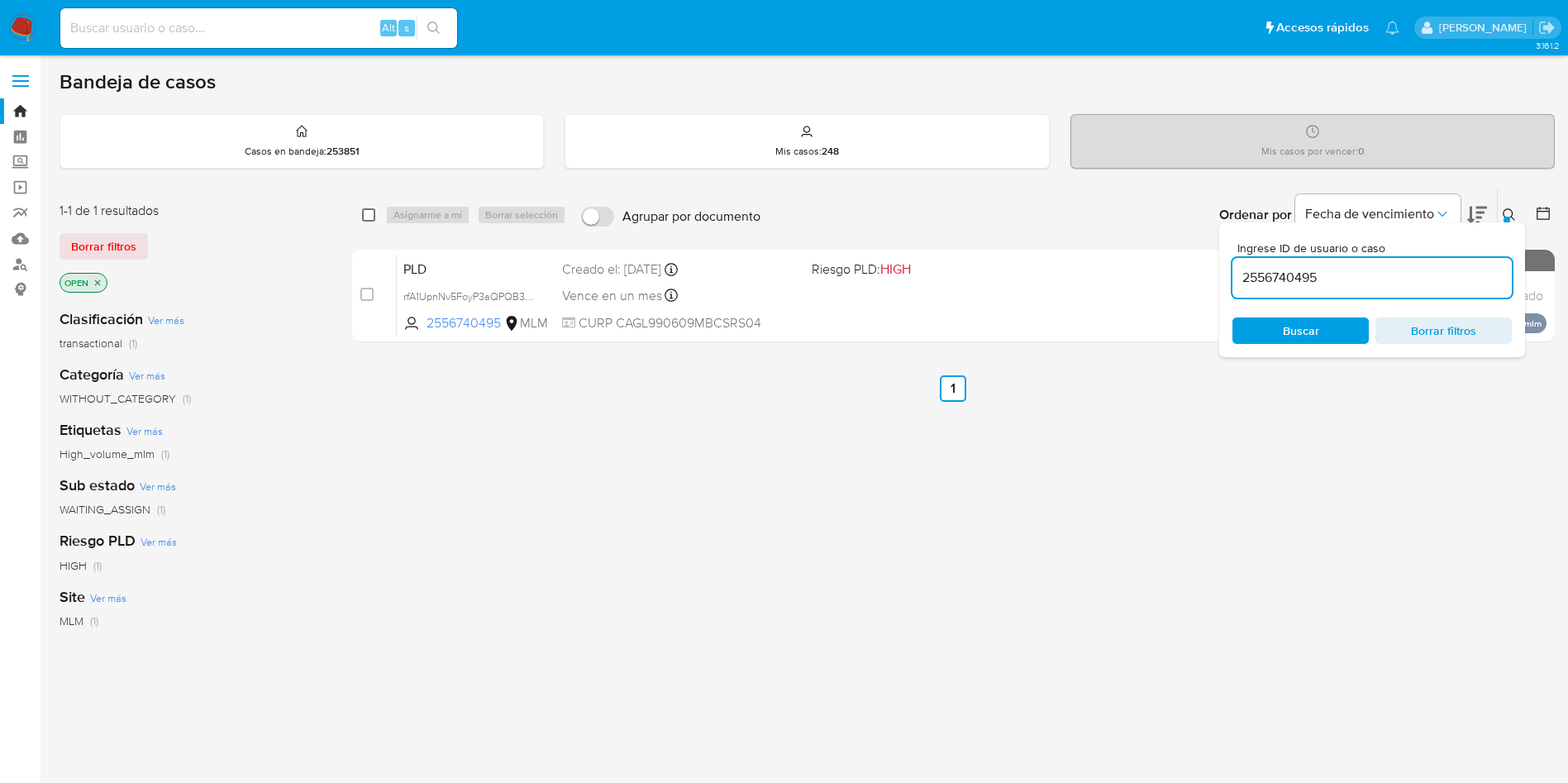
click at [369, 215] on input "checkbox" at bounding box center [368, 215] width 14 height 14
checkbox input "true"
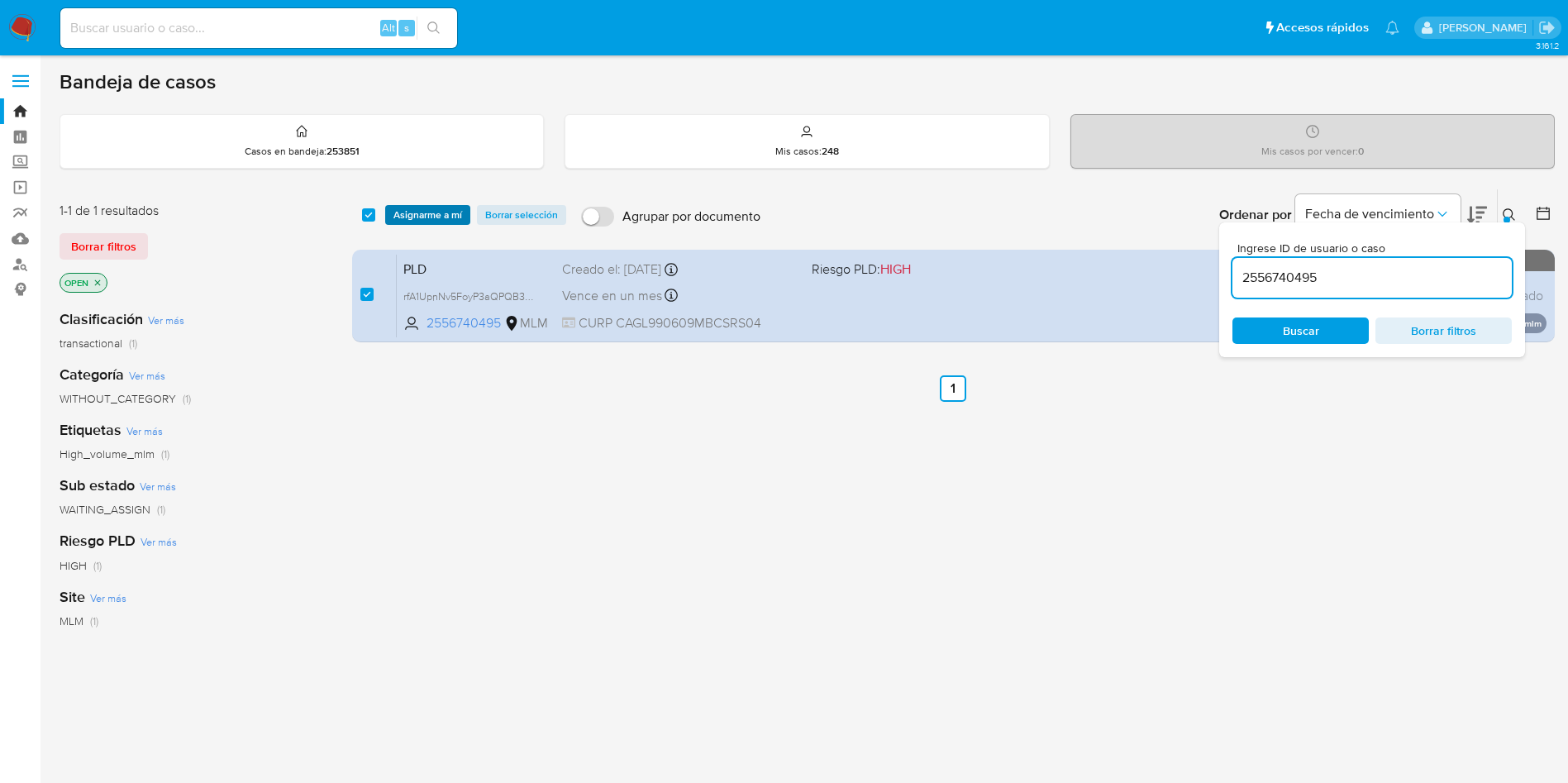
click at [443, 214] on span "Asignarme a mí" at bounding box center [428, 215] width 69 height 16
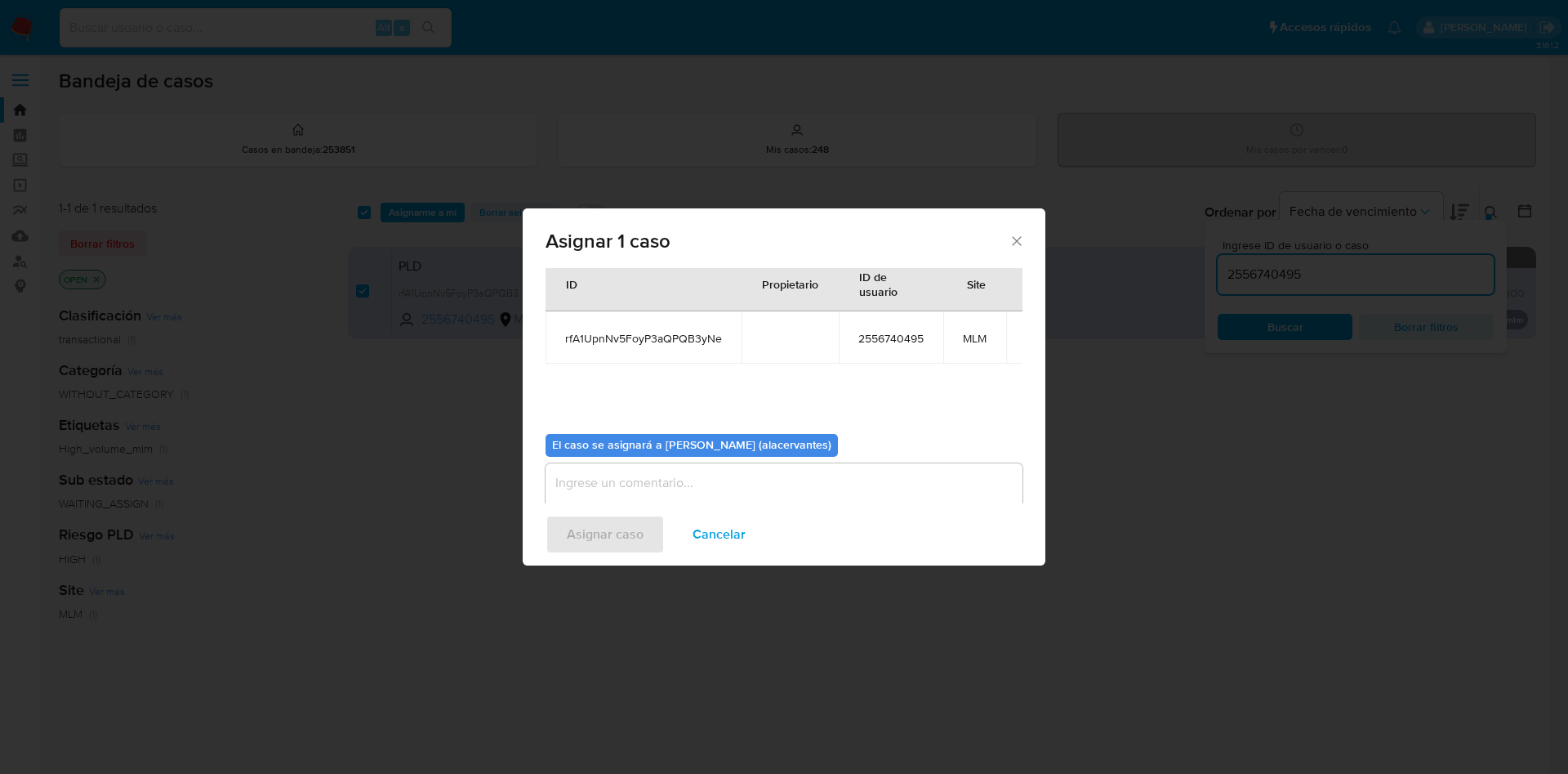
scroll to position [85, 0]
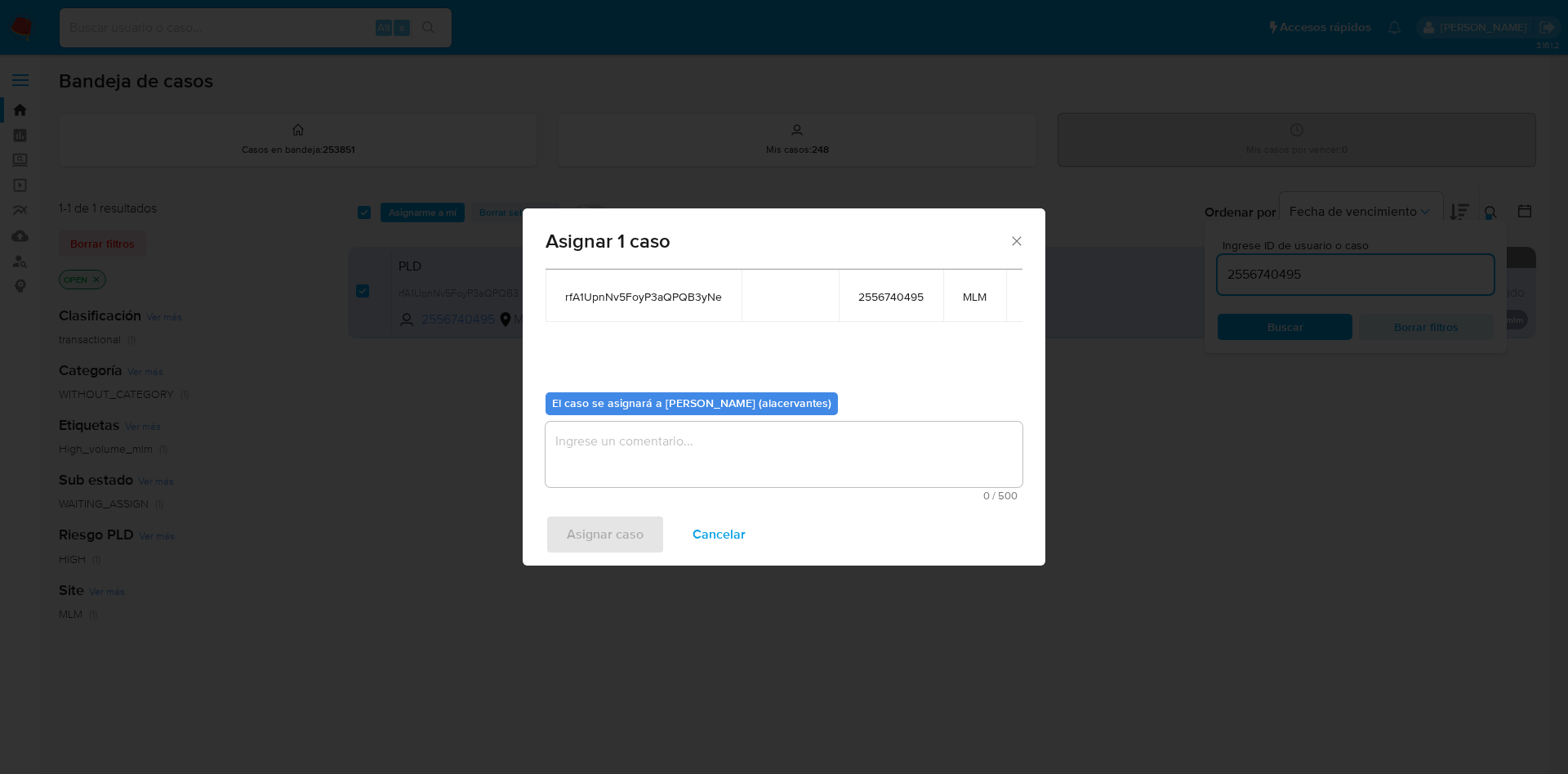
click at [686, 438] on textarea "assign-modal" at bounding box center [784, 454] width 477 height 65
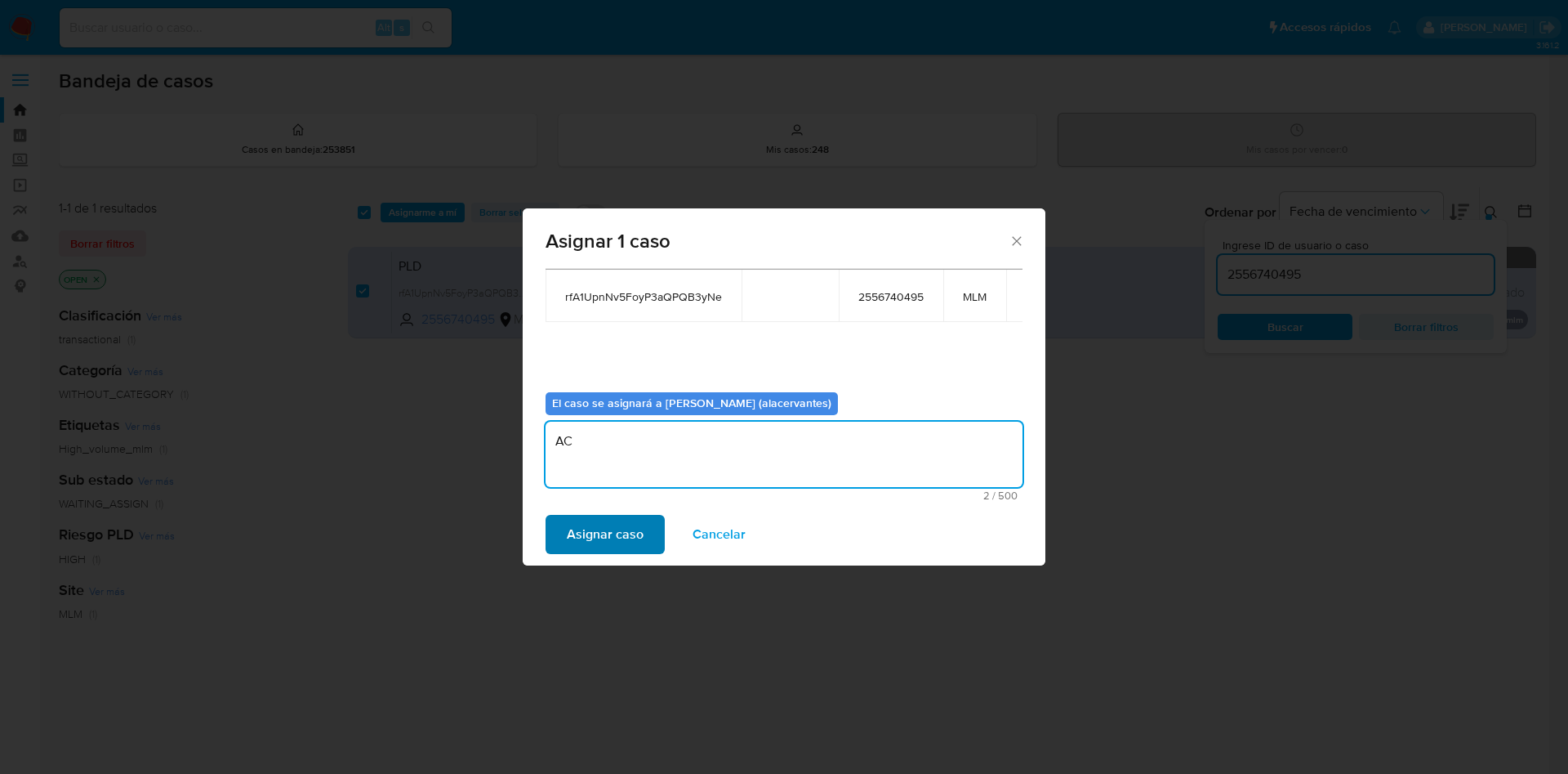
type textarea "AC"
click at [624, 542] on span "Asignar caso" at bounding box center [606, 534] width 77 height 36
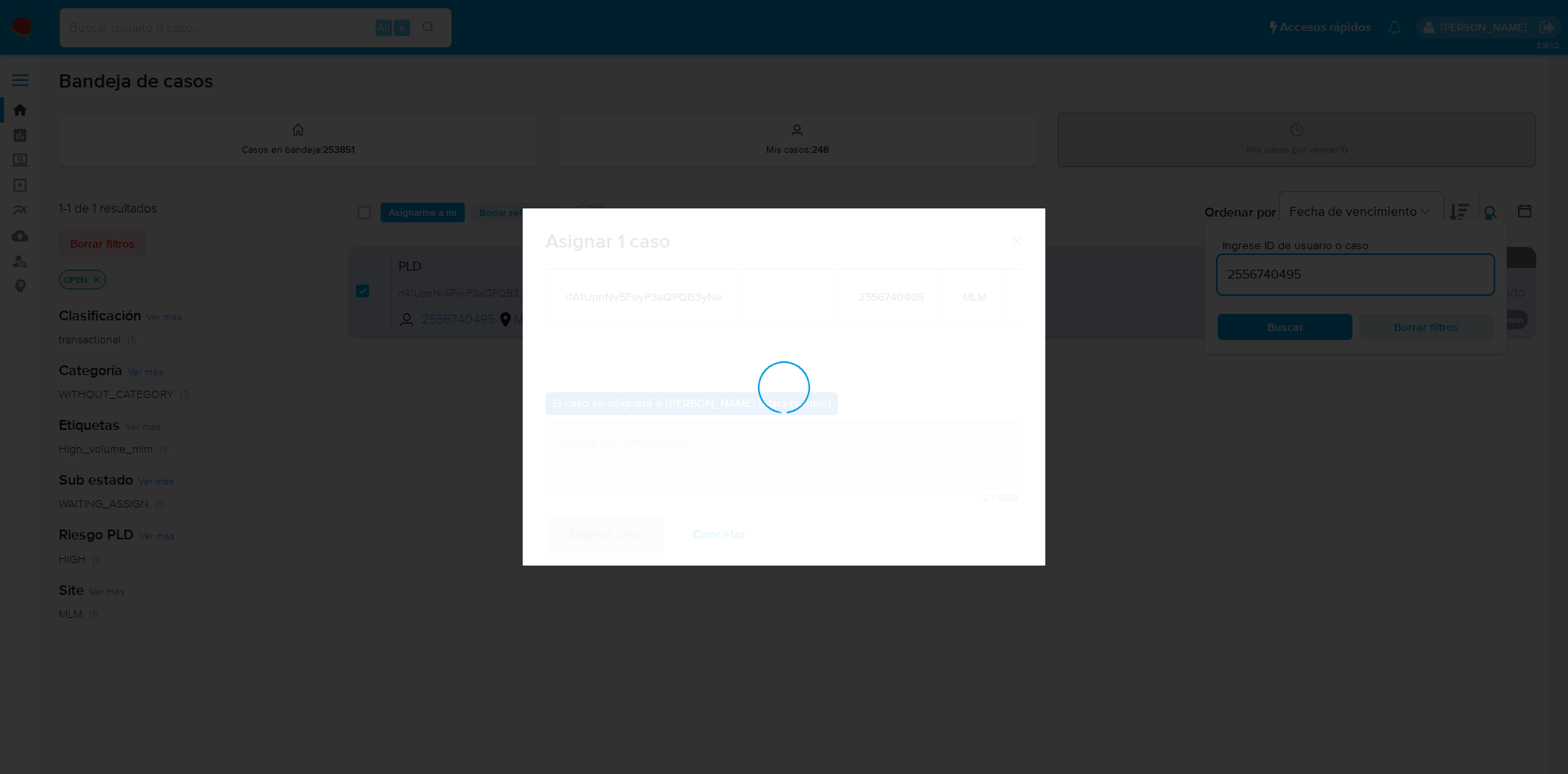
checkbox input "false"
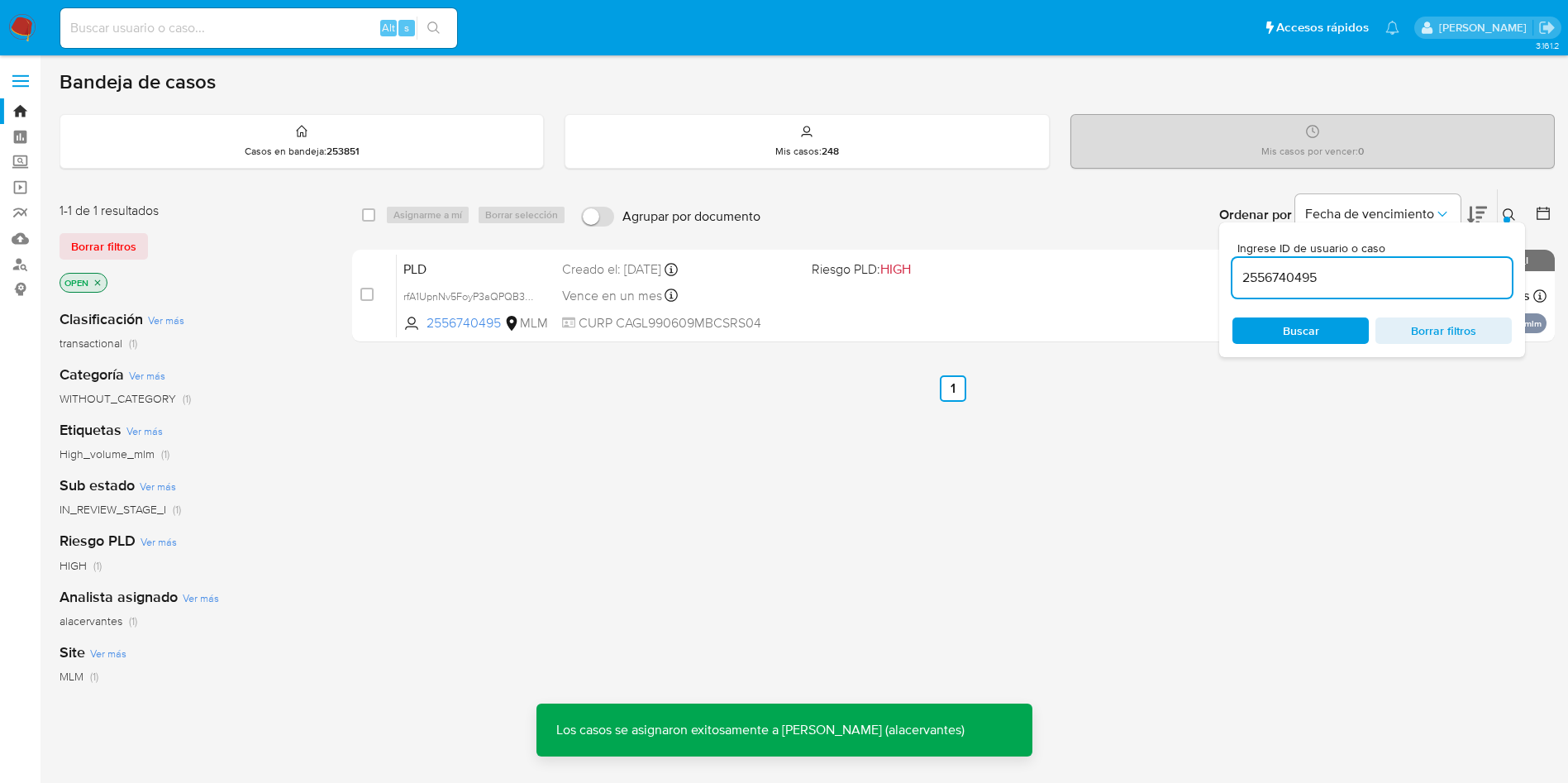
click at [1380, 269] on input "2556740495" at bounding box center [1372, 278] width 280 height 22
click at [1377, 270] on input "2556740495" at bounding box center [1372, 278] width 280 height 22
paste input "1045004812"
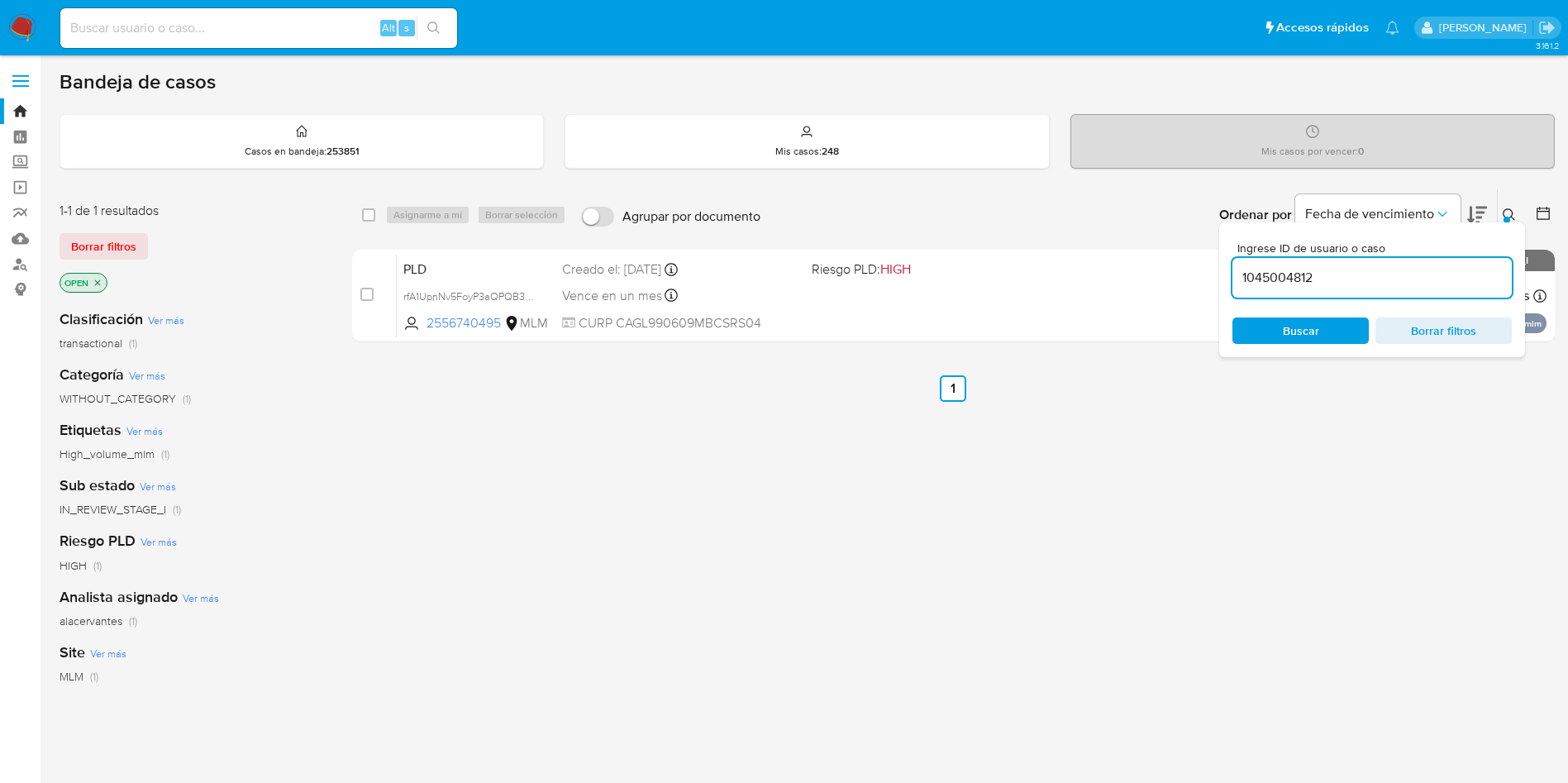
type input "1045004812"
click at [1309, 477] on div "select-all-cases-checkbox Asignarme a mí Borrar selección Agrupar por documento…" at bounding box center [953, 562] width 1203 height 749
click at [1513, 214] on icon at bounding box center [1509, 215] width 14 height 14
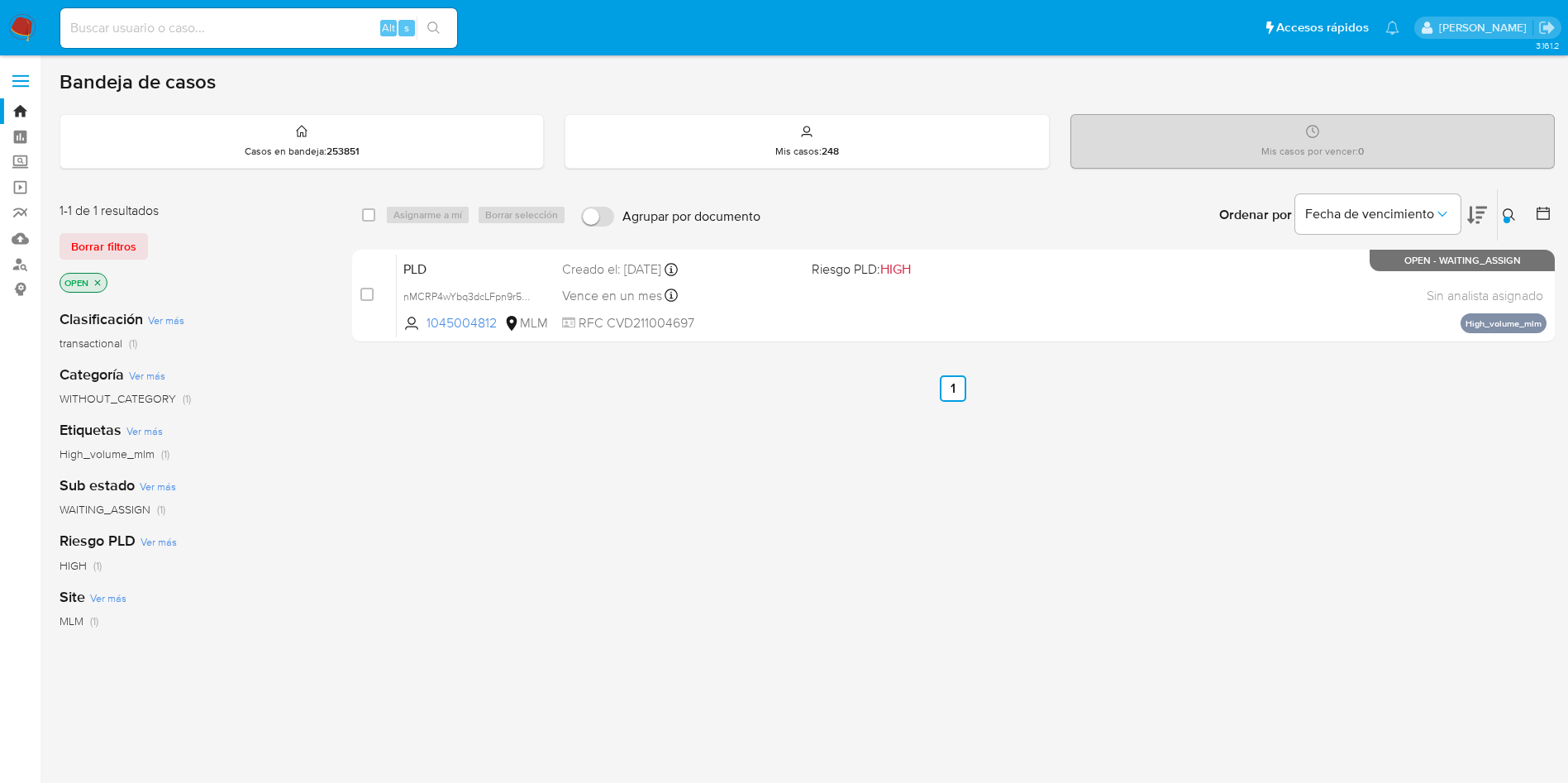
click at [375, 232] on div "select-all-cases-checkbox Asignarme a mí Borrar selección Agrupar por documento…" at bounding box center [953, 215] width 1203 height 52
drag, startPoint x: 359, startPoint y: 218, endPoint x: 372, endPoint y: 216, distance: 13.2
click at [359, 216] on div "select-all-cases-checkbox Asignarme a mí Borrar selección Agrupar por documento…" at bounding box center [953, 215] width 1203 height 52
click at [387, 216] on div "Asignarme a mí Borrar selección" at bounding box center [479, 215] width 187 height 20
click at [359, 216] on div "select-all-cases-checkbox Asignarme a mí Borrar selección Agrupar por documento…" at bounding box center [953, 215] width 1203 height 52
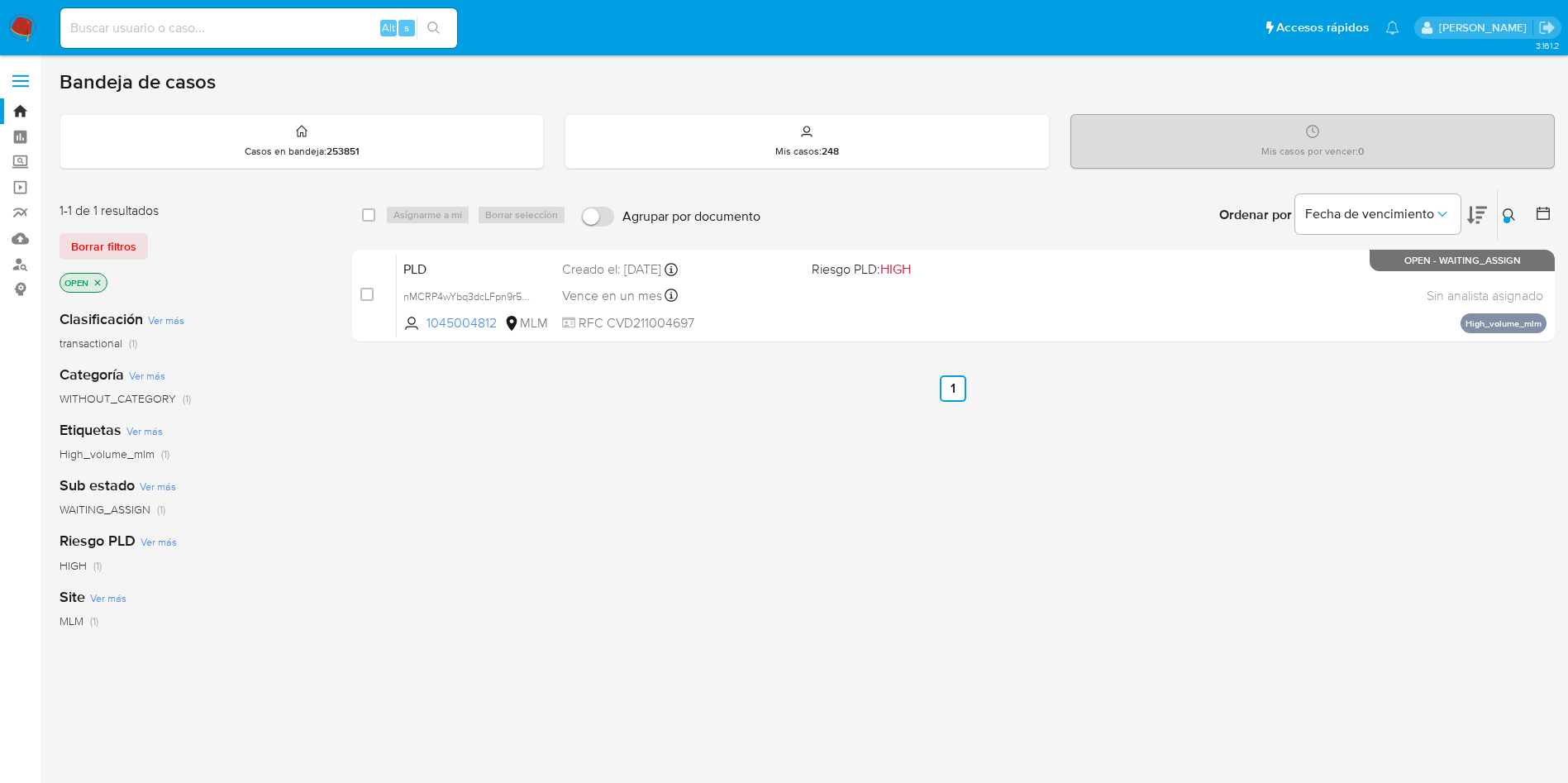
click at [374, 215] on input "checkbox" at bounding box center [368, 215] width 14 height 14
checkbox input "true"
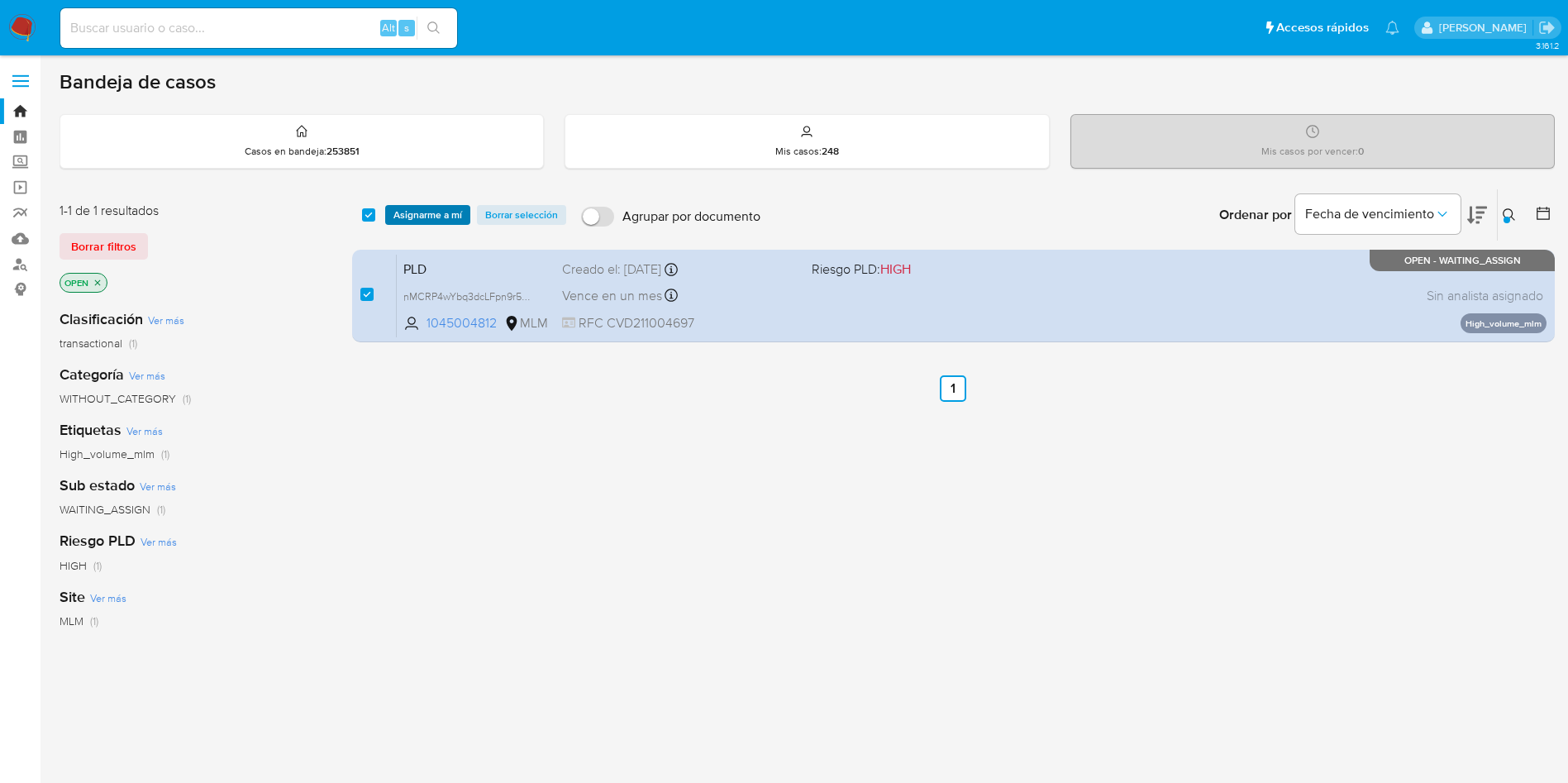
click at [427, 214] on span "Asignarme a mí" at bounding box center [428, 215] width 69 height 16
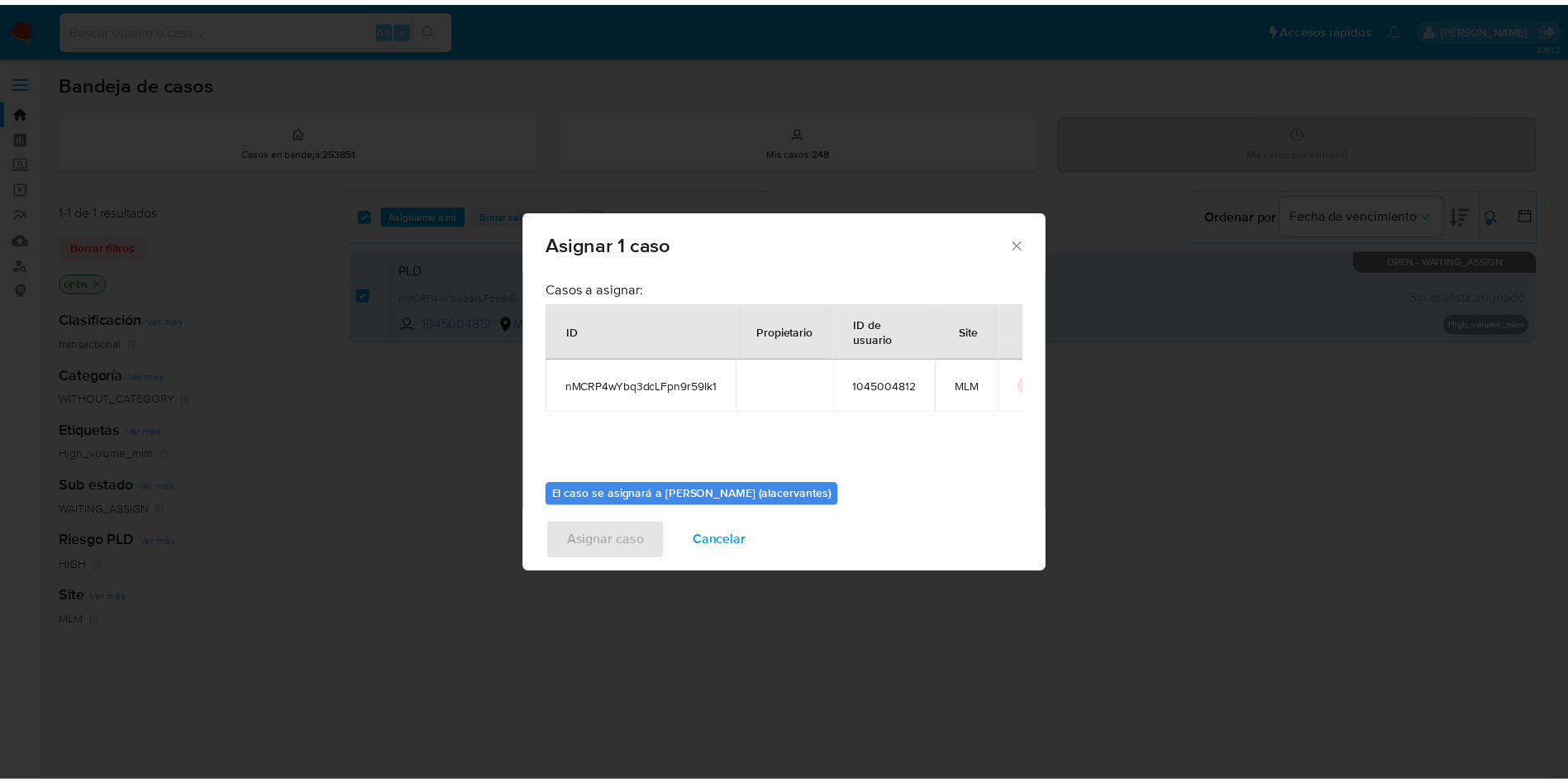
scroll to position [86, 0]
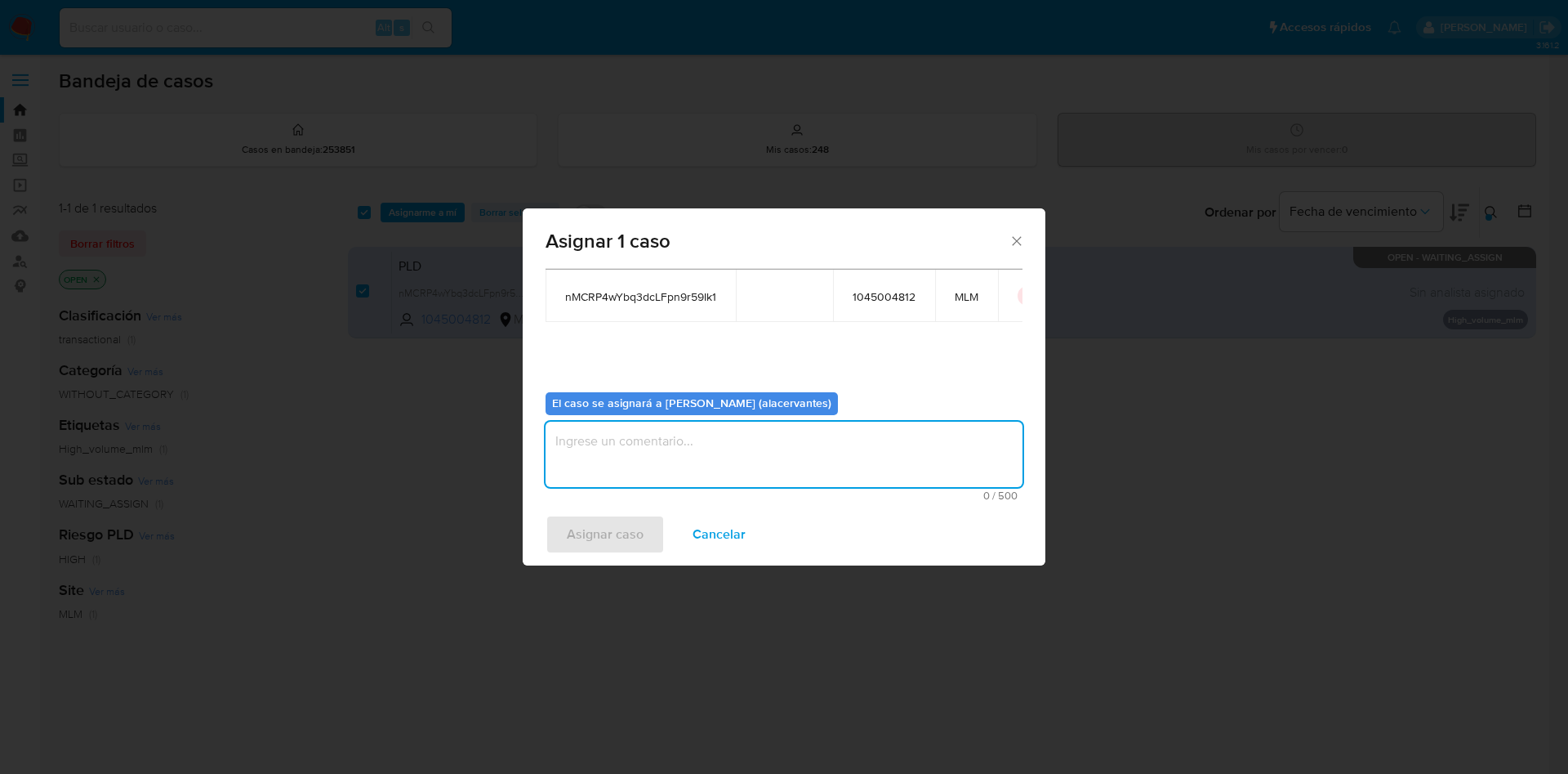
click at [700, 459] on textarea "assign-modal" at bounding box center [784, 454] width 477 height 65
type textarea "AC"
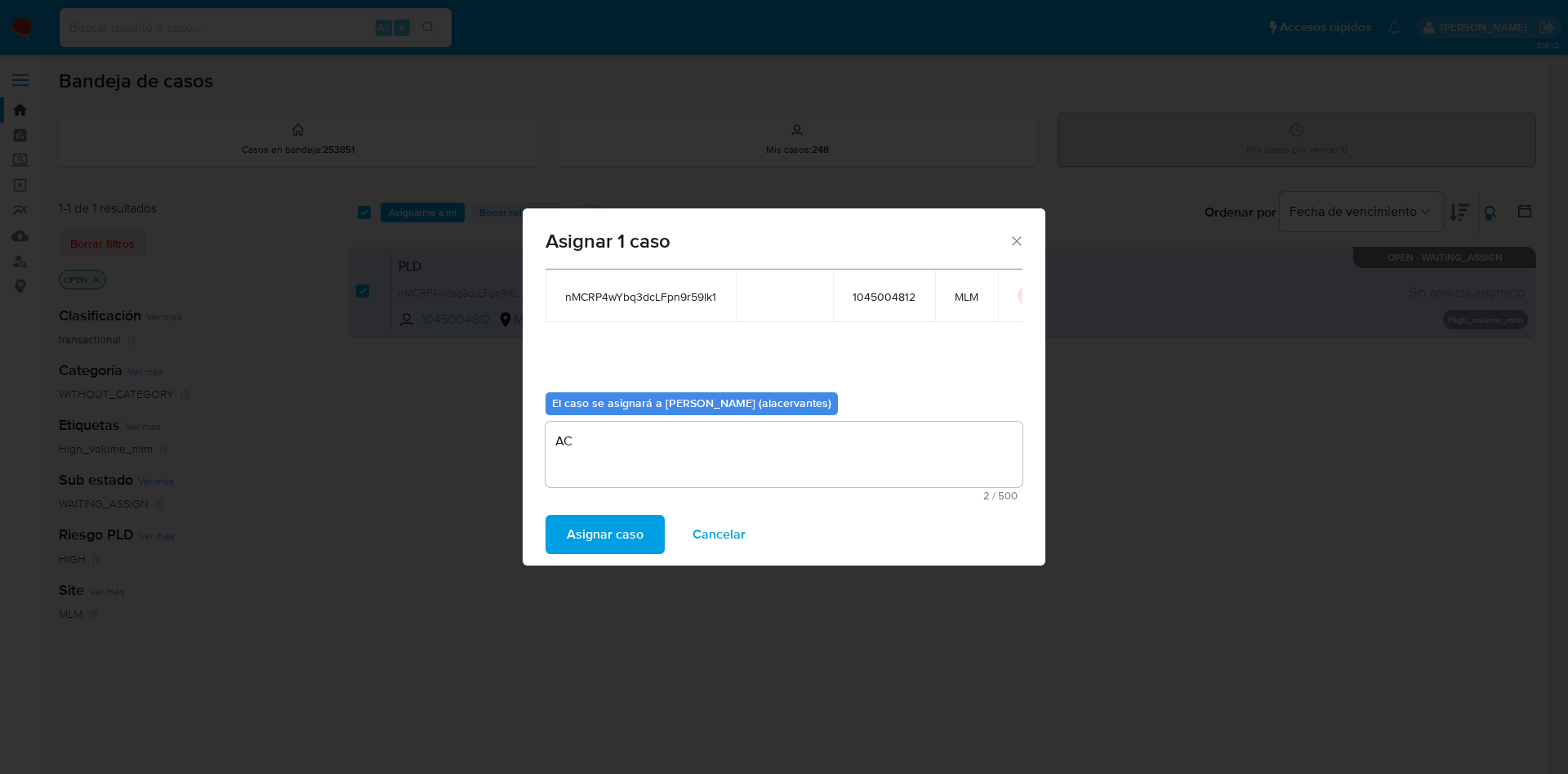
click at [596, 551] on span "Asignar caso" at bounding box center [606, 534] width 77 height 36
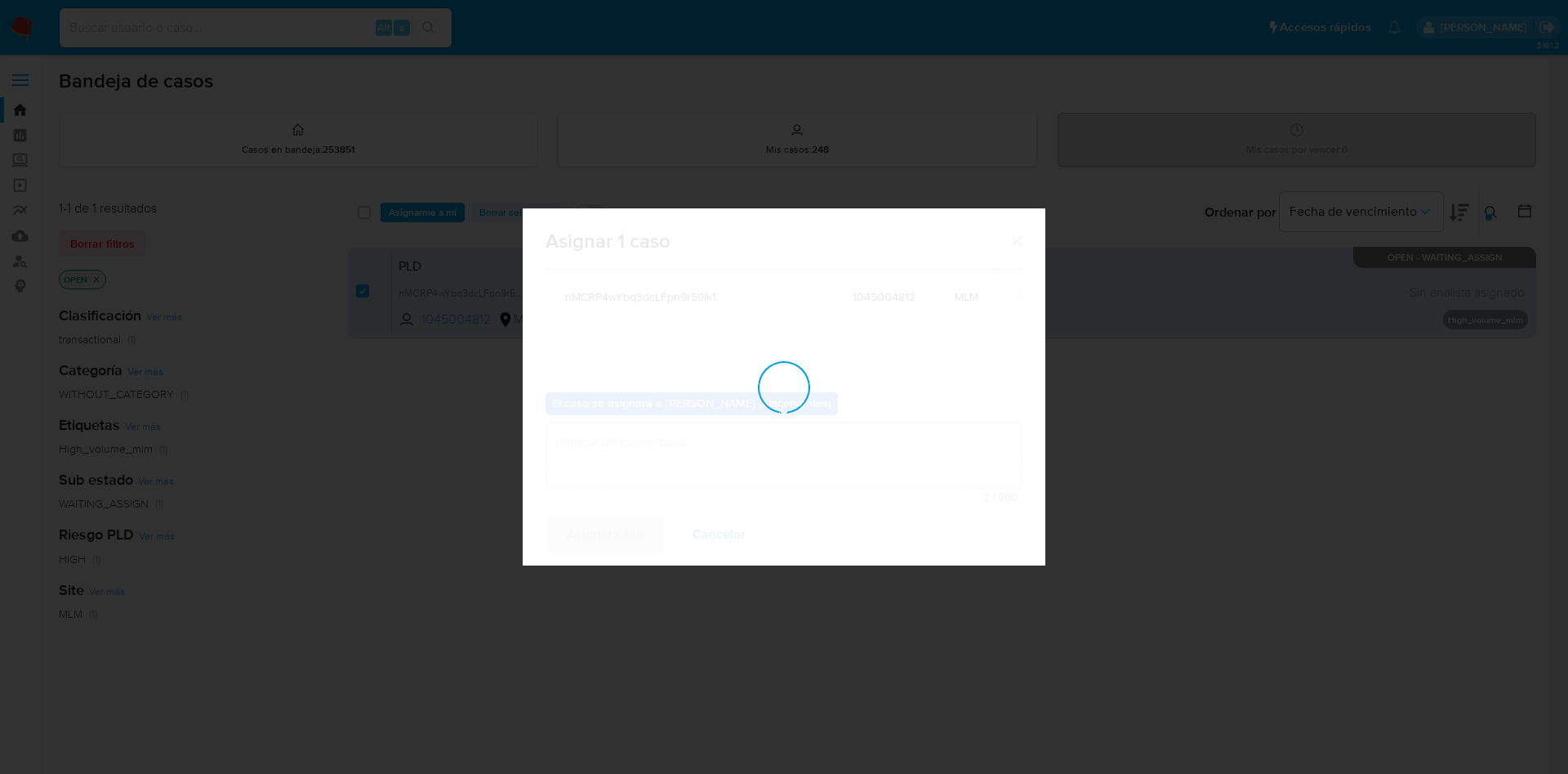
checkbox input "false"
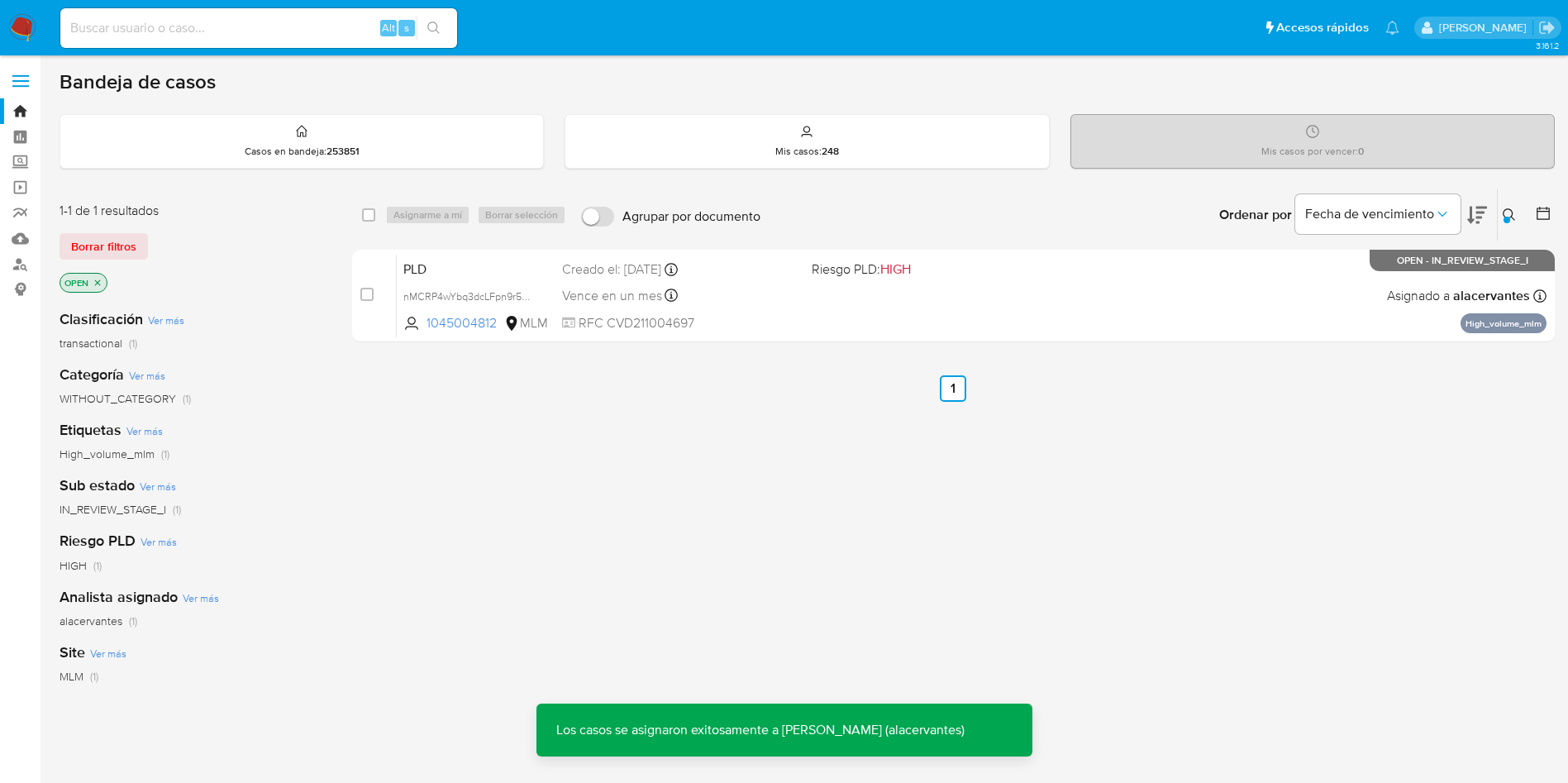
click at [21, 29] on img at bounding box center [22, 28] width 28 height 28
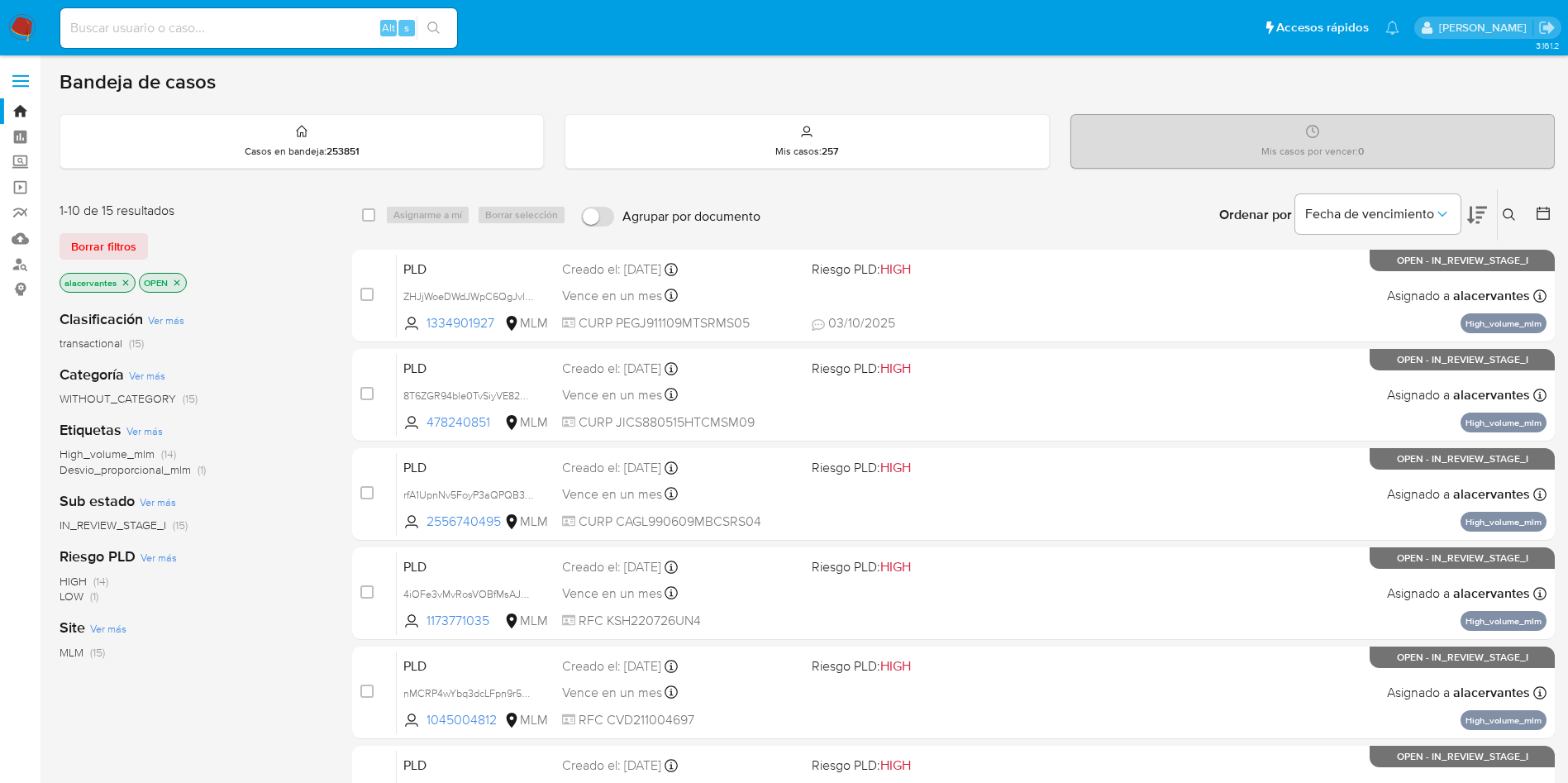
click at [1510, 215] on icon at bounding box center [1509, 215] width 14 height 14
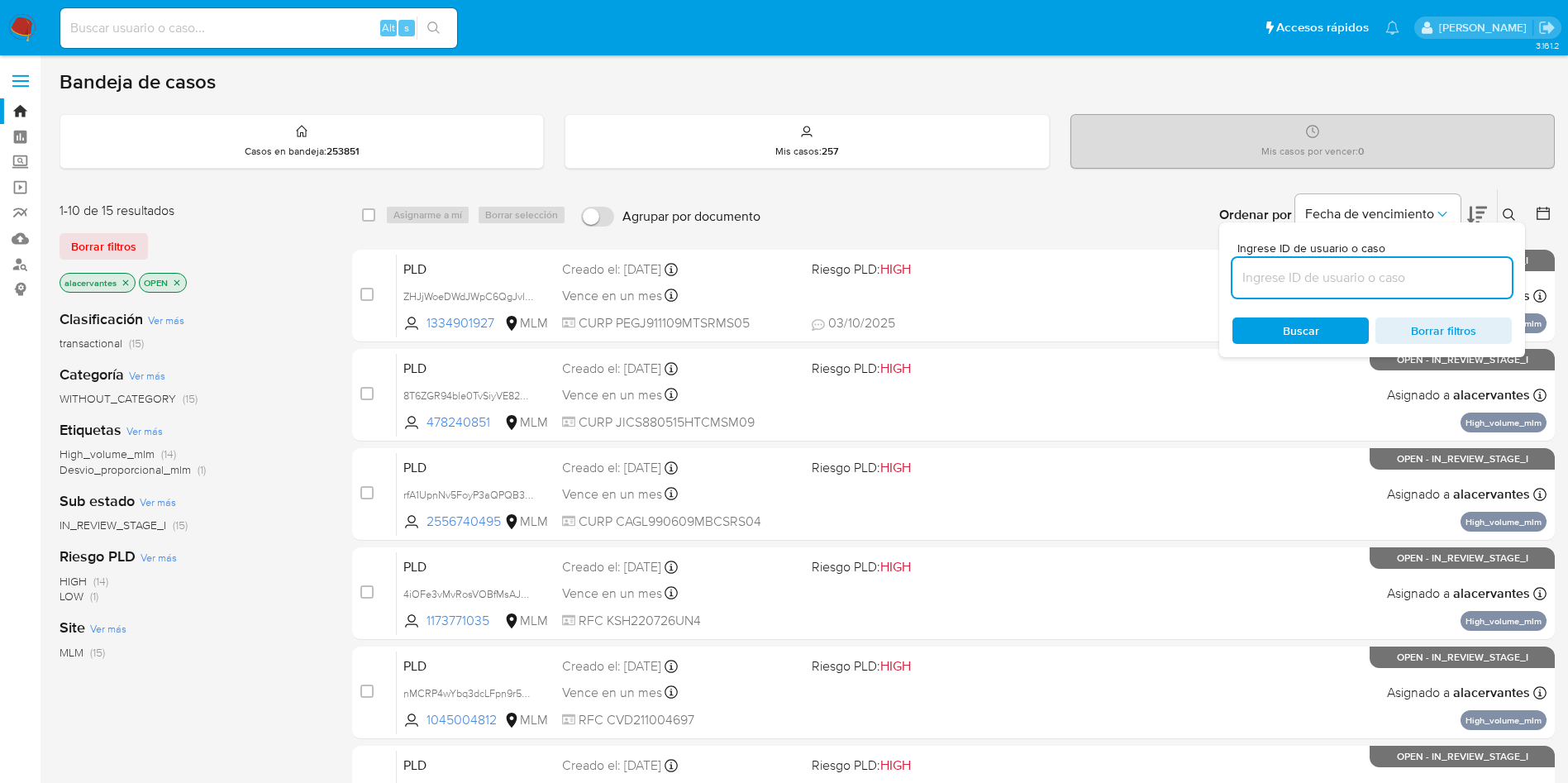
click at [1273, 282] on input at bounding box center [1372, 278] width 280 height 22
type input "1349140526"
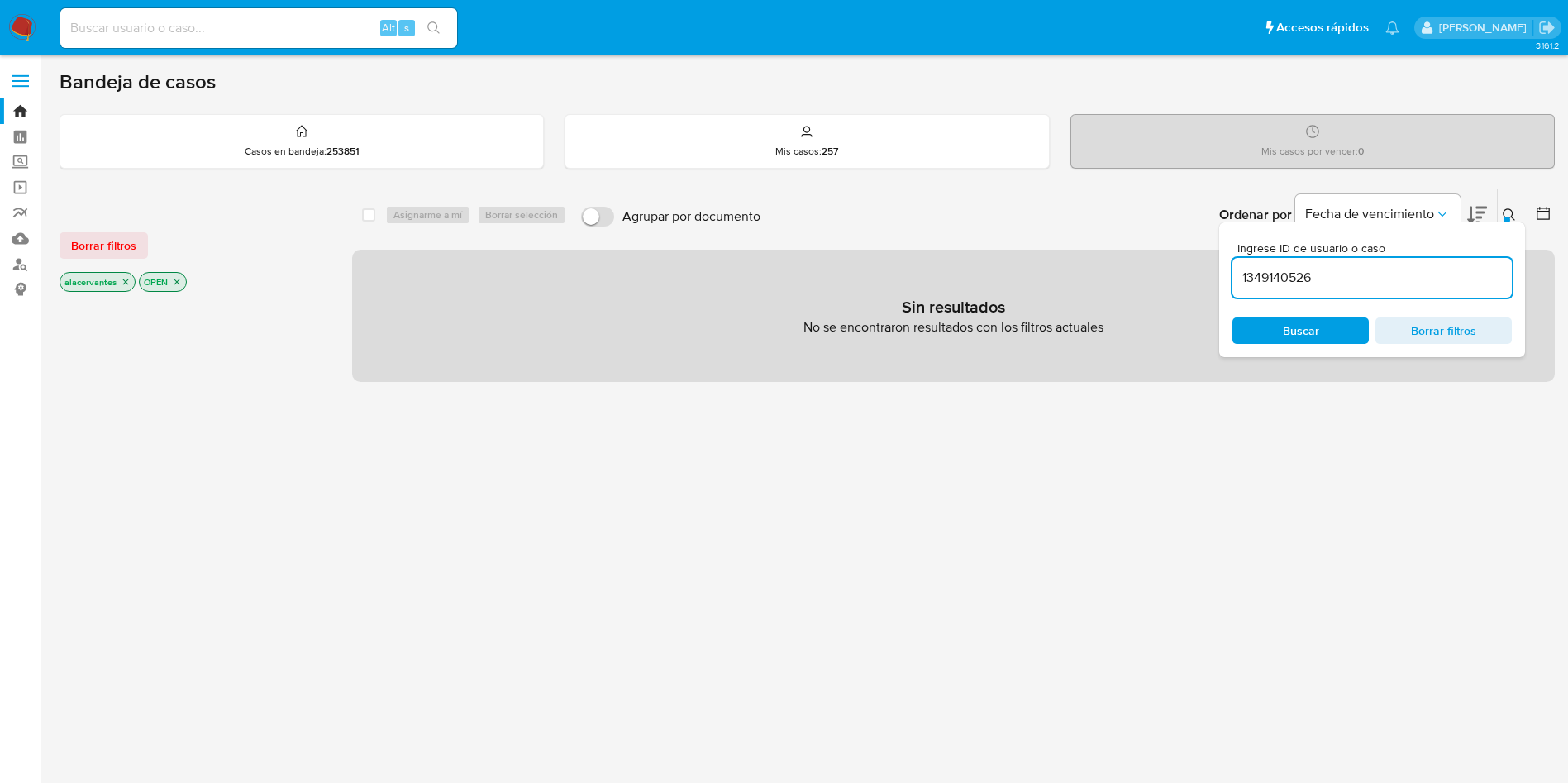
click at [130, 282] on p "alacervantes" at bounding box center [98, 282] width 74 height 18
click at [121, 281] on icon "close-filter" at bounding box center [125, 282] width 10 height 10
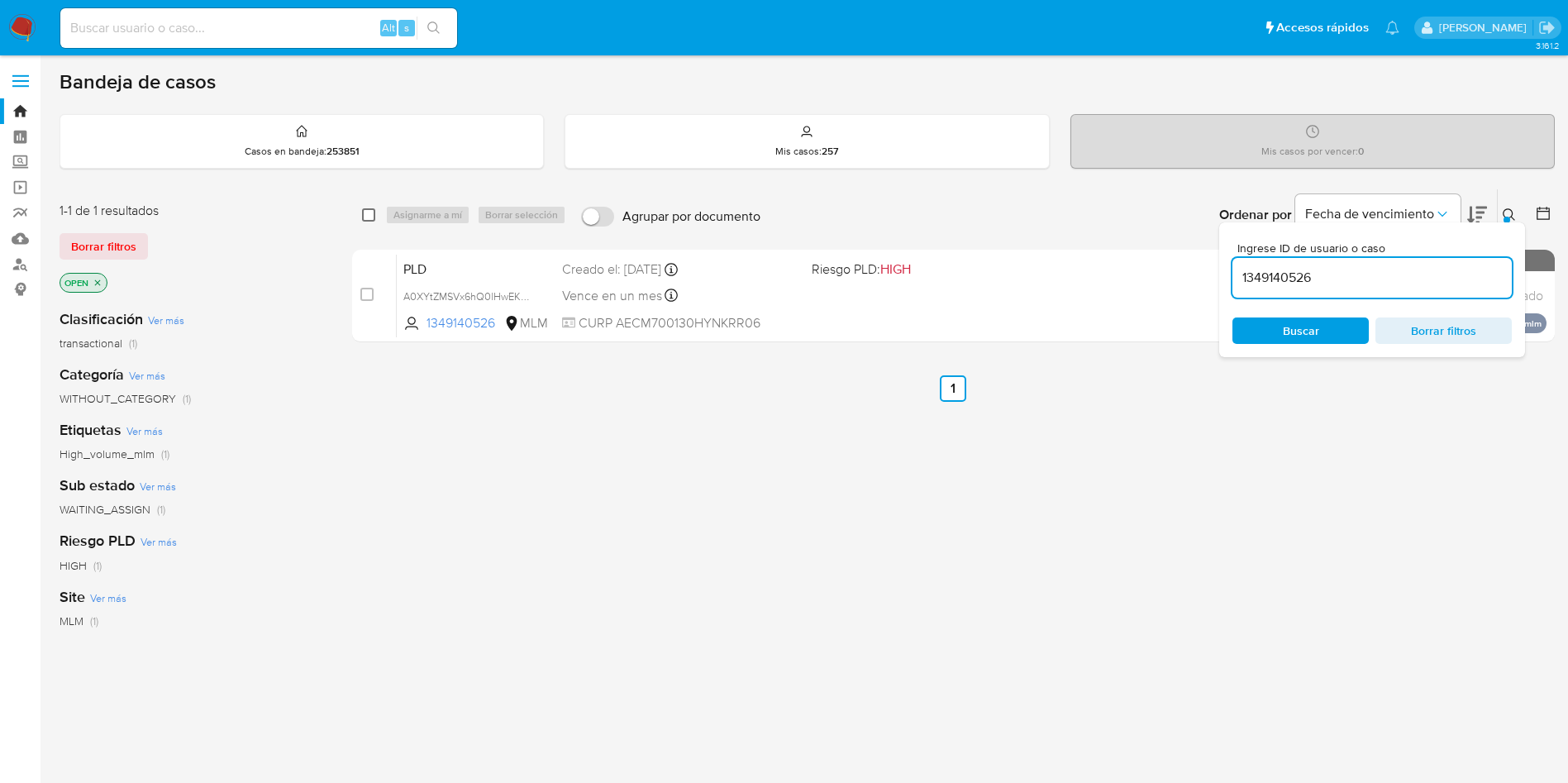
click at [371, 217] on input "checkbox" at bounding box center [368, 215] width 14 height 14
checkbox input "true"
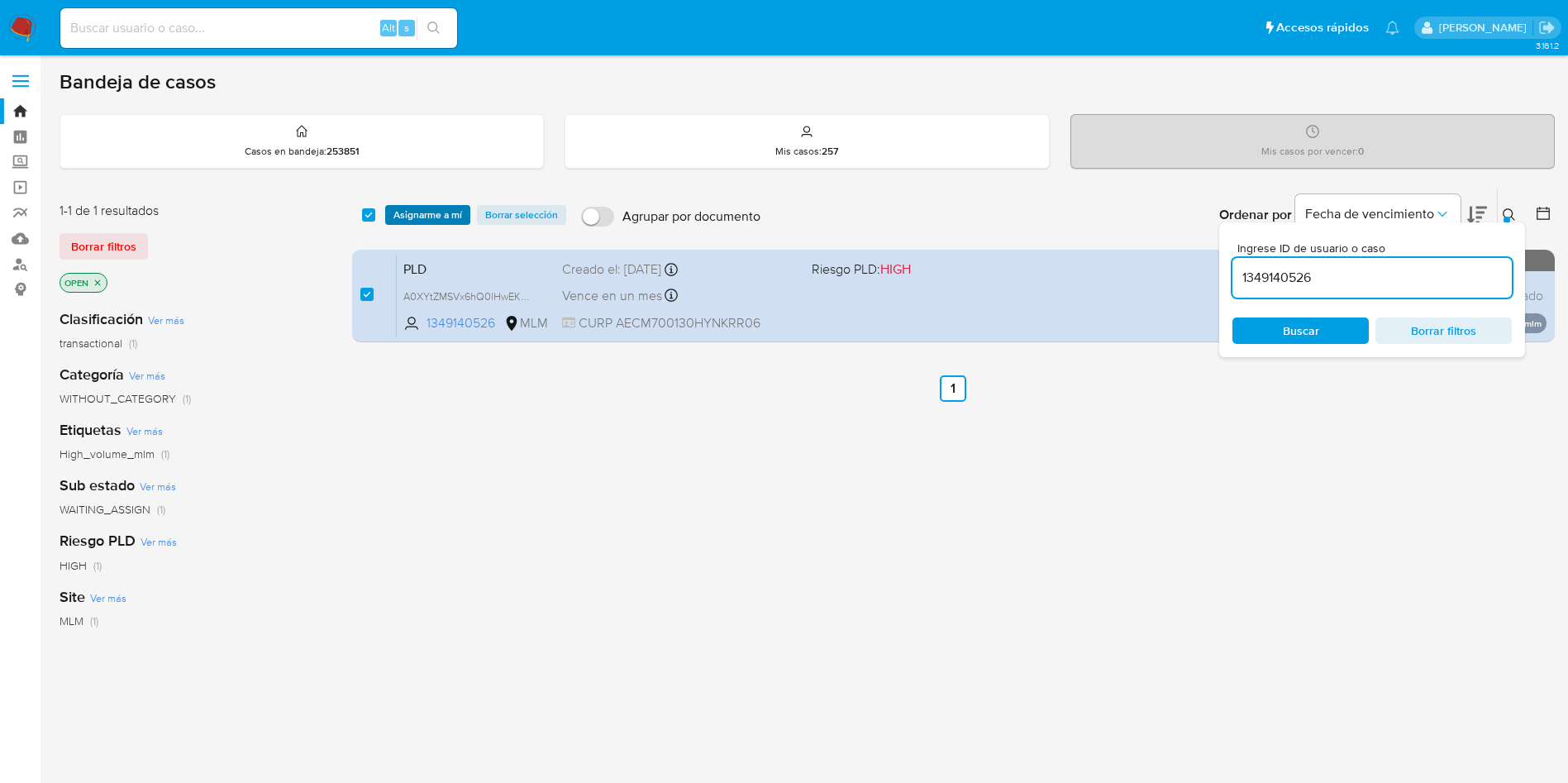
click at [416, 215] on span "Asignarme a mí" at bounding box center [428, 215] width 69 height 16
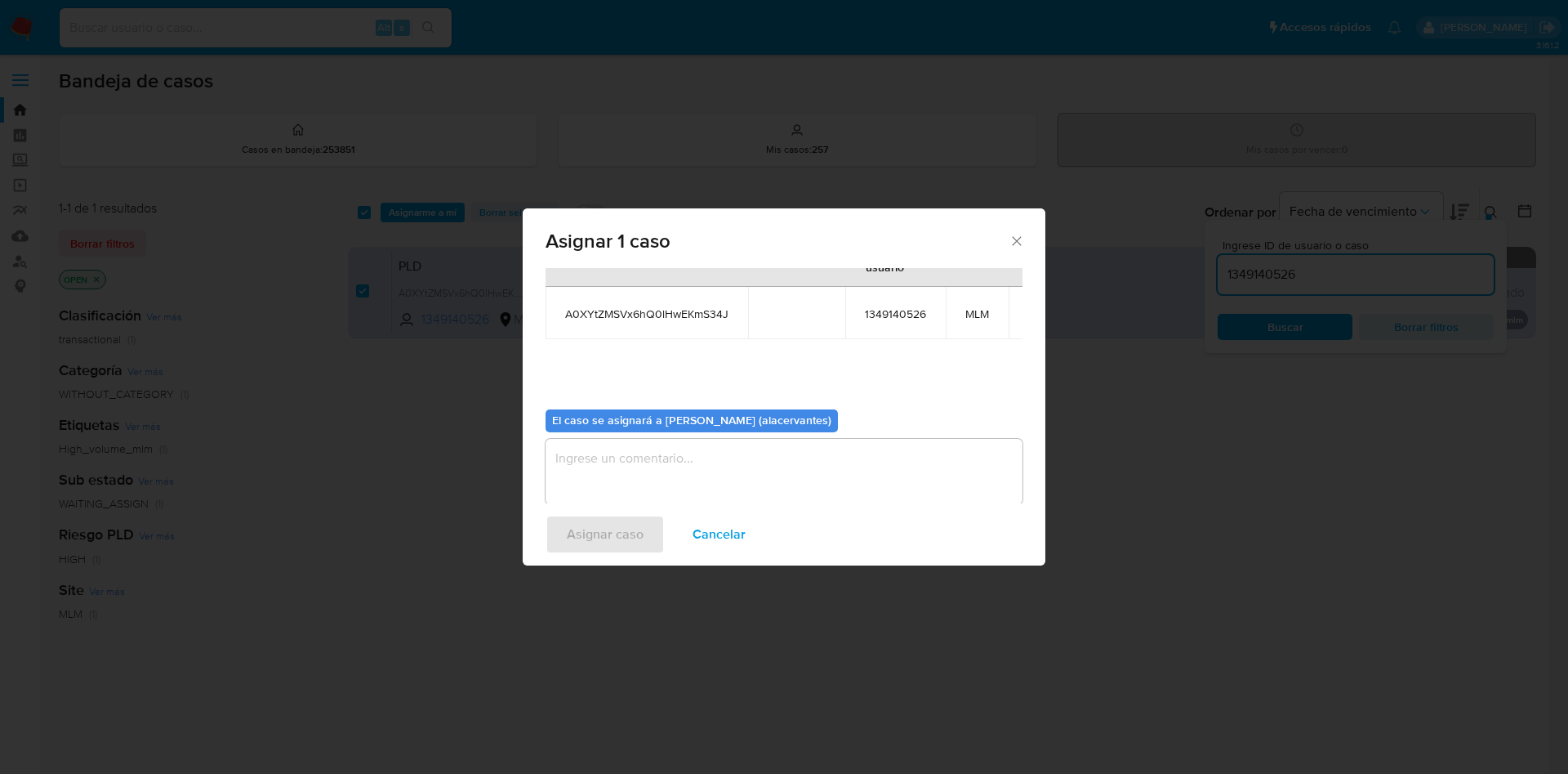
scroll to position [104, 0]
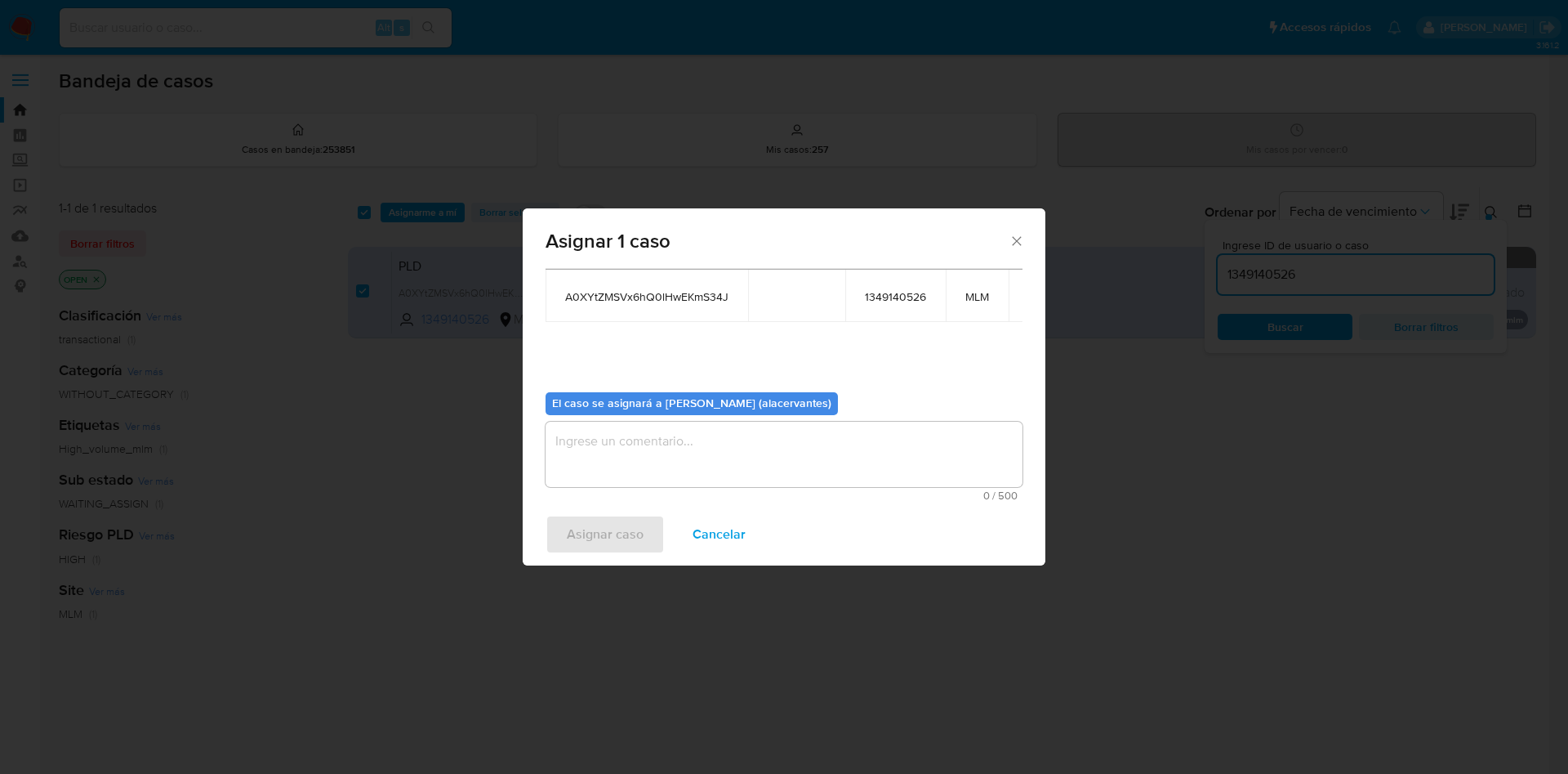
click at [794, 443] on textarea "assign-modal" at bounding box center [784, 454] width 477 height 65
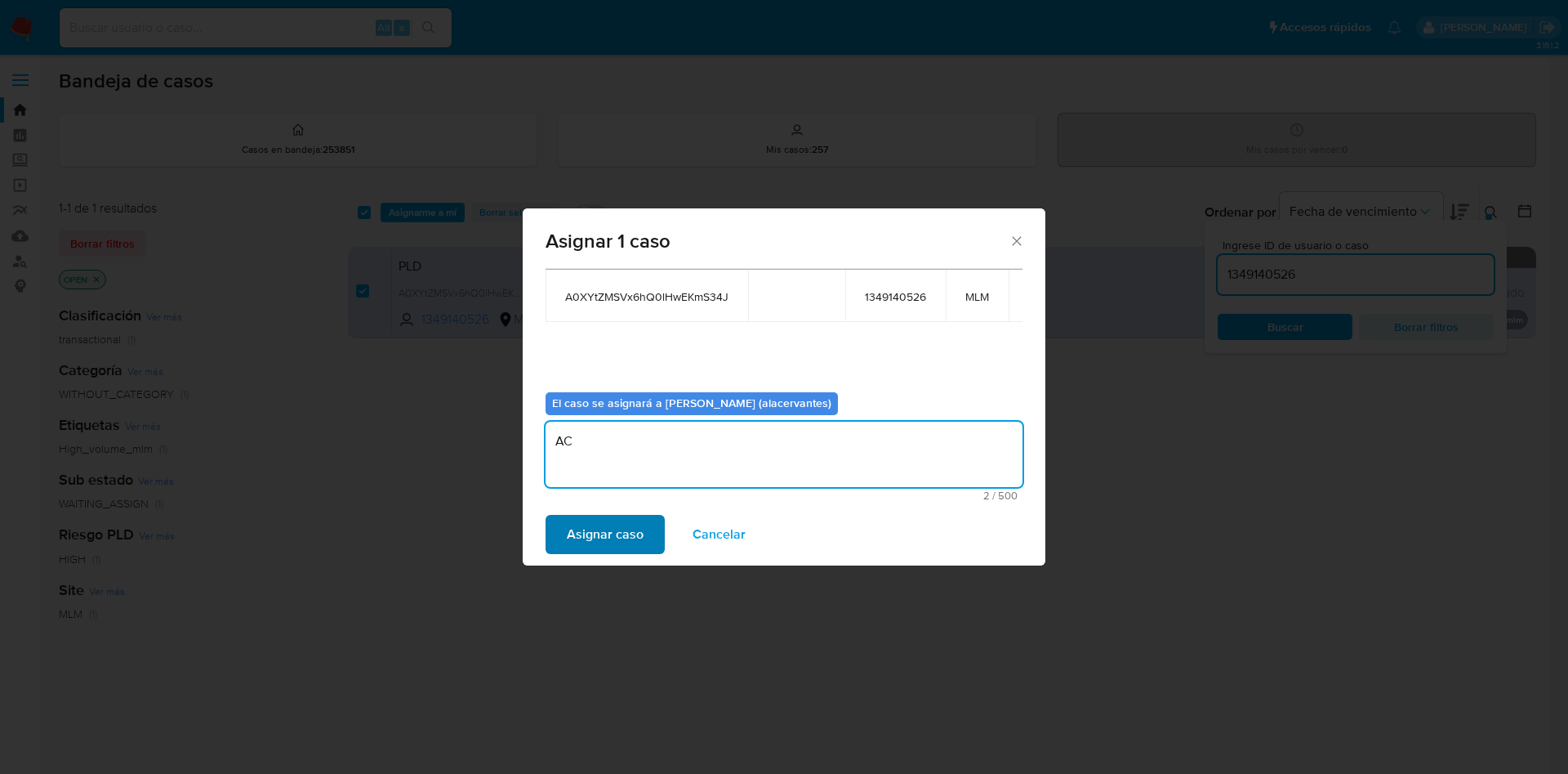
type textarea "AC"
click at [576, 527] on span "Asignar caso" at bounding box center [606, 534] width 77 height 36
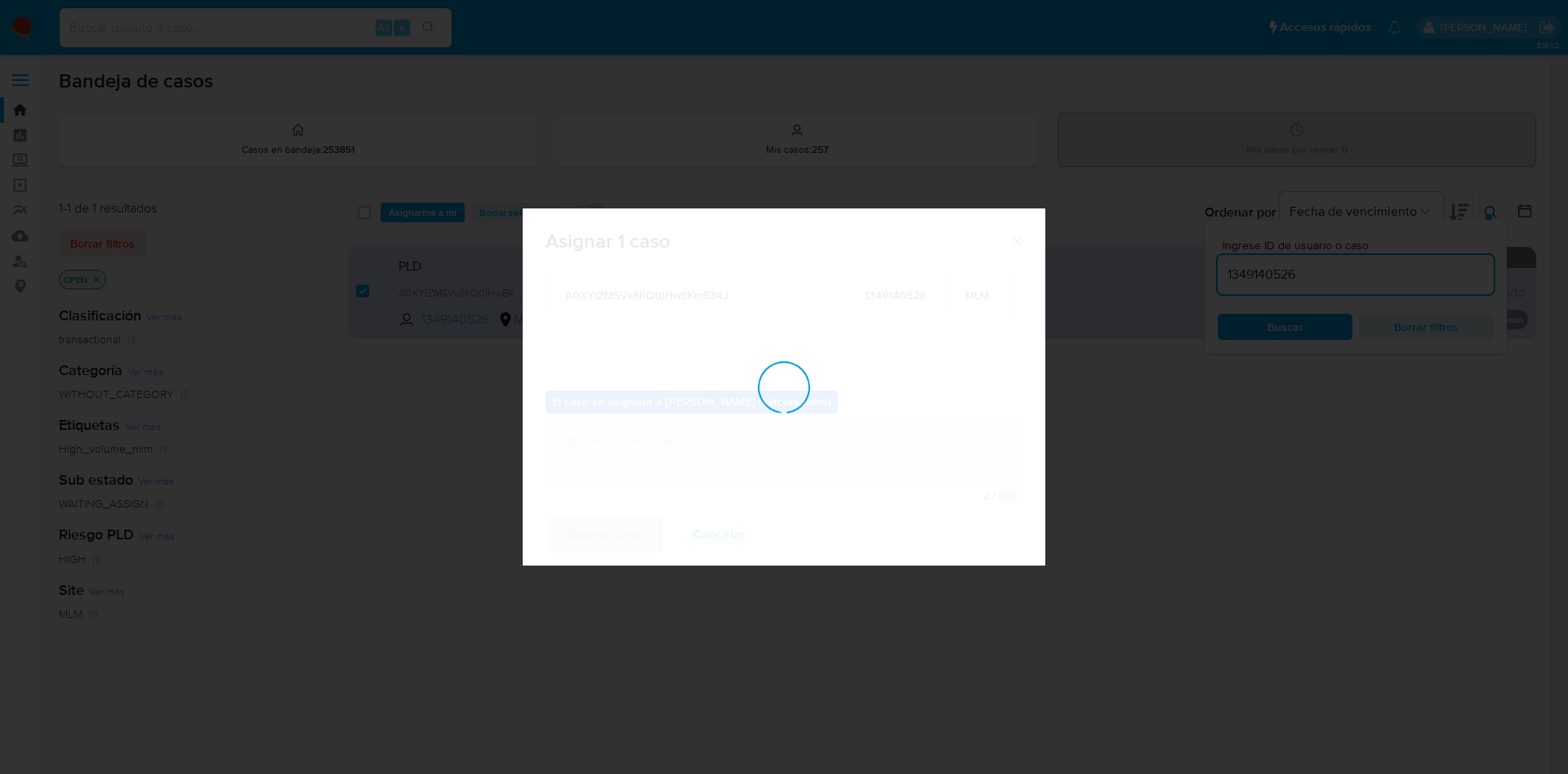
checkbox input "false"
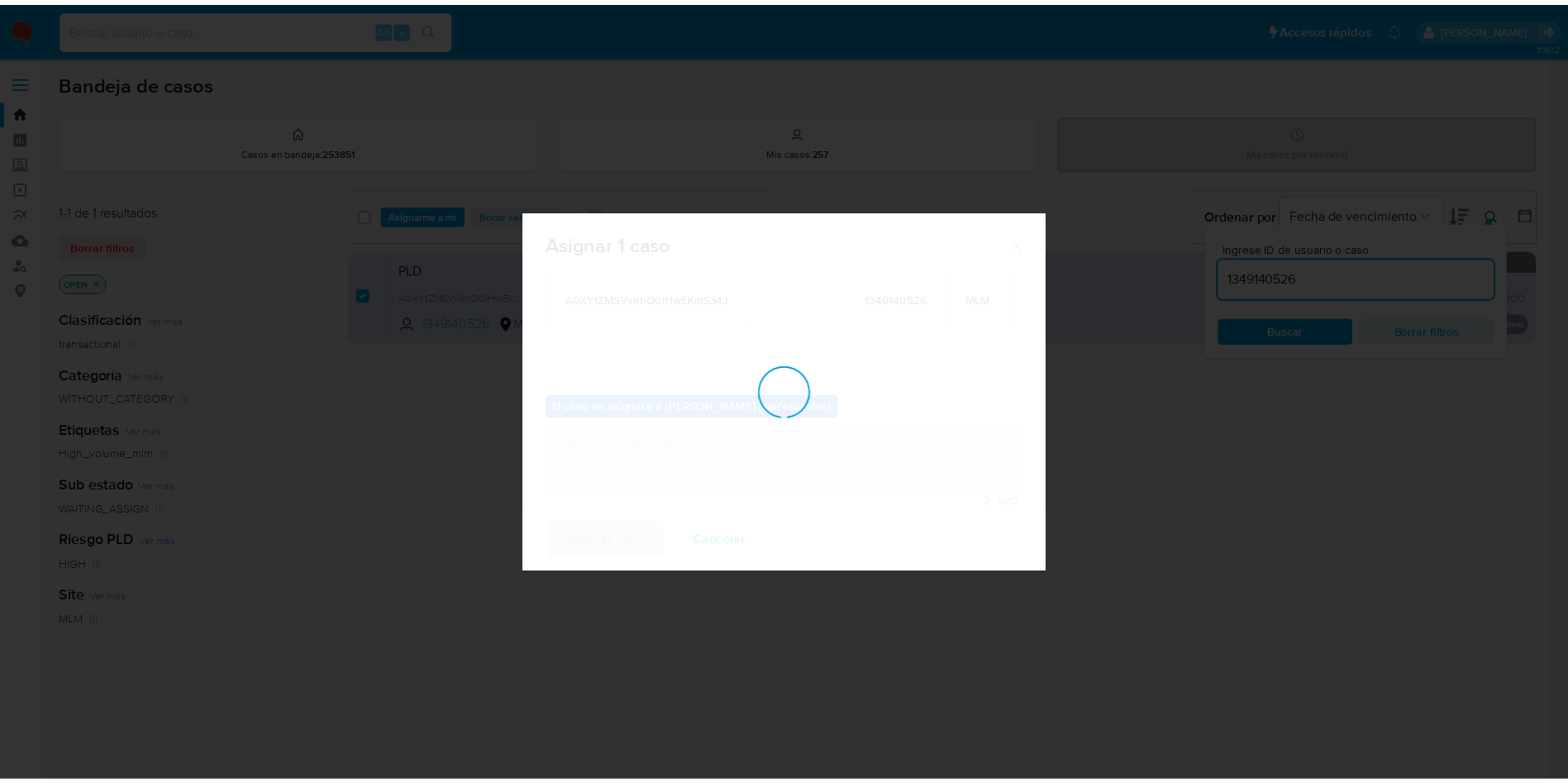
scroll to position [100, 0]
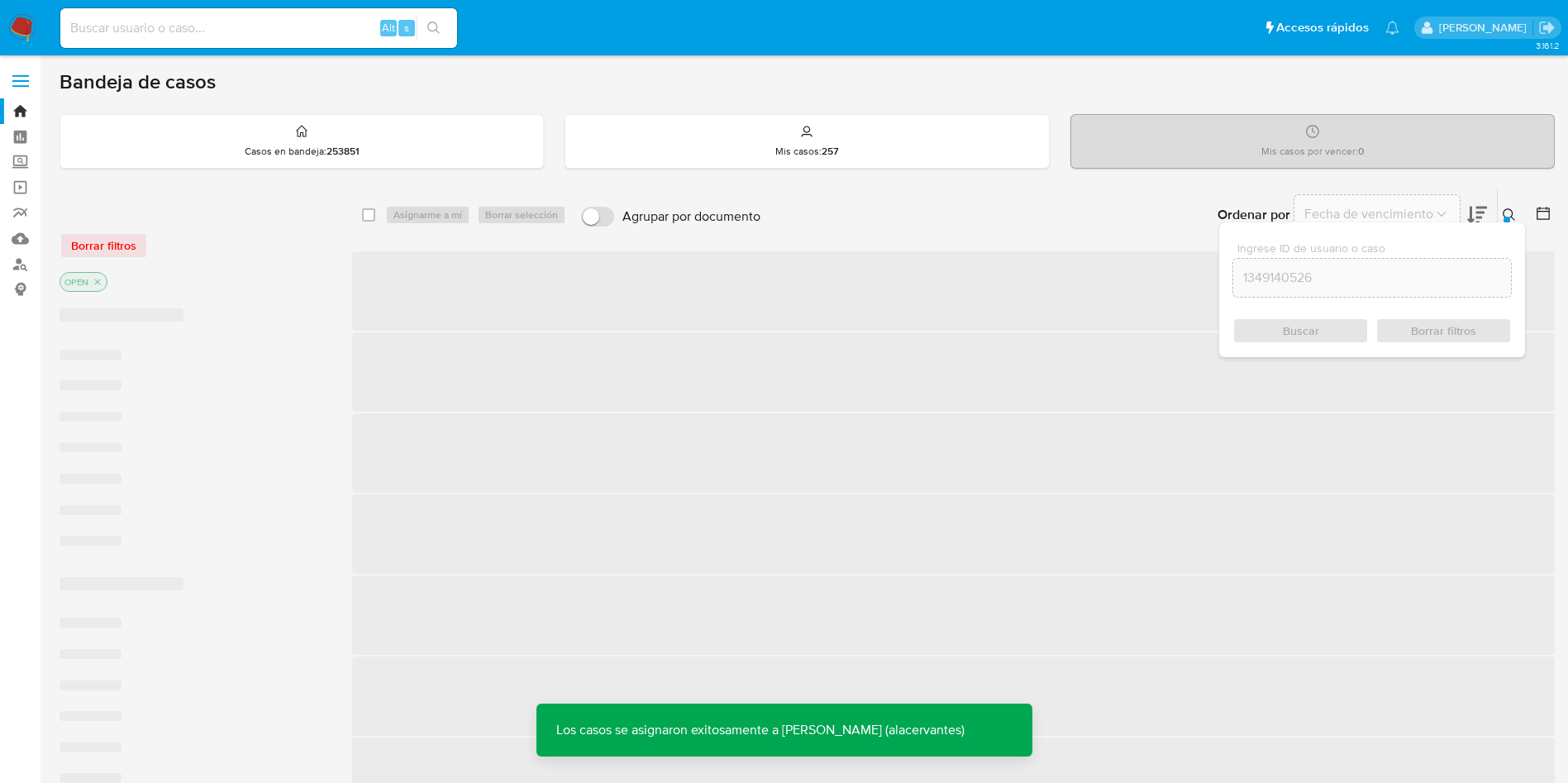
click at [33, 28] on img at bounding box center [22, 28] width 28 height 28
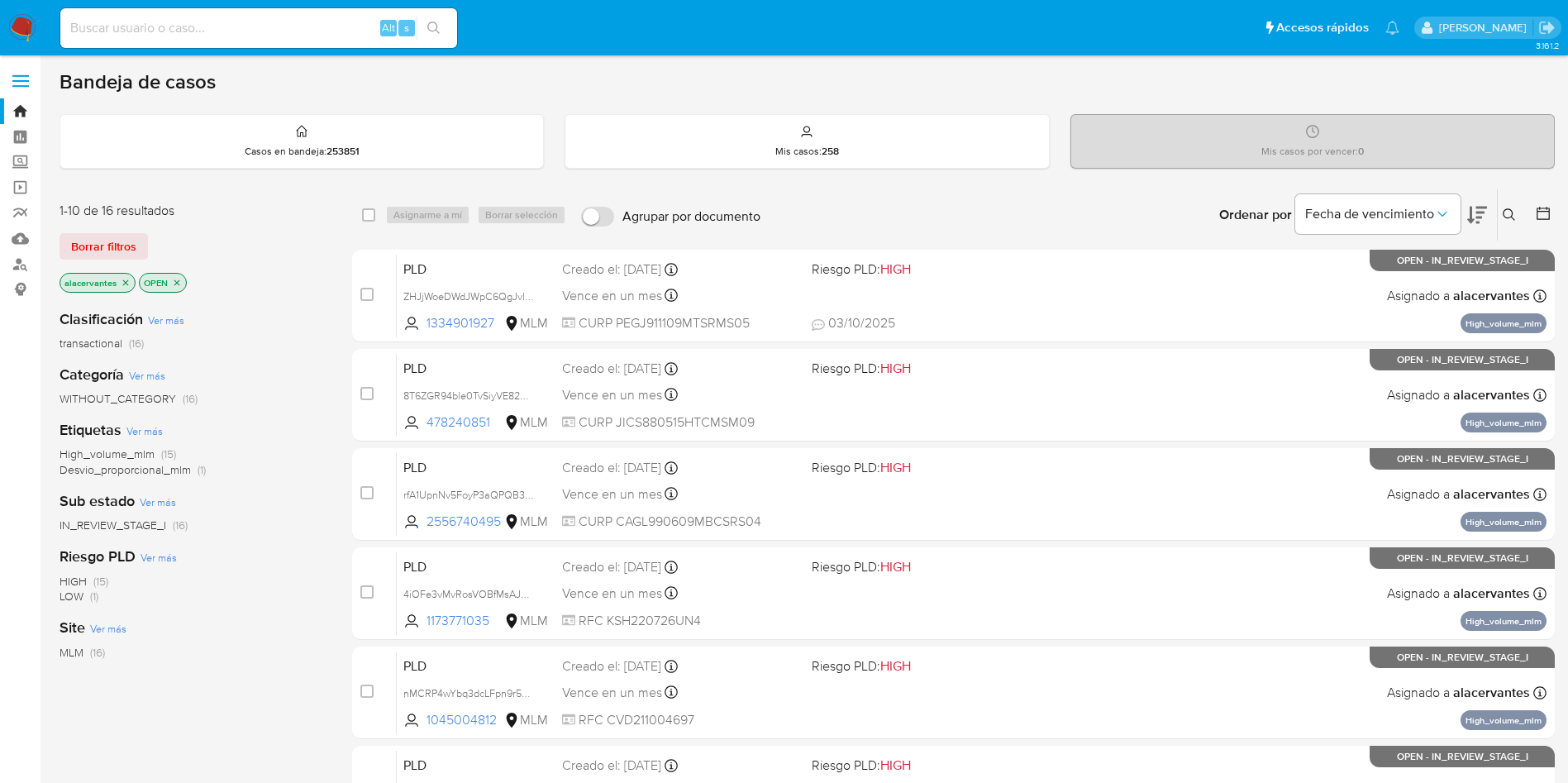
click at [1508, 215] on icon at bounding box center [1509, 215] width 14 height 14
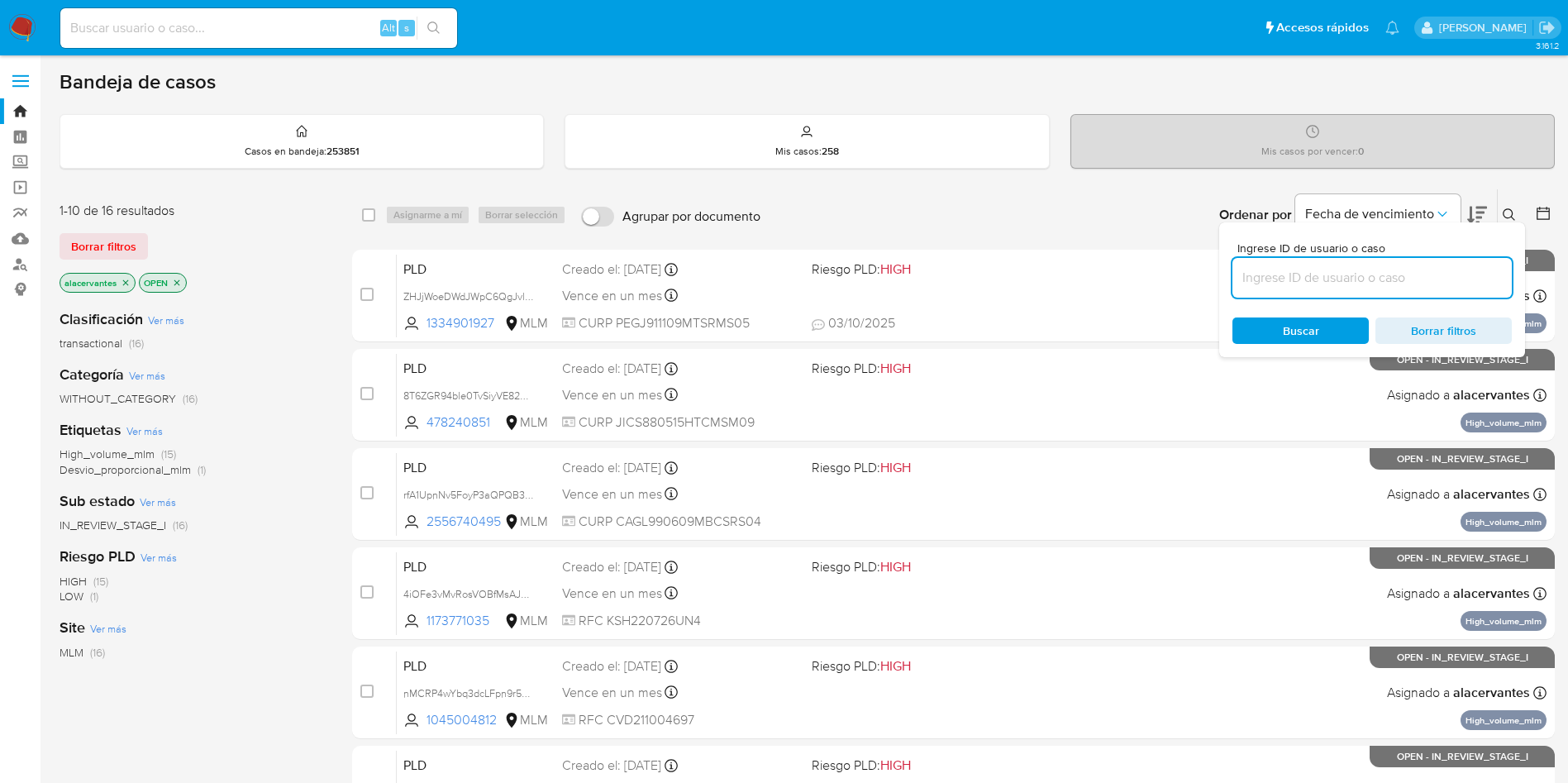
click at [1311, 269] on input at bounding box center [1372, 278] width 280 height 22
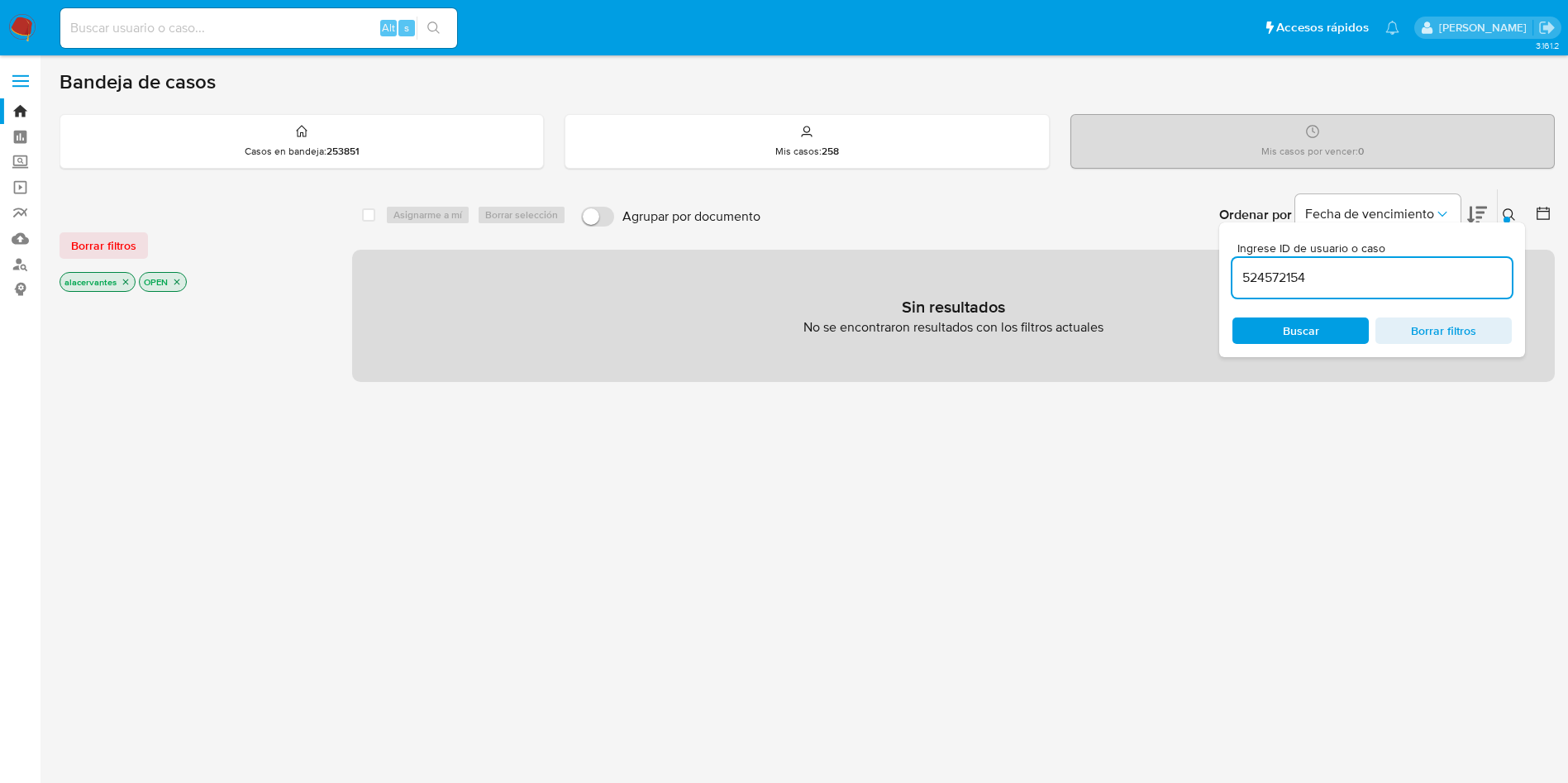
click at [1333, 282] on input "524572154" at bounding box center [1372, 278] width 280 height 22
type input "524572154"
click at [1420, 278] on input "524572154" at bounding box center [1372, 278] width 280 height 22
click at [127, 284] on icon "close-filter" at bounding box center [125, 282] width 10 height 10
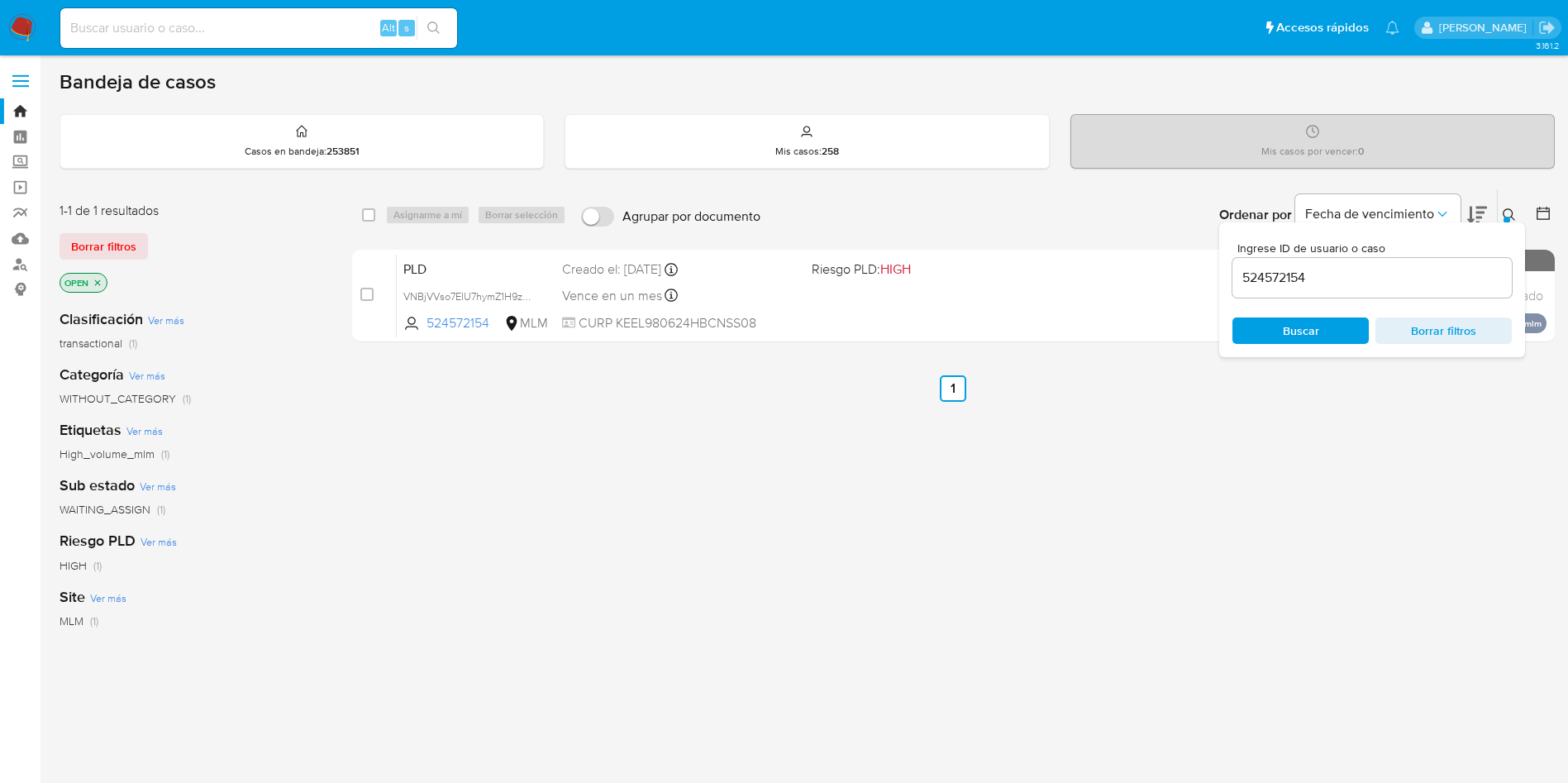
click at [1511, 208] on icon at bounding box center [1509, 215] width 14 height 14
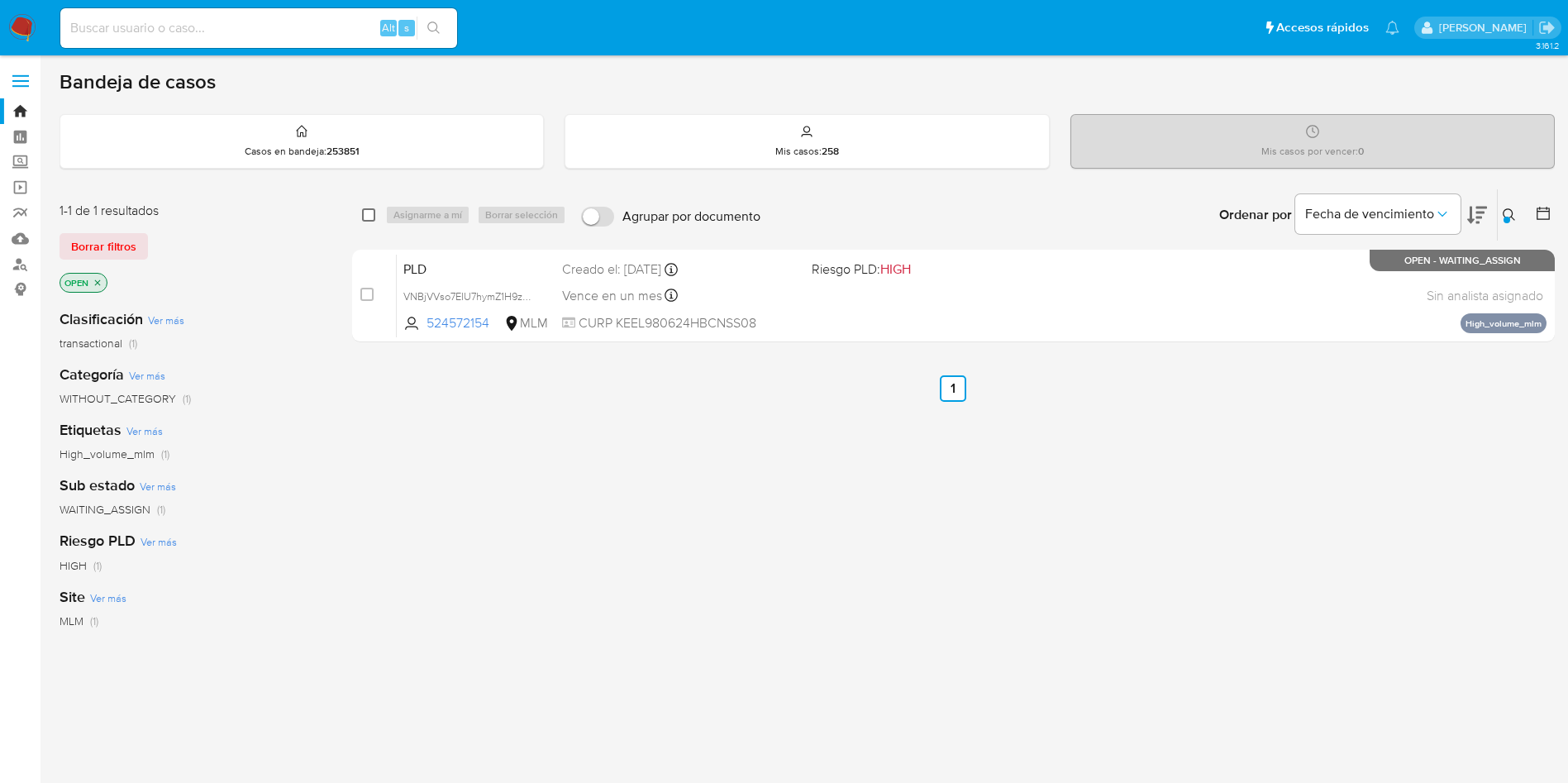
click at [369, 220] on input "checkbox" at bounding box center [368, 215] width 14 height 14
checkbox input "true"
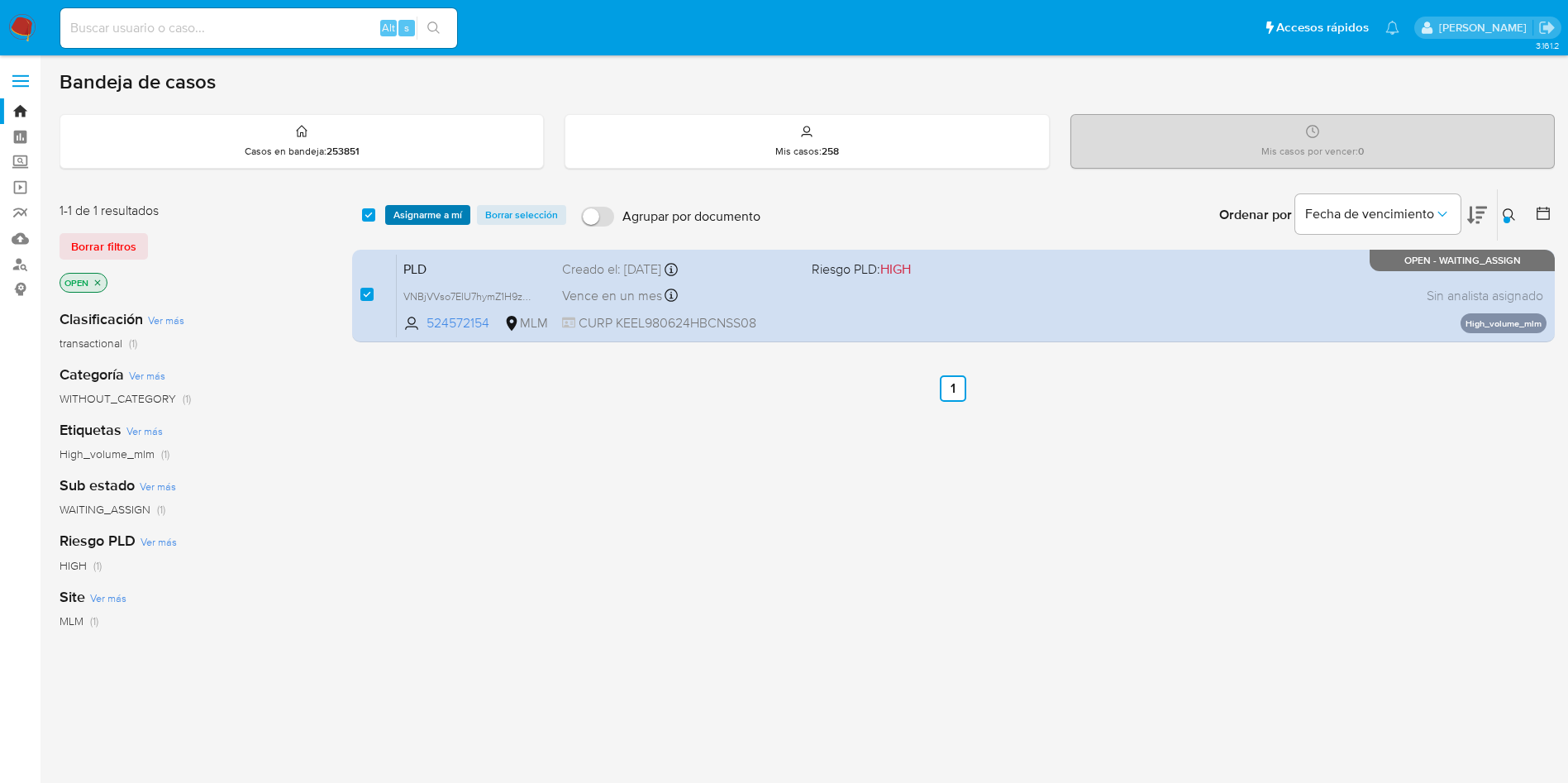
click at [409, 214] on span "Asignarme a mí" at bounding box center [428, 215] width 69 height 16
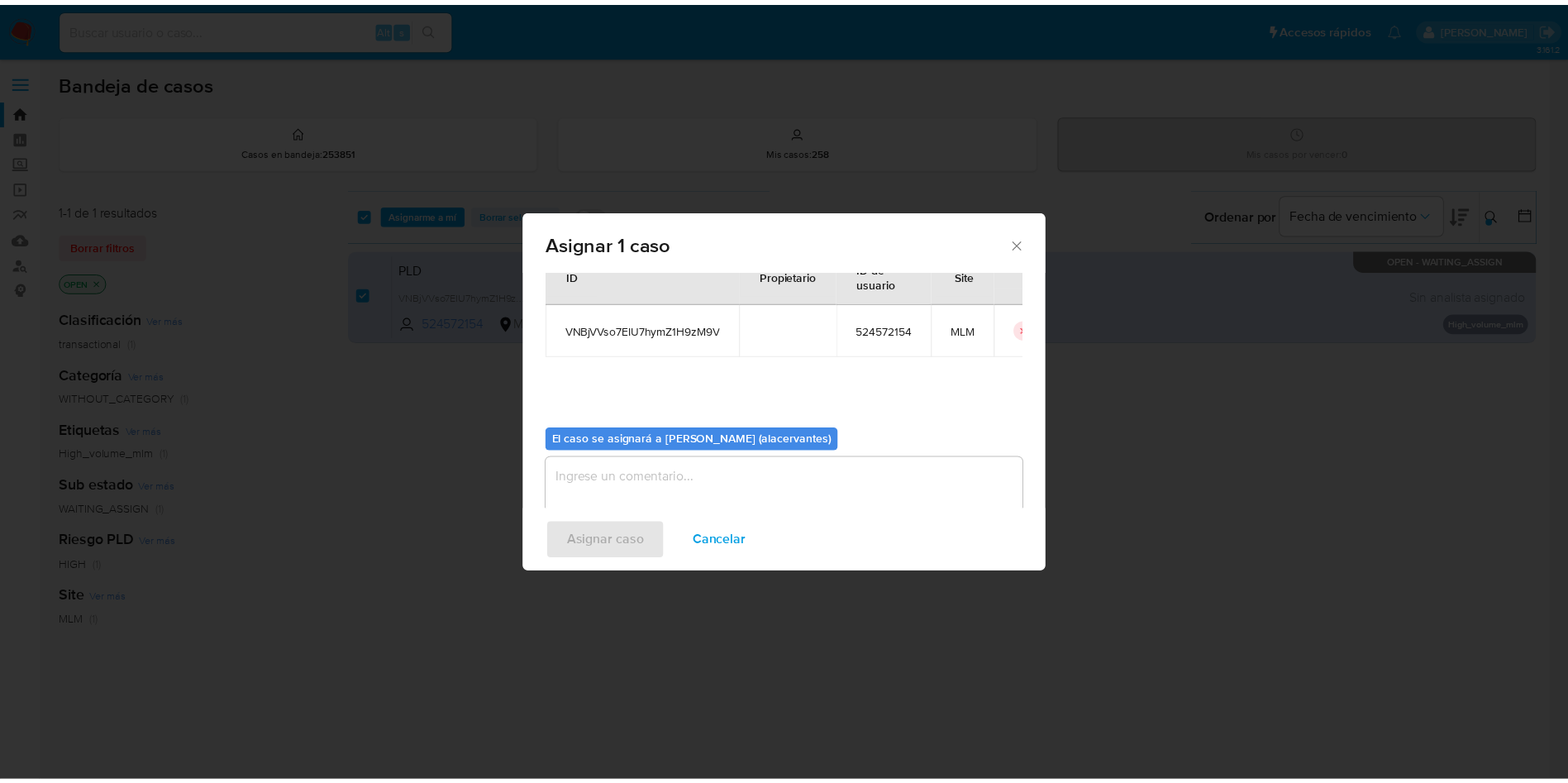
scroll to position [86, 0]
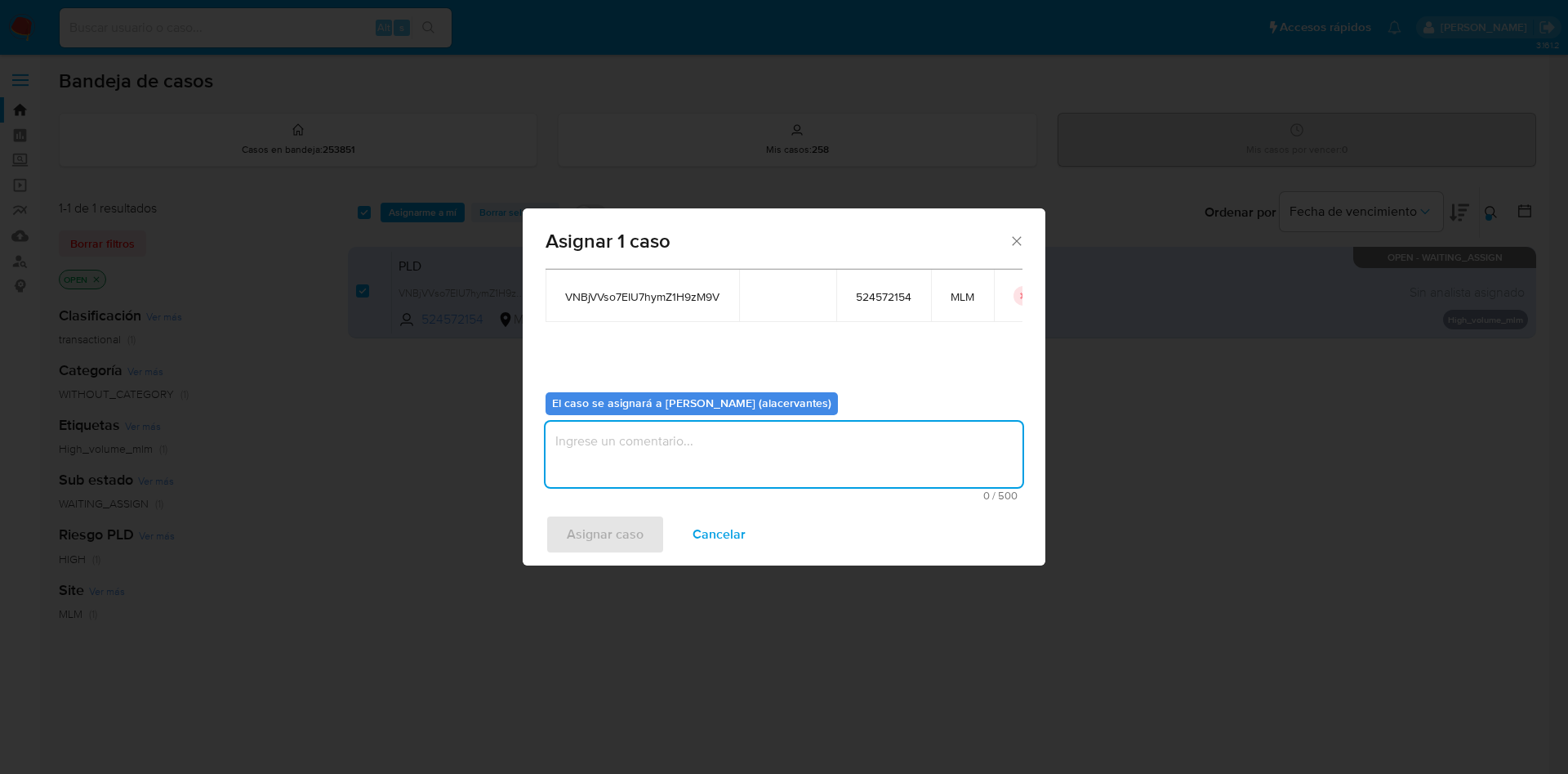
click at [660, 440] on textarea "assign-modal" at bounding box center [784, 454] width 477 height 65
type textarea "AC"
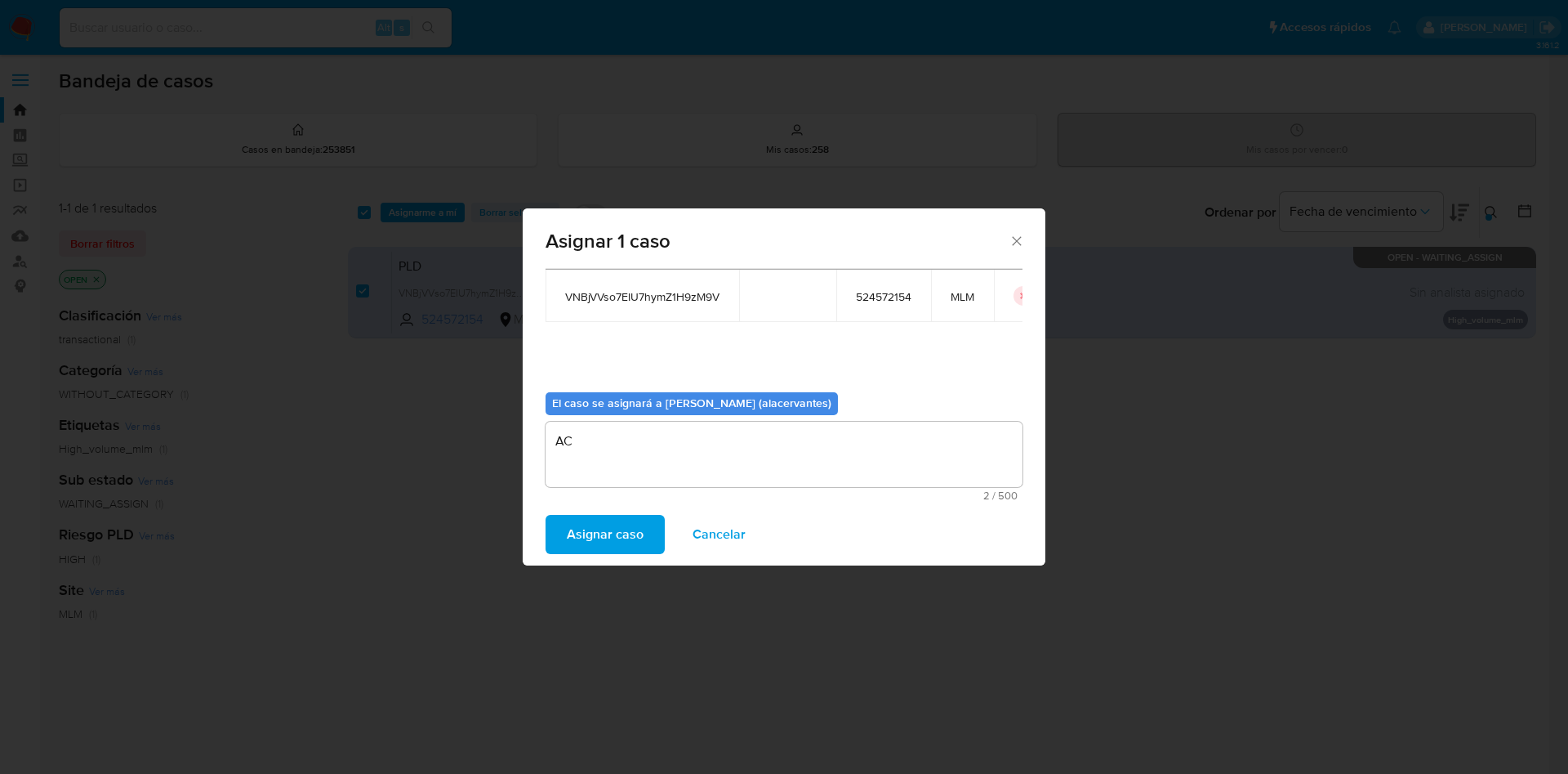
click at [623, 548] on span "Asignar caso" at bounding box center [606, 534] width 77 height 36
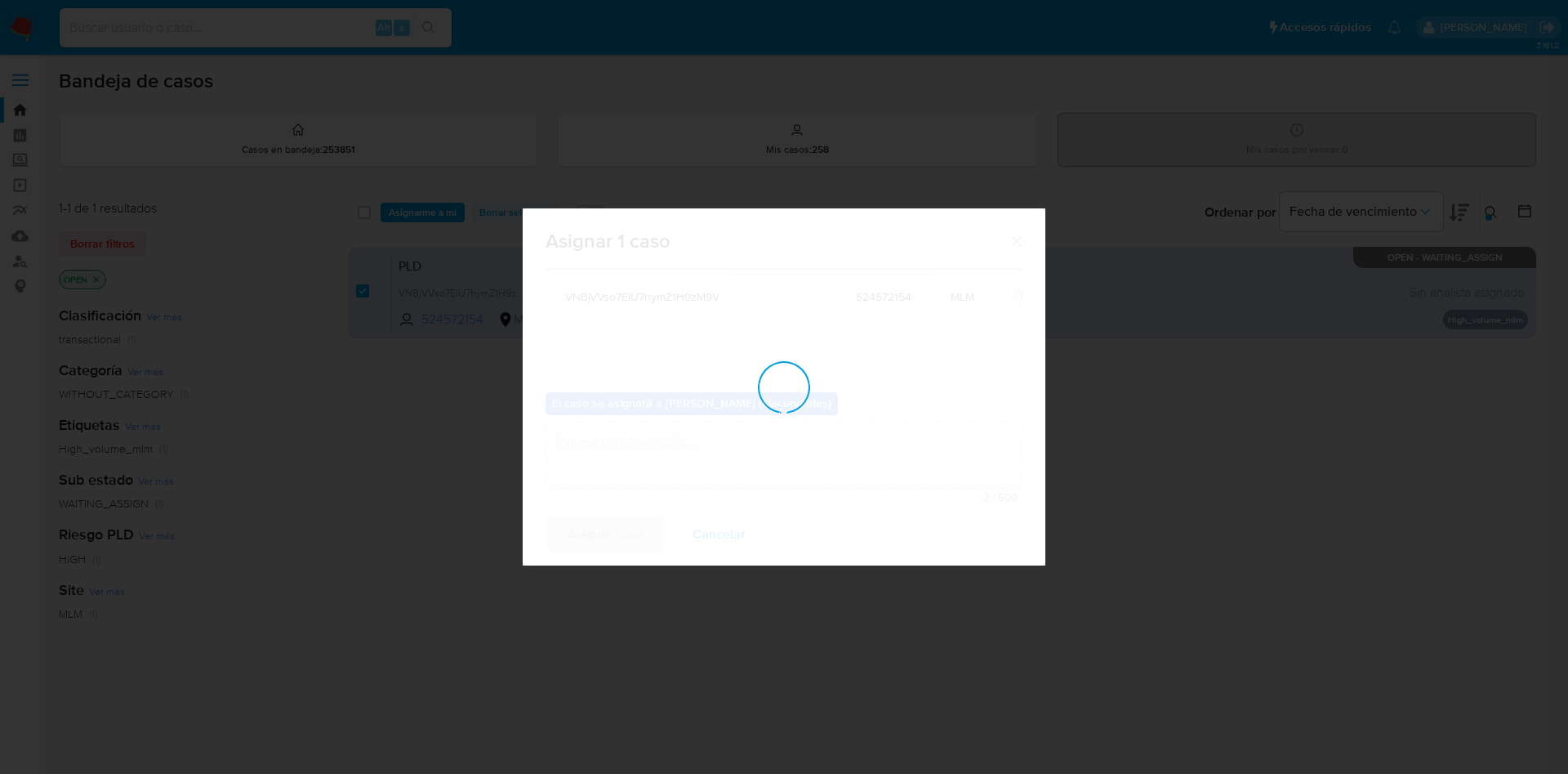
checkbox input "false"
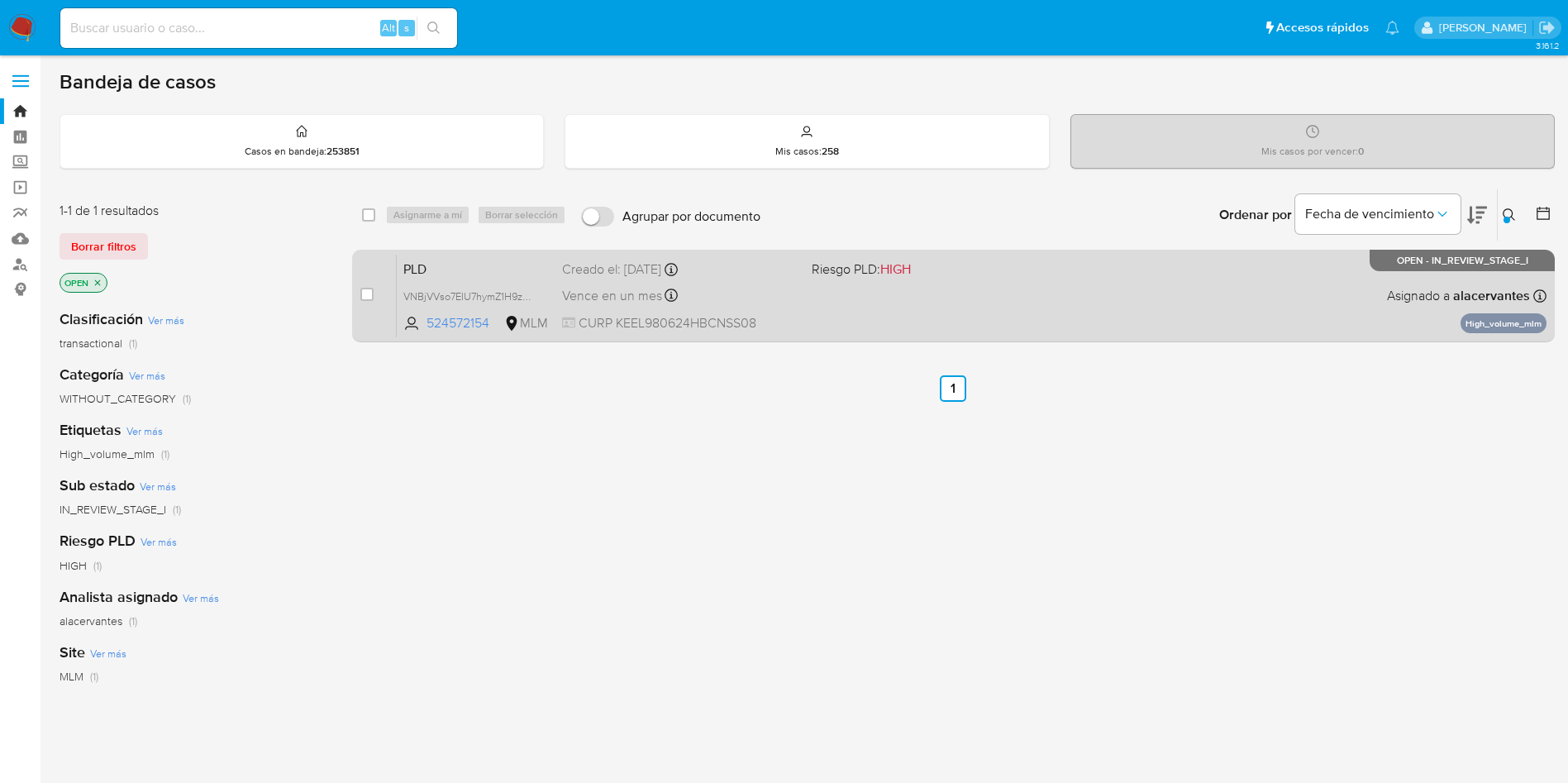
click at [1038, 300] on div "PLD VNBjVVso7EIU7hymZ1H9zM9V 524572154 MLM Riesgo PLD: HIGH Creado el: 12/09/20…" at bounding box center [971, 295] width 1150 height 83
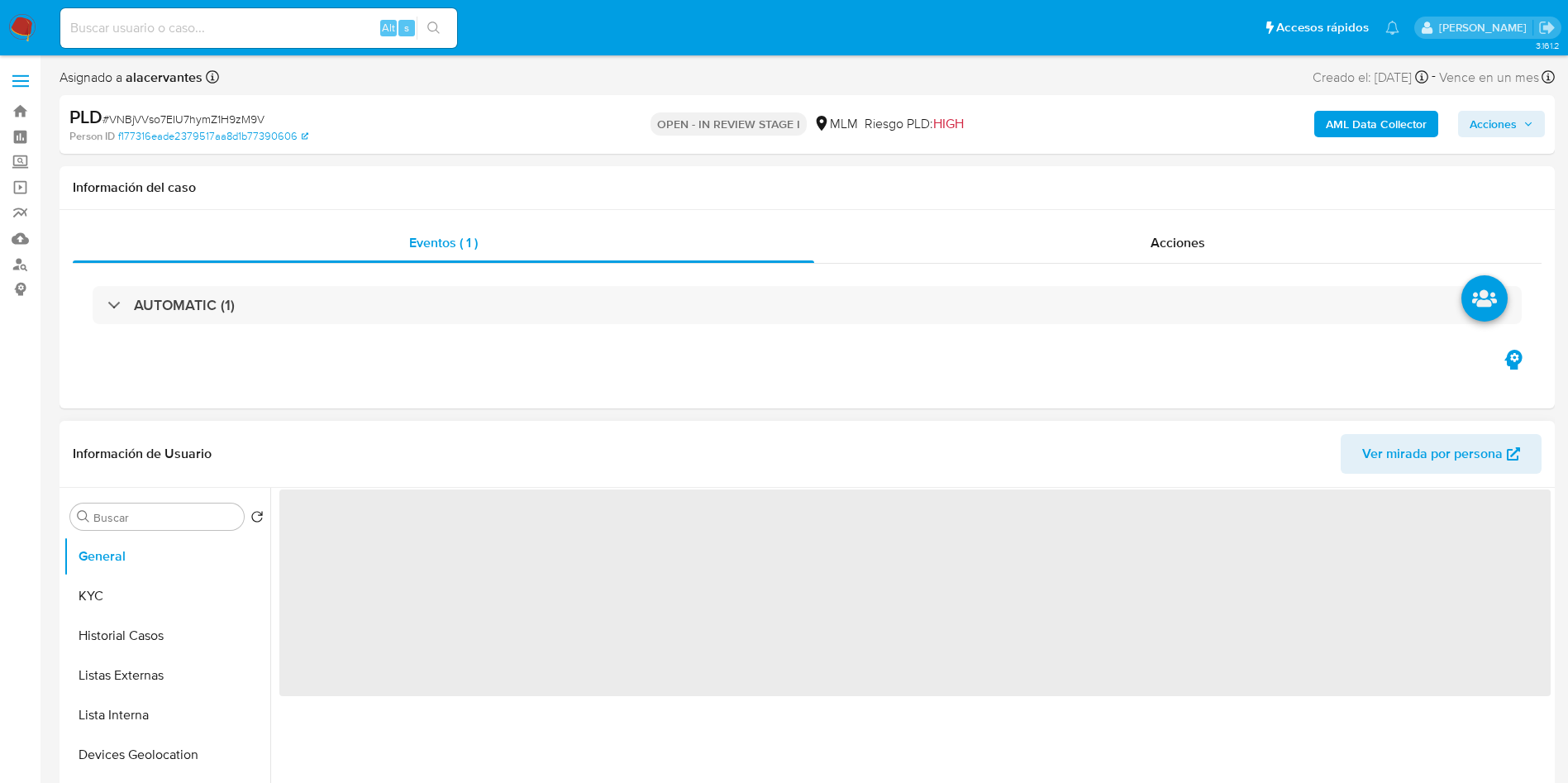
select select "10"
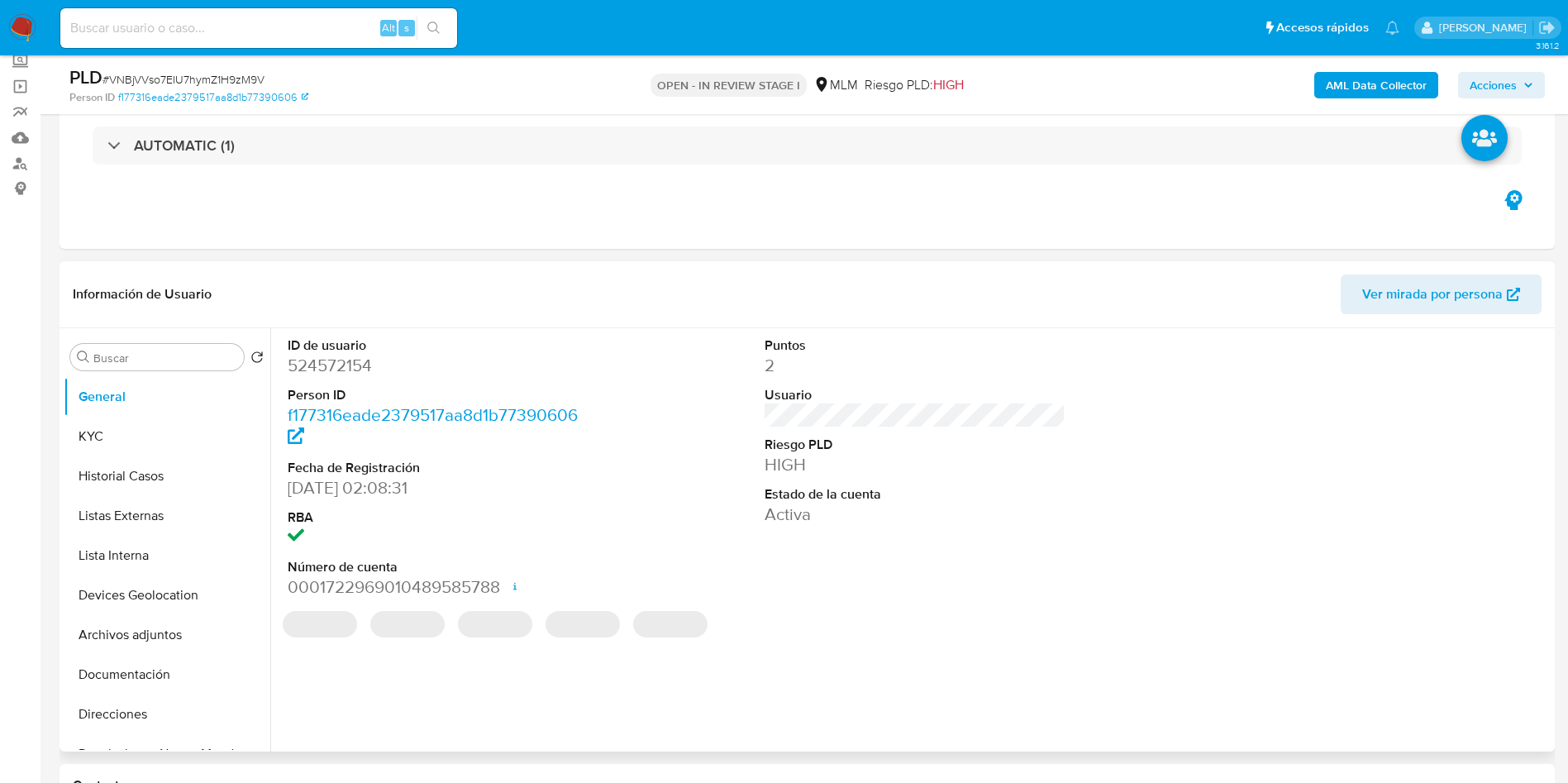
scroll to position [124, 0]
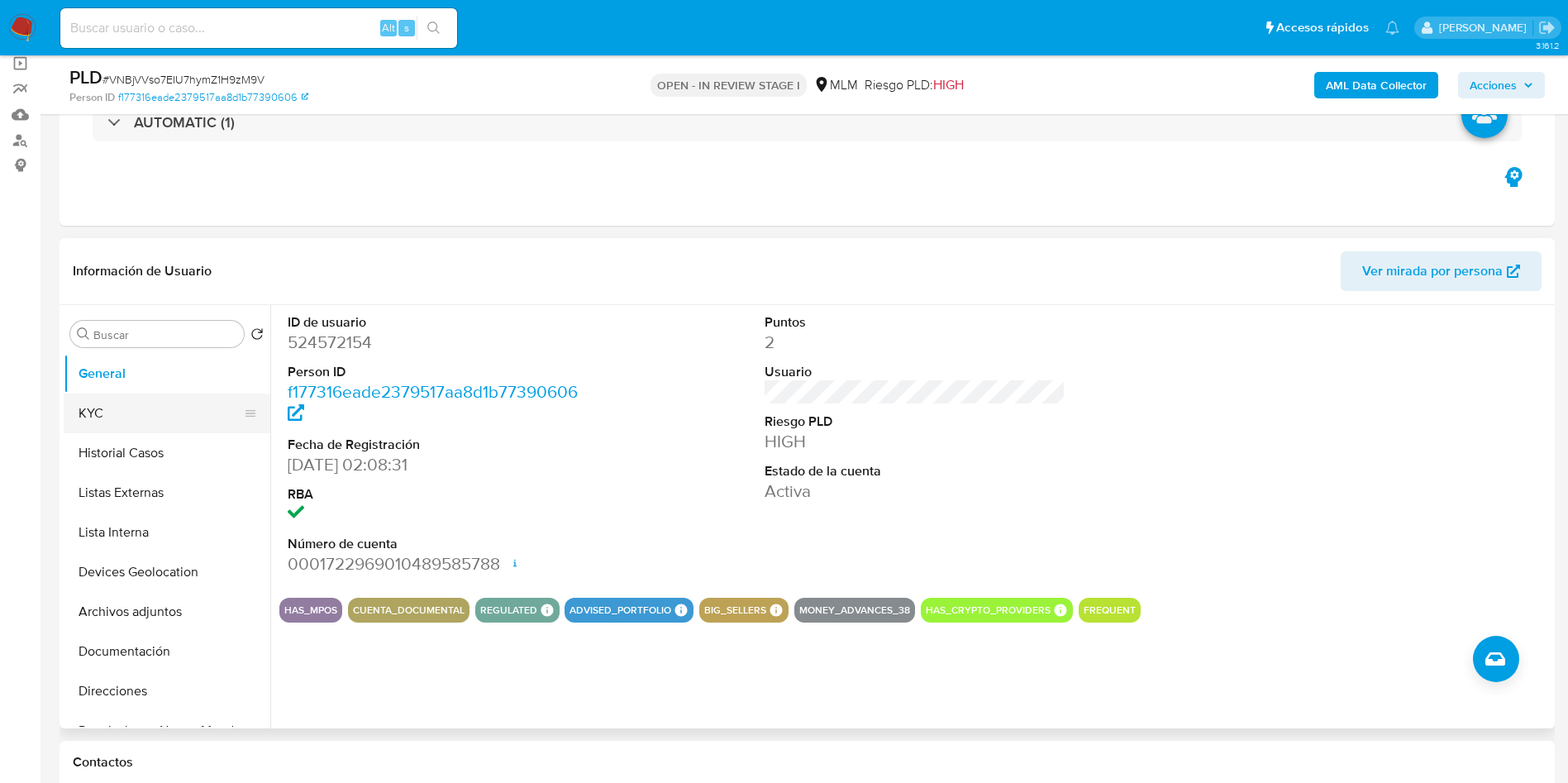
click at [151, 422] on button "KYC" at bounding box center [160, 414] width 194 height 40
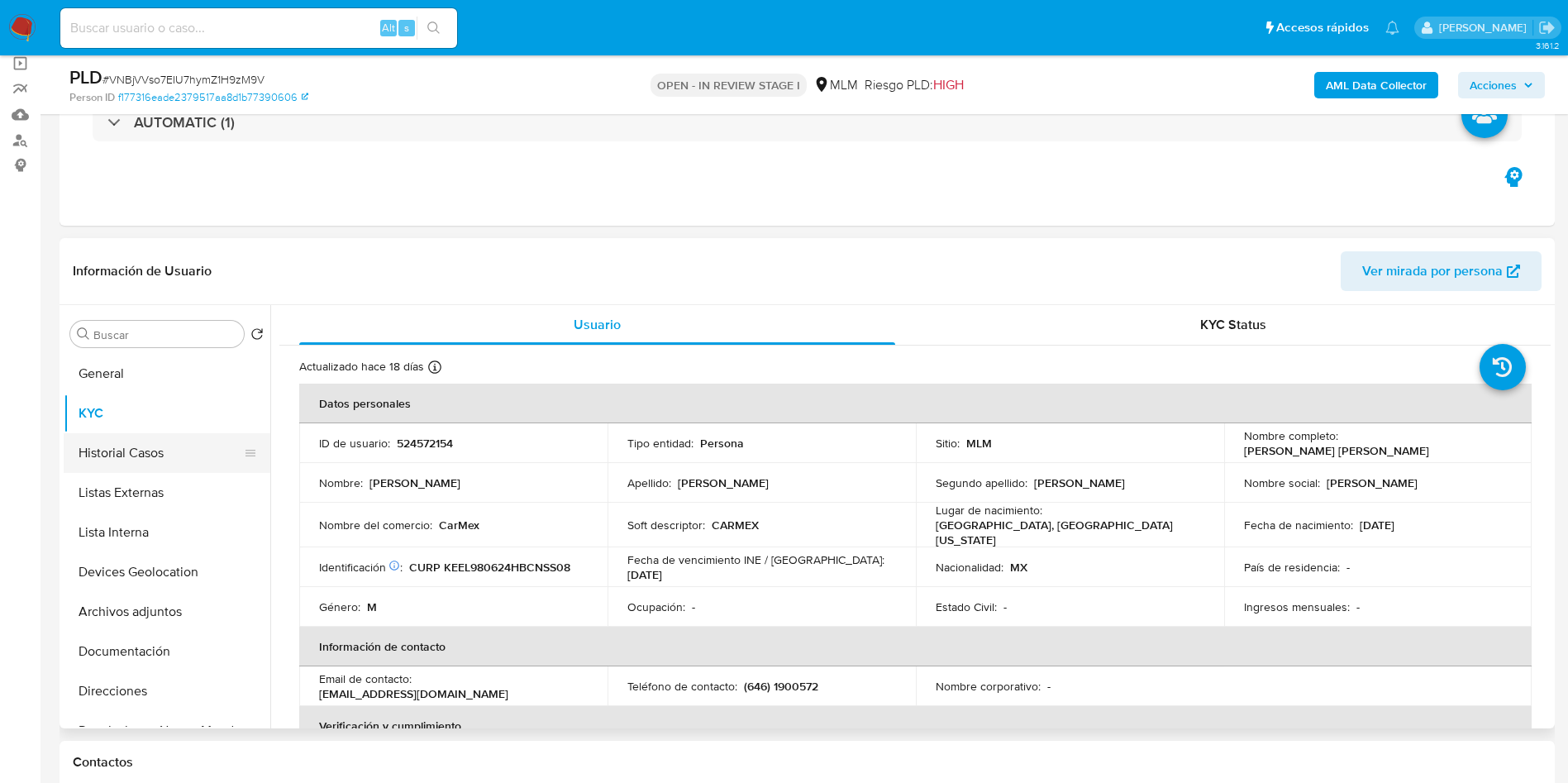
click at [155, 447] on button "Historial Casos" at bounding box center [160, 454] width 194 height 40
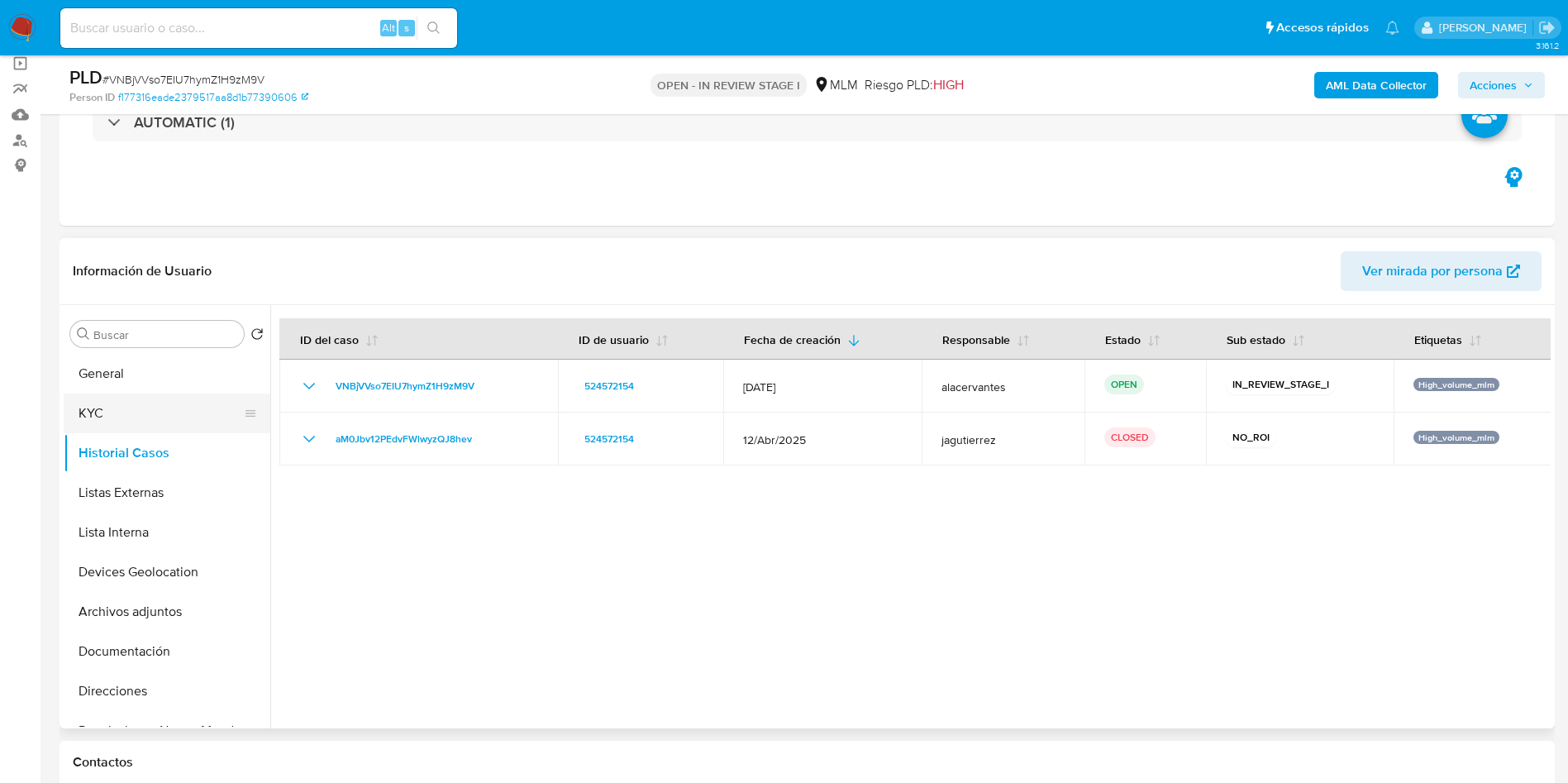
click at [152, 410] on button "KYC" at bounding box center [160, 414] width 194 height 40
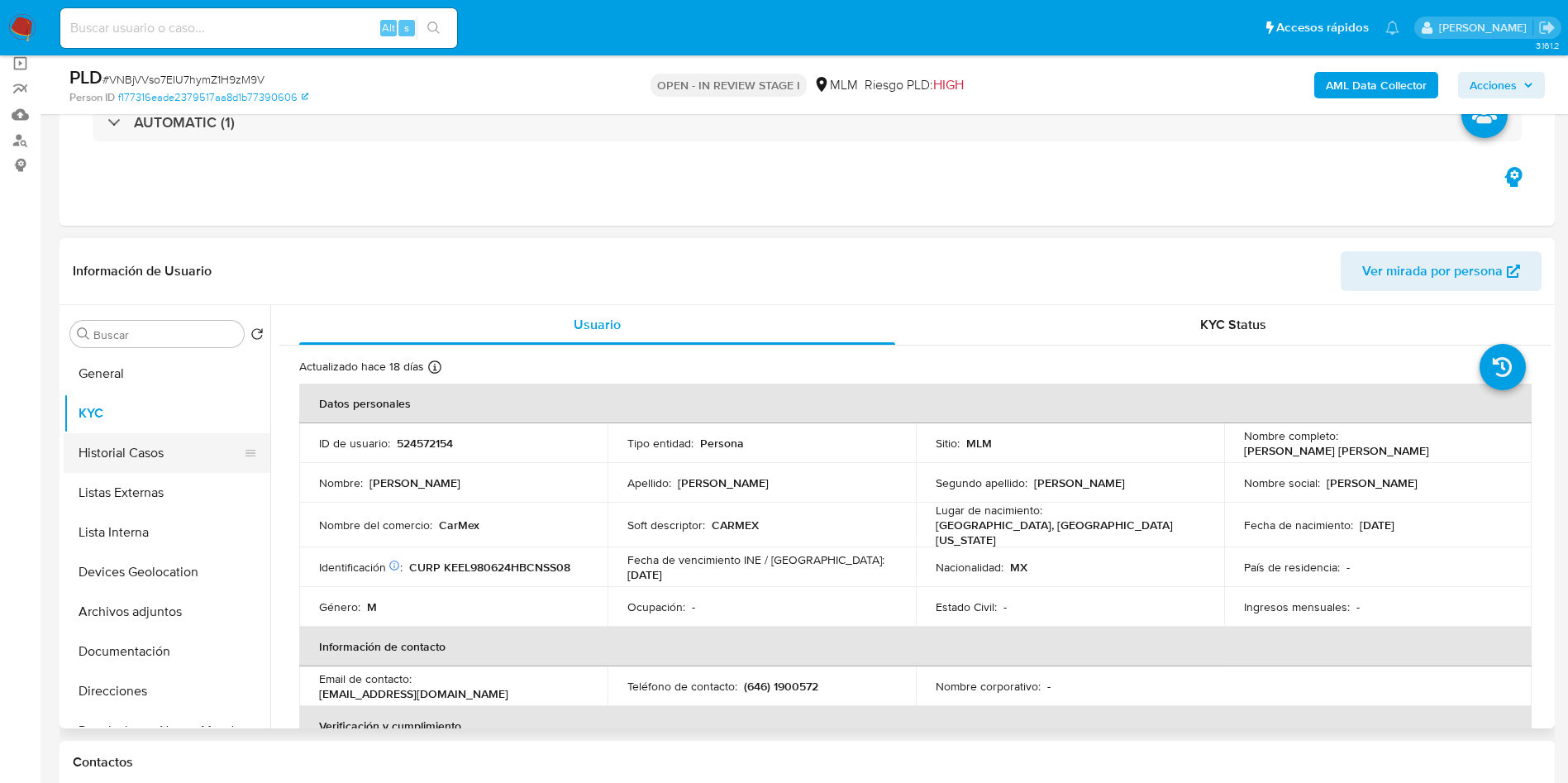
click at [134, 455] on button "Historial Casos" at bounding box center [160, 454] width 194 height 40
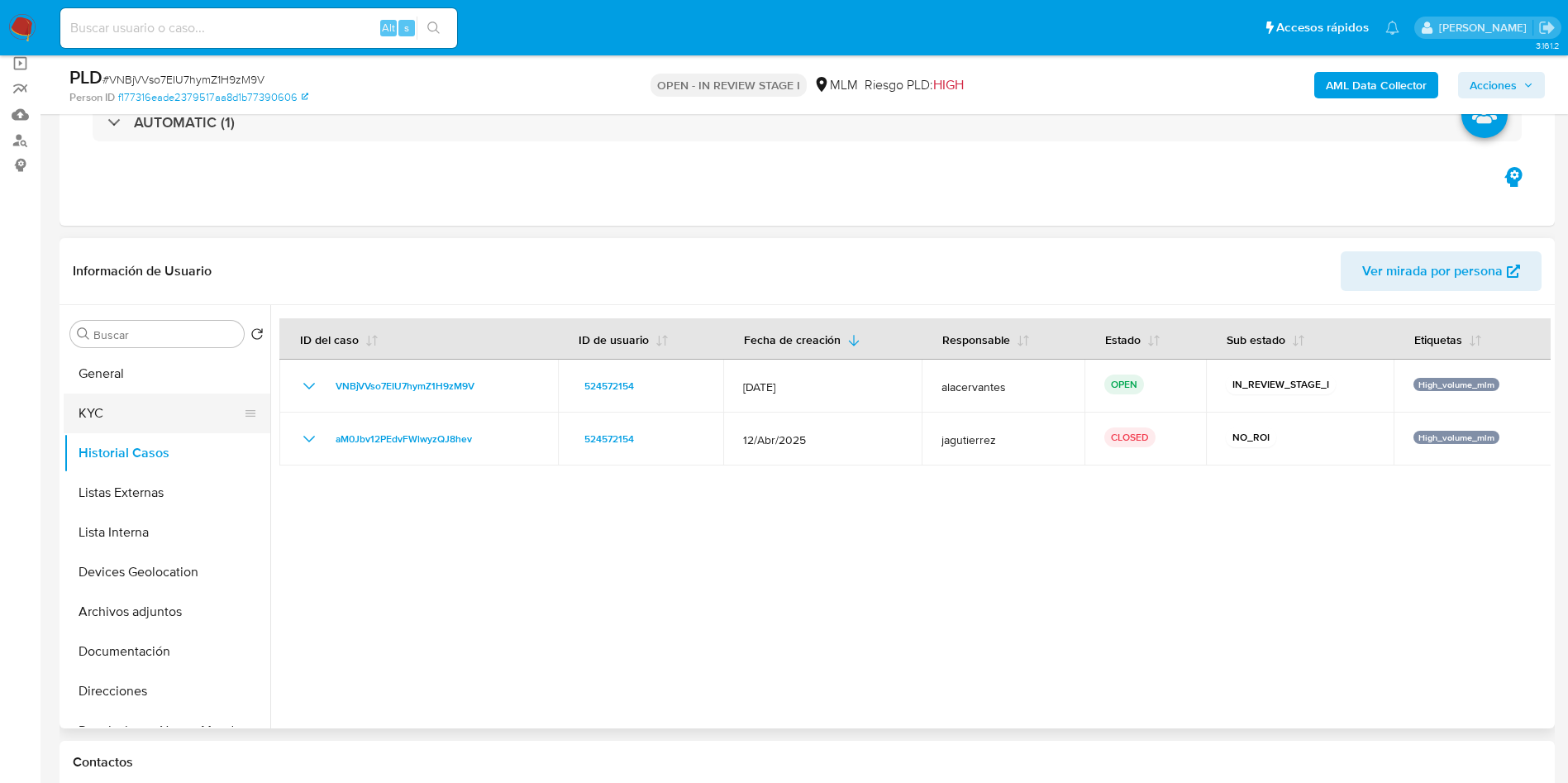
click at [149, 415] on button "KYC" at bounding box center [160, 414] width 194 height 40
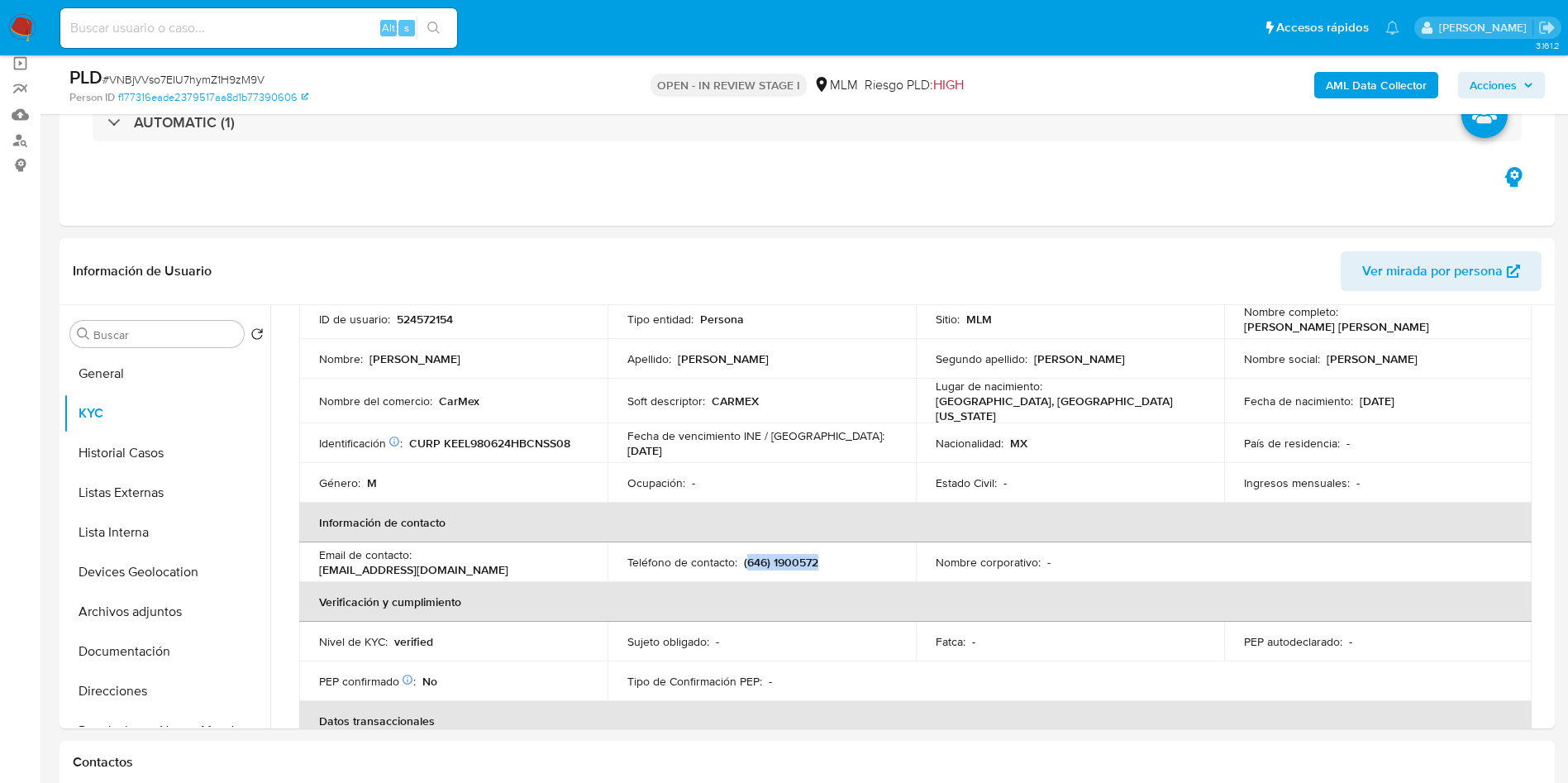
drag, startPoint x: 743, startPoint y: 558, endPoint x: 845, endPoint y: 559, distance: 102.0
click at [845, 559] on div "Teléfono de contacto : (646) 1900572" at bounding box center [761, 562] width 269 height 14
drag, startPoint x: 418, startPoint y: 552, endPoint x: 598, endPoint y: 554, distance: 180.0
click at [598, 554] on td "Email de contacto : luisskennedy@hotmail.com" at bounding box center [454, 562] width 309 height 40
copy p "luisskennedy@hotmail.com"
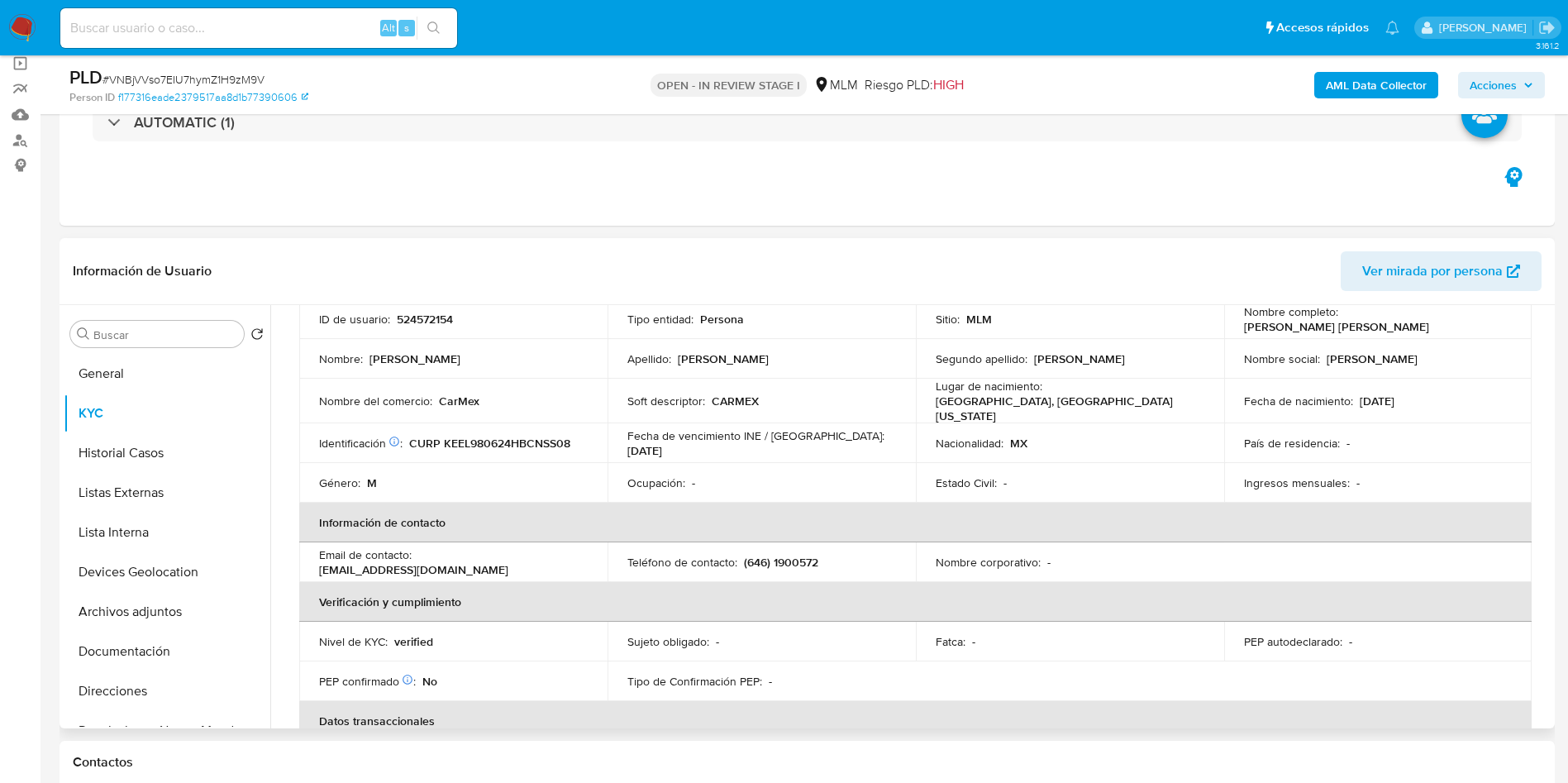
click at [727, 399] on p "CARMEX" at bounding box center [735, 401] width 47 height 14
copy p "CARMEX"
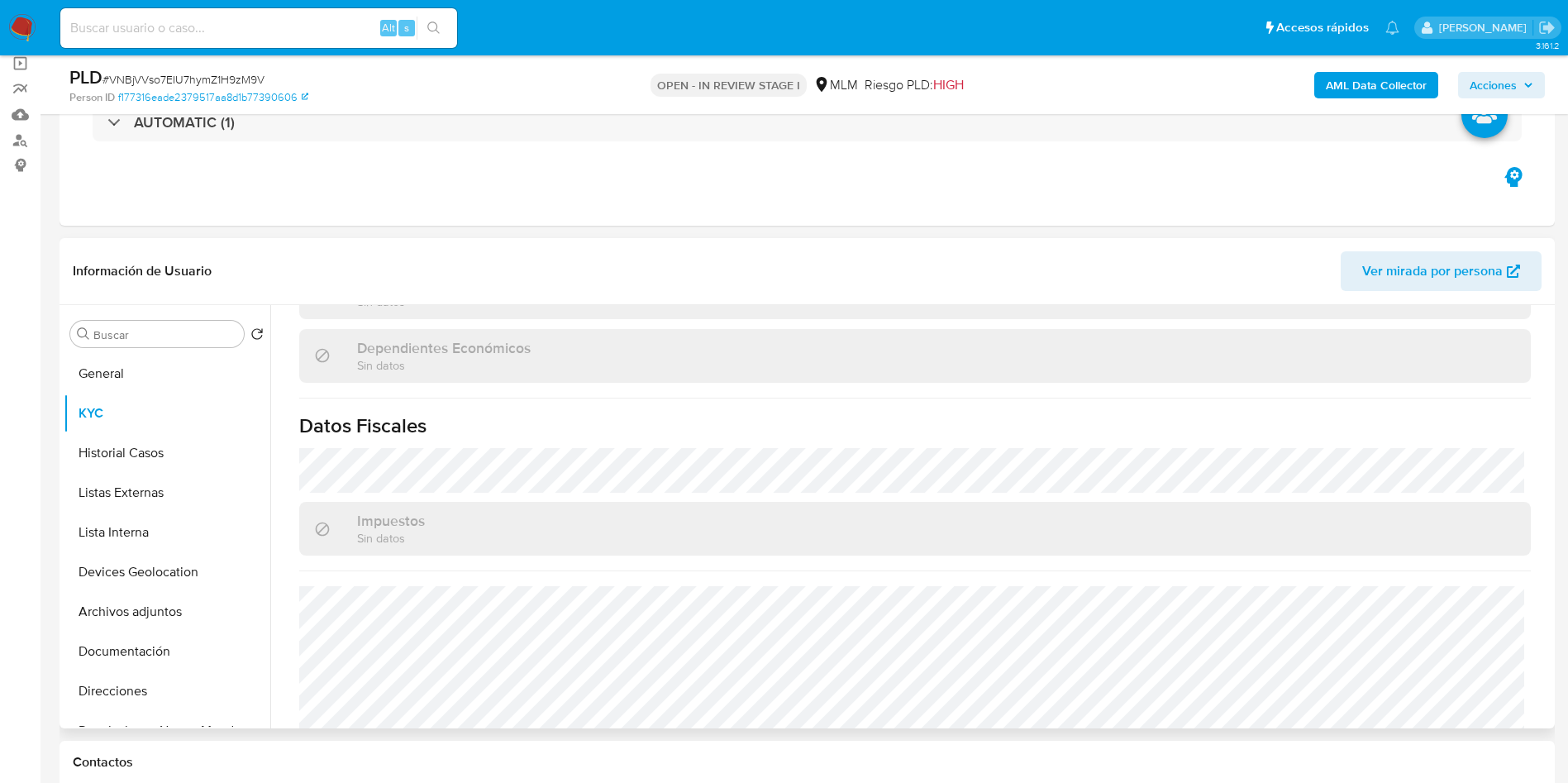
scroll to position [992, 0]
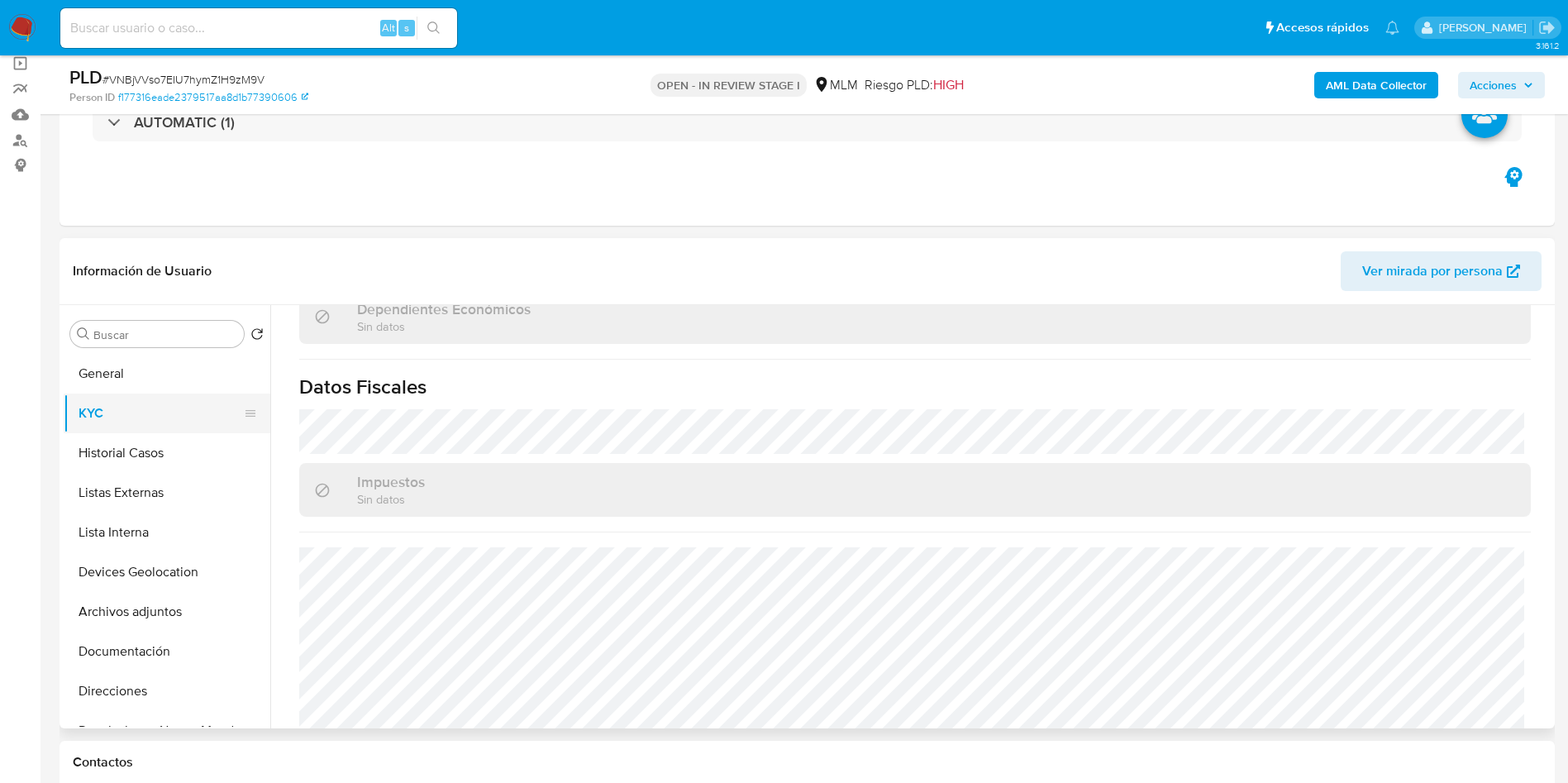
click at [143, 429] on button "KYC" at bounding box center [160, 414] width 194 height 40
click at [146, 461] on button "Historial Casos" at bounding box center [160, 454] width 194 height 40
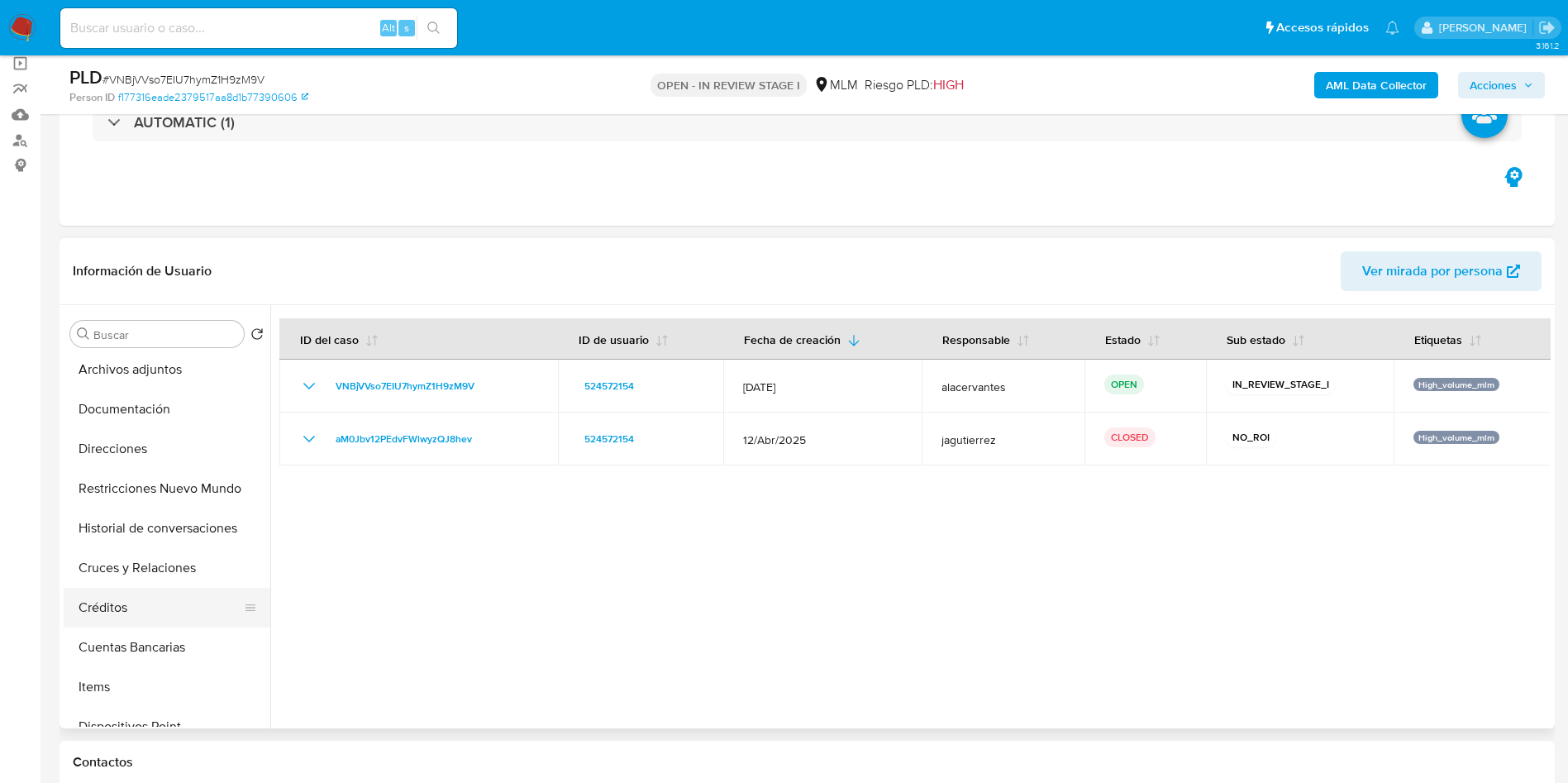
scroll to position [248, 0]
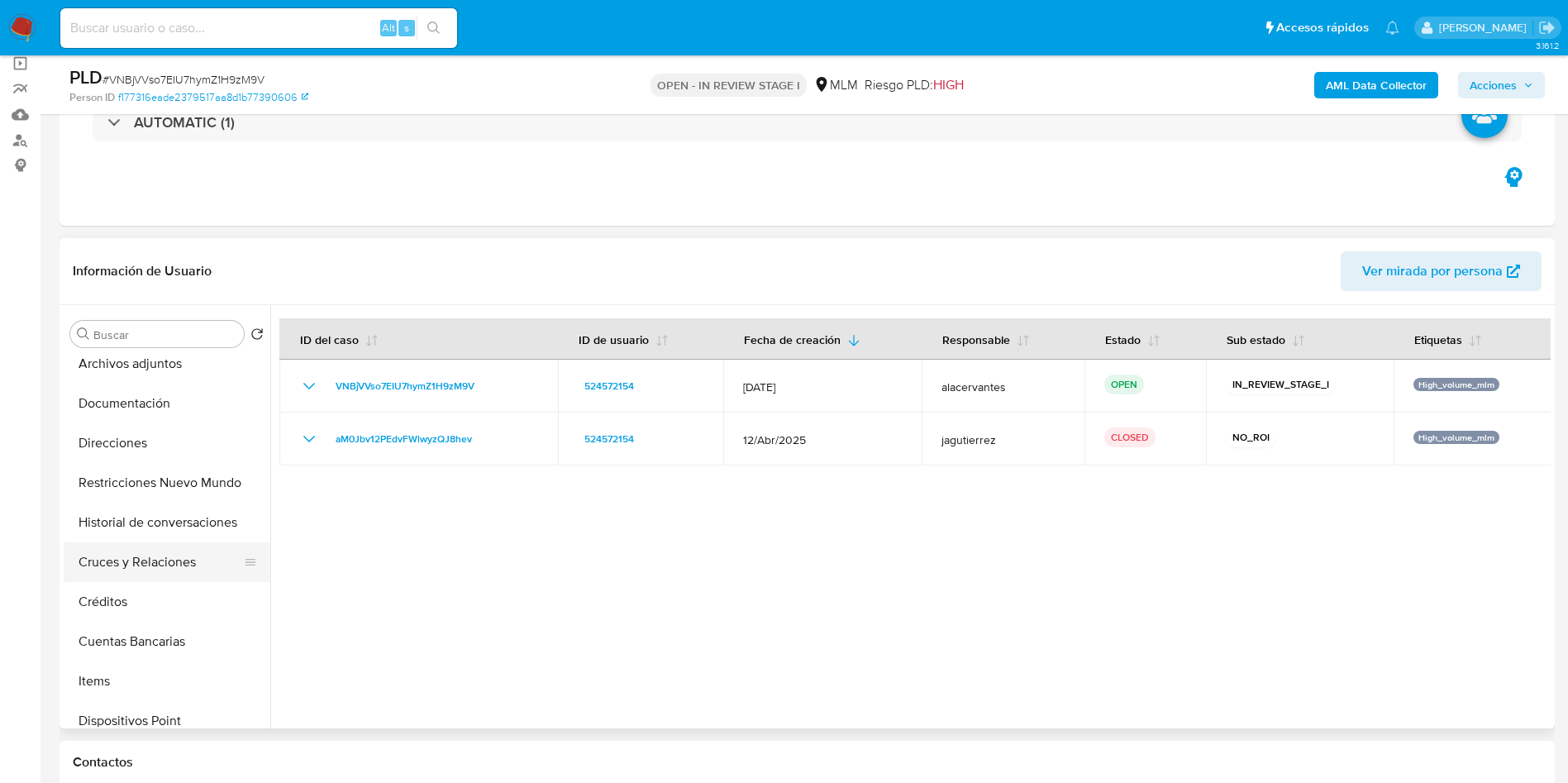
click at [170, 559] on button "Cruces y Relaciones" at bounding box center [160, 562] width 194 height 40
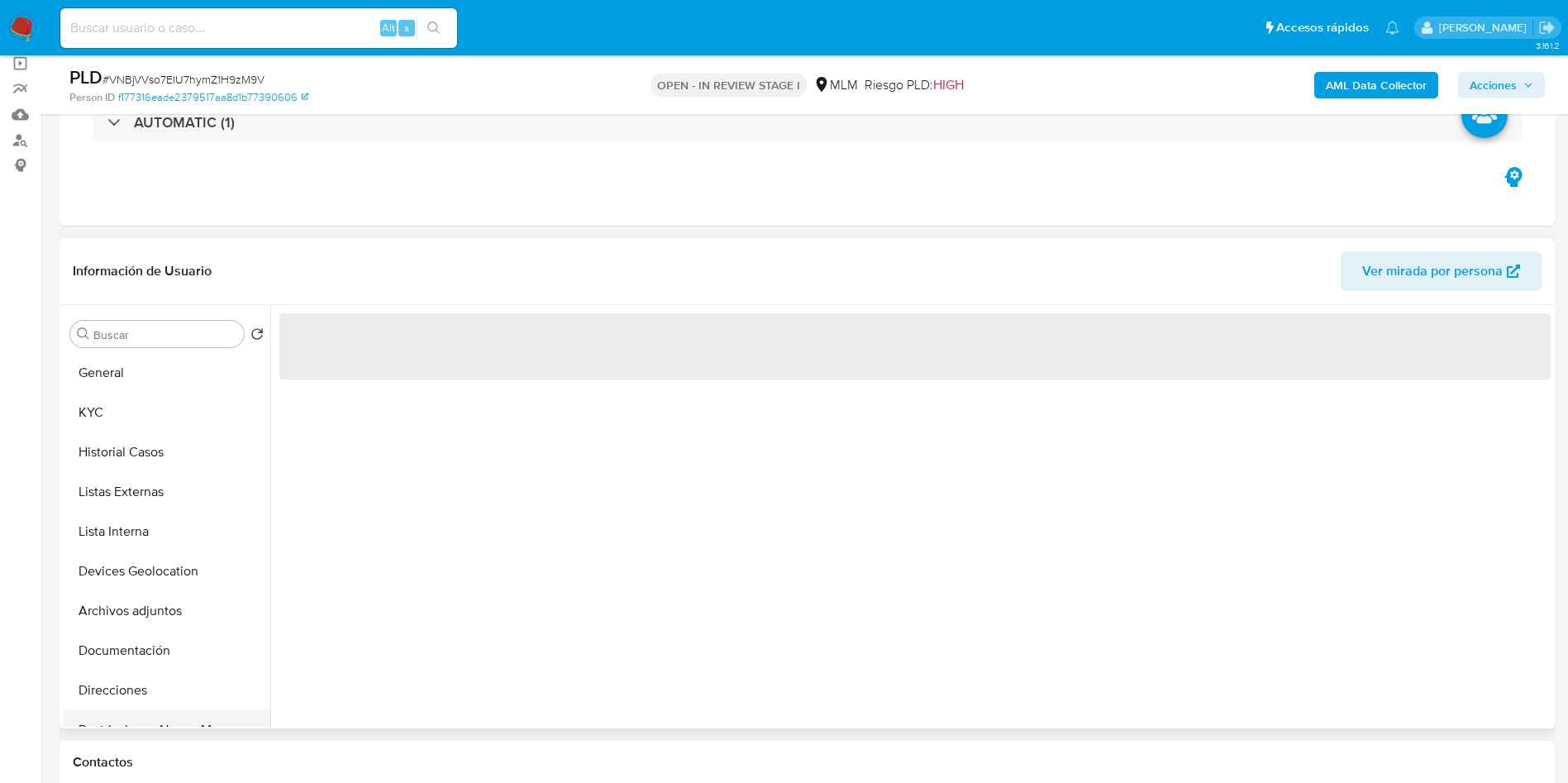
scroll to position [0, 0]
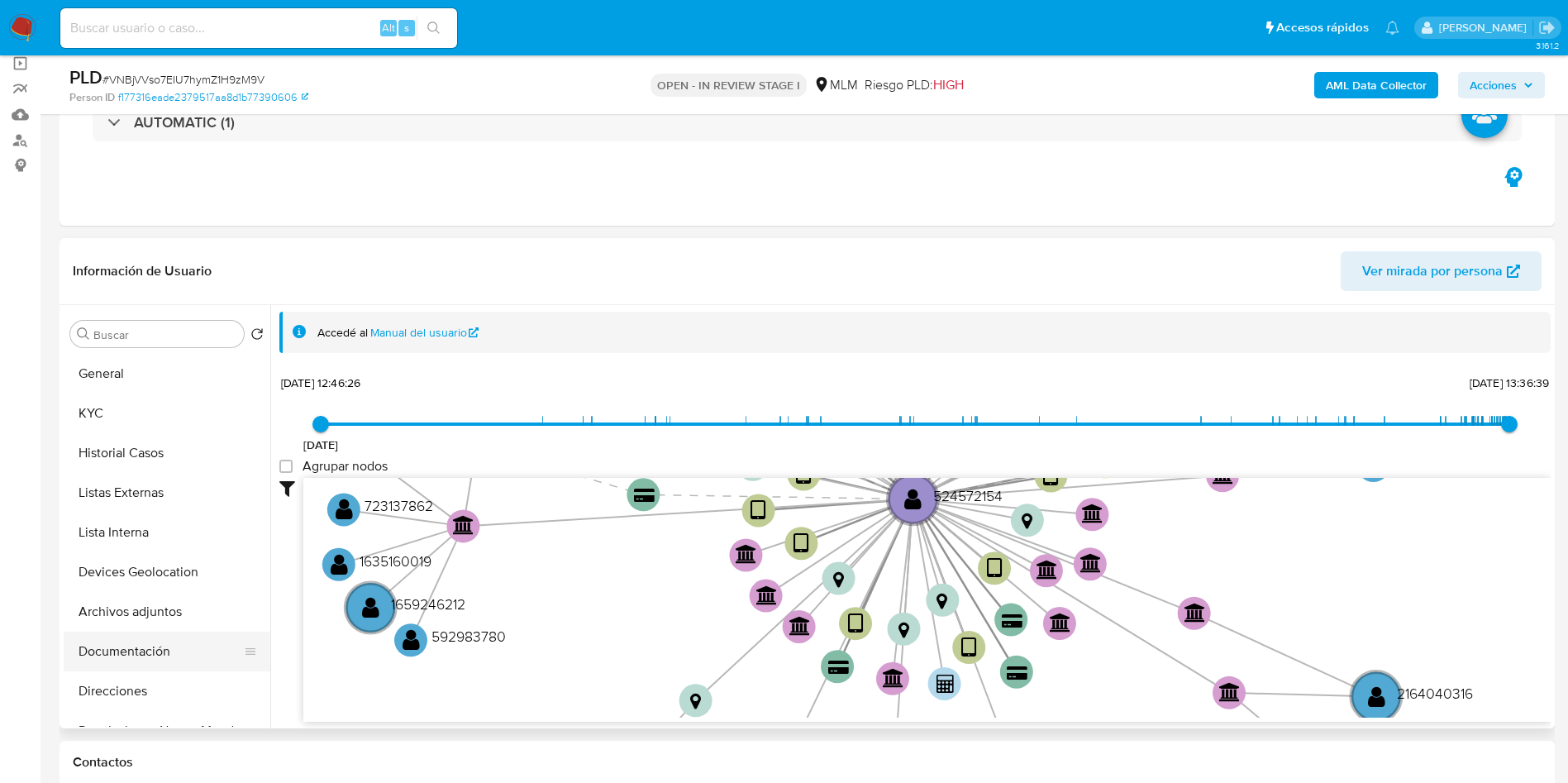
click at [153, 649] on button "Documentación" at bounding box center [160, 652] width 194 height 40
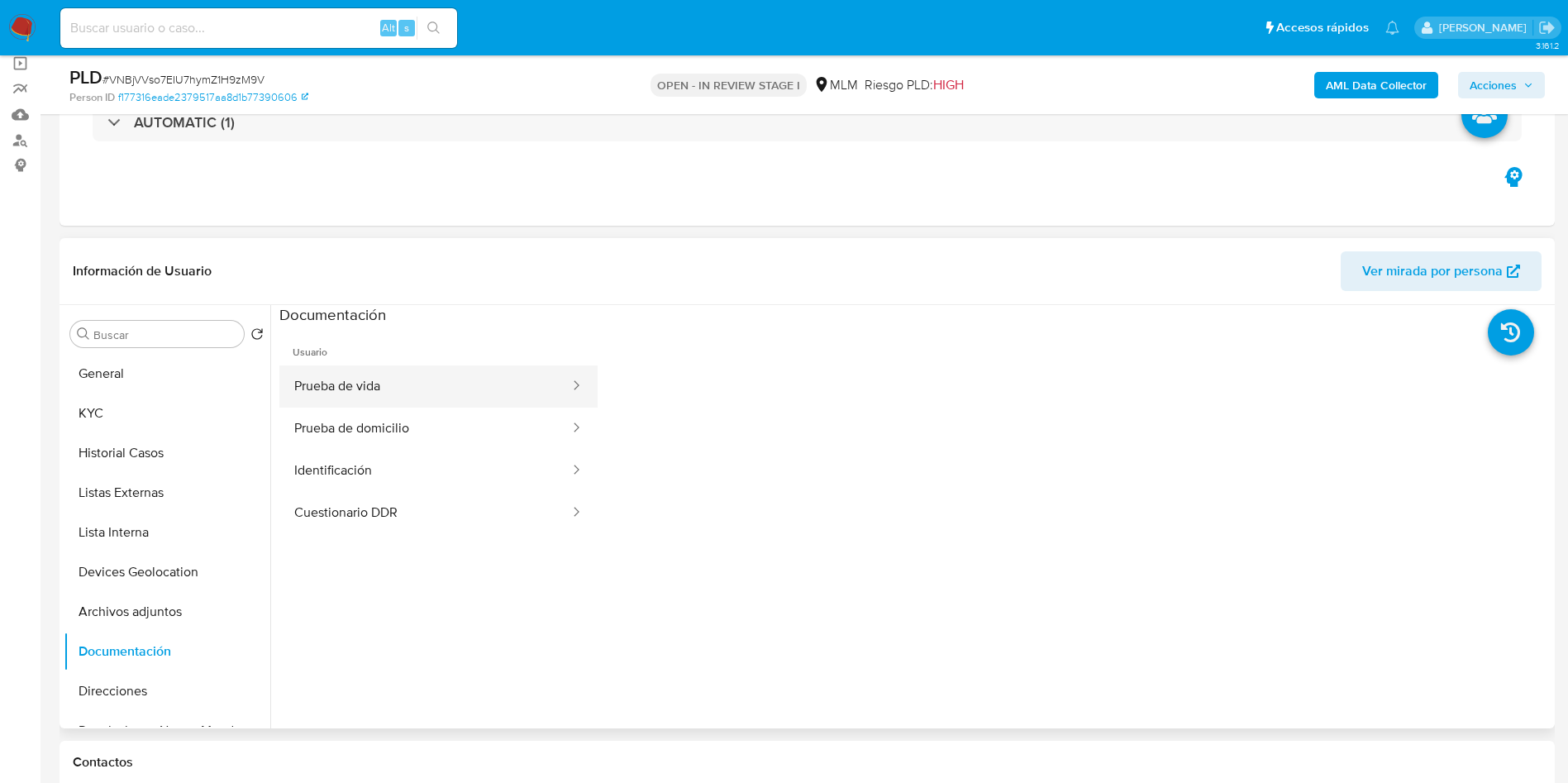
click at [416, 388] on button "Prueba de vida" at bounding box center [425, 387] width 292 height 43
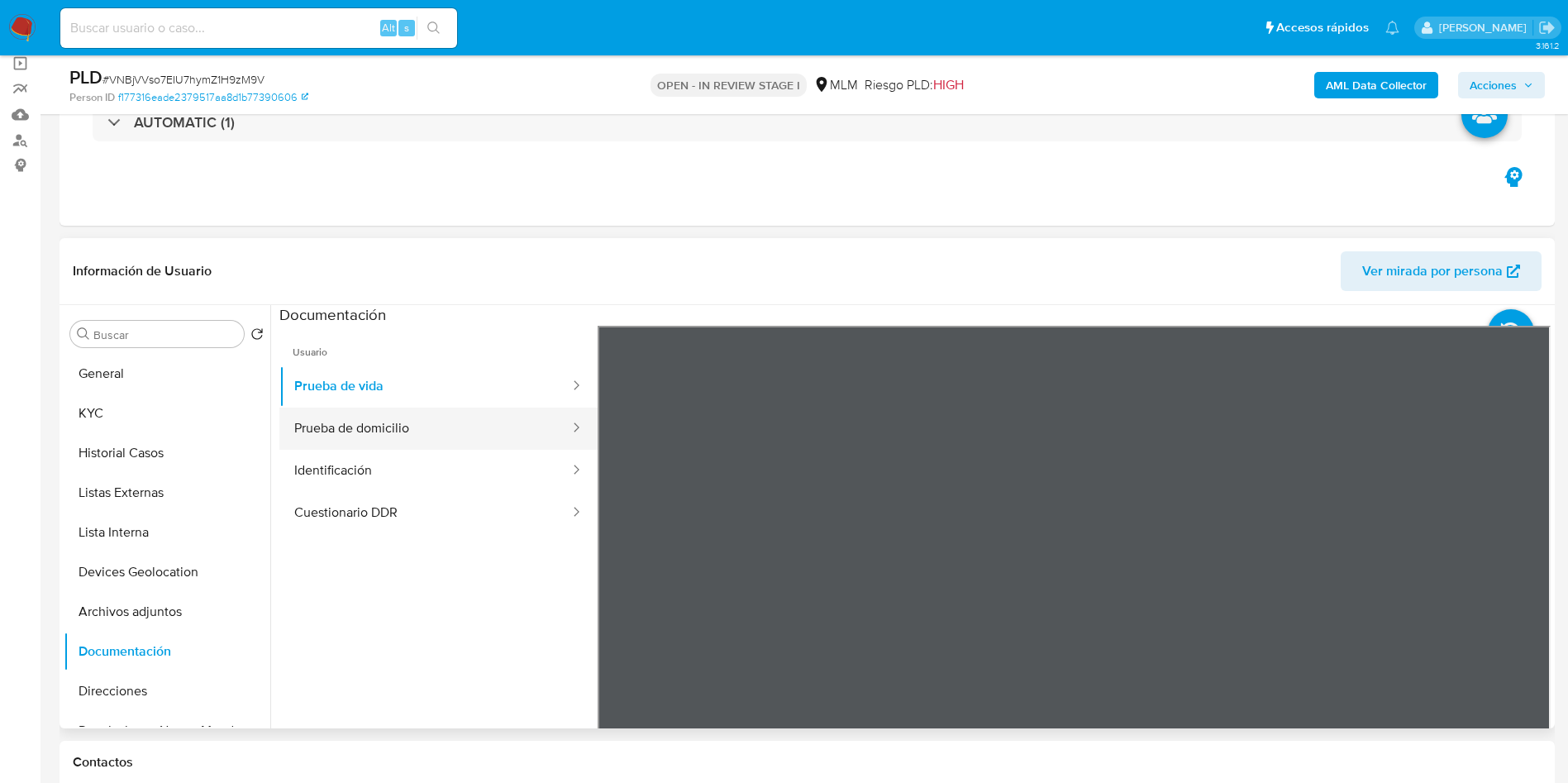
click at [472, 438] on button "Prueba de domicilio" at bounding box center [425, 428] width 292 height 43
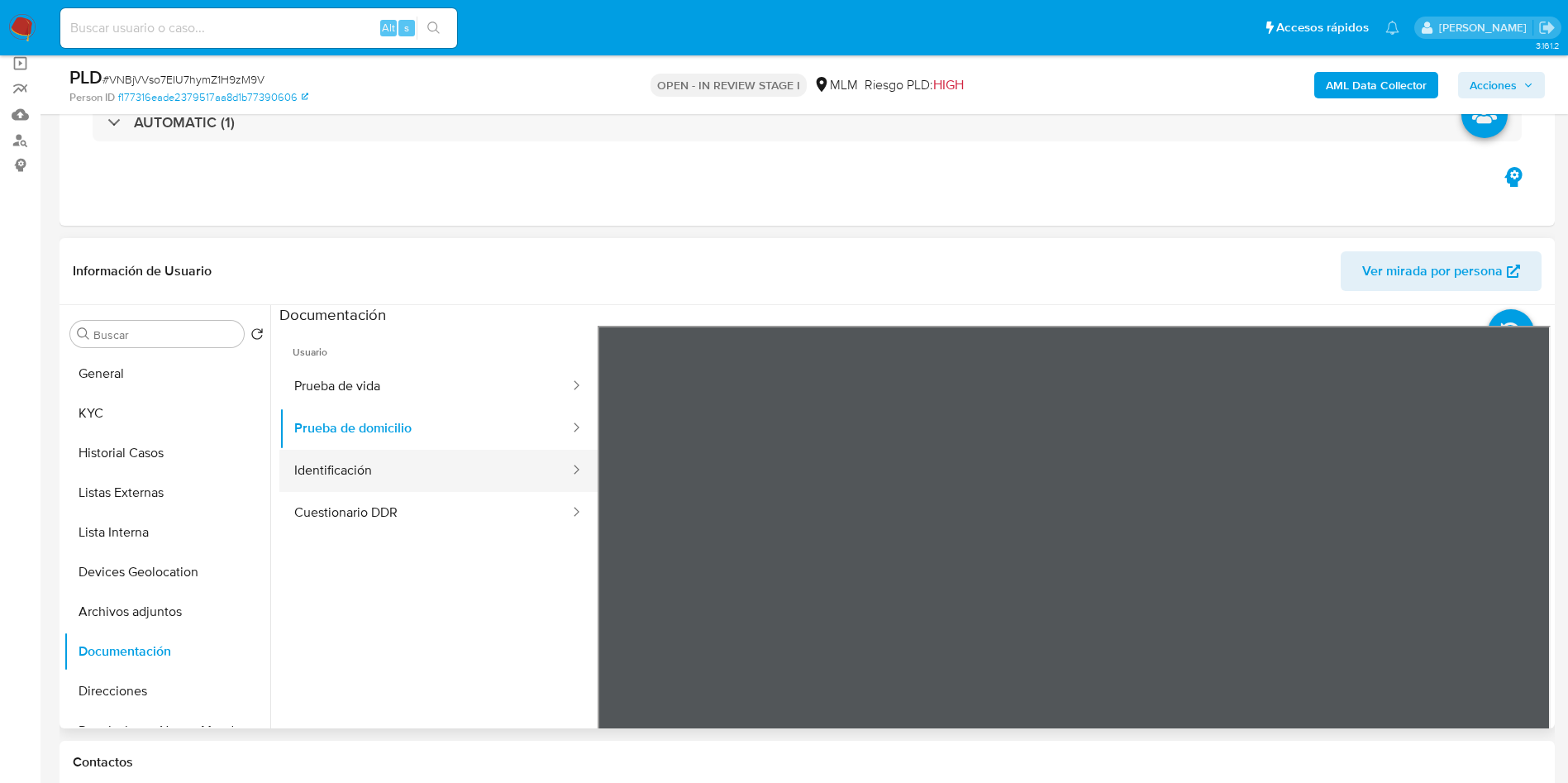
click at [411, 472] on button "Identificación" at bounding box center [425, 471] width 292 height 43
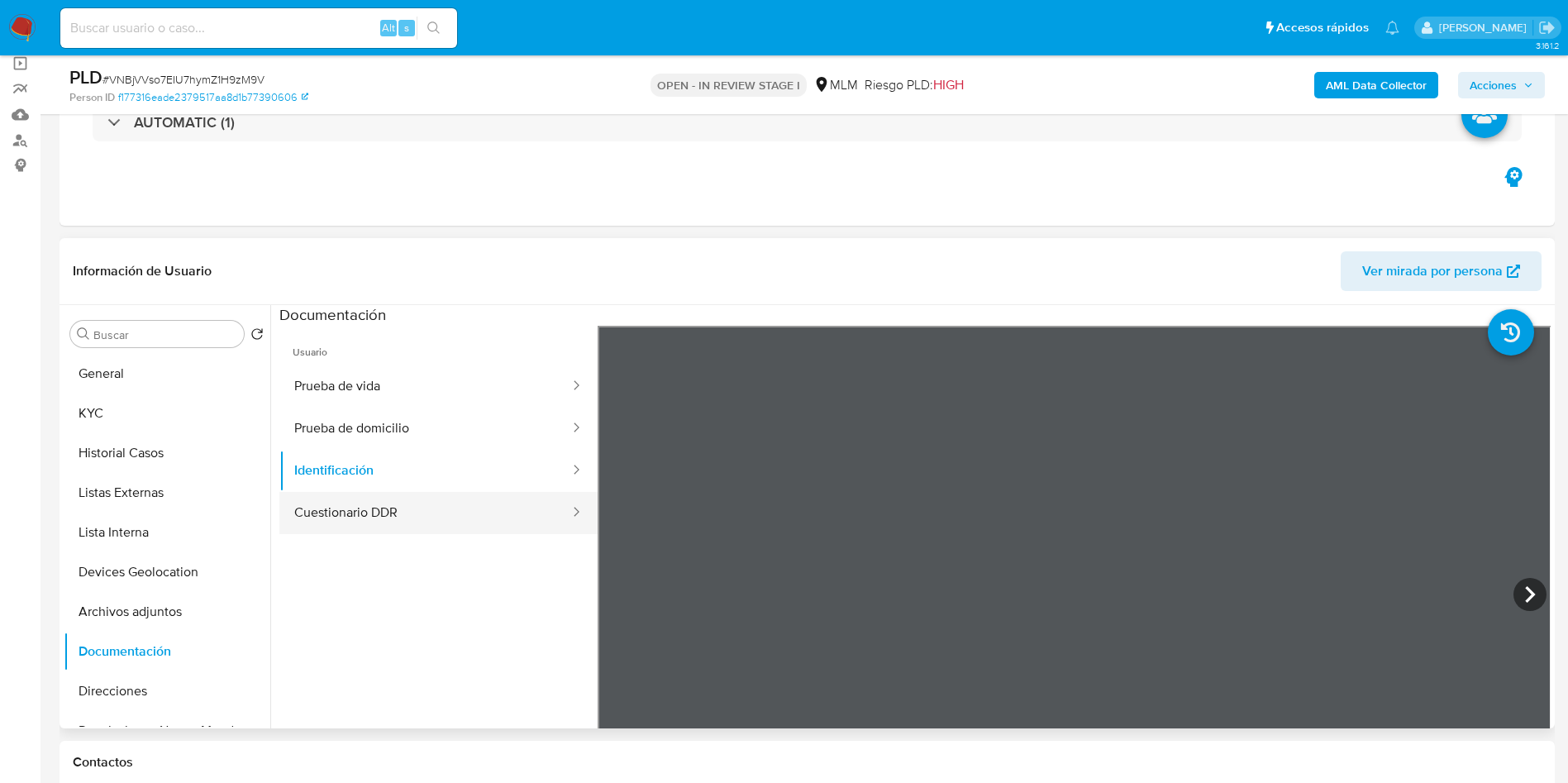
drag, startPoint x: 467, startPoint y: 506, endPoint x: 476, endPoint y: 509, distance: 9.5
click at [470, 506] on button "Cuestionario DDR" at bounding box center [425, 512] width 292 height 43
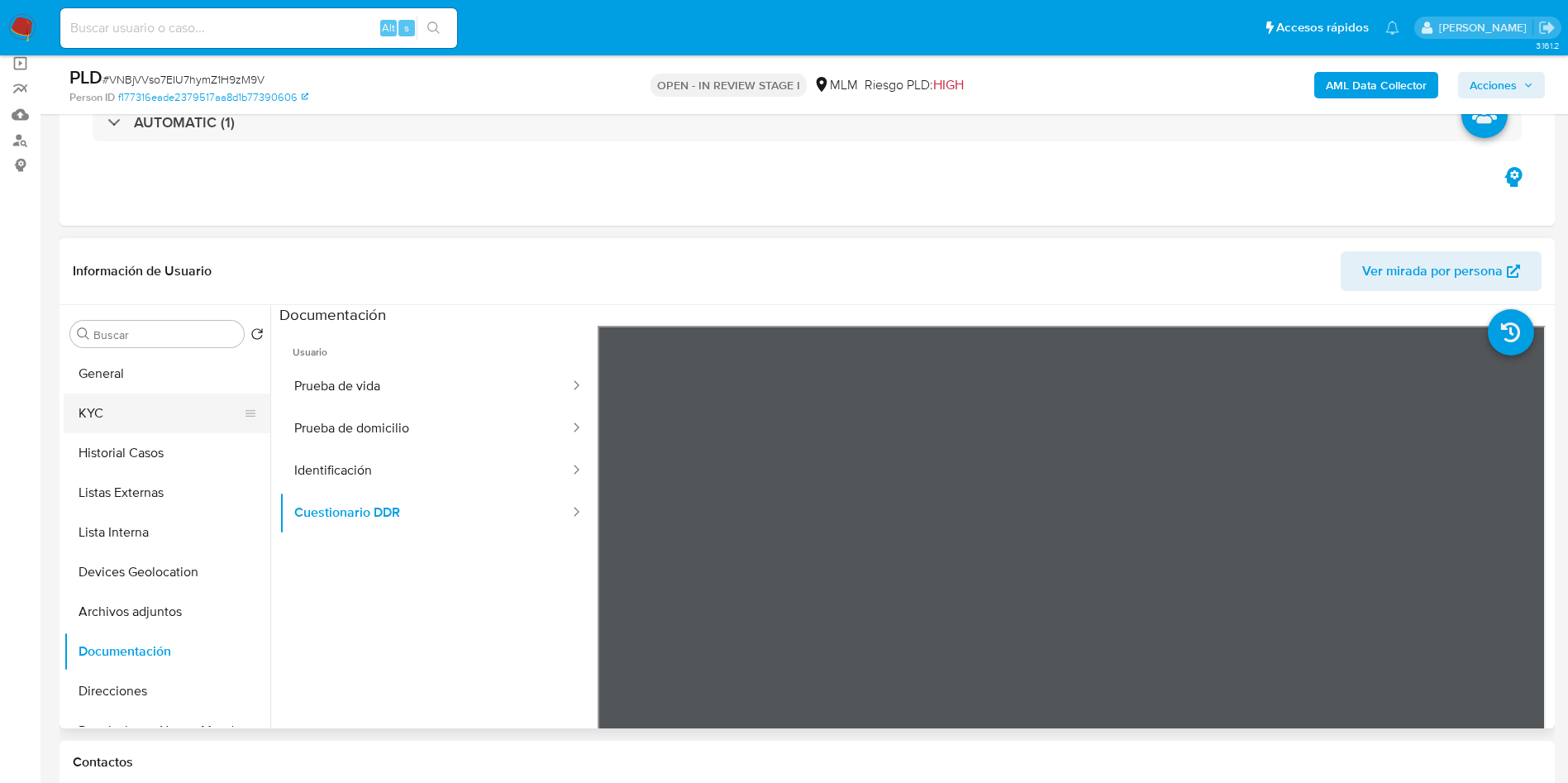
click at [137, 411] on button "KYC" at bounding box center [160, 414] width 194 height 40
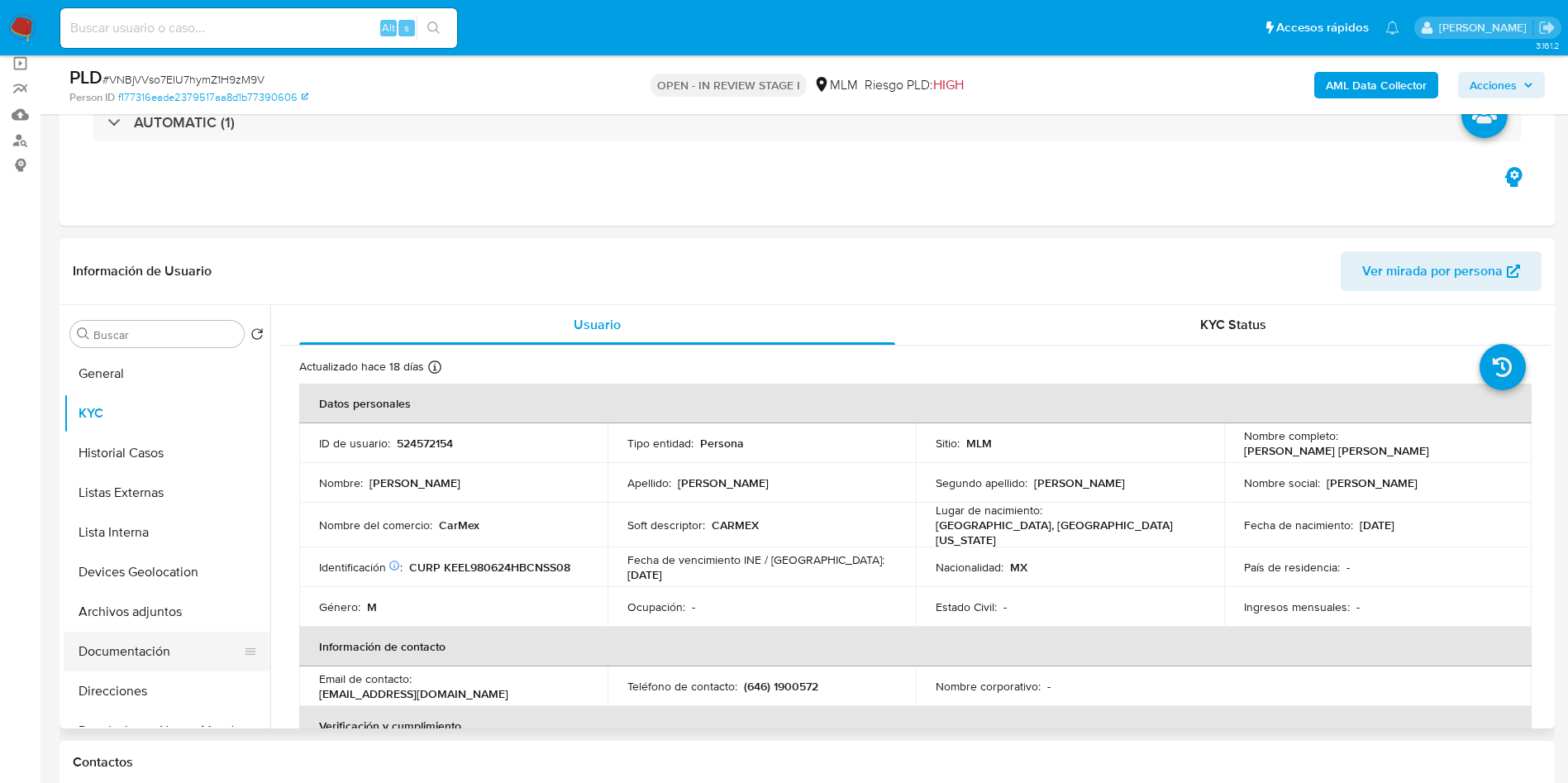
click at [145, 645] on button "Documentación" at bounding box center [160, 652] width 194 height 40
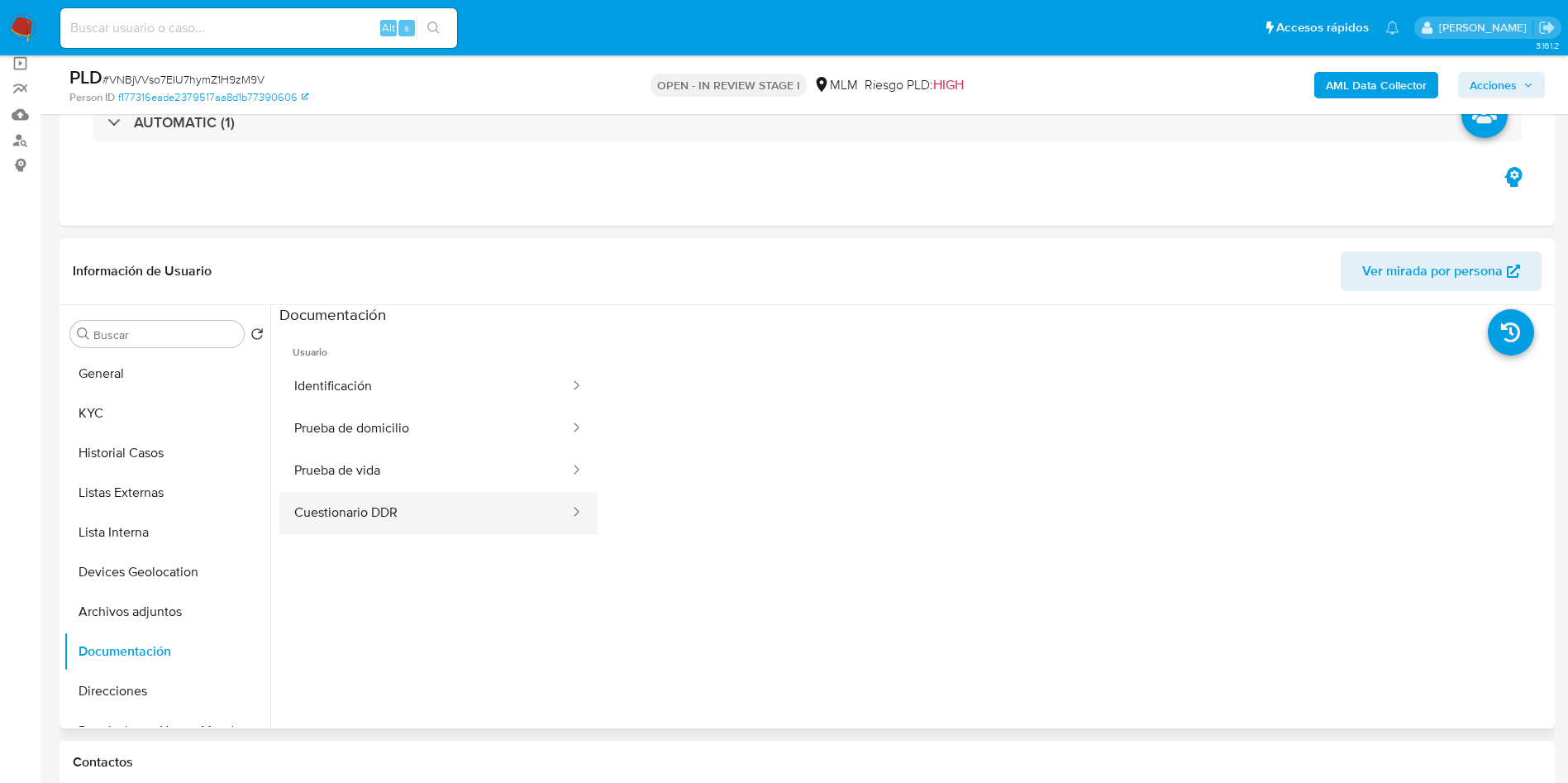
click at [396, 516] on button "Cuestionario DDR" at bounding box center [425, 512] width 292 height 43
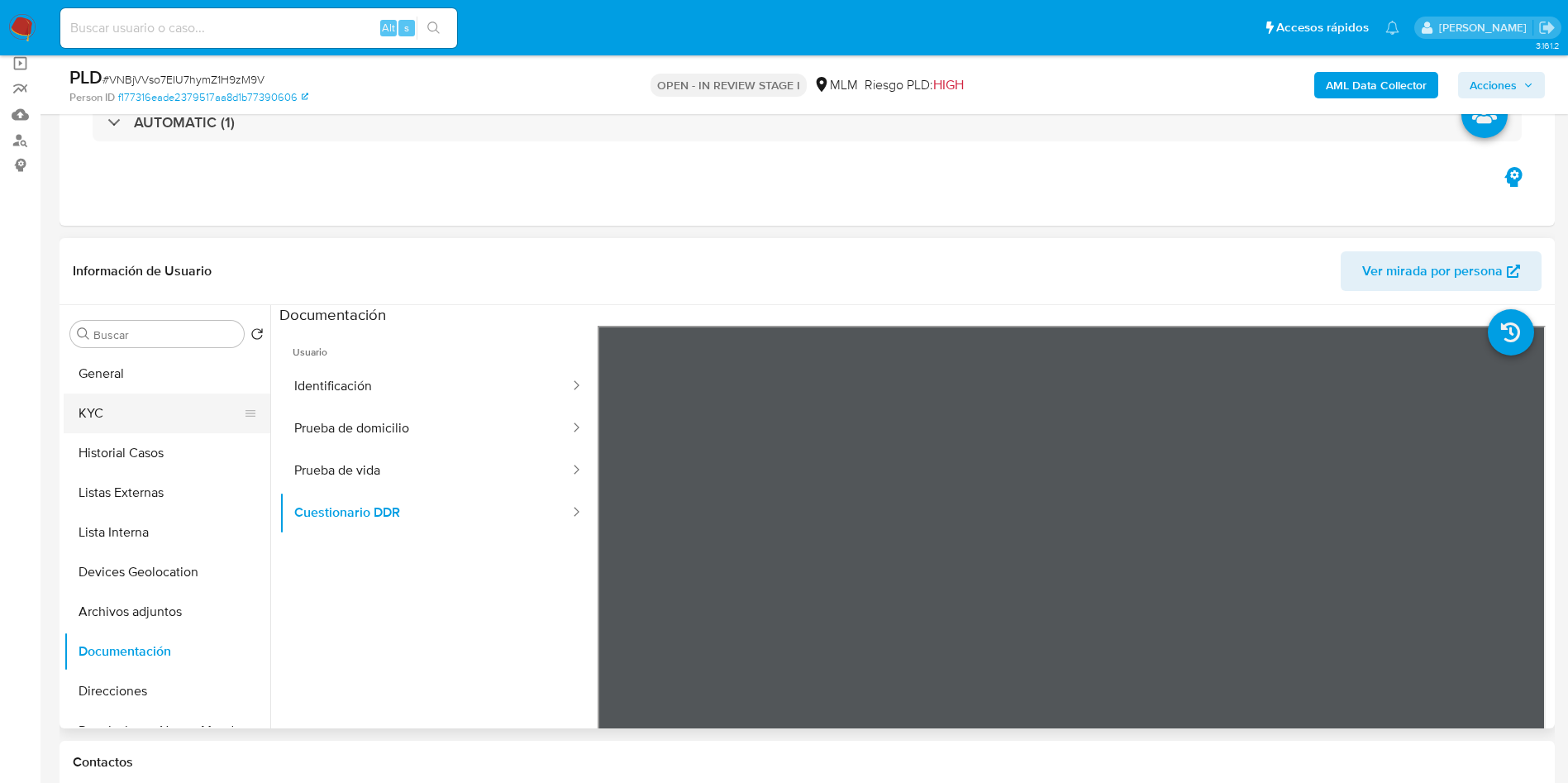
click at [123, 411] on button "KYC" at bounding box center [160, 414] width 194 height 40
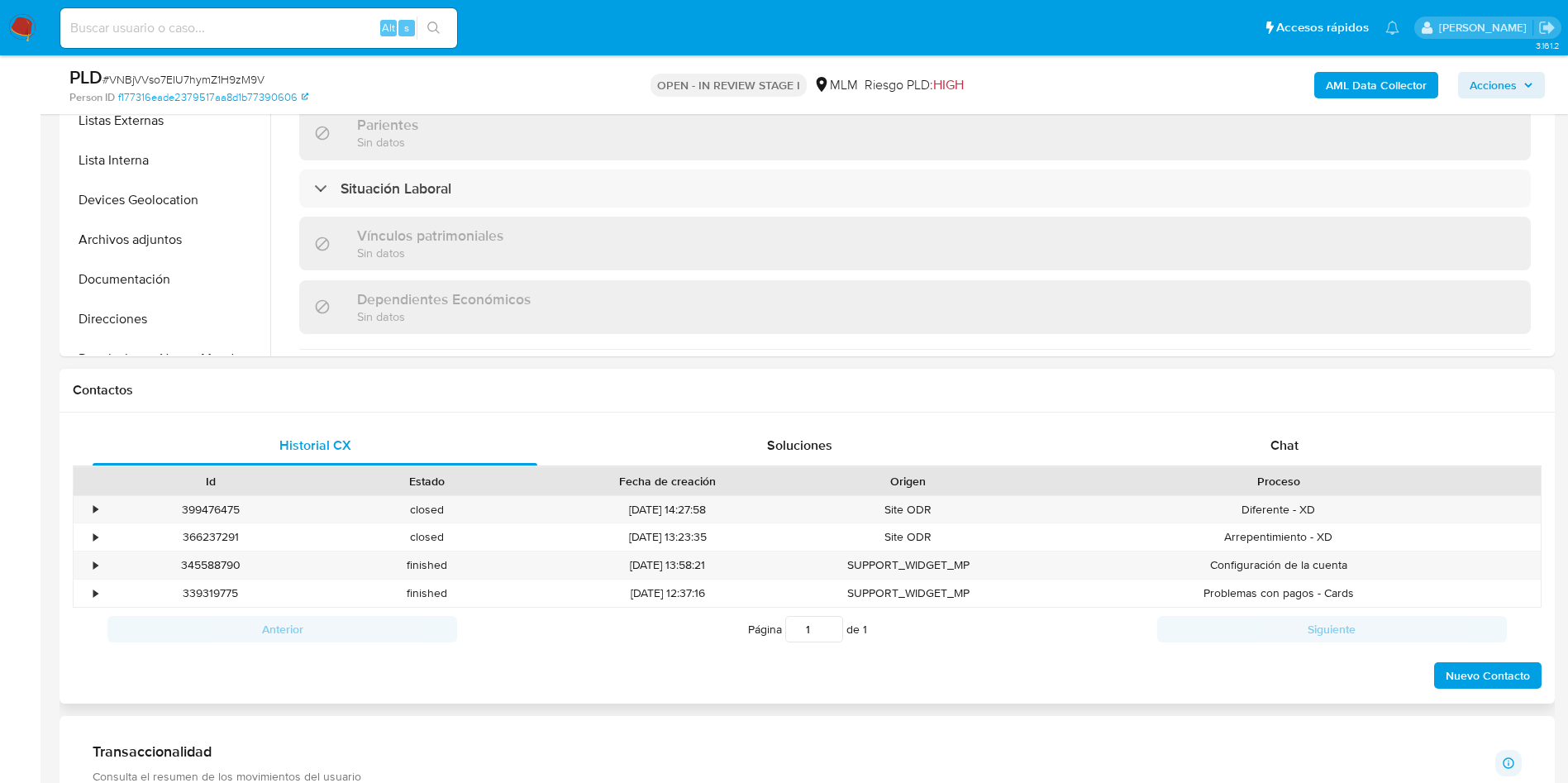
scroll to position [1007, 0]
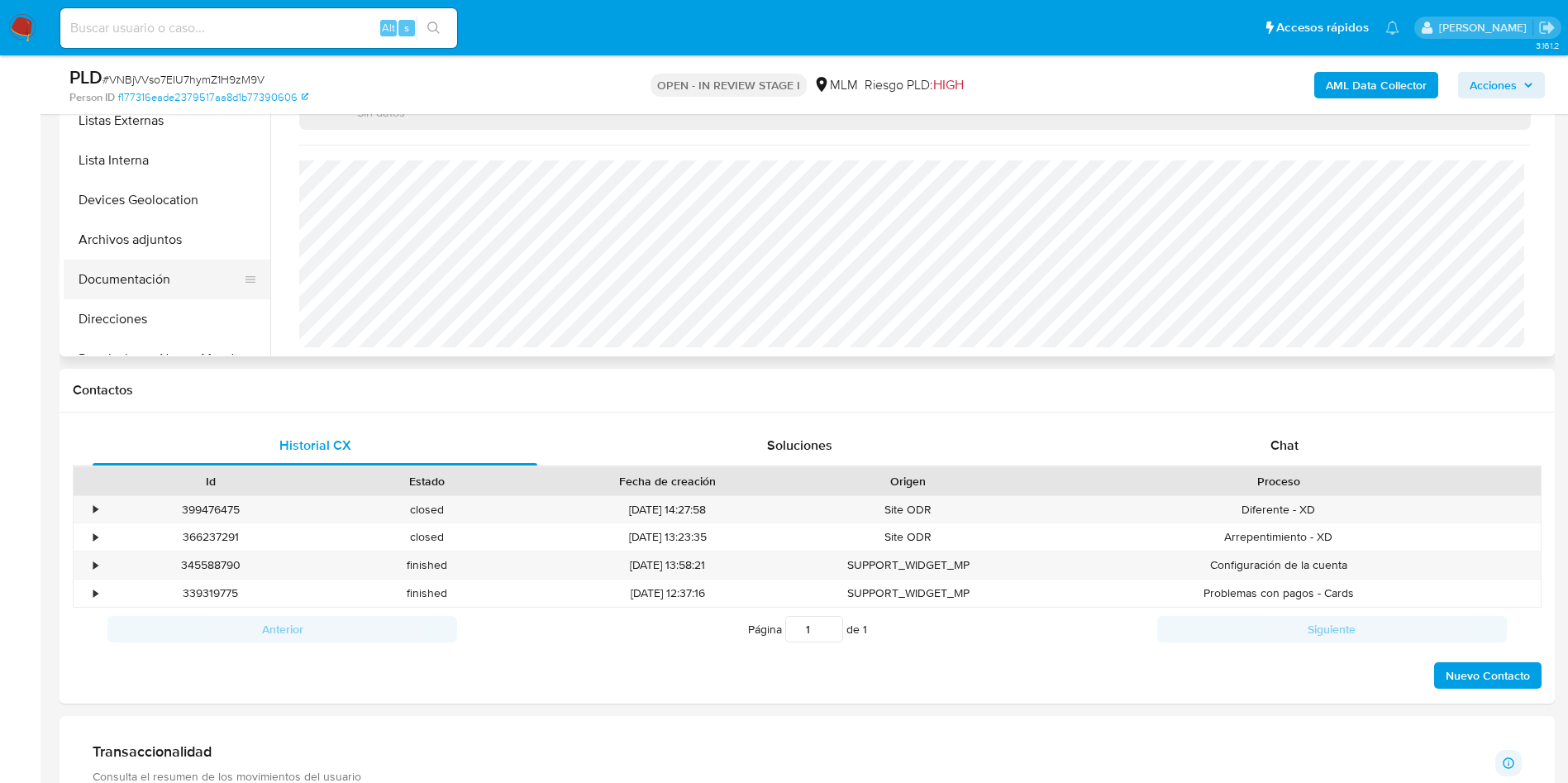
click at [164, 290] on button "Documentación" at bounding box center [160, 280] width 194 height 40
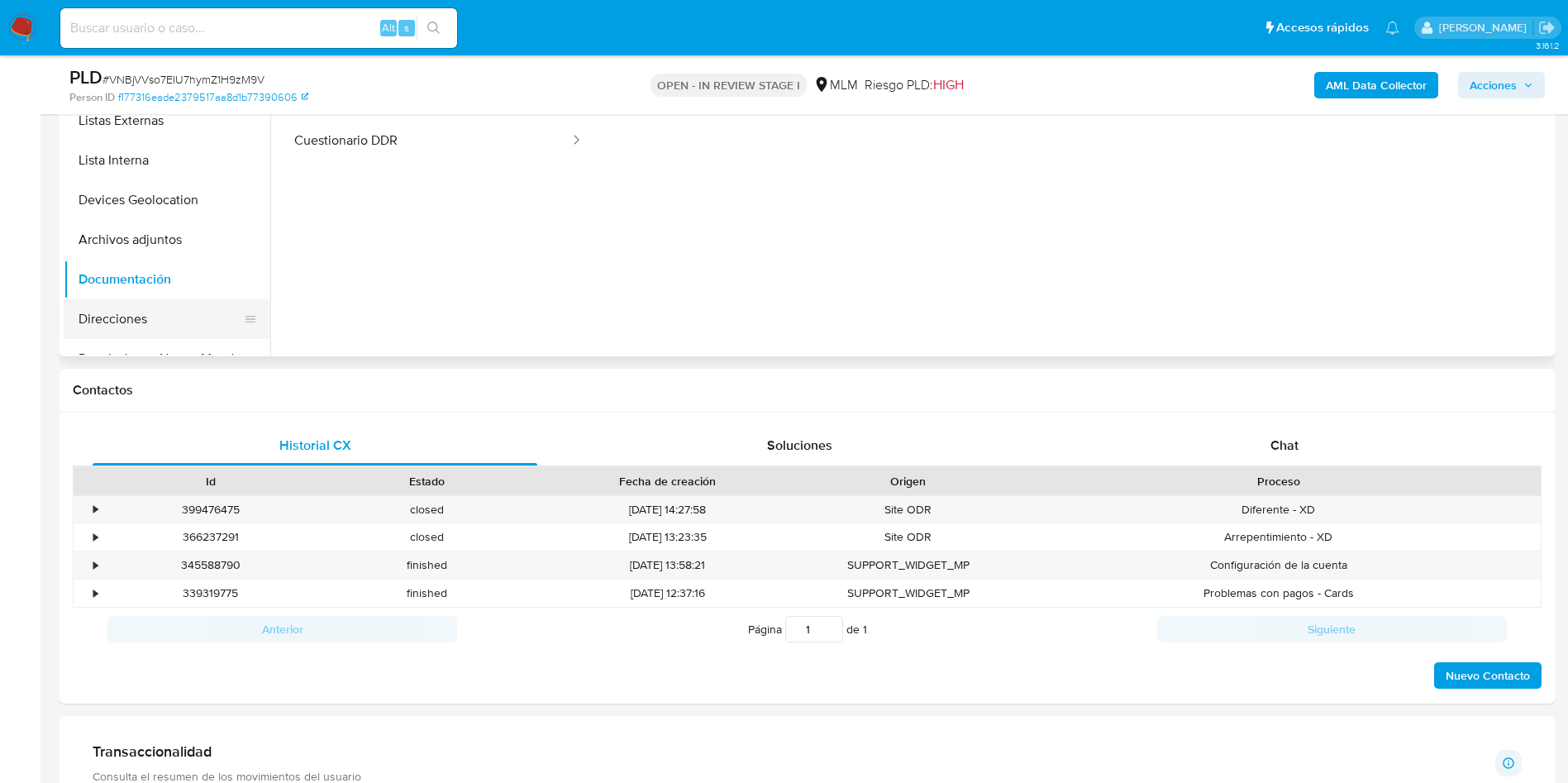
click at [158, 328] on button "Direcciones" at bounding box center [160, 320] width 194 height 40
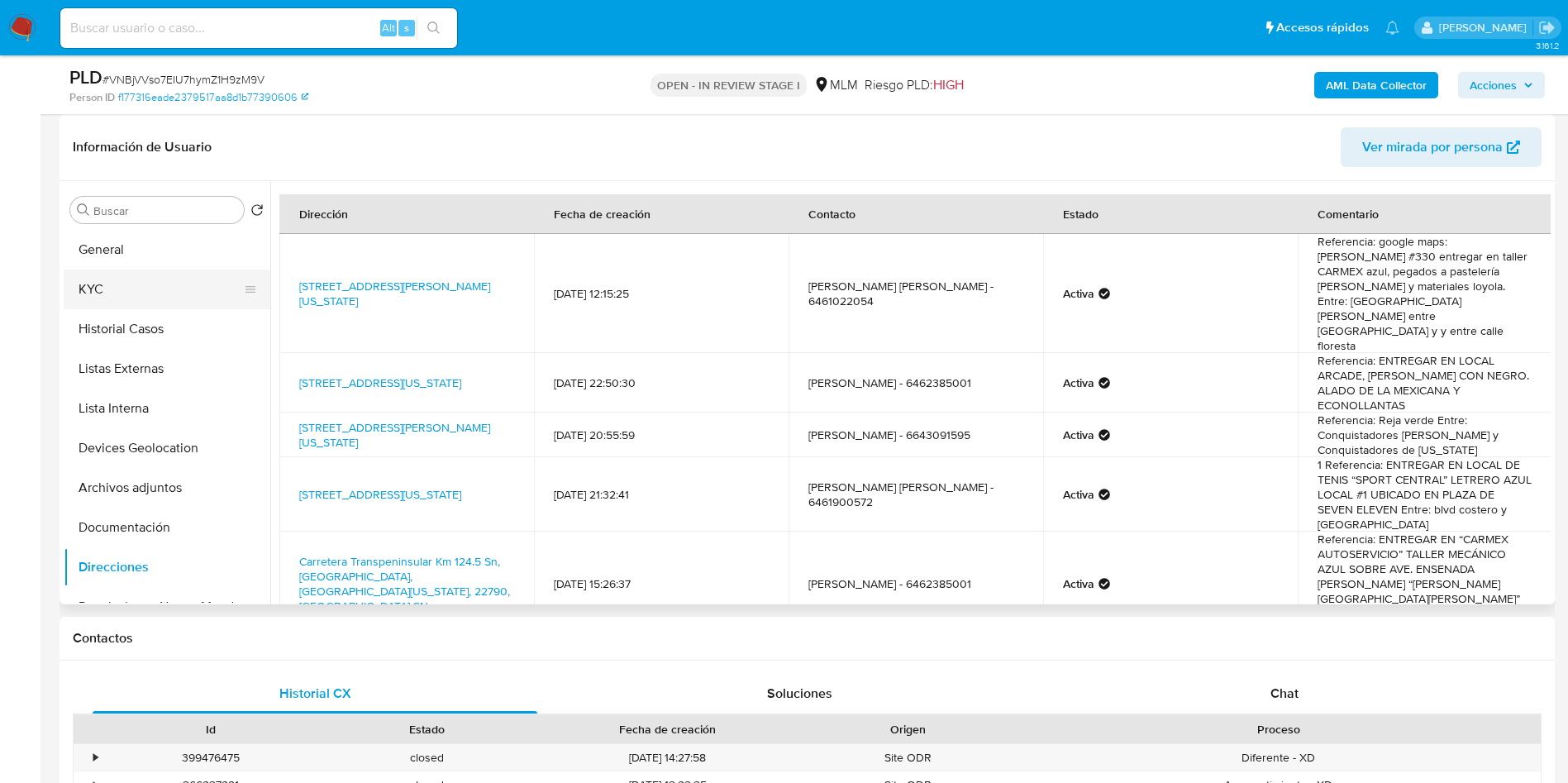
click at [168, 277] on button "KYC" at bounding box center [160, 290] width 194 height 40
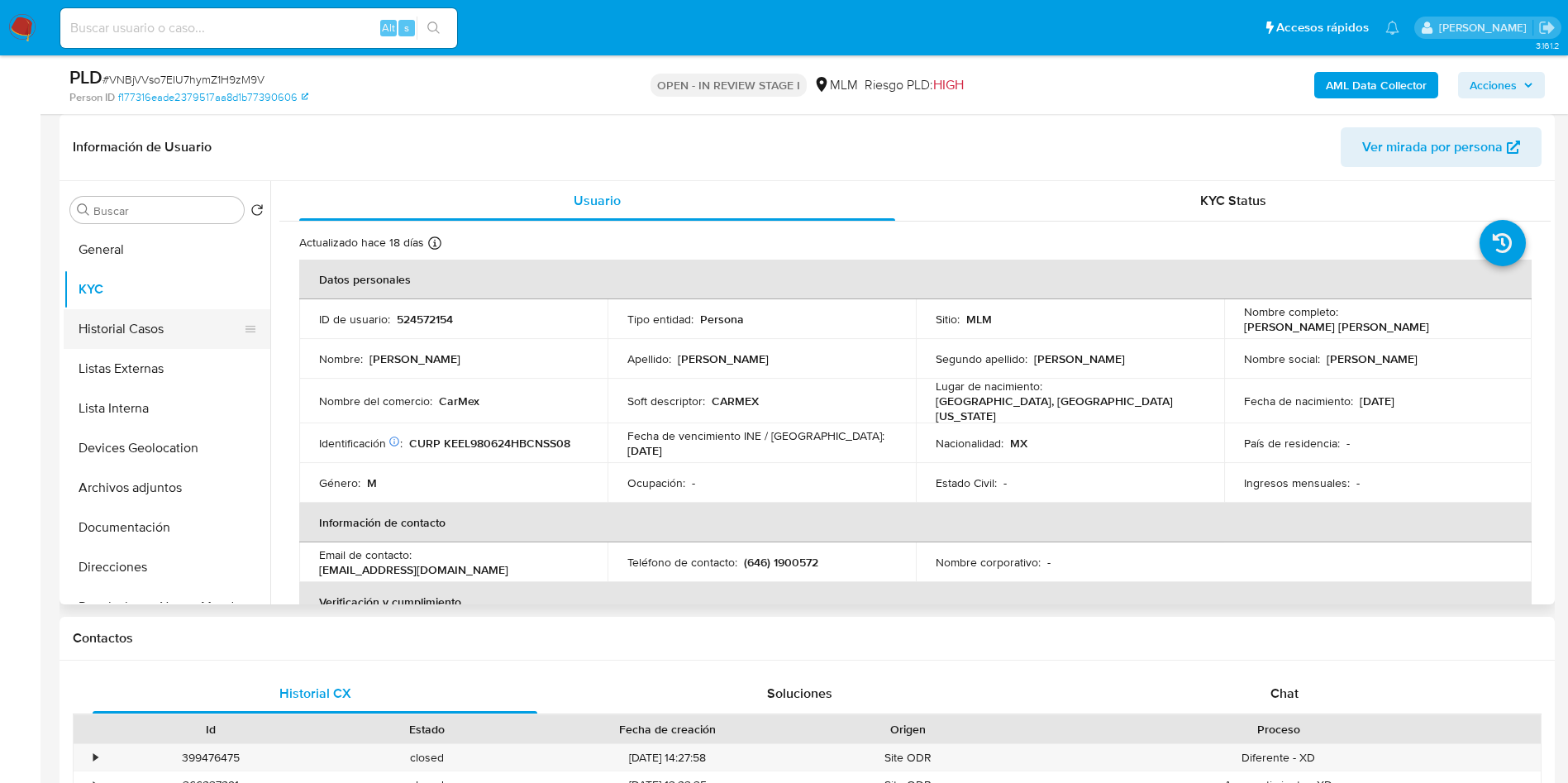
click at [141, 333] on button "Historial Casos" at bounding box center [160, 329] width 194 height 40
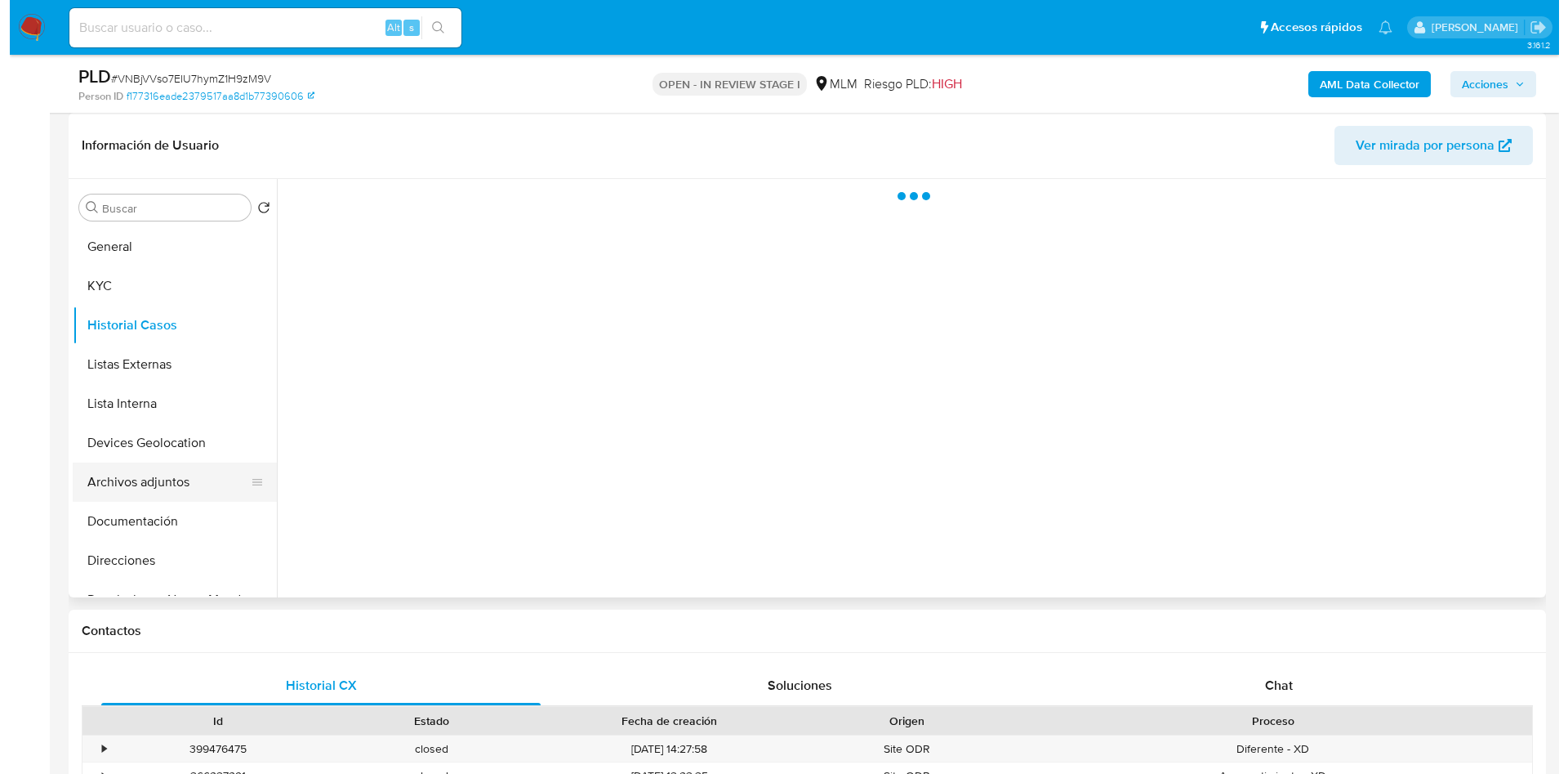
scroll to position [123, 0]
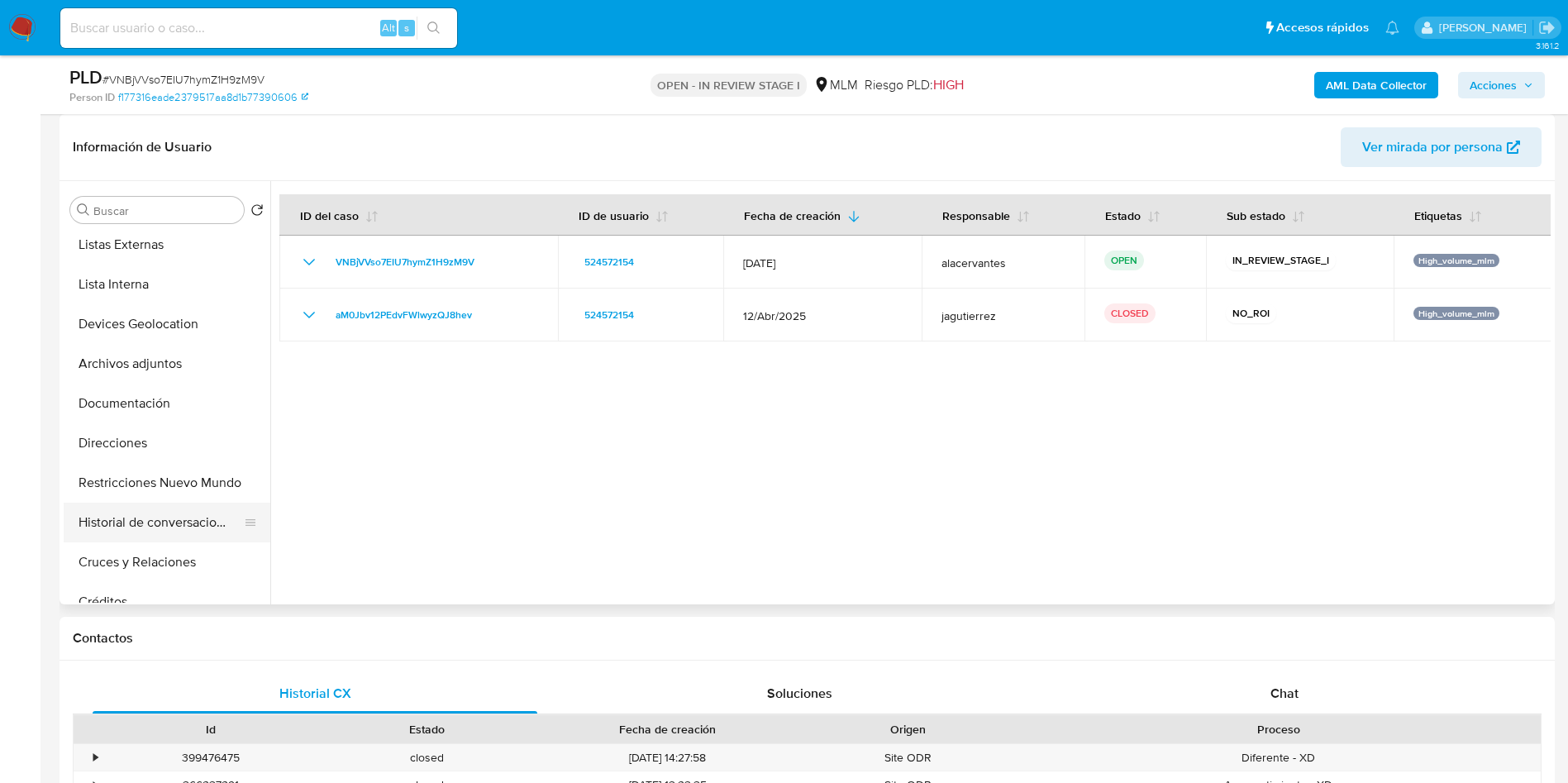
click at [167, 519] on button "Historial de conversaciones" at bounding box center [160, 522] width 194 height 40
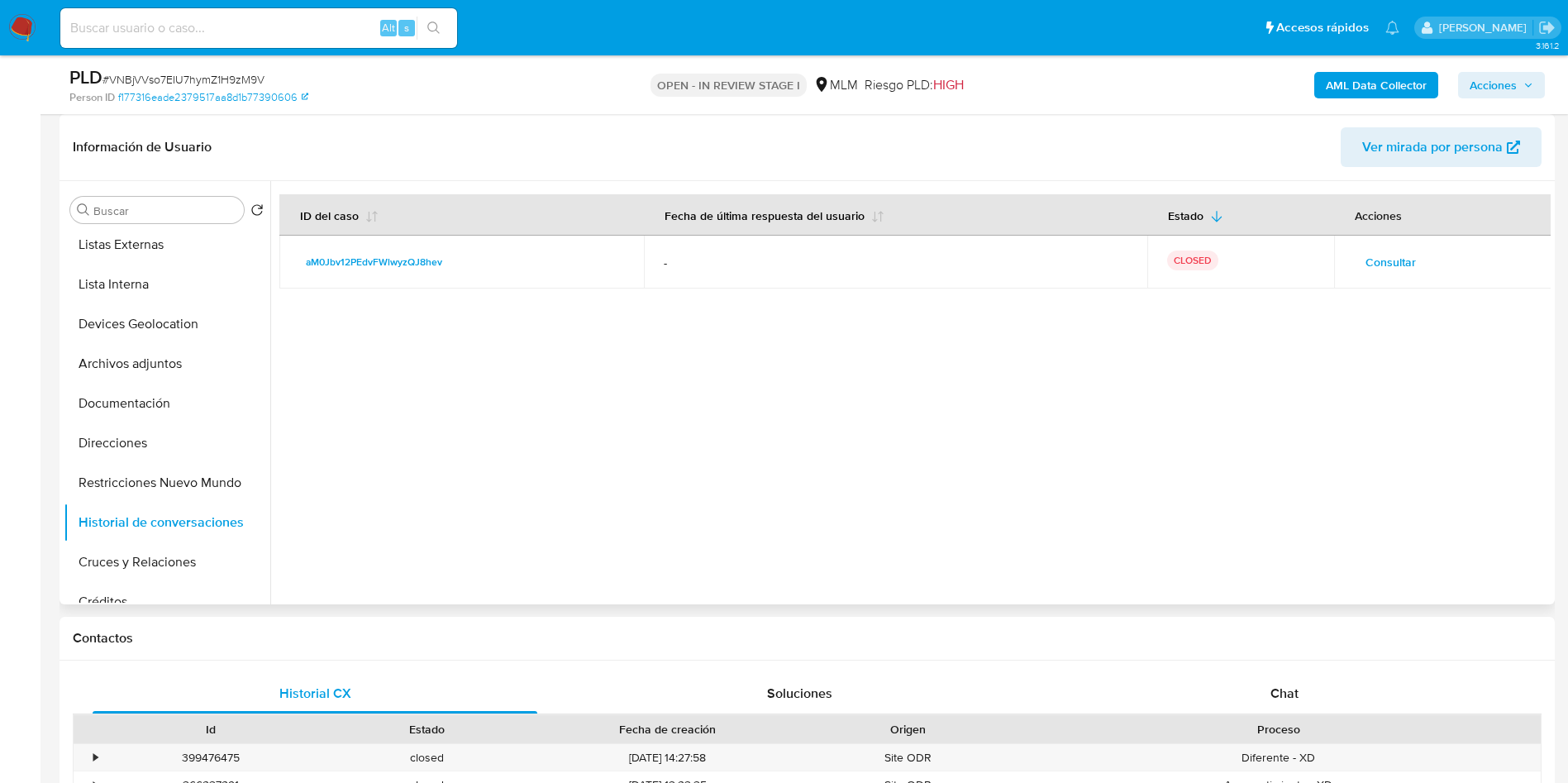
click at [1404, 266] on span "Consultar" at bounding box center [1391, 263] width 51 height 24
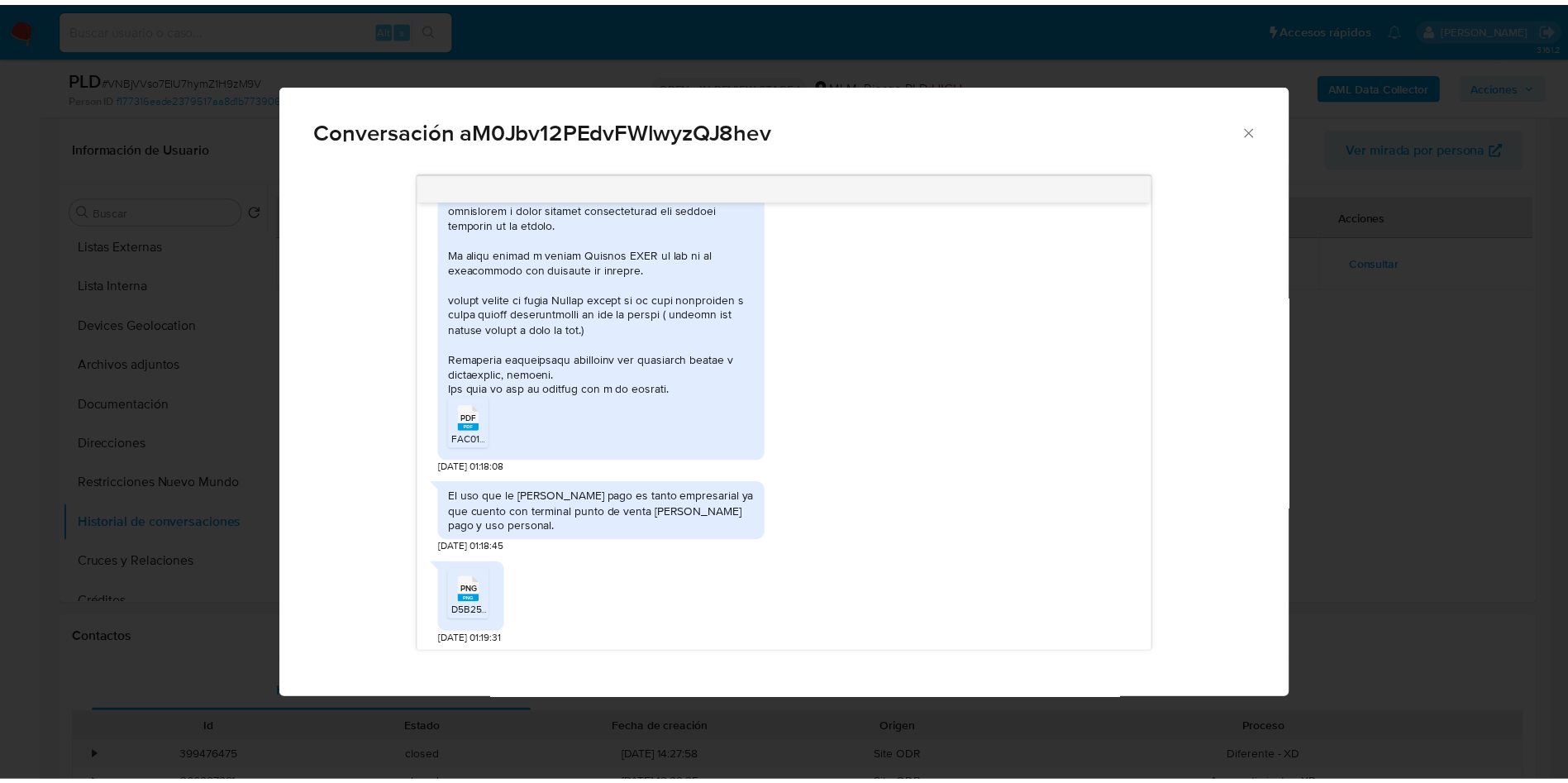
scroll to position [976, 0]
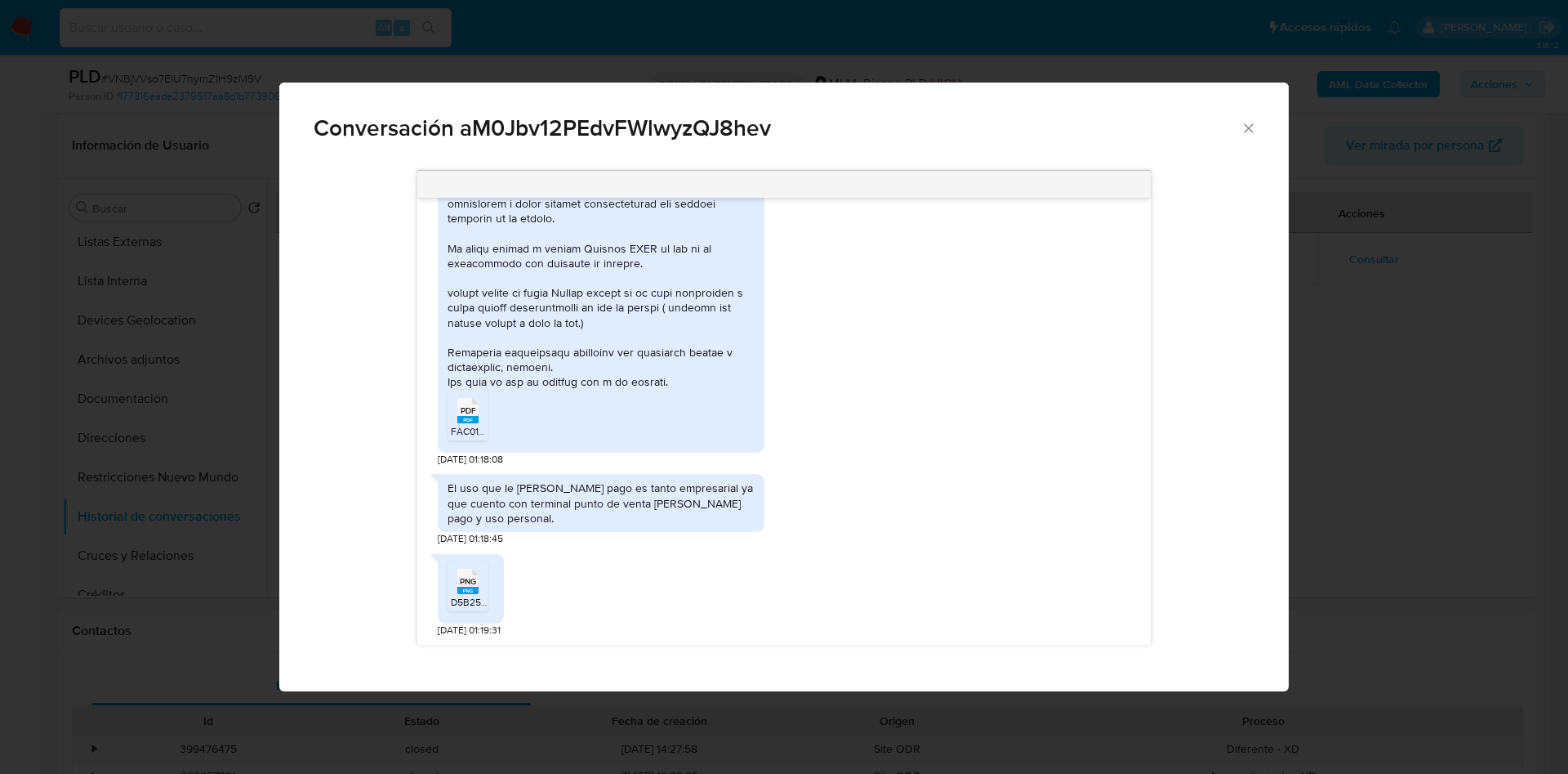
click at [466, 402] on icon "Comunicación" at bounding box center [468, 410] width 21 height 25
click at [472, 621] on div "PNG PNG D5B25537-4701-408E-9532-BB0505FB366E.png" at bounding box center [470, 589] width 66 height 70
click at [472, 594] on icon "PNG" at bounding box center [468, 582] width 21 height 29
click at [1254, 134] on icon "Cerrar" at bounding box center [1249, 128] width 16 height 16
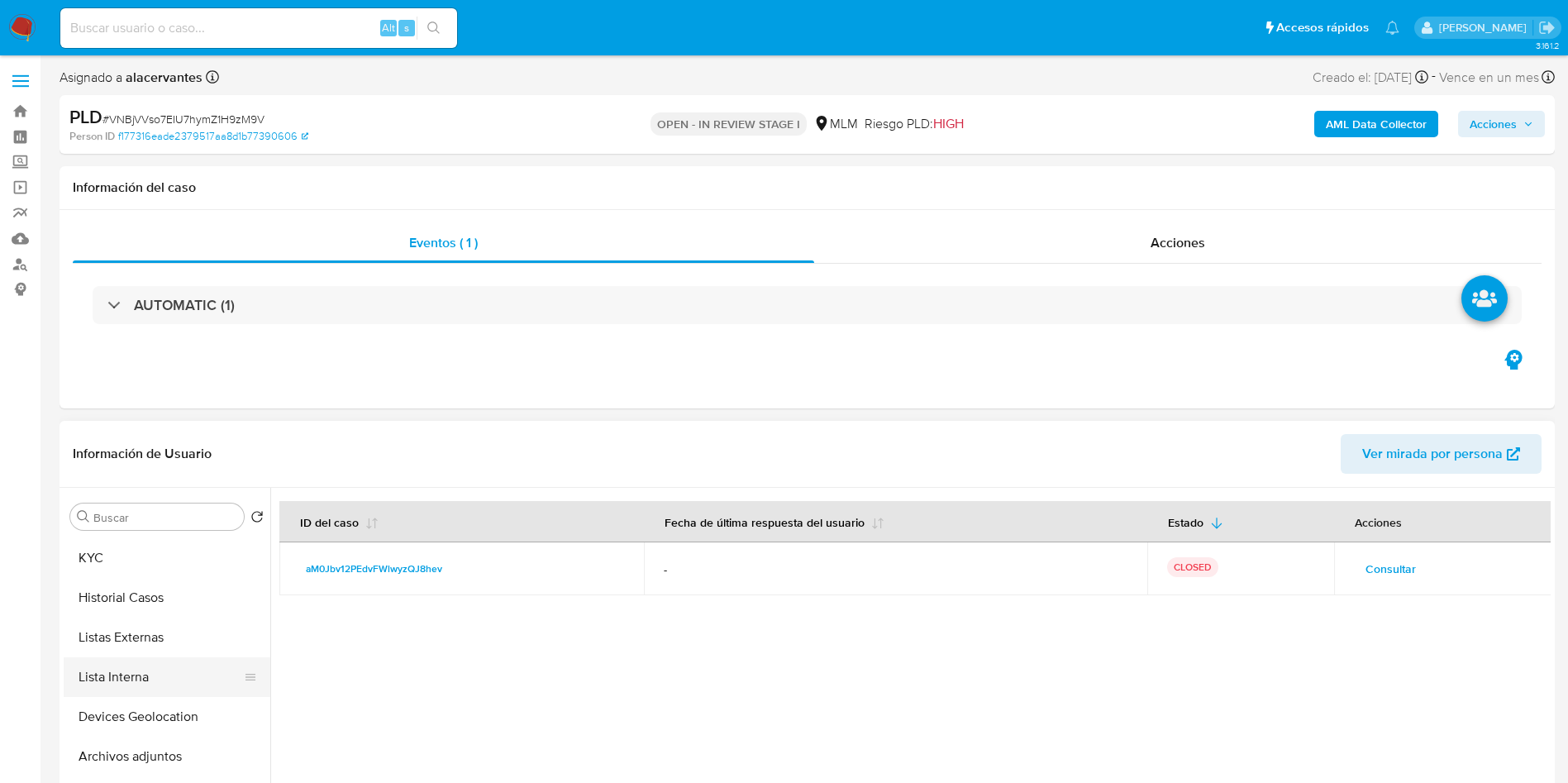
scroll to position [0, 0]
click at [144, 598] on button "KYC" at bounding box center [160, 596] width 194 height 40
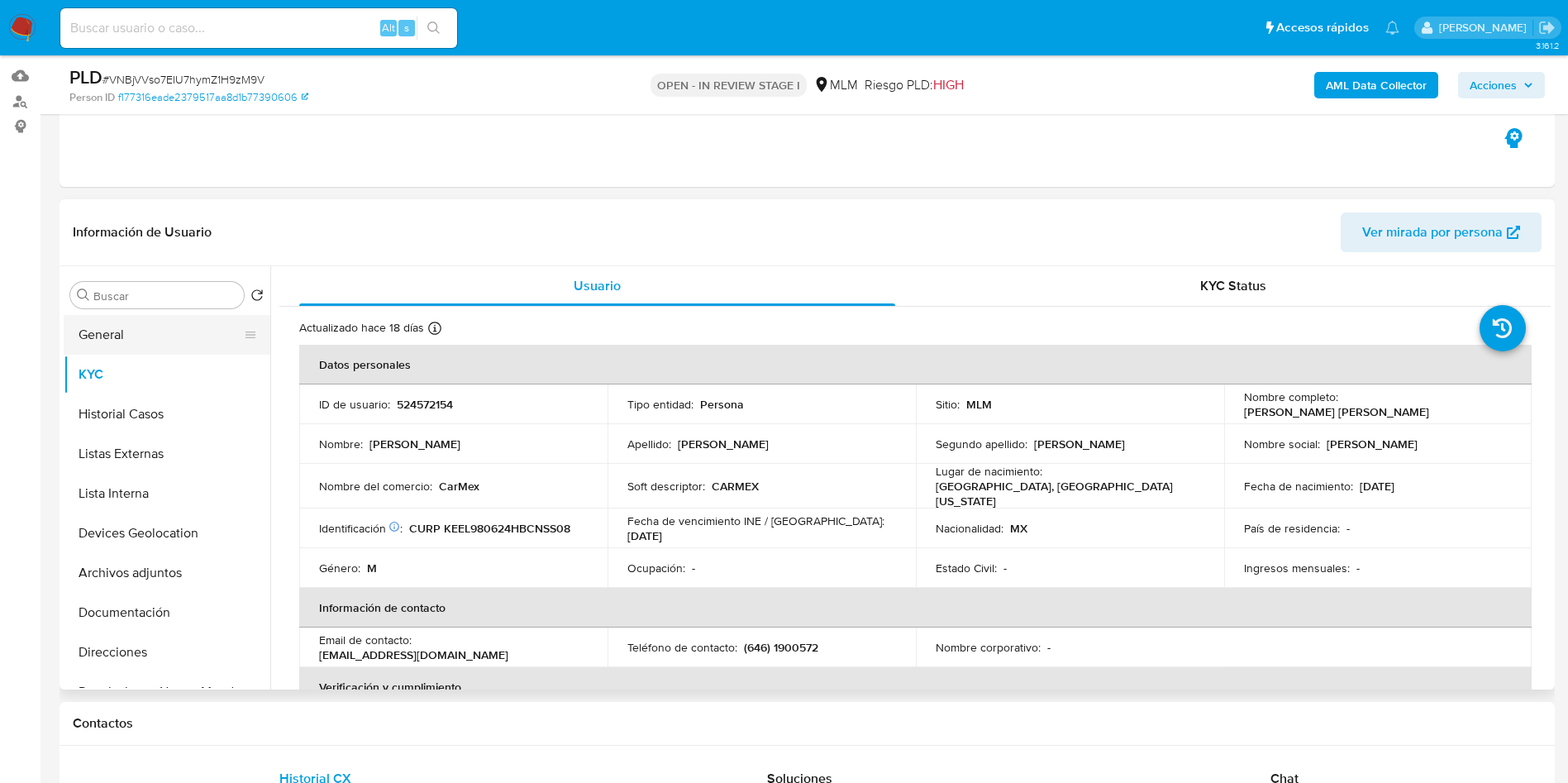
scroll to position [124, 0]
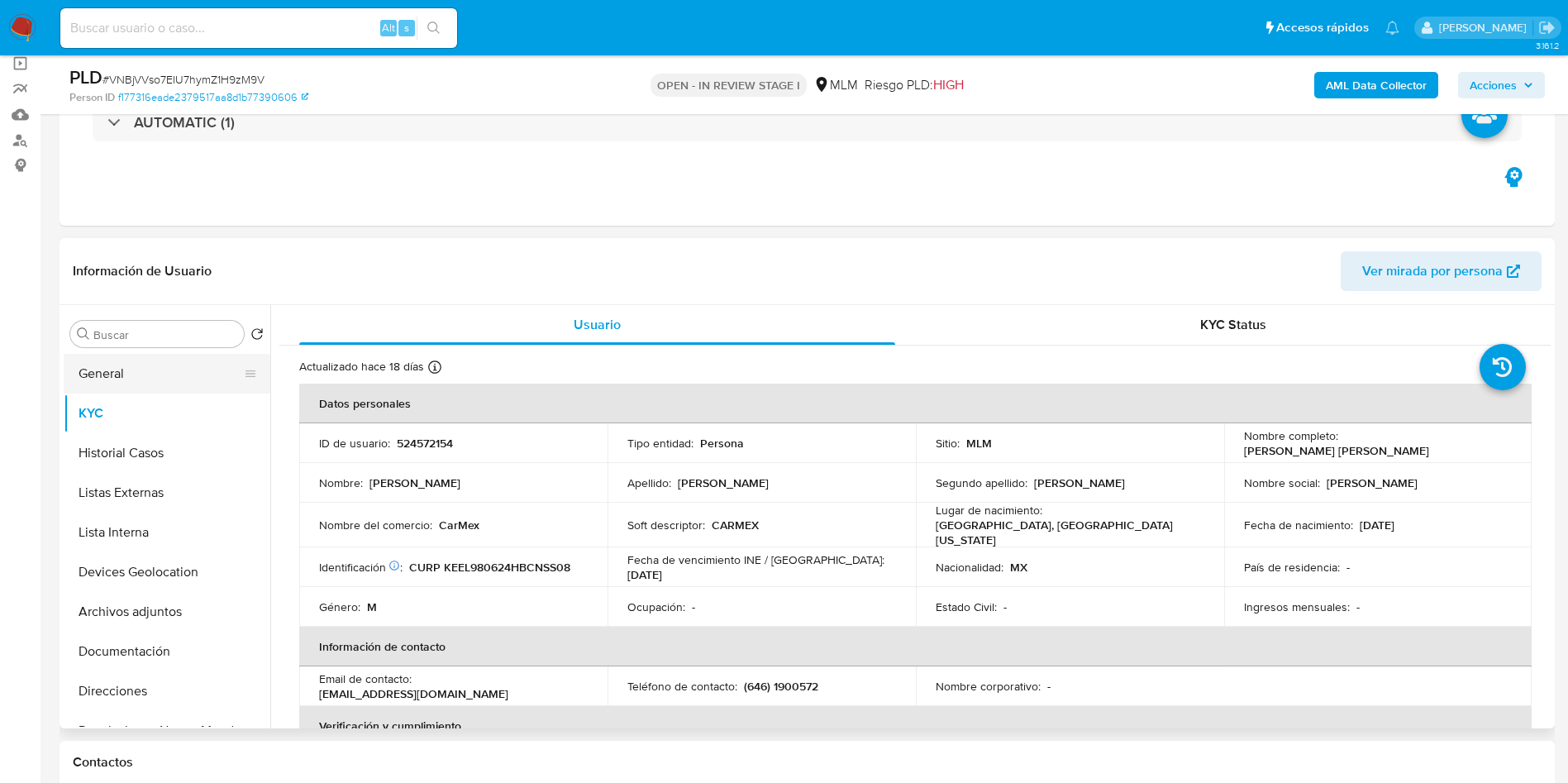
drag, startPoint x: 119, startPoint y: 385, endPoint x: 148, endPoint y: 385, distance: 29.0
click at [119, 385] on button "General" at bounding box center [160, 374] width 194 height 40
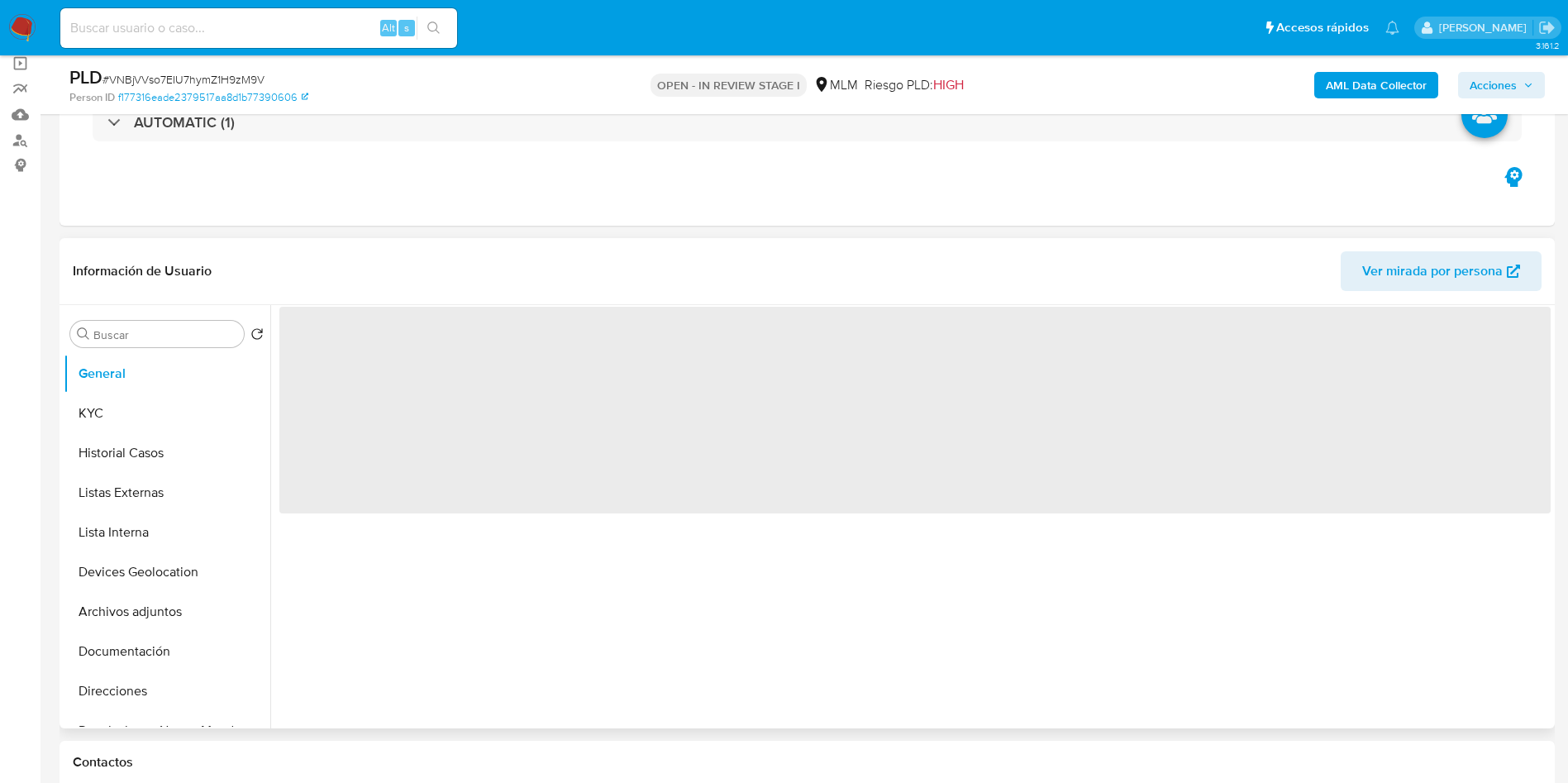
scroll to position [248, 0]
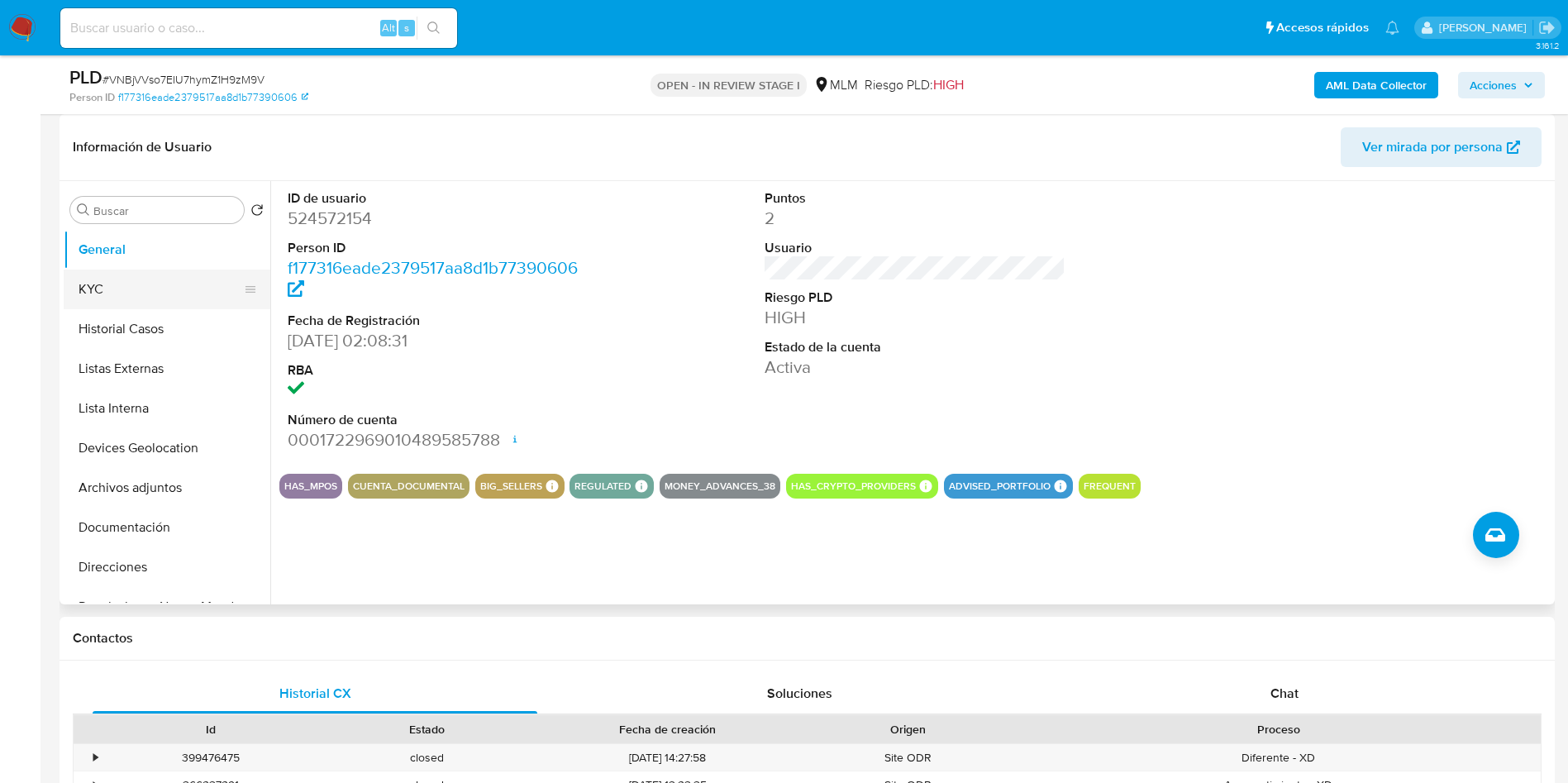
click at [112, 293] on button "KYC" at bounding box center [160, 290] width 194 height 40
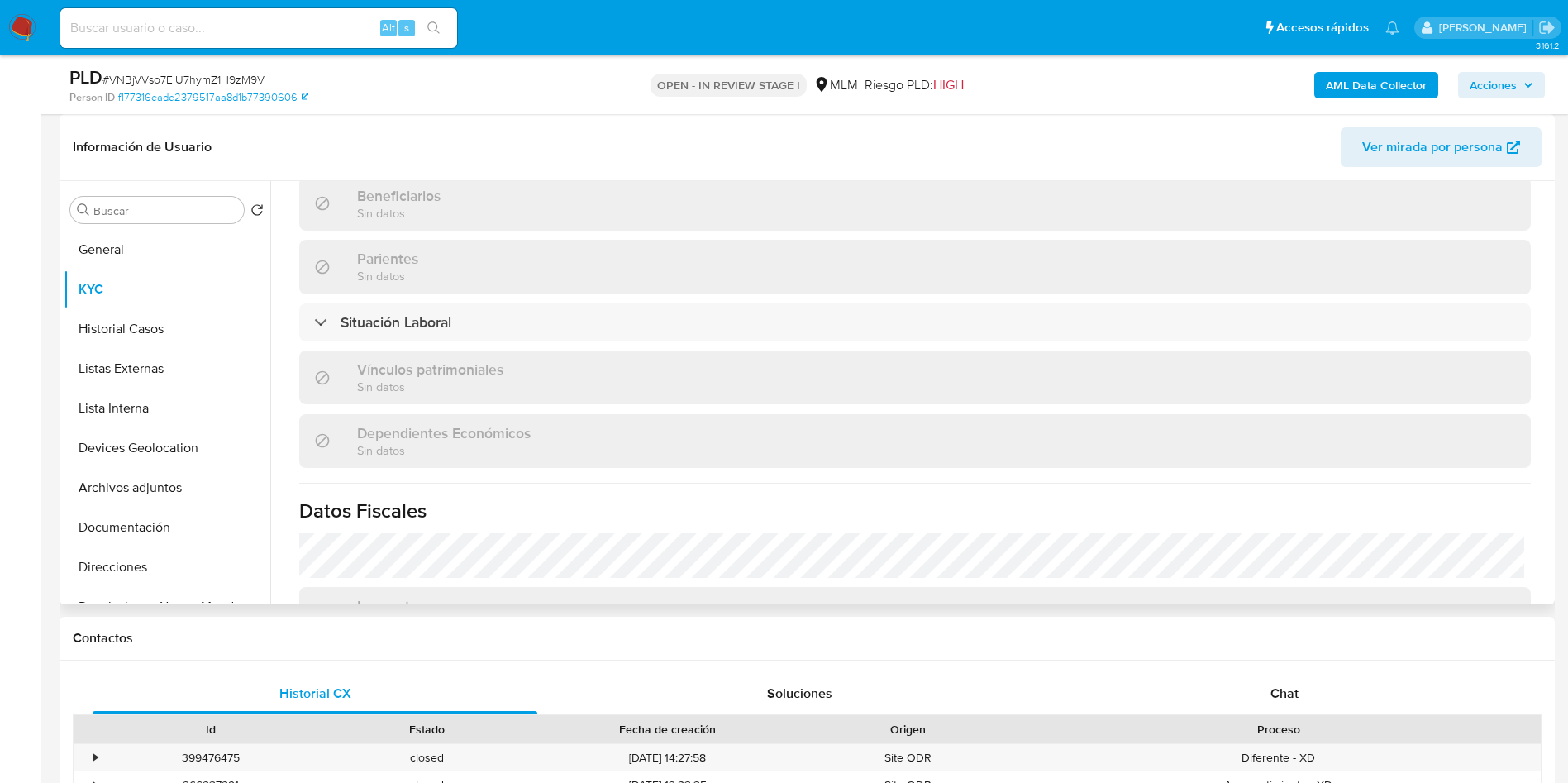
scroll to position [992, 0]
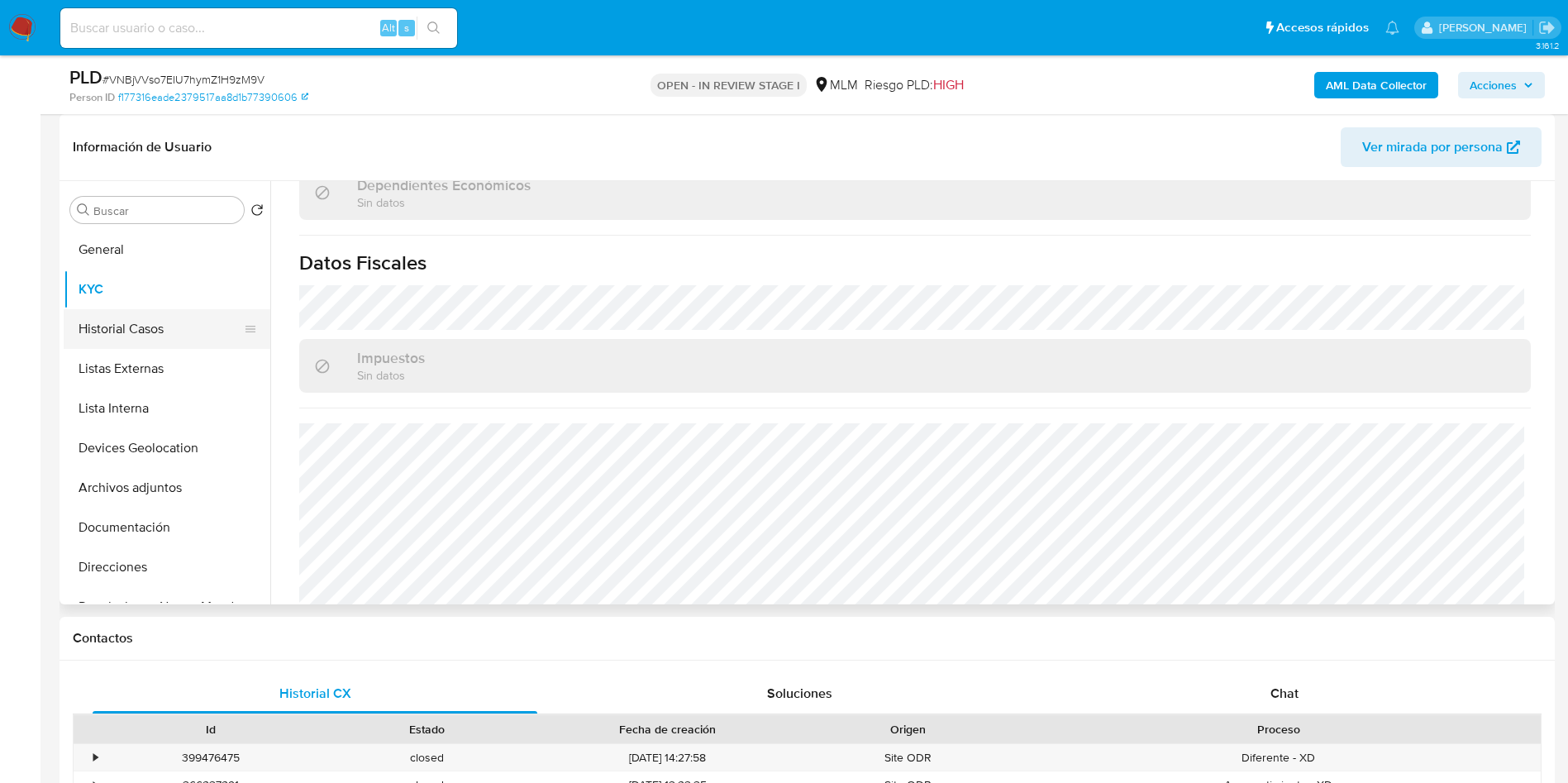
click at [122, 337] on button "Historial Casos" at bounding box center [160, 329] width 194 height 40
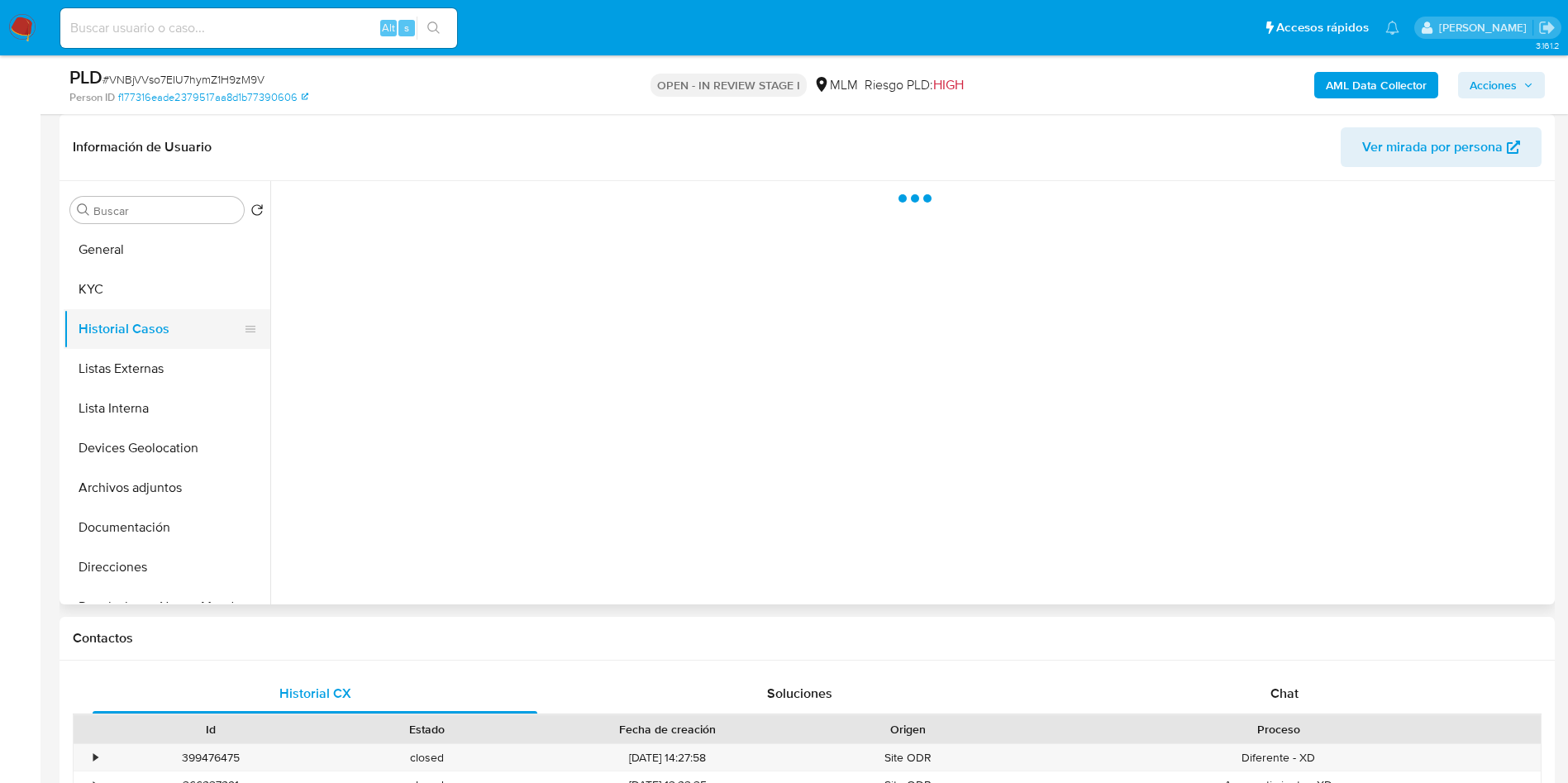
scroll to position [0, 0]
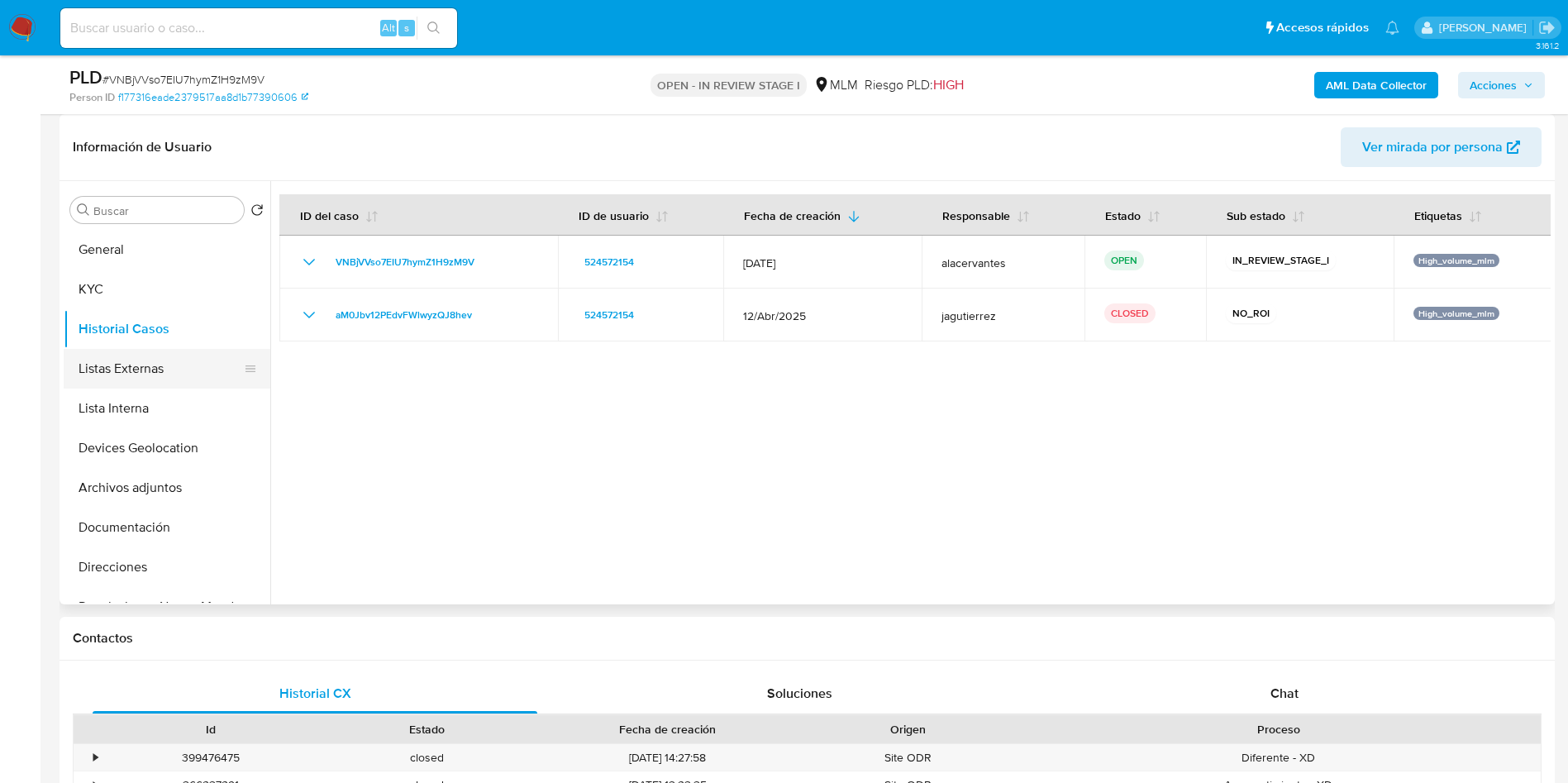
click at [167, 369] on button "Listas Externas" at bounding box center [160, 368] width 194 height 40
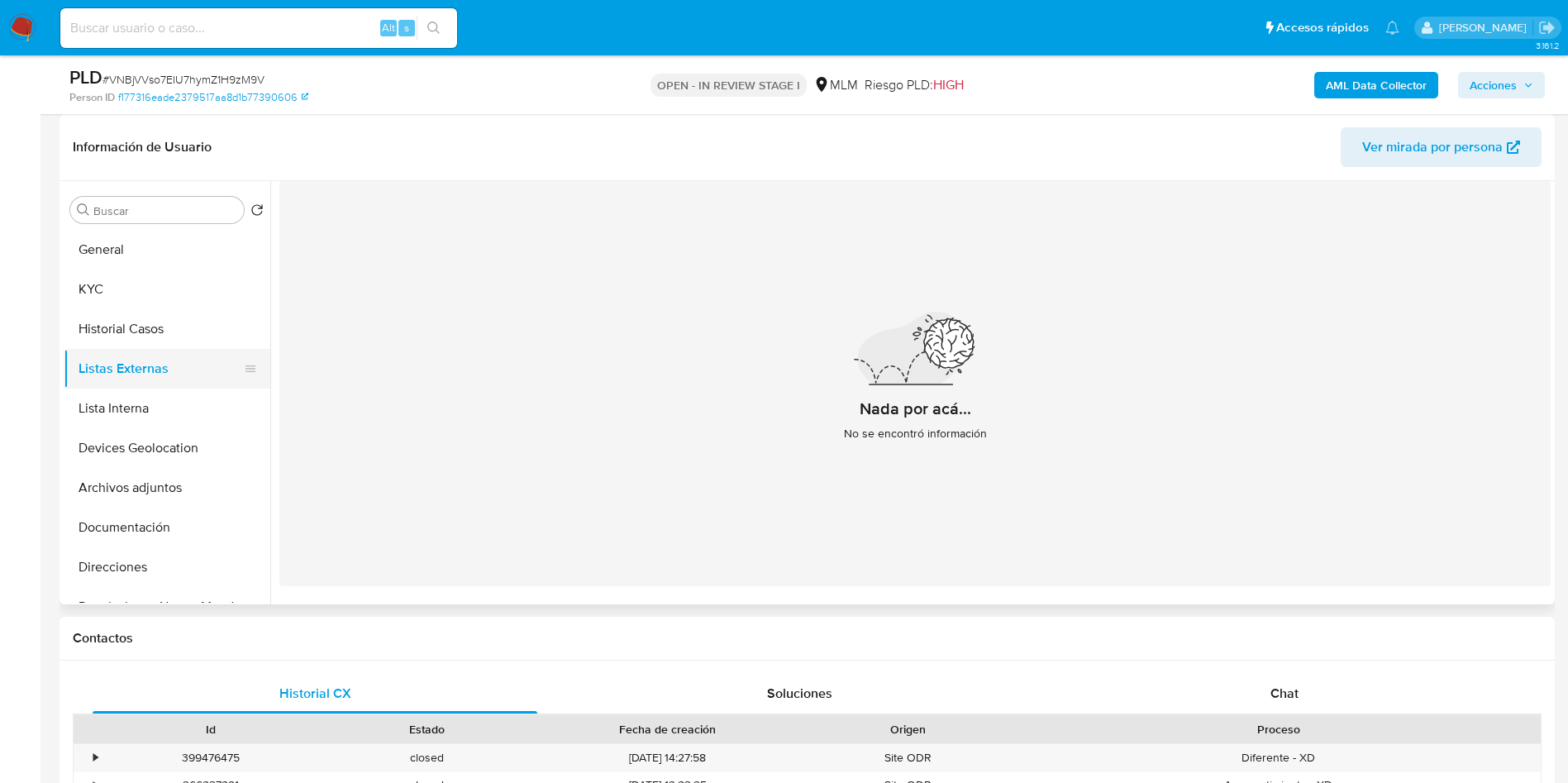
click at [138, 386] on button "Listas Externas" at bounding box center [160, 368] width 194 height 40
click at [139, 400] on button "Lista Interna" at bounding box center [160, 408] width 194 height 40
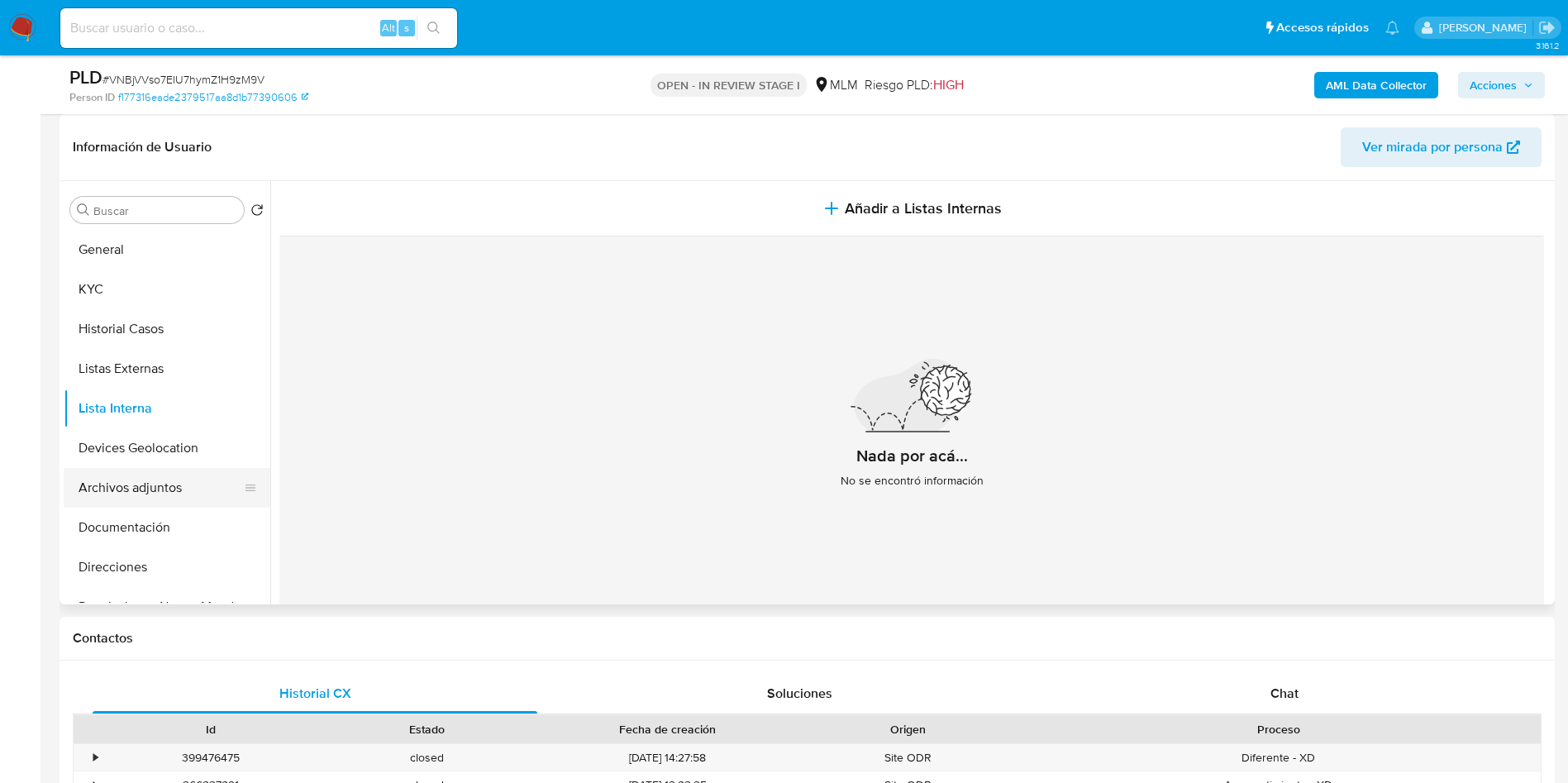
click at [144, 472] on button "Archivos adjuntos" at bounding box center [160, 488] width 194 height 40
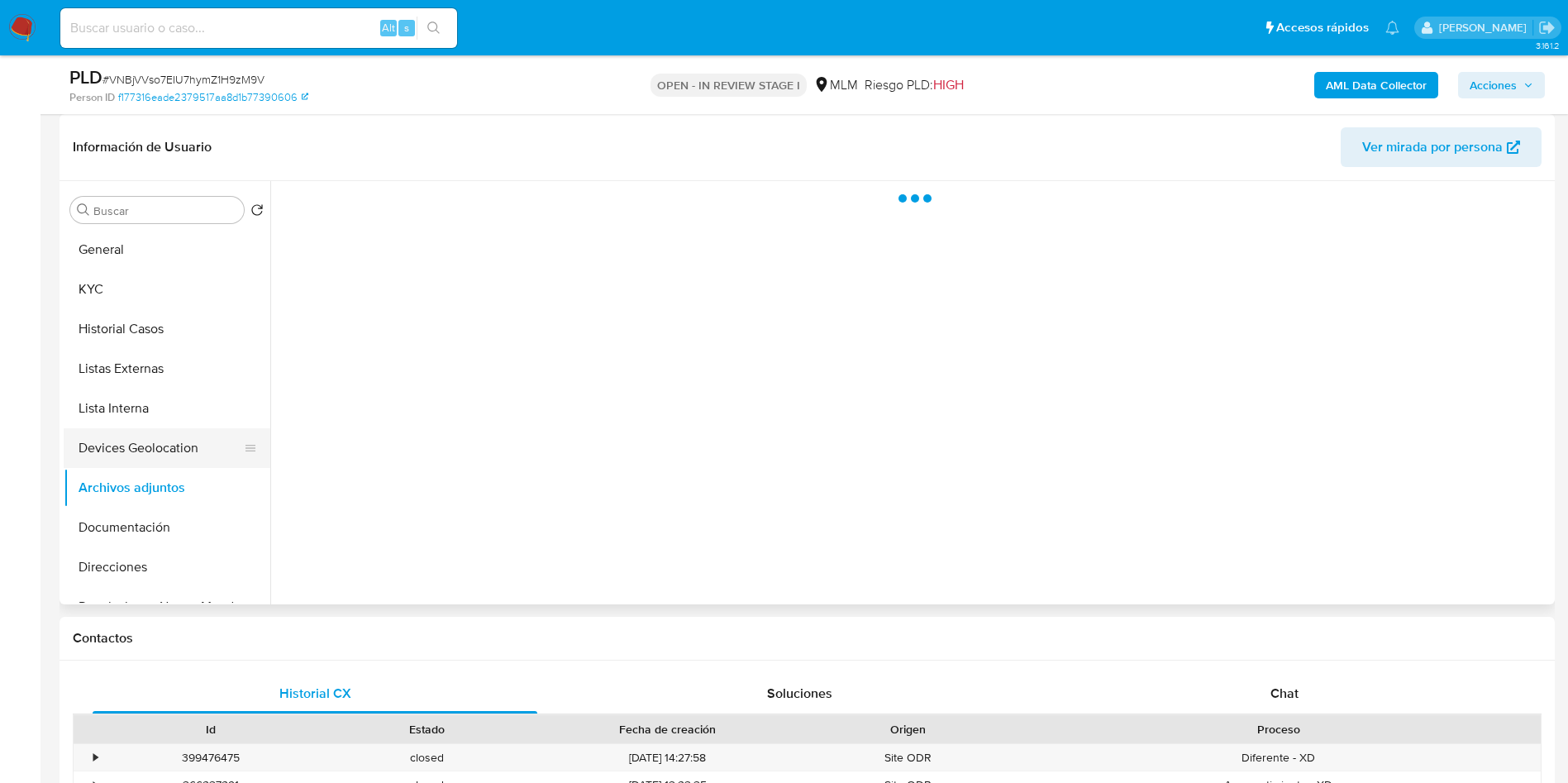
click at [144, 455] on button "Devices Geolocation" at bounding box center [160, 448] width 194 height 40
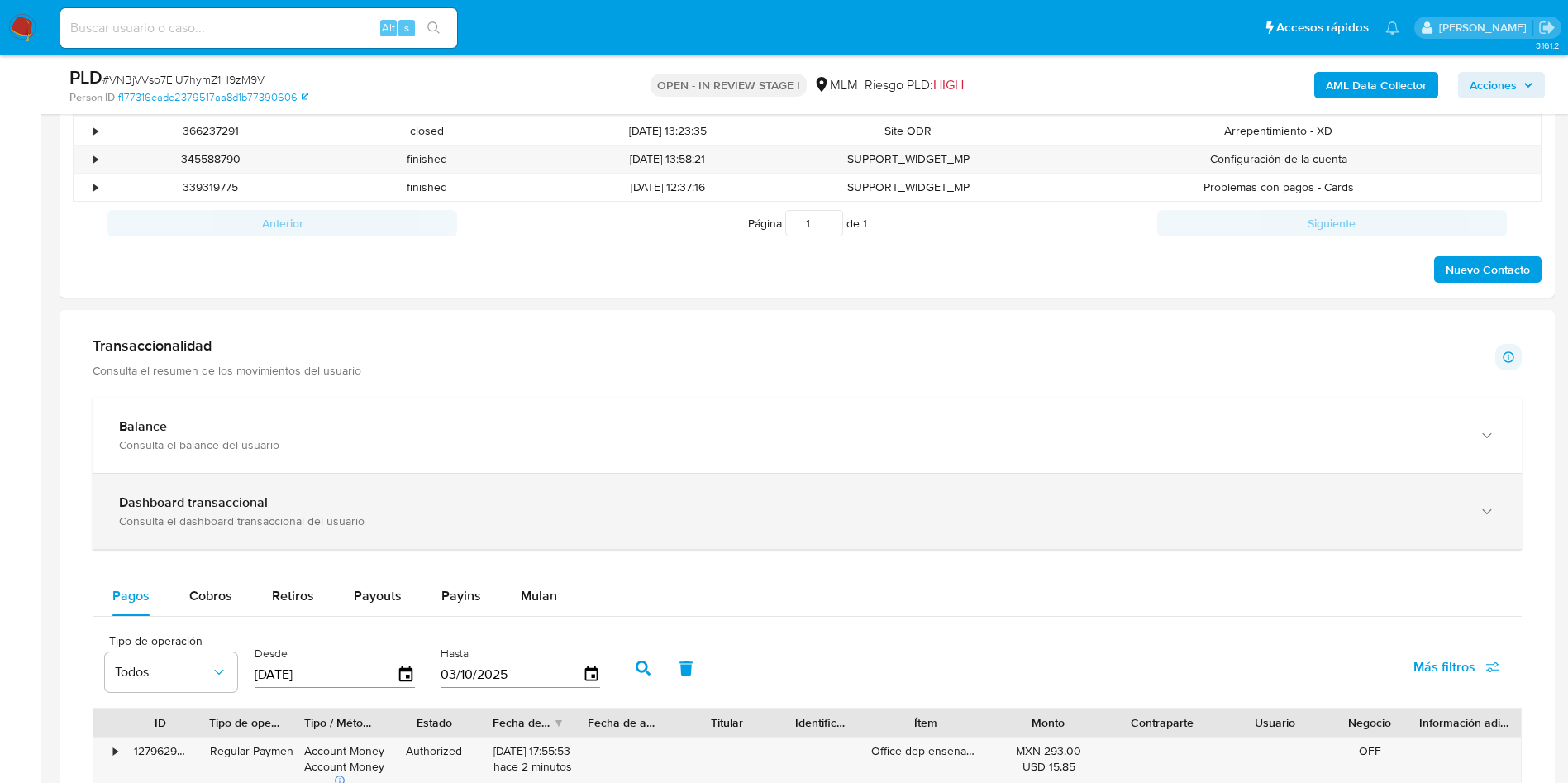
scroll to position [992, 0]
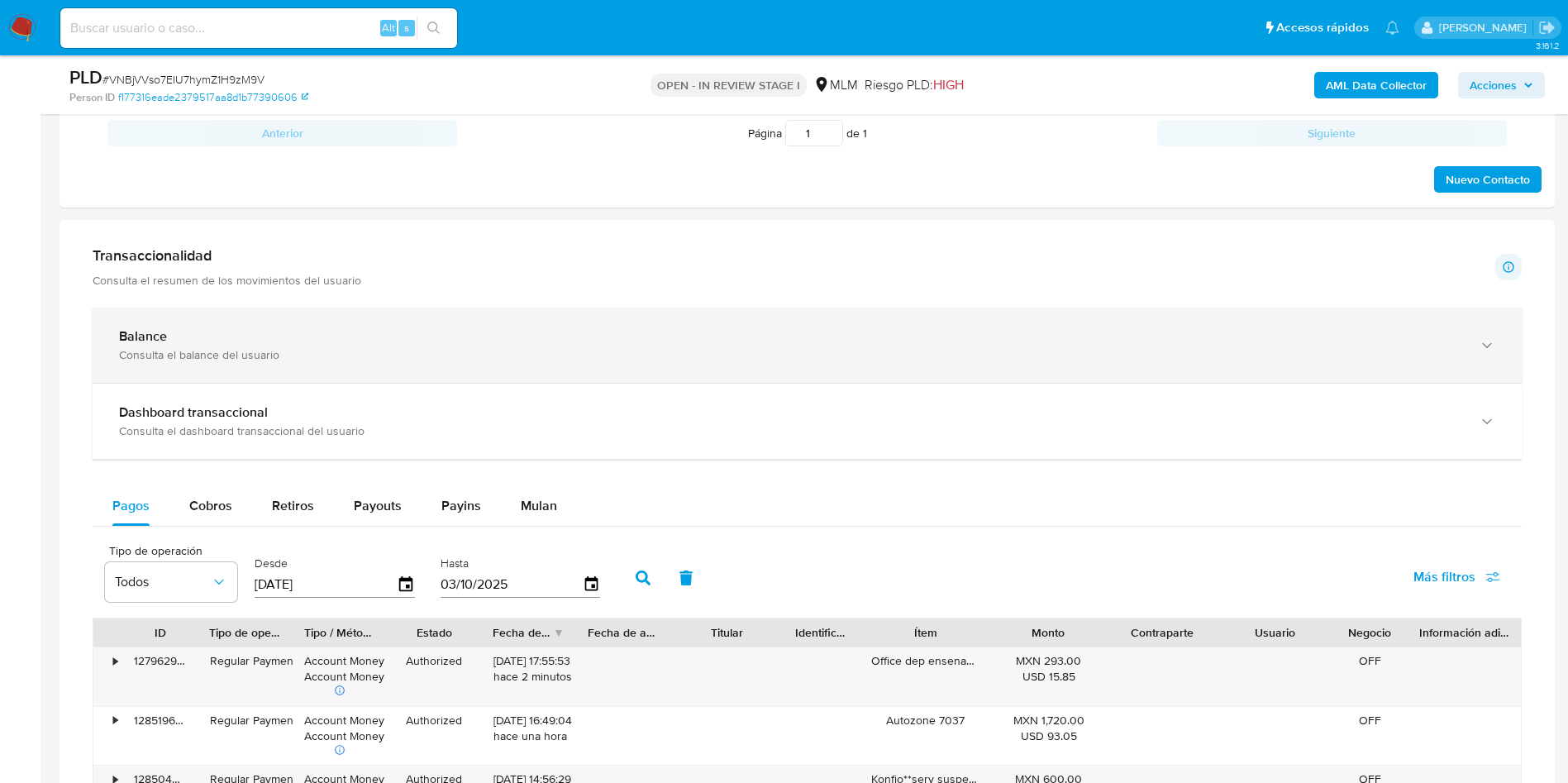
click at [738, 368] on div "Balance Consulta el balance del usuario" at bounding box center [807, 345] width 1429 height 75
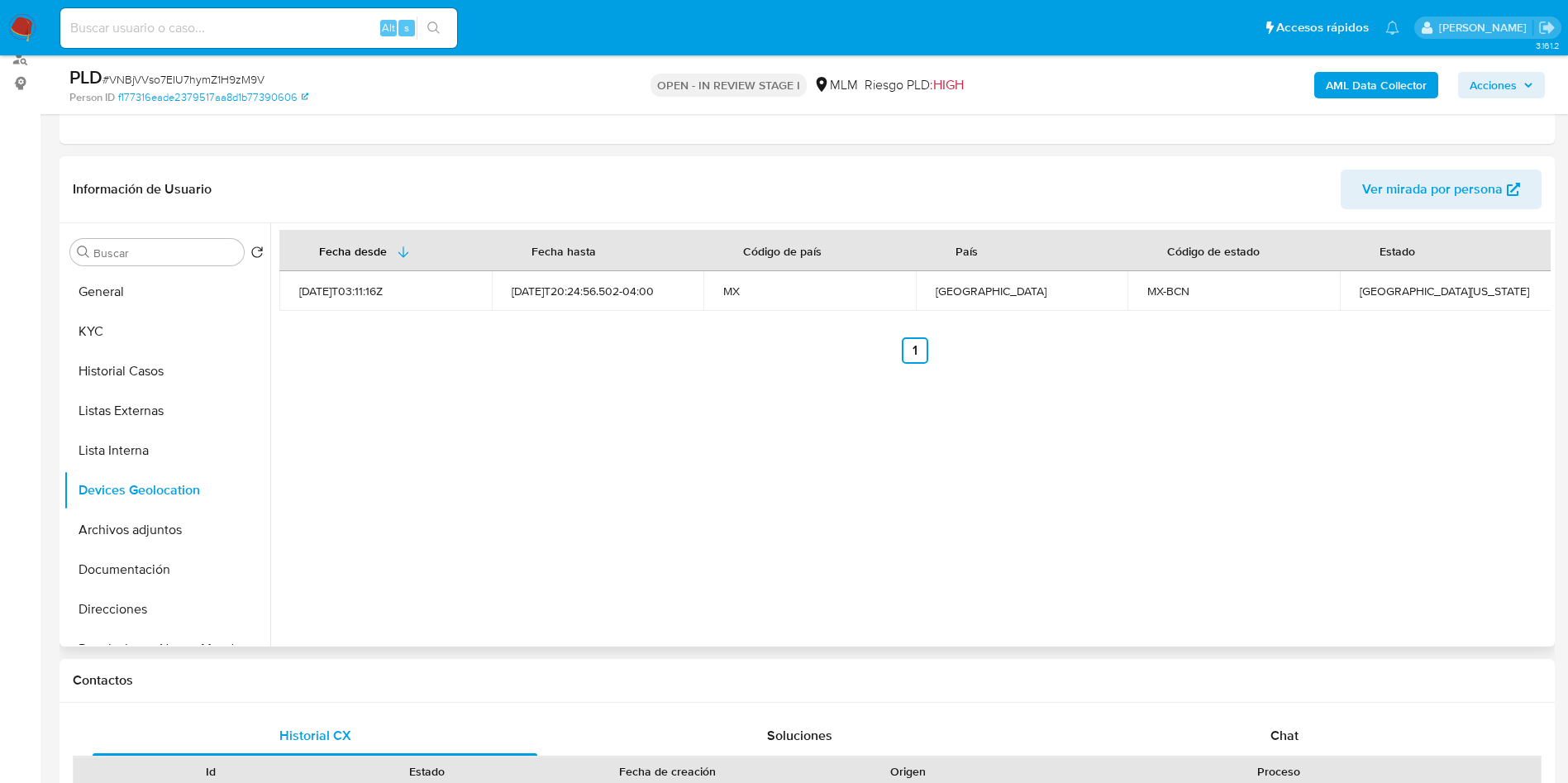
scroll to position [0, 0]
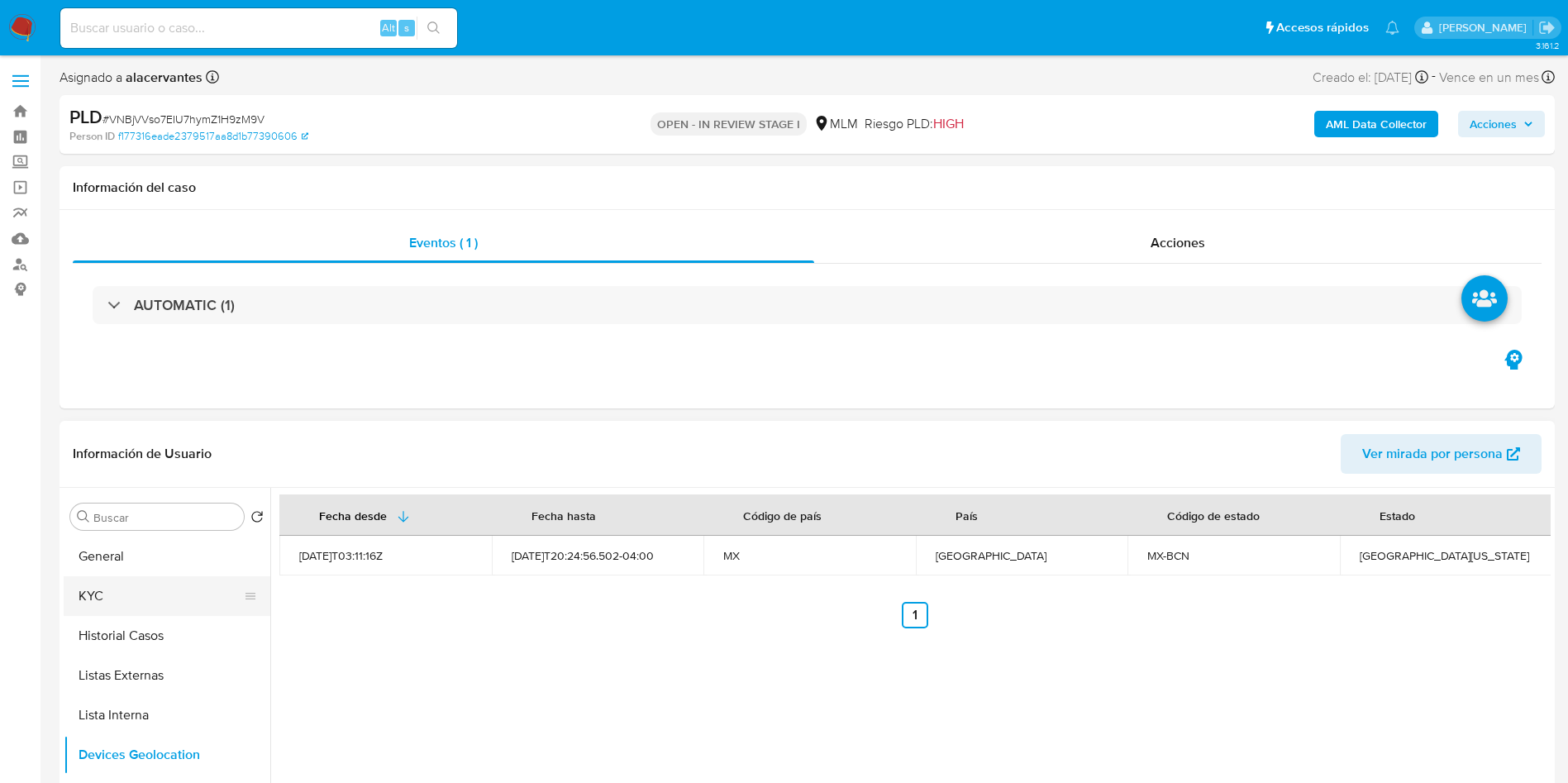
click at [130, 583] on button "KYC" at bounding box center [160, 596] width 194 height 40
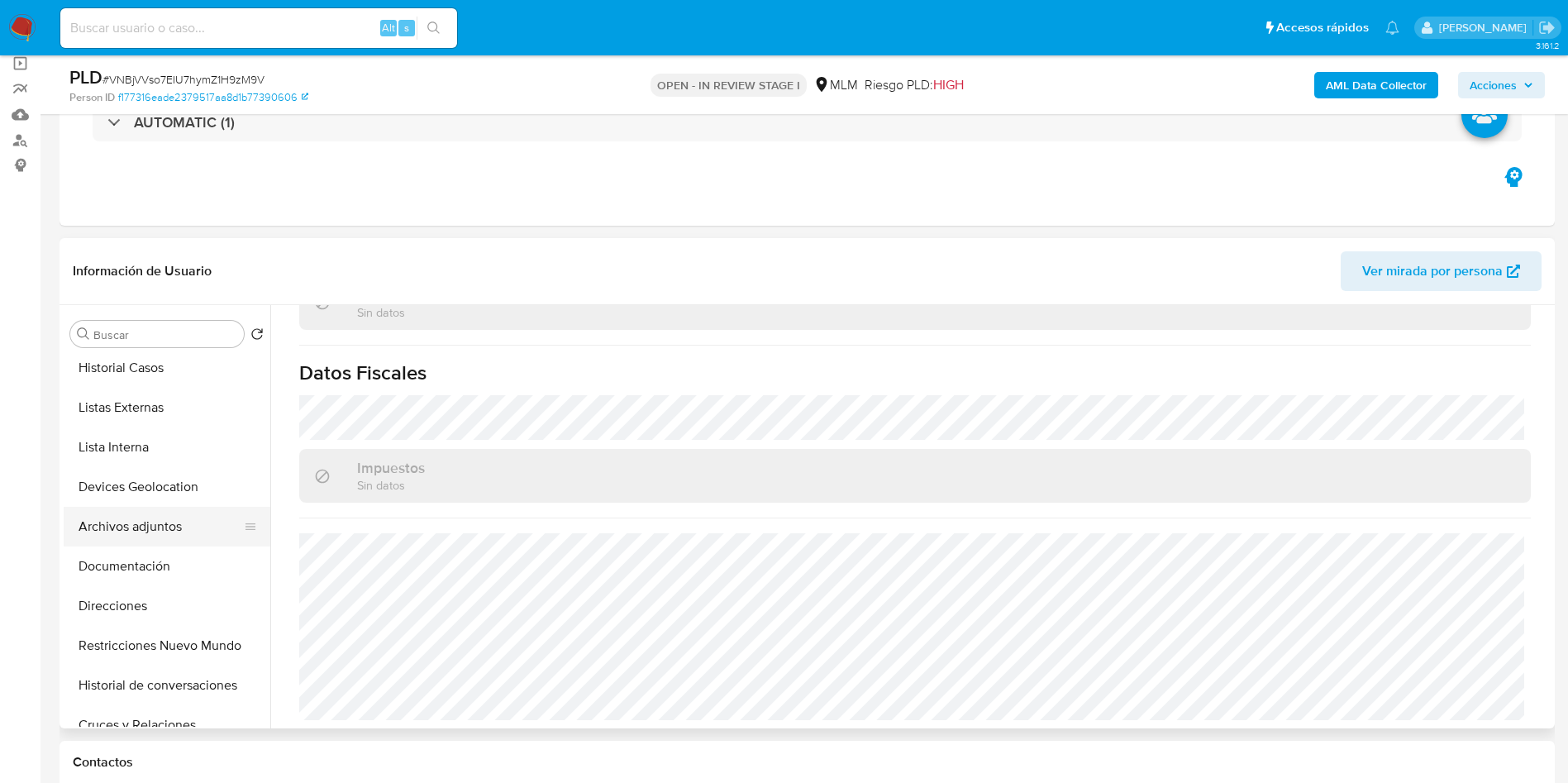
scroll to position [124, 0]
click at [184, 644] on button "Historial de conversaciones" at bounding box center [160, 646] width 194 height 40
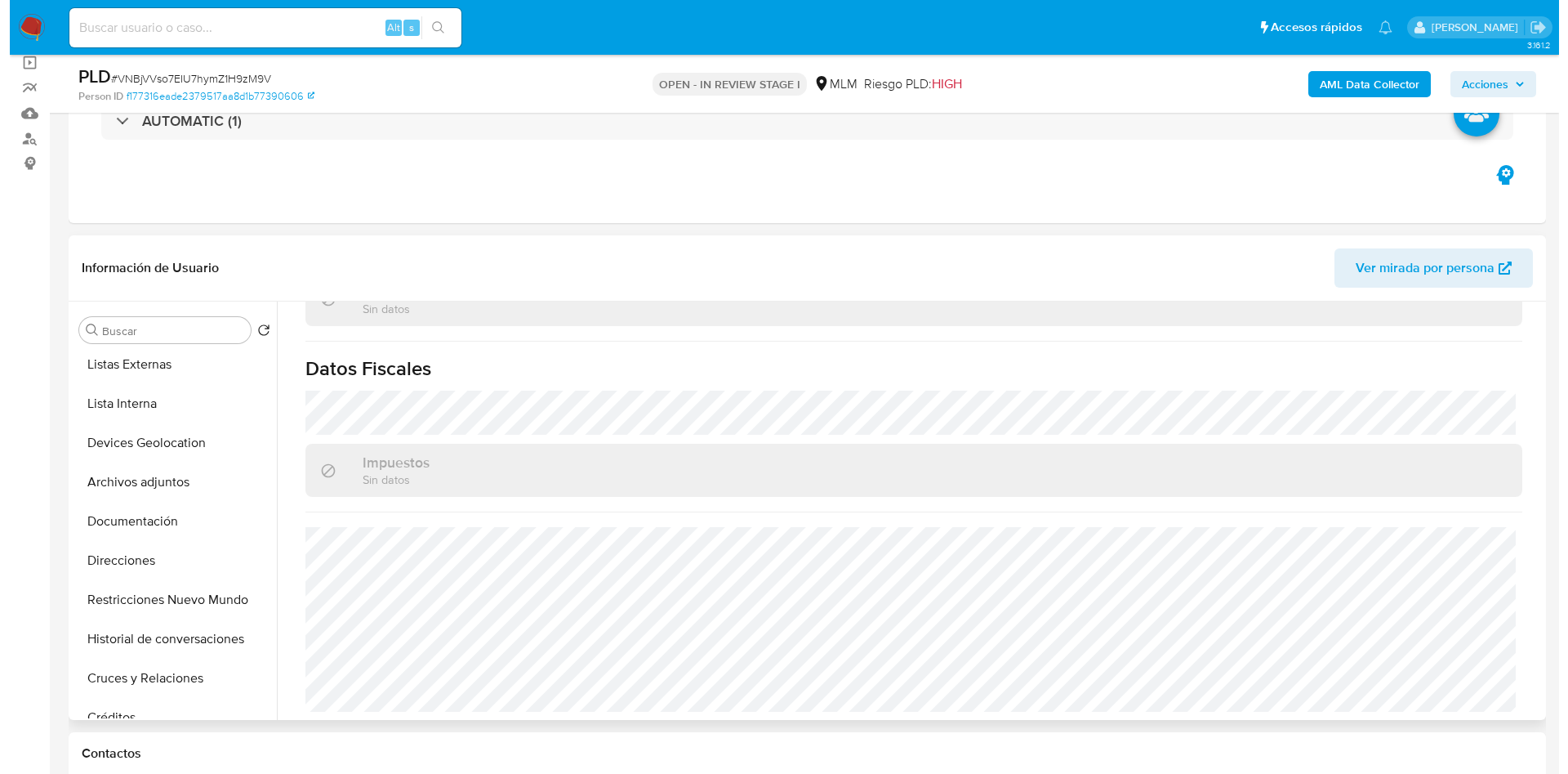
scroll to position [0, 0]
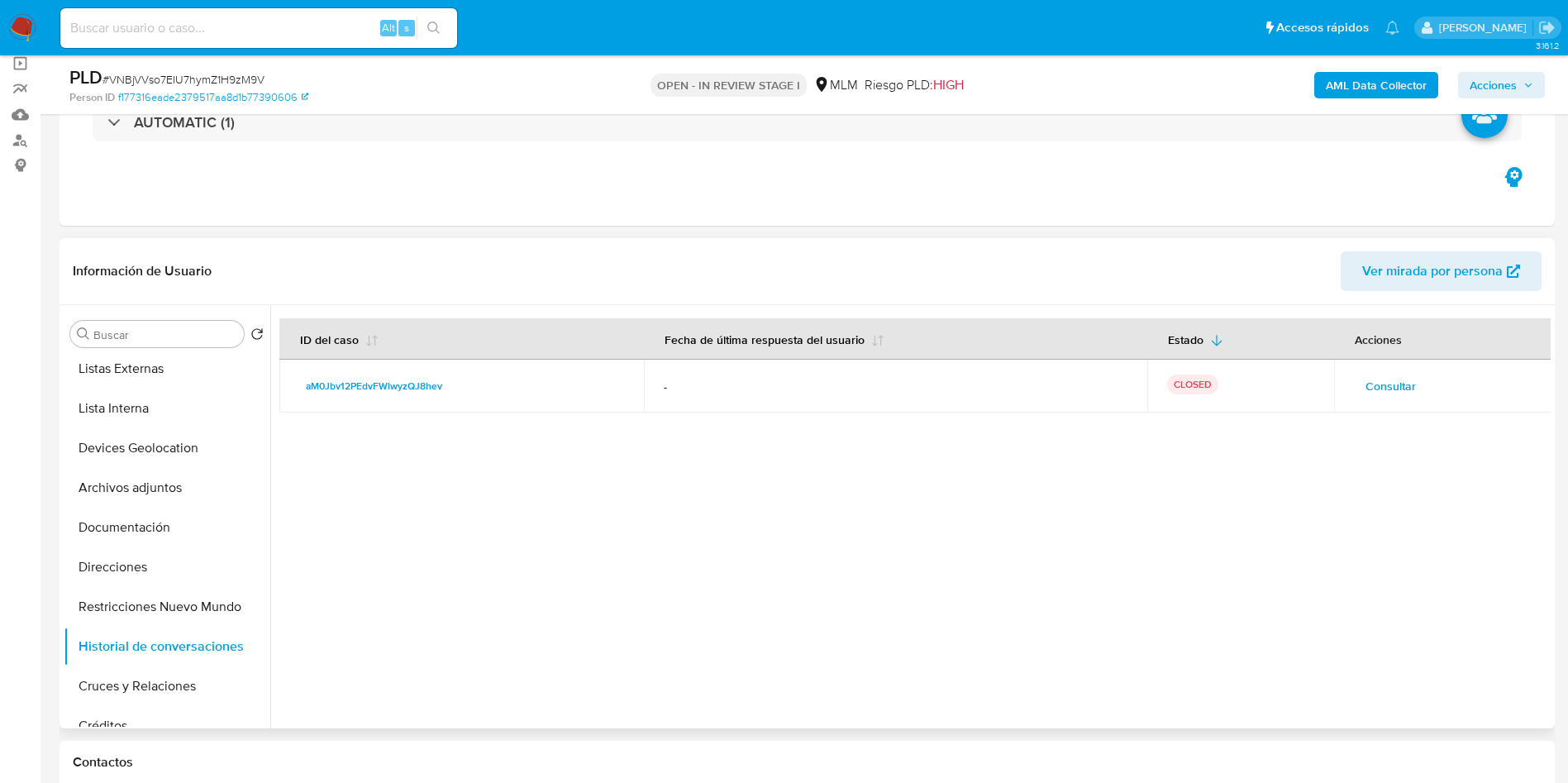
click at [1389, 382] on span "Consultar" at bounding box center [1391, 387] width 51 height 24
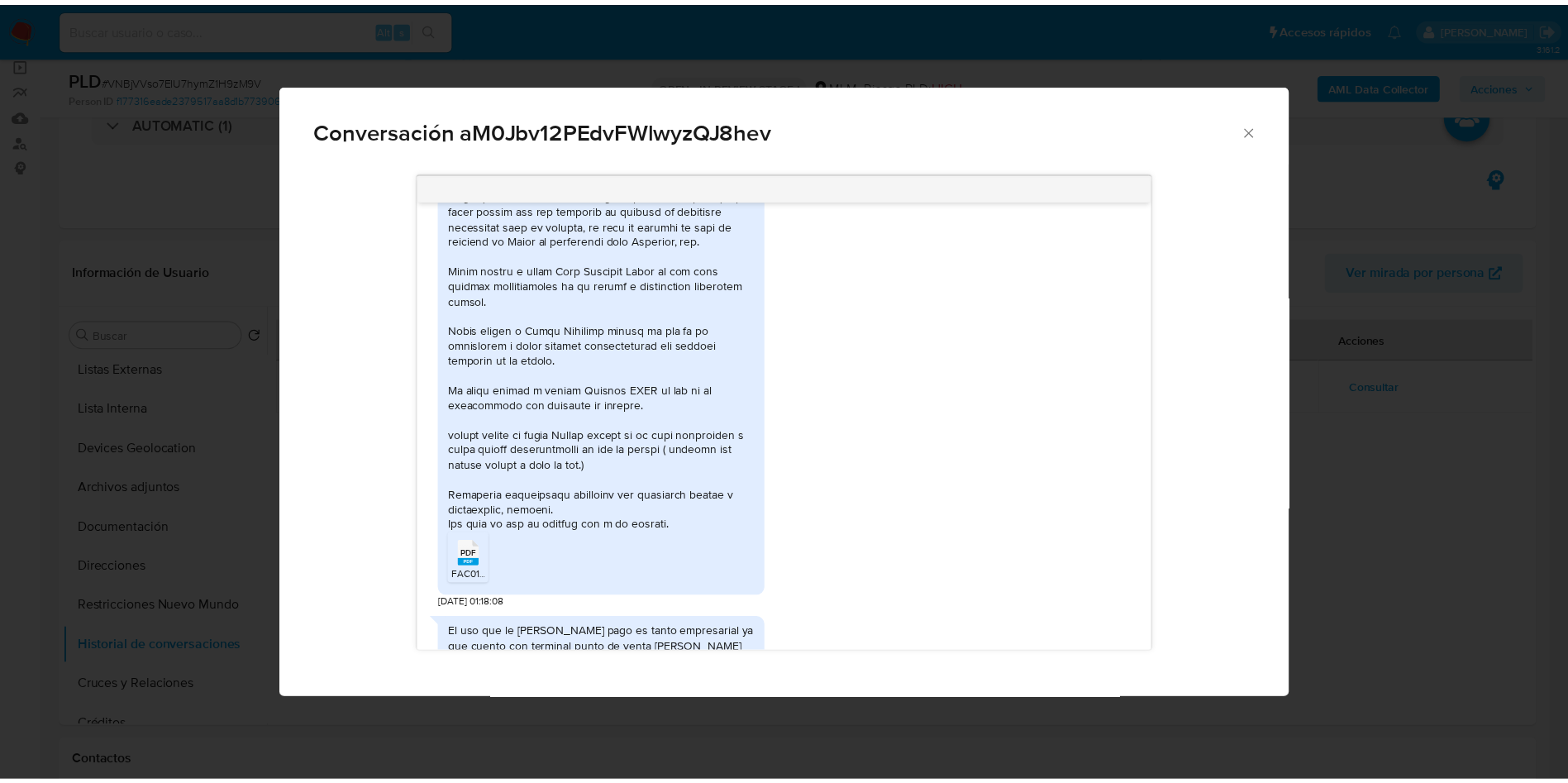
scroll to position [976, 0]
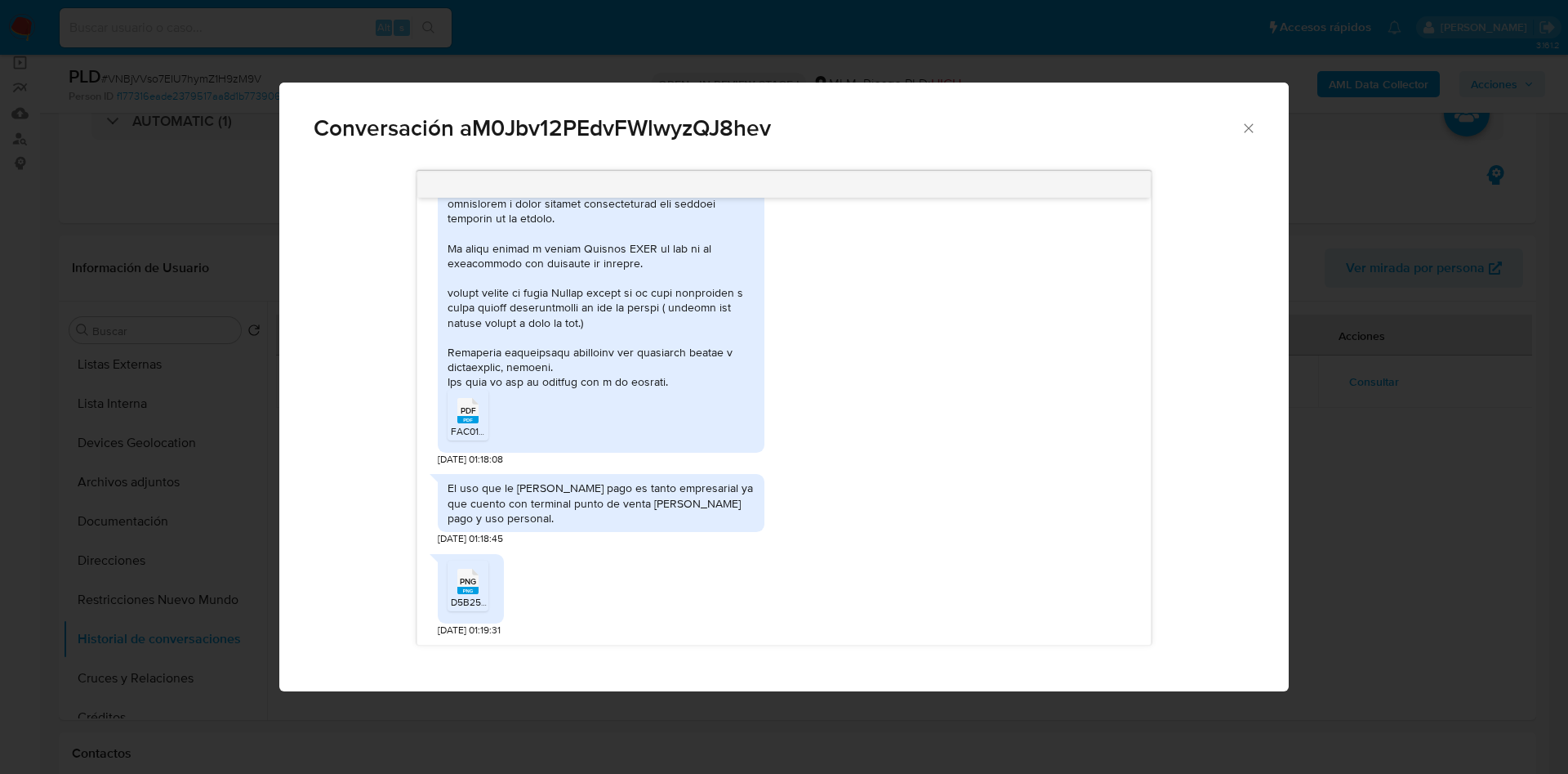
click at [1245, 128] on icon "Cerrar" at bounding box center [1249, 128] width 16 height 16
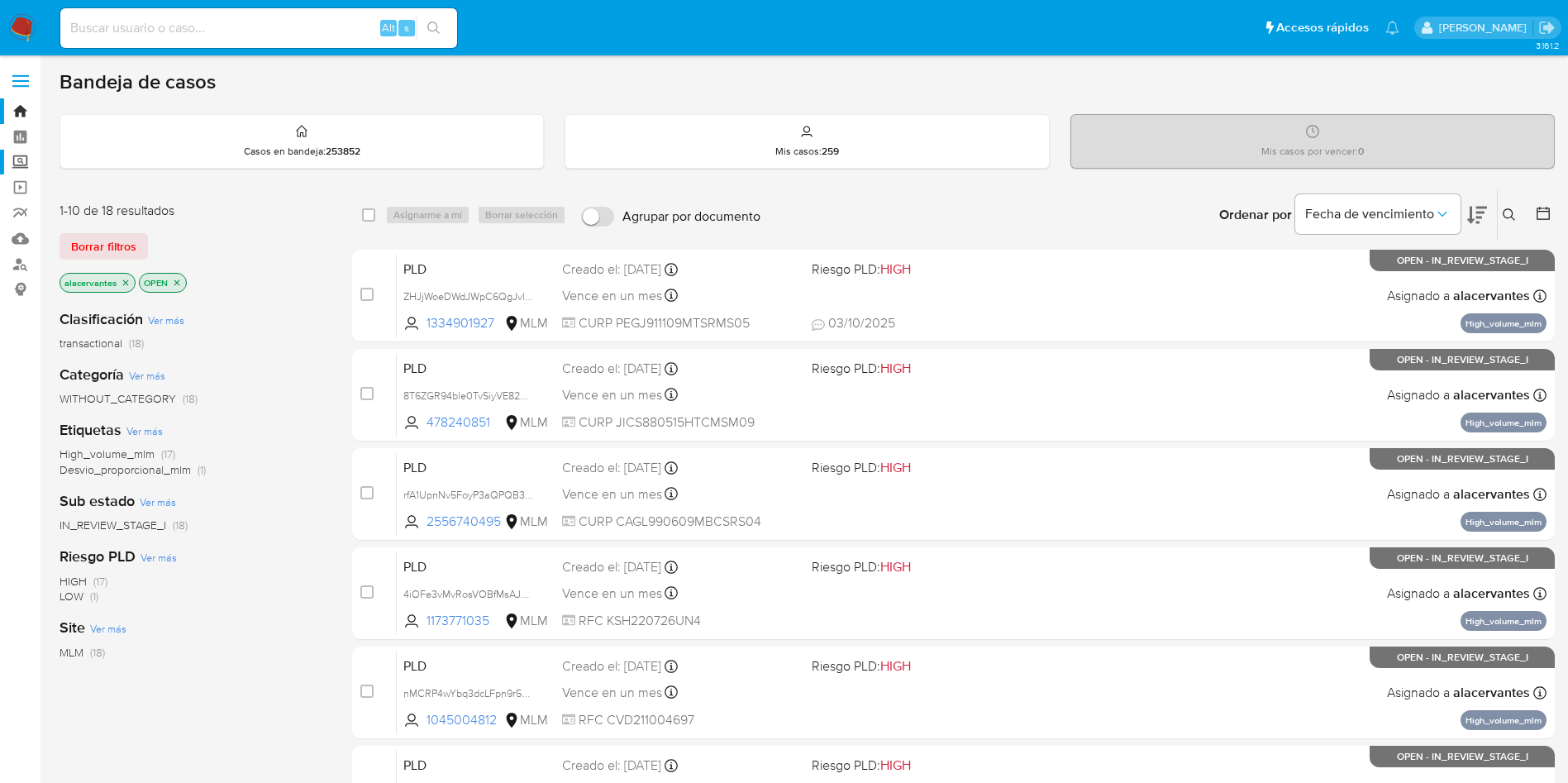
click at [14, 158] on label "Screening" at bounding box center [98, 162] width 196 height 25
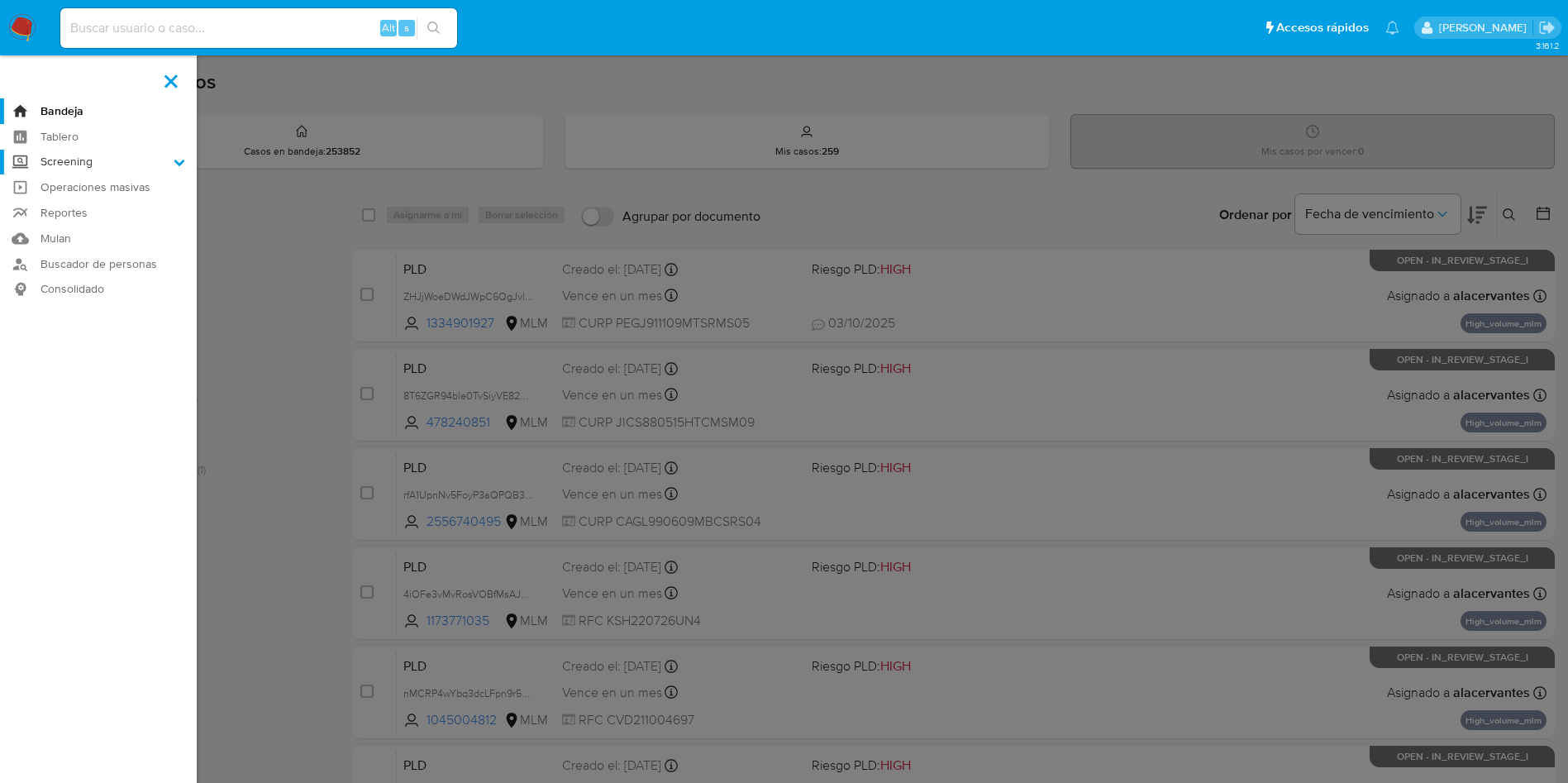
click at [0, 0] on input "Screening" at bounding box center [0, 0] width 0 height 0
click at [113, 224] on link "Herramientas" at bounding box center [98, 226] width 196 height 21
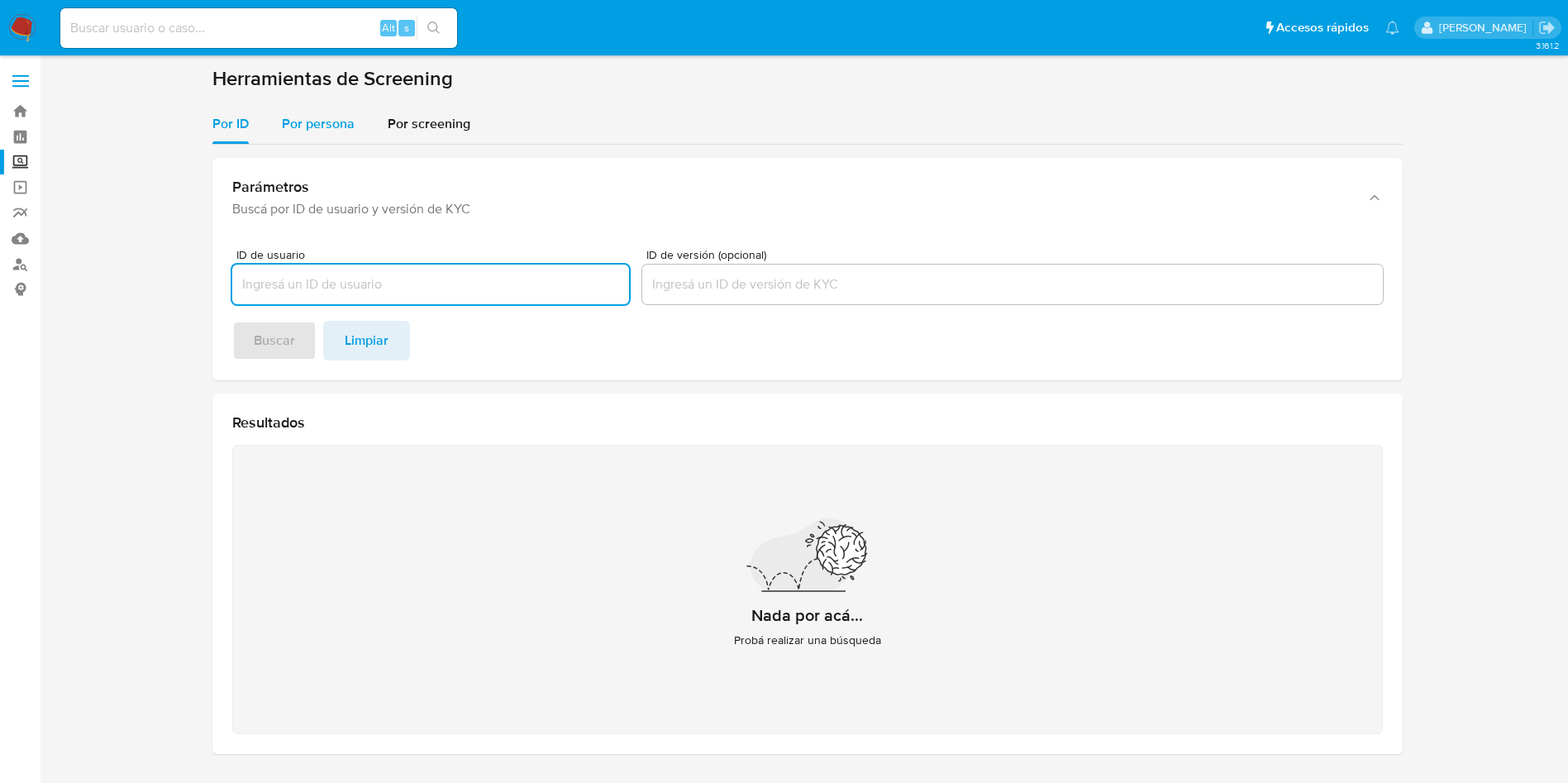
click at [310, 134] on div "Por persona" at bounding box center [318, 124] width 72 height 40
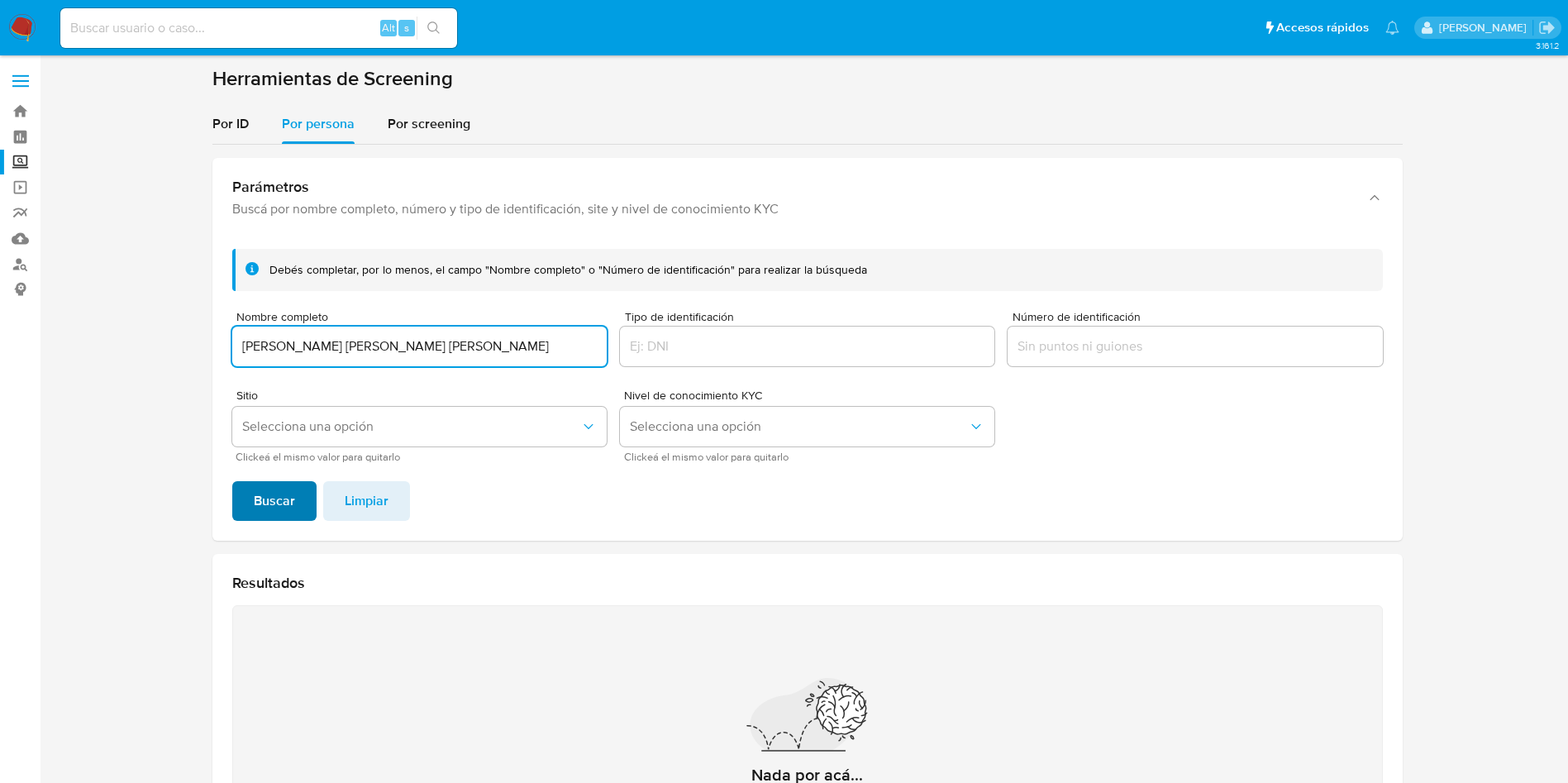
type input "[PERSON_NAME] [PERSON_NAME] [PERSON_NAME]"
click at [275, 503] on span "Buscar" at bounding box center [274, 501] width 42 height 36
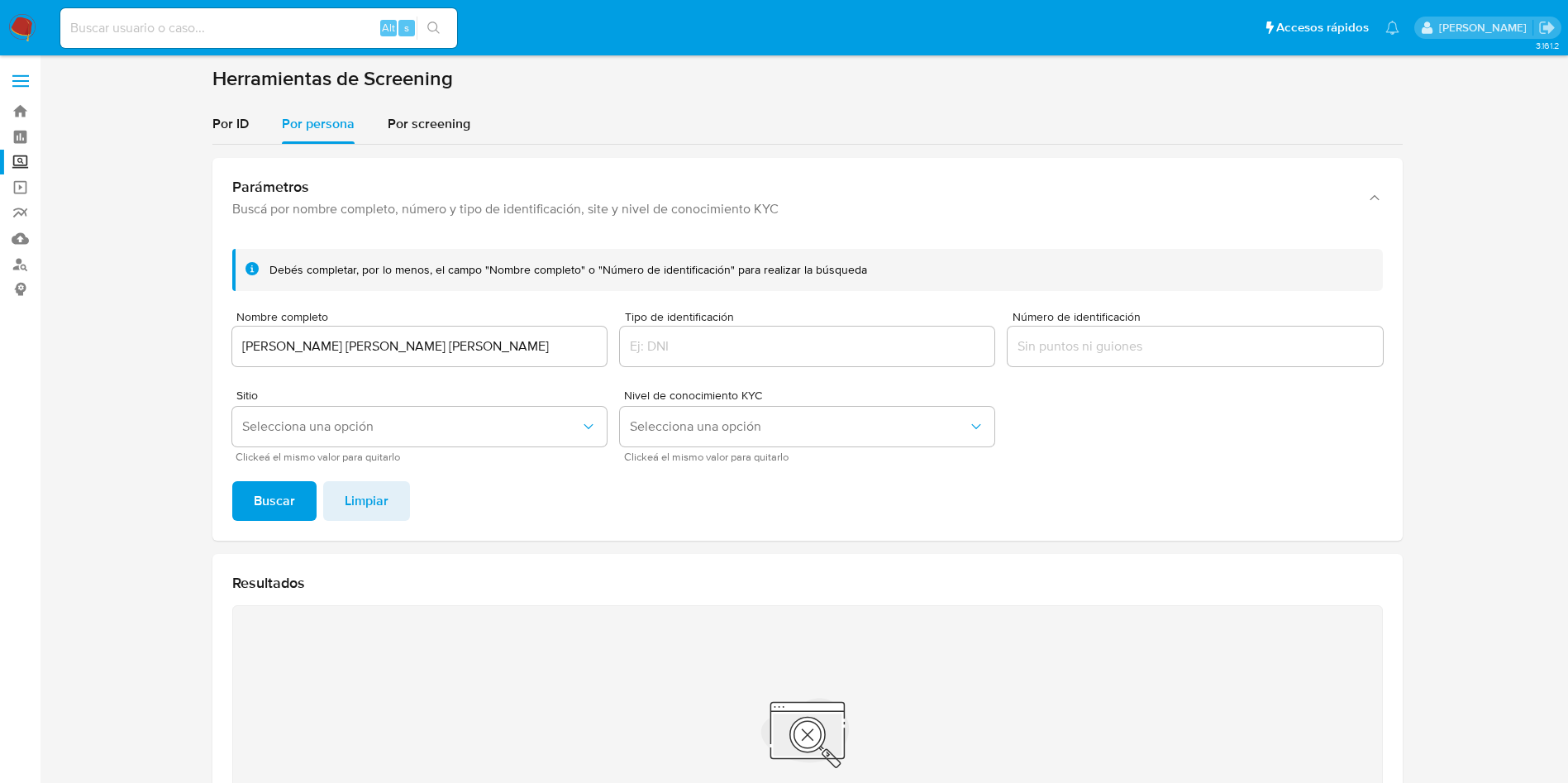
click at [462, 339] on input "[PERSON_NAME] [PERSON_NAME] [PERSON_NAME]" at bounding box center [420, 347] width 375 height 22
click at [465, 339] on input "[PERSON_NAME] [PERSON_NAME] [PERSON_NAME]" at bounding box center [420, 347] width 375 height 22
click at [449, 351] on input "[PERSON_NAME] [PERSON_NAME] [PERSON_NAME]" at bounding box center [420, 347] width 375 height 22
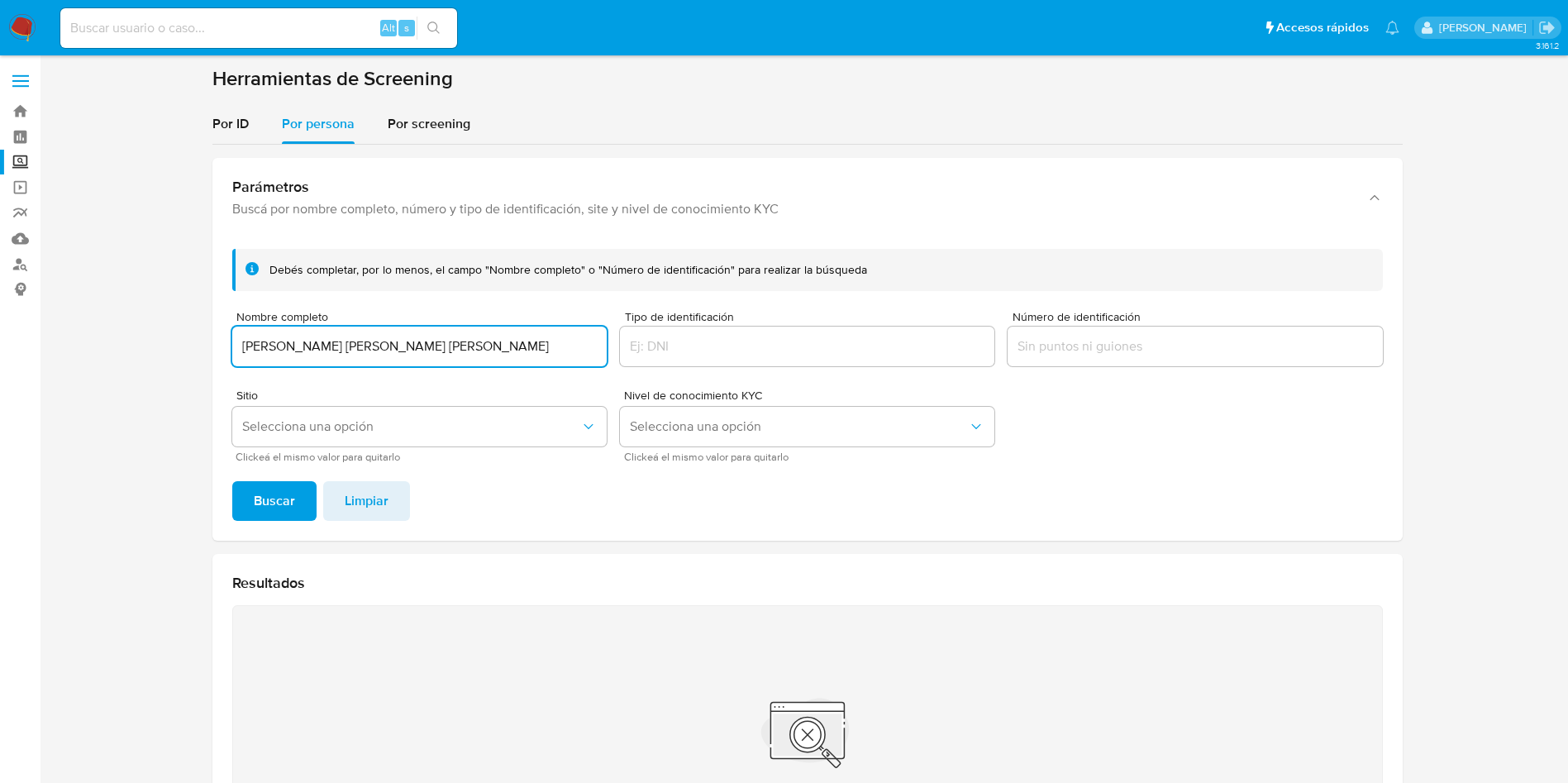
click at [447, 351] on input "[PERSON_NAME] [PERSON_NAME] [PERSON_NAME]" at bounding box center [420, 347] width 375 height 22
